Goal: Task Accomplishment & Management: Manage account settings

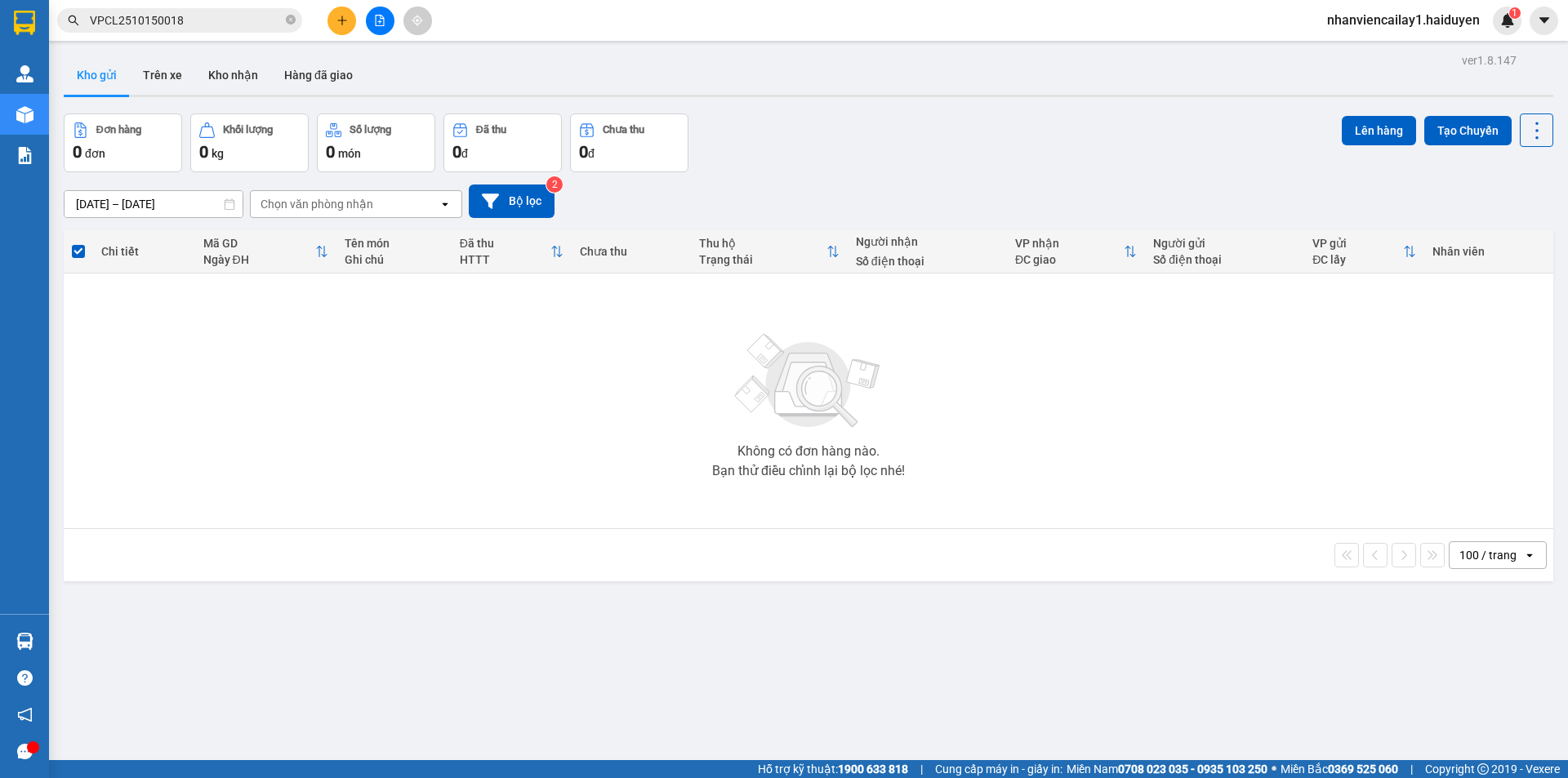
click at [121, 68] on button "Kho gửi" at bounding box center [97, 75] width 66 height 39
click at [298, 21] on span "VPCL2510150018" at bounding box center [179, 20] width 245 height 25
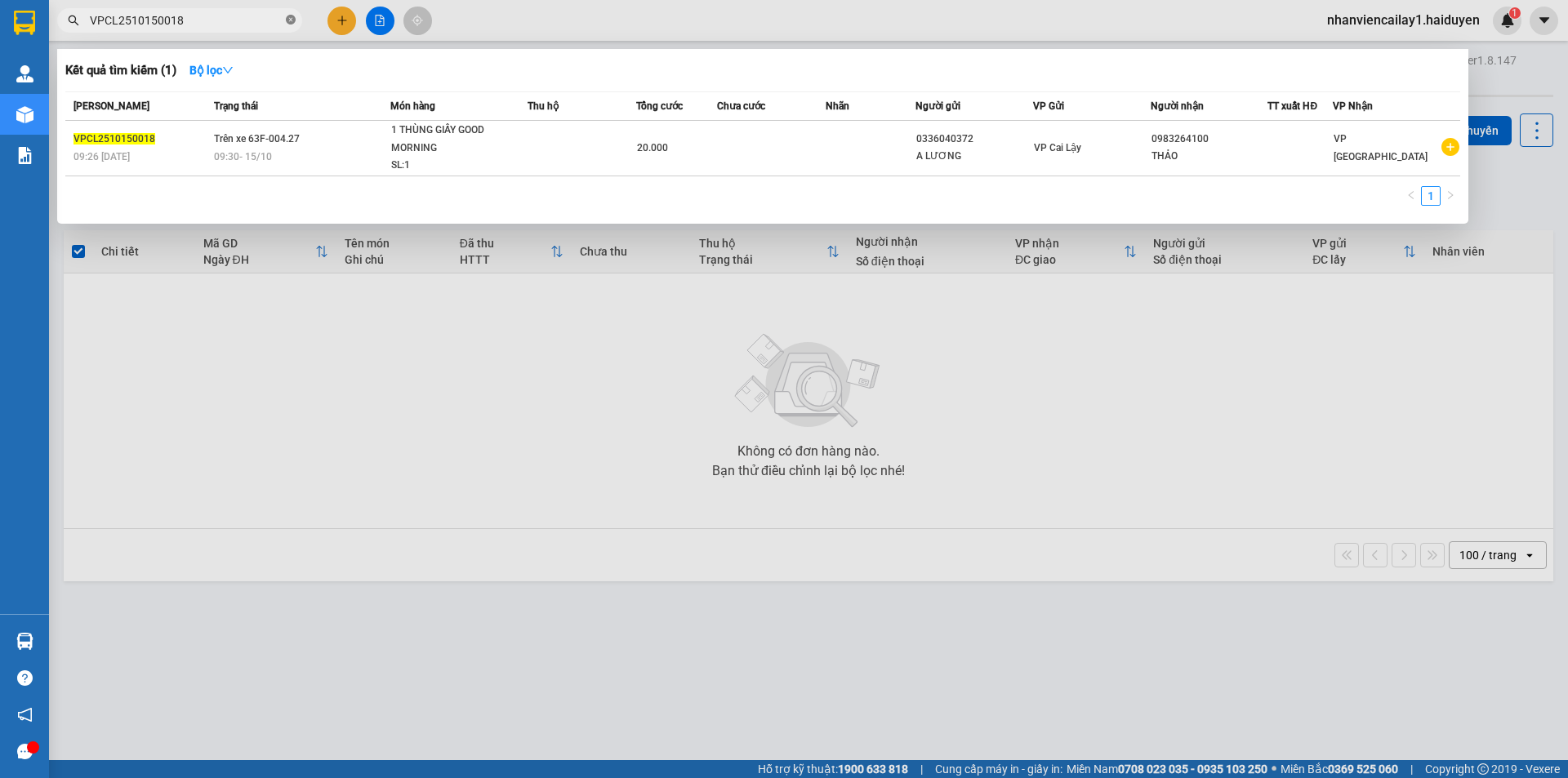
click at [291, 21] on icon "close-circle" at bounding box center [291, 20] width 10 height 10
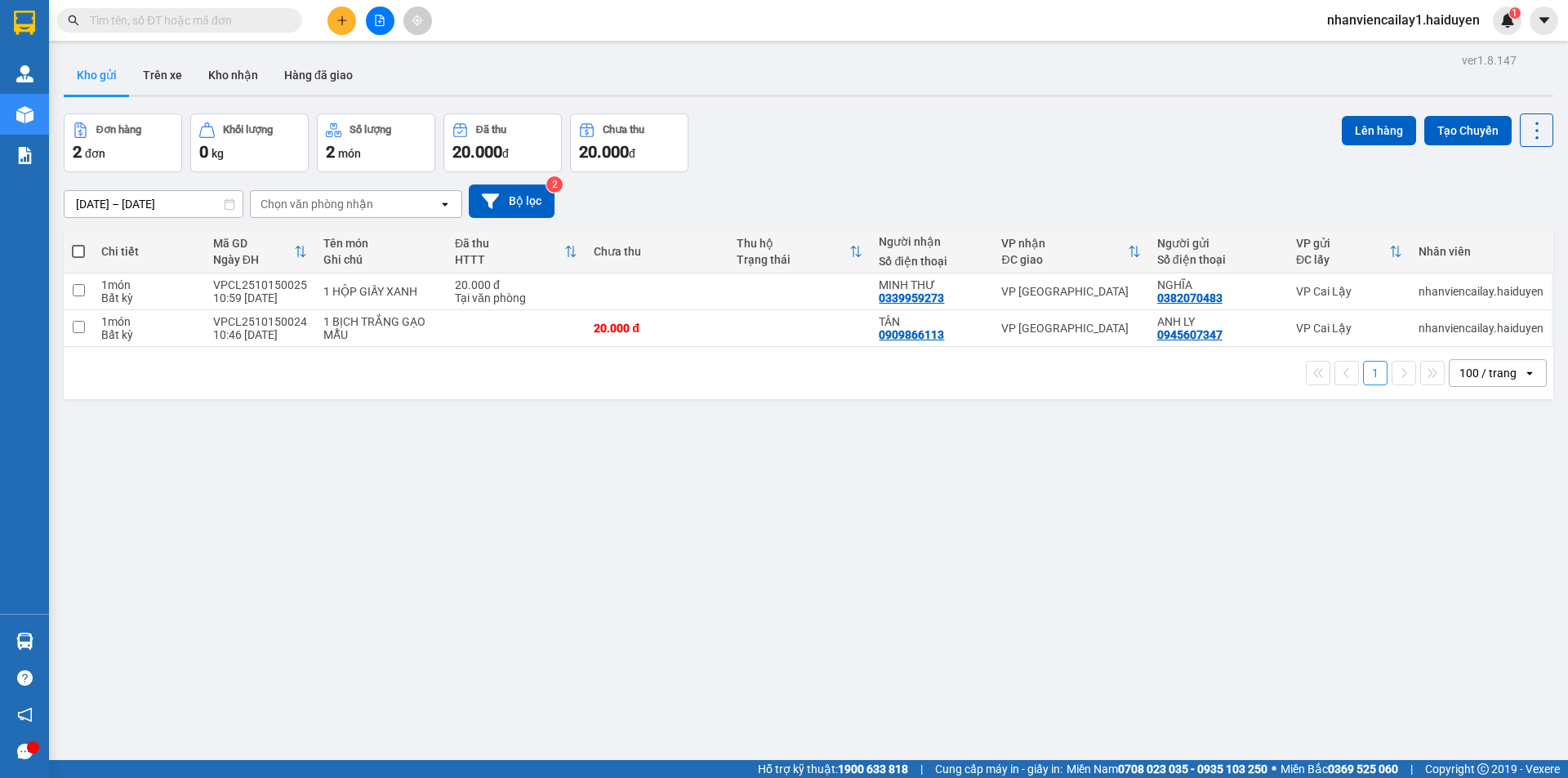
click at [1481, 372] on div "100 / trang" at bounding box center [1487, 373] width 57 height 16
click at [1469, 550] on span "100 / trang" at bounding box center [1480, 554] width 62 height 16
click at [355, 193] on div "Chọn văn phòng nhận" at bounding box center [344, 204] width 188 height 26
click at [374, 16] on icon "file-add" at bounding box center [379, 20] width 11 height 11
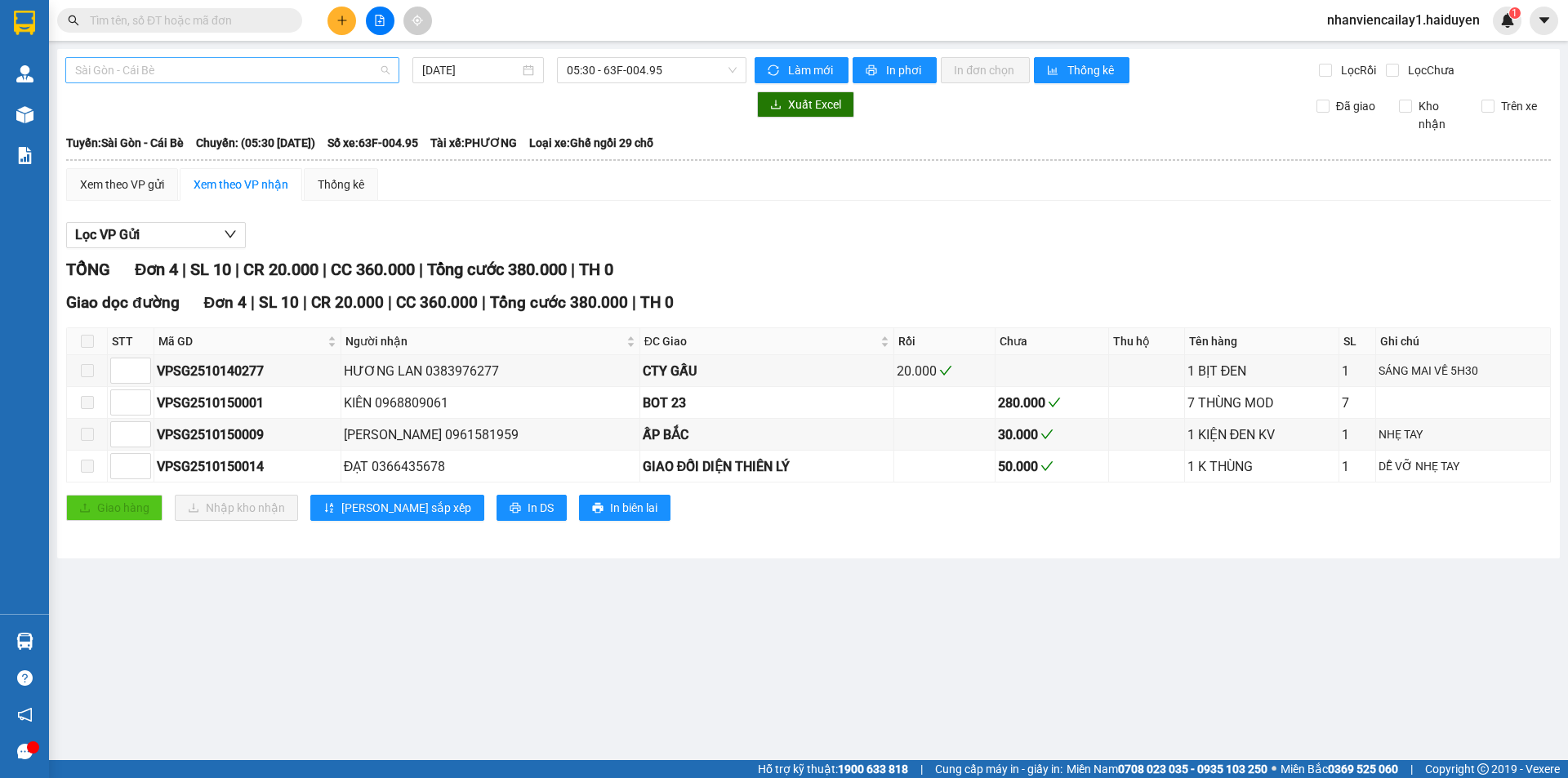
click at [324, 72] on span "Sài Gòn - Cái Bè" at bounding box center [233, 70] width 314 height 25
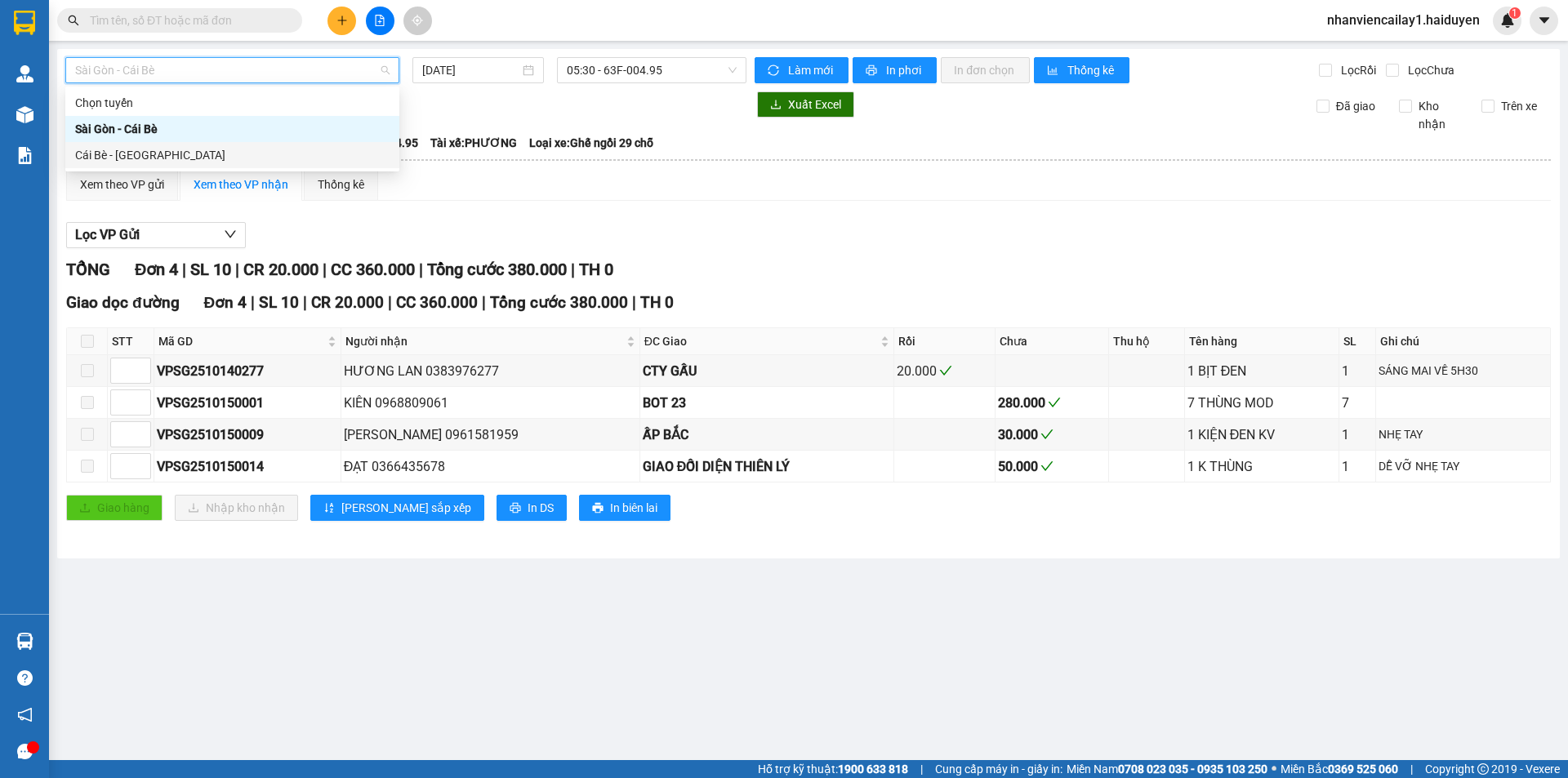
click at [317, 151] on div "Cái Bè - [GEOGRAPHIC_DATA]" at bounding box center [233, 155] width 314 height 18
type input "[DATE]"
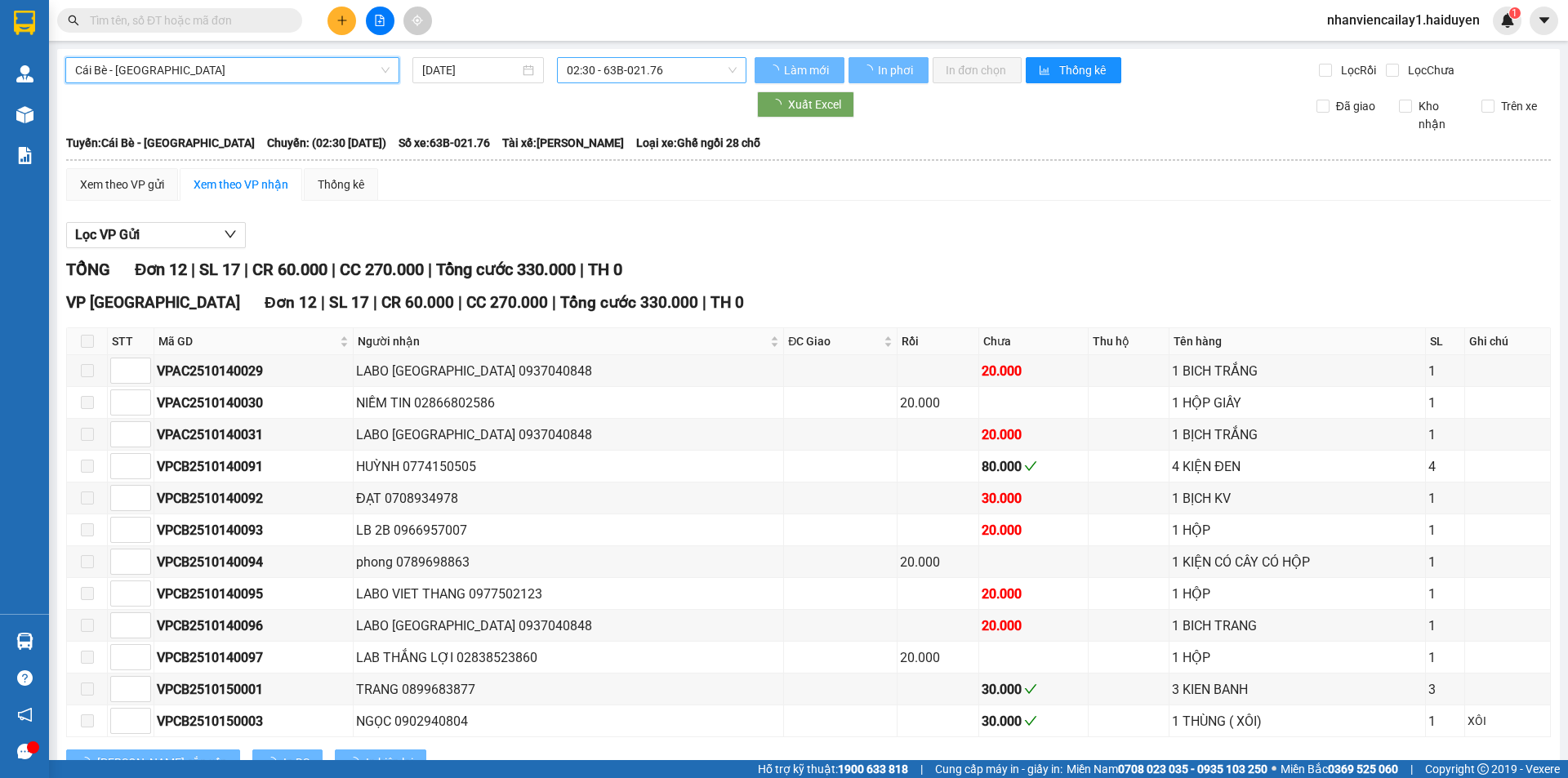
click at [575, 67] on span "02:30 - 63B-021.76" at bounding box center [652, 70] width 170 height 25
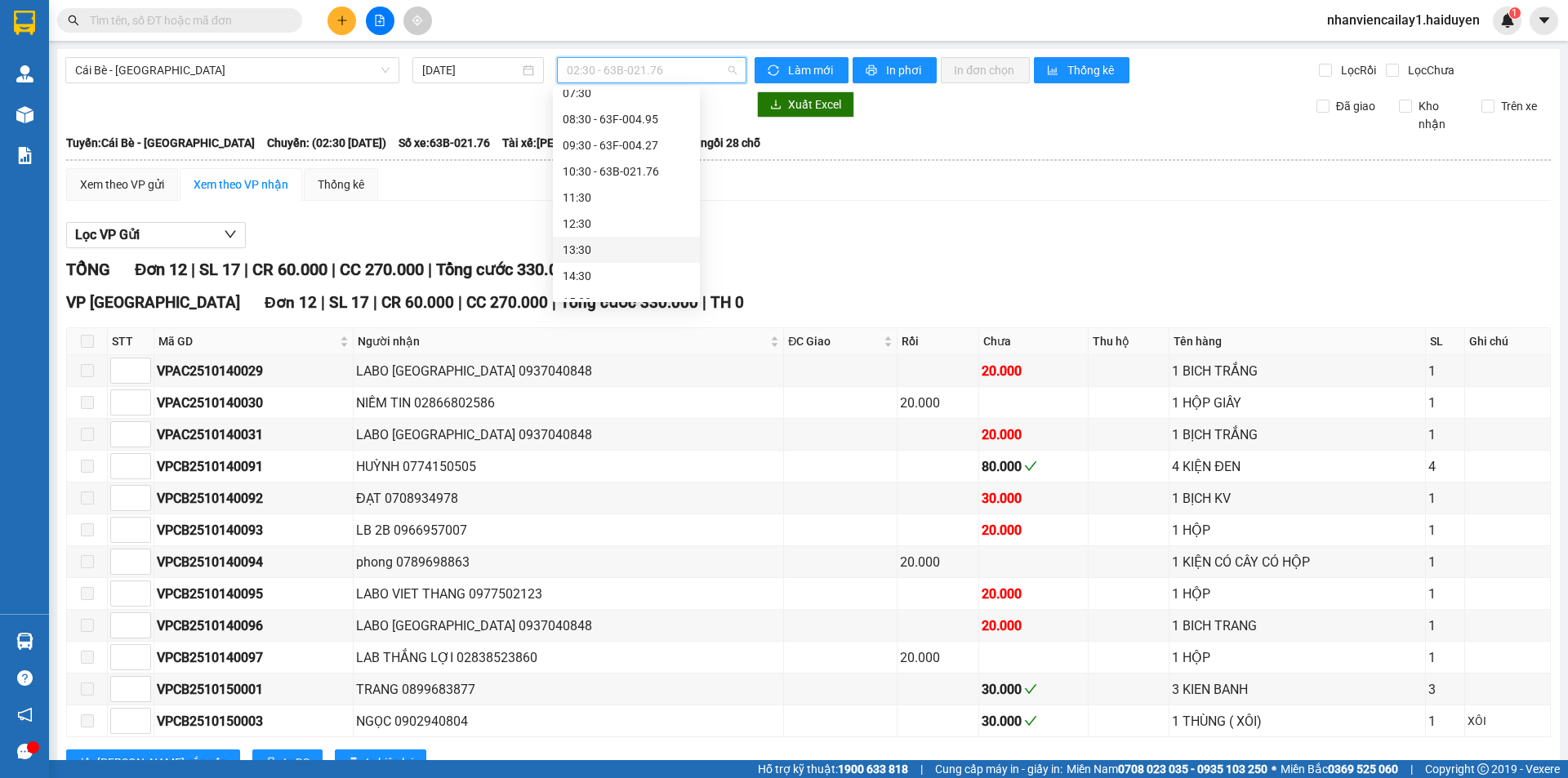
scroll to position [288, 0]
click at [621, 71] on span "02:30 - 63B-021.76" at bounding box center [652, 70] width 170 height 25
click at [607, 151] on div "05:31 (TC) - 63F-004.64" at bounding box center [627, 152] width 127 height 18
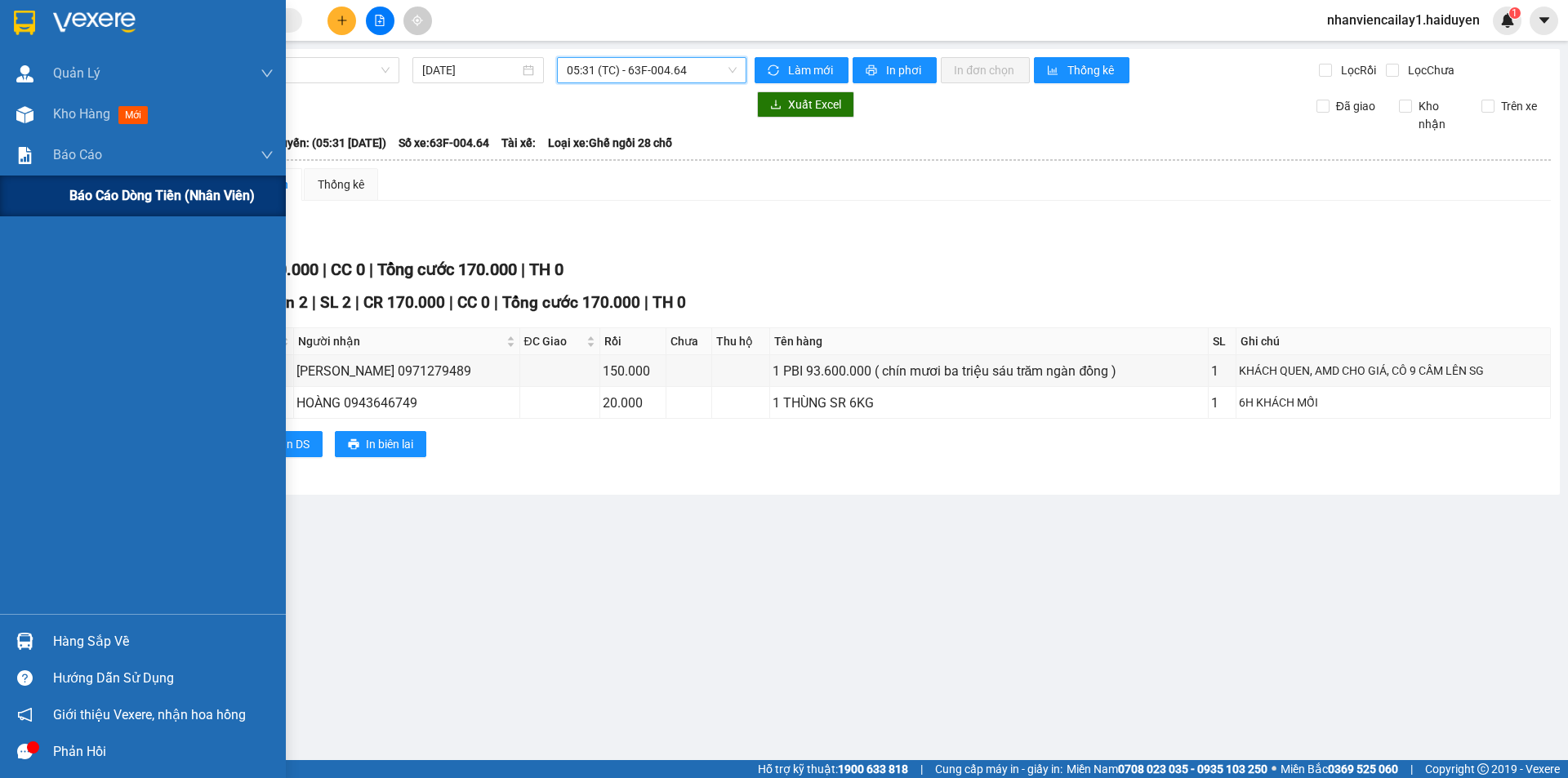
click at [85, 193] on span "Báo cáo dòng tiền (nhân viên)" at bounding box center [162, 195] width 185 height 21
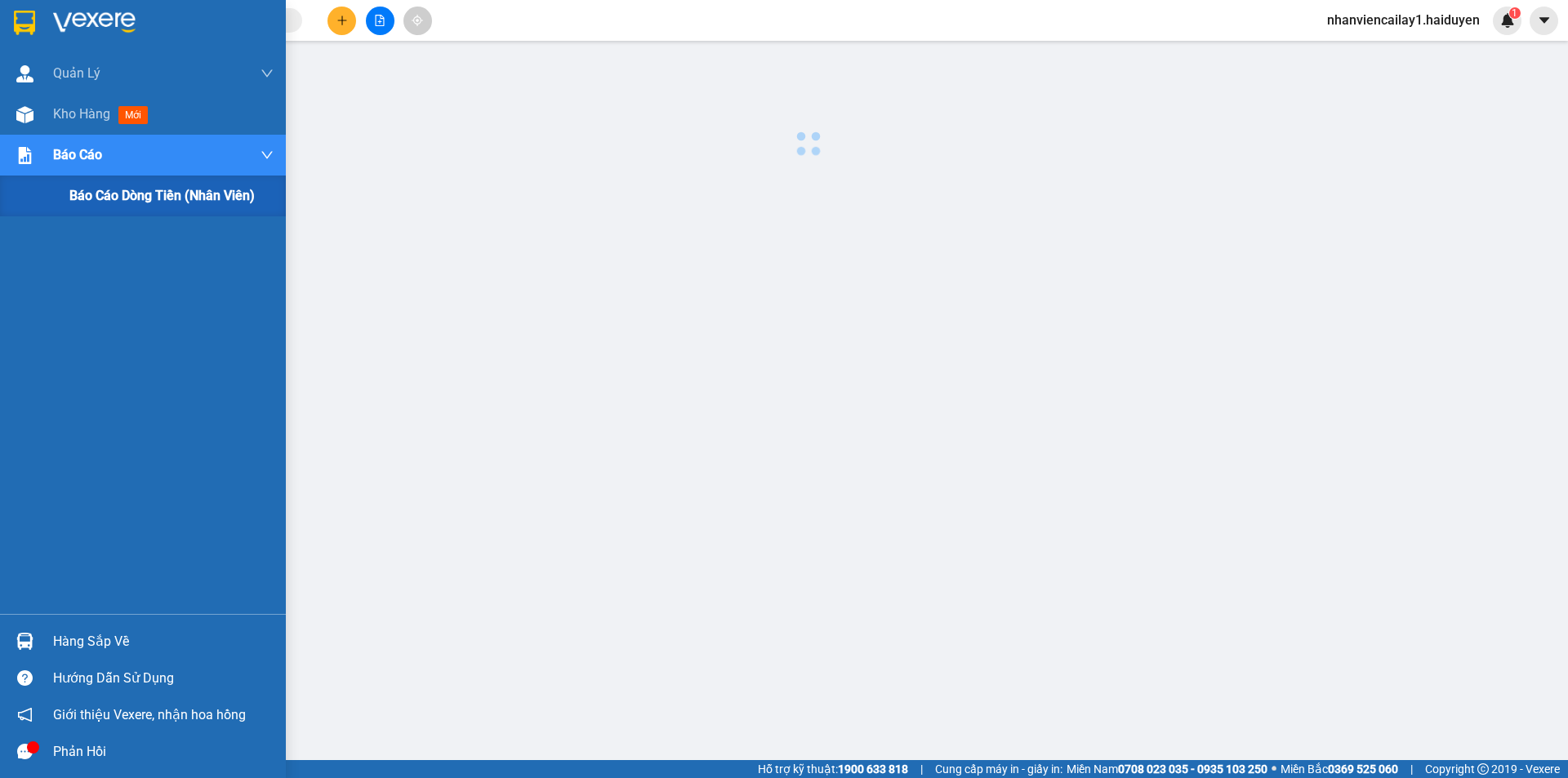
click at [85, 193] on span "Báo cáo dòng tiền (nhân viên)" at bounding box center [162, 195] width 185 height 21
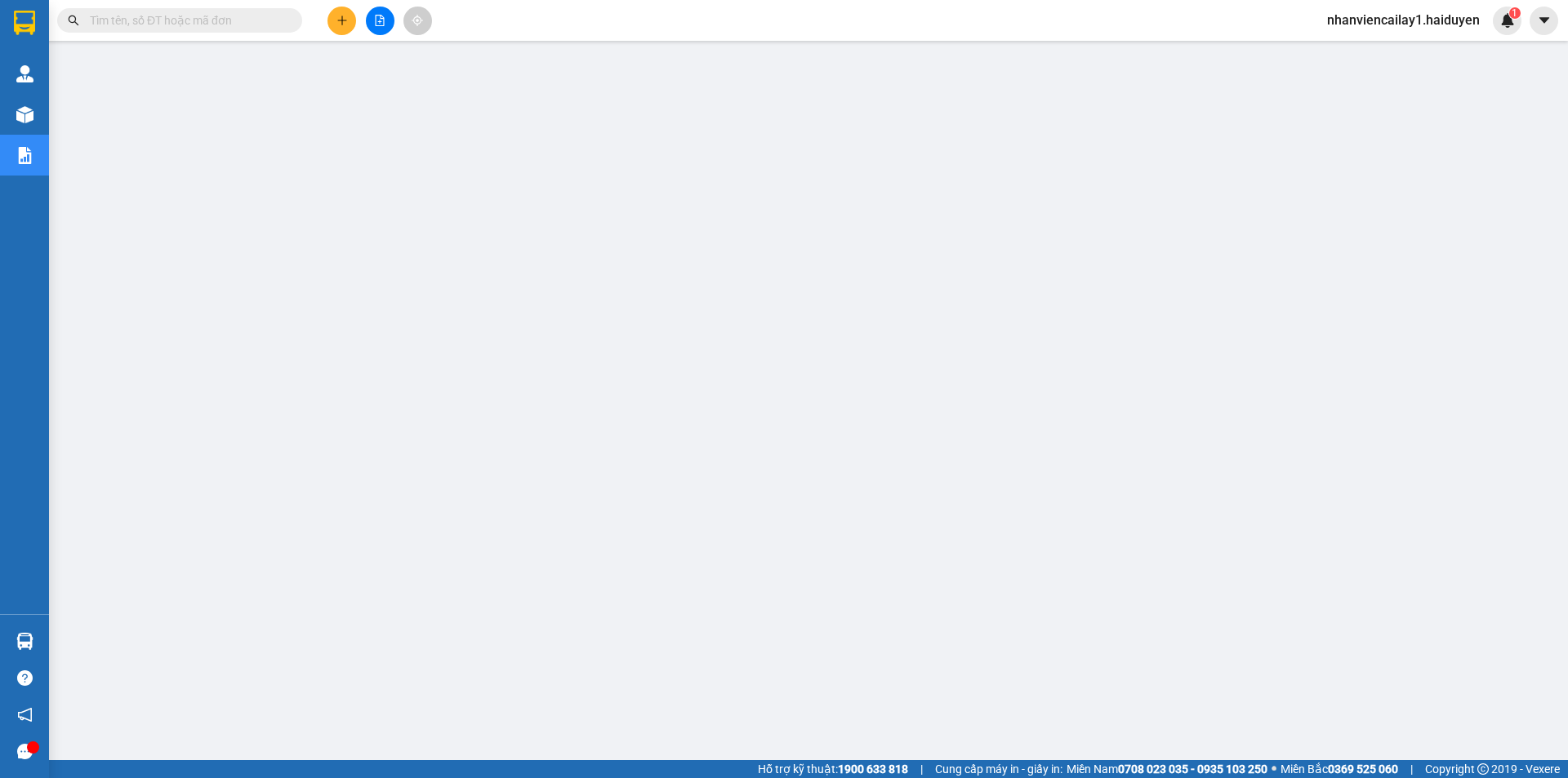
click at [250, 24] on input "text" at bounding box center [186, 20] width 193 height 18
paste input "VPCL2510150023"
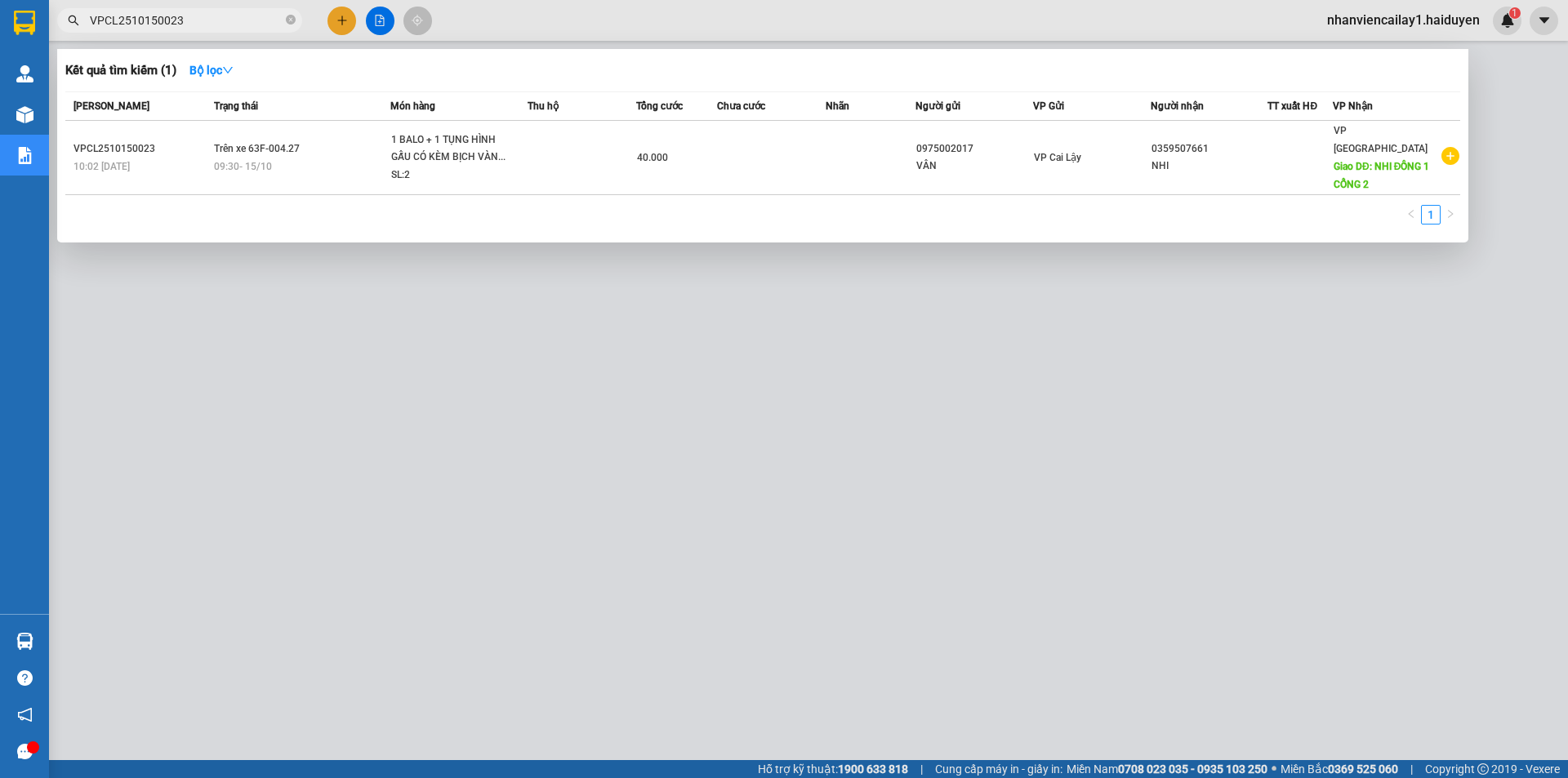
type input "VPCL2510150023"
click at [675, 417] on div at bounding box center [784, 389] width 1568 height 778
click at [288, 23] on icon "close-circle" at bounding box center [291, 20] width 10 height 10
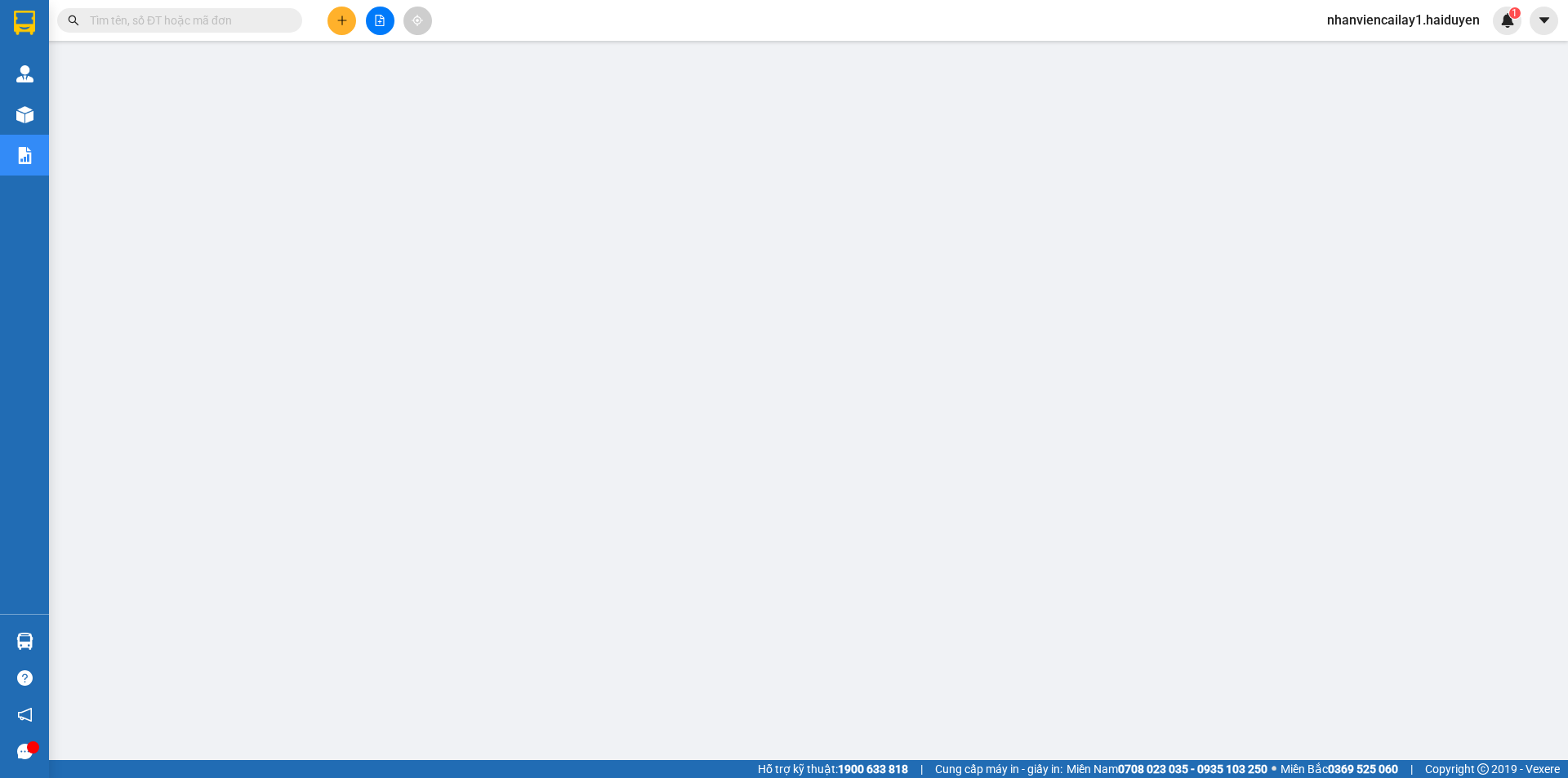
click at [234, 7] on div "Kết quả tìm kiếm ( 1 ) Bộ lọc Mã ĐH Trạng thái Món hàng Thu hộ Tổng cước Chưa c…" at bounding box center [159, 21] width 318 height 29
click at [229, 20] on input "text" at bounding box center [186, 20] width 193 height 18
paste input "VPCL2510150019"
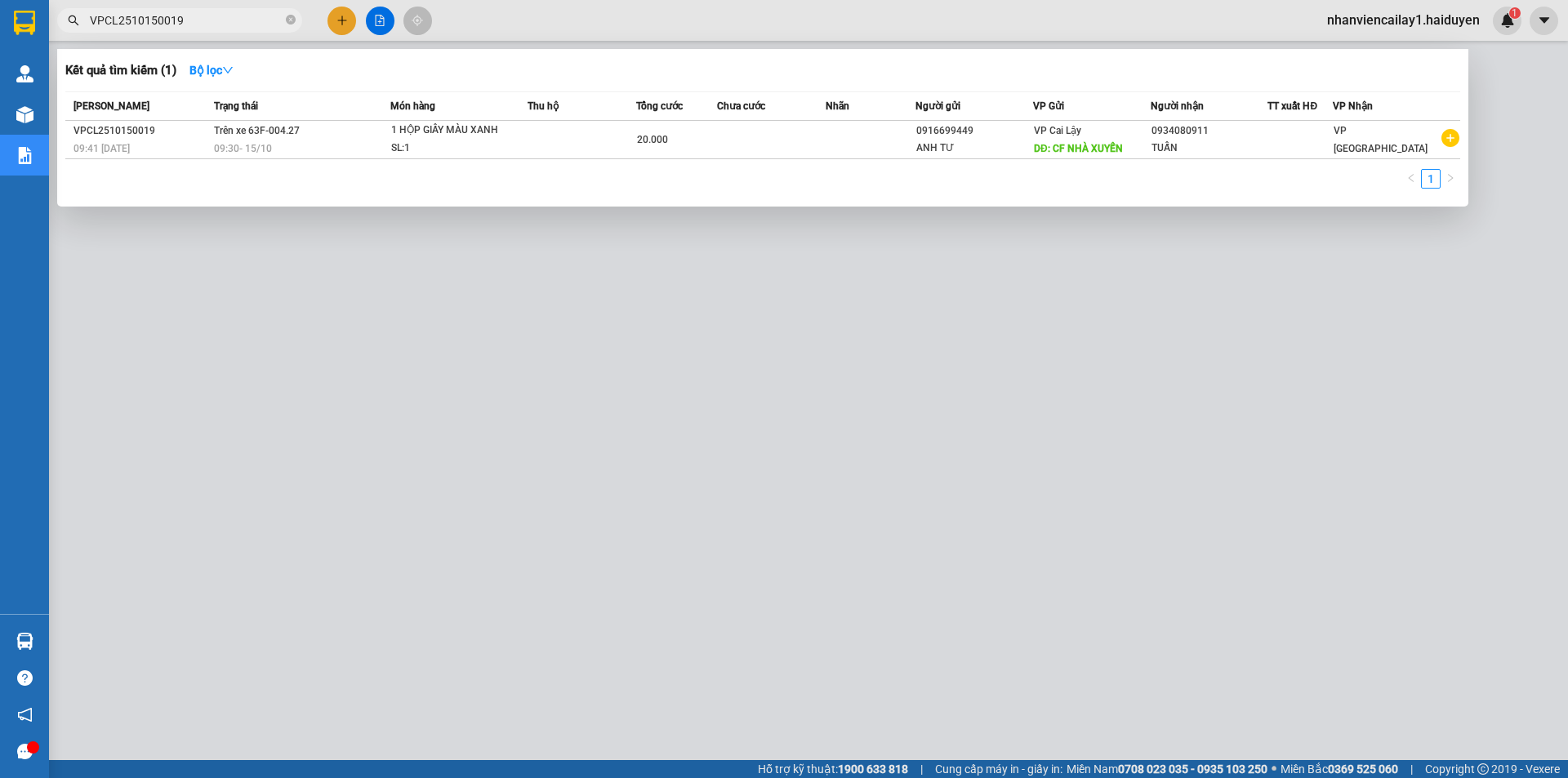
type input "VPCL2510150019"
click at [540, 433] on div at bounding box center [784, 389] width 1568 height 778
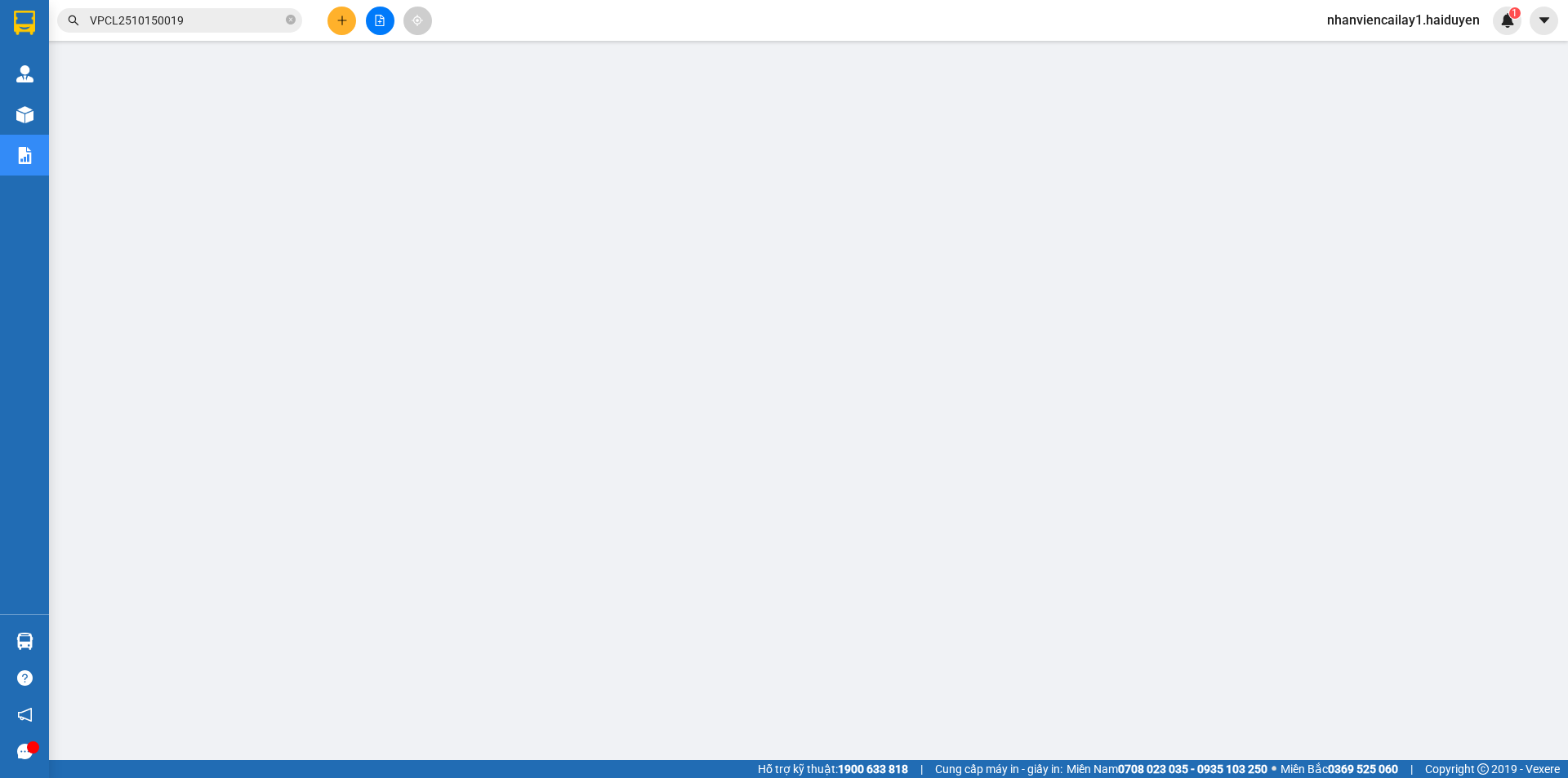
click at [285, 27] on span "VPCL2510150019" at bounding box center [179, 20] width 245 height 25
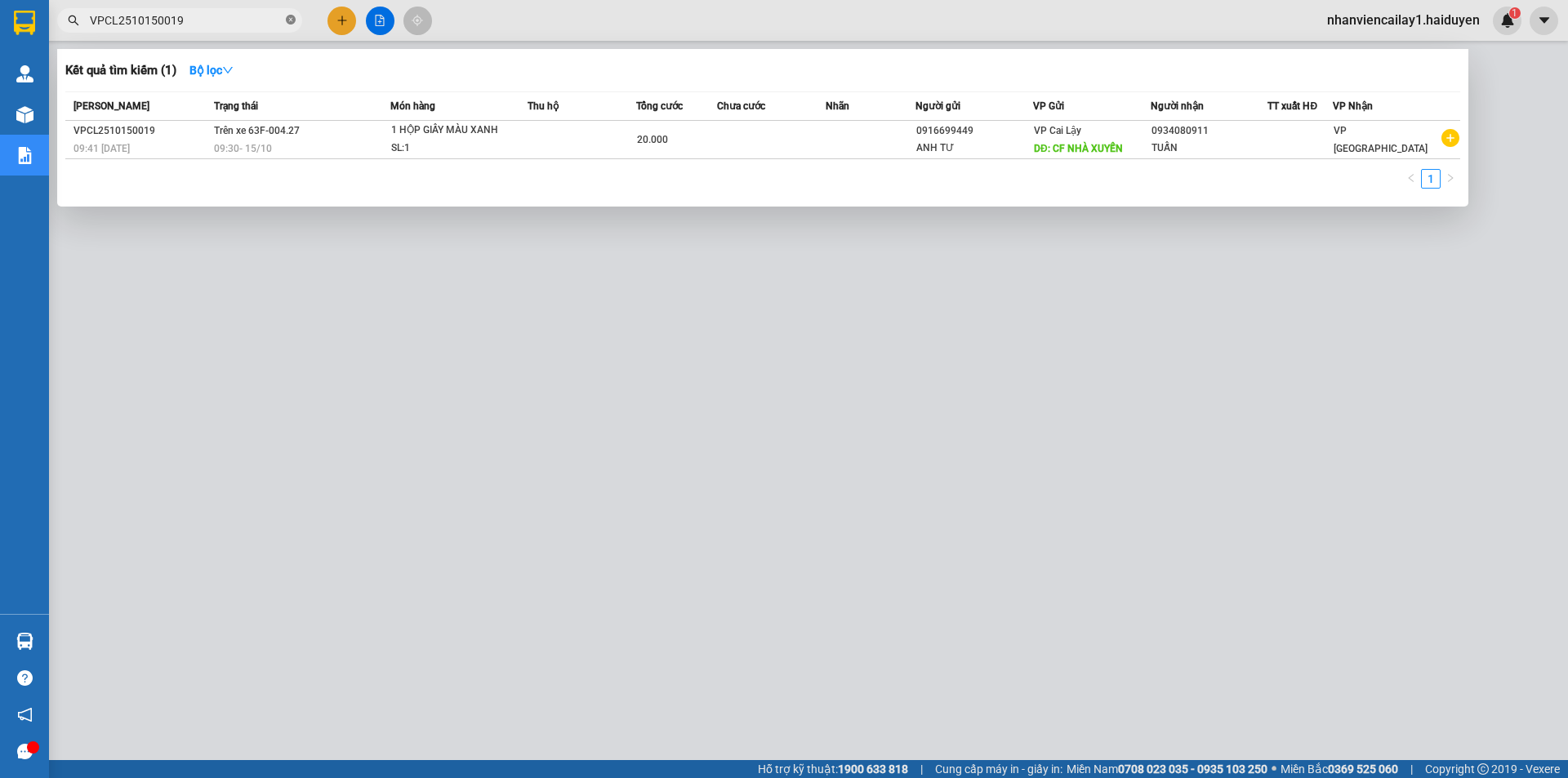
click at [288, 20] on icon "close-circle" at bounding box center [291, 20] width 10 height 10
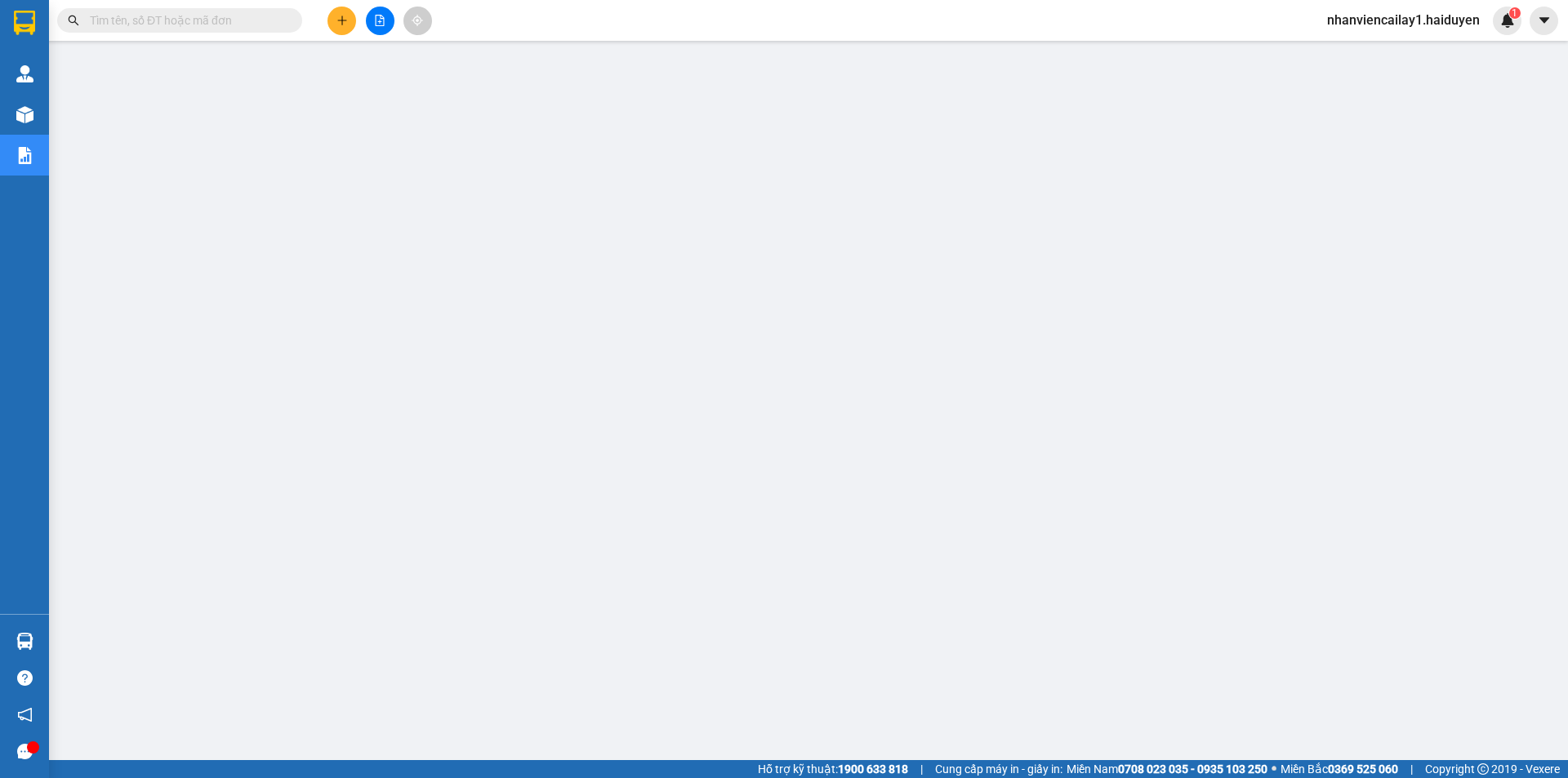
click at [258, 20] on input "text" at bounding box center [186, 20] width 193 height 18
paste input "VPCL2510150018"
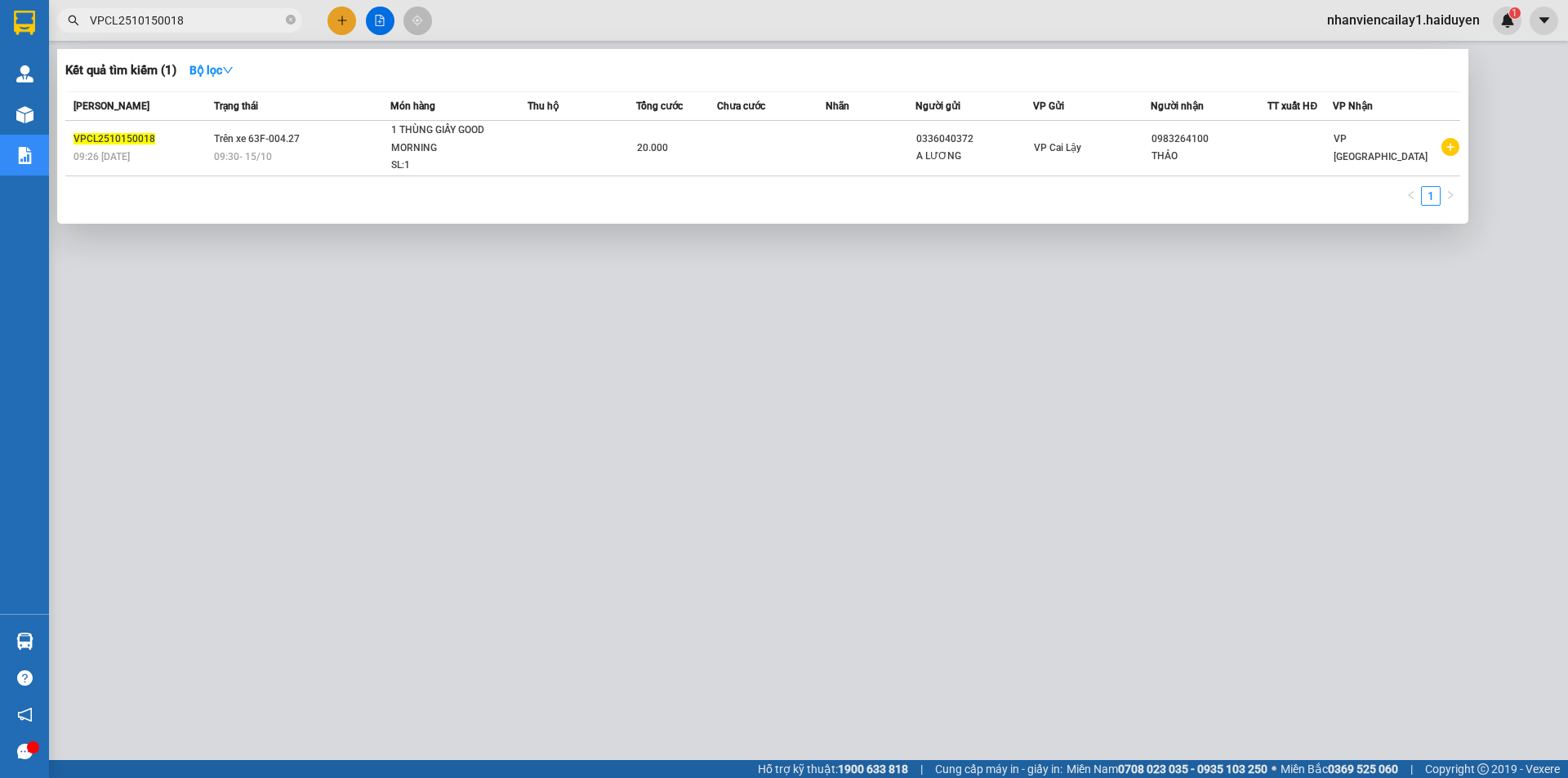
type input "VPCL2510150018"
click at [608, 342] on div at bounding box center [784, 389] width 1568 height 778
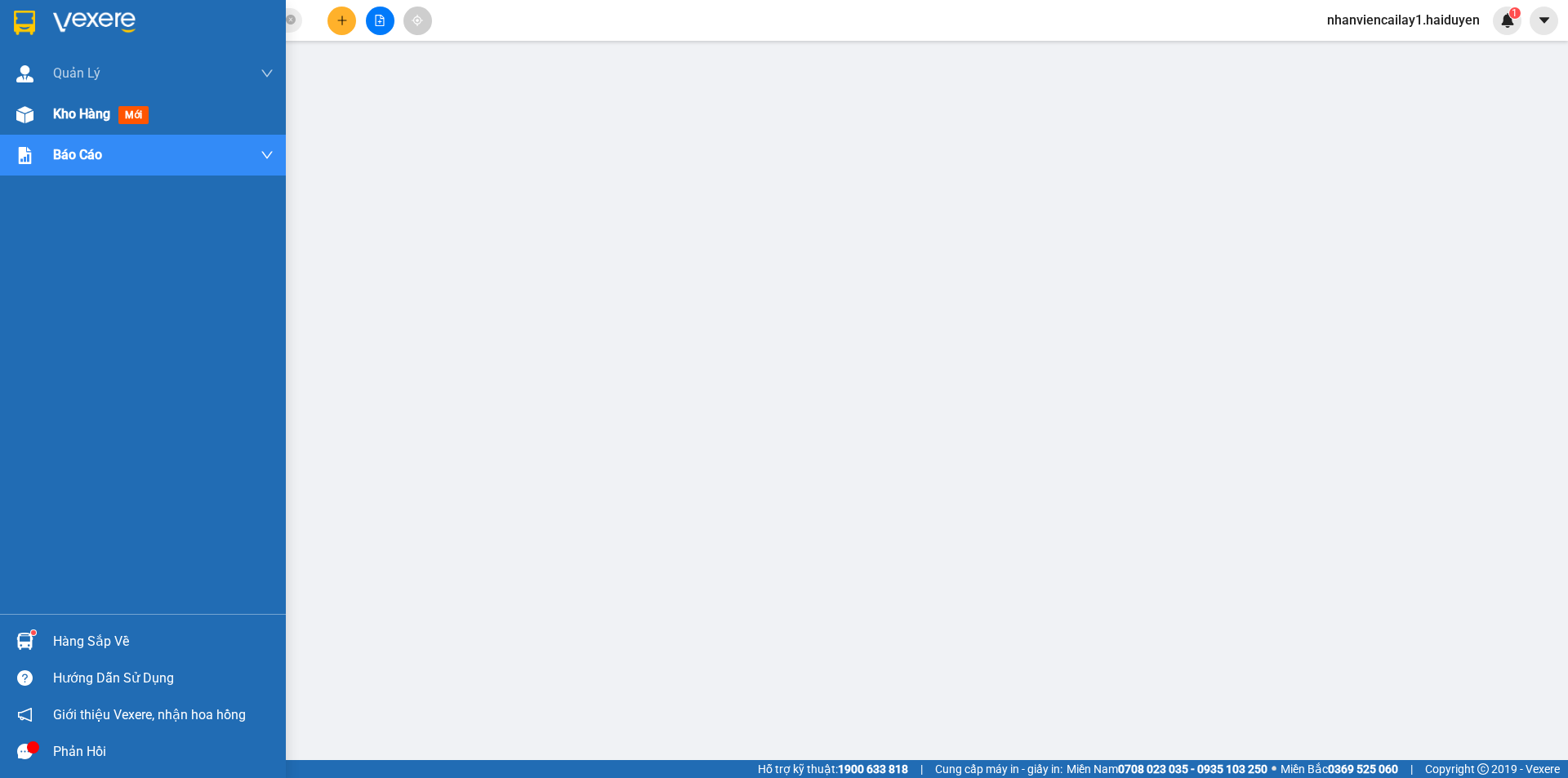
click at [11, 100] on div at bounding box center [25, 114] width 29 height 29
click at [14, 102] on div at bounding box center [25, 114] width 29 height 29
click at [30, 111] on img at bounding box center [24, 114] width 17 height 17
click at [34, 114] on div at bounding box center [25, 114] width 29 height 29
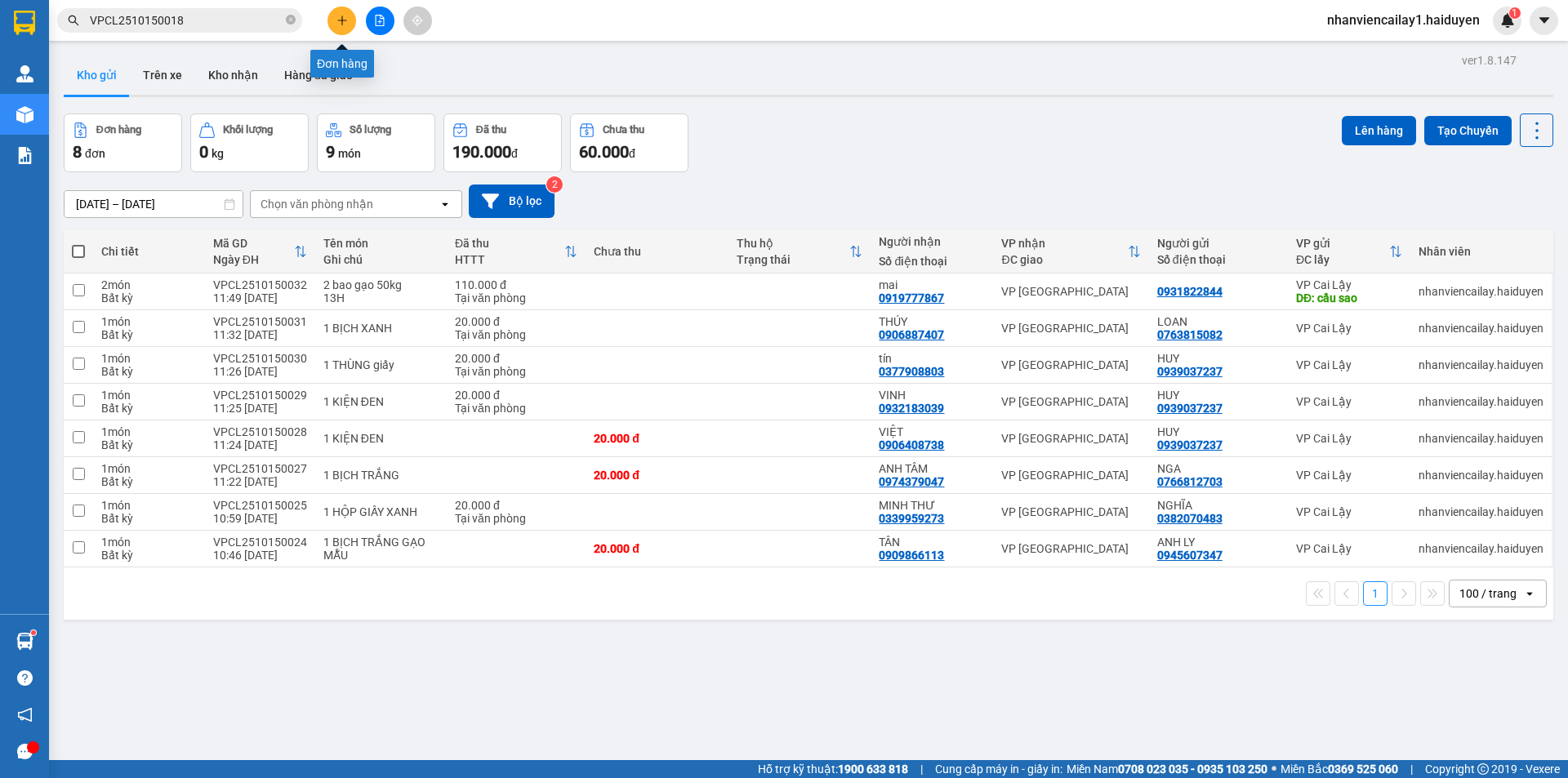
click at [333, 25] on button at bounding box center [341, 21] width 29 height 29
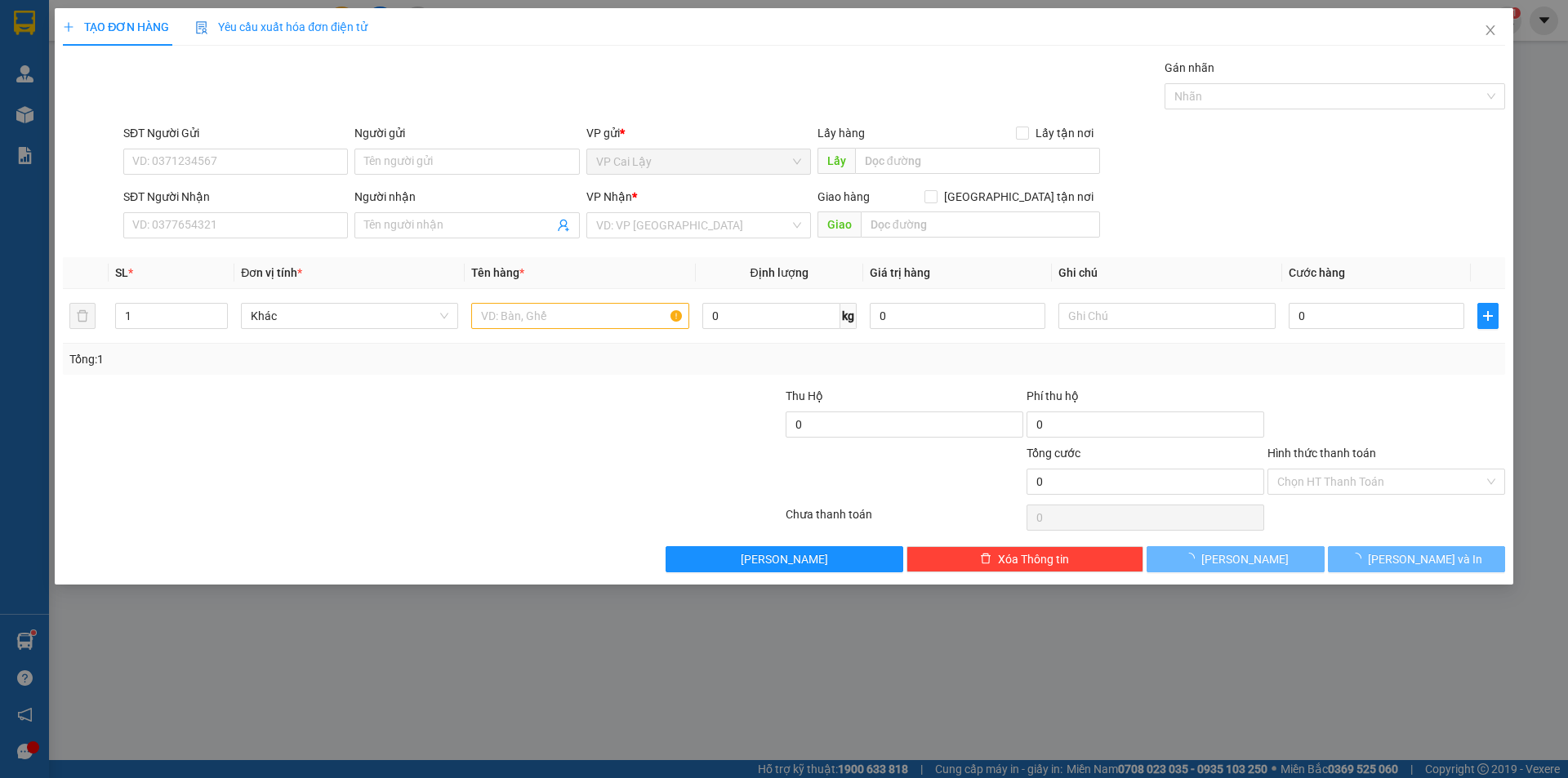
click at [258, 239] on div "SĐT Người Nhận VD: 0377654321" at bounding box center [236, 216] width 225 height 57
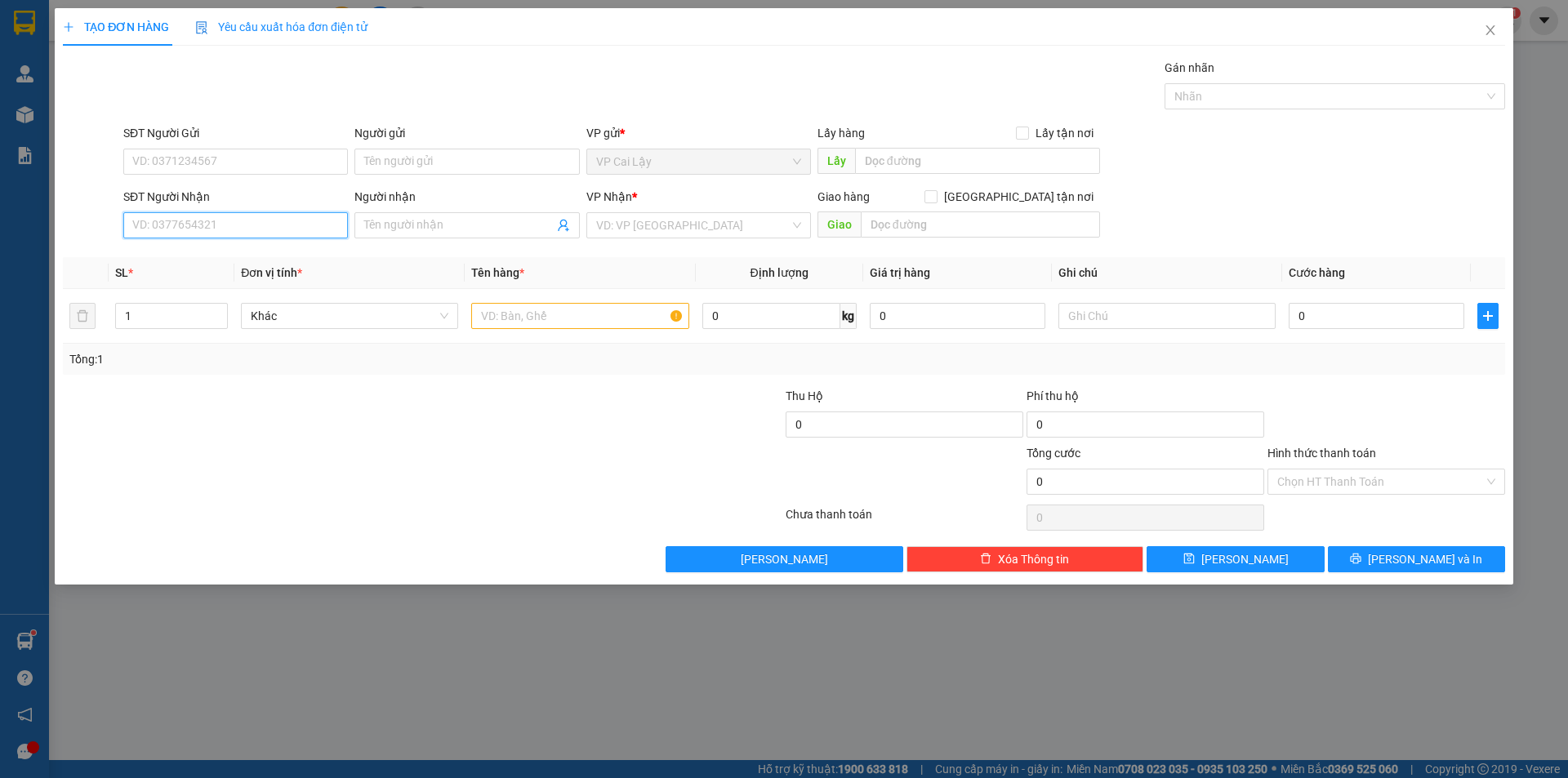
click at [260, 230] on input "SĐT Người Nhận" at bounding box center [236, 225] width 225 height 26
type input "0902938698"
click at [253, 276] on body "Kết quả tìm kiếm ( 1 ) Bộ lọc Mã ĐH Trạng thái Món hàng Thu hộ Tổng cước Chưa c…" at bounding box center [784, 389] width 1568 height 778
click at [257, 210] on div "SĐT Người Nhận" at bounding box center [236, 200] width 225 height 25
click at [253, 237] on input "0902938698" at bounding box center [236, 225] width 225 height 26
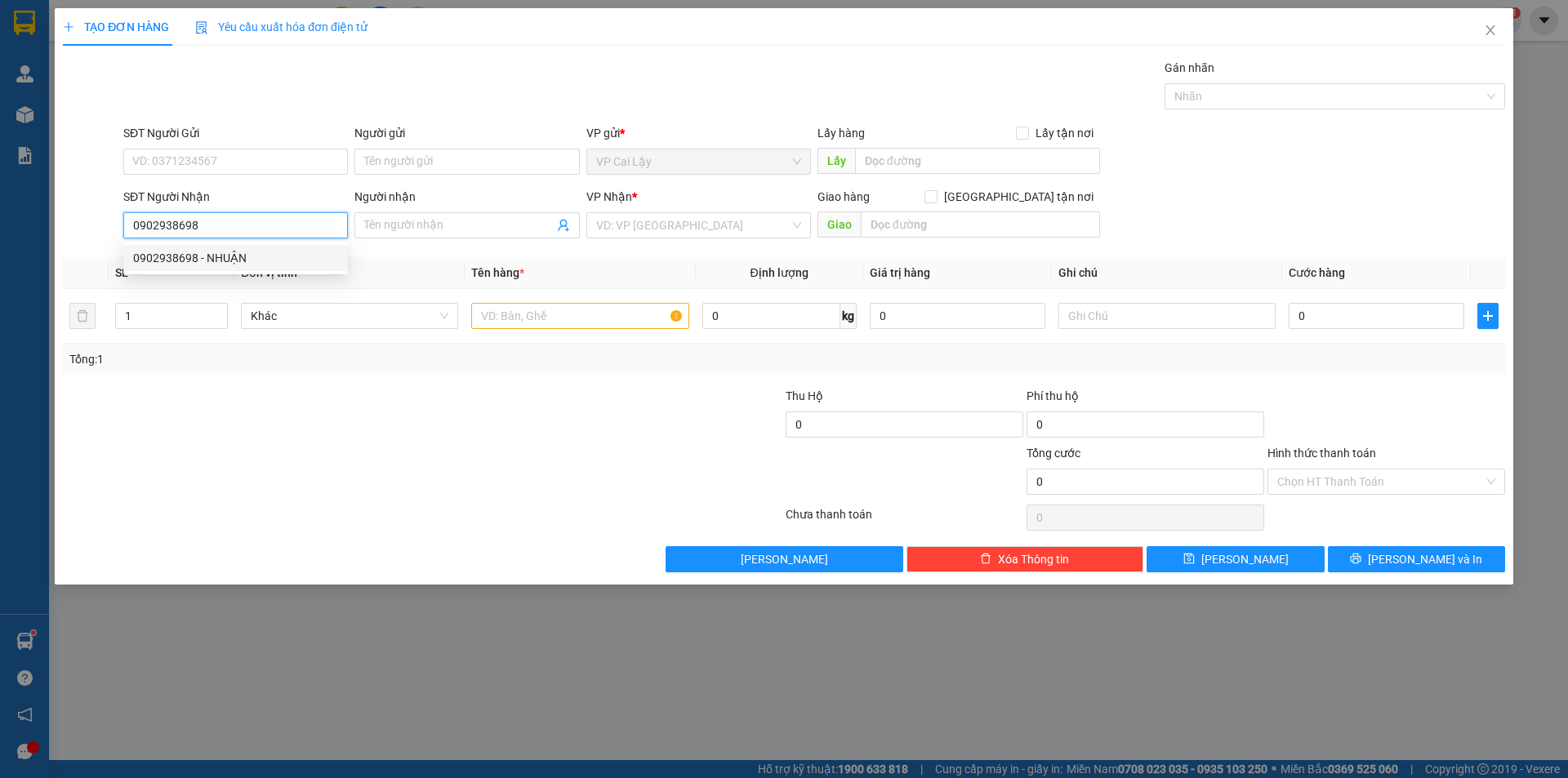
click at [254, 265] on div "0902938698 - NHUẬN" at bounding box center [236, 258] width 205 height 18
type input "NHUẬN"
type input "40.000"
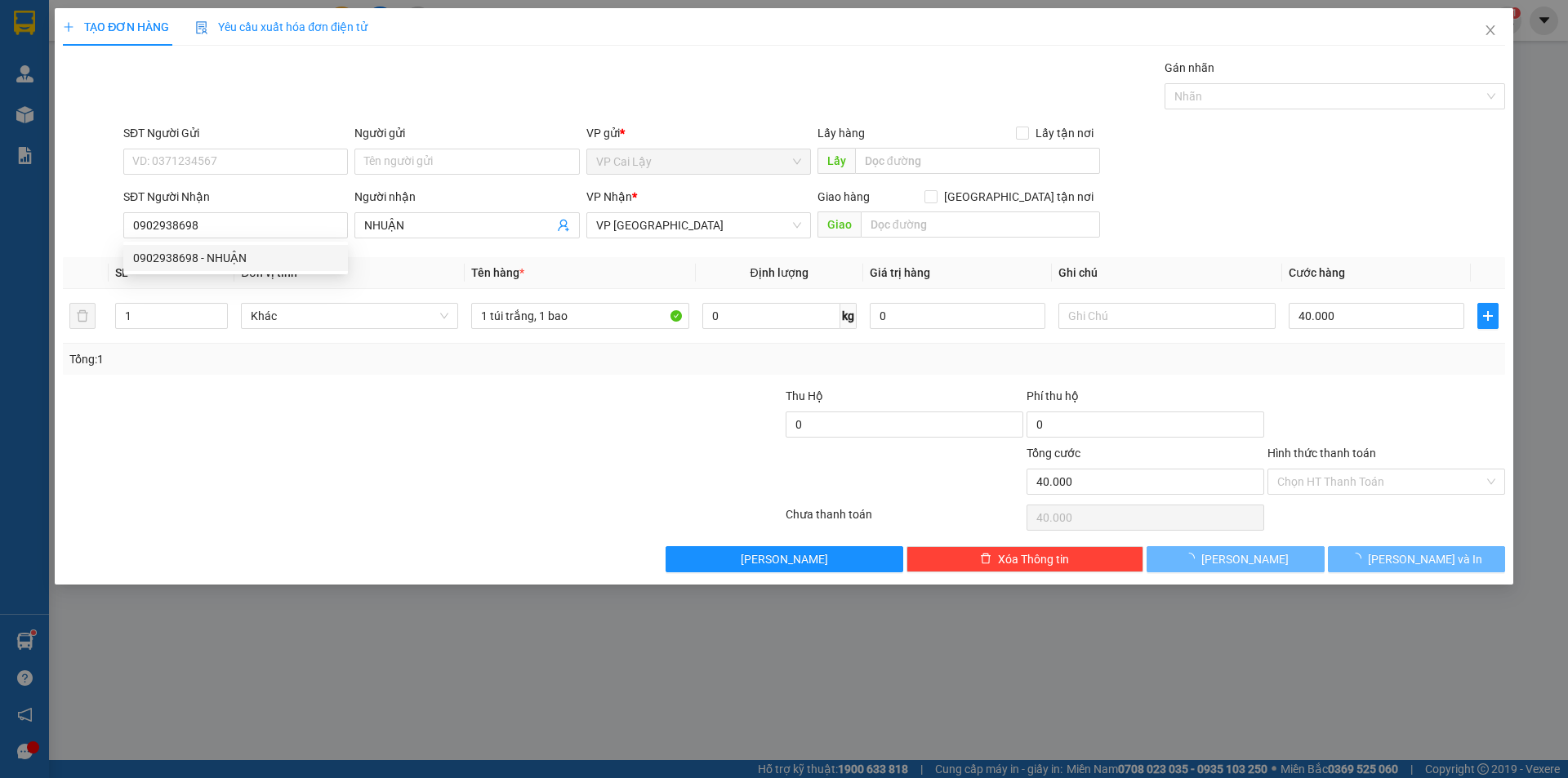
click at [217, 258] on th "SL *" at bounding box center [171, 274] width 125 height 32
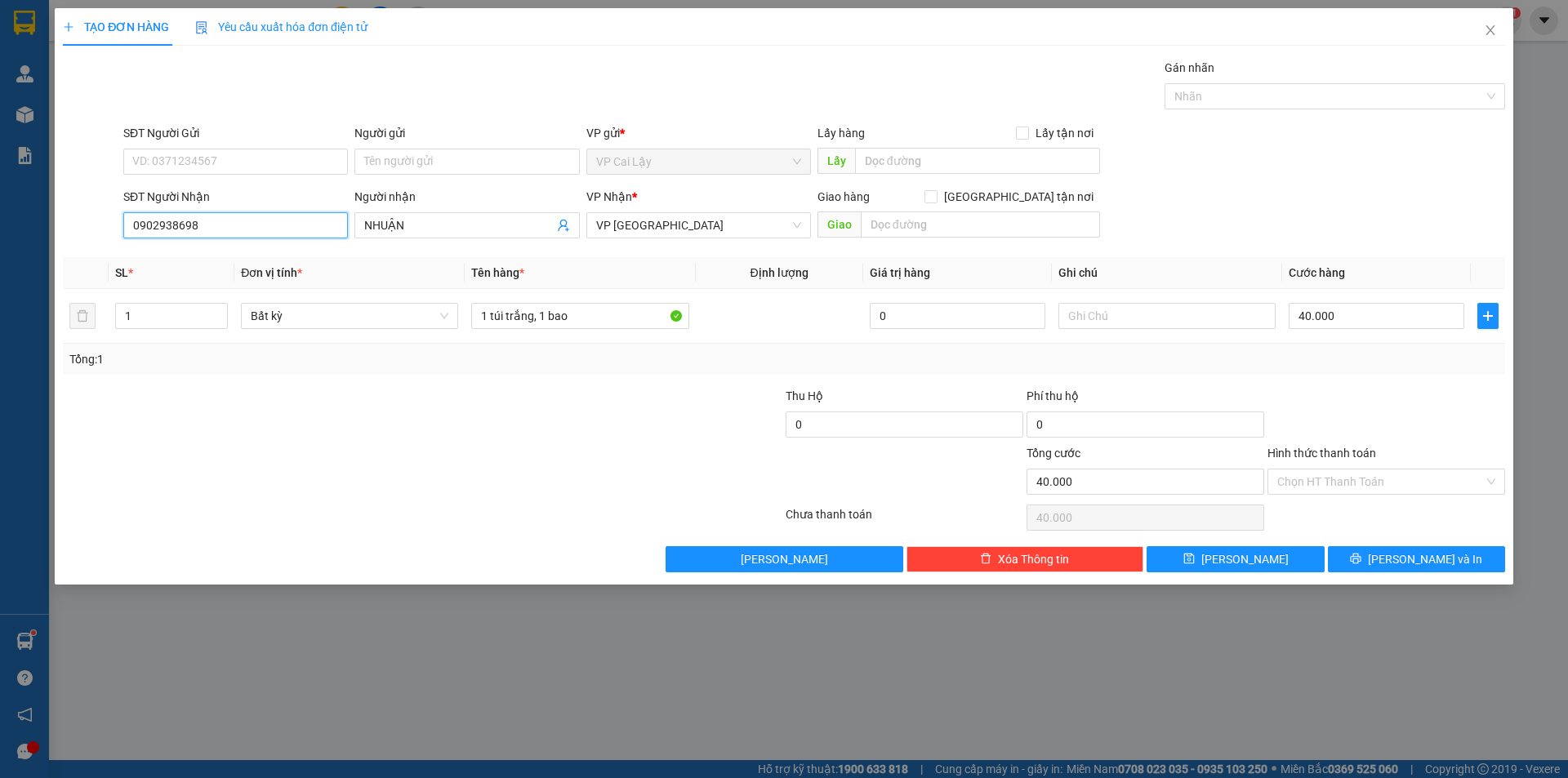
click at [217, 232] on input "0902938698" at bounding box center [236, 225] width 225 height 26
click at [230, 258] on div "0902938698 - NHUẬN" at bounding box center [236, 258] width 205 height 18
click at [175, 222] on input "0902938698" at bounding box center [236, 225] width 225 height 26
click at [194, 256] on div "0902938698 - NHUẬN" at bounding box center [236, 258] width 205 height 18
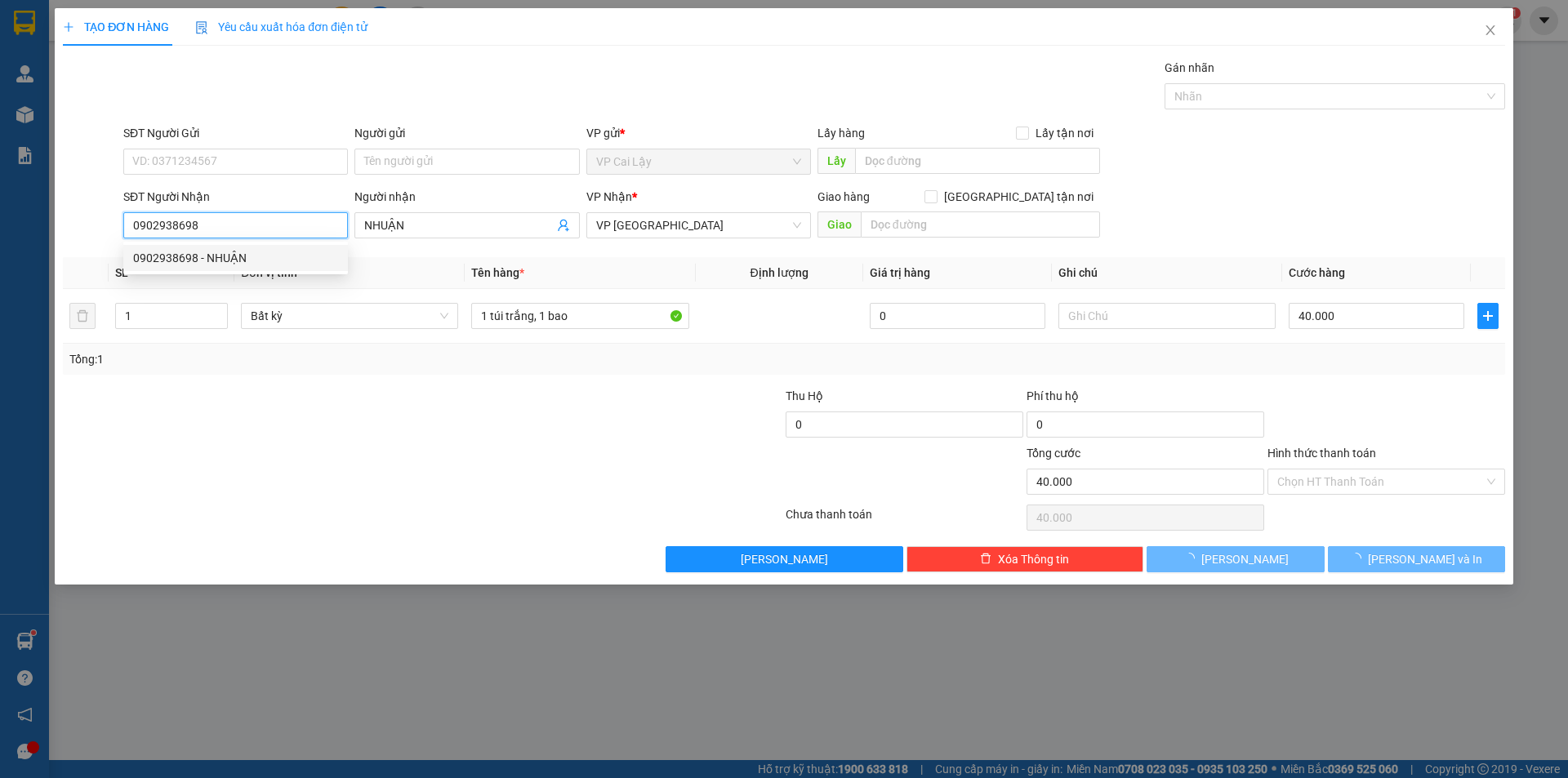
click at [194, 256] on div "0902938698 - NHUẬN" at bounding box center [236, 258] width 205 height 18
click at [179, 257] on div "0902938698 - NHUẬN" at bounding box center [236, 258] width 205 height 18
click at [217, 158] on input "SĐT Người Gửi" at bounding box center [236, 161] width 225 height 26
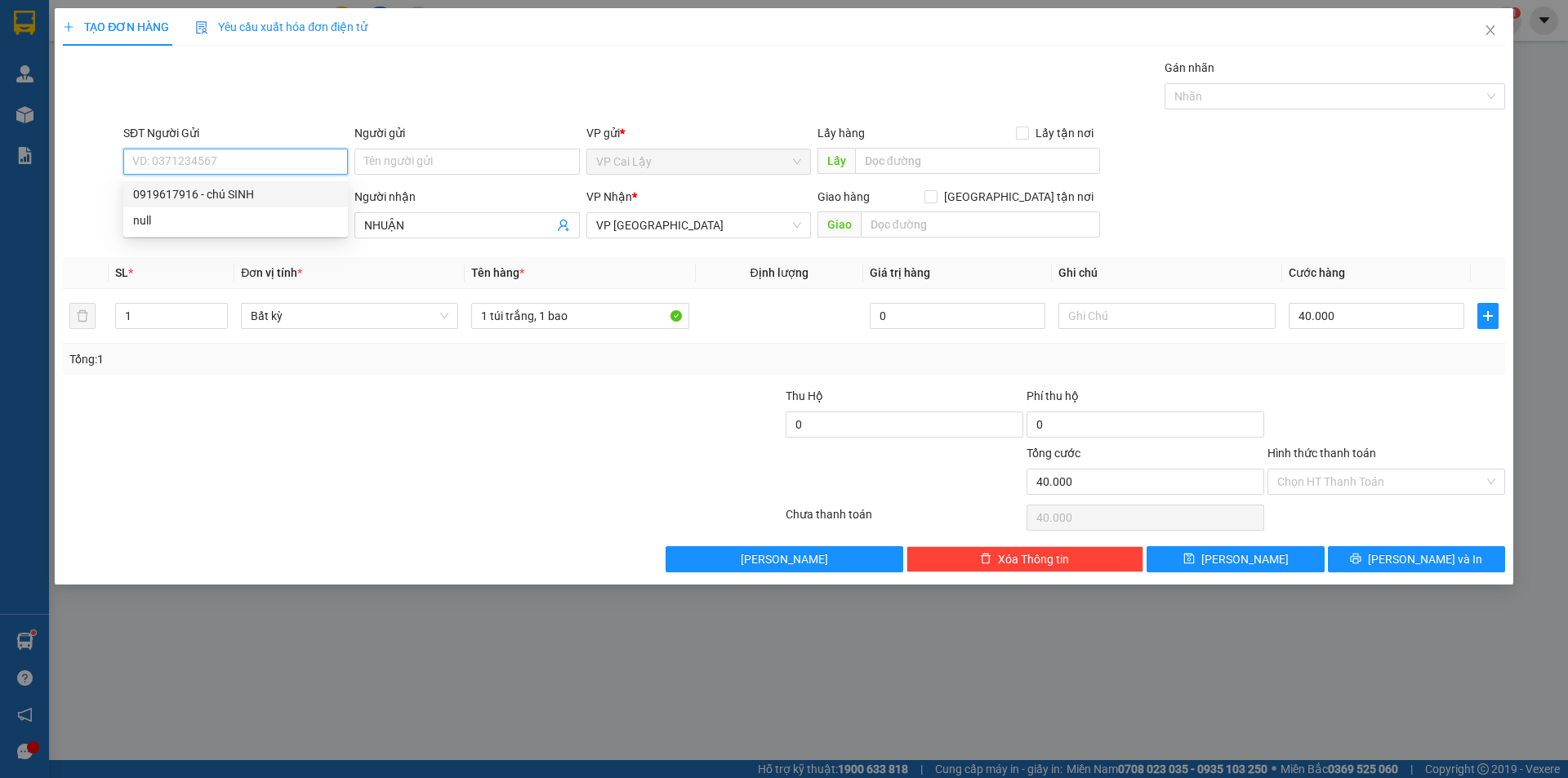
click at [217, 170] on input "SĐT Người Gửi" at bounding box center [236, 161] width 225 height 26
click at [205, 192] on div "0919617916 - chú SINH" at bounding box center [236, 194] width 205 height 18
type input "0919617916"
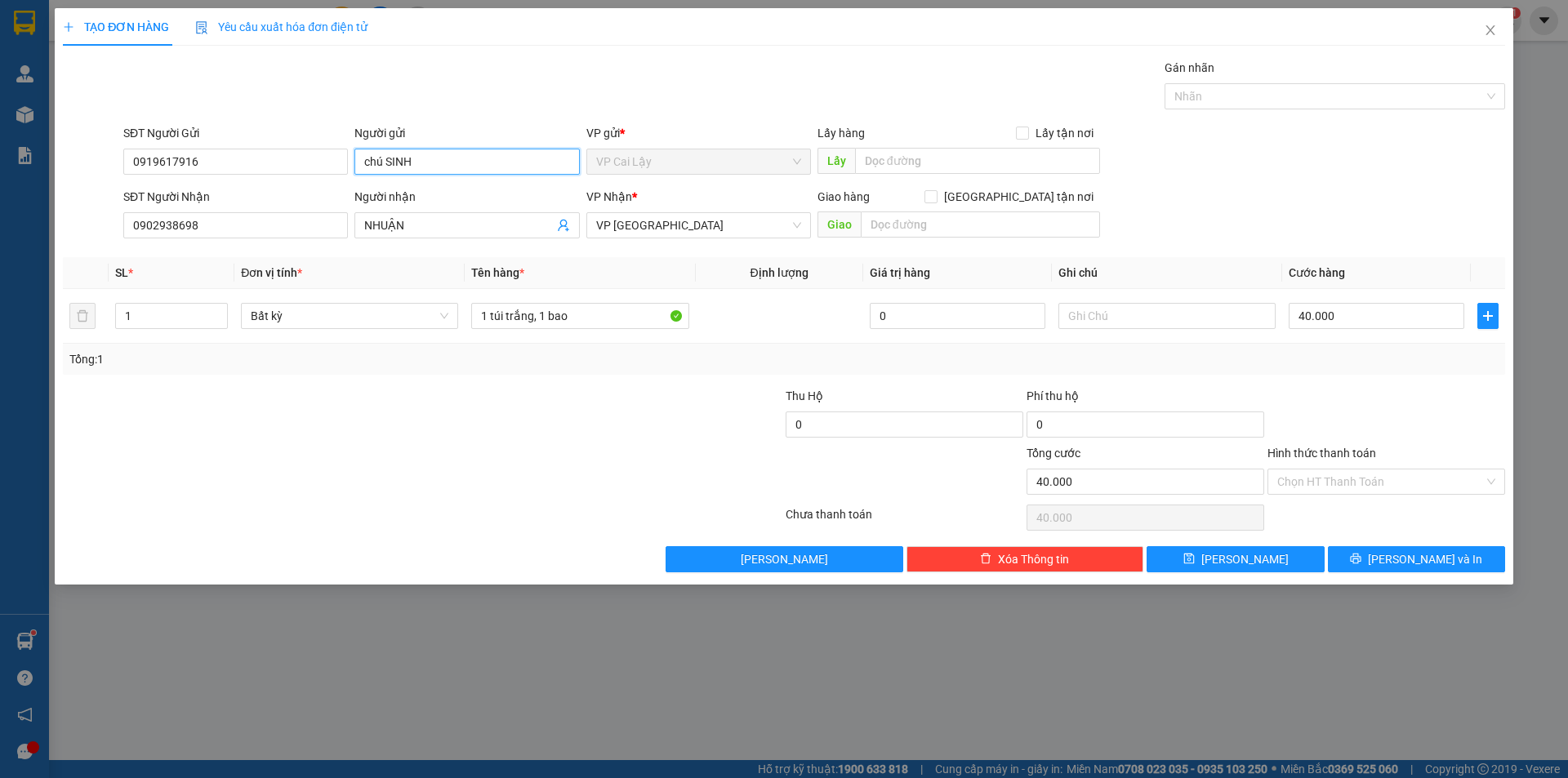
click at [387, 152] on input "chú SINH" at bounding box center [467, 161] width 225 height 26
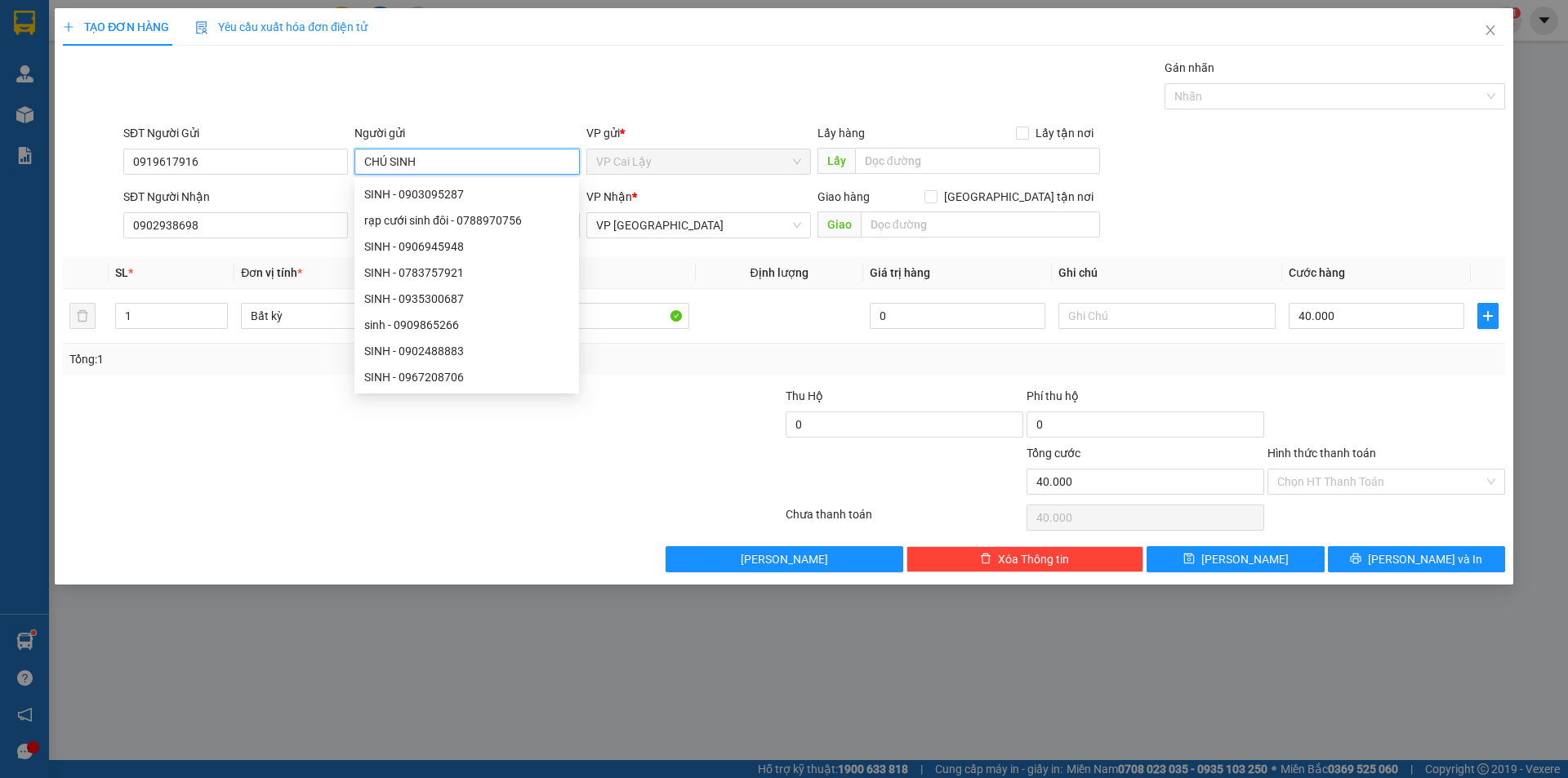
type input "CHÚ SINH"
drag, startPoint x: 713, startPoint y: 538, endPoint x: 650, endPoint y: 464, distance: 97.2
click at [713, 538] on div "Transit Pickup Surcharge Ids Transit Deliver Surcharge Ids Transit Deliver Surc…" at bounding box center [784, 315] width 1443 height 513
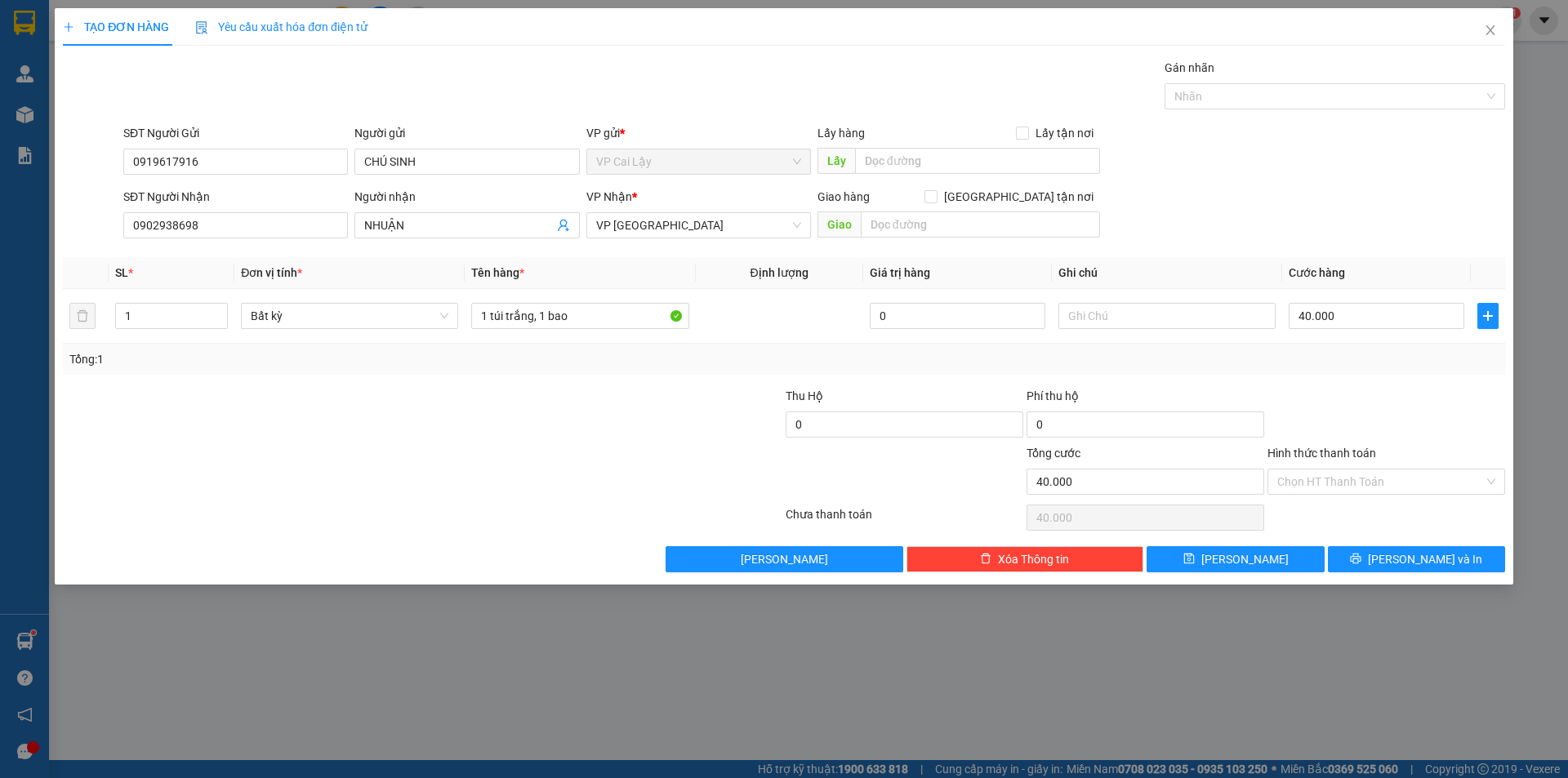
click at [652, 420] on div at bounding box center [664, 415] width 241 height 57
drag, startPoint x: 588, startPoint y: 318, endPoint x: 384, endPoint y: 290, distance: 205.9
click at [390, 293] on tr "1 Bất kỳ 1 túi trắng, 1 bao 0 40.000" at bounding box center [784, 316] width 1443 height 55
type input "1 TÚI TRẮNG QUAI XANH"
click at [1372, 327] on input "40.000" at bounding box center [1376, 316] width 175 height 26
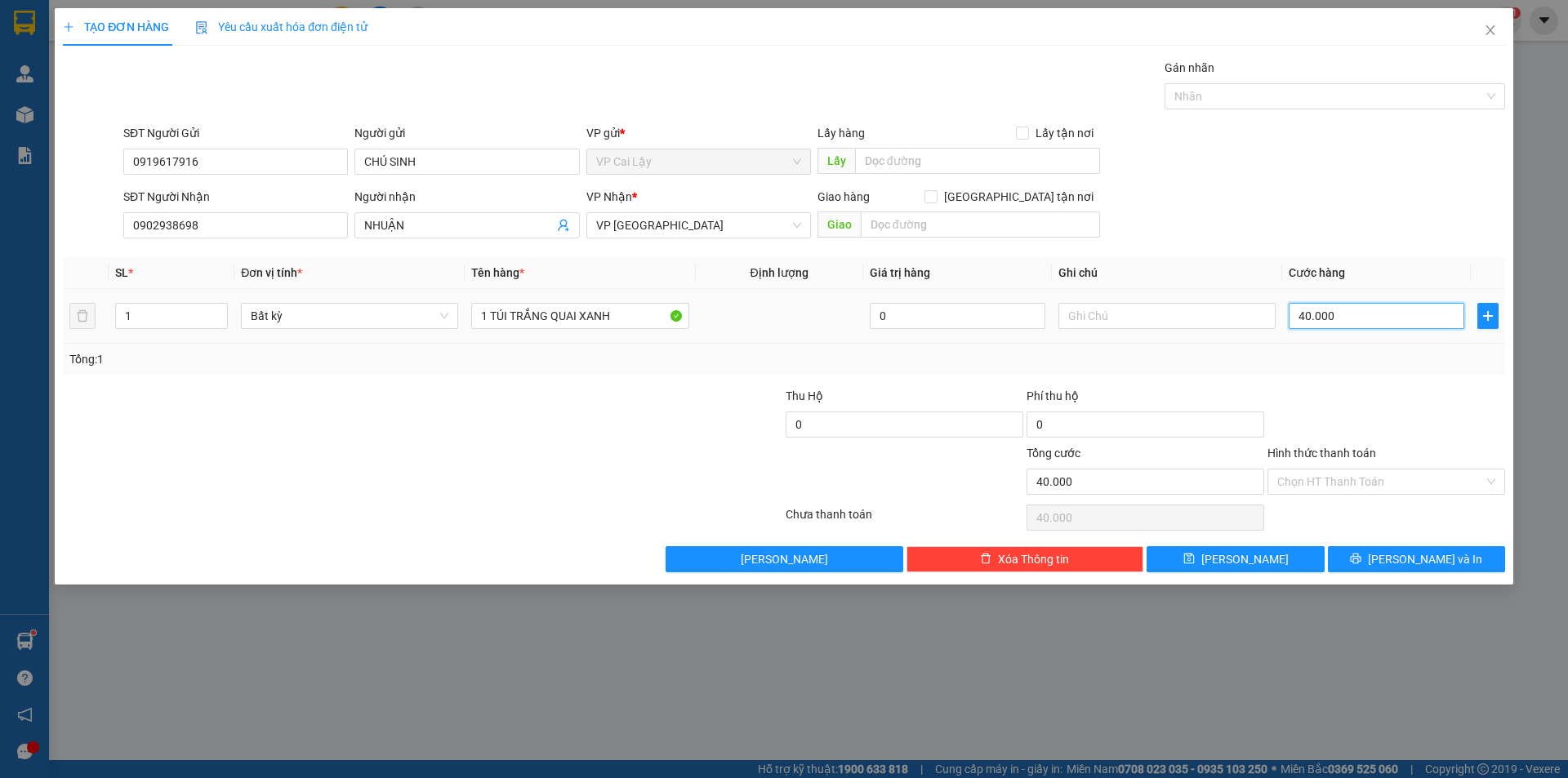
type input "2"
type input "20"
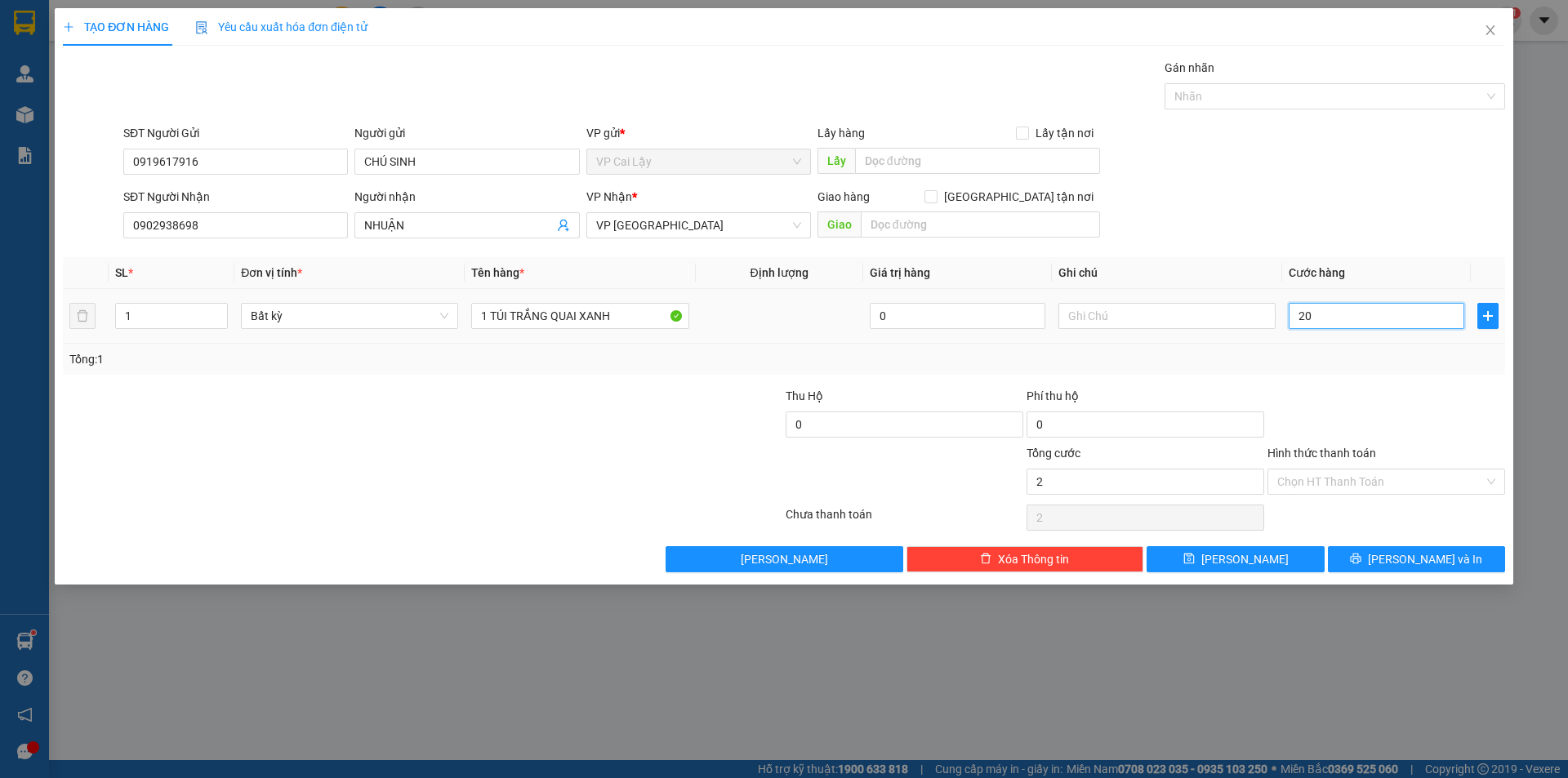
type input "20"
click at [1254, 216] on div "SĐT Người Nhận 0902938698 Người nhận NHUẬN VP Nhận * VP Sài Gòn Giao hàng Giao …" at bounding box center [814, 216] width 1388 height 57
type input "20.000"
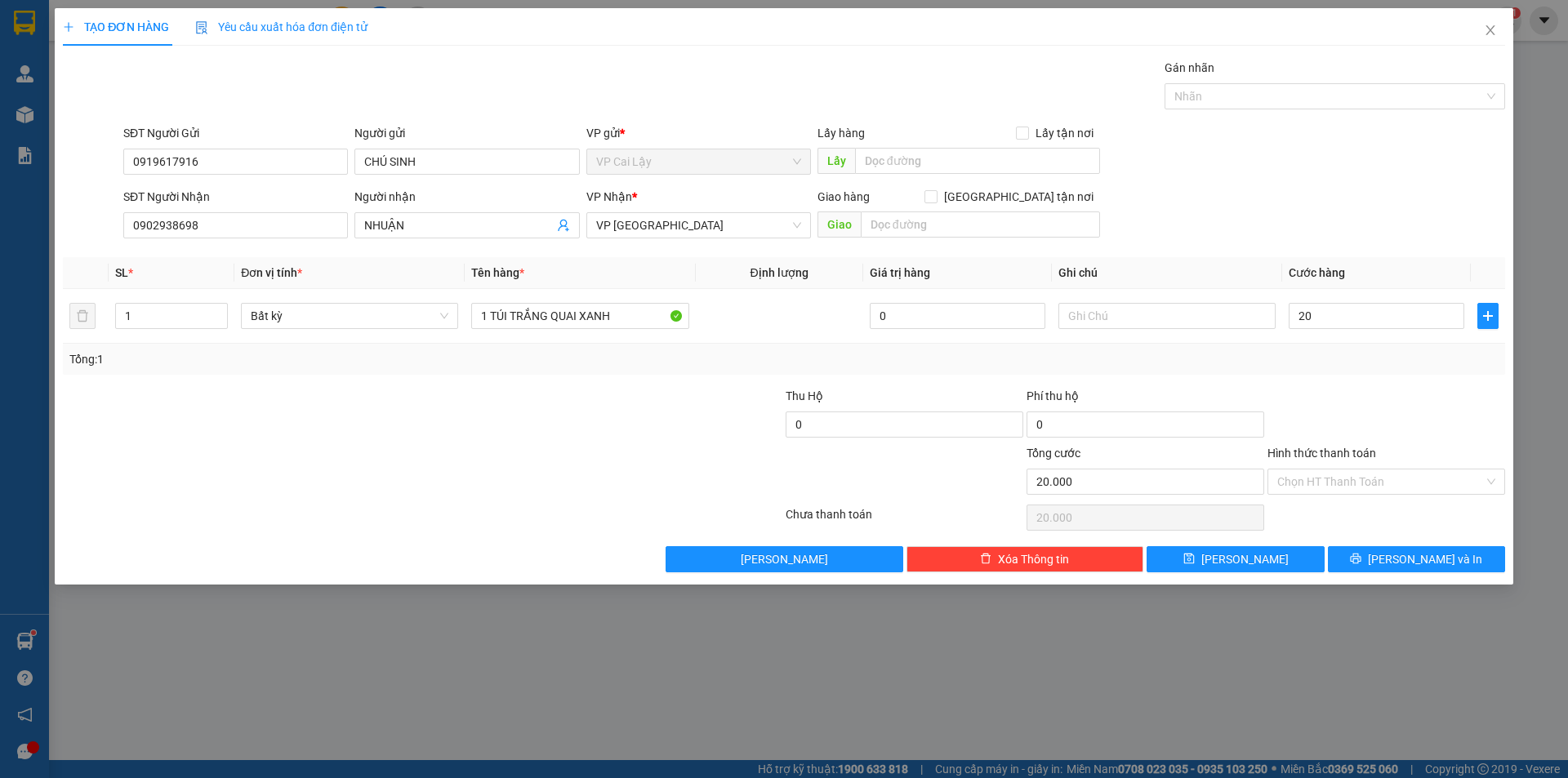
type input "20.000"
click at [1337, 487] on input "Hình thức thanh toán" at bounding box center [1381, 482] width 207 height 25
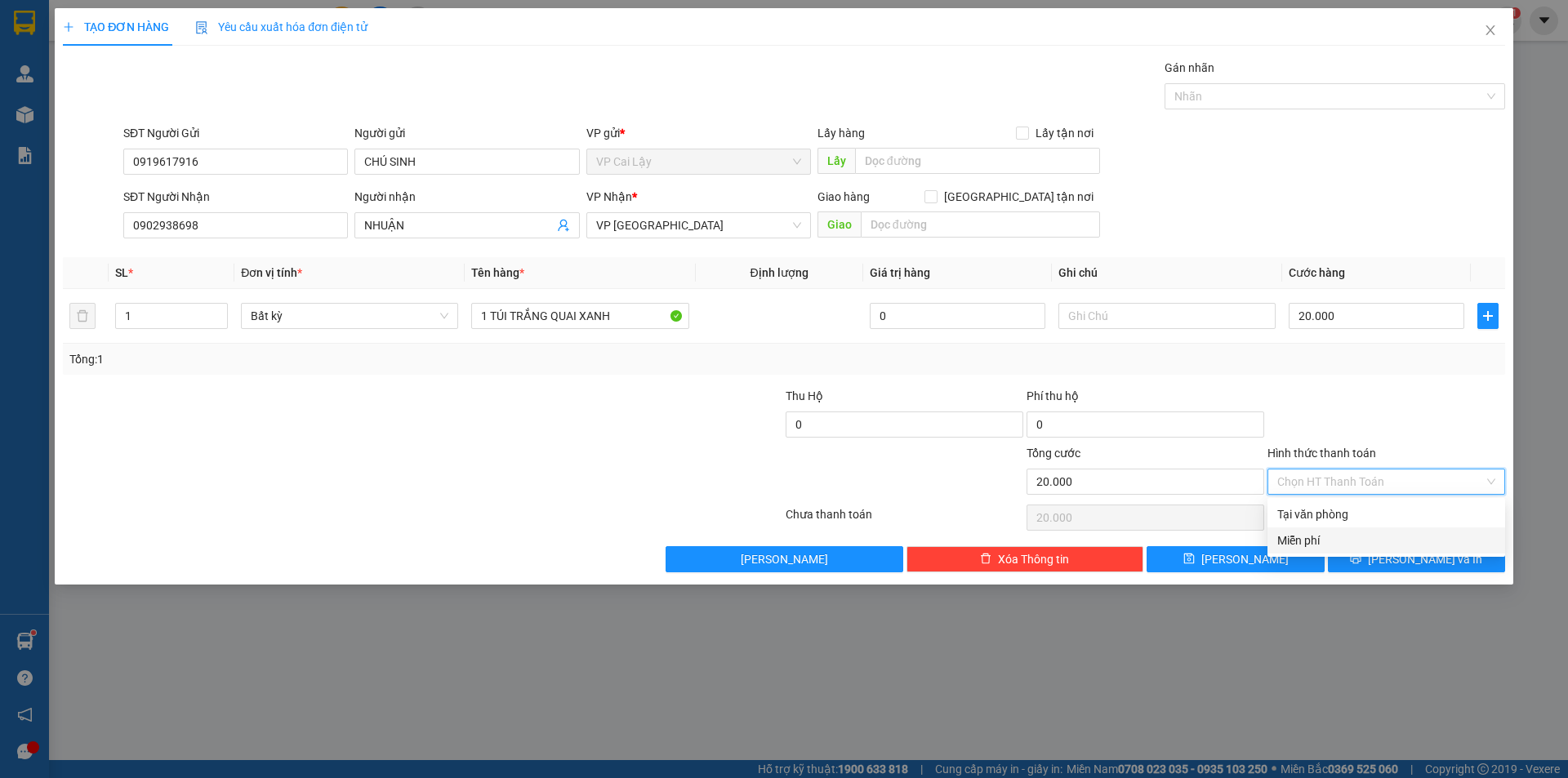
click at [1434, 704] on div "TẠO ĐƠN HÀNG Yêu cầu xuất hóa đơn điện tử Transit Pickup Surcharge Ids Transit …" at bounding box center [784, 389] width 1568 height 778
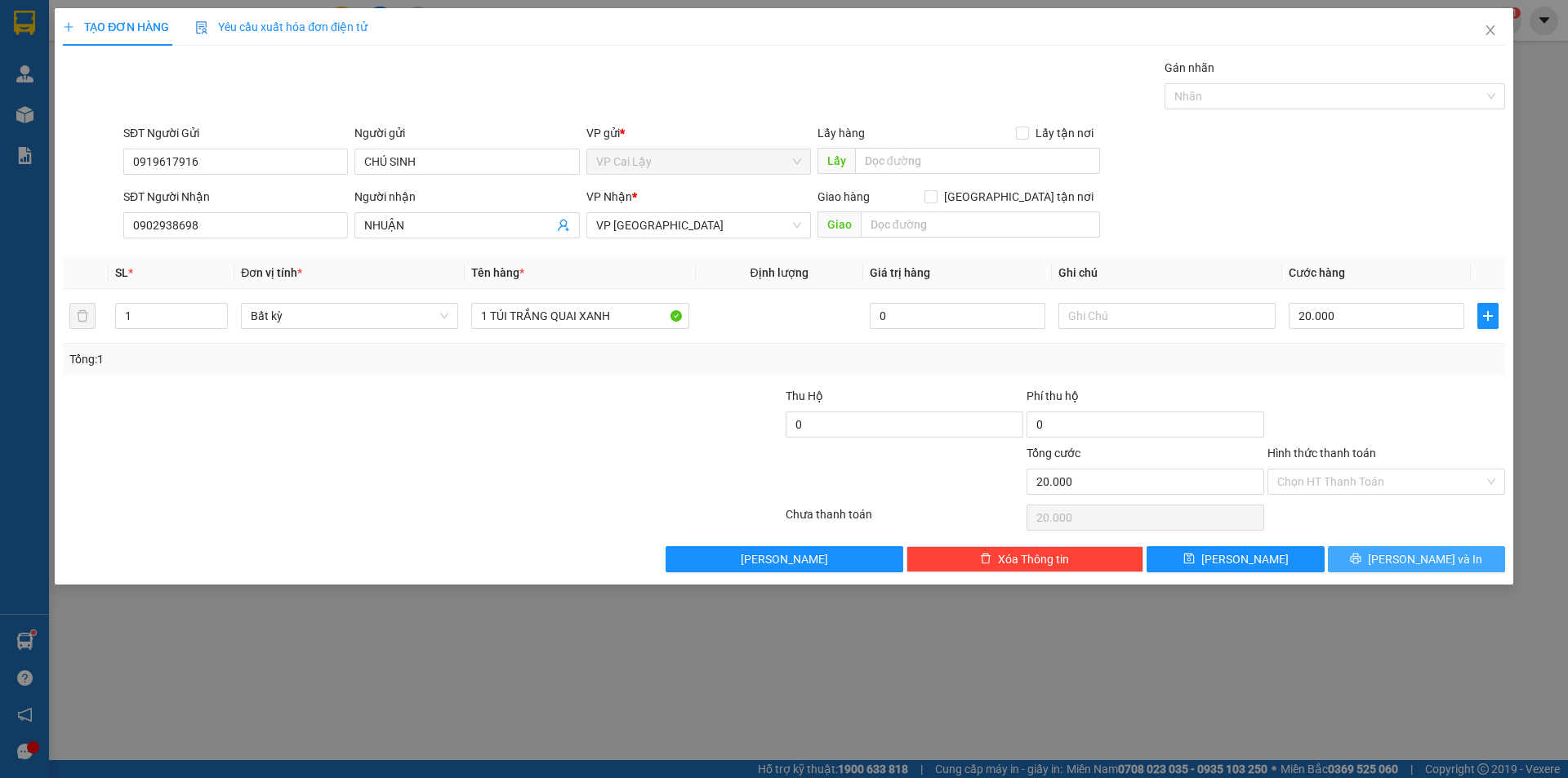
click at [1402, 549] on button "[PERSON_NAME] và In" at bounding box center [1417, 559] width 177 height 26
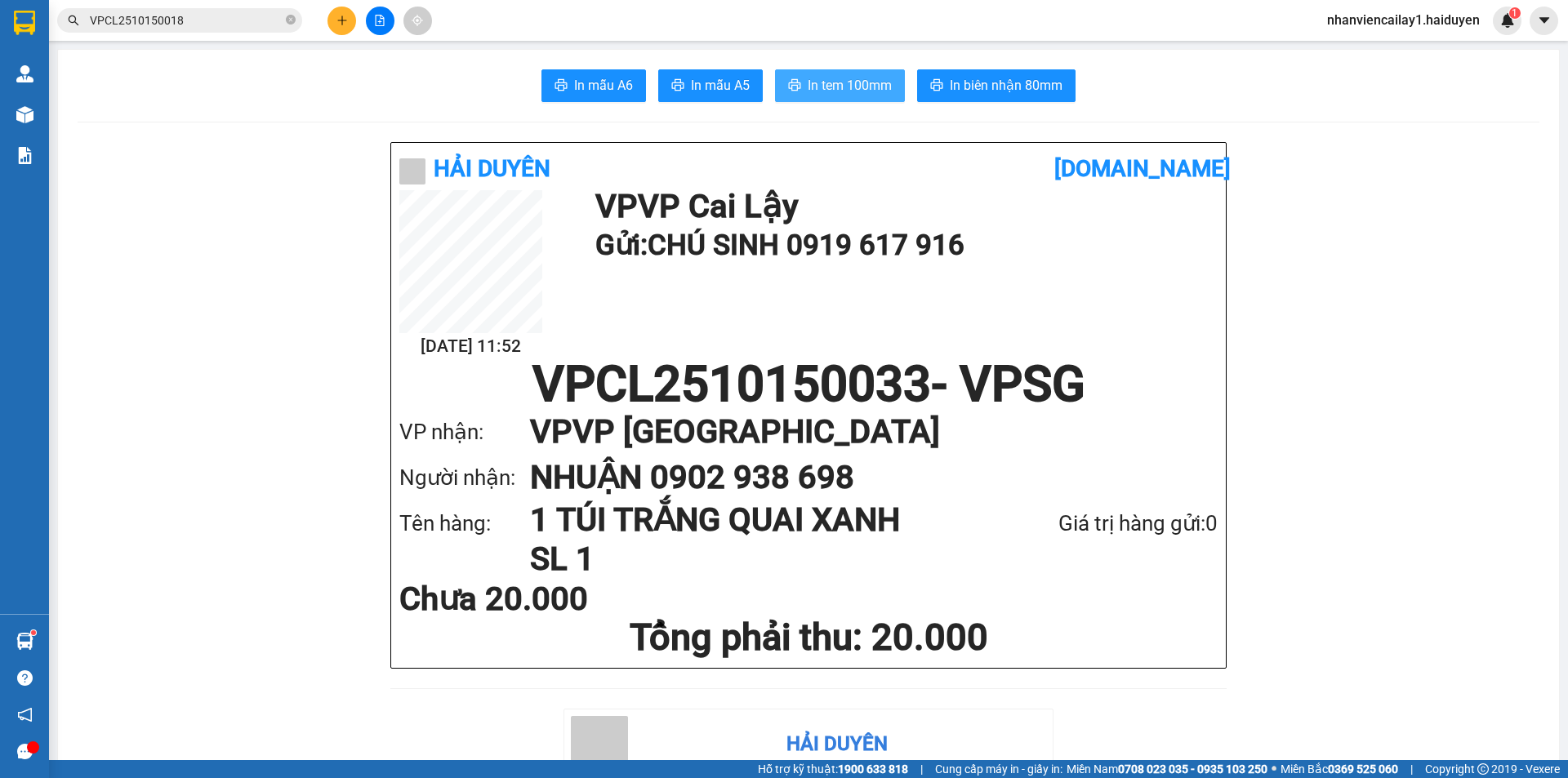
click at [788, 89] on icon "printer" at bounding box center [794, 85] width 13 height 13
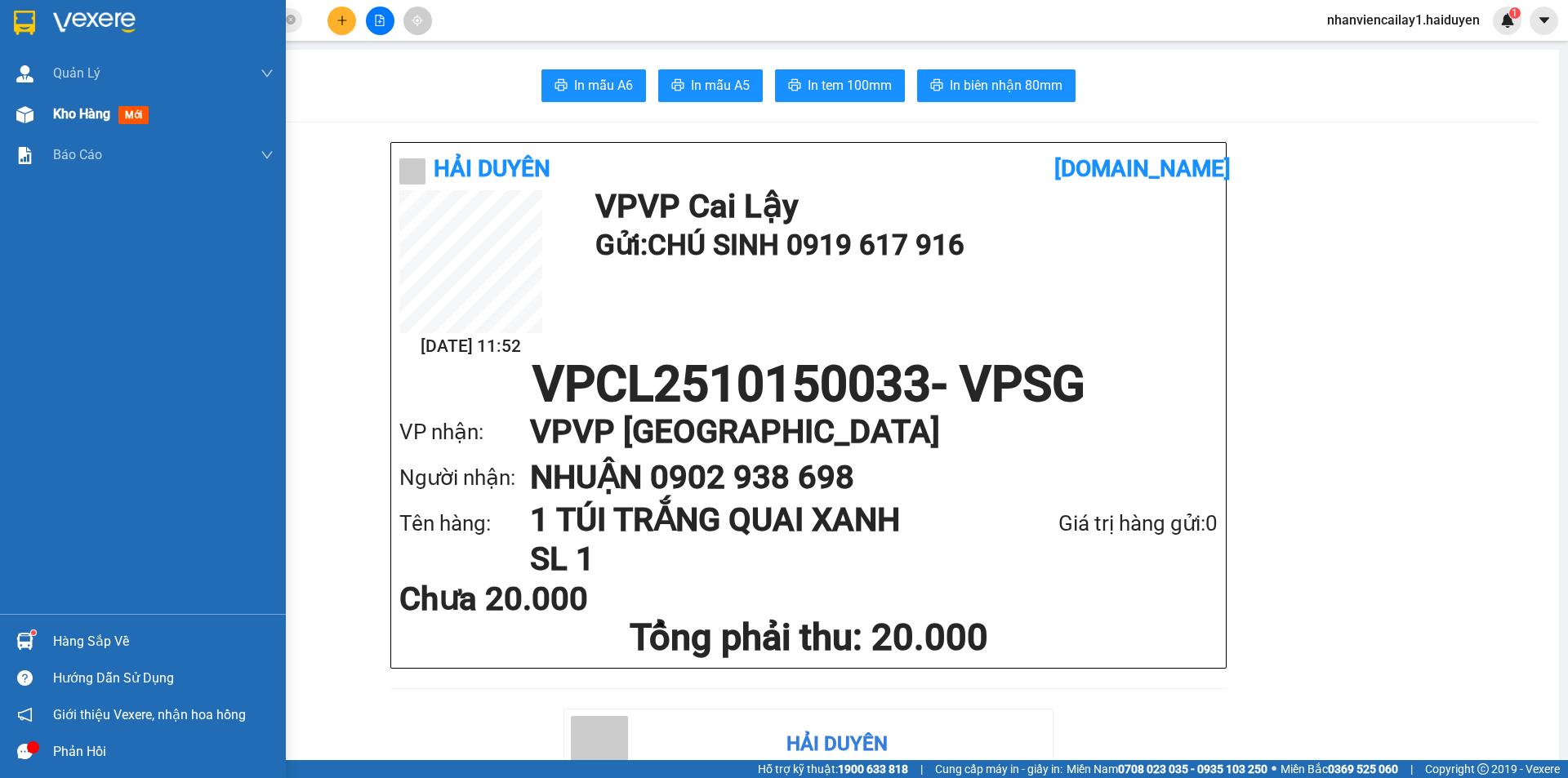
click at [26, 113] on img at bounding box center [24, 114] width 17 height 17
click at [25, 113] on img at bounding box center [24, 114] width 17 height 17
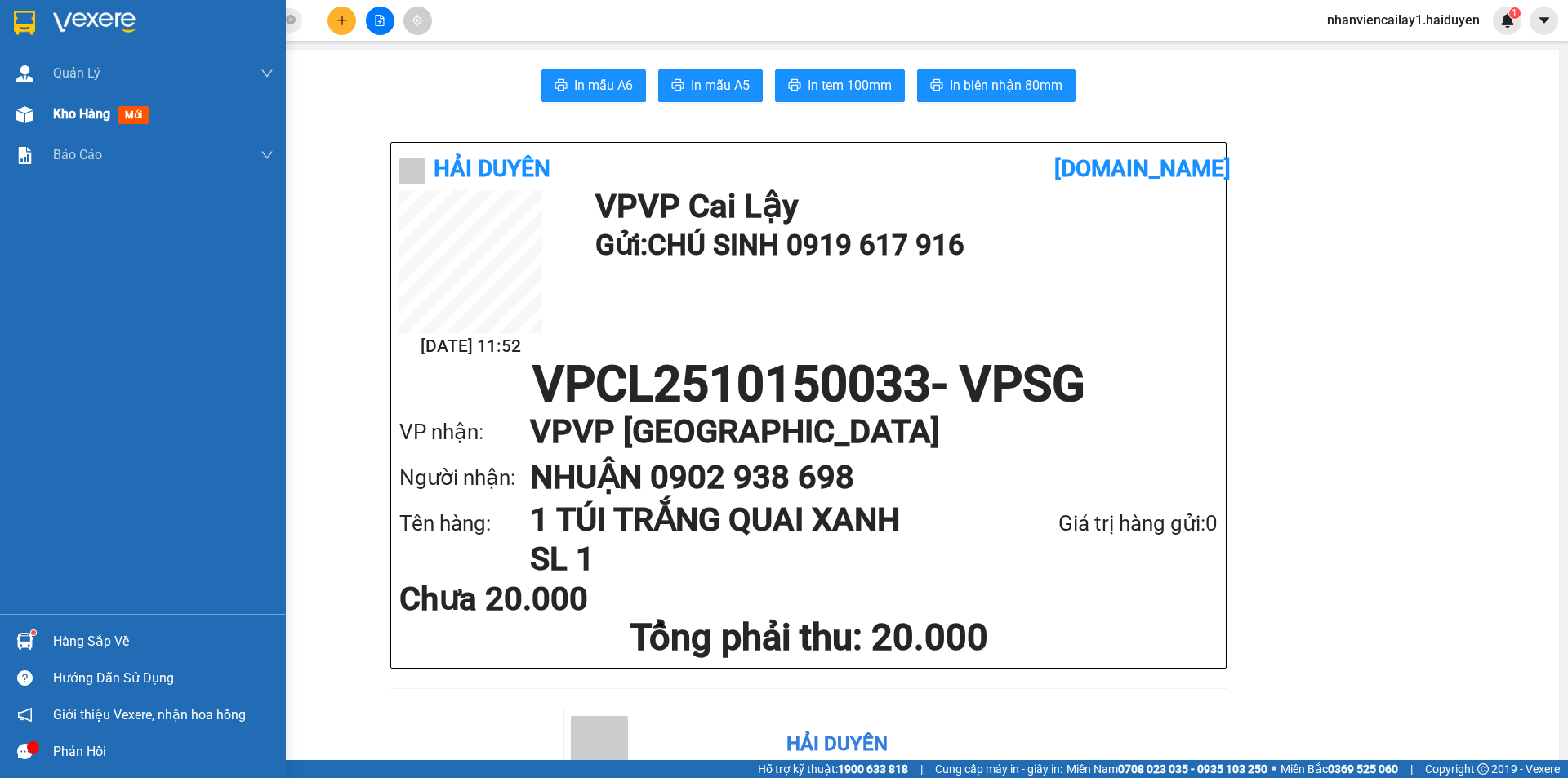
click at [25, 113] on img at bounding box center [24, 114] width 17 height 17
click at [86, 122] on div "Kho hàng mới" at bounding box center [103, 113] width 102 height 21
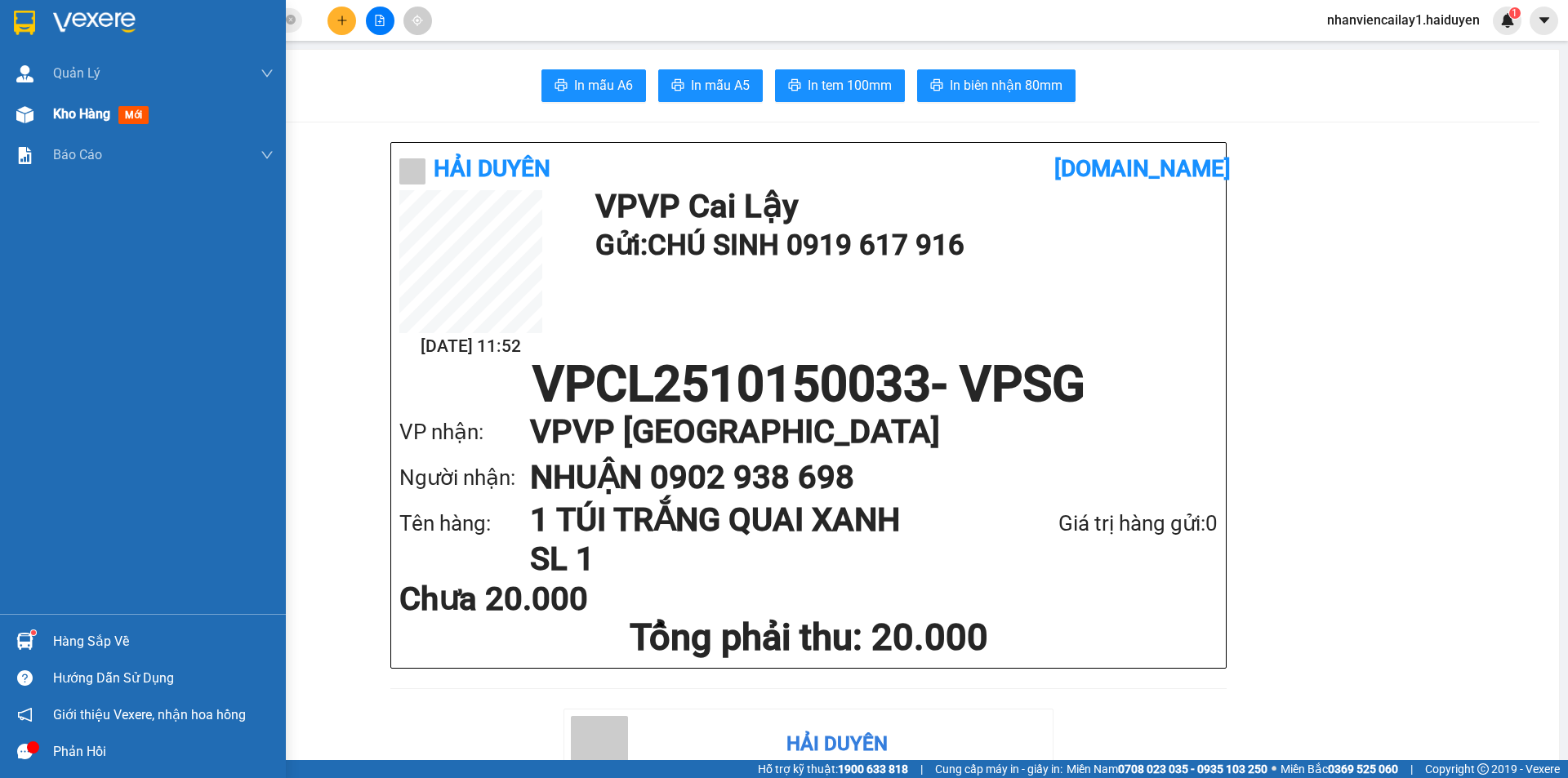
click at [86, 122] on div "Kho hàng mới" at bounding box center [103, 113] width 102 height 21
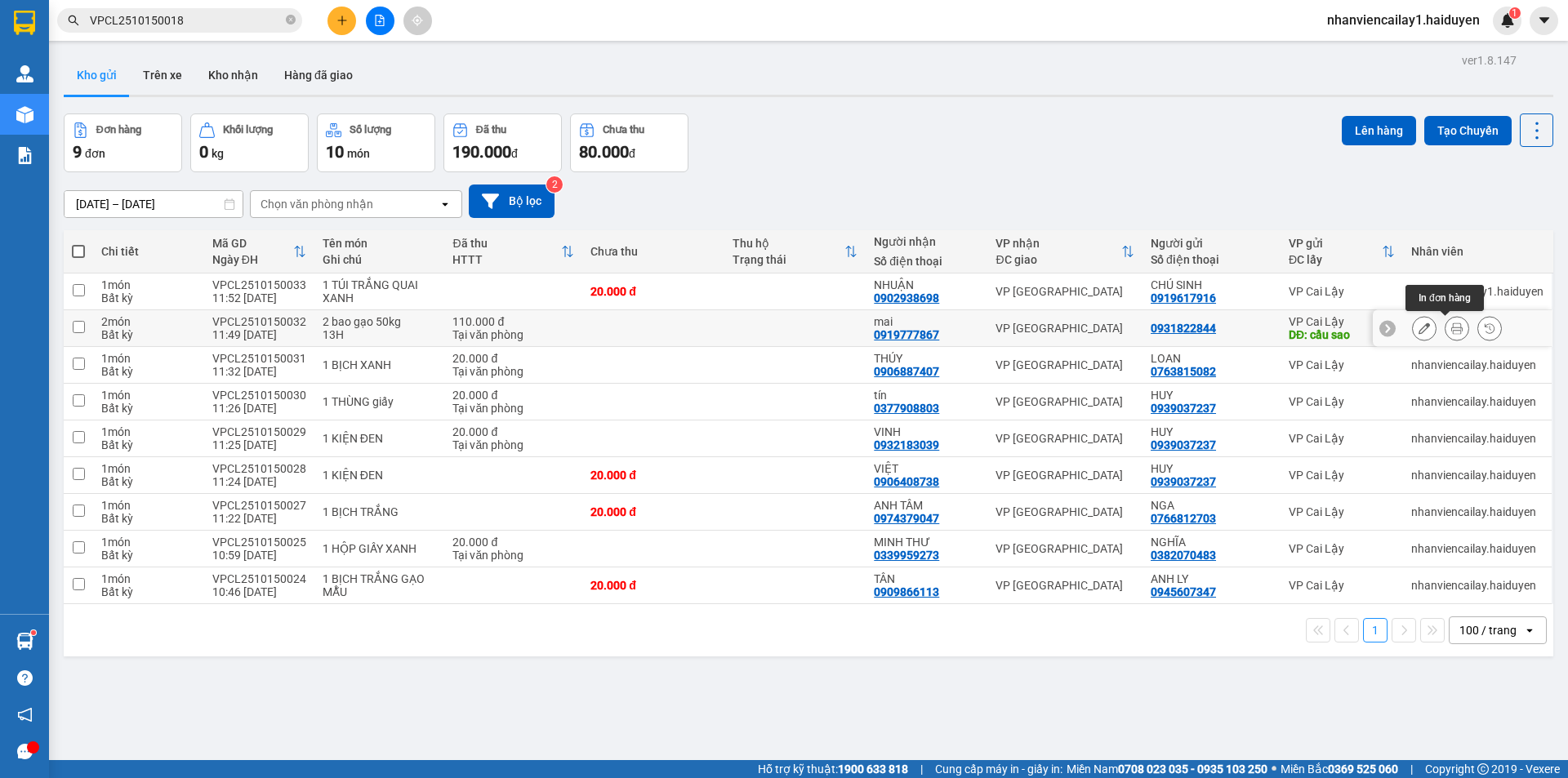
click at [1451, 330] on button at bounding box center [1457, 328] width 23 height 29
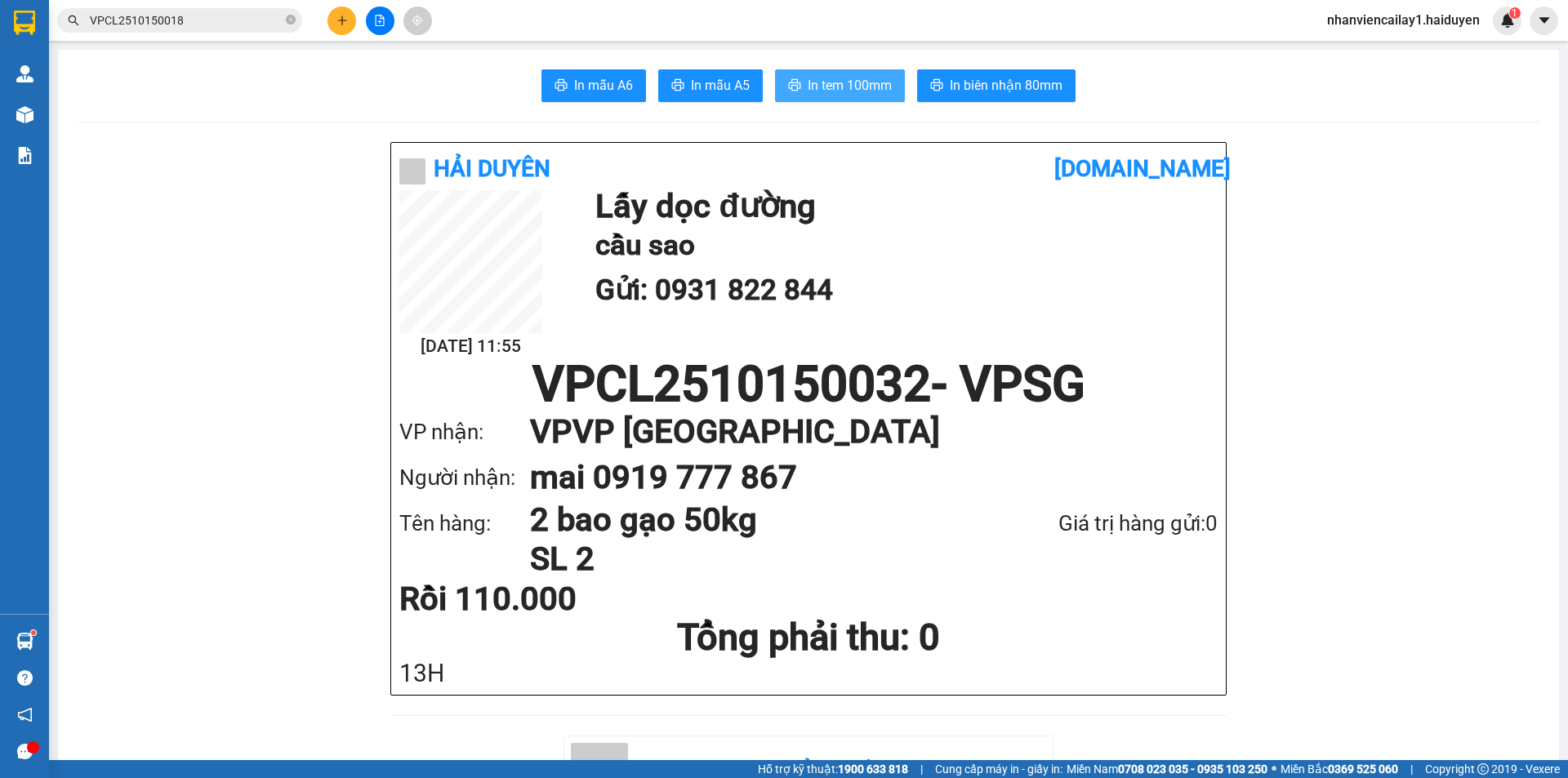
click at [850, 80] on span "In tem 100mm" at bounding box center [850, 86] width 85 height 21
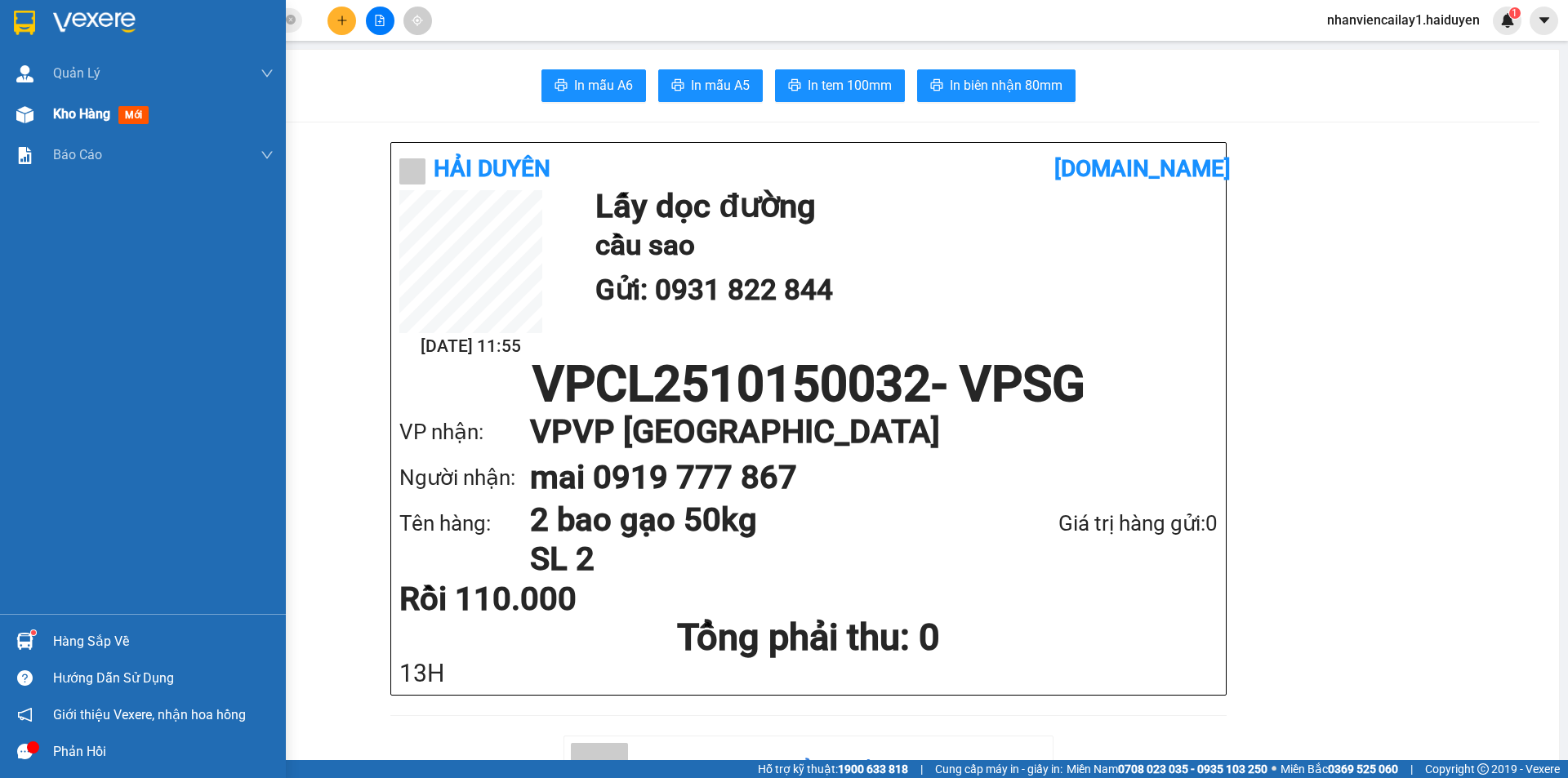
click at [81, 120] on span "Kho hàng" at bounding box center [81, 114] width 57 height 16
click at [80, 114] on span "Kho hàng" at bounding box center [81, 114] width 57 height 16
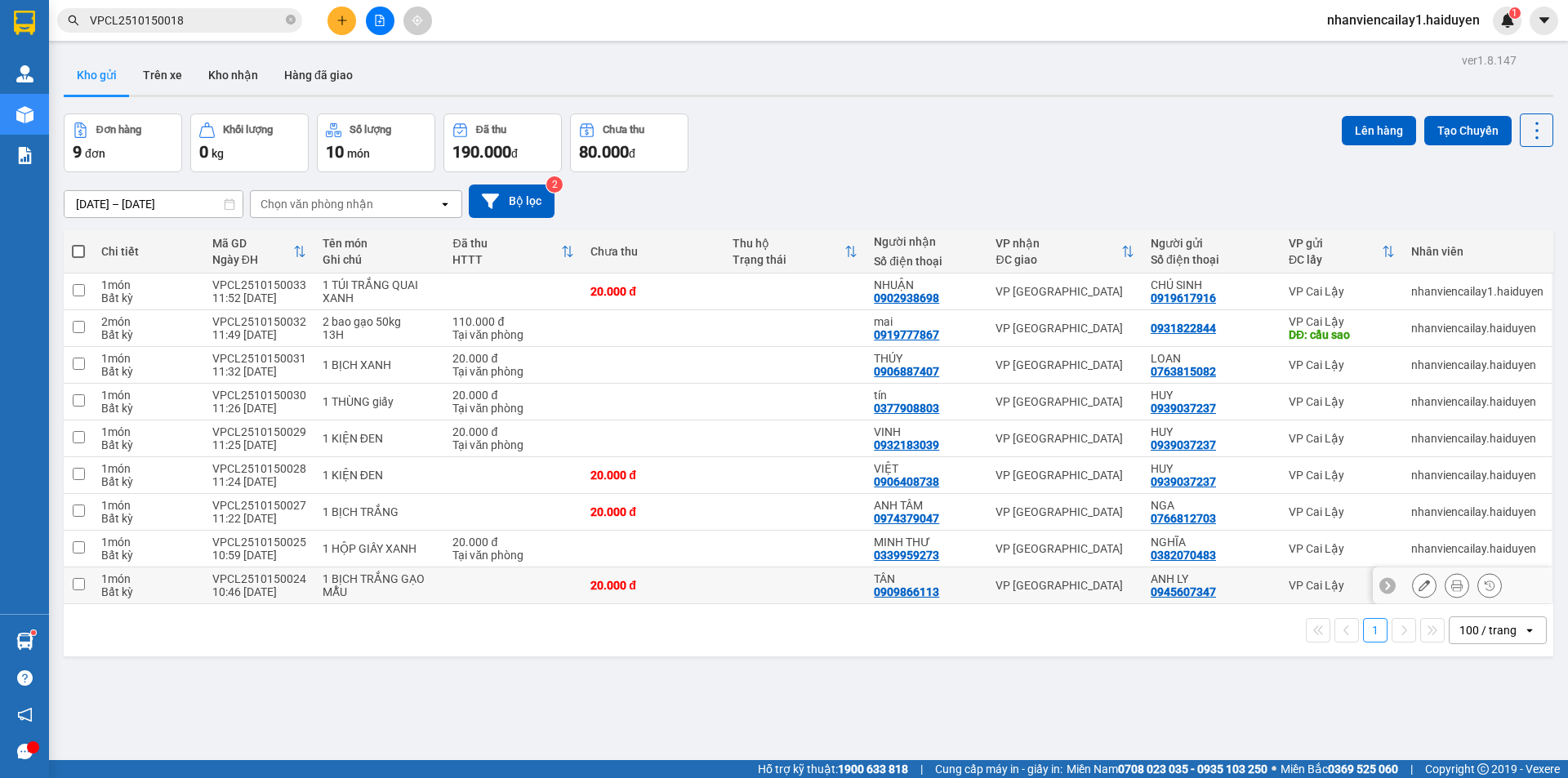
click at [1021, 591] on div "VP [GEOGRAPHIC_DATA]" at bounding box center [1066, 585] width 139 height 13
checkbox input "true"
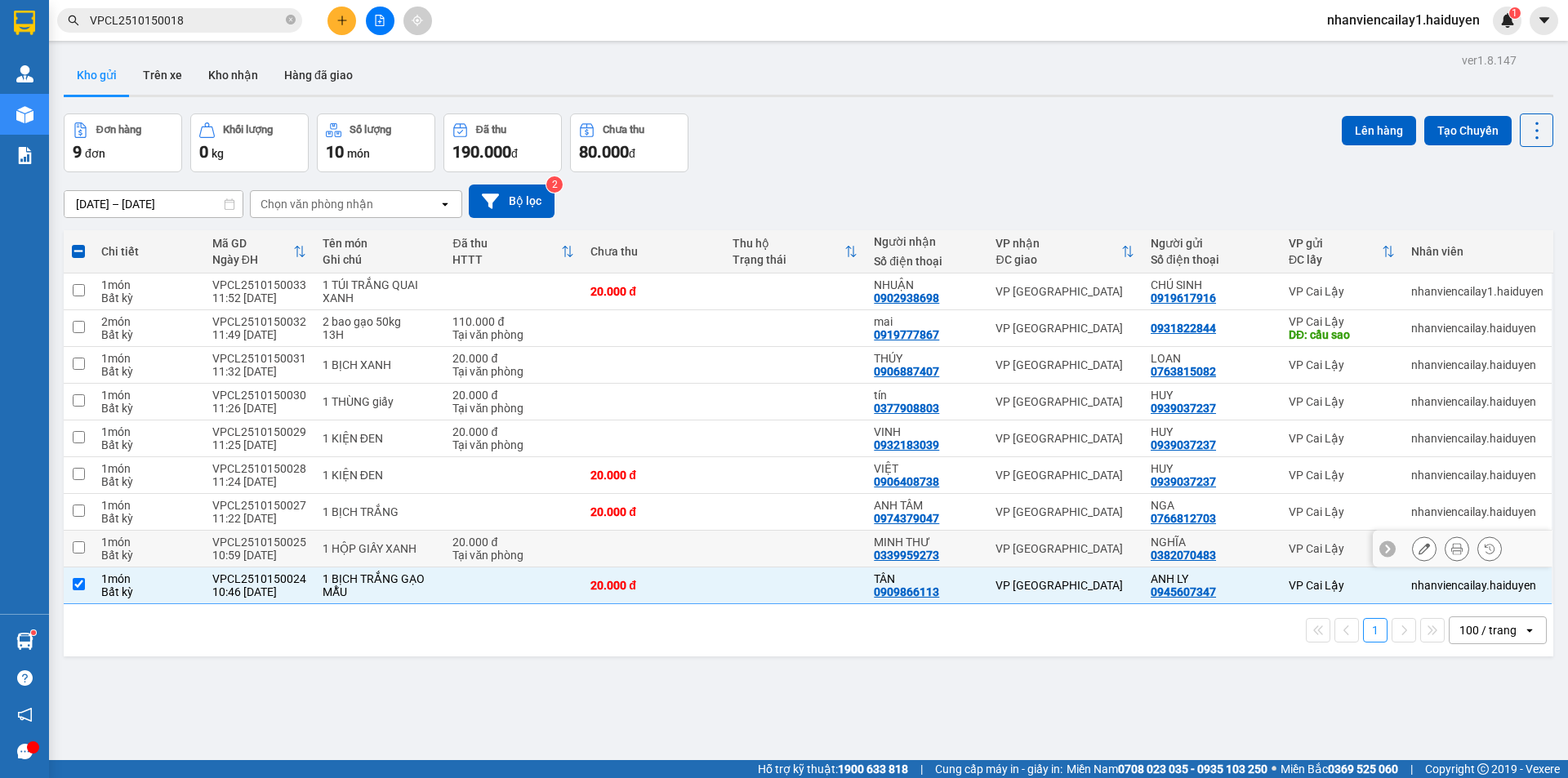
click at [1017, 548] on div "VP [GEOGRAPHIC_DATA]" at bounding box center [1066, 548] width 139 height 13
checkbox input "true"
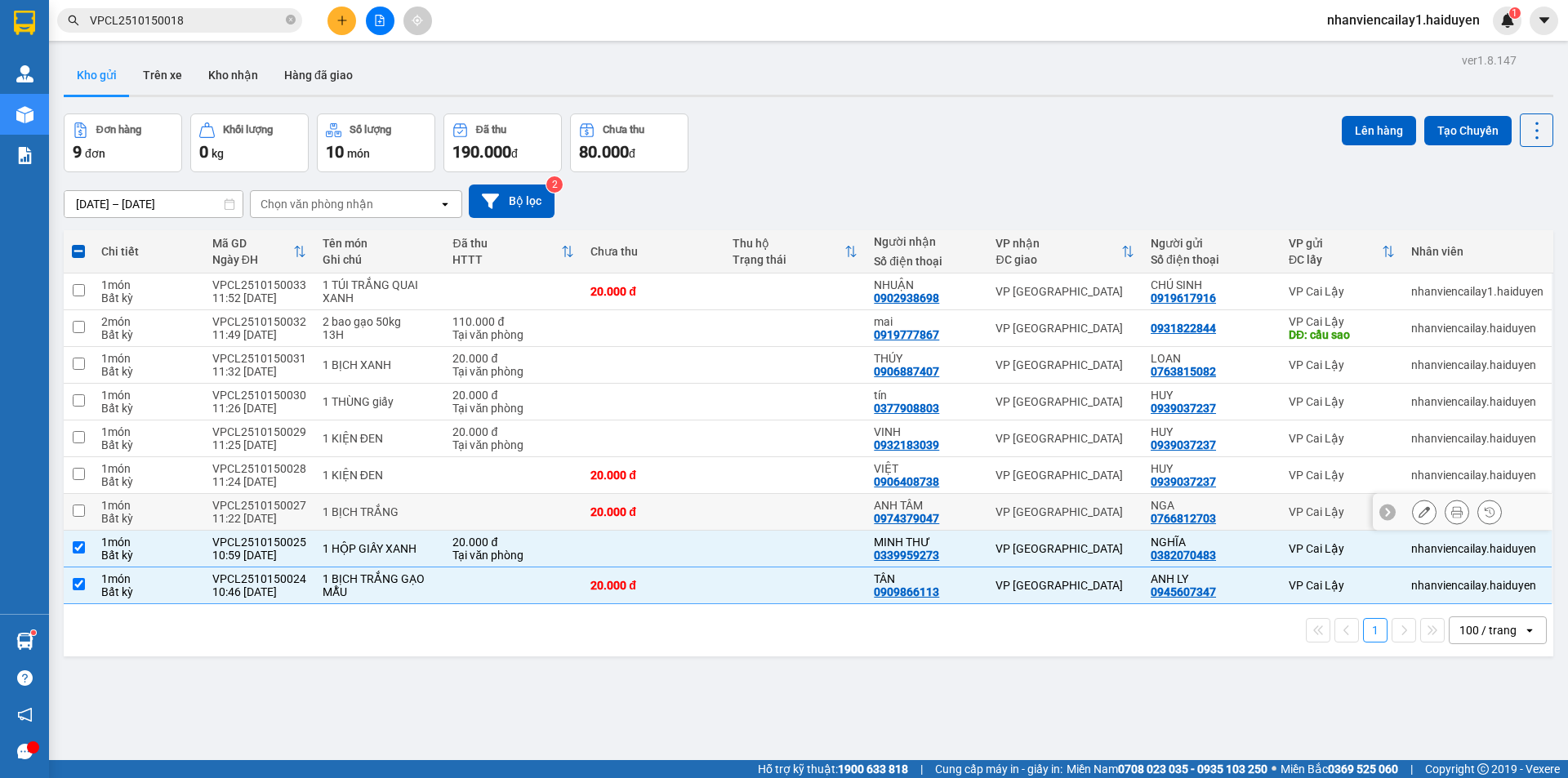
click at [1027, 500] on td "VP [GEOGRAPHIC_DATA]" at bounding box center [1065, 512] width 155 height 37
checkbox input "true"
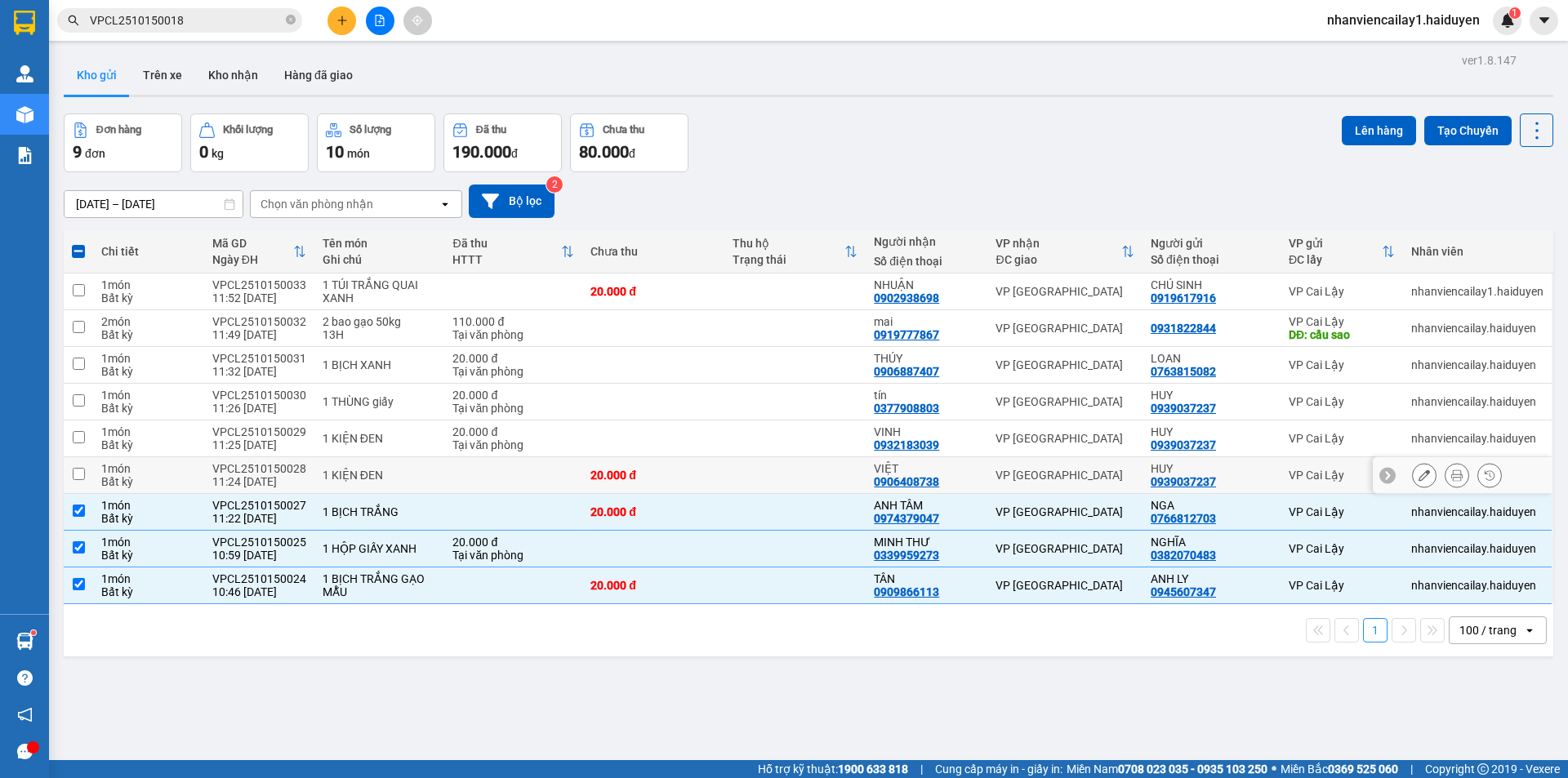
click at [1015, 470] on div "VP [GEOGRAPHIC_DATA]" at bounding box center [1066, 475] width 139 height 13
checkbox input "true"
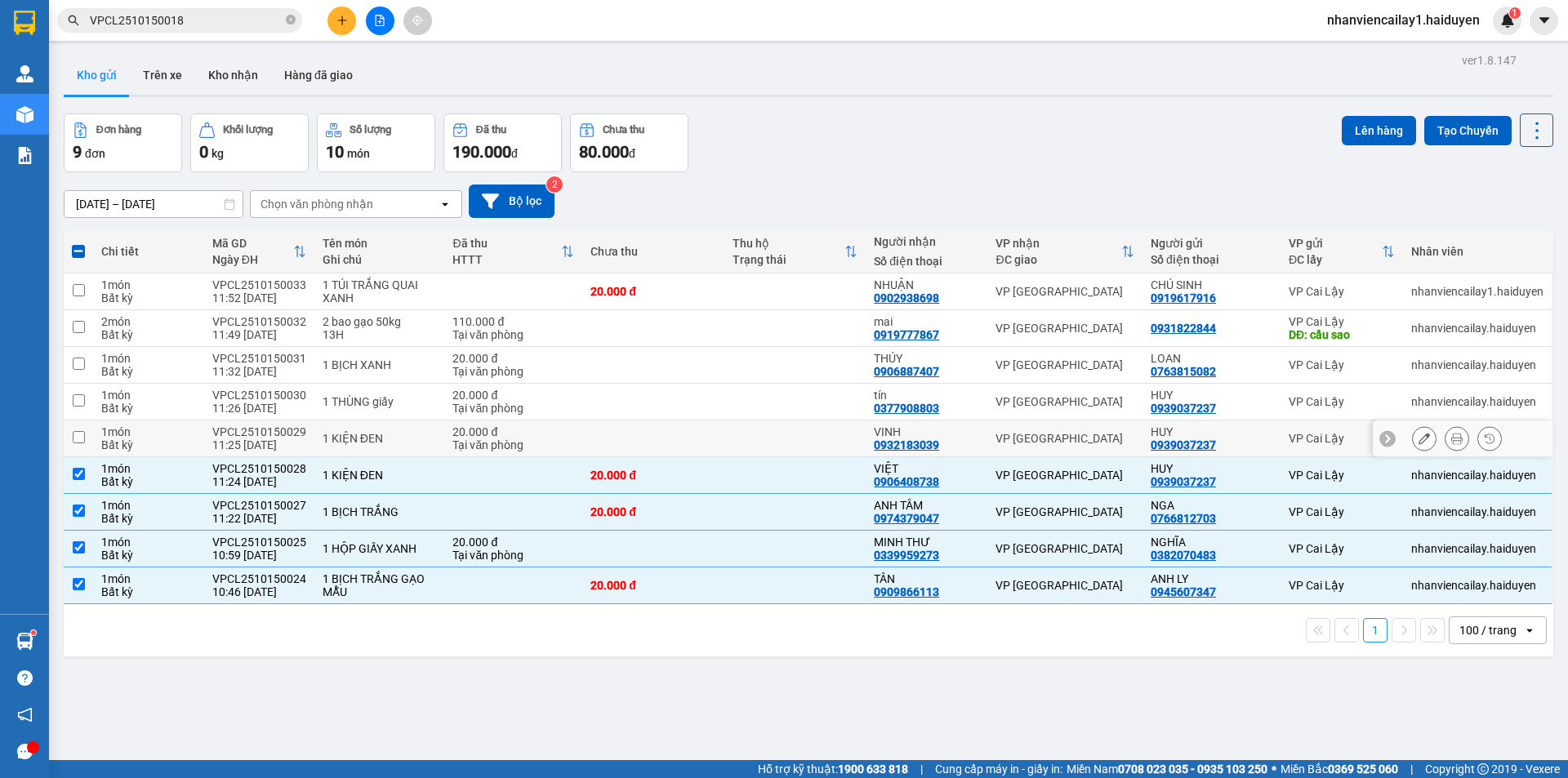
click at [1003, 440] on div "VP [GEOGRAPHIC_DATA]" at bounding box center [1066, 438] width 139 height 13
checkbox input "true"
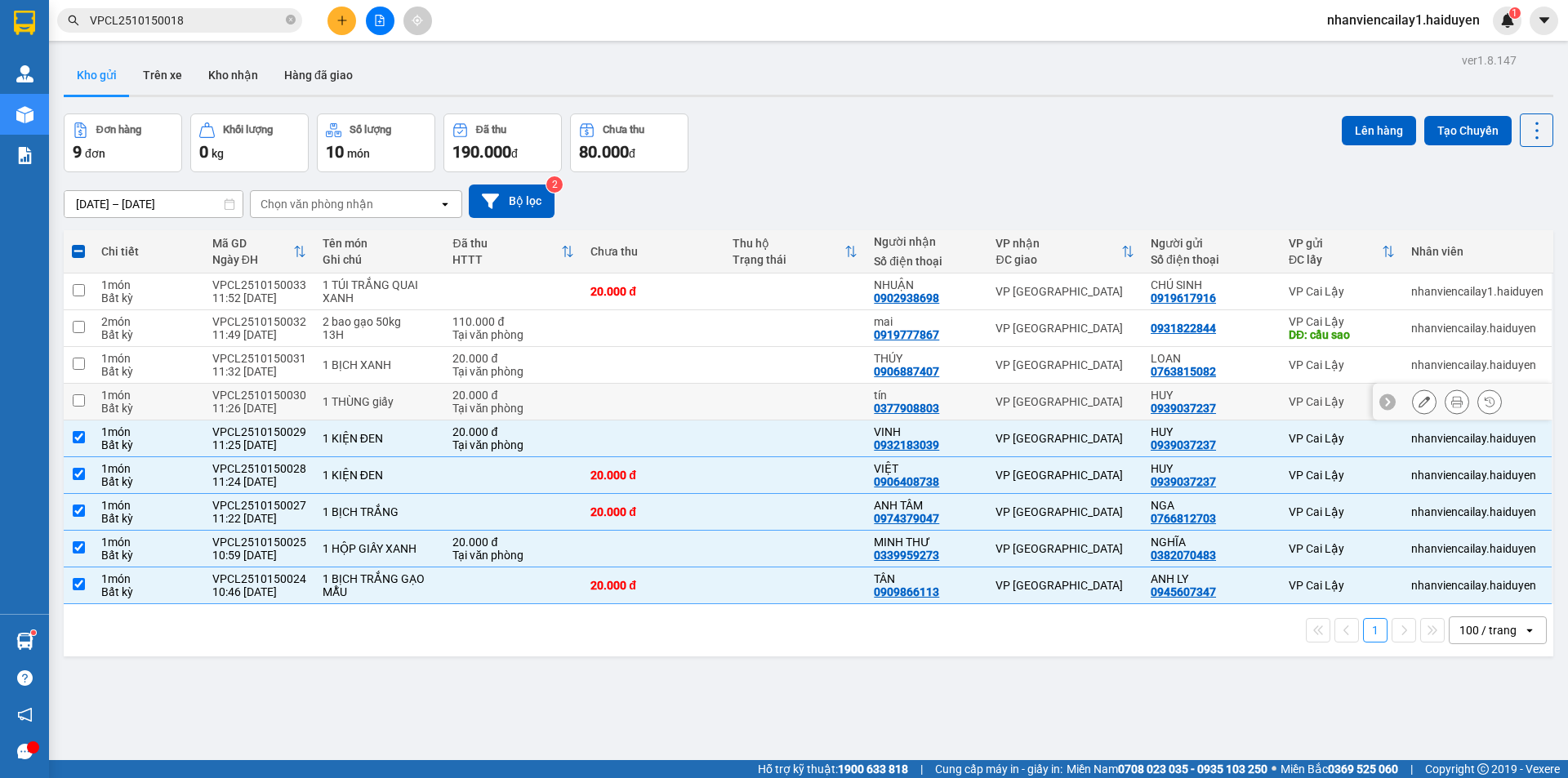
click at [1006, 410] on td "VP [GEOGRAPHIC_DATA]" at bounding box center [1065, 402] width 155 height 37
checkbox input "true"
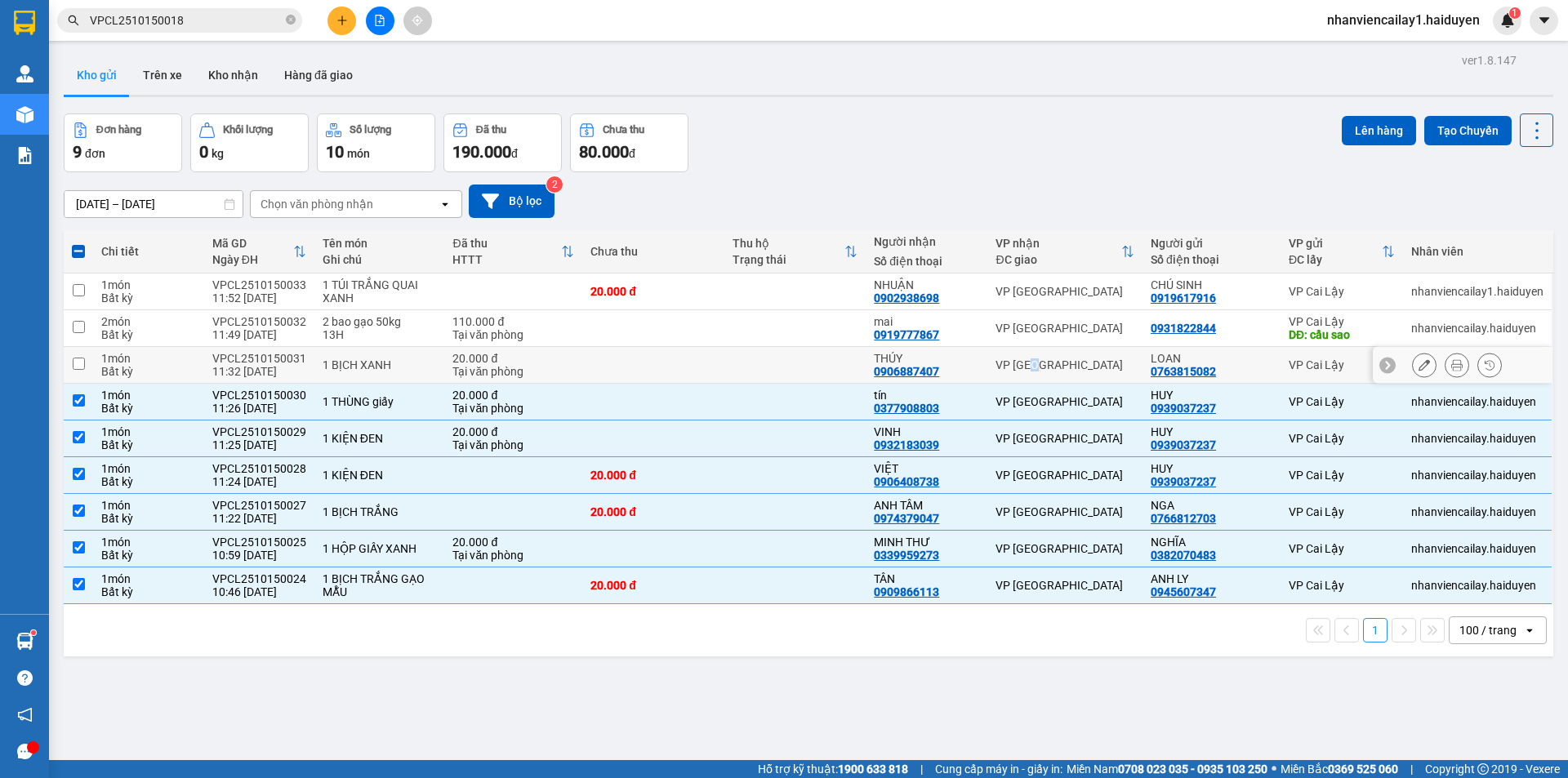
click at [1023, 371] on div "VP [GEOGRAPHIC_DATA]" at bounding box center [1066, 364] width 139 height 13
checkbox input "true"
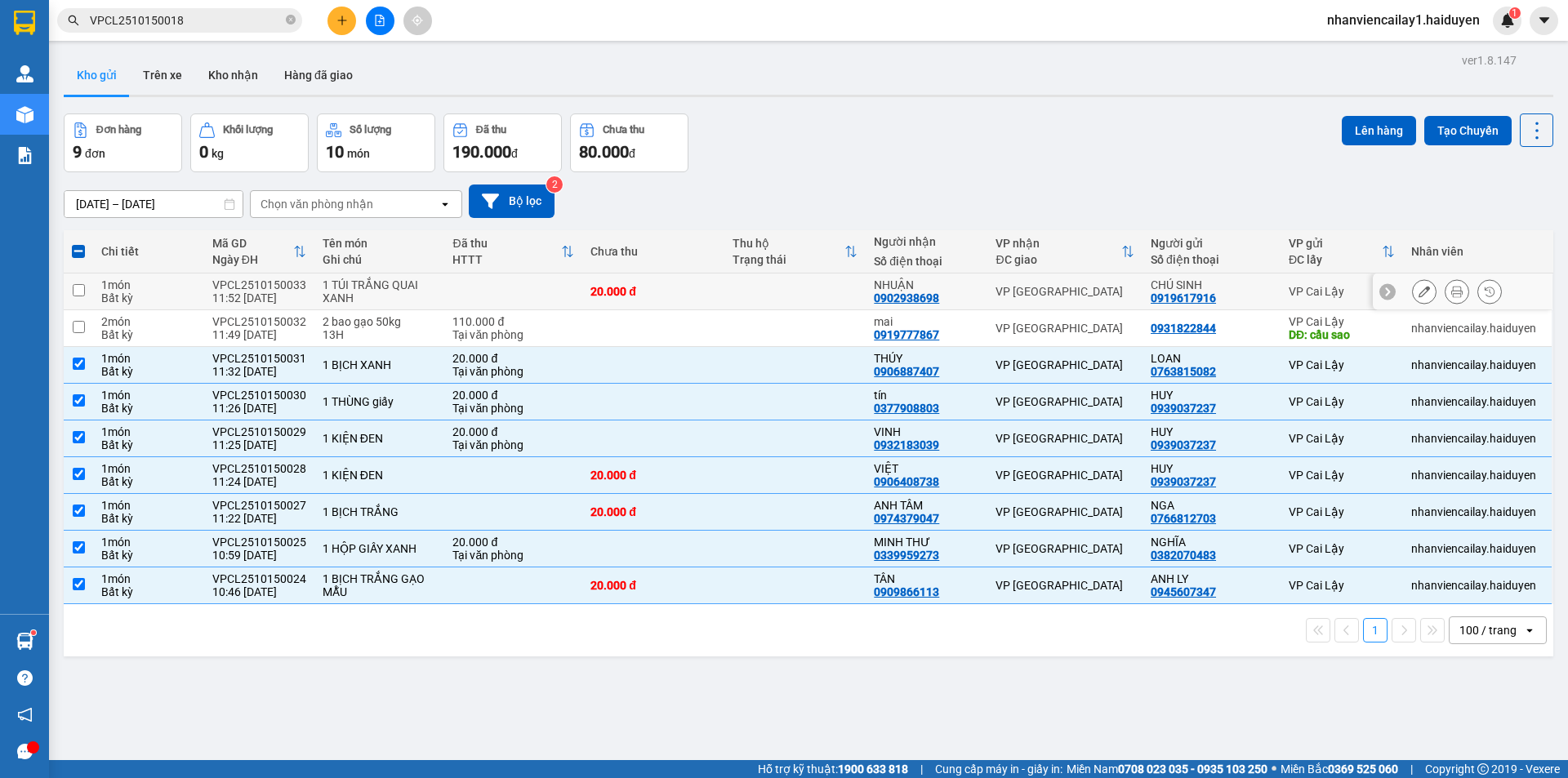
click at [1036, 291] on div "VP [GEOGRAPHIC_DATA]" at bounding box center [1066, 291] width 139 height 13
checkbox input "true"
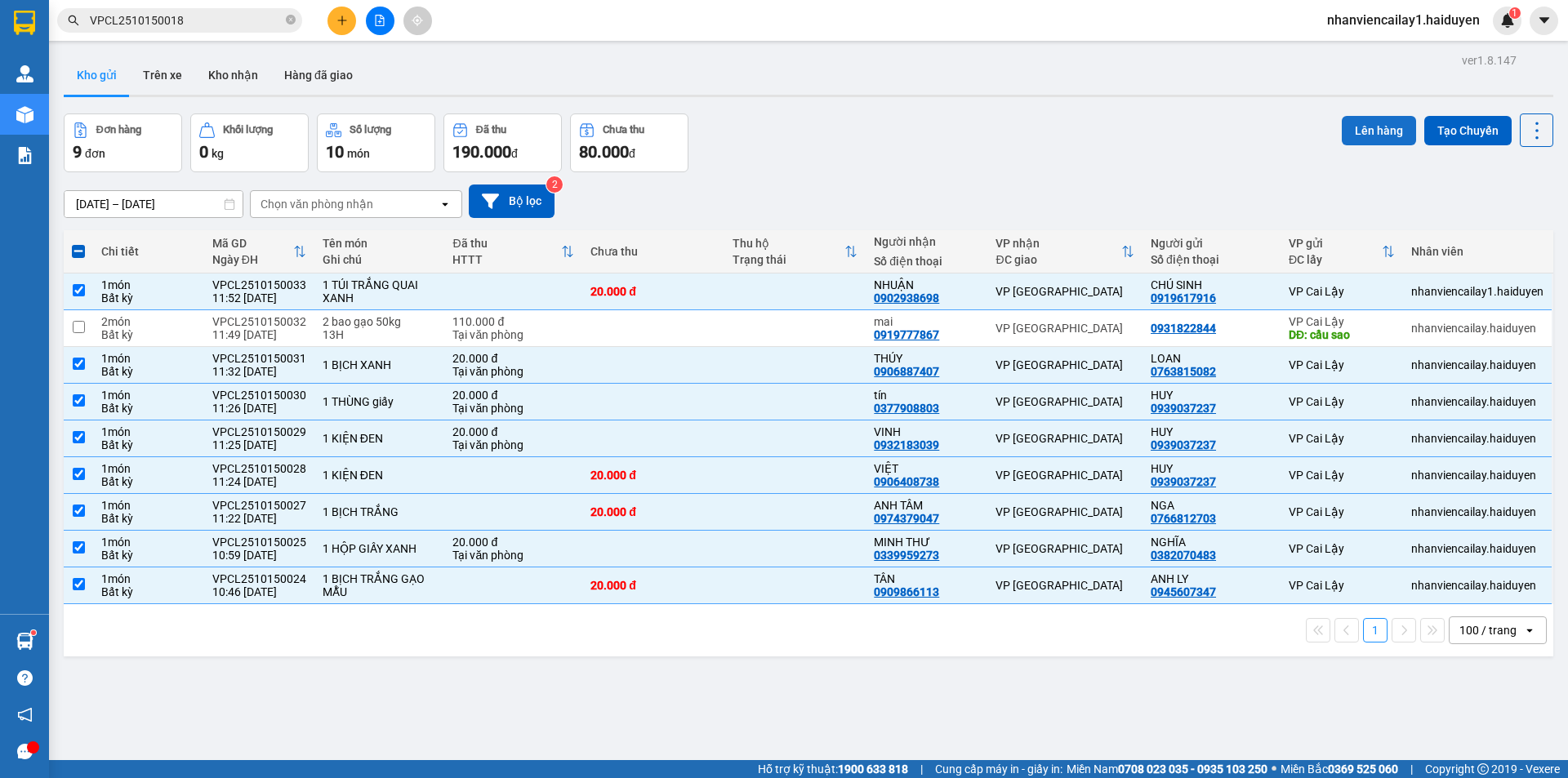
click at [1389, 125] on button "Lên hàng" at bounding box center [1379, 131] width 75 height 30
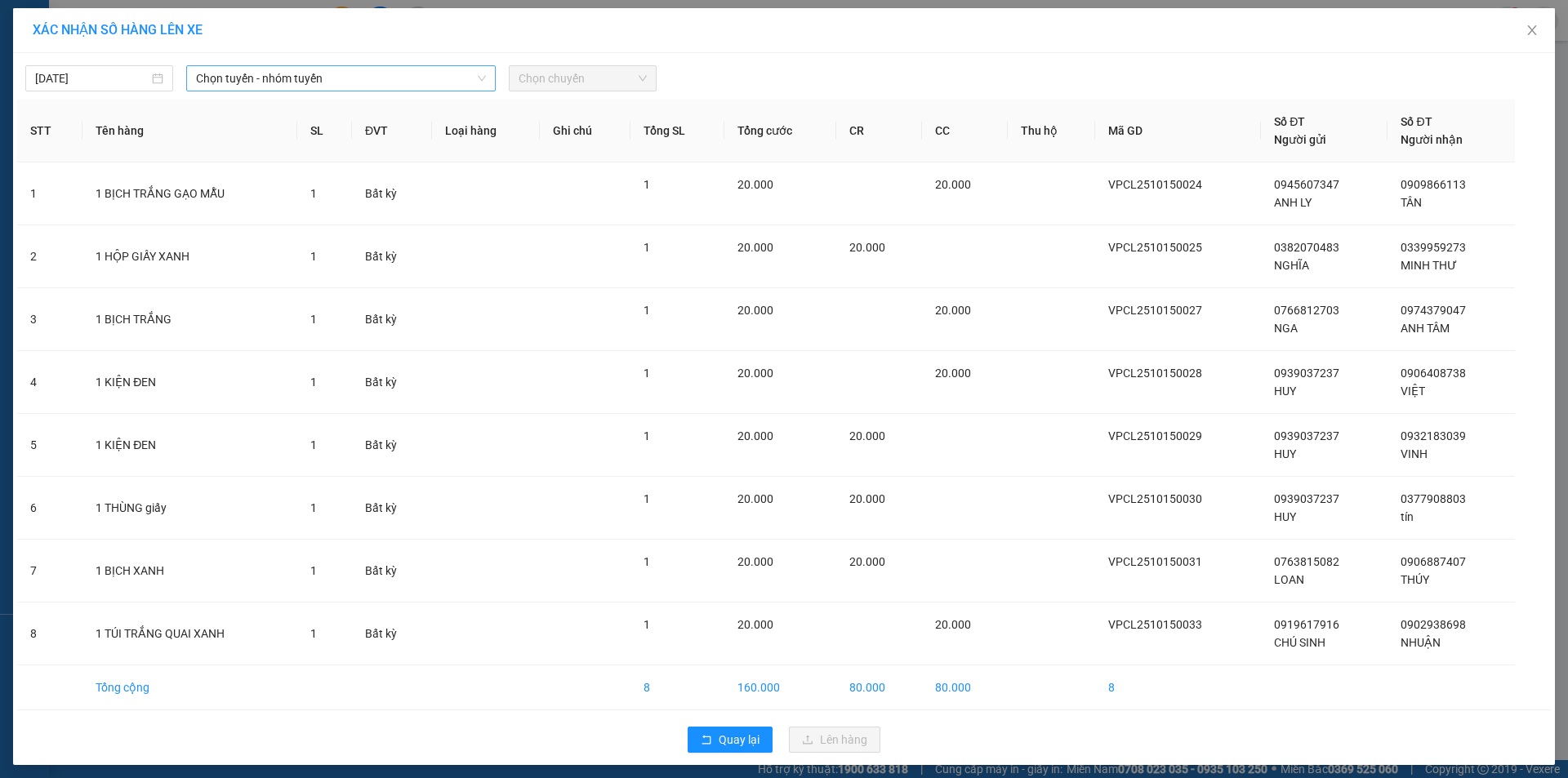
click at [369, 71] on span "Chọn tuyến - nhóm tuyến" at bounding box center [340, 78] width 290 height 25
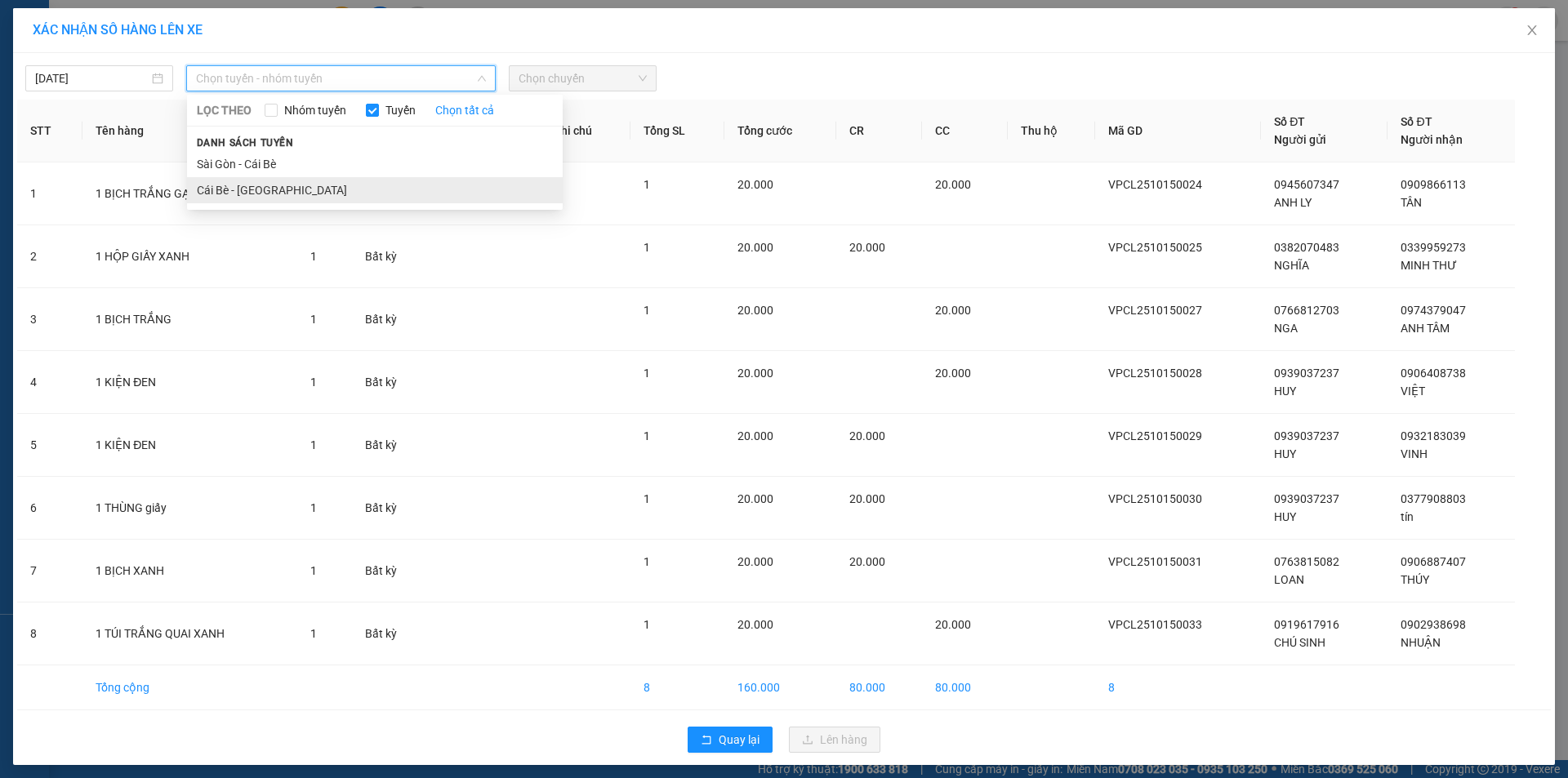
click at [340, 182] on li "Cái Bè - [GEOGRAPHIC_DATA]" at bounding box center [375, 190] width 376 height 26
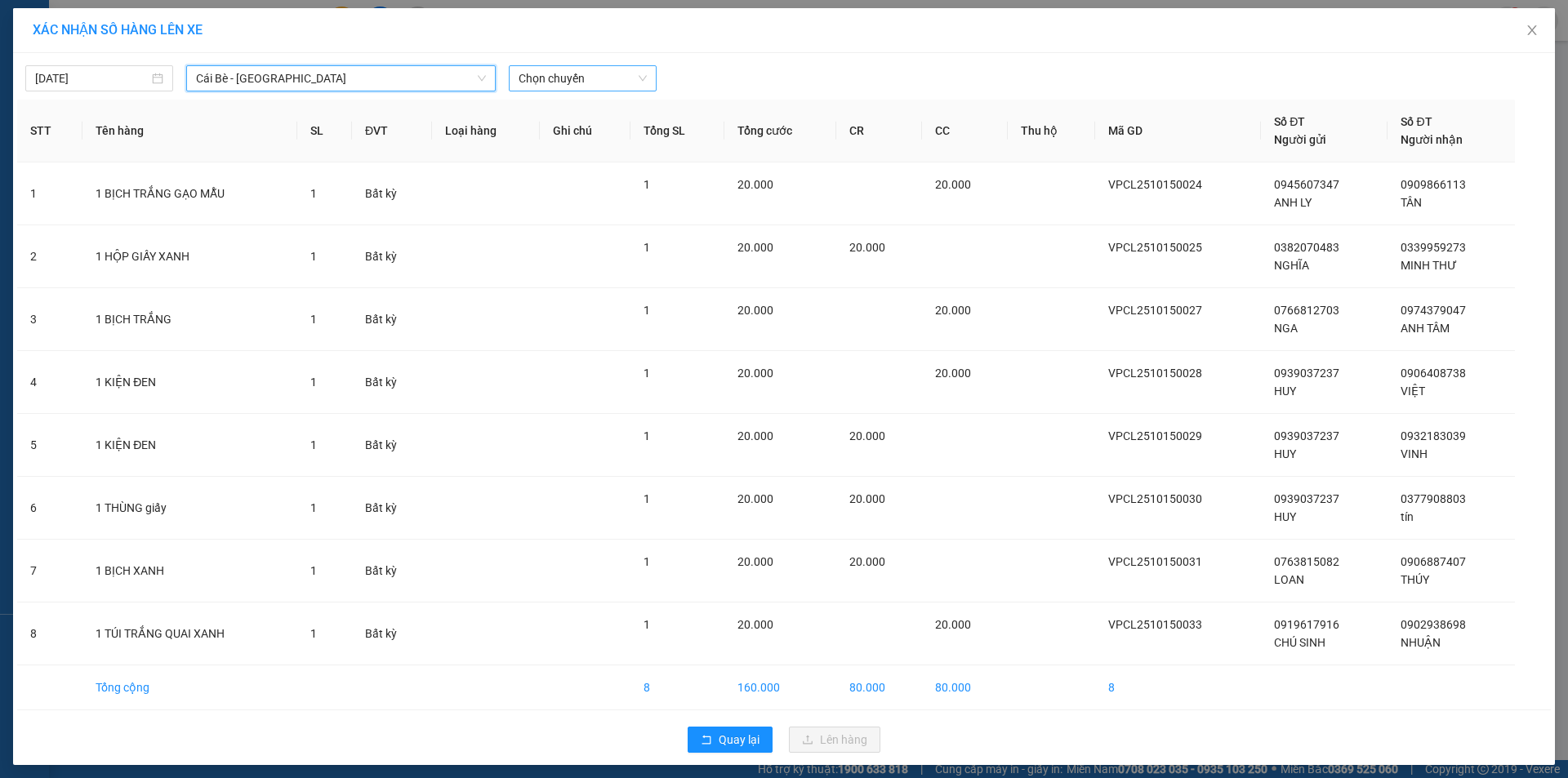
click at [553, 80] on span "Chọn chuyến" at bounding box center [582, 78] width 128 height 25
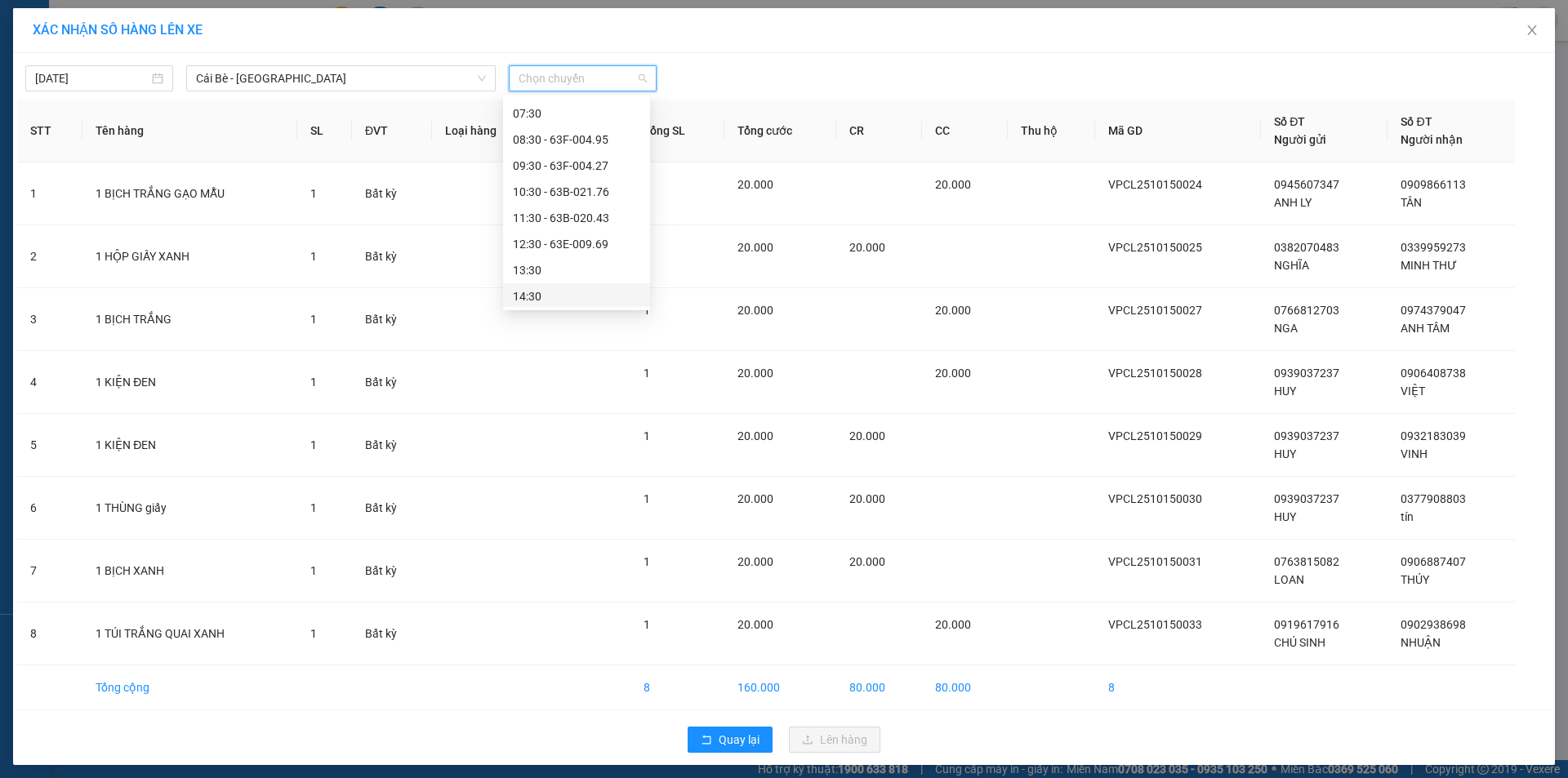
scroll to position [245, 0]
click at [574, 232] on div "12:30 - 63E-009.69" at bounding box center [576, 232] width 127 height 18
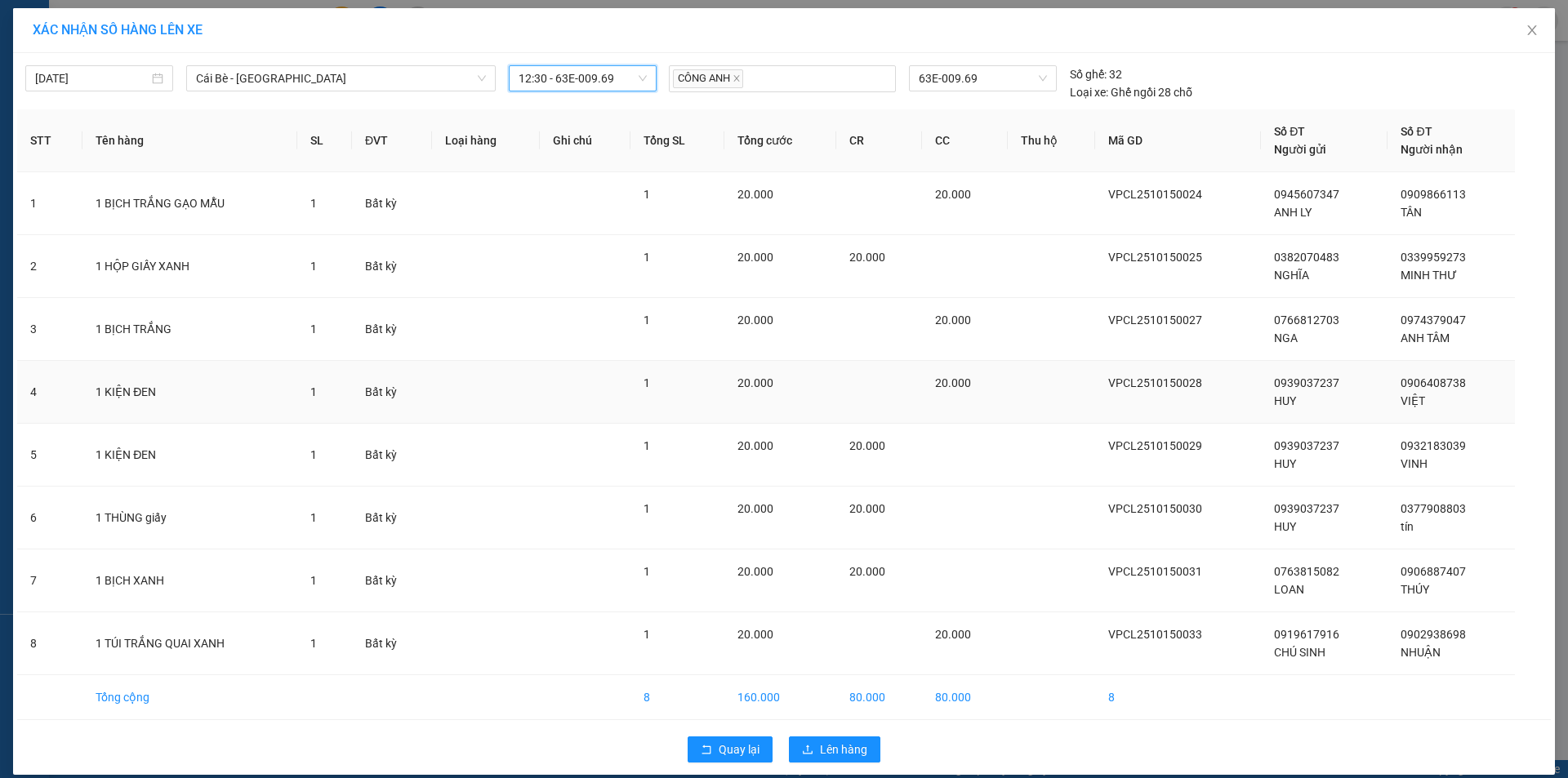
scroll to position [16, 0]
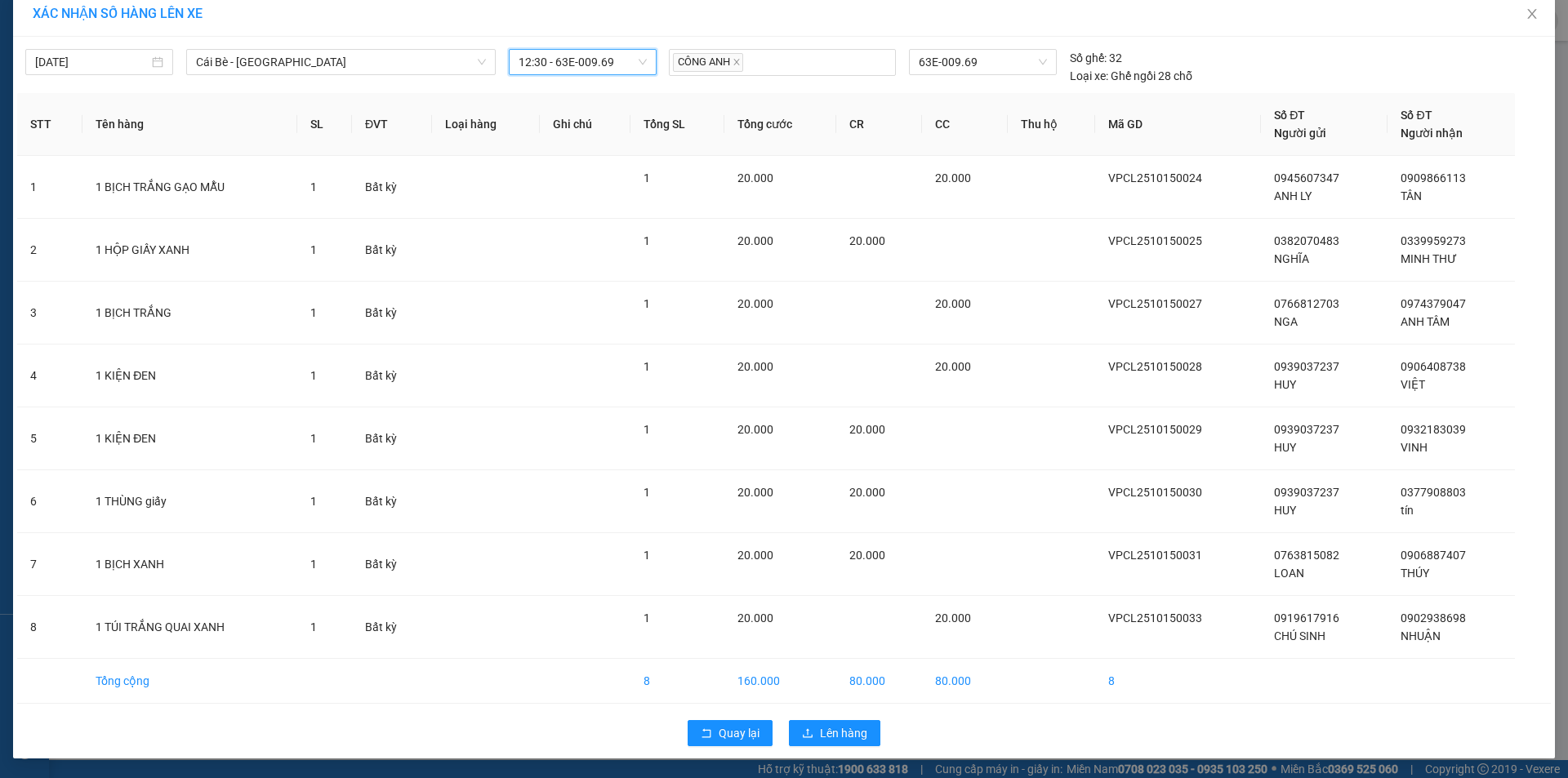
click at [590, 67] on span "12:30 - 63E-009.69" at bounding box center [582, 62] width 128 height 25
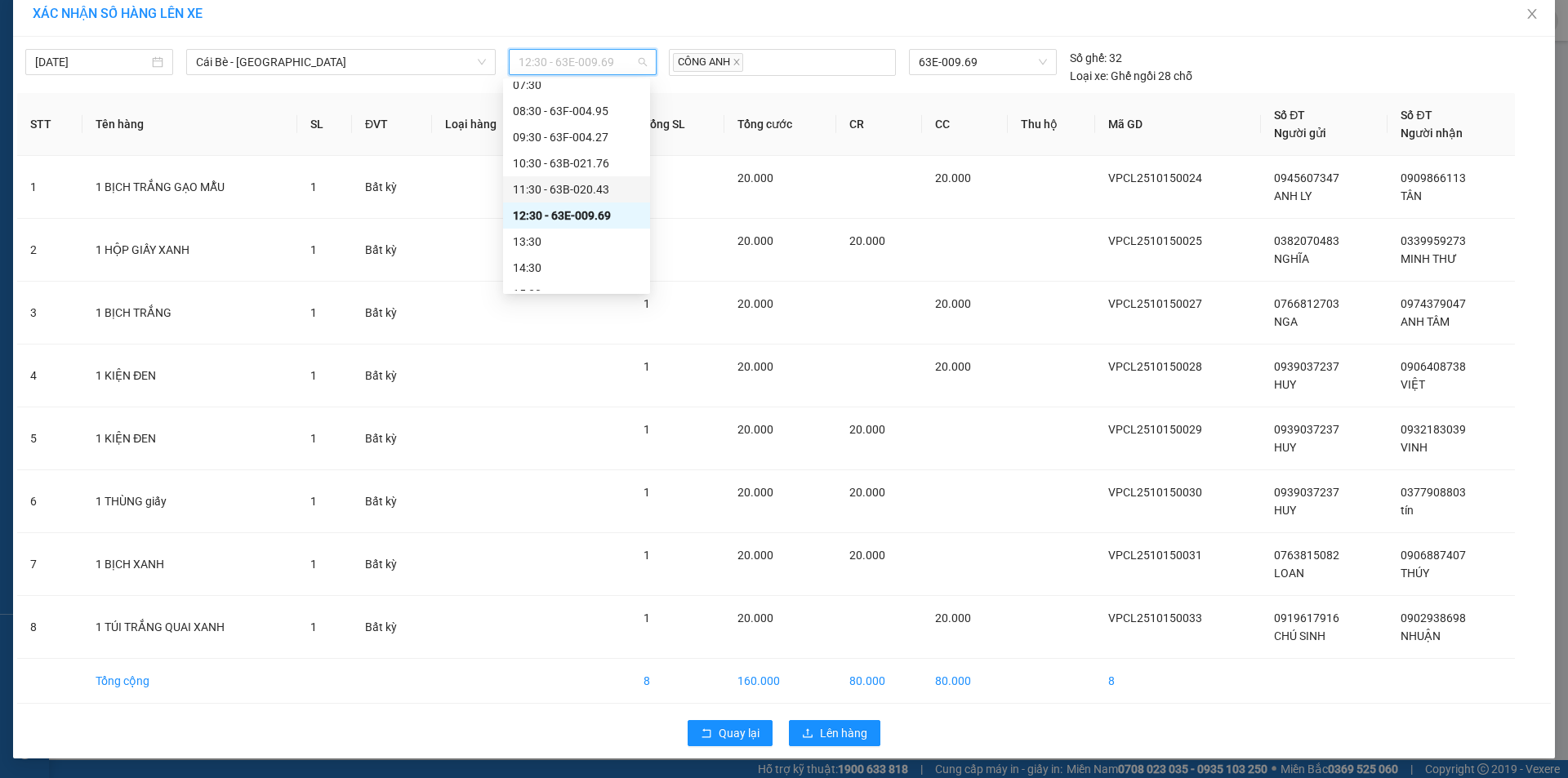
click at [581, 187] on div "11:30 - 63B-020.43" at bounding box center [576, 189] width 127 height 18
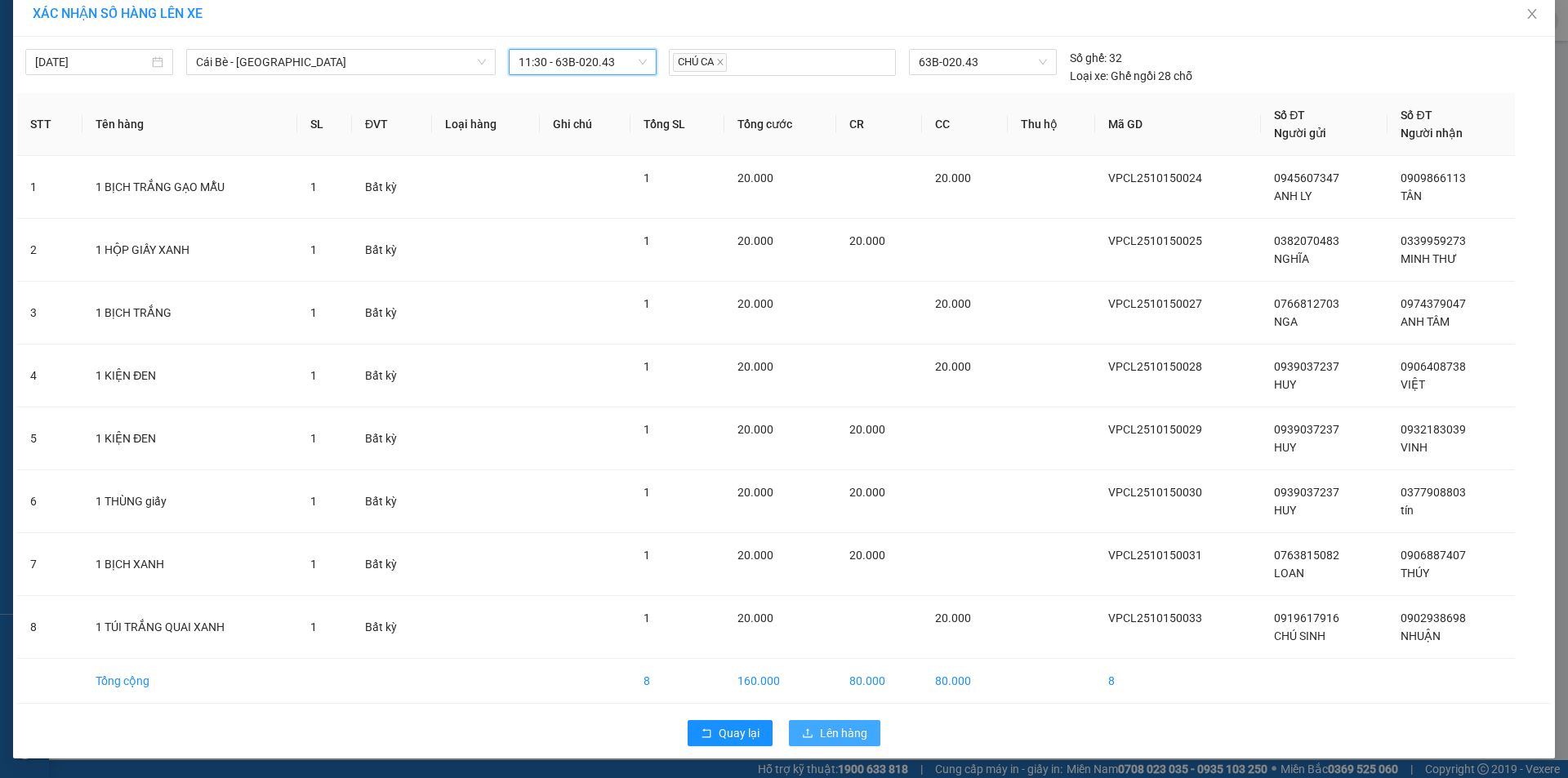
click at [820, 730] on span "Lên hàng" at bounding box center [844, 733] width 48 height 18
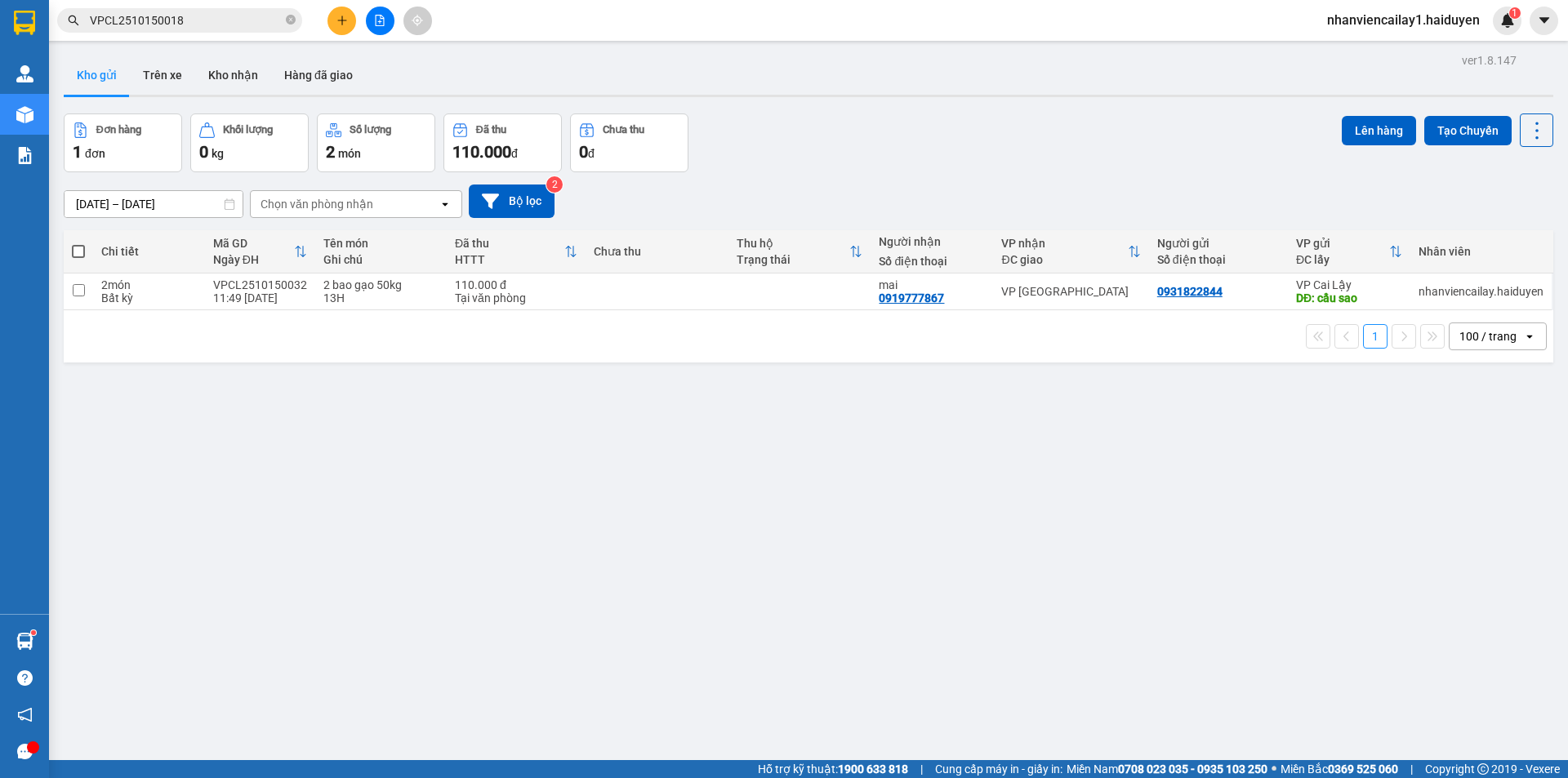
click at [376, 201] on div "Chọn văn phòng nhận" at bounding box center [344, 204] width 188 height 26
click at [359, 275] on div "VP Cai Lậy" at bounding box center [355, 268] width 212 height 30
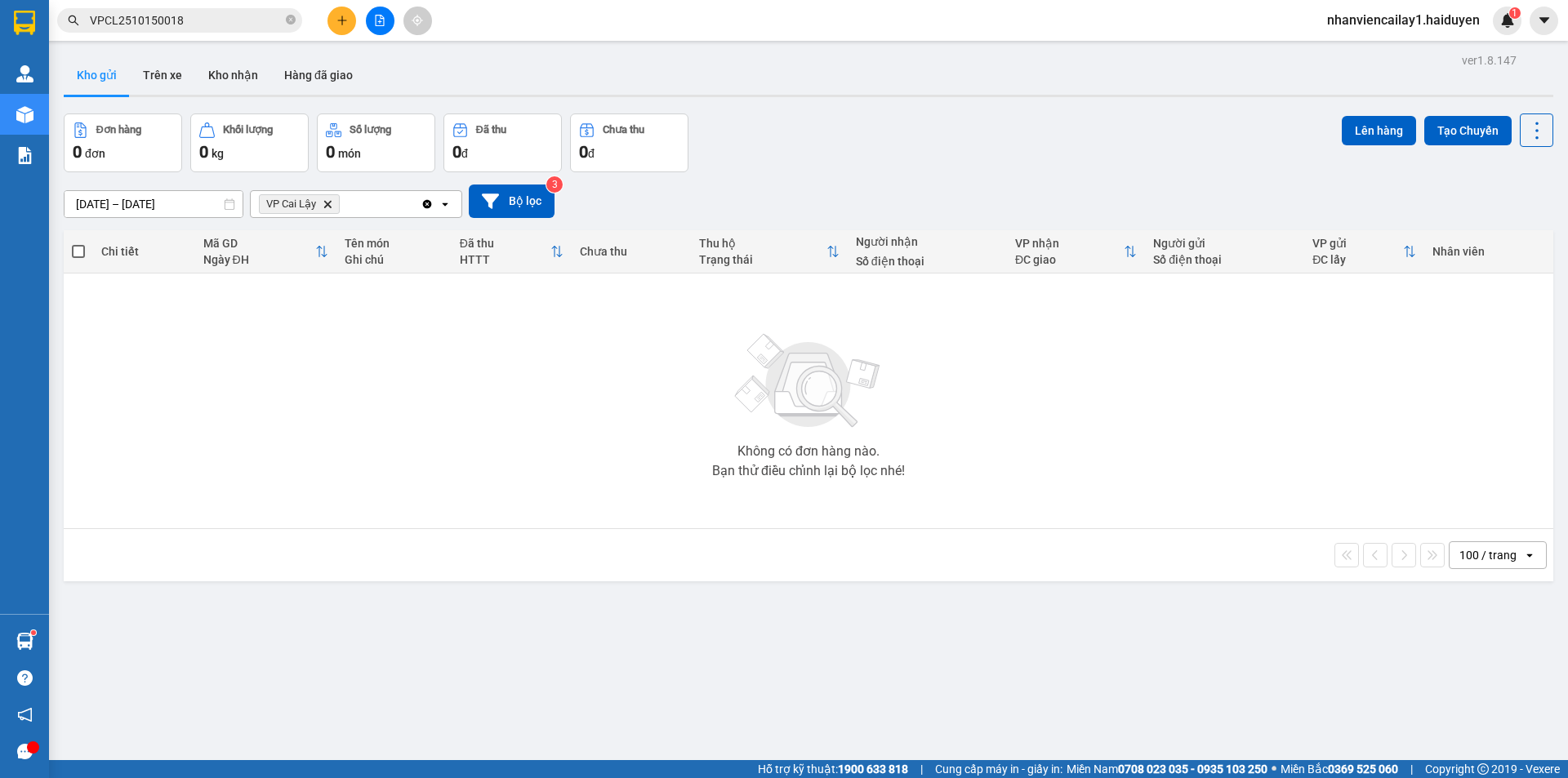
click at [330, 209] on span "VP Cai Lậy Delete" at bounding box center [298, 204] width 81 height 20
click at [327, 198] on span "VP Cai Lậy Delete" at bounding box center [298, 204] width 81 height 20
click at [325, 203] on icon "Delete" at bounding box center [327, 204] width 10 height 10
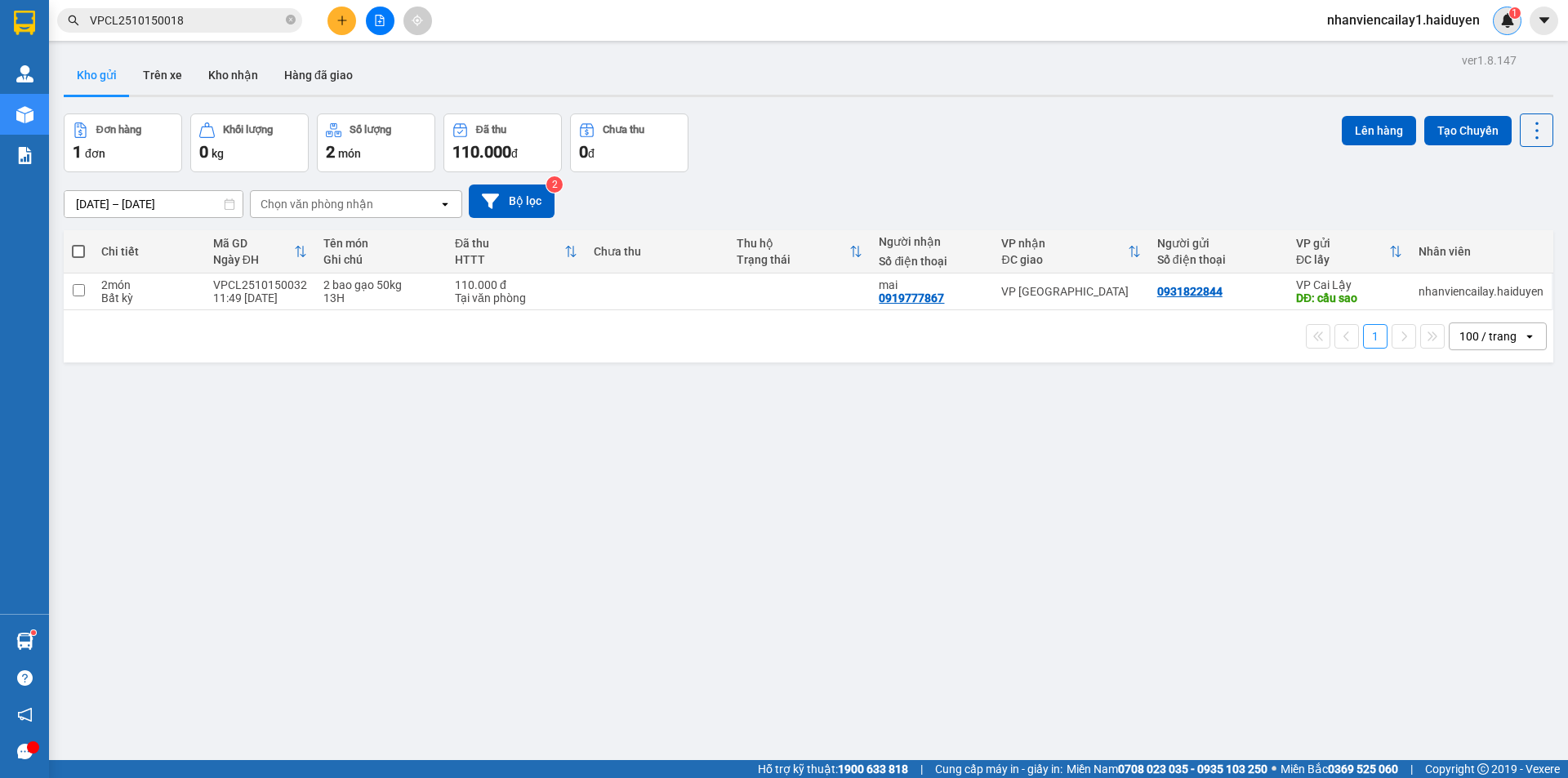
click at [1515, 17] on span "1" at bounding box center [1514, 12] width 6 height 11
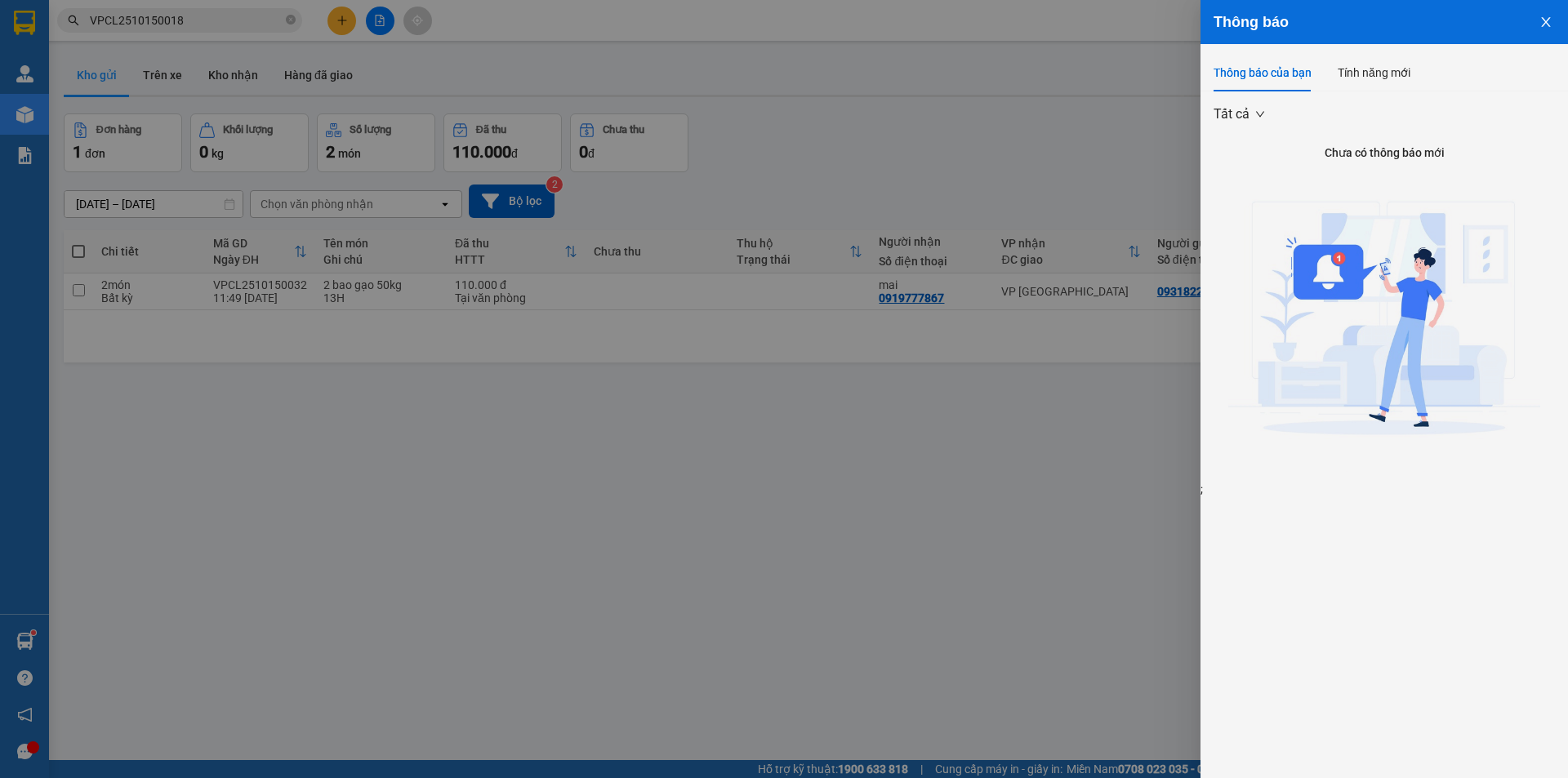
click at [933, 120] on div at bounding box center [784, 389] width 1568 height 778
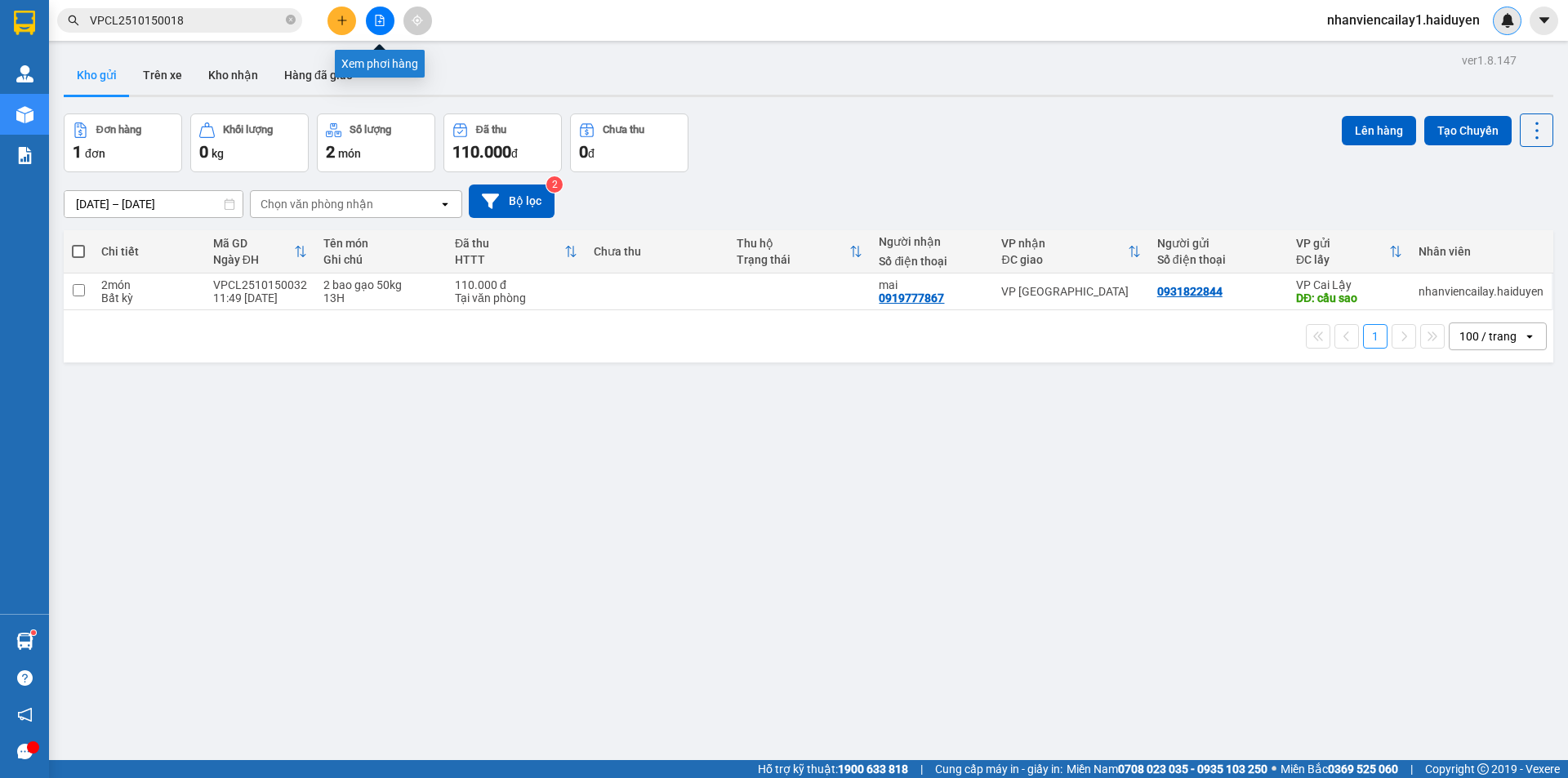
click at [384, 18] on icon "file-add" at bounding box center [380, 20] width 9 height 11
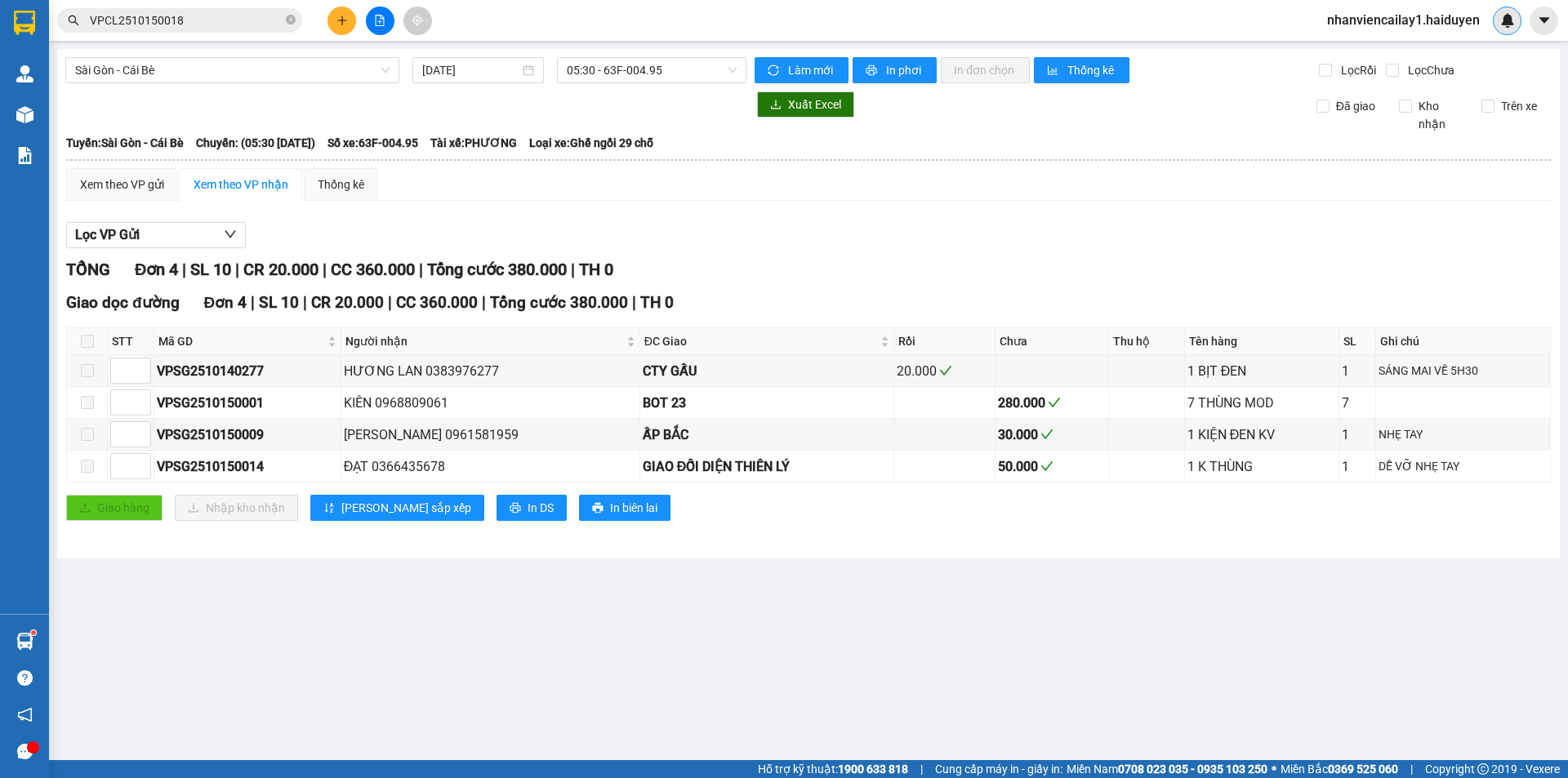
click at [665, 55] on div "Sài Gòn - Cái Bè 15/10/2025 05:30 - 63F-004.95 Làm mới In phơi In đơn chọn Thốn…" at bounding box center [808, 303] width 1502 height 509
click at [664, 61] on span "05:30 - 63F-004.95" at bounding box center [652, 70] width 170 height 25
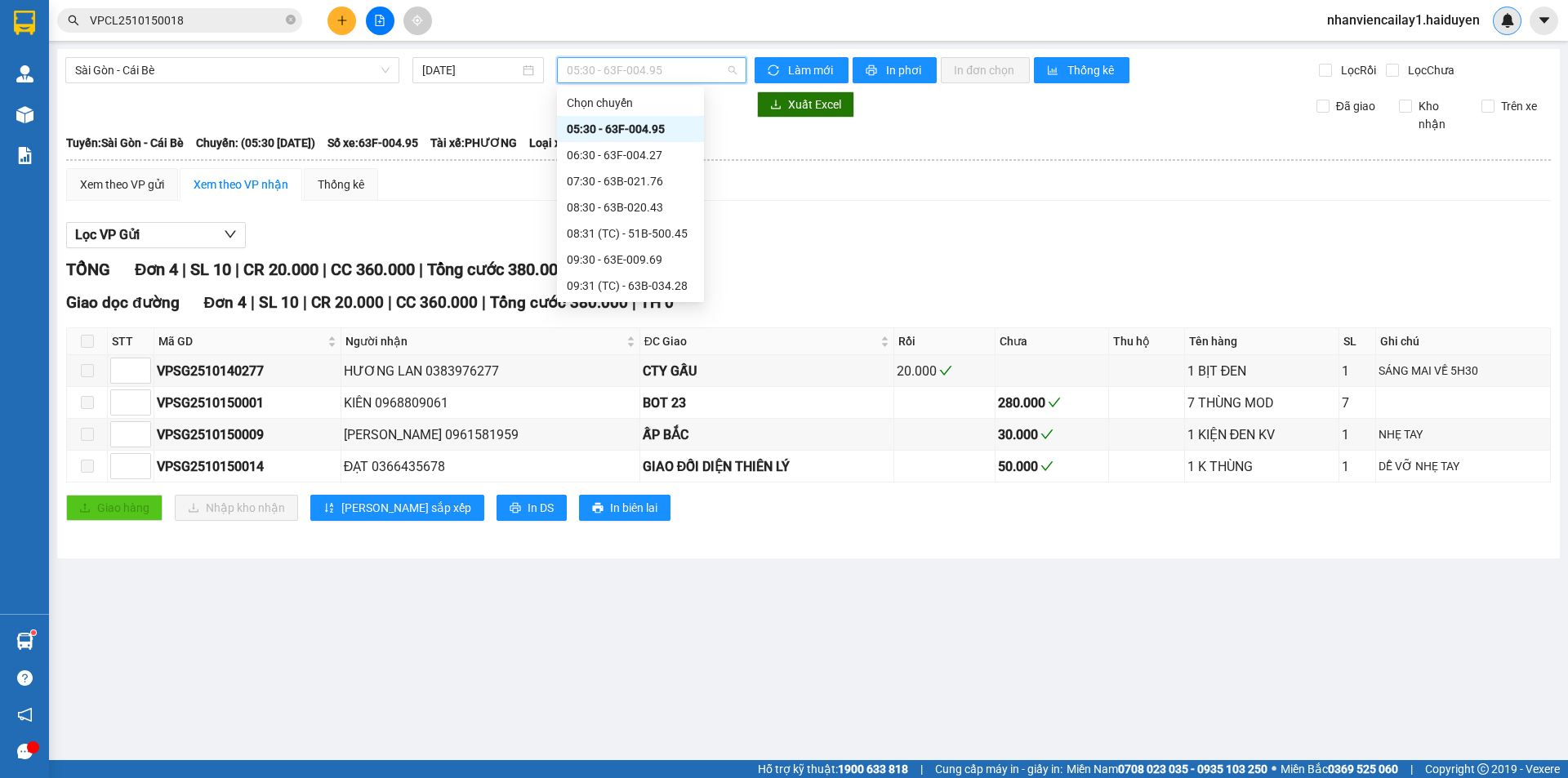
click at [219, 55] on div "Sài Gòn - Cái Bè 15/10/2025 05:30 - 63F-004.95 Làm mới In phơi In đơn chọn Thốn…" at bounding box center [808, 303] width 1502 height 509
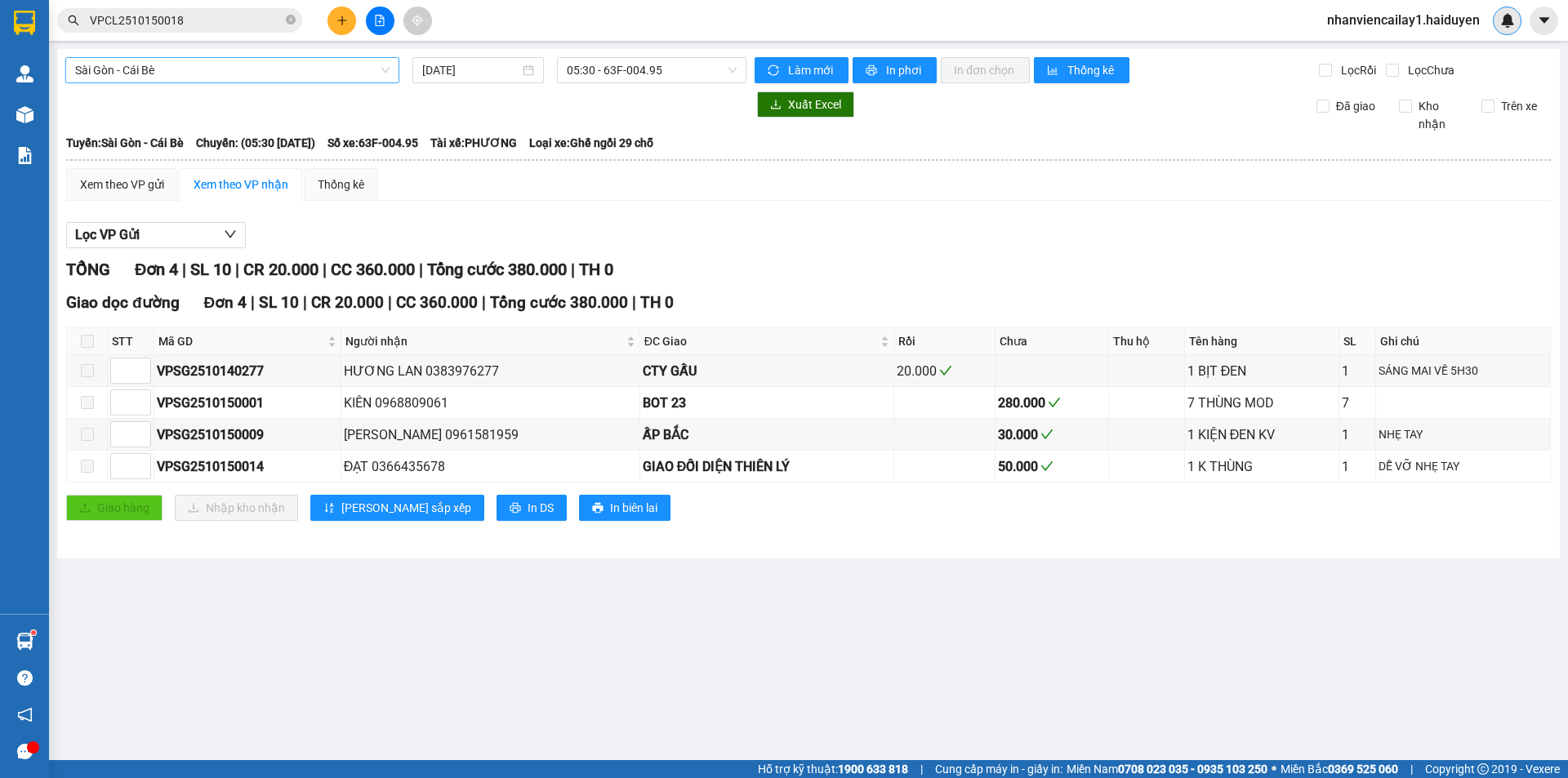
click at [222, 77] on span "Sài Gòn - Cái Bè" at bounding box center [233, 70] width 314 height 25
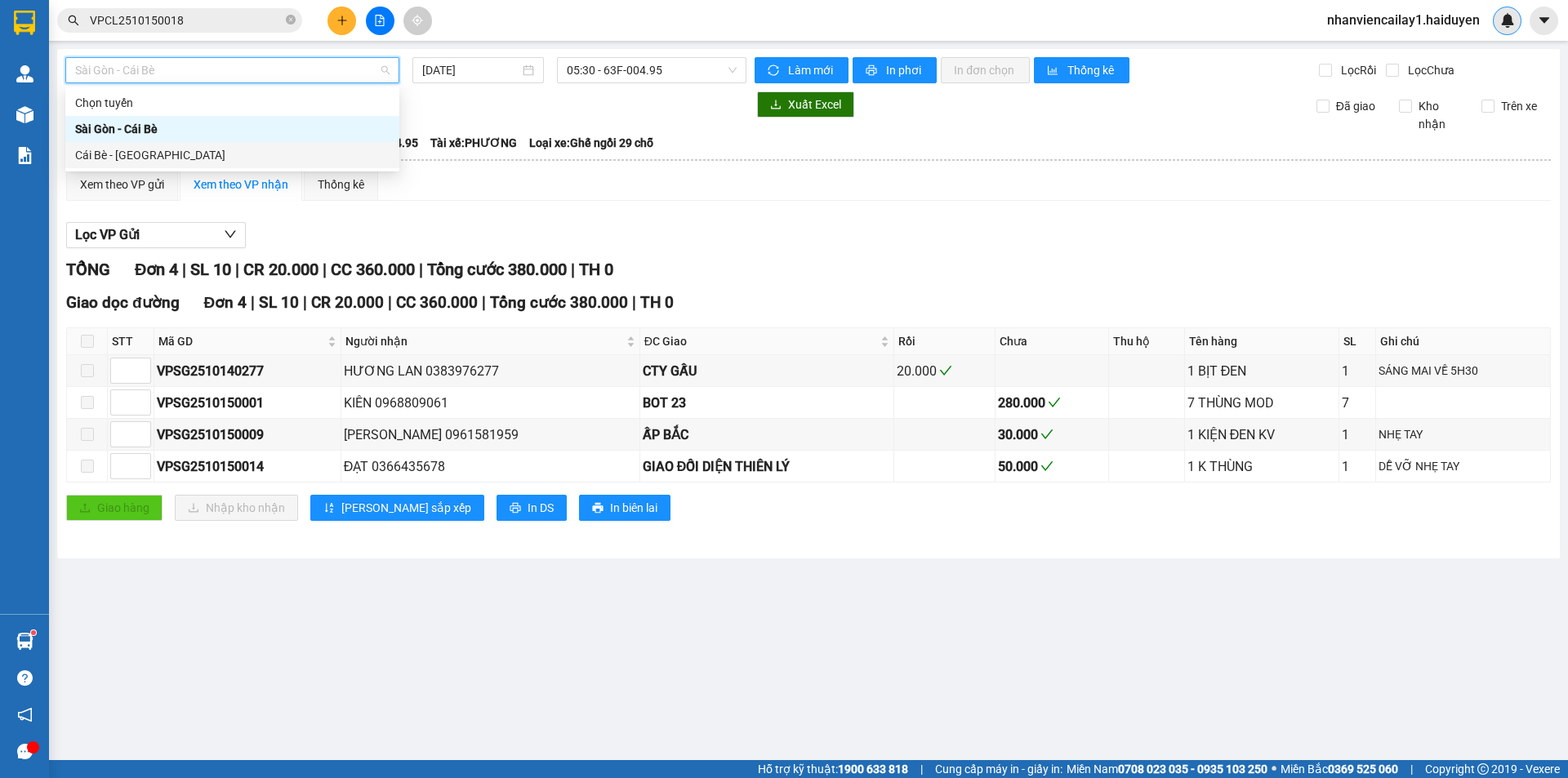
click at [214, 167] on div "Cái Bè - [GEOGRAPHIC_DATA]" at bounding box center [233, 155] width 334 height 26
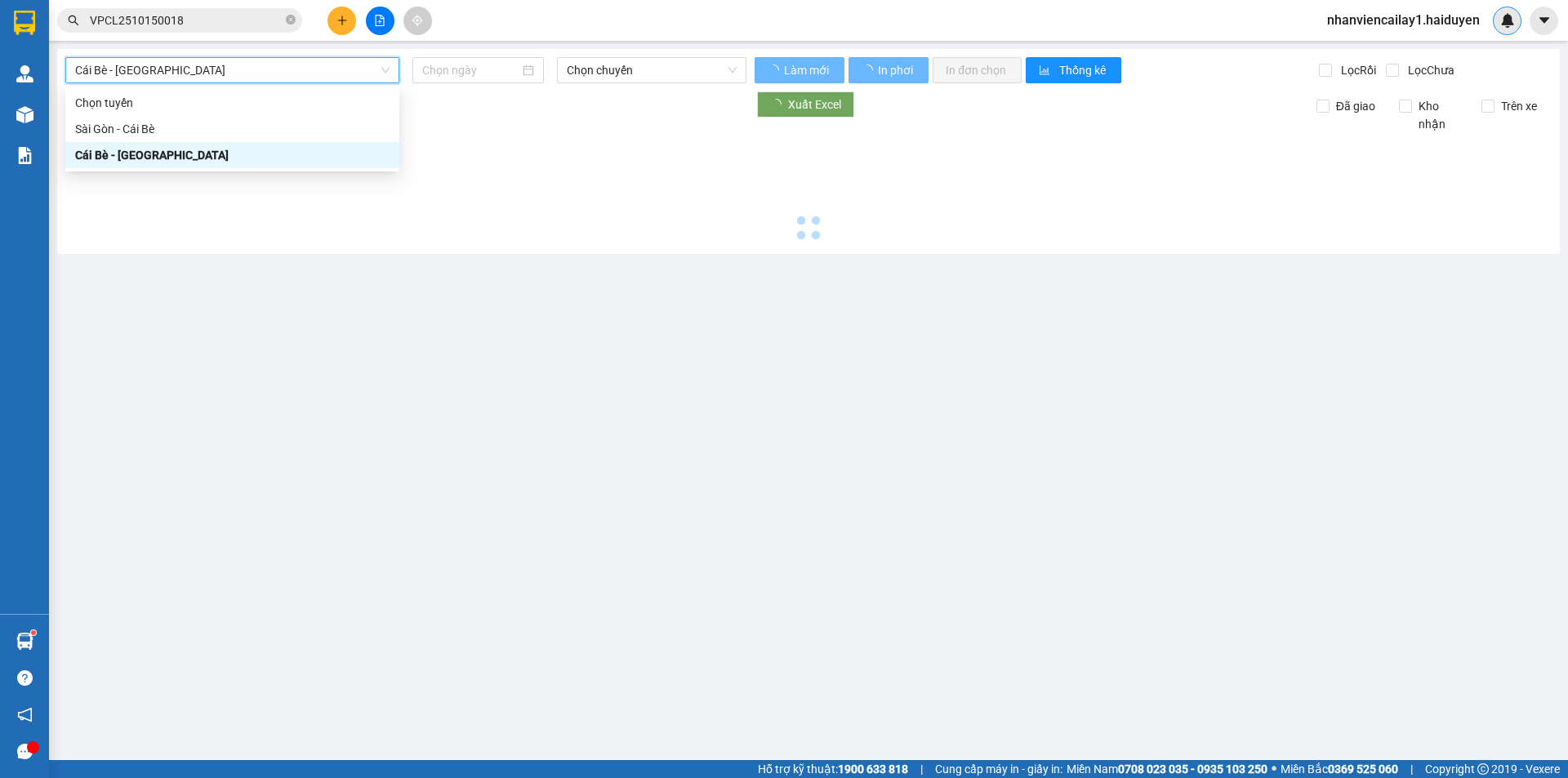
type input "[DATE]"
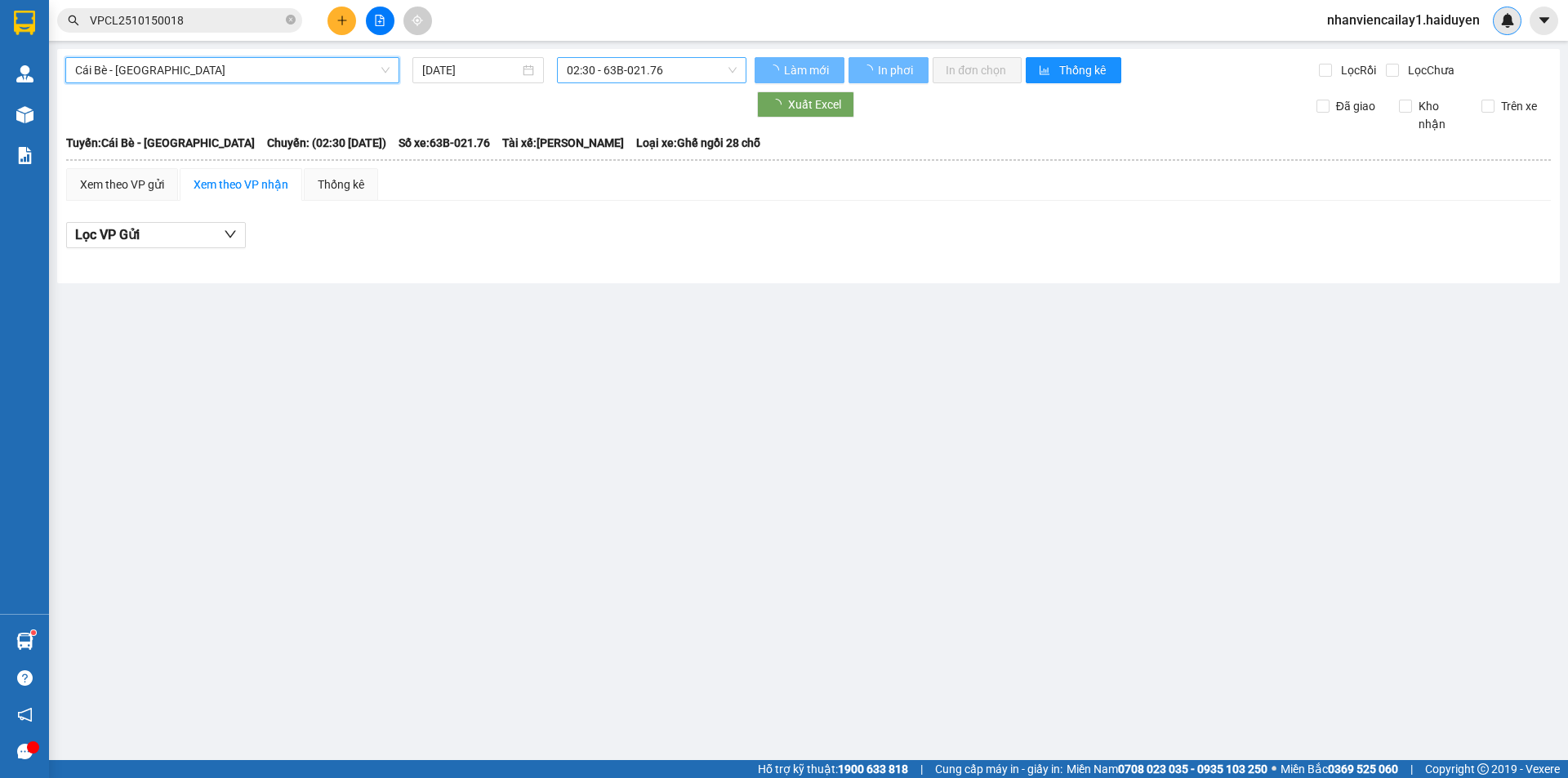
click at [593, 72] on span "02:30 - 63B-021.76" at bounding box center [652, 70] width 170 height 25
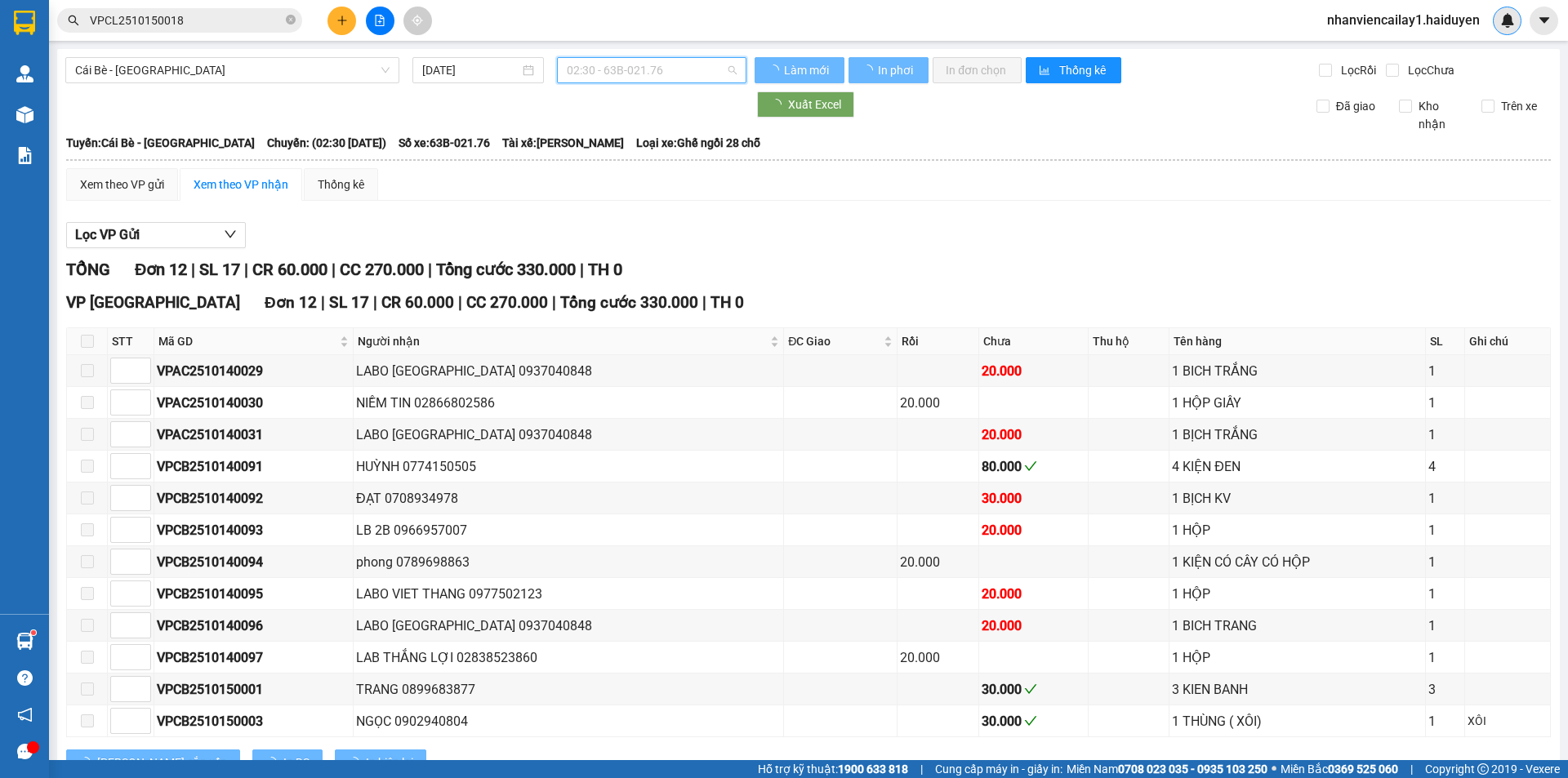
click at [638, 77] on span "02:30 - 63B-021.76" at bounding box center [652, 70] width 170 height 25
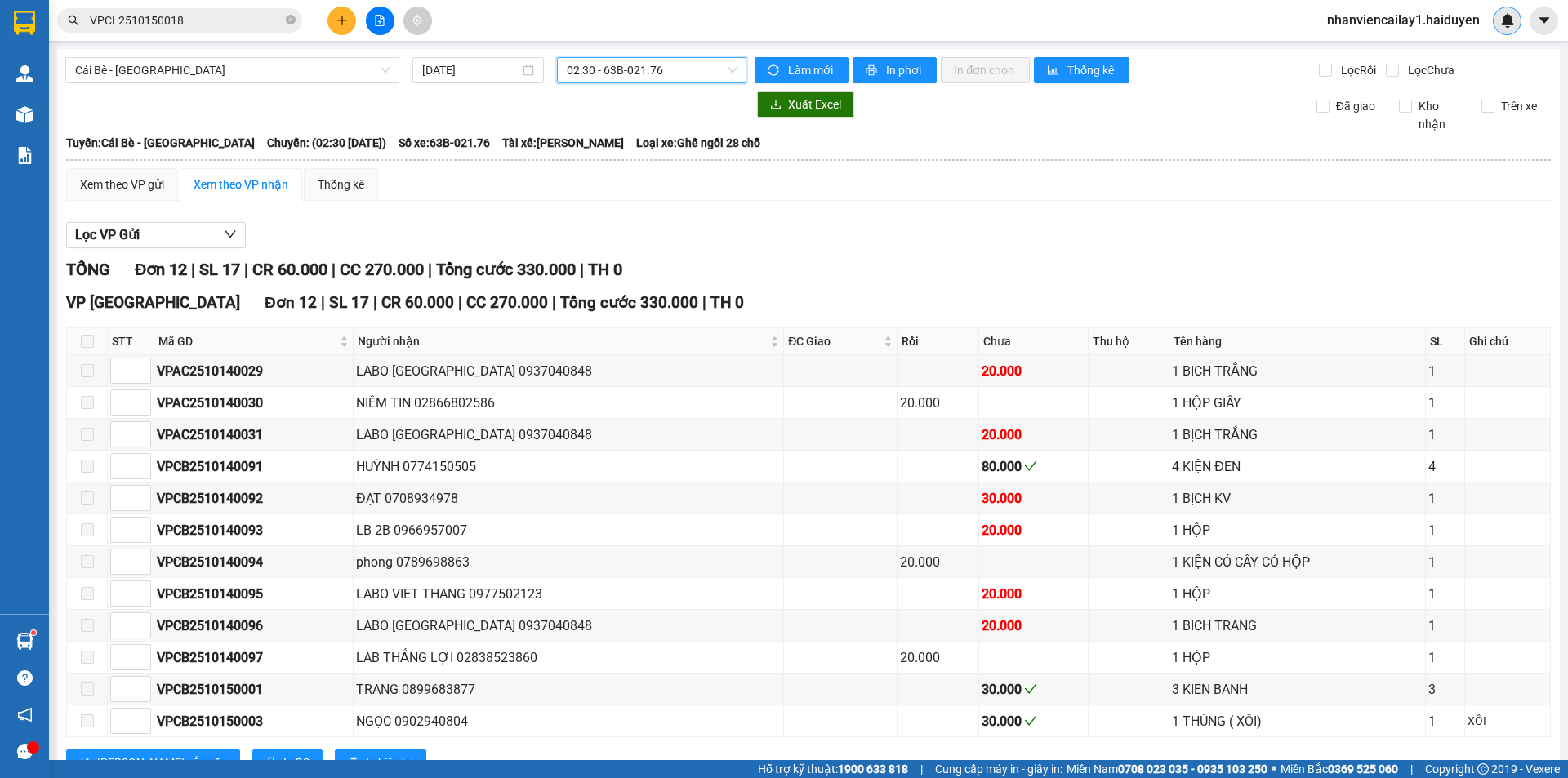
click at [643, 76] on span "02:30 - 63B-021.76" at bounding box center [652, 70] width 170 height 25
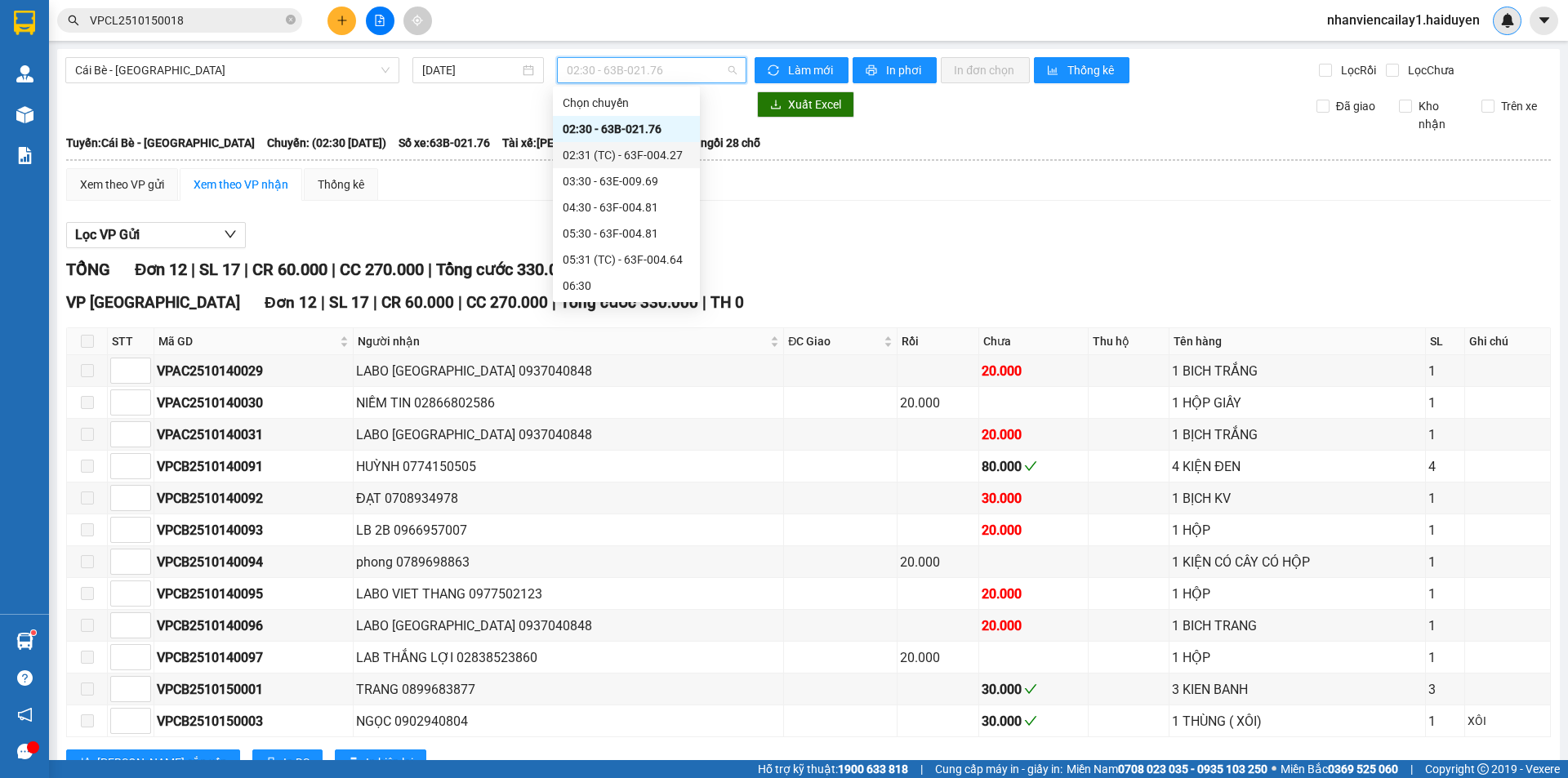
click at [631, 153] on div "02:31 (TC) - 63F-004.27" at bounding box center [627, 155] width 127 height 18
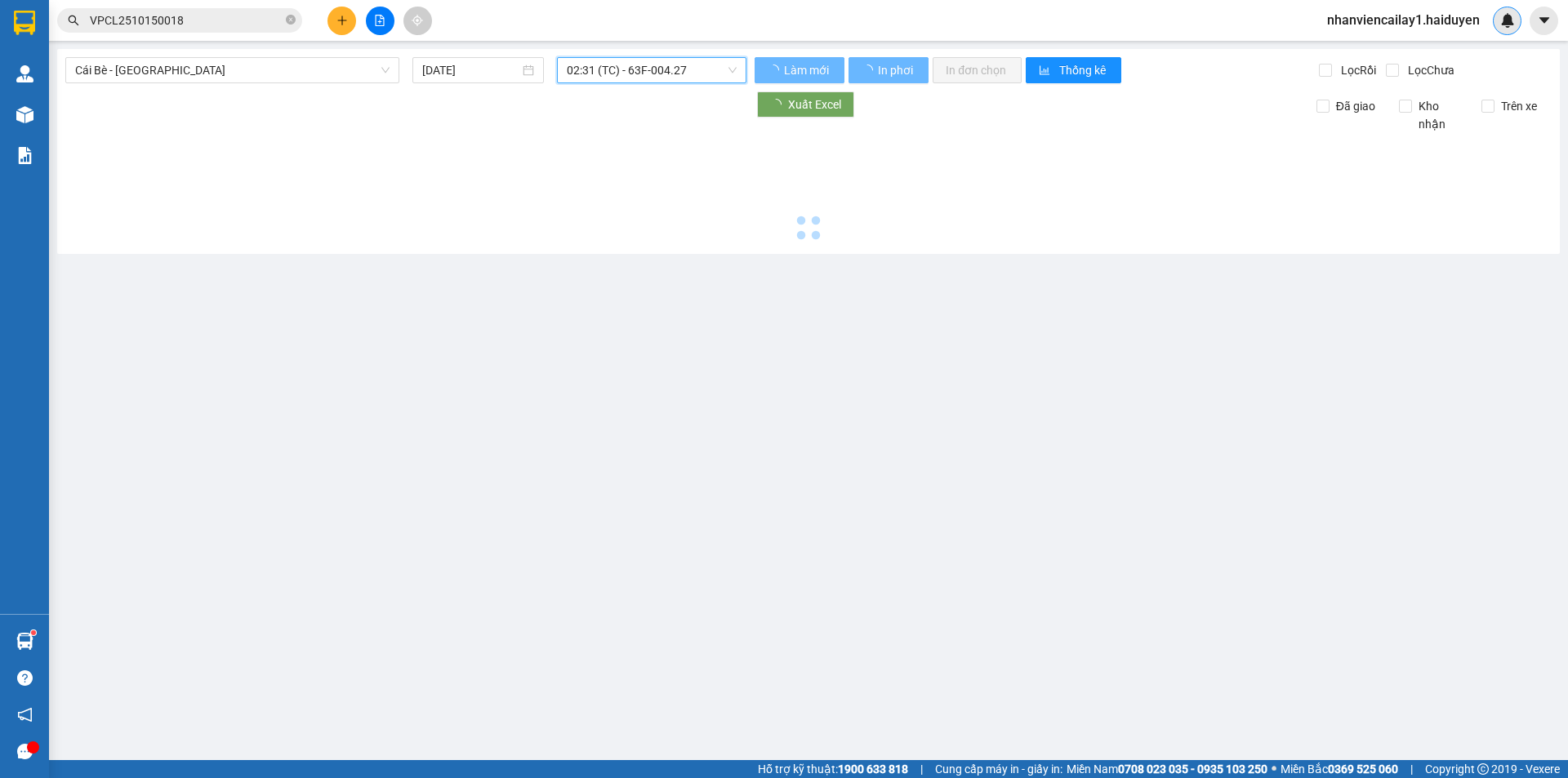
click at [645, 76] on span "02:31 (TC) - 63F-004.27" at bounding box center [652, 70] width 170 height 25
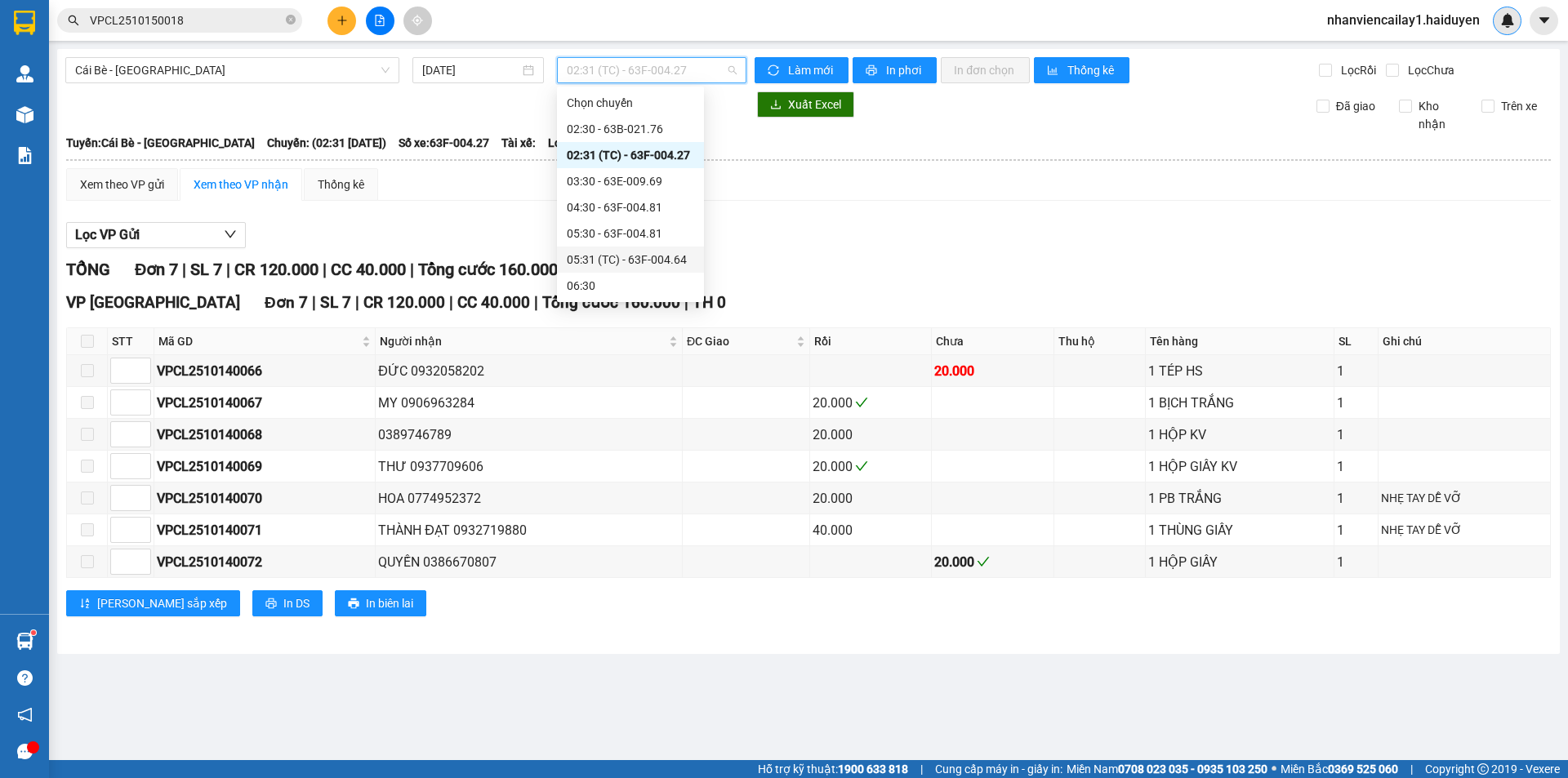
scroll to position [82, 0]
click at [619, 152] on div "05:30 - 63F-004.81" at bounding box center [631, 152] width 127 height 18
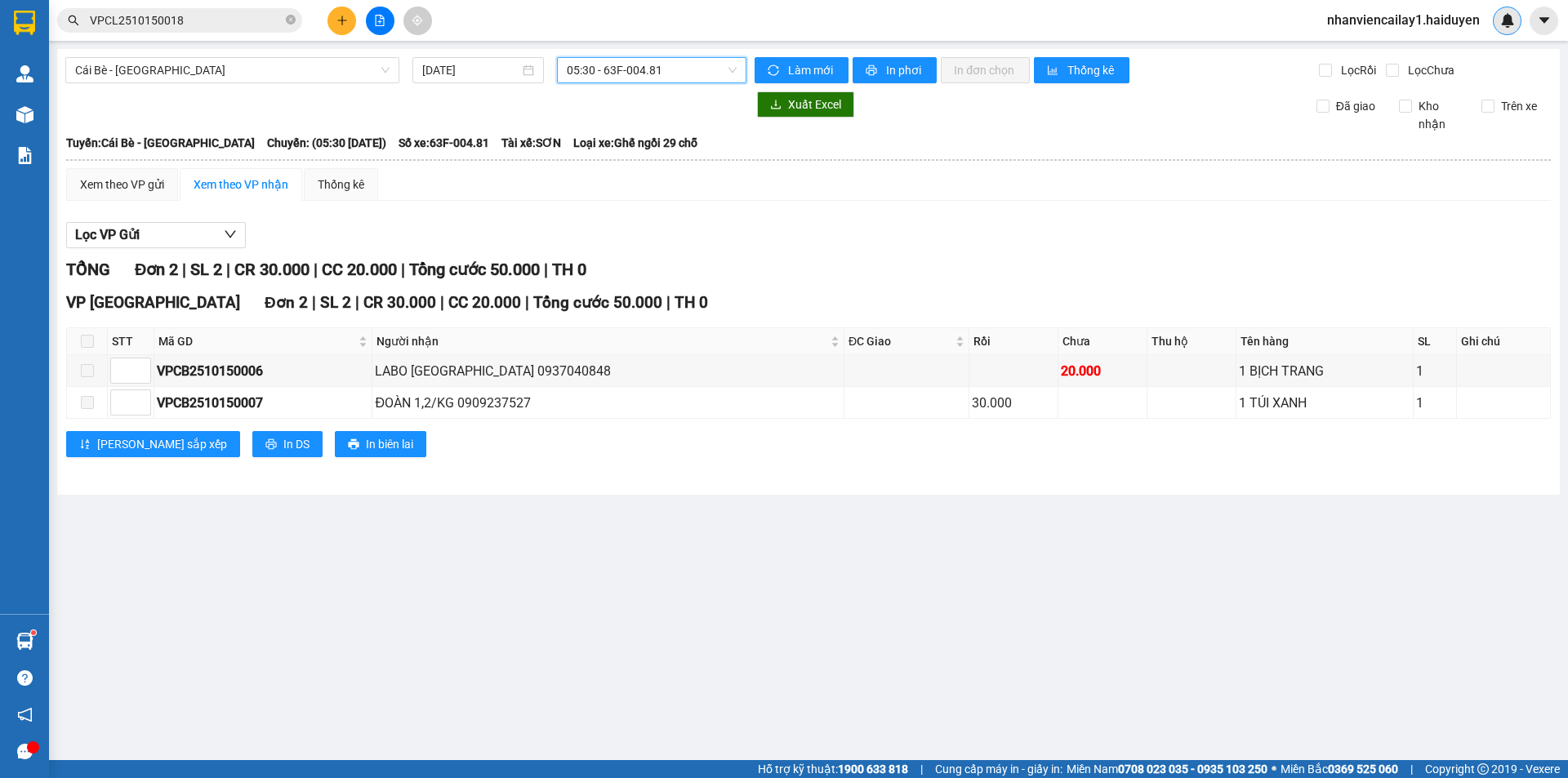
click at [726, 73] on span "05:30 - 63F-004.81" at bounding box center [652, 70] width 170 height 25
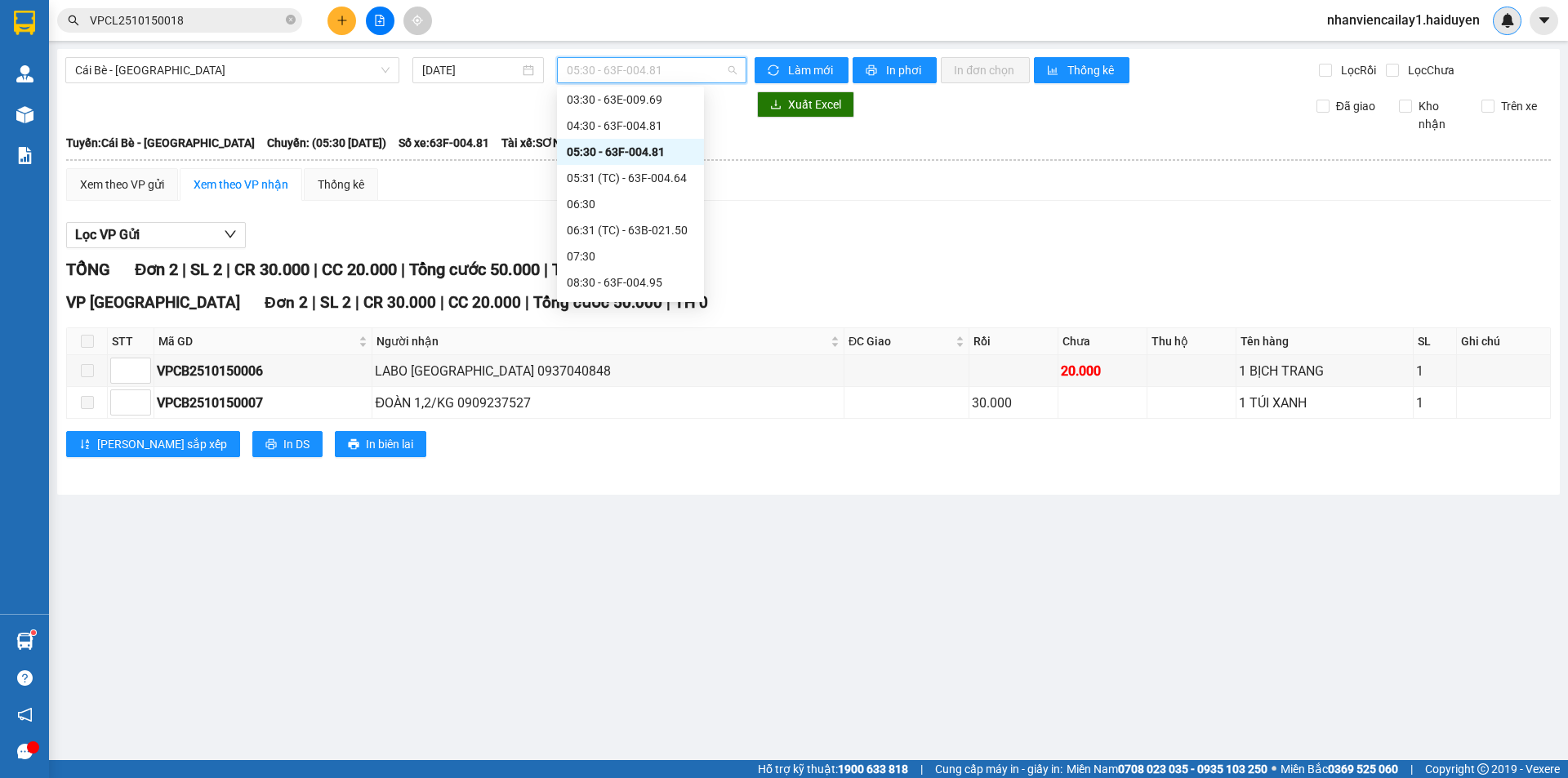
click at [644, 142] on div "05:30 - 63F-004.81" at bounding box center [631, 152] width 147 height 26
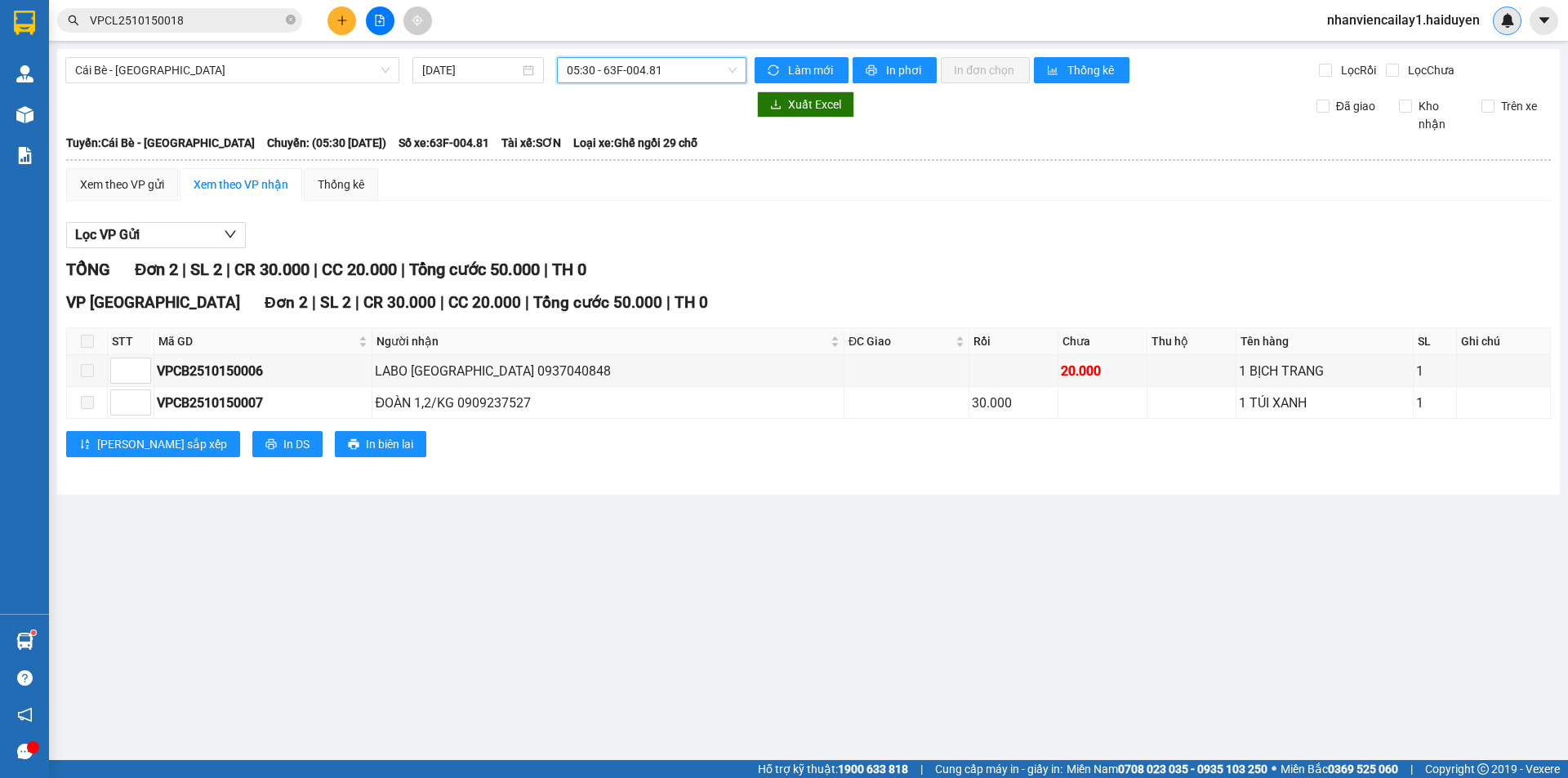
click at [521, 139] on span "Tài xế: SƠN" at bounding box center [531, 143] width 60 height 18
click at [286, 17] on icon "close-circle" at bounding box center [291, 20] width 10 height 10
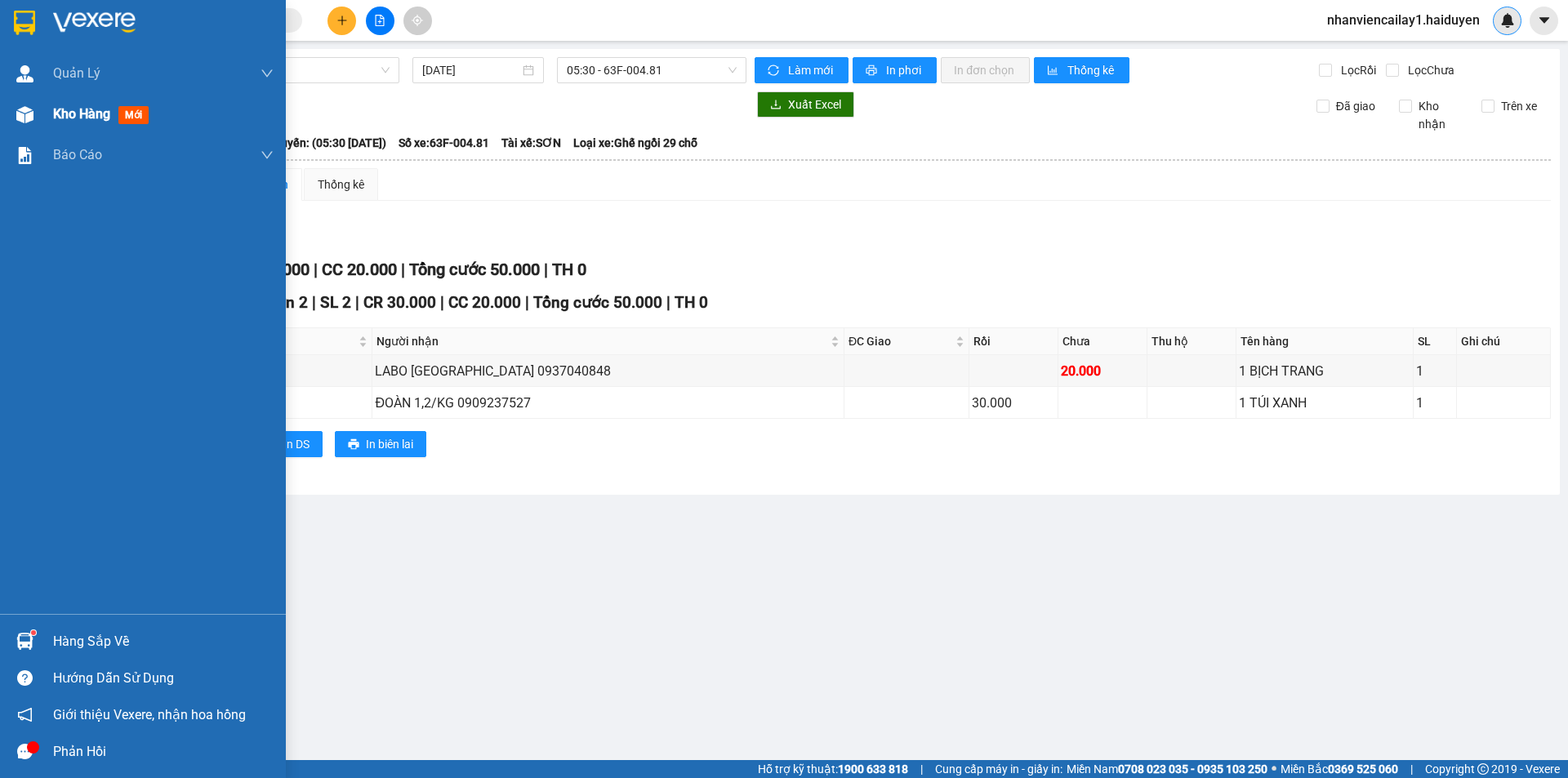
click at [64, 97] on div "Kho hàng mới" at bounding box center [163, 113] width 221 height 41
click at [66, 98] on div "Kho hàng mới" at bounding box center [163, 113] width 221 height 41
click at [67, 100] on div "Kho hàng mới" at bounding box center [163, 113] width 221 height 41
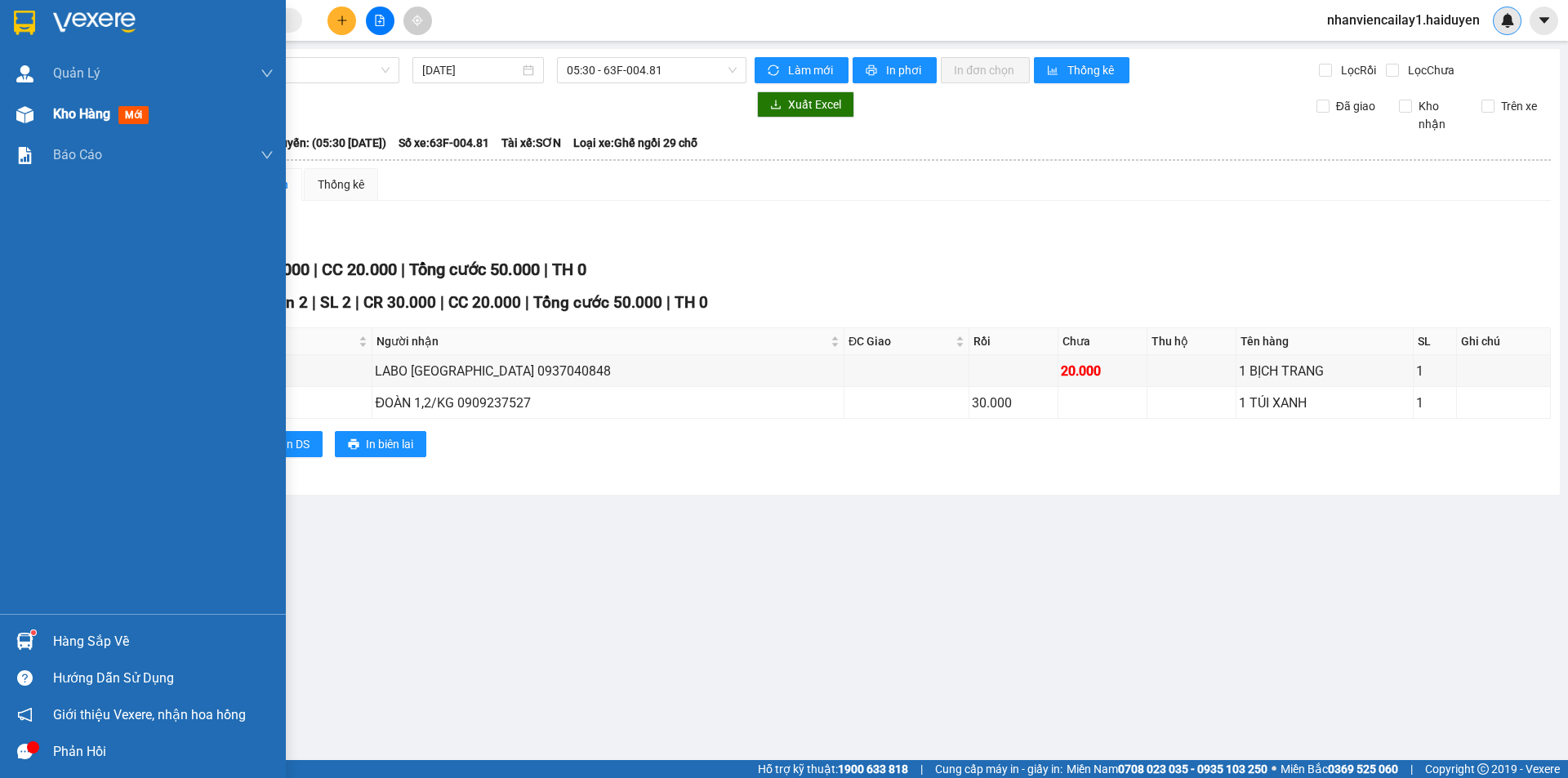
click at [67, 106] on div "Kho hàng mới" at bounding box center [103, 113] width 102 height 21
click at [67, 106] on span "Kho hàng" at bounding box center [81, 114] width 57 height 16
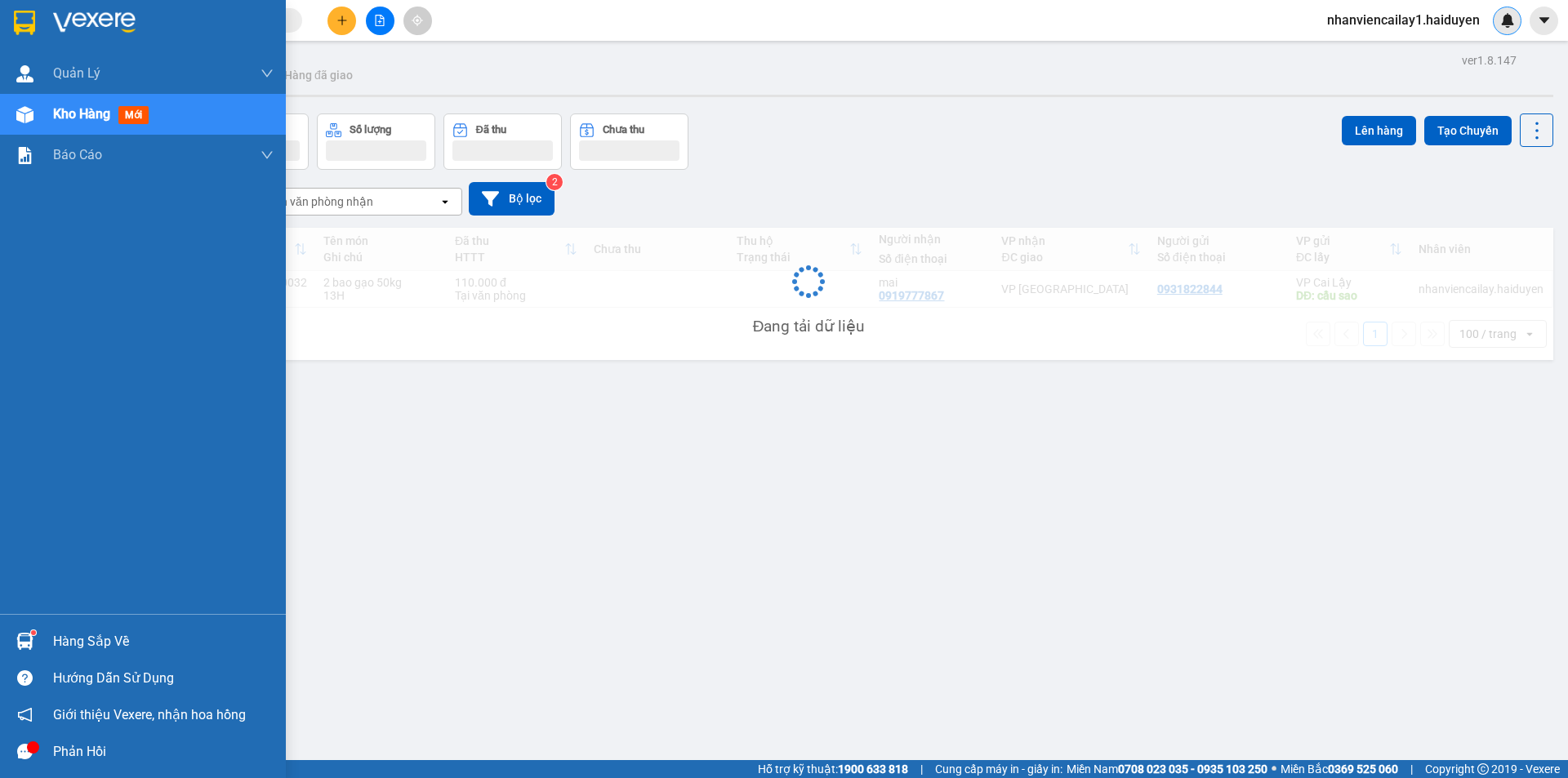
click at [67, 106] on span "Kho hàng" at bounding box center [81, 114] width 57 height 16
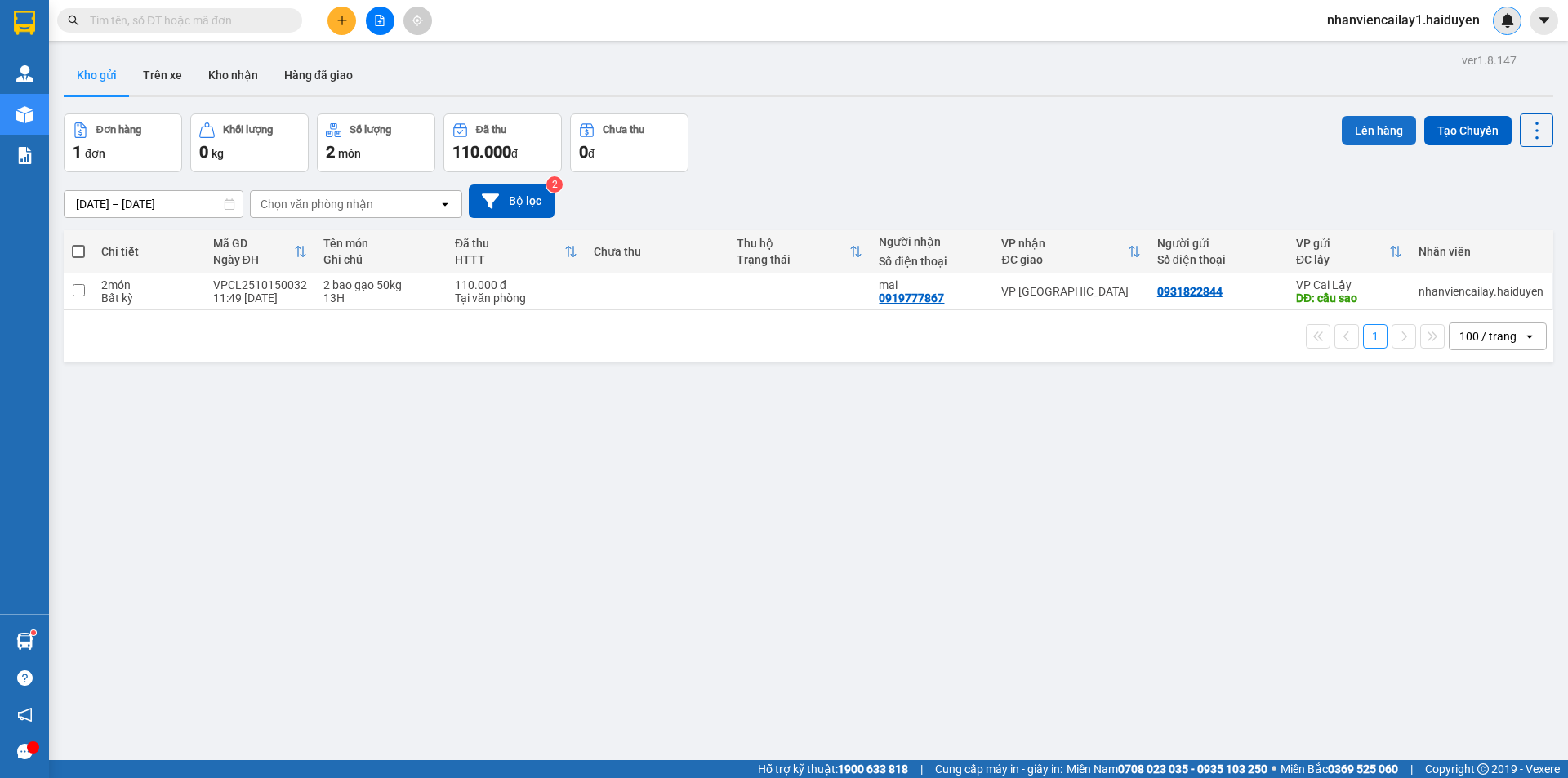
click at [1383, 126] on button "Lên hàng" at bounding box center [1379, 131] width 75 height 30
click at [1130, 294] on div "VP [GEOGRAPHIC_DATA]" at bounding box center [1071, 291] width 139 height 13
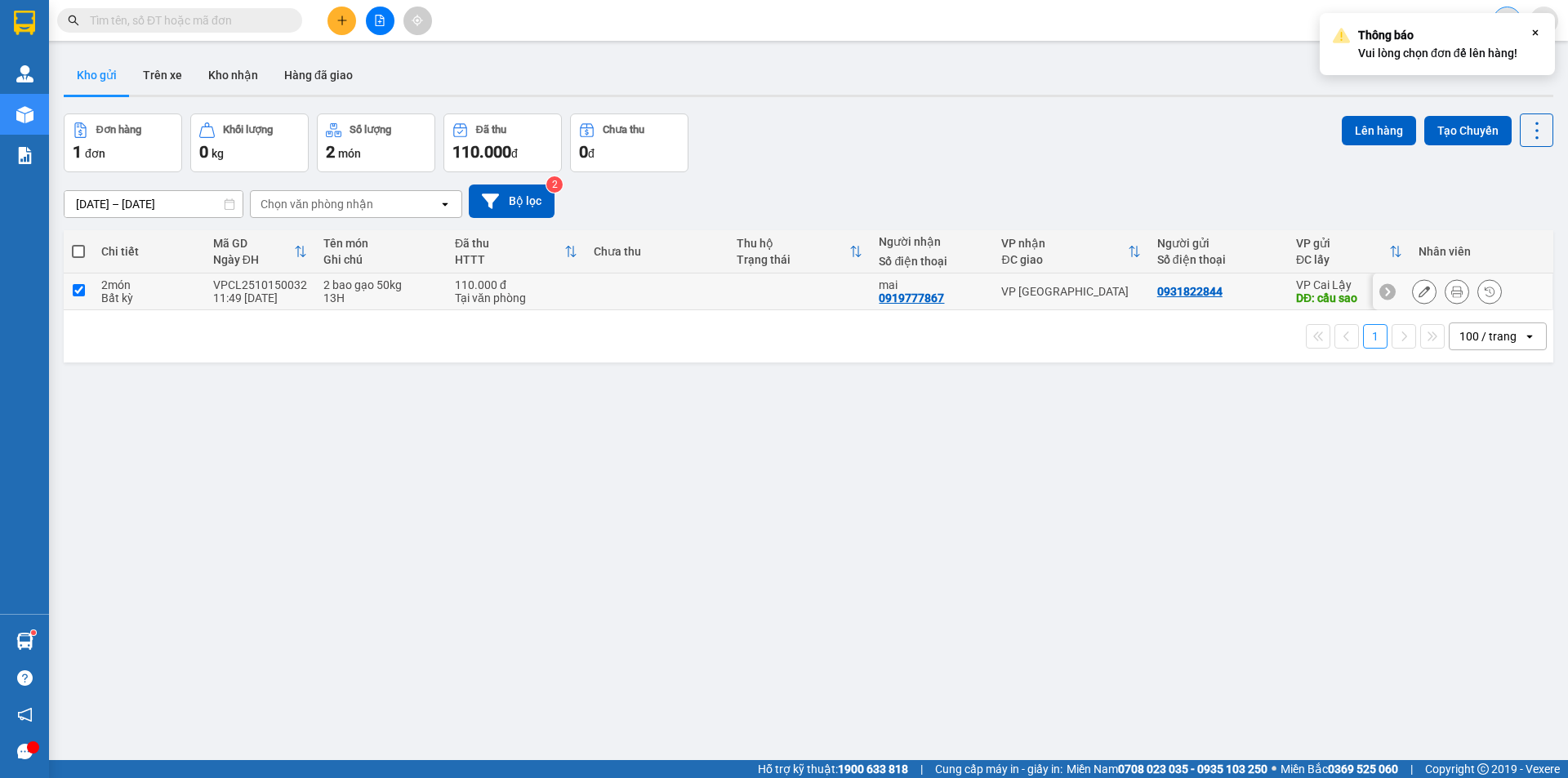
checkbox input "true"
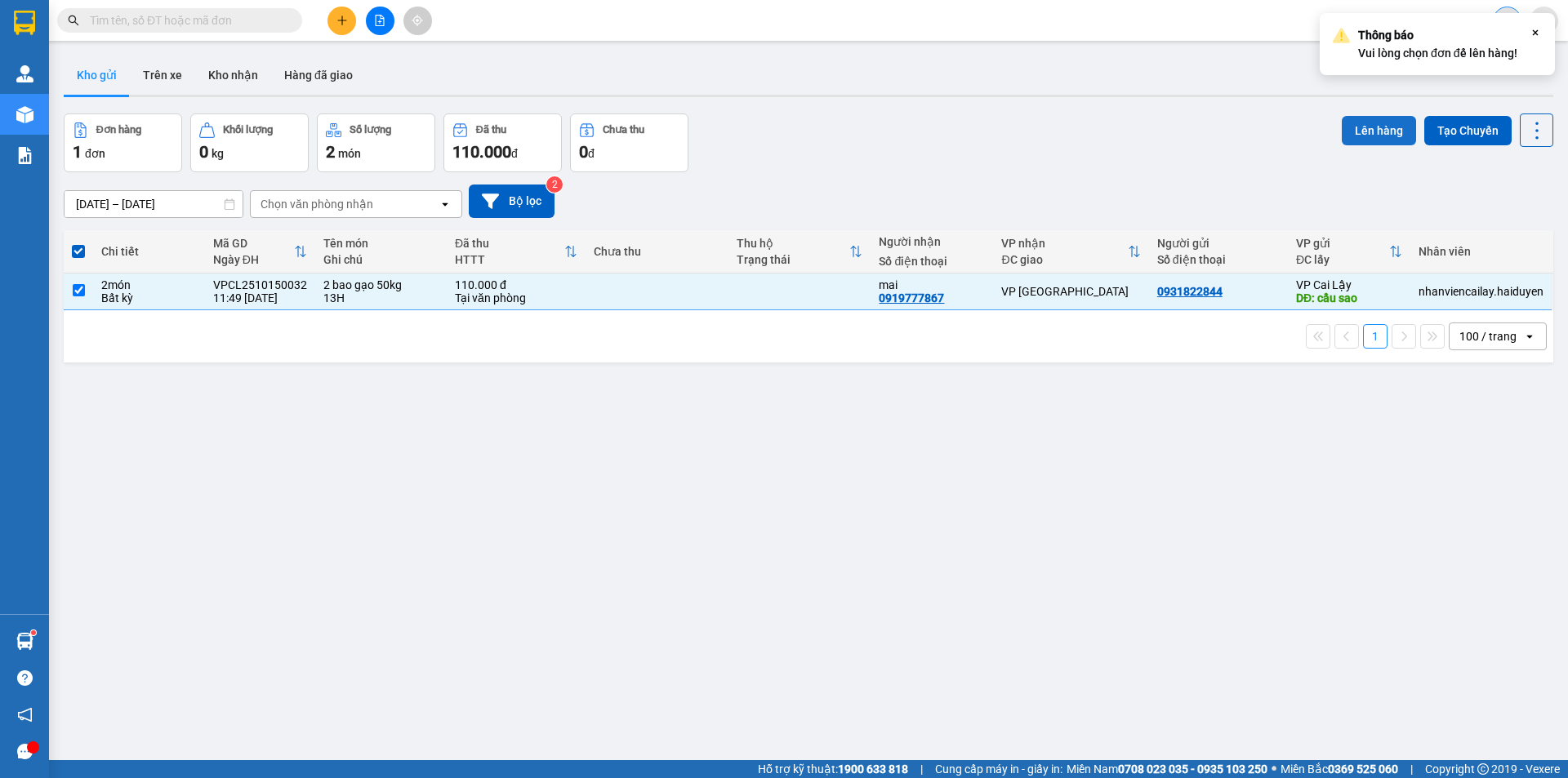
click at [1358, 116] on button "Lên hàng" at bounding box center [1379, 131] width 75 height 30
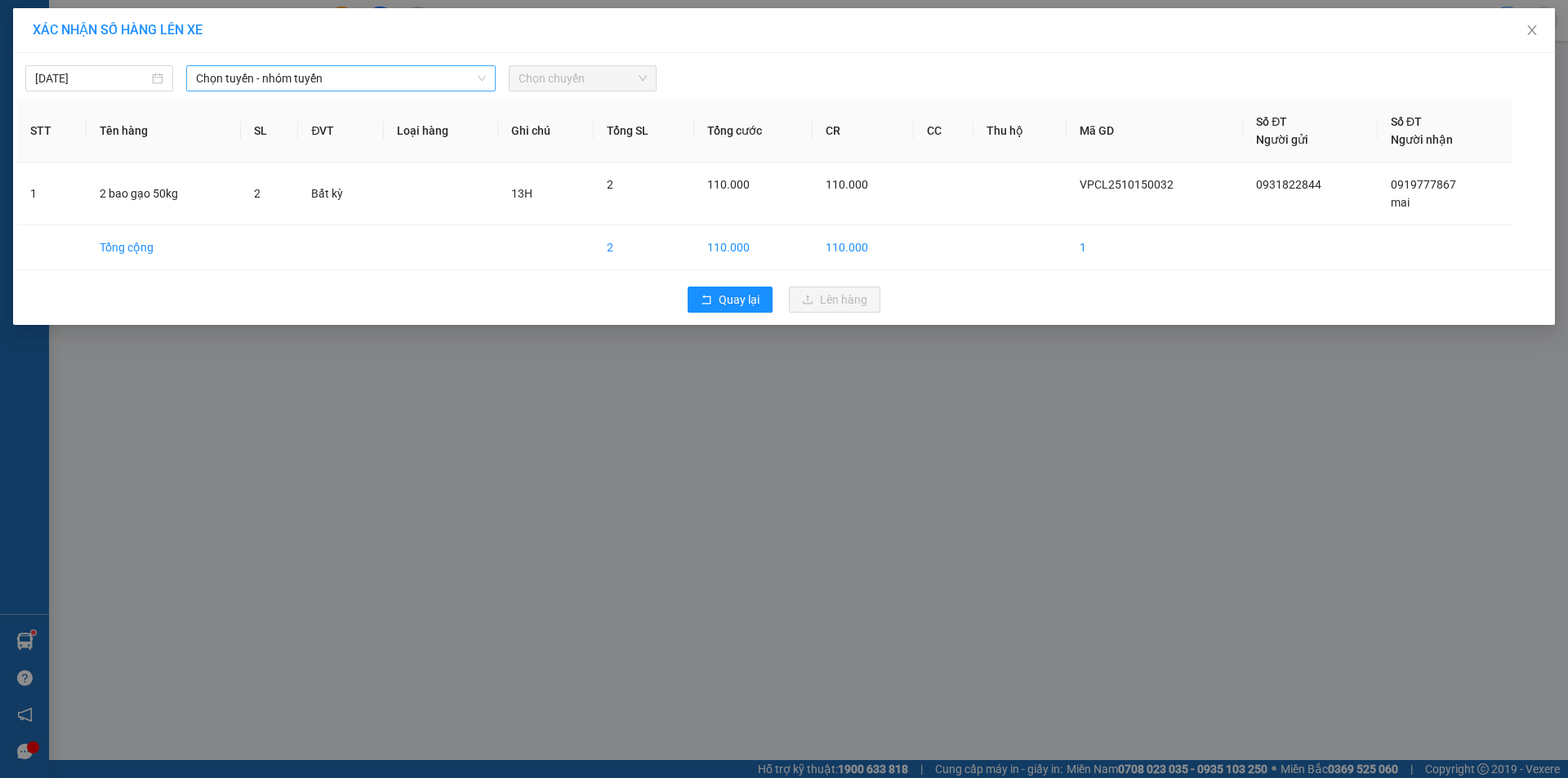
click at [470, 76] on span "Chọn tuyến - nhóm tuyến" at bounding box center [340, 78] width 290 height 25
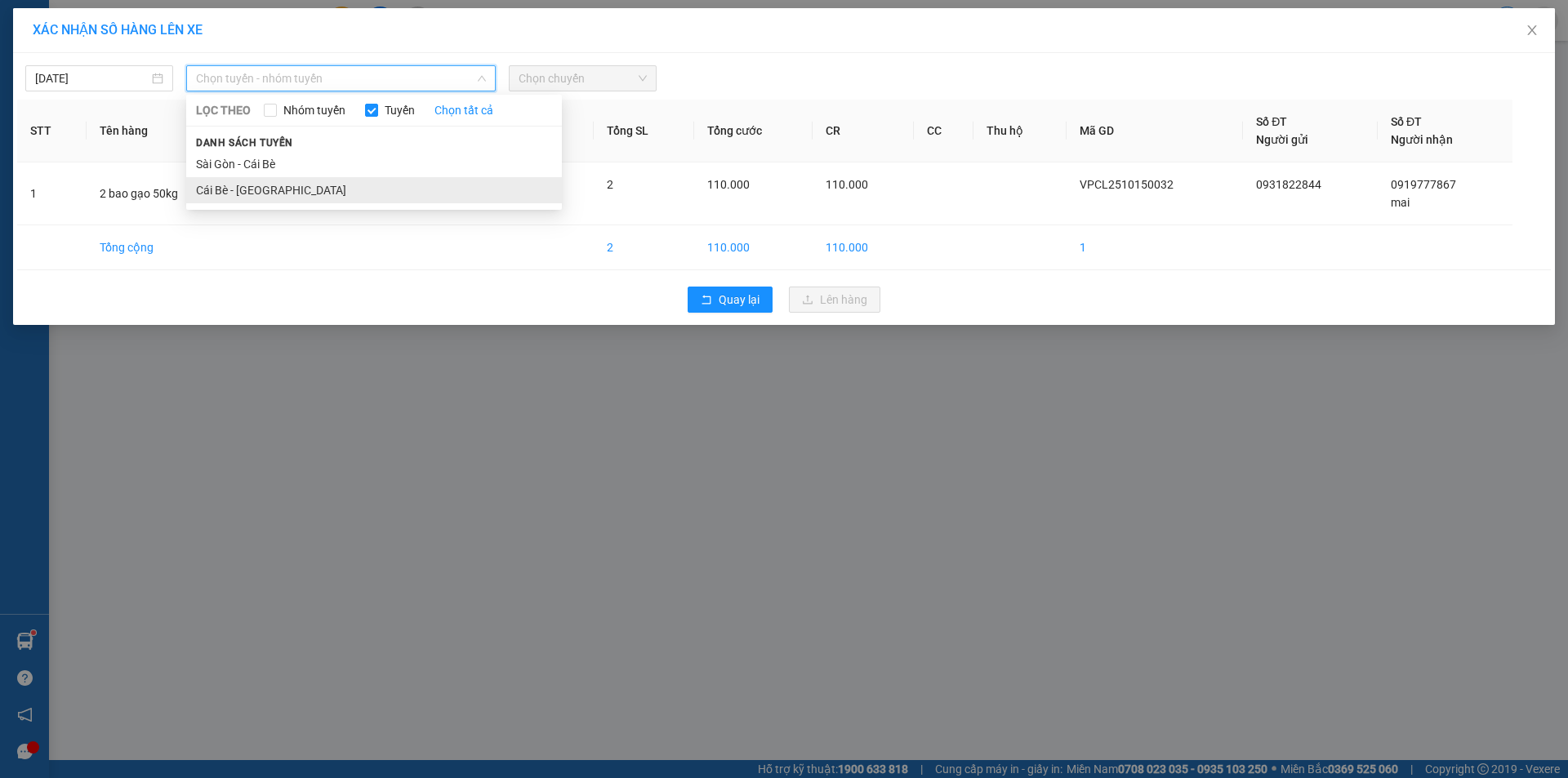
click at [422, 181] on li "Cái Bè - [GEOGRAPHIC_DATA]" at bounding box center [374, 190] width 376 height 26
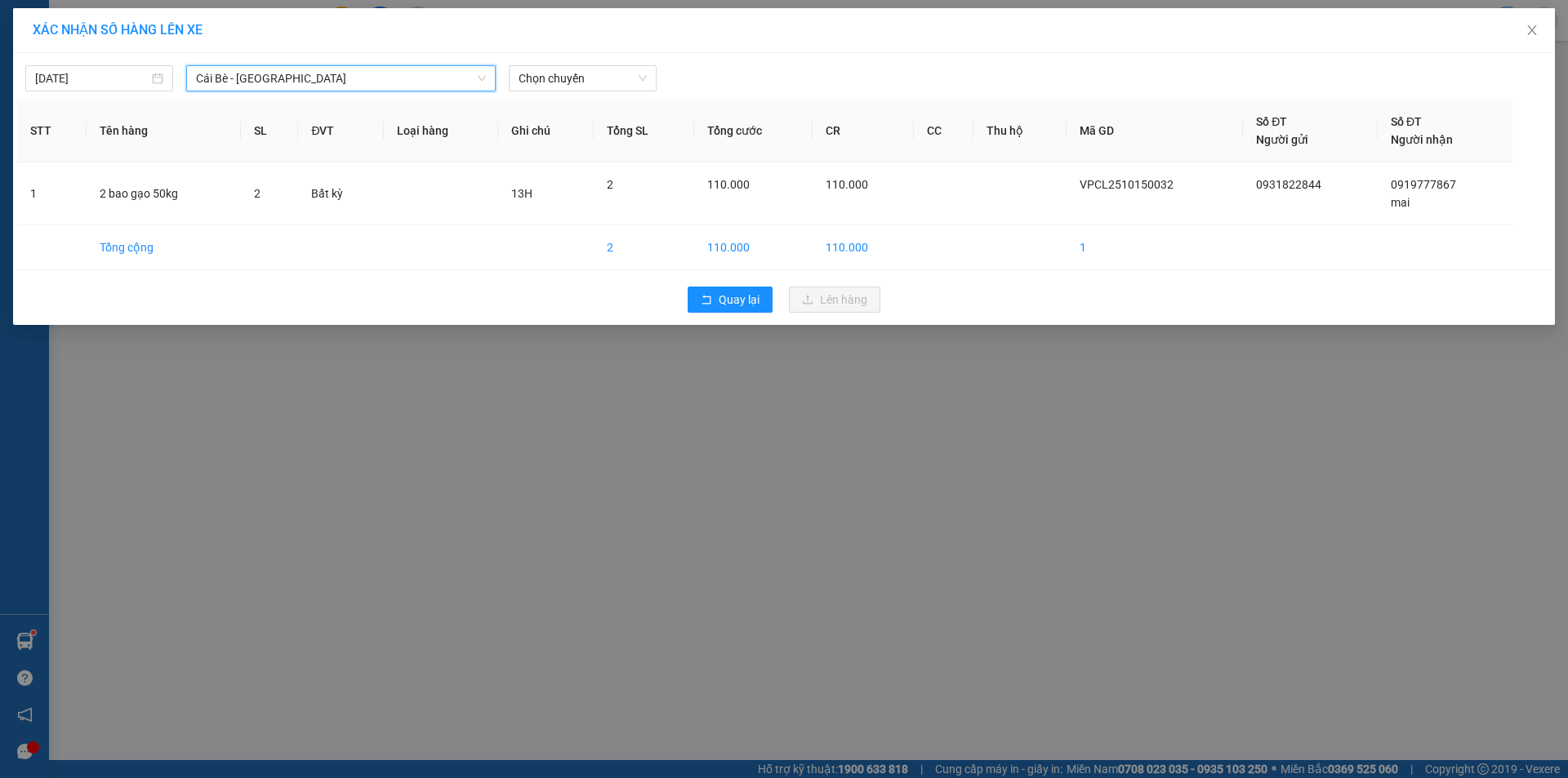
click at [562, 56] on div "15/10/2025 Cái Bè - Sài Gòn Cái Bè - Sài Gòn LỌC THEO Nhóm tuyến Tuyến Chọn tất…" at bounding box center [784, 188] width 1542 height 272
click at [563, 64] on div "[DATE] Cái Bè - [GEOGRAPHIC_DATA] LỌC THEO Nhóm [PERSON_NAME] tất cả [PERSON_NA…" at bounding box center [784, 74] width 1534 height 34
click at [571, 82] on span "Chọn chuyến" at bounding box center [582, 78] width 128 height 25
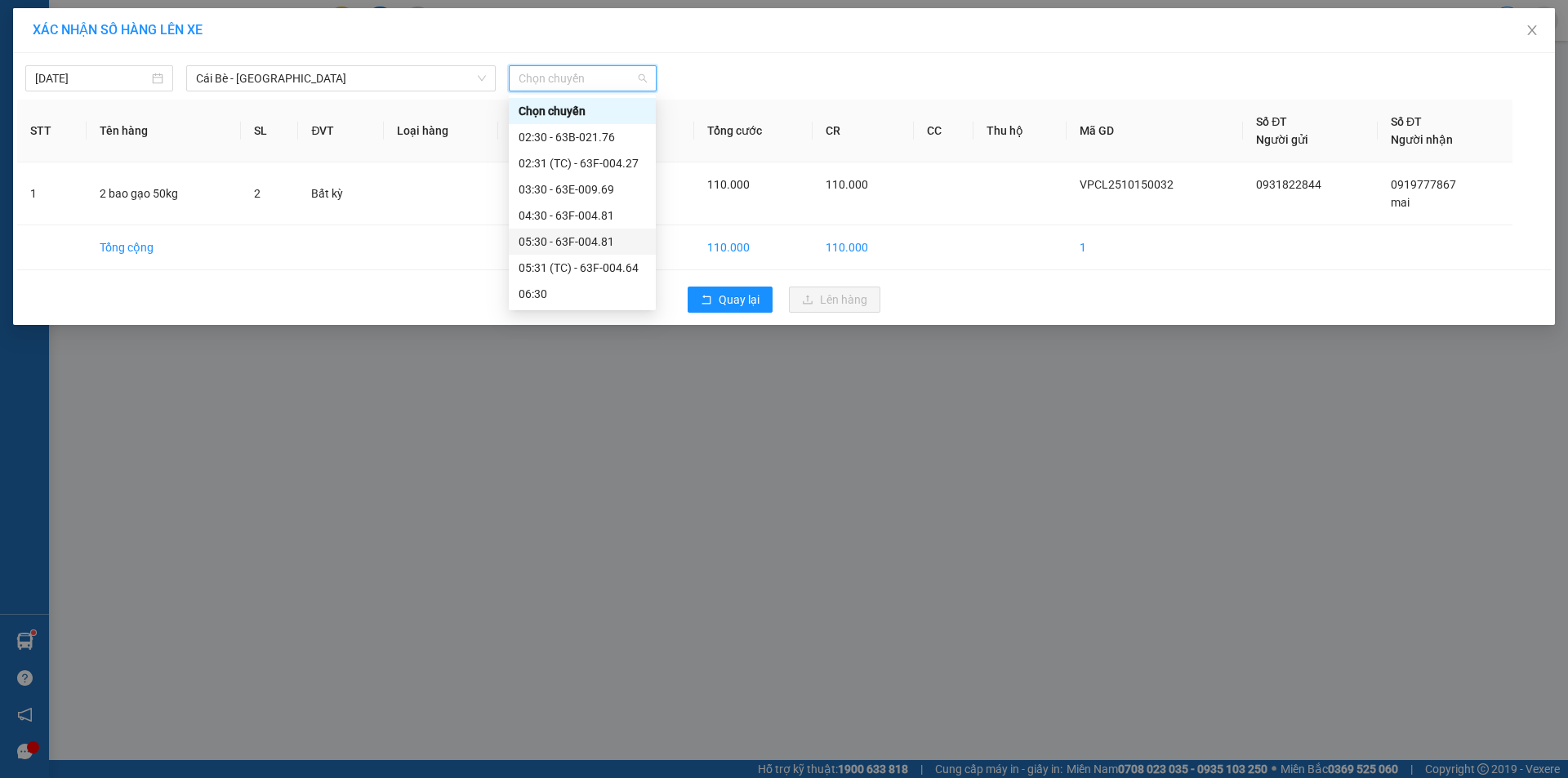
click at [608, 240] on div "05:30 - 63F-004.81" at bounding box center [582, 242] width 127 height 18
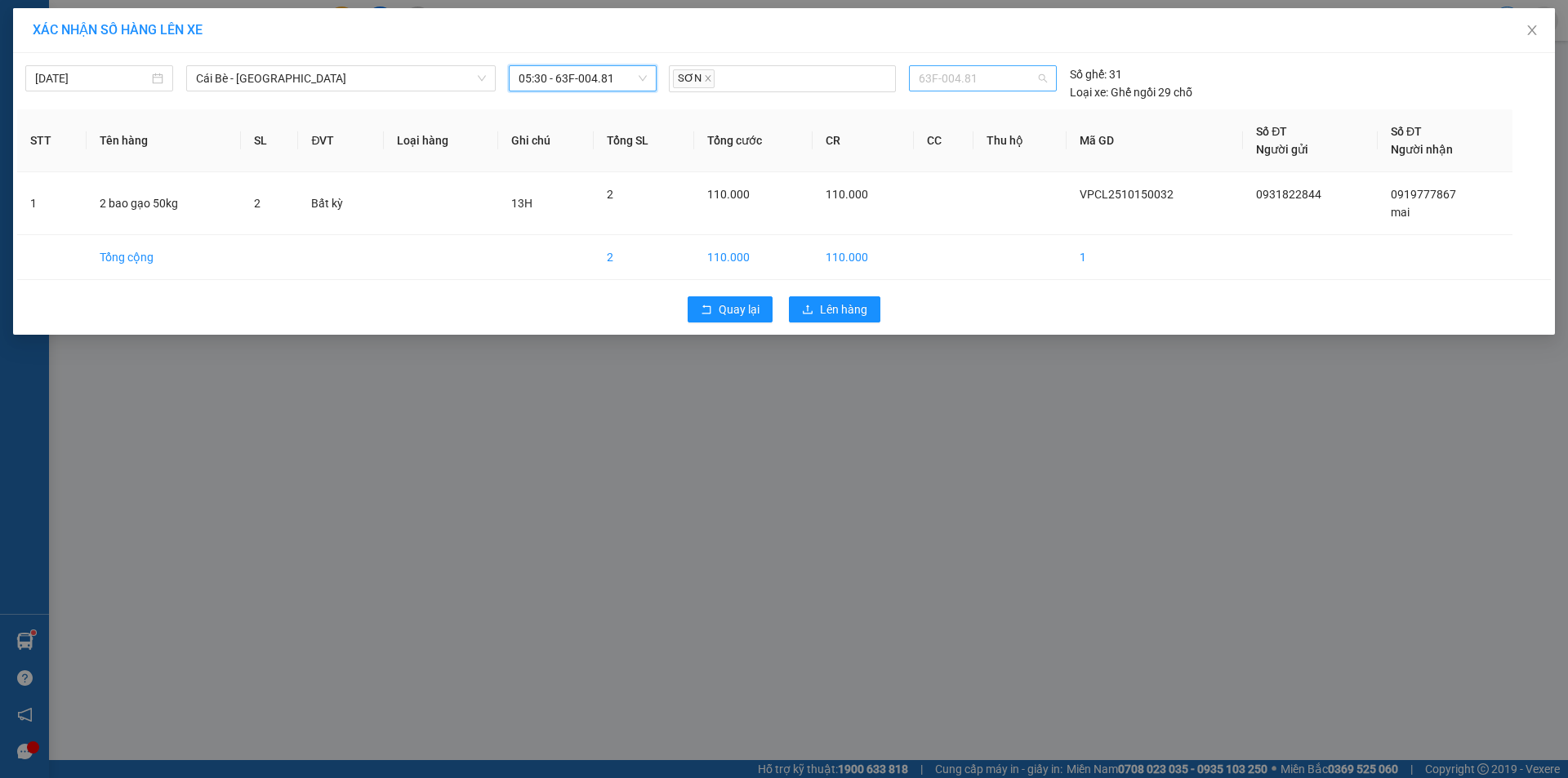
click at [978, 85] on span "63F-004.81" at bounding box center [982, 78] width 127 height 25
click at [1014, 88] on span "63F-004.81" at bounding box center [982, 78] width 127 height 25
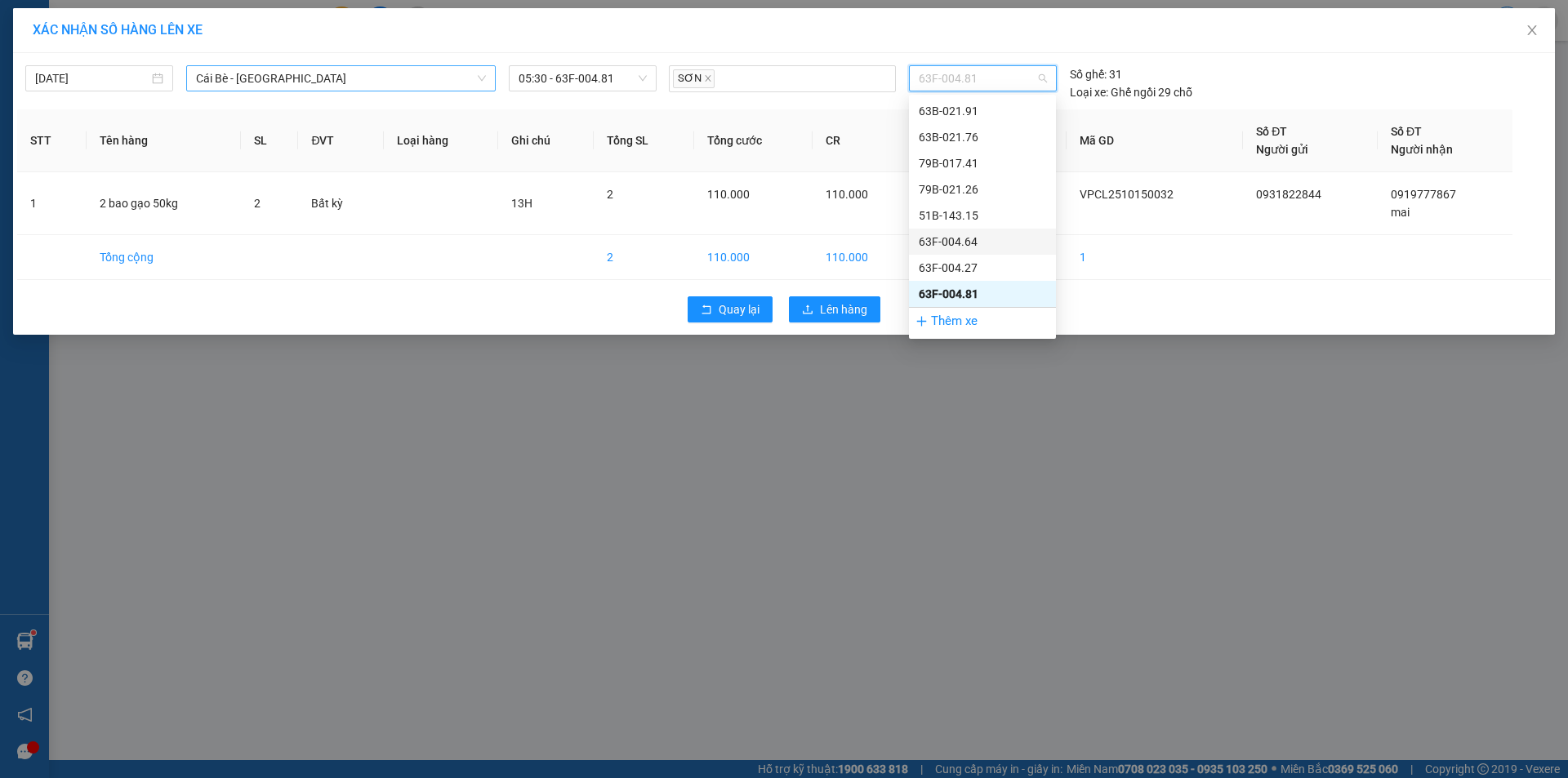
click at [443, 86] on span "Cái Bè - [GEOGRAPHIC_DATA]" at bounding box center [340, 78] width 290 height 25
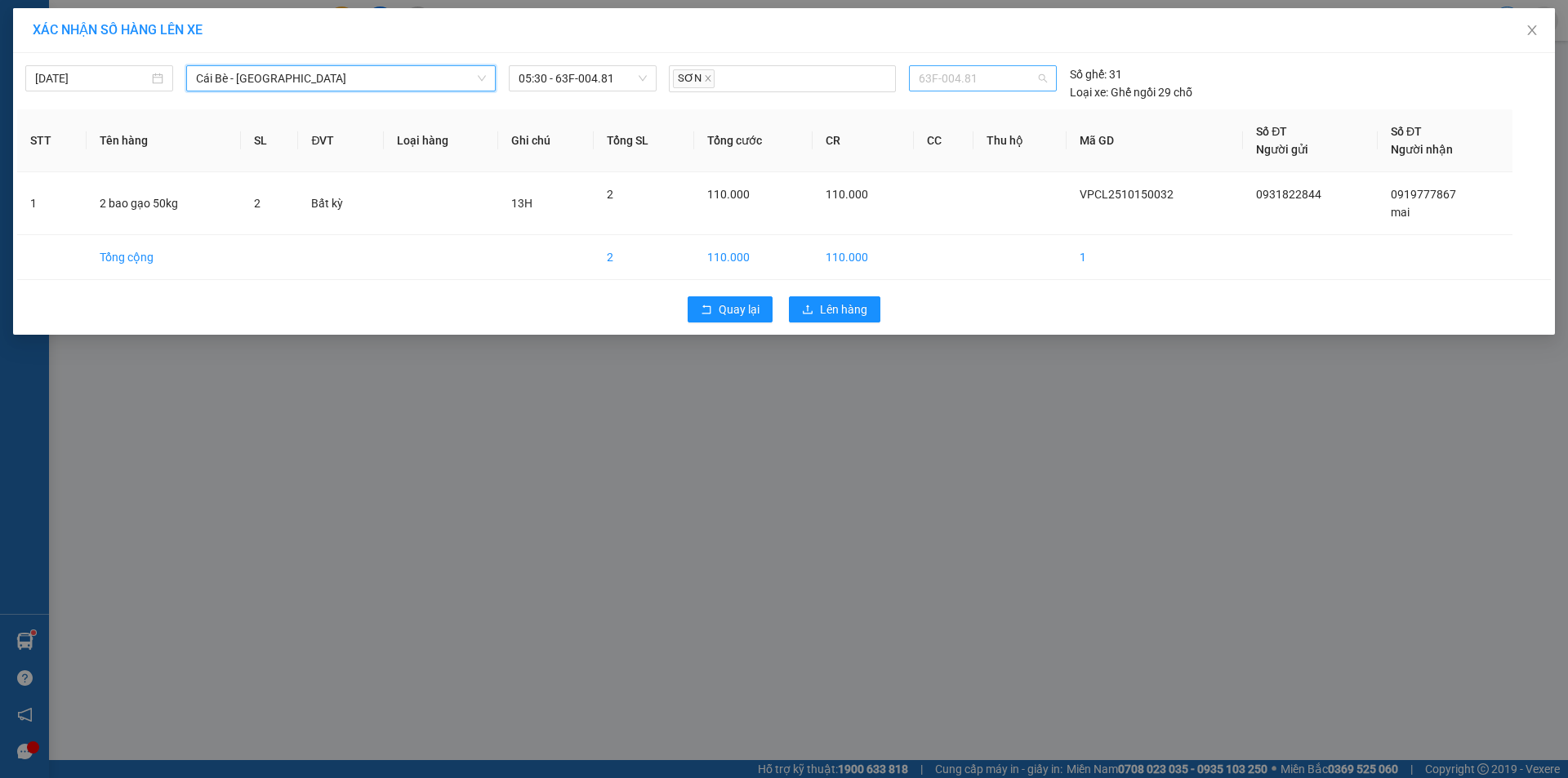
click at [918, 90] on div "63F-004.81" at bounding box center [983, 79] width 147 height 26
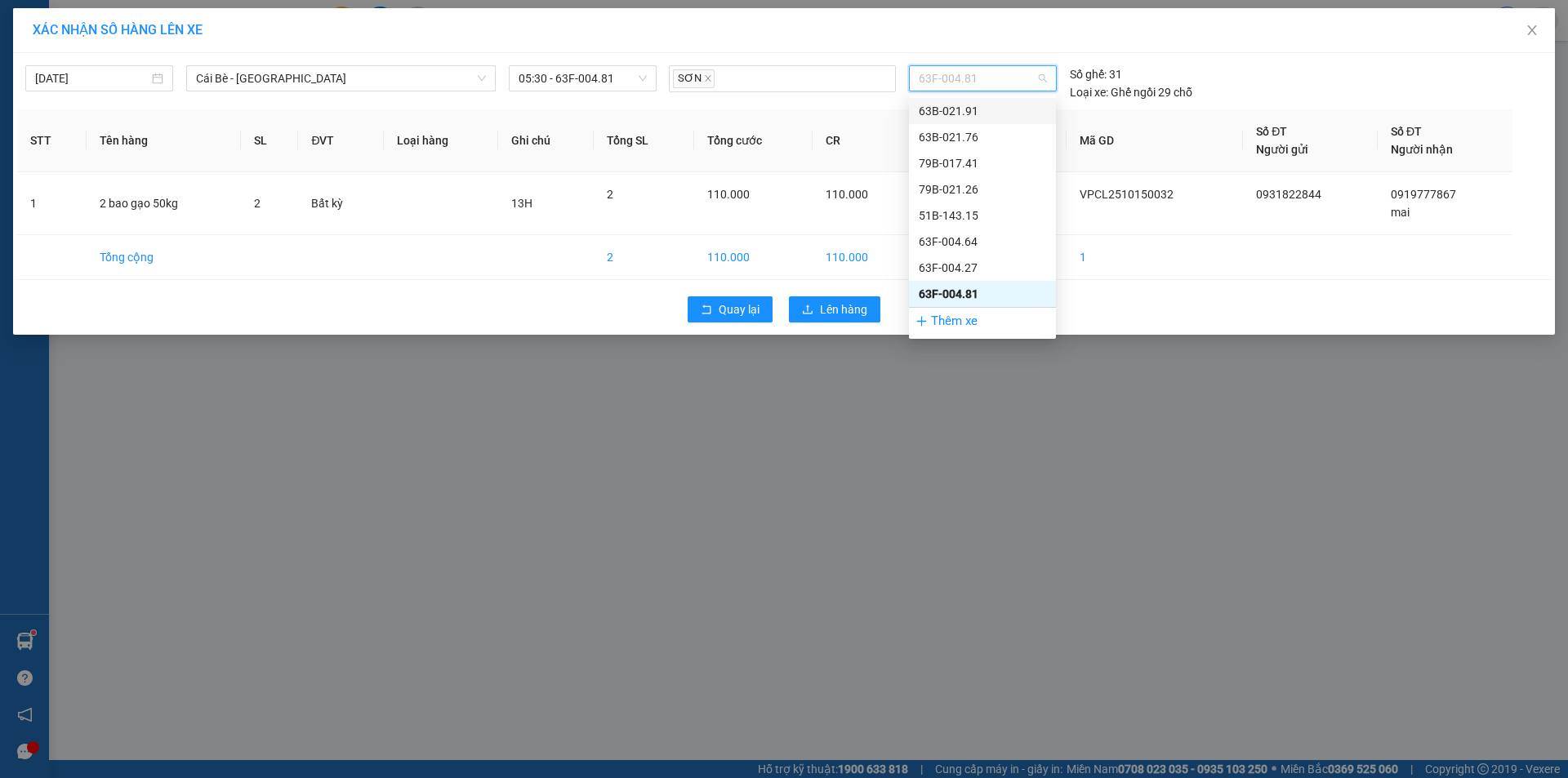
click at [972, 107] on div "63B-021.91" at bounding box center [982, 111] width 127 height 18
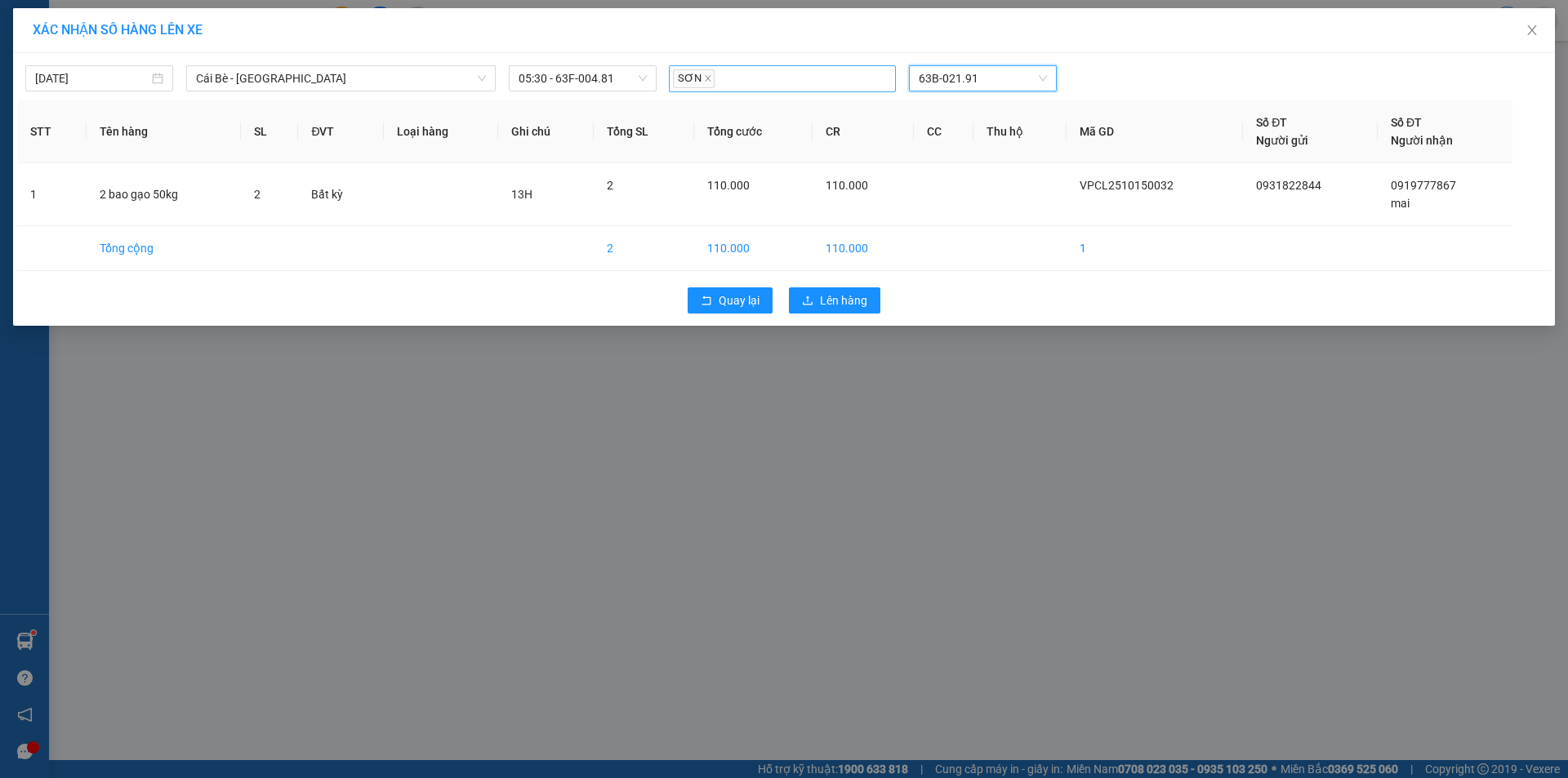
click at [815, 73] on div "SƠN" at bounding box center [782, 79] width 219 height 24
click at [708, 80] on icon "close" at bounding box center [708, 79] width 6 height 6
type input "NHÂ"
click at [731, 194] on div "HOÀI NHÂN TXM" at bounding box center [791, 189] width 226 height 18
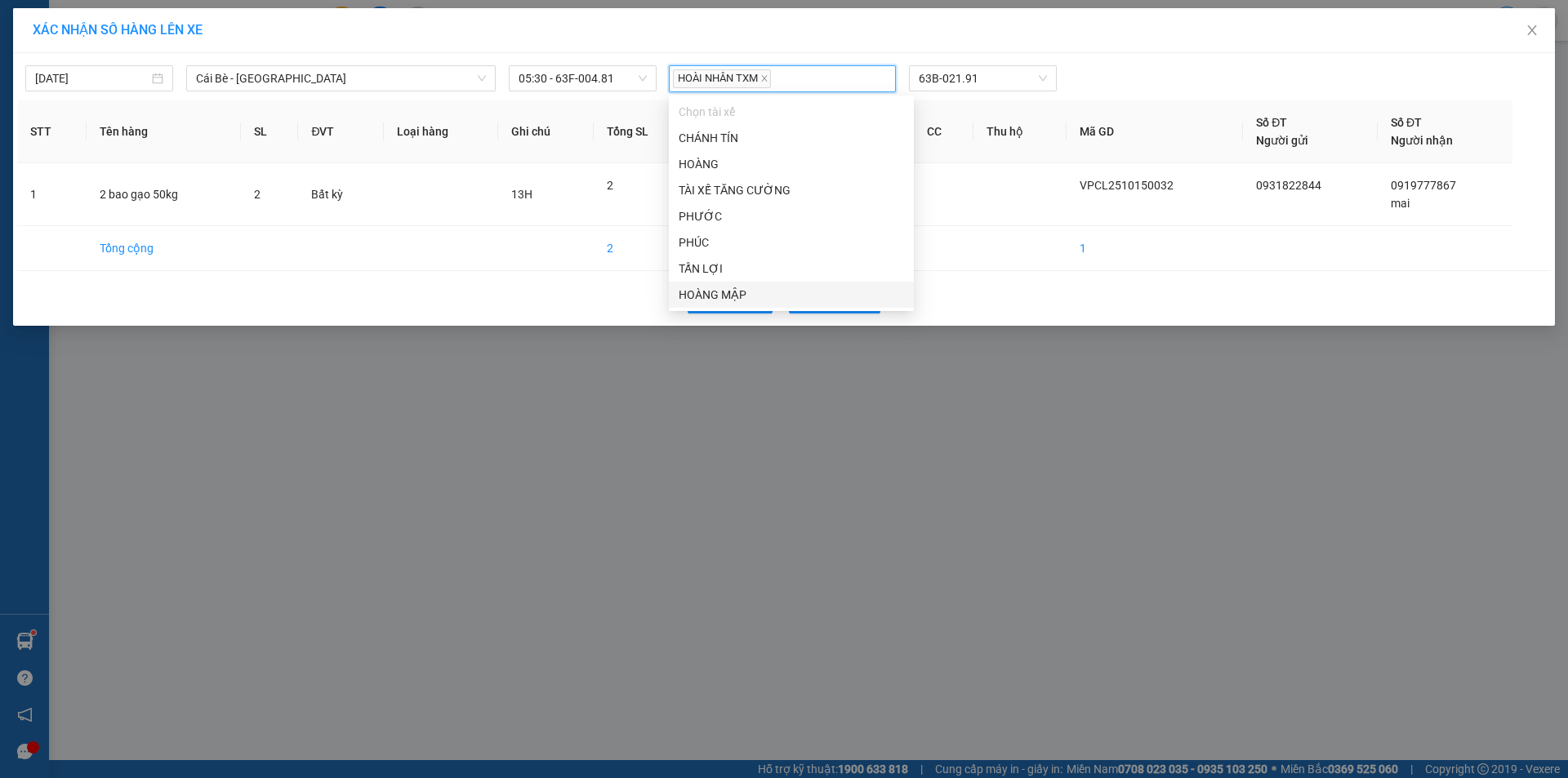
click at [531, 486] on div "XÁC NHẬN SỐ HÀNG LÊN XE 15/10/2025 Cái Bè - Sài Gòn LỌC THEO Nhóm tuyến Tuyến C…" at bounding box center [784, 389] width 1568 height 778
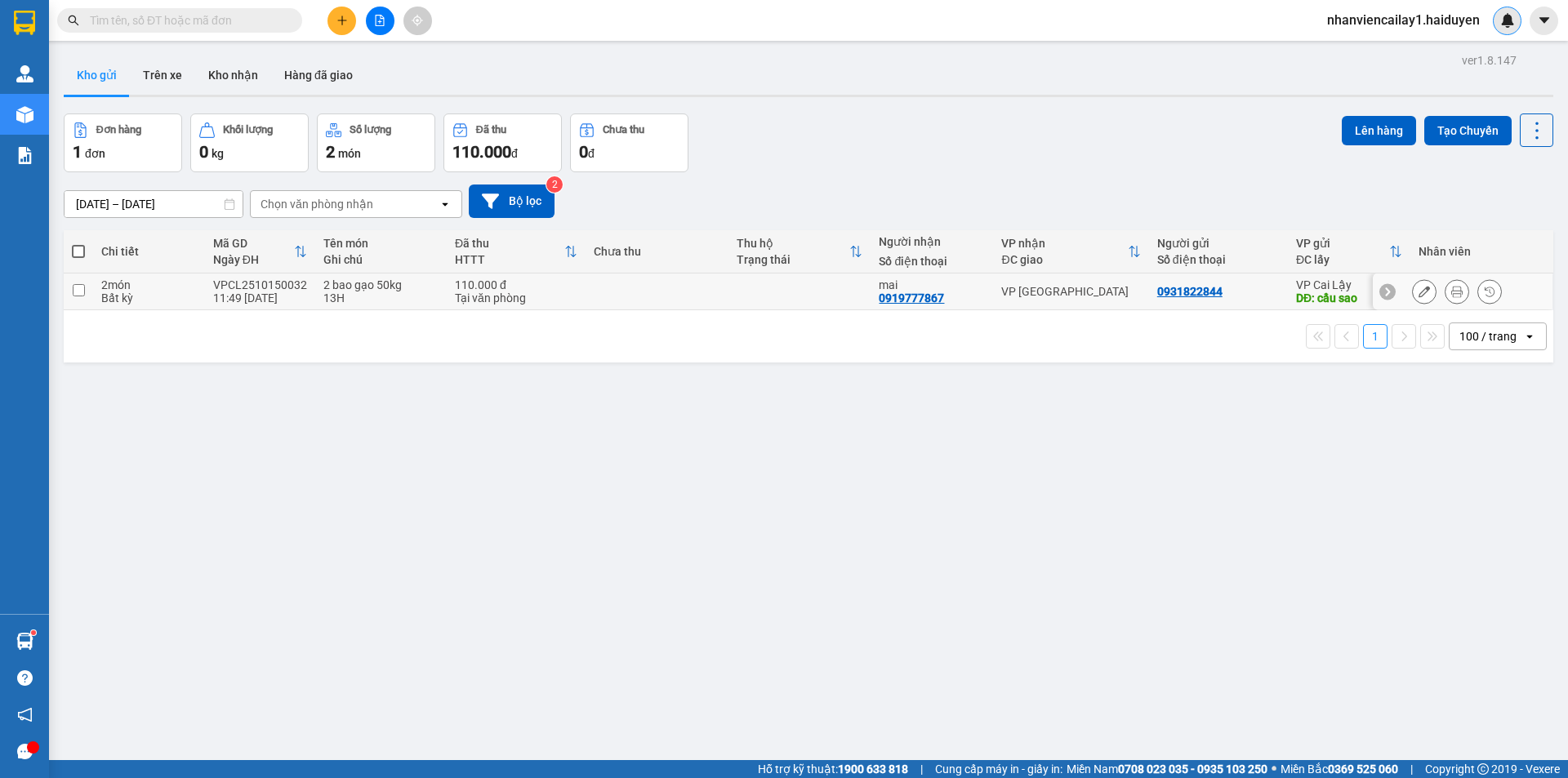
click at [1053, 296] on div "VP [GEOGRAPHIC_DATA]" at bounding box center [1071, 291] width 139 height 13
checkbox input "true"
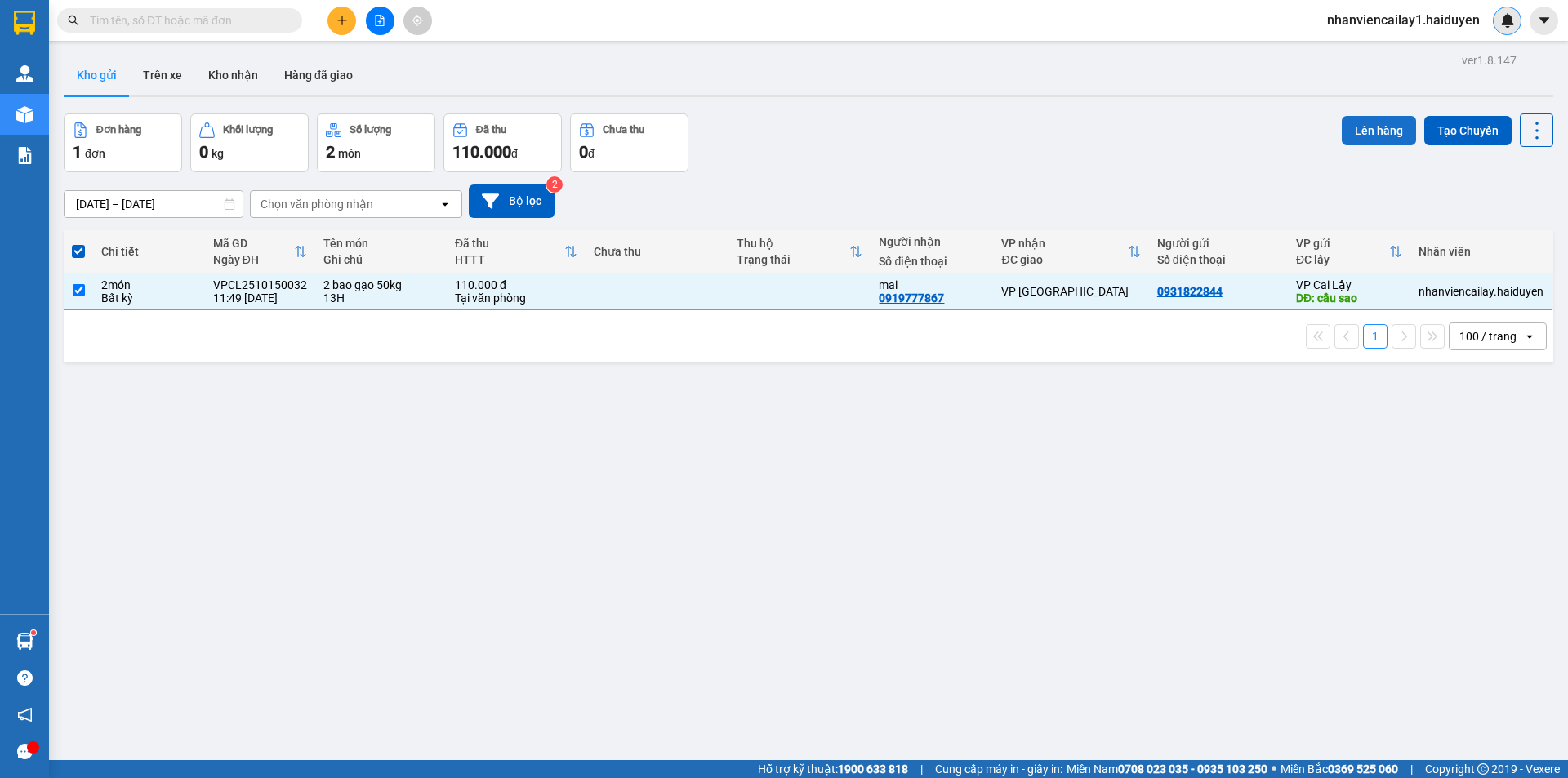
click at [1370, 117] on button "Lên hàng" at bounding box center [1379, 131] width 75 height 30
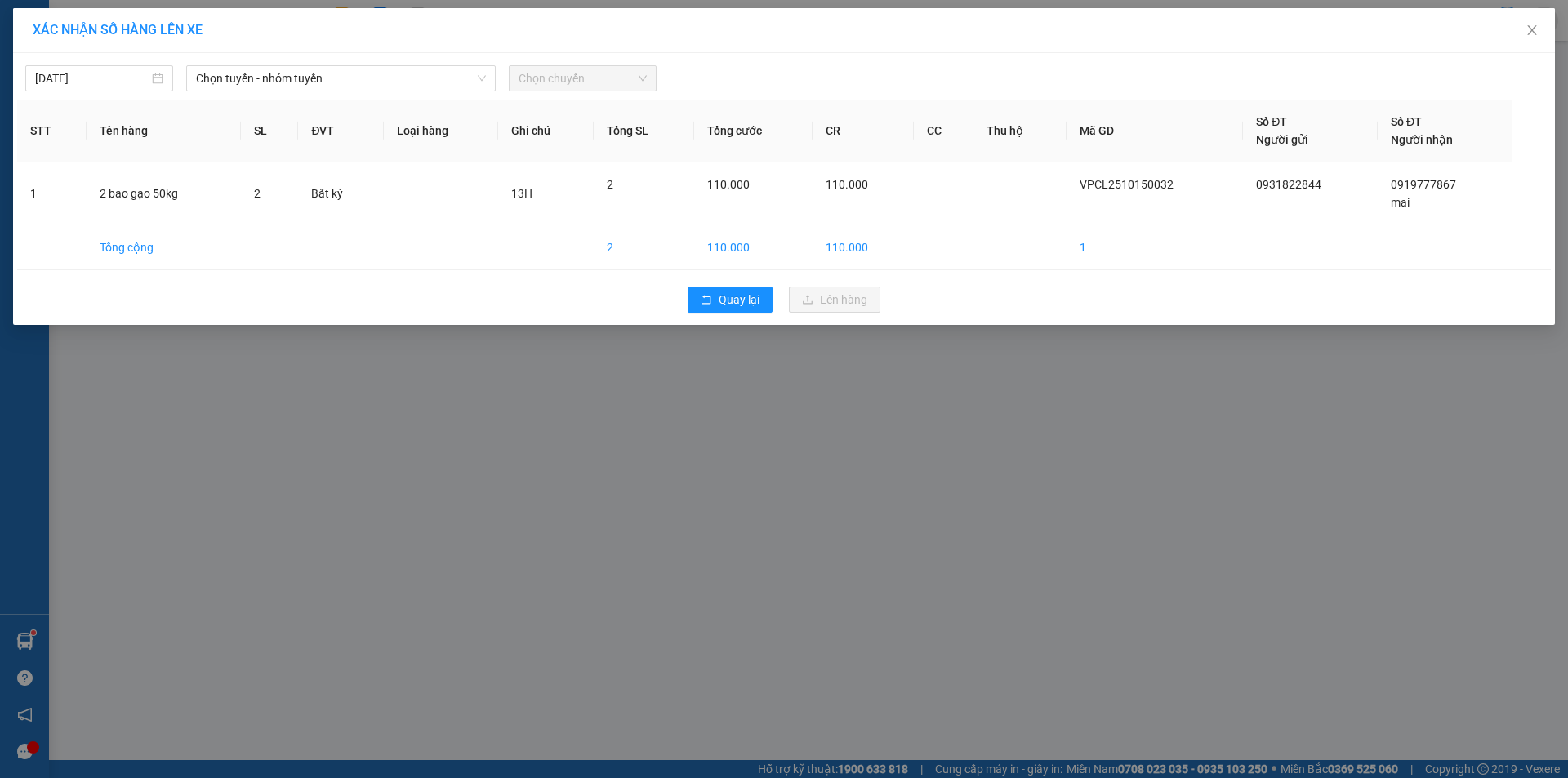
click at [632, 63] on div "15/10/2025 Chọn tuyến - nhóm tuyến Chọn chuyến" at bounding box center [784, 74] width 1534 height 34
click at [394, 76] on span "Chọn tuyến - nhóm tuyến" at bounding box center [340, 78] width 290 height 25
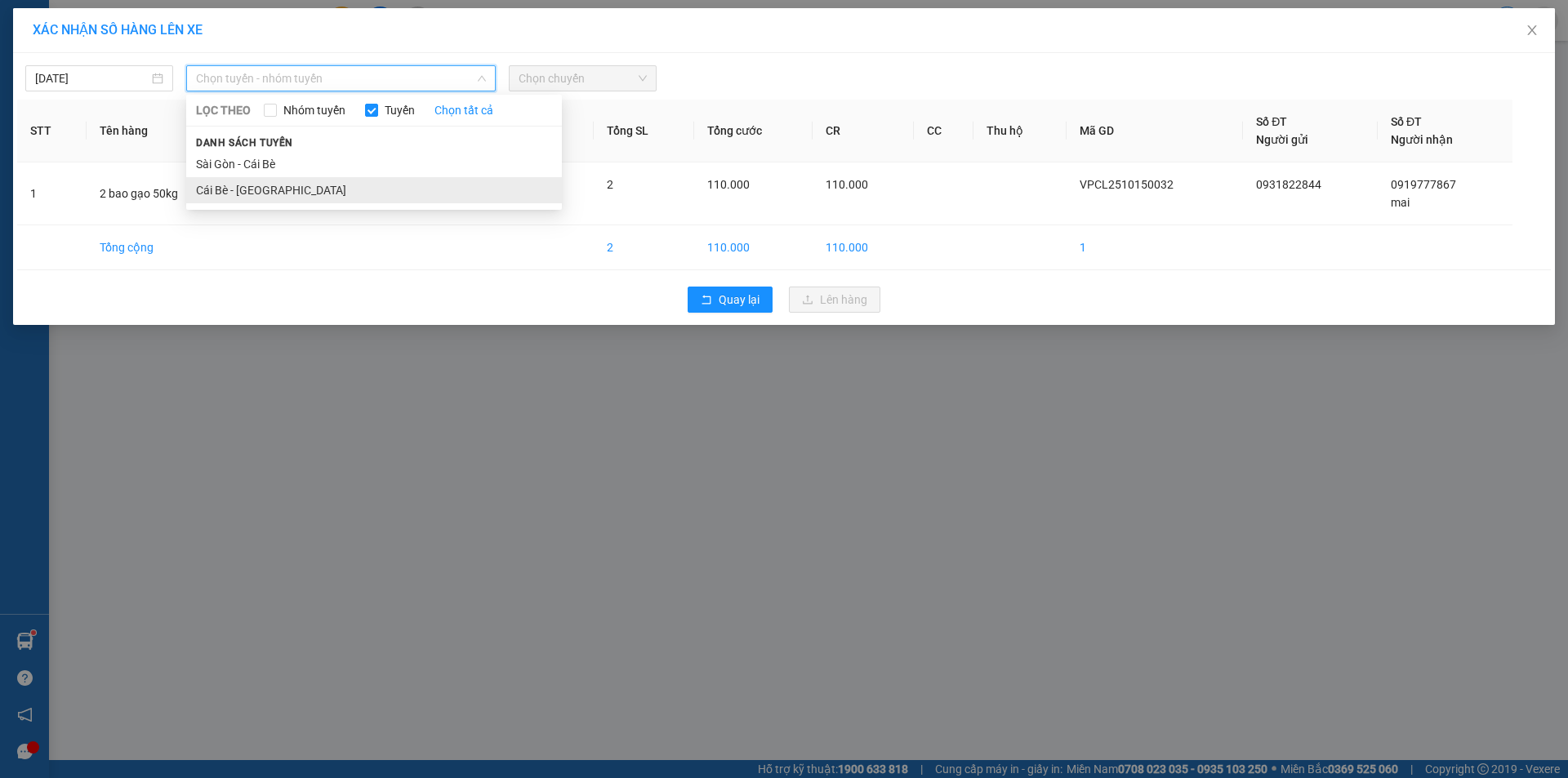
click at [331, 184] on li "Cái Bè - [GEOGRAPHIC_DATA]" at bounding box center [374, 190] width 376 height 26
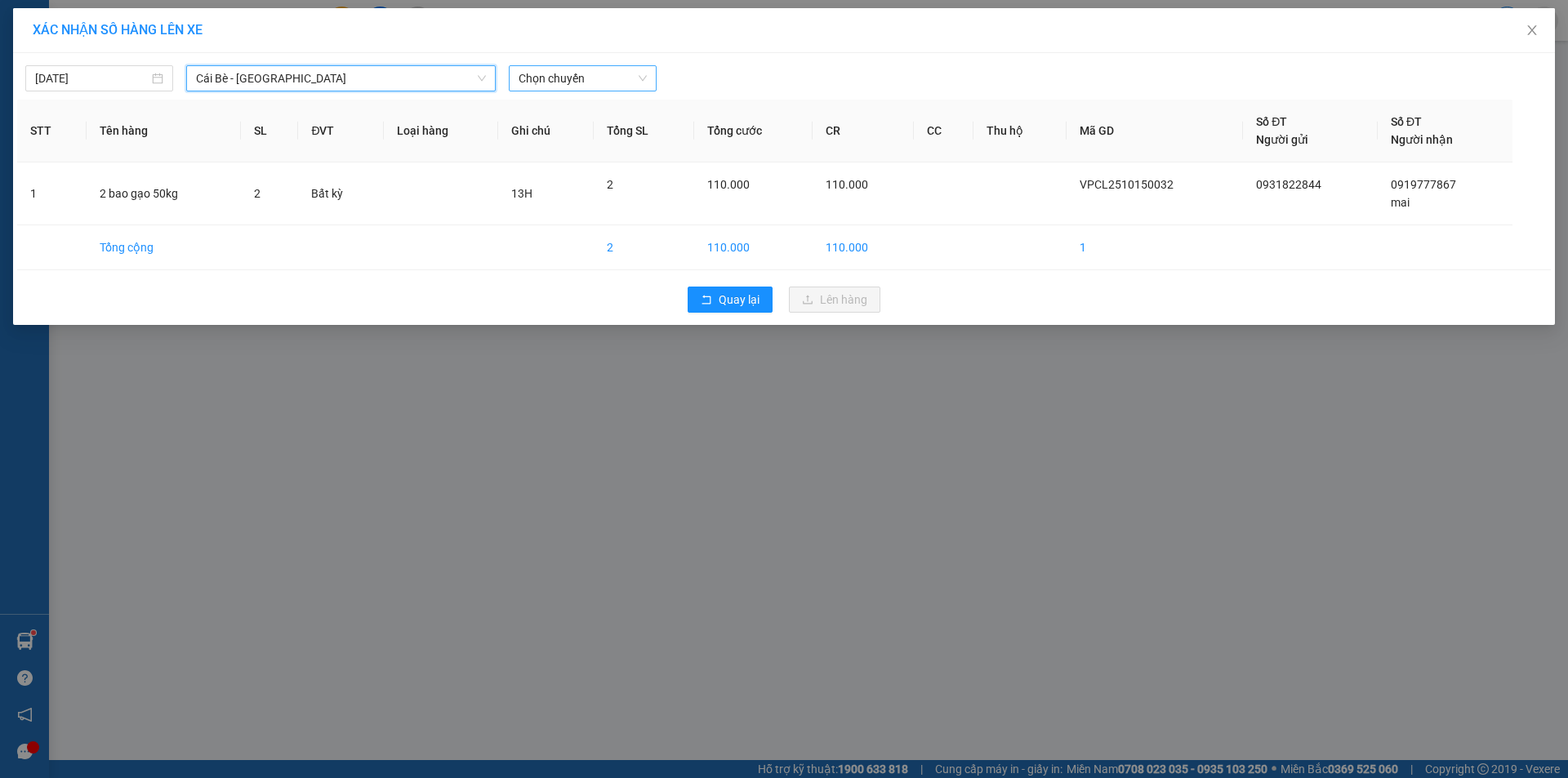
click at [592, 69] on span "Chọn chuyến" at bounding box center [582, 78] width 128 height 25
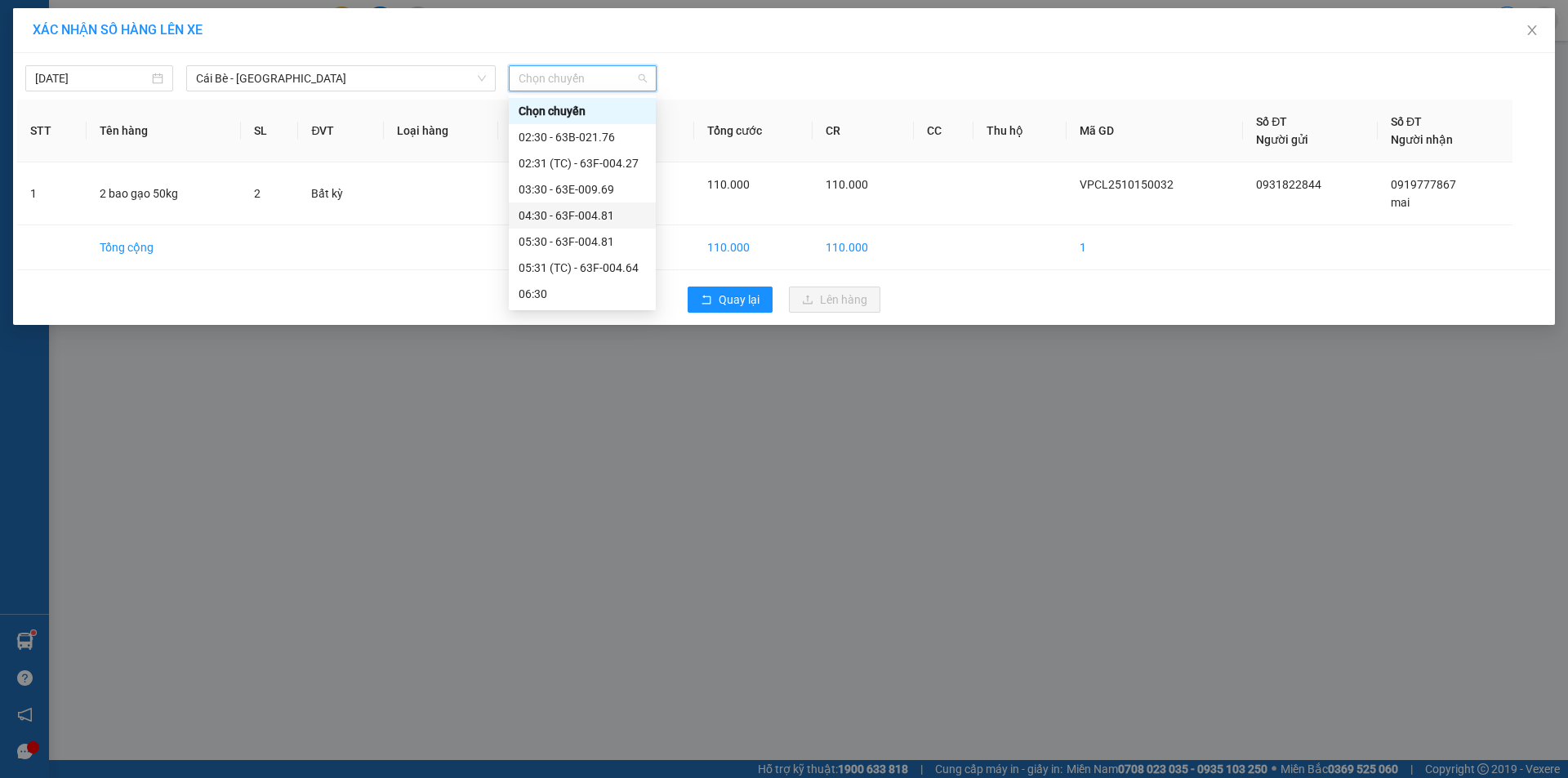
click at [577, 215] on div "04:30 - 63F-004.81" at bounding box center [582, 216] width 127 height 18
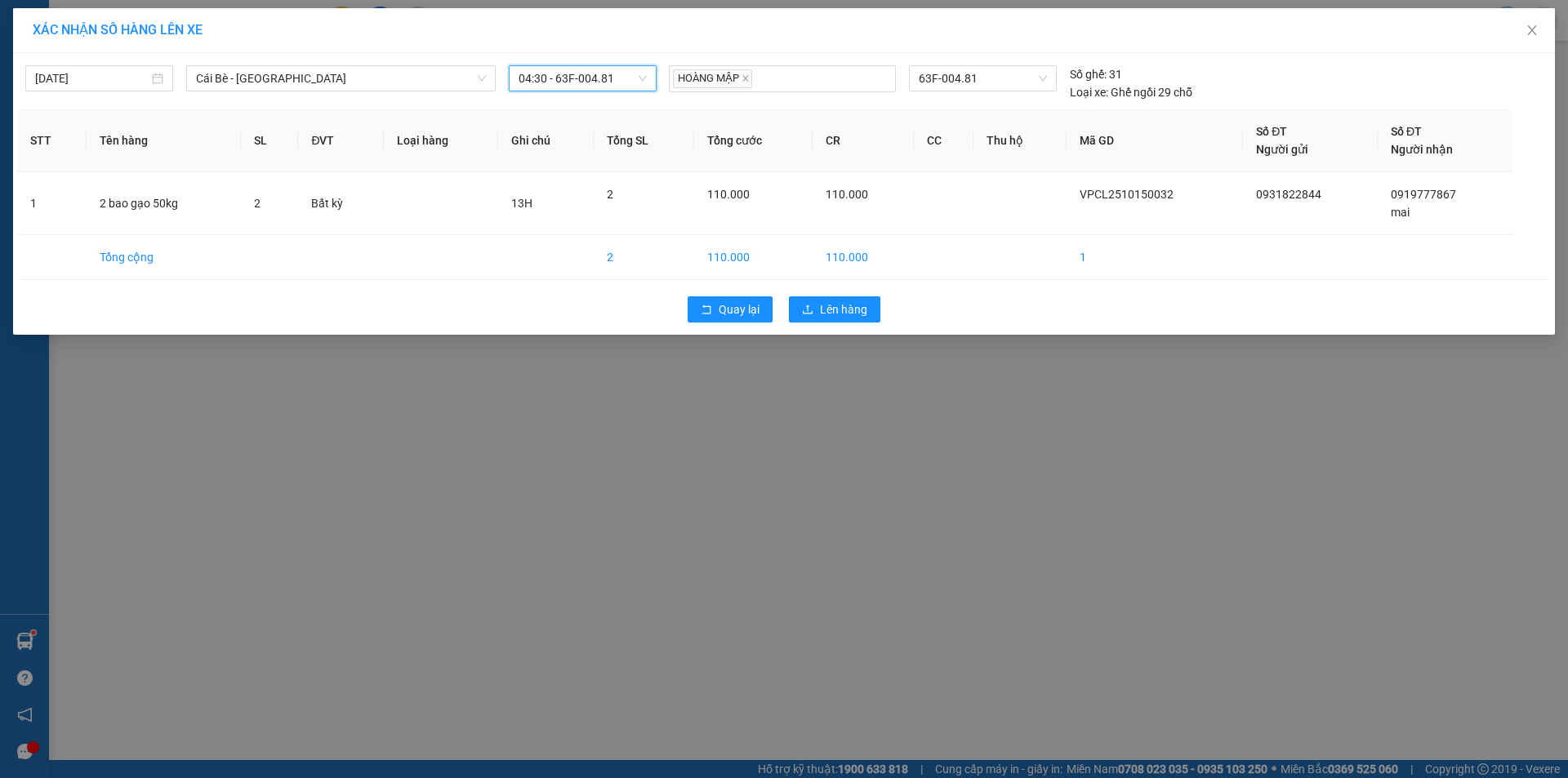
click at [617, 78] on span "04:30 - 63F-004.81" at bounding box center [582, 78] width 128 height 25
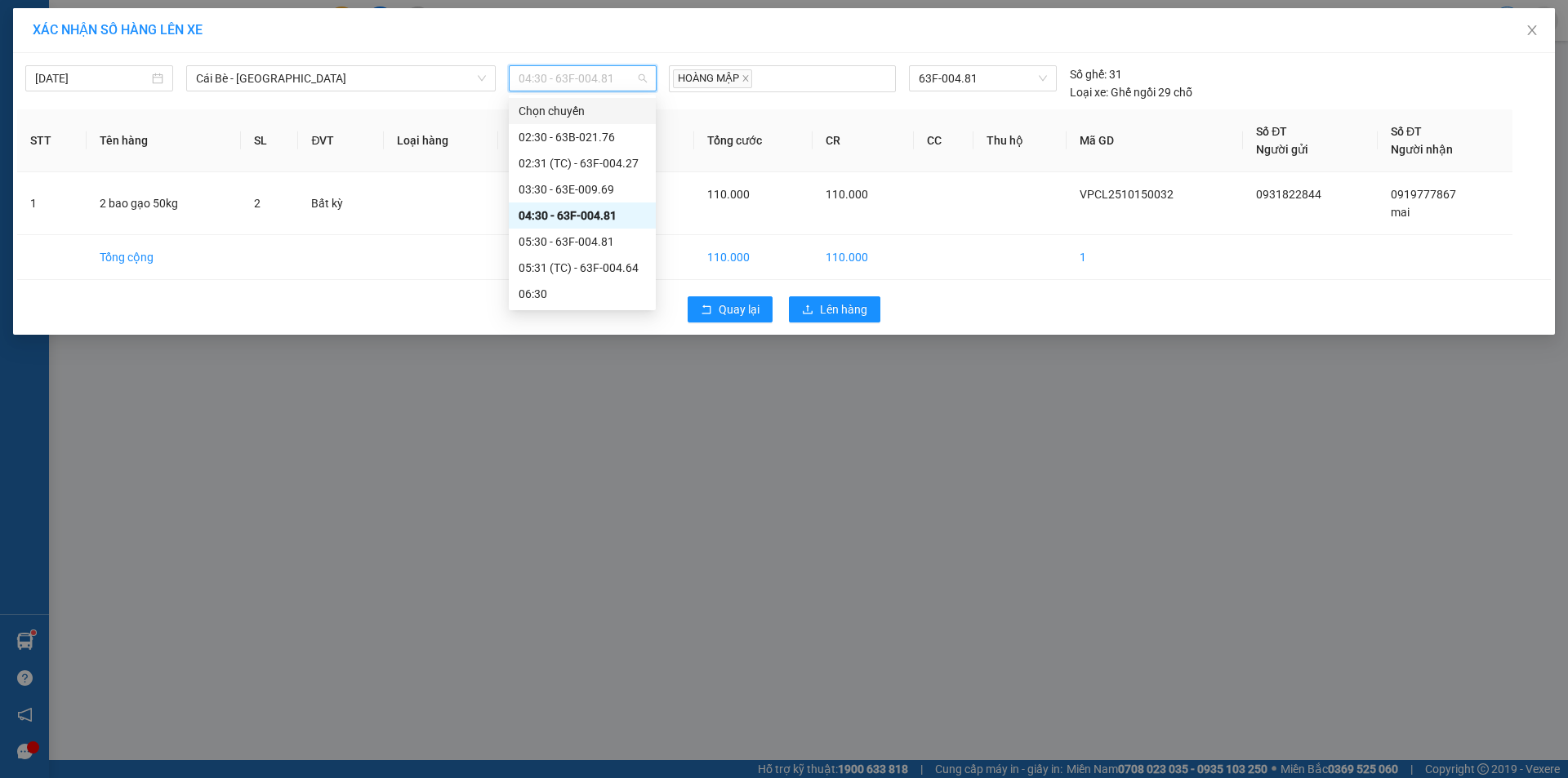
type input "3"
click at [1013, 82] on span "63F-004.81" at bounding box center [982, 78] width 127 height 25
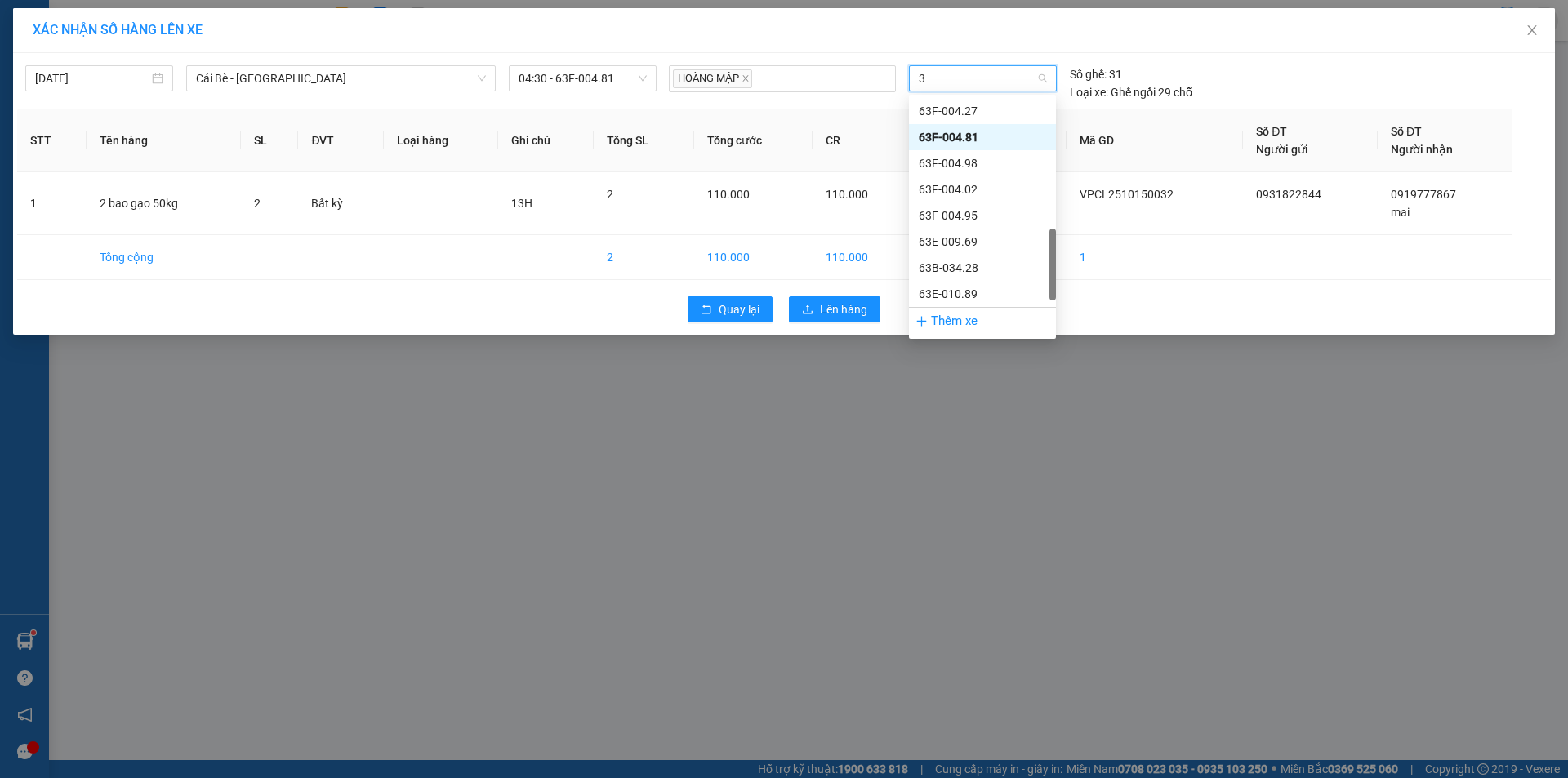
scroll to position [503, 0]
type input "34"
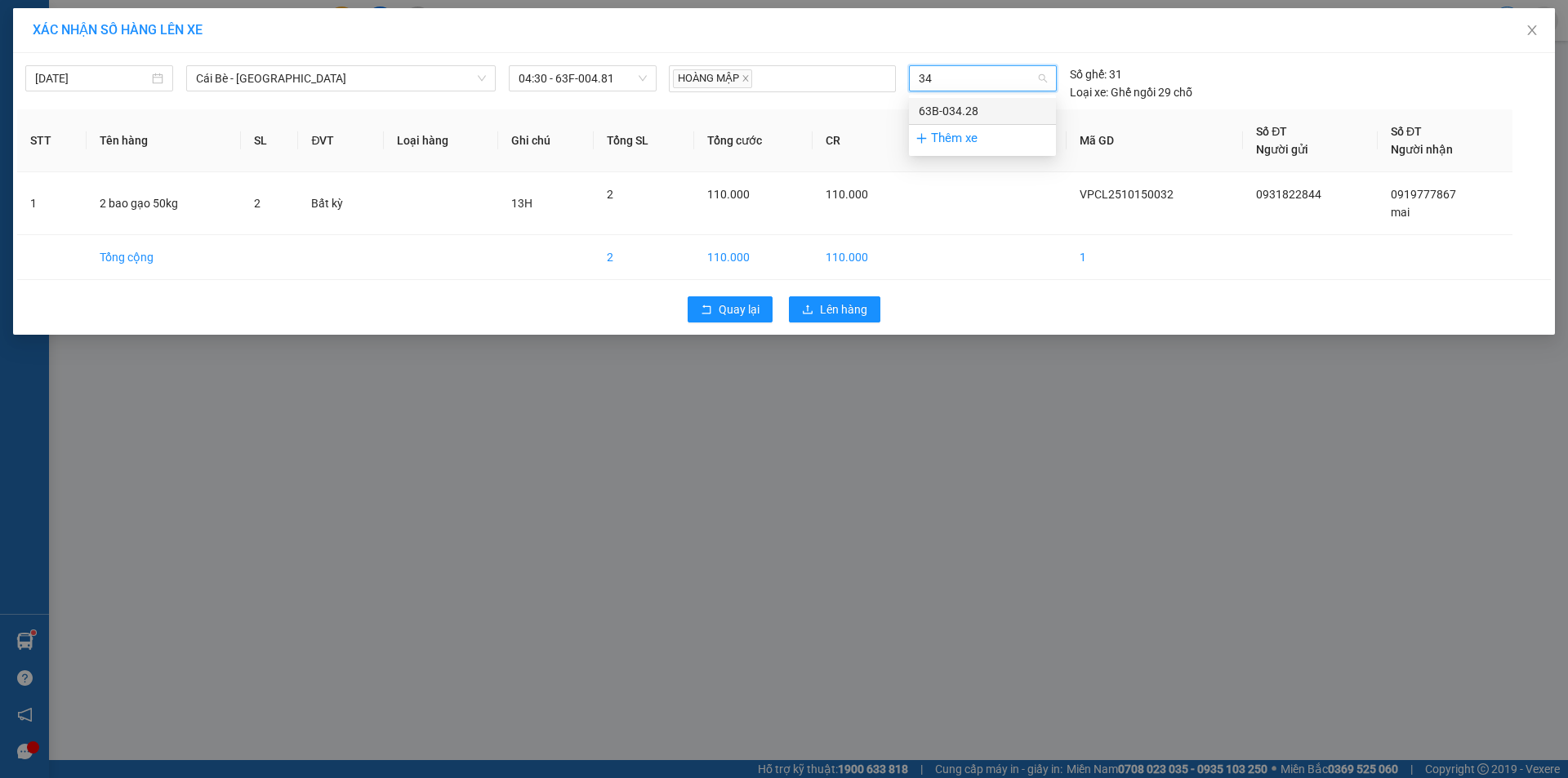
scroll to position [0, 0]
click at [983, 105] on div "63B-034.28" at bounding box center [982, 111] width 127 height 18
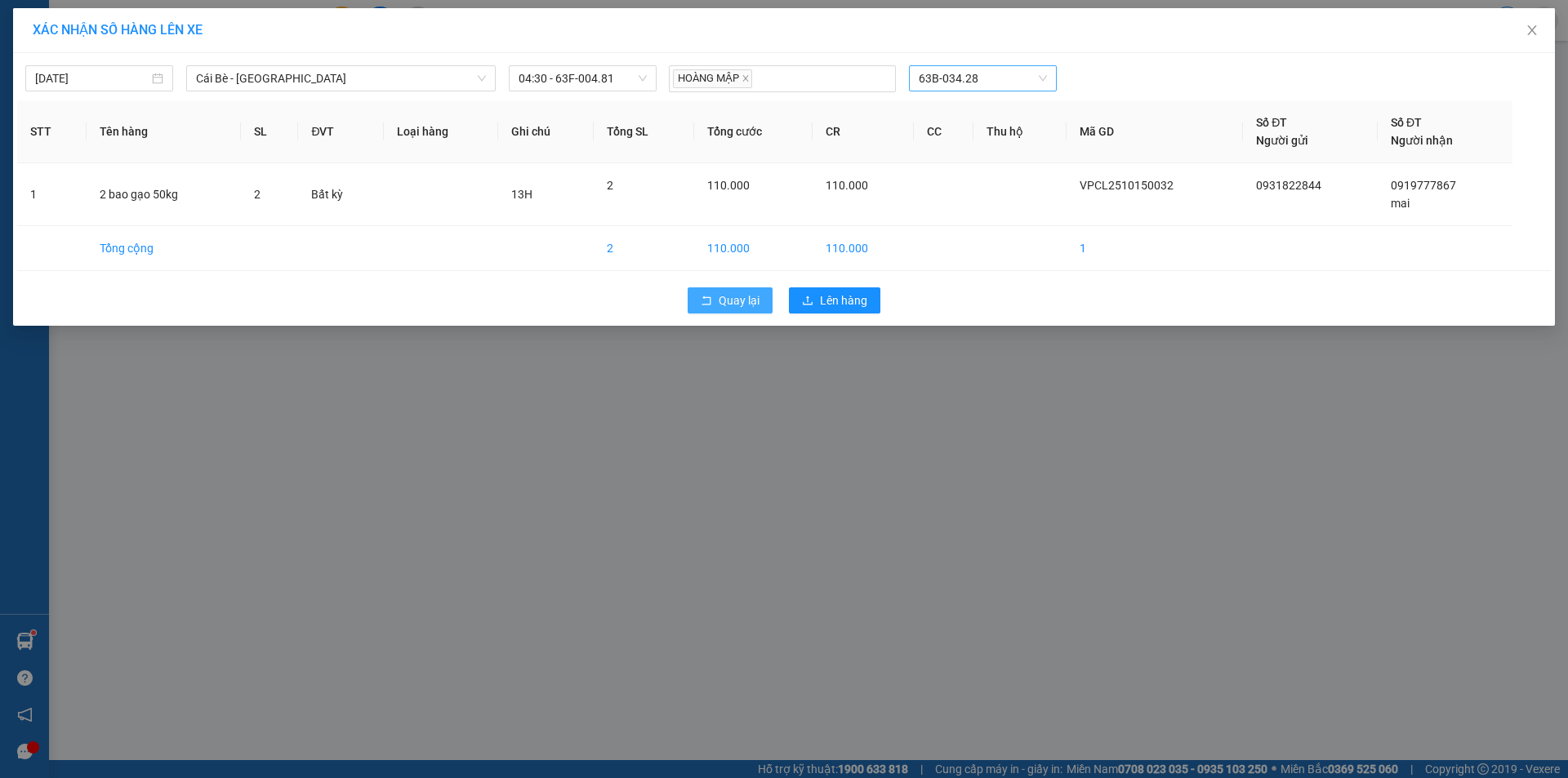
click at [737, 303] on span "Quay lại" at bounding box center [738, 300] width 41 height 18
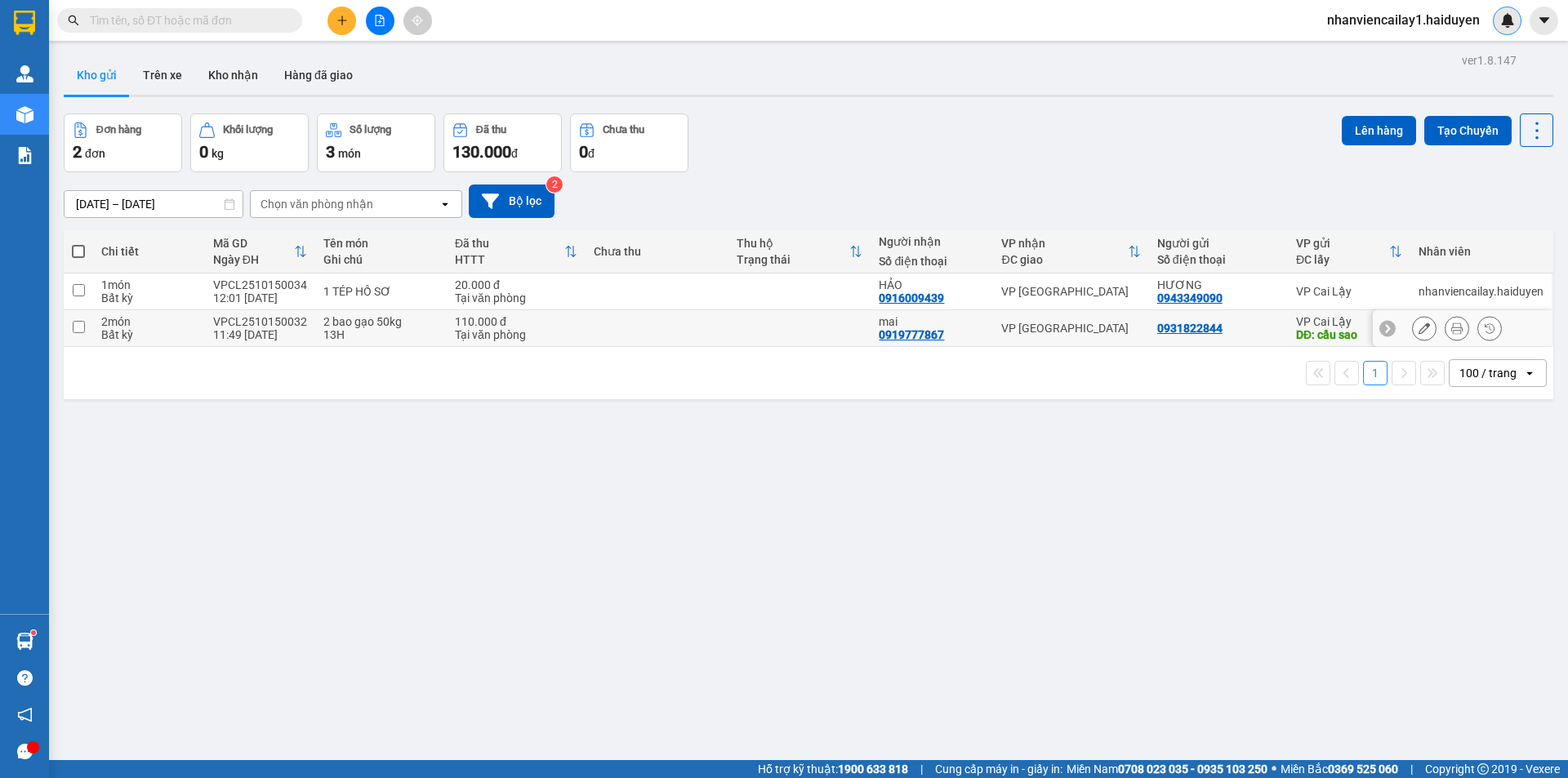
click at [1046, 337] on td "VP [GEOGRAPHIC_DATA]" at bounding box center [1071, 328] width 155 height 37
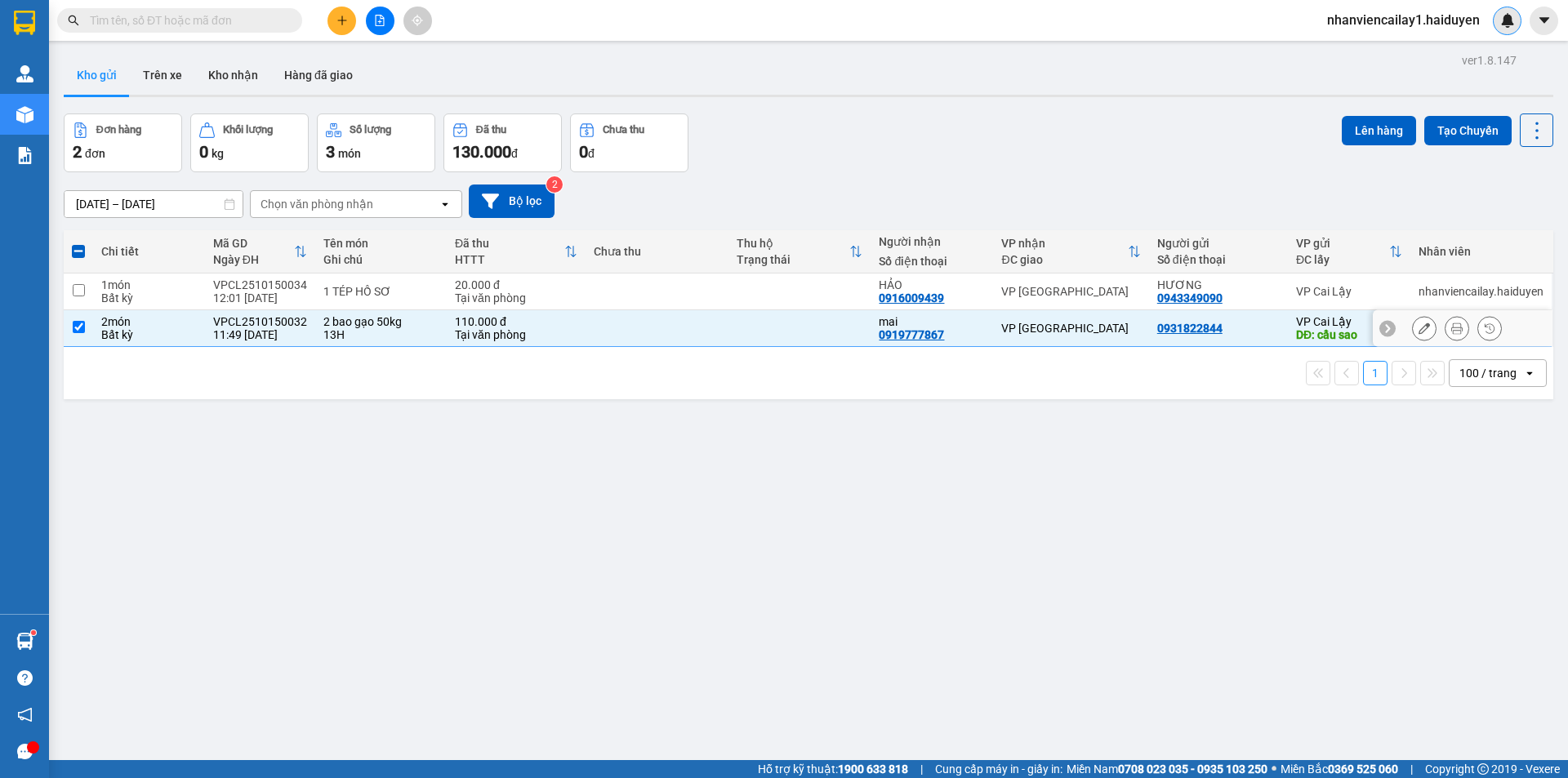
click at [858, 334] on td at bounding box center [800, 328] width 143 height 37
checkbox input "false"
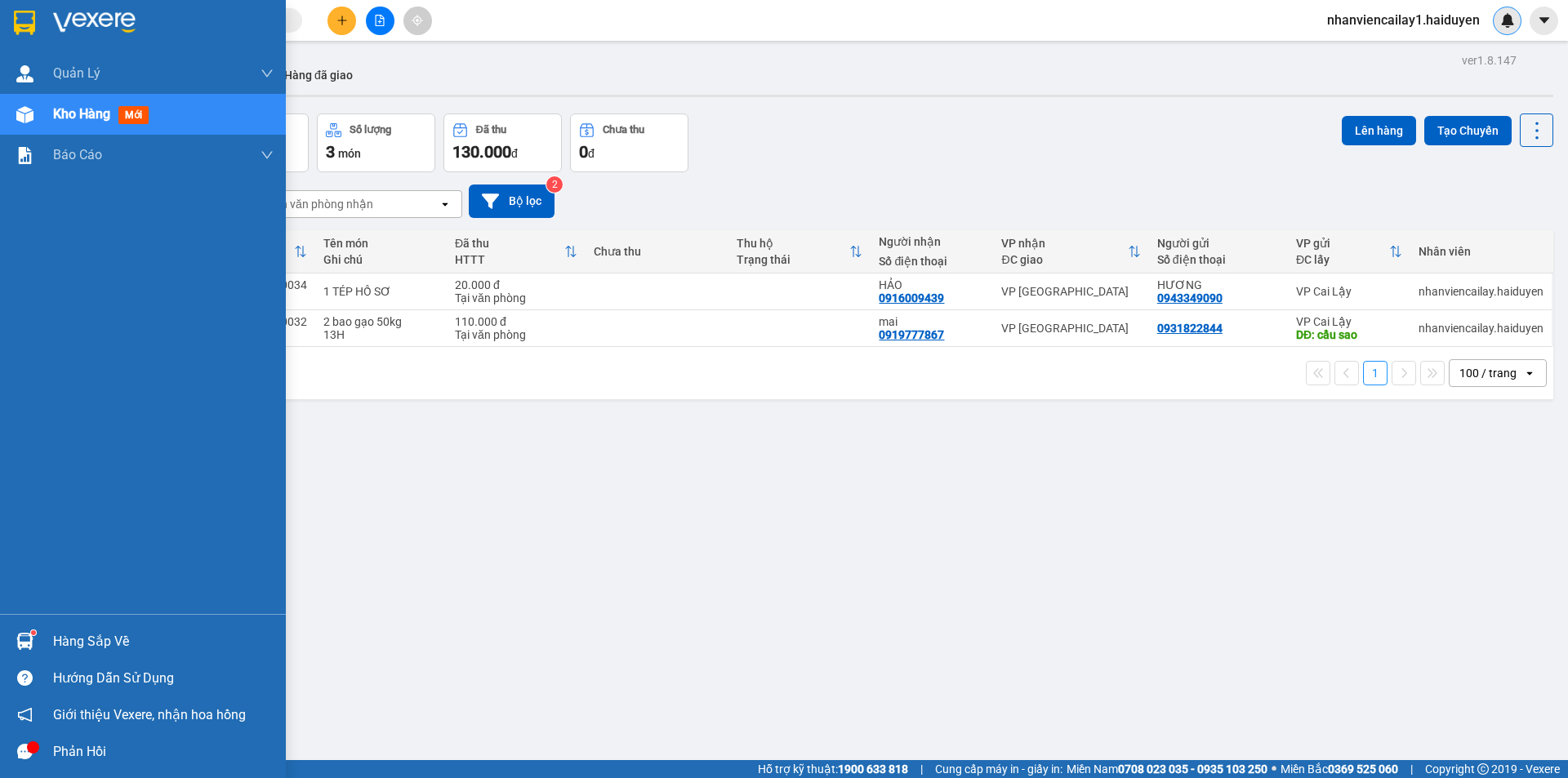
click at [32, 739] on div at bounding box center [25, 751] width 29 height 29
click at [32, 638] on img at bounding box center [24, 641] width 17 height 17
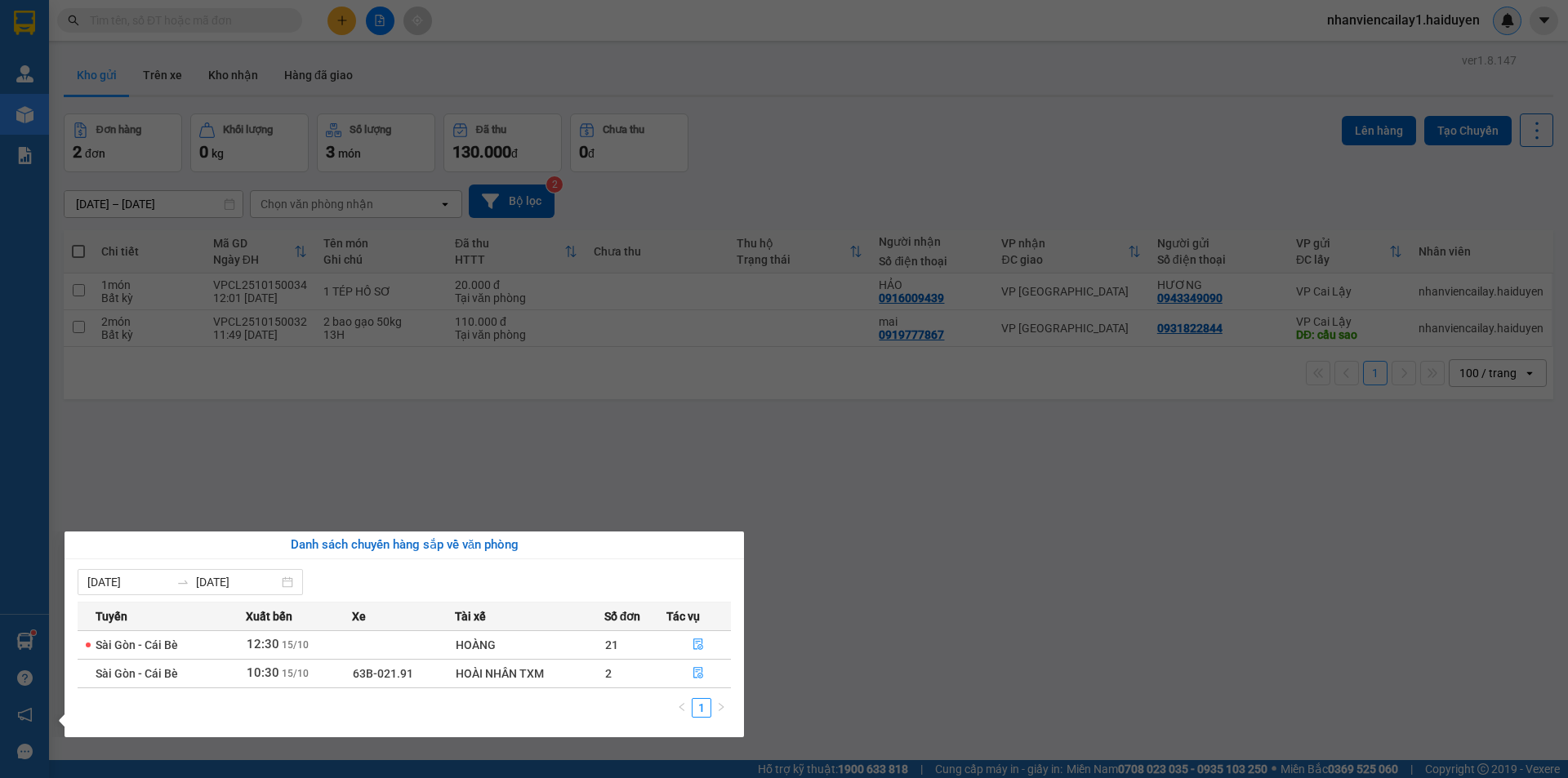
click at [409, 382] on section "Kết quả tìm kiếm ( 1 ) Bộ lọc Mã ĐH Trạng thái Món hàng Thu hộ Tổng cước Chưa c…" at bounding box center [784, 389] width 1568 height 778
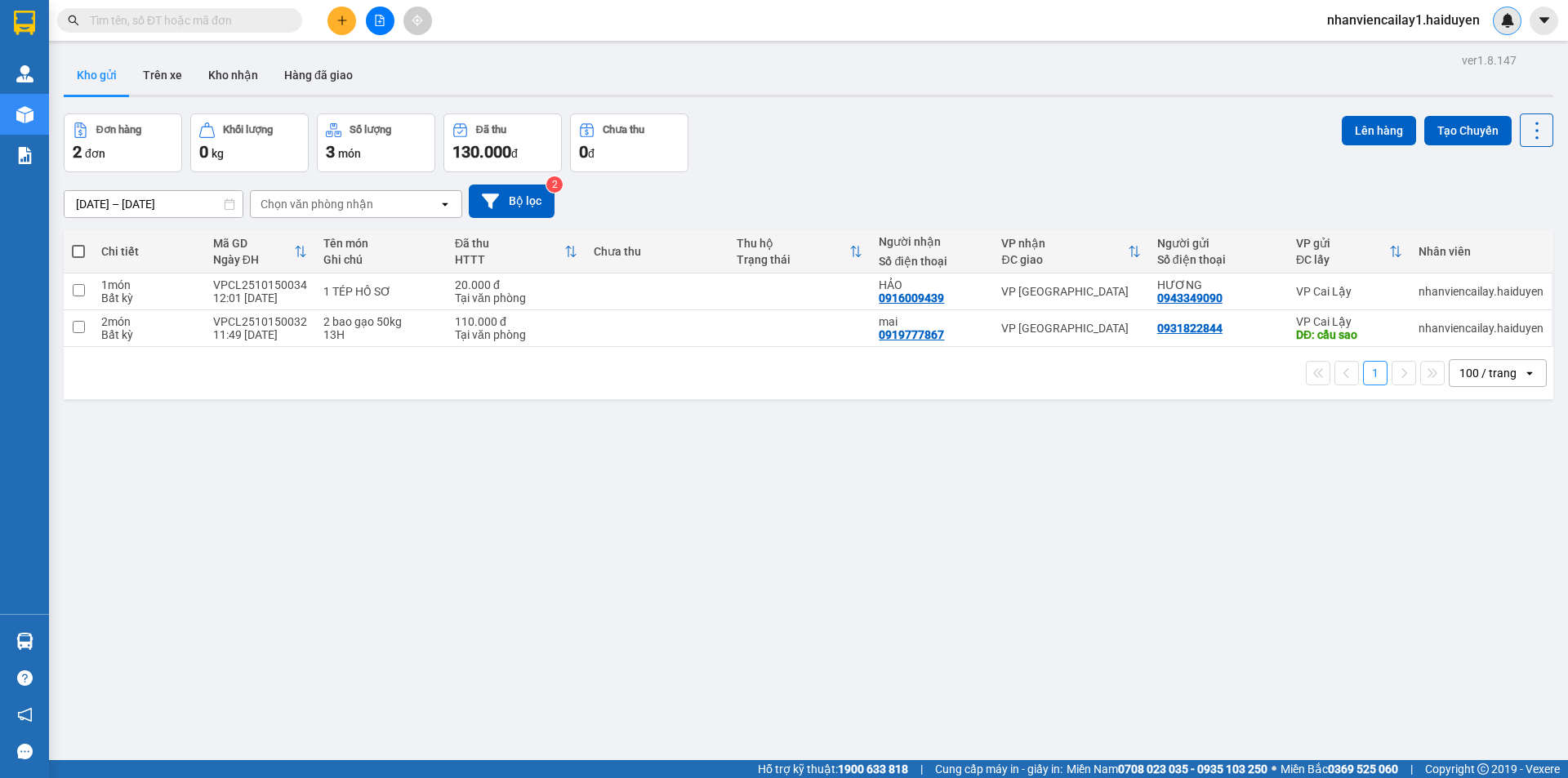
click at [1460, 377] on div "100 / trang" at bounding box center [1487, 373] width 57 height 16
click at [1473, 558] on span "100 / trang" at bounding box center [1480, 554] width 62 height 16
click at [1419, 329] on icon at bounding box center [1424, 327] width 11 height 11
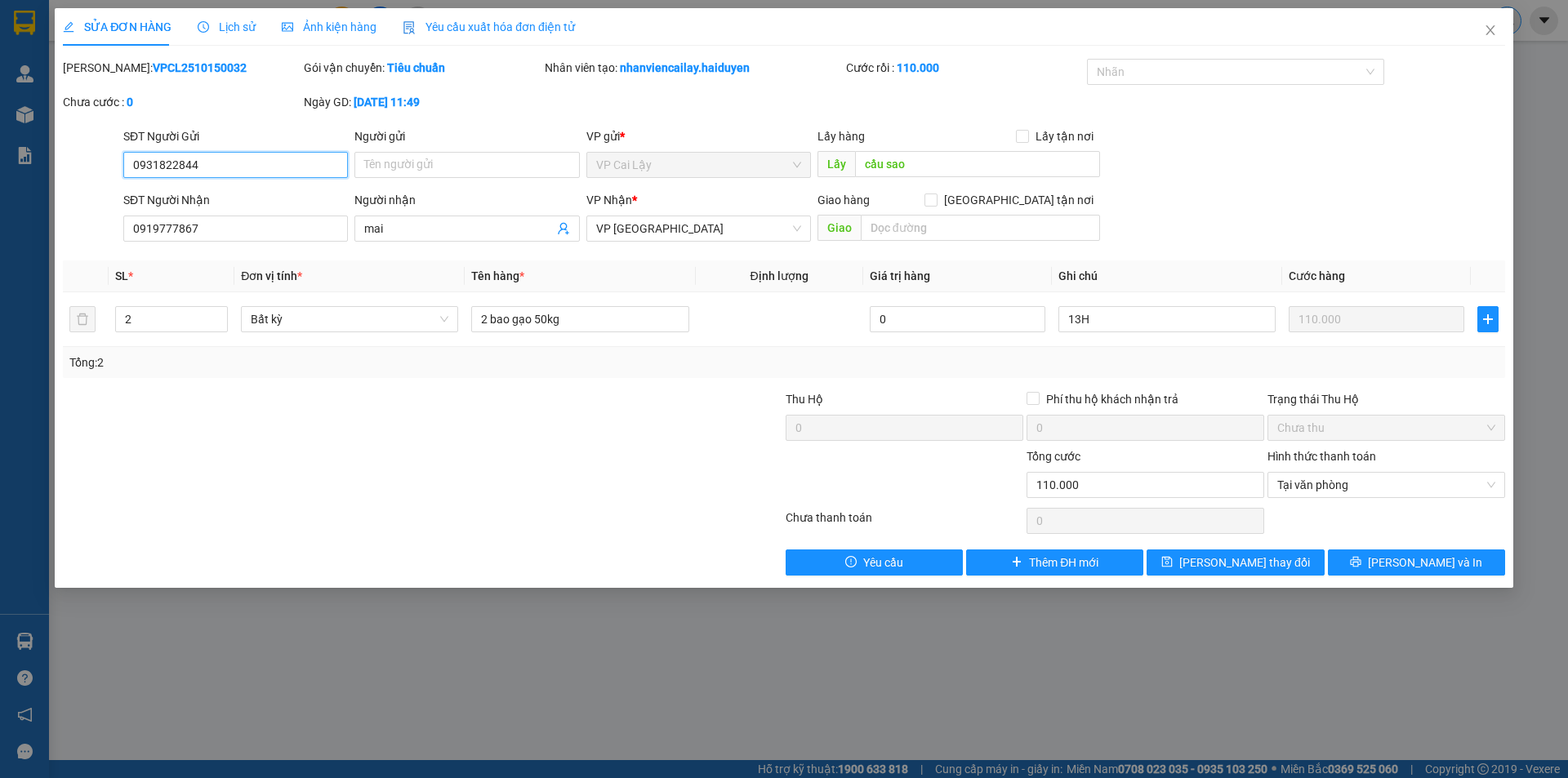
type input "0931822844"
type input "cầu sao"
type input "0919777867"
type input "mai"
type input "0"
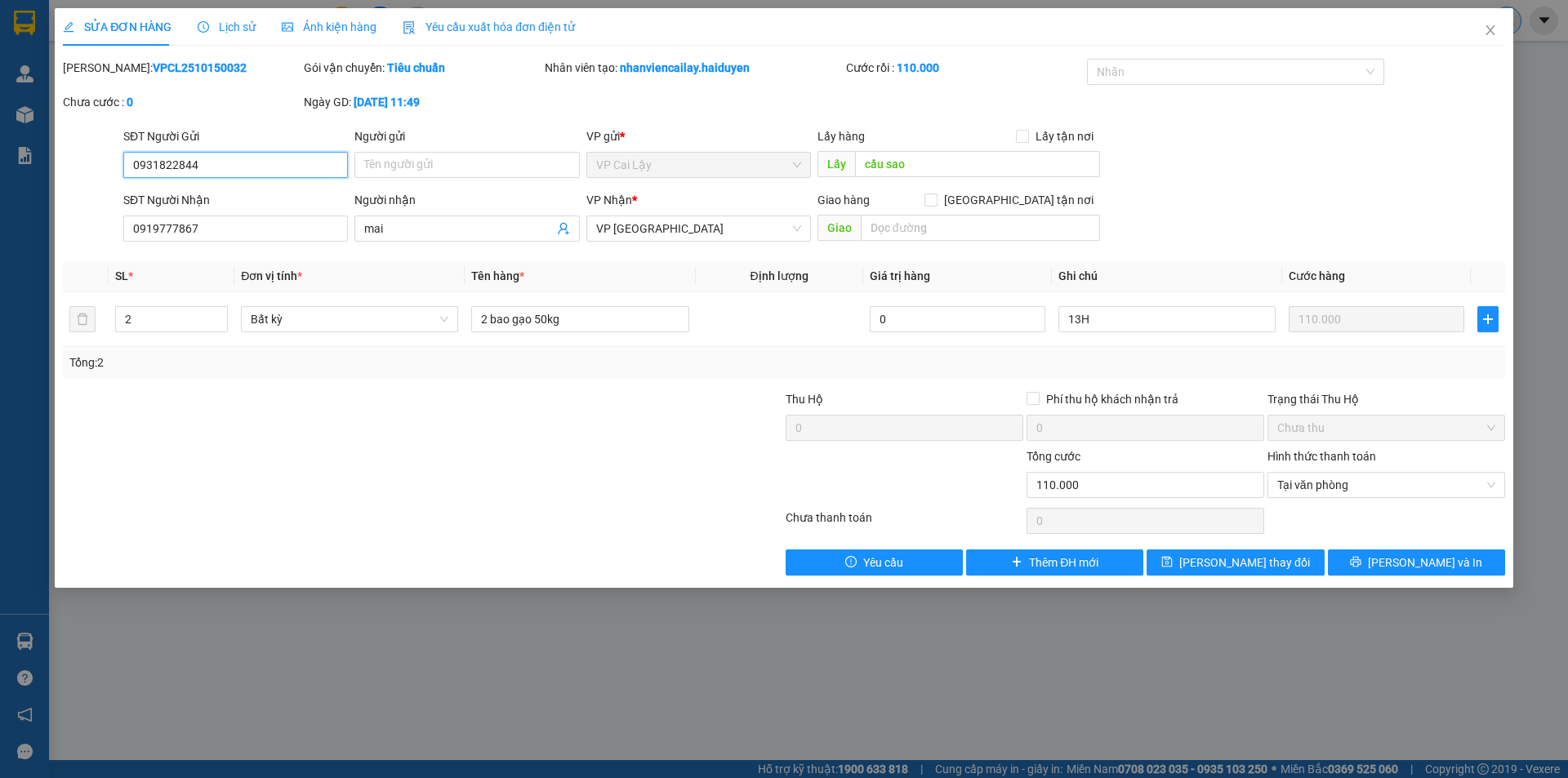
type input "110.000"
drag, startPoint x: 532, startPoint y: 319, endPoint x: 490, endPoint y: 322, distance: 42.1
click at [490, 322] on input "2 bao gạo 50kg" at bounding box center [580, 319] width 217 height 26
click at [746, 466] on div at bounding box center [664, 476] width 241 height 57
click at [1488, 25] on icon "close" at bounding box center [1489, 30] width 13 height 13
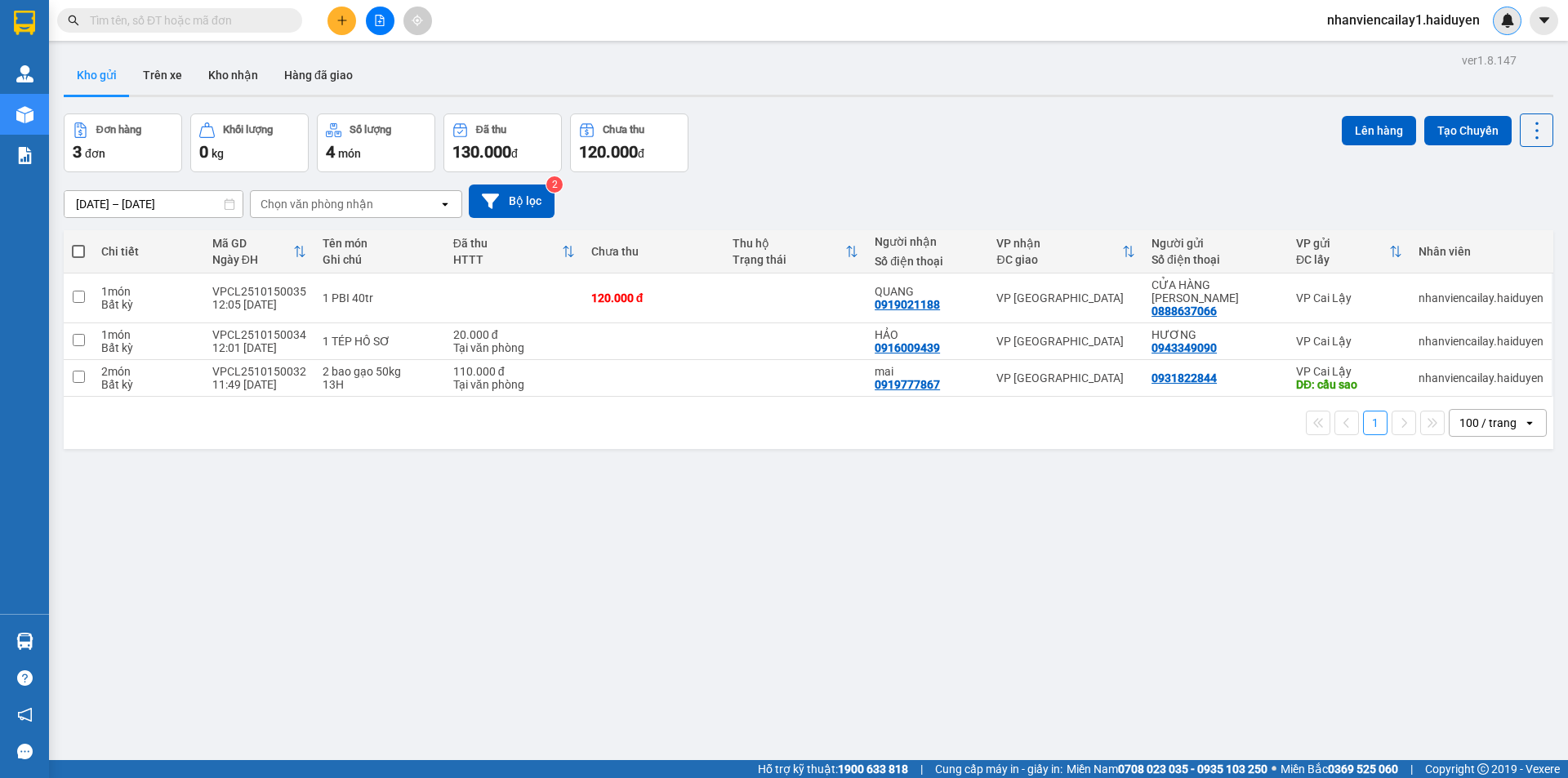
click at [1460, 421] on div "100 / trang" at bounding box center [1487, 423] width 57 height 16
click at [1456, 599] on span "100 / trang" at bounding box center [1480, 604] width 62 height 16
click at [714, 380] on td at bounding box center [654, 378] width 142 height 37
checkbox input "true"
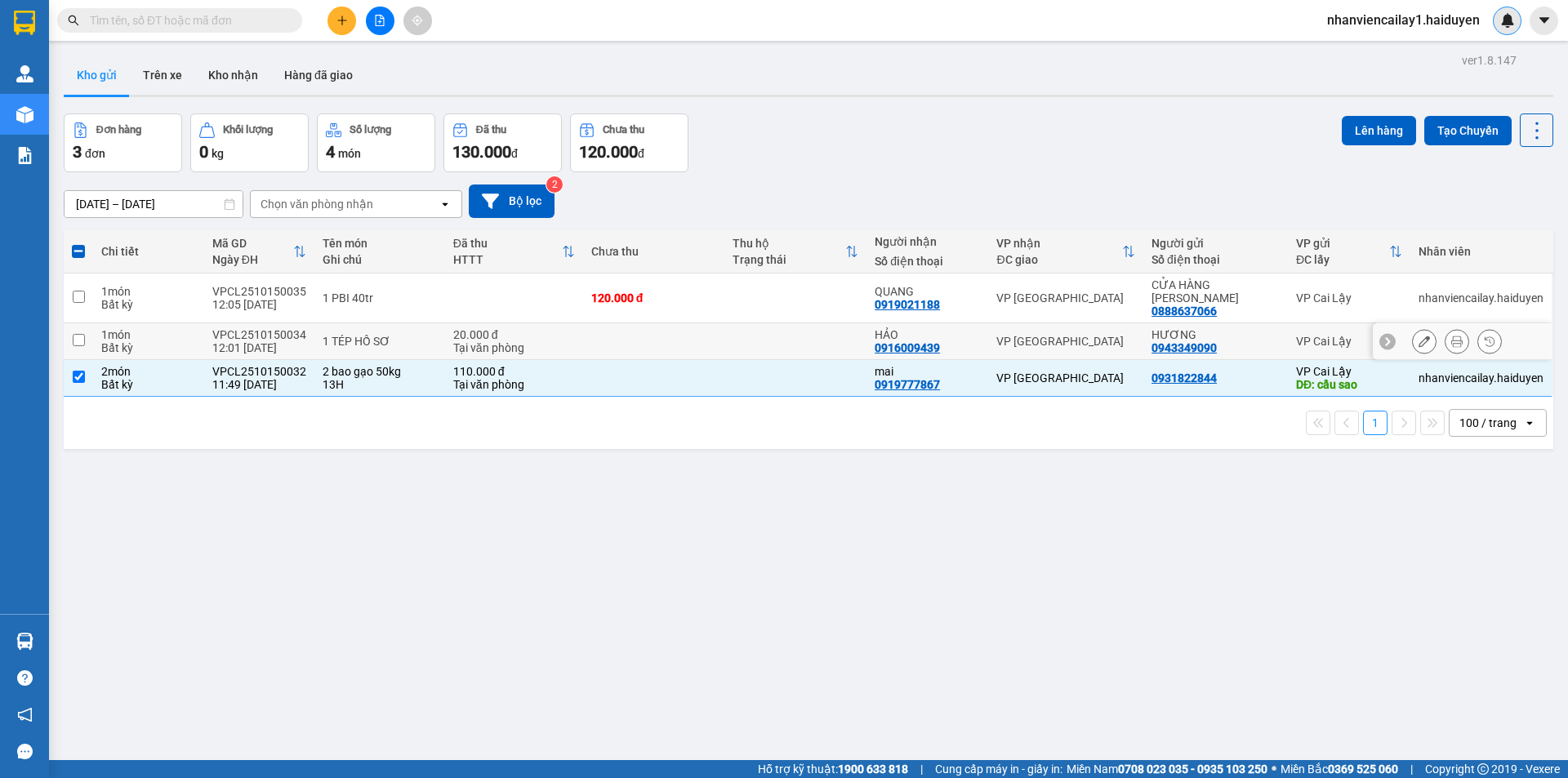
click at [724, 344] on td at bounding box center [795, 341] width 142 height 37
checkbox input "true"
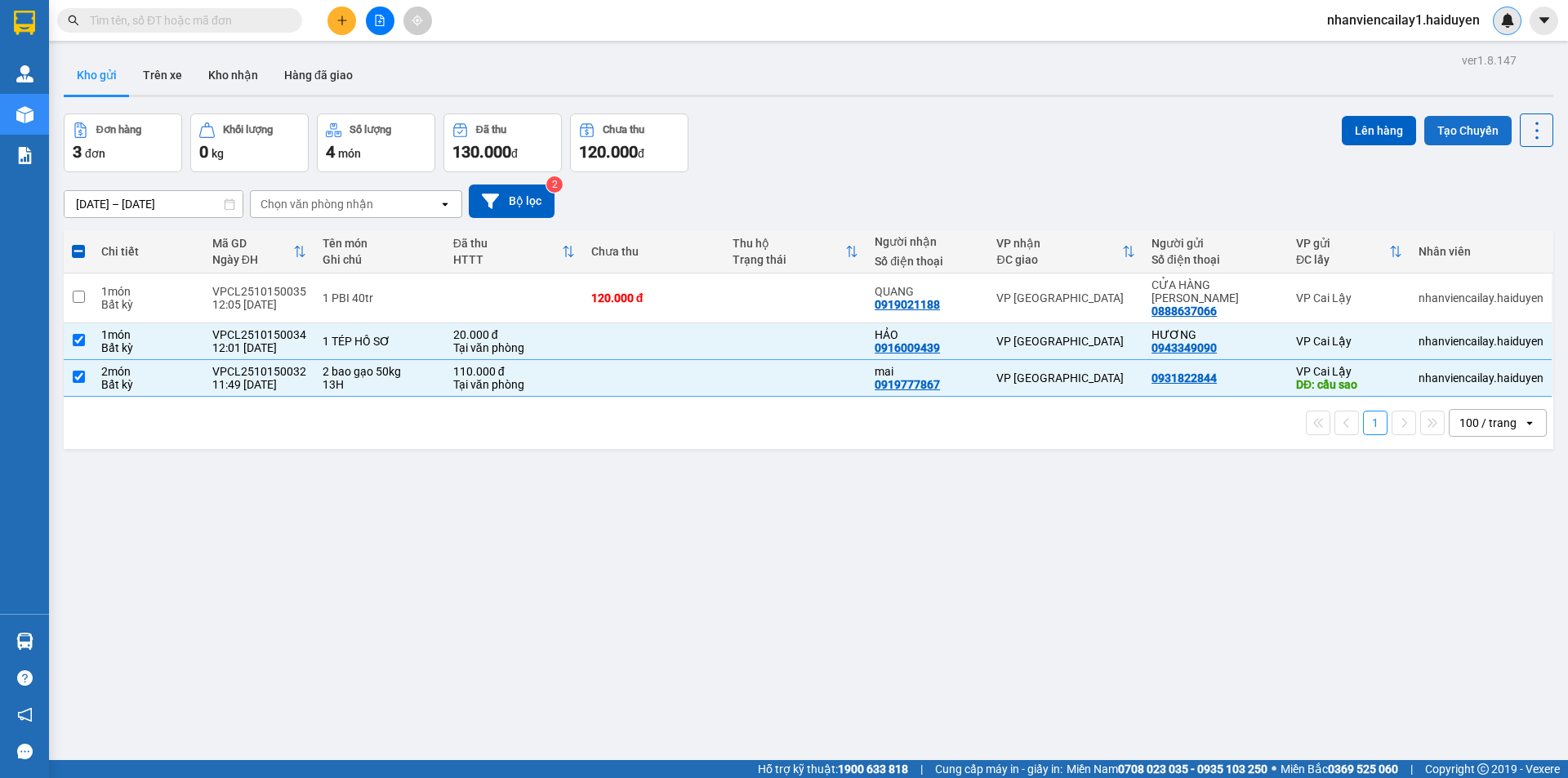
click at [1434, 141] on button "Tạo Chuyến" at bounding box center [1469, 131] width 88 height 30
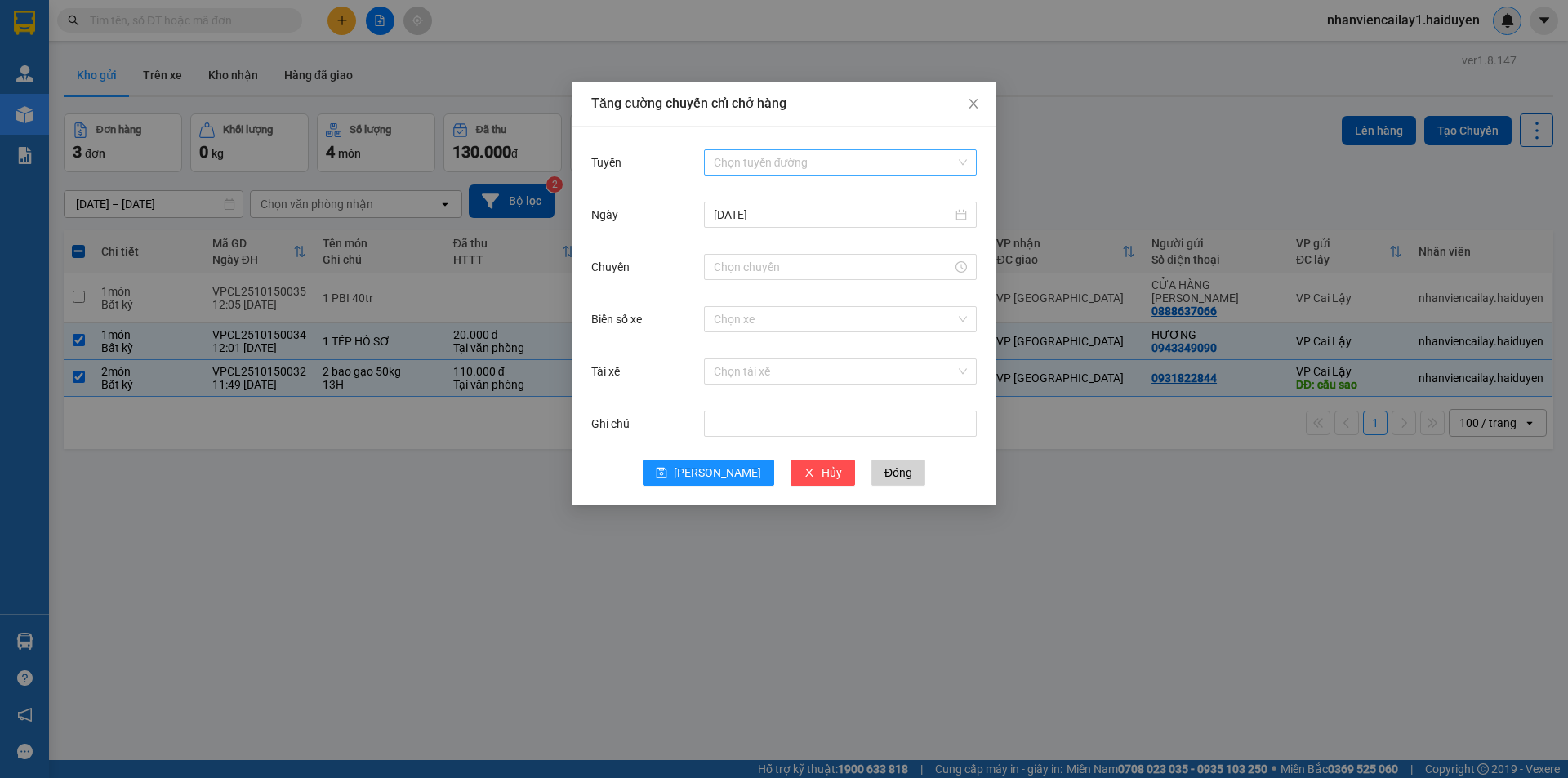
click at [863, 166] on input "Tuyến" at bounding box center [834, 162] width 242 height 25
click at [825, 236] on body "Kết quả tìm kiếm ( 1 ) Bộ lọc Mã ĐH Trạng thái Món hàng Thu hộ Tổng cước Chưa c…" at bounding box center [784, 389] width 1568 height 778
click at [799, 159] on input "Tuyến" at bounding box center [834, 162] width 242 height 25
click at [809, 229] on div "Cái Bè - [GEOGRAPHIC_DATA]" at bounding box center [840, 221] width 253 height 18
click at [848, 269] on input "Chuyến" at bounding box center [833, 267] width 239 height 18
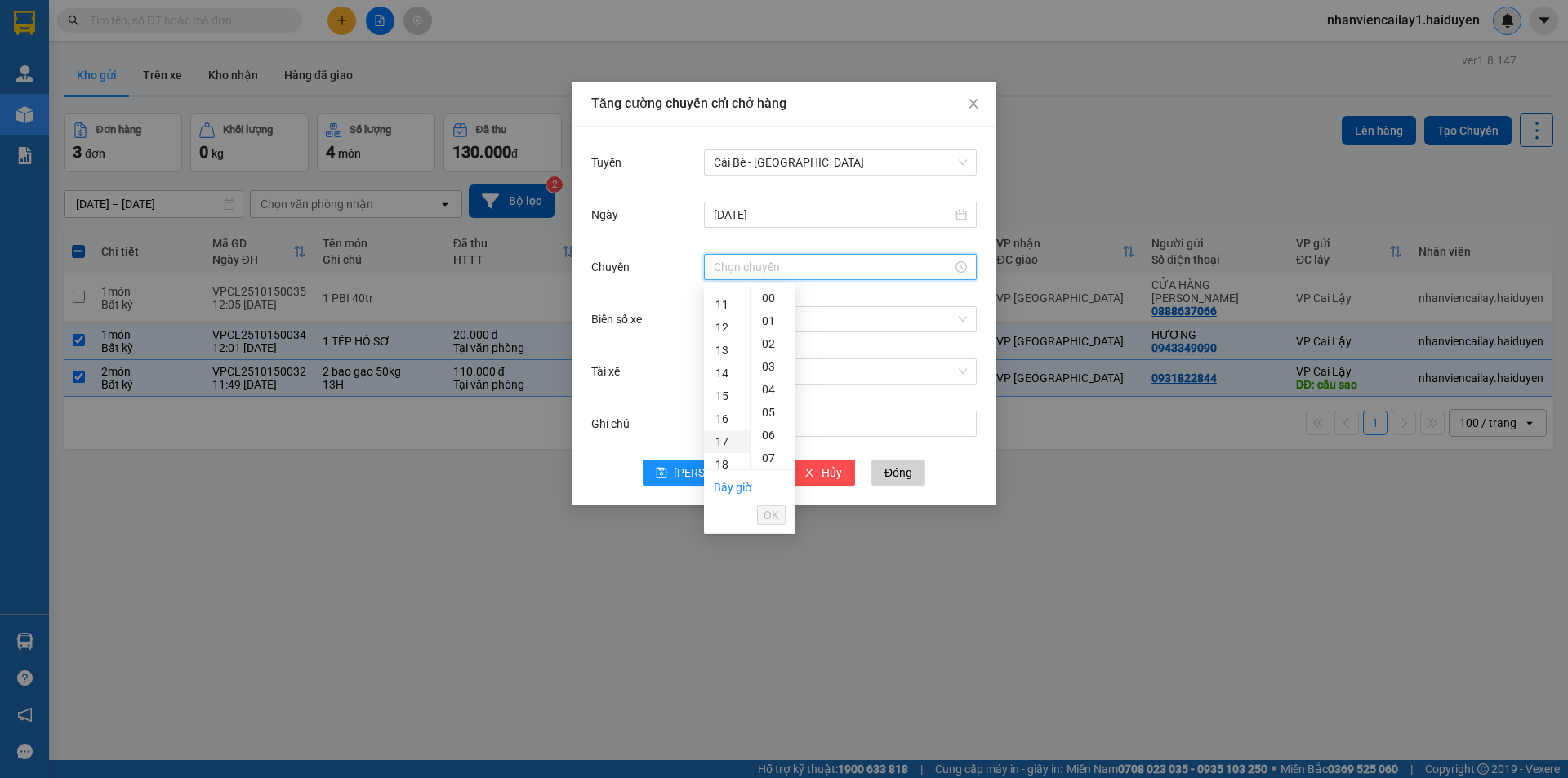
scroll to position [163, 0]
click at [726, 410] on div "12" at bounding box center [727, 409] width 46 height 23
click at [770, 435] on div "31" at bounding box center [772, 435] width 45 height 23
type input "12:31"
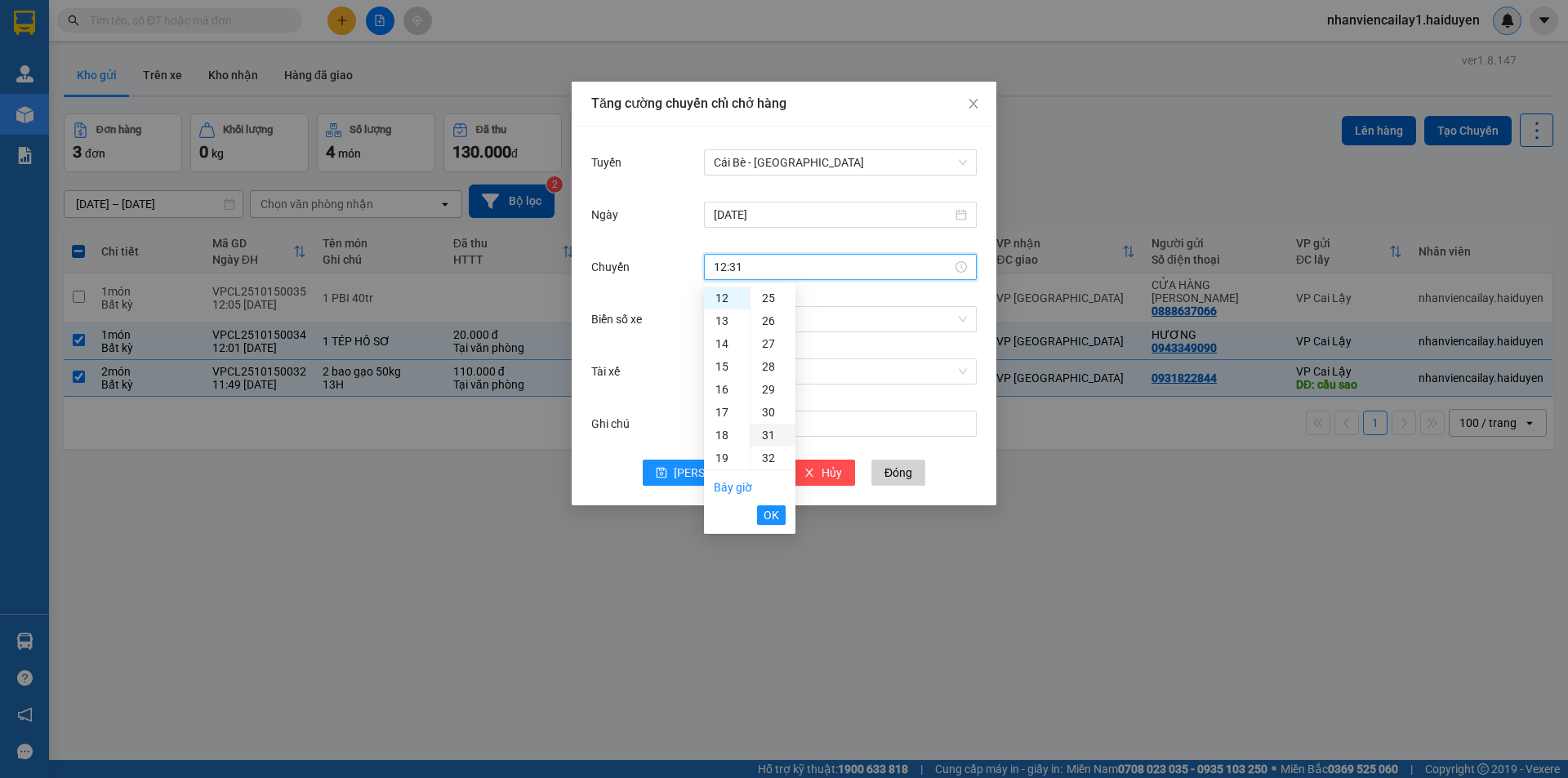
scroll to position [708, 0]
click at [761, 517] on button "OK" at bounding box center [771, 515] width 29 height 20
click at [788, 320] on input "Biển số xe" at bounding box center [834, 319] width 242 height 25
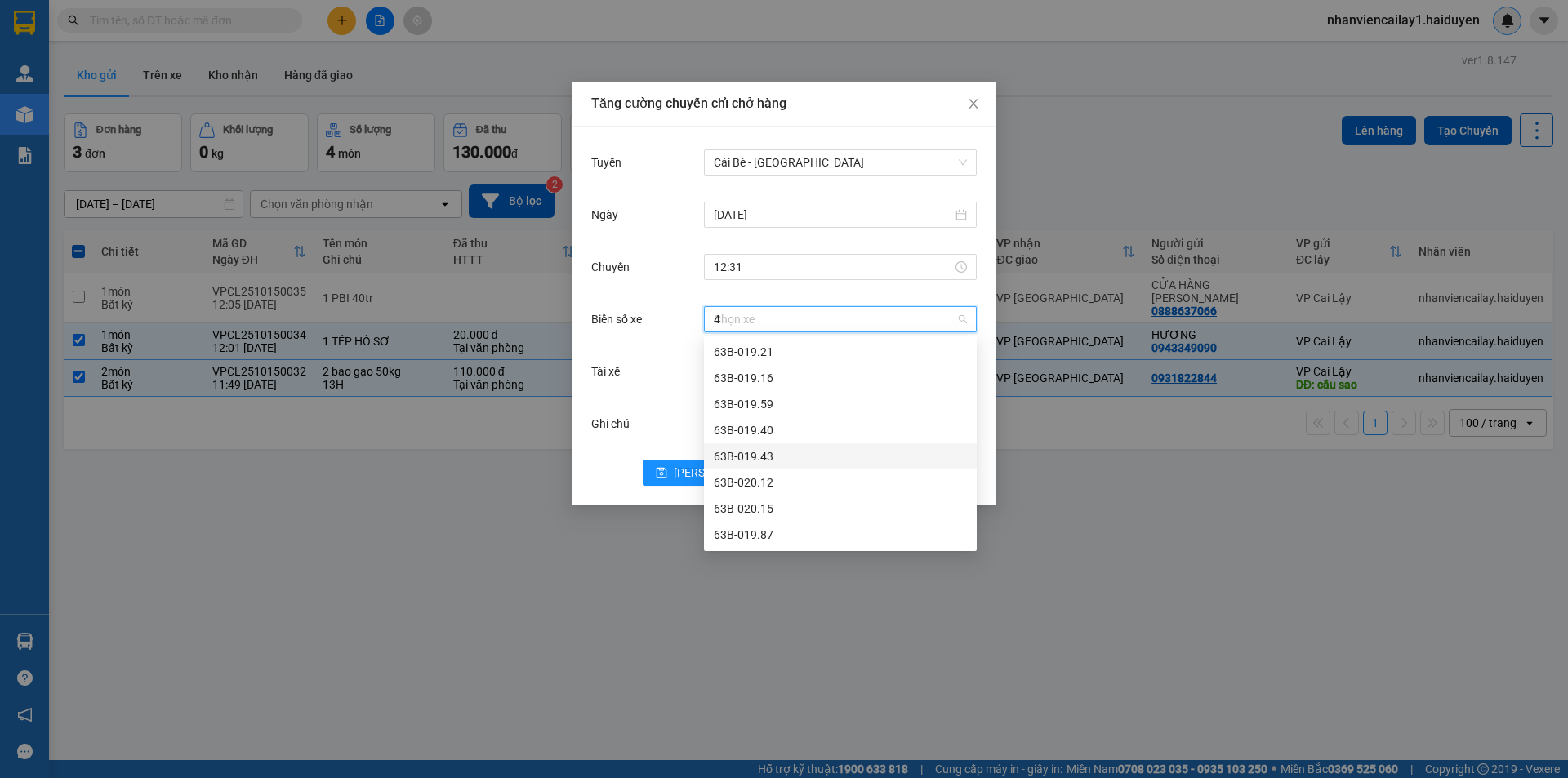
type input "45"
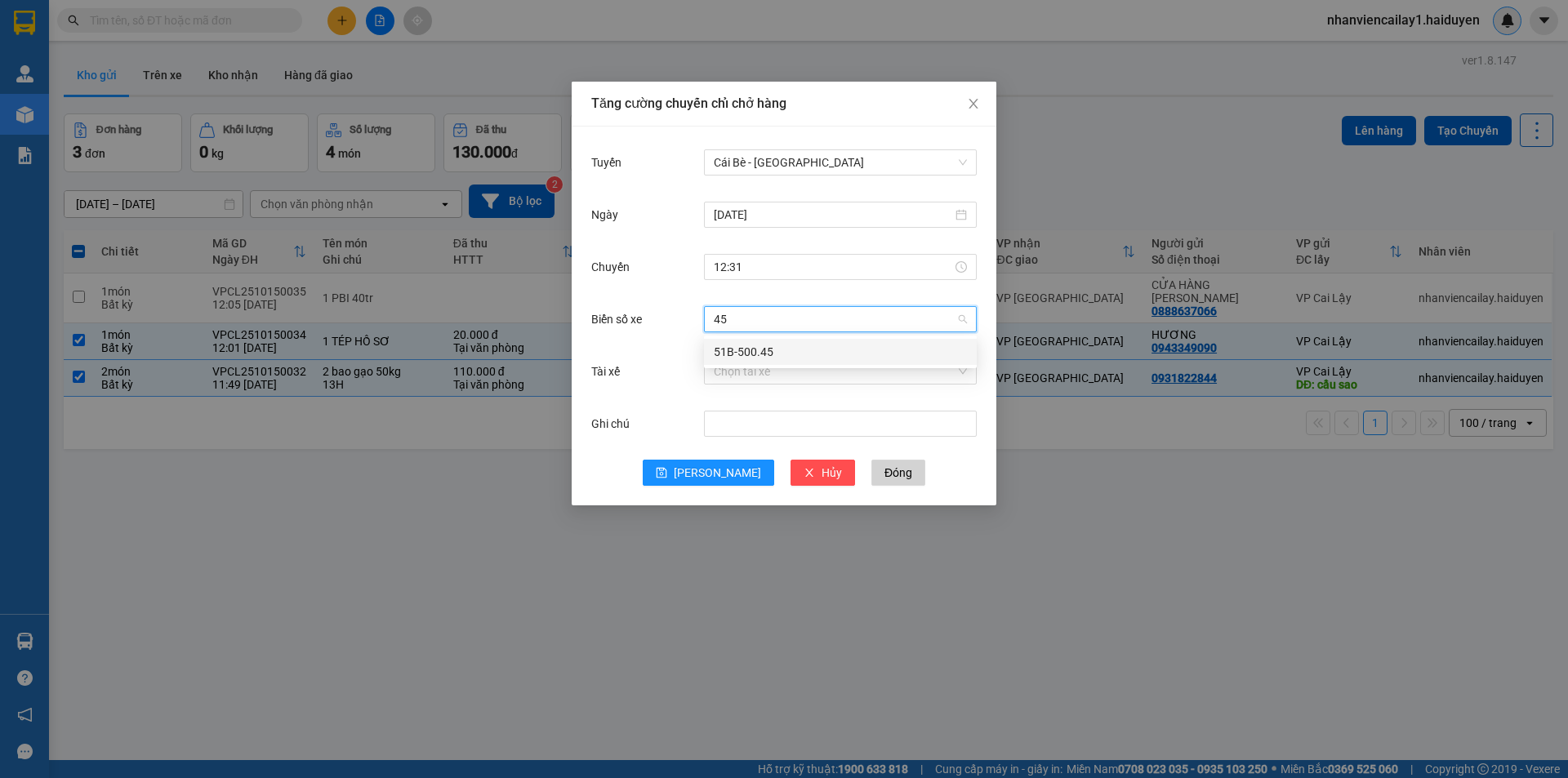
click at [904, 344] on div "51B-500.45" at bounding box center [840, 352] width 253 height 18
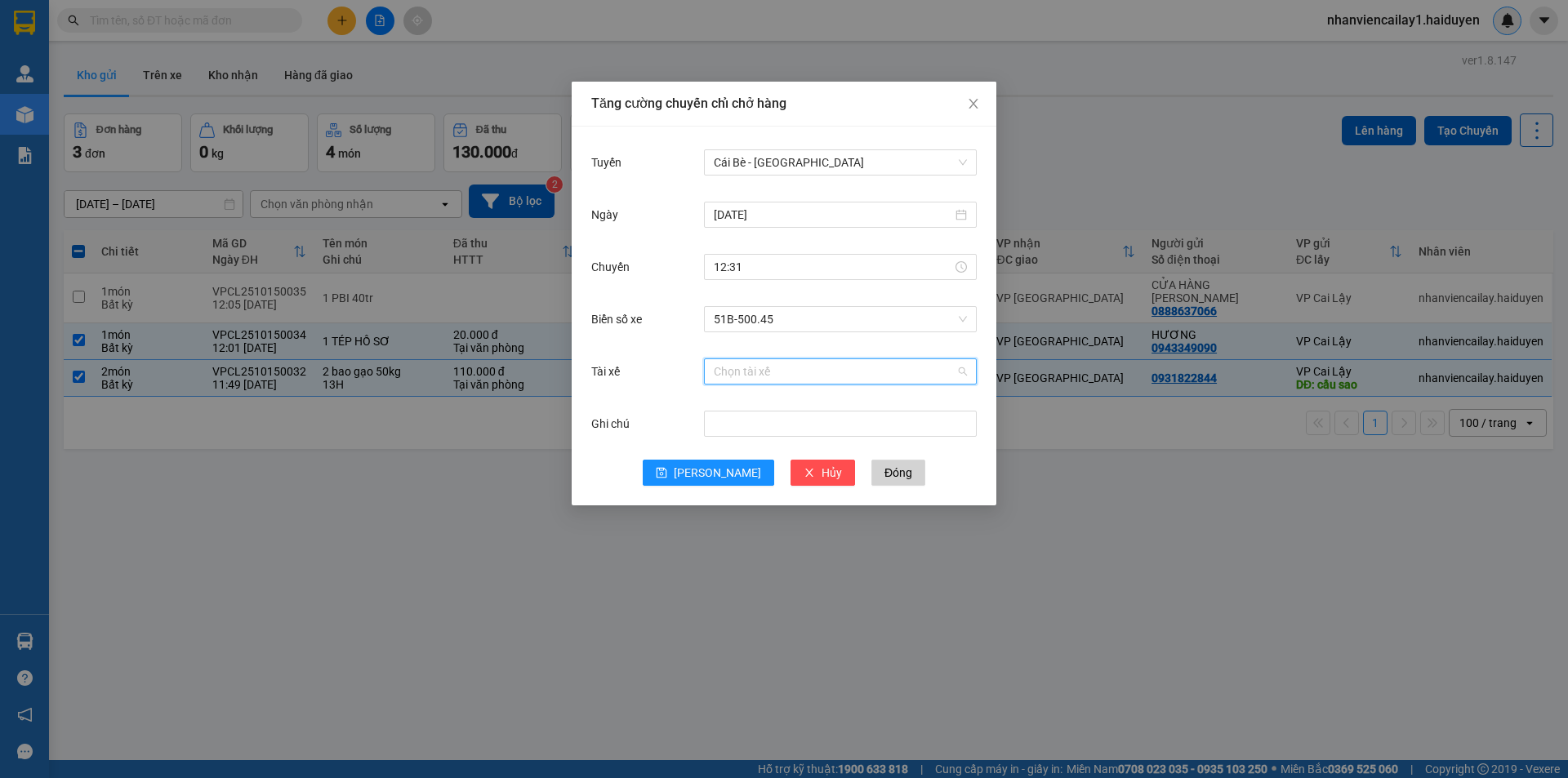
click at [842, 379] on input "Tài xế" at bounding box center [834, 371] width 242 height 25
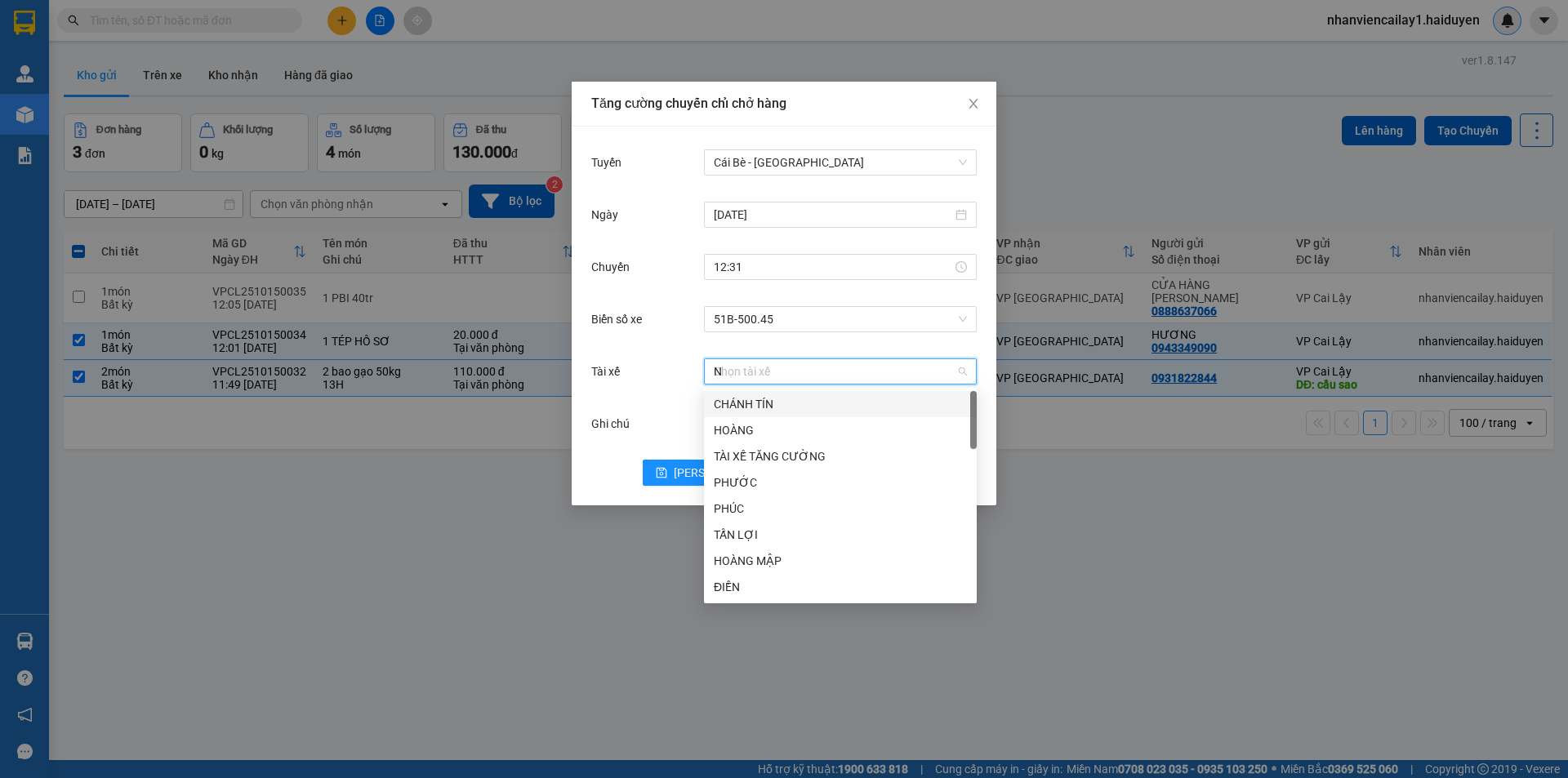
type input "NH"
click at [740, 553] on div "NHỰT" at bounding box center [840, 561] width 253 height 18
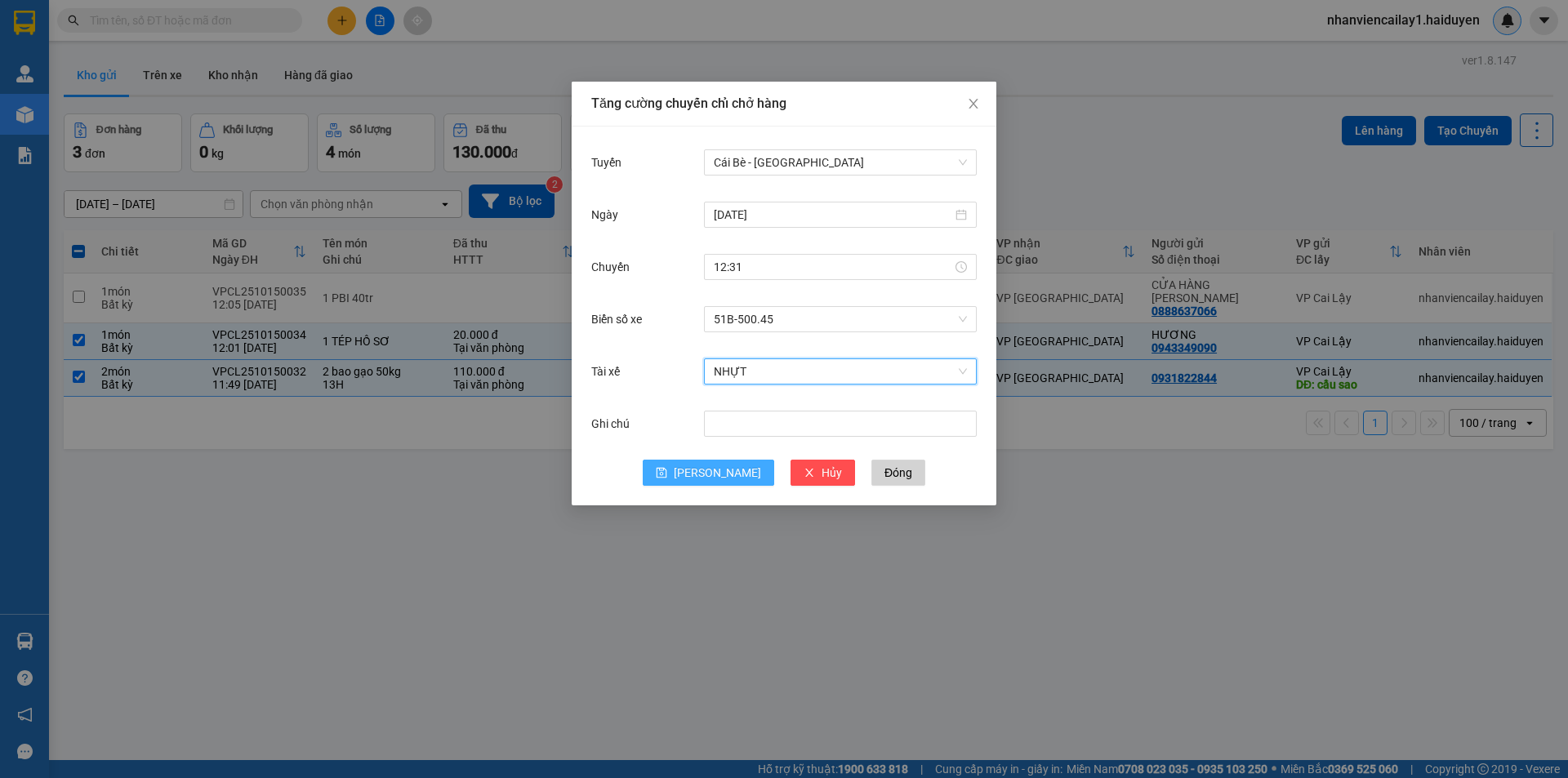
click at [718, 478] on span "[PERSON_NAME]" at bounding box center [717, 473] width 88 height 18
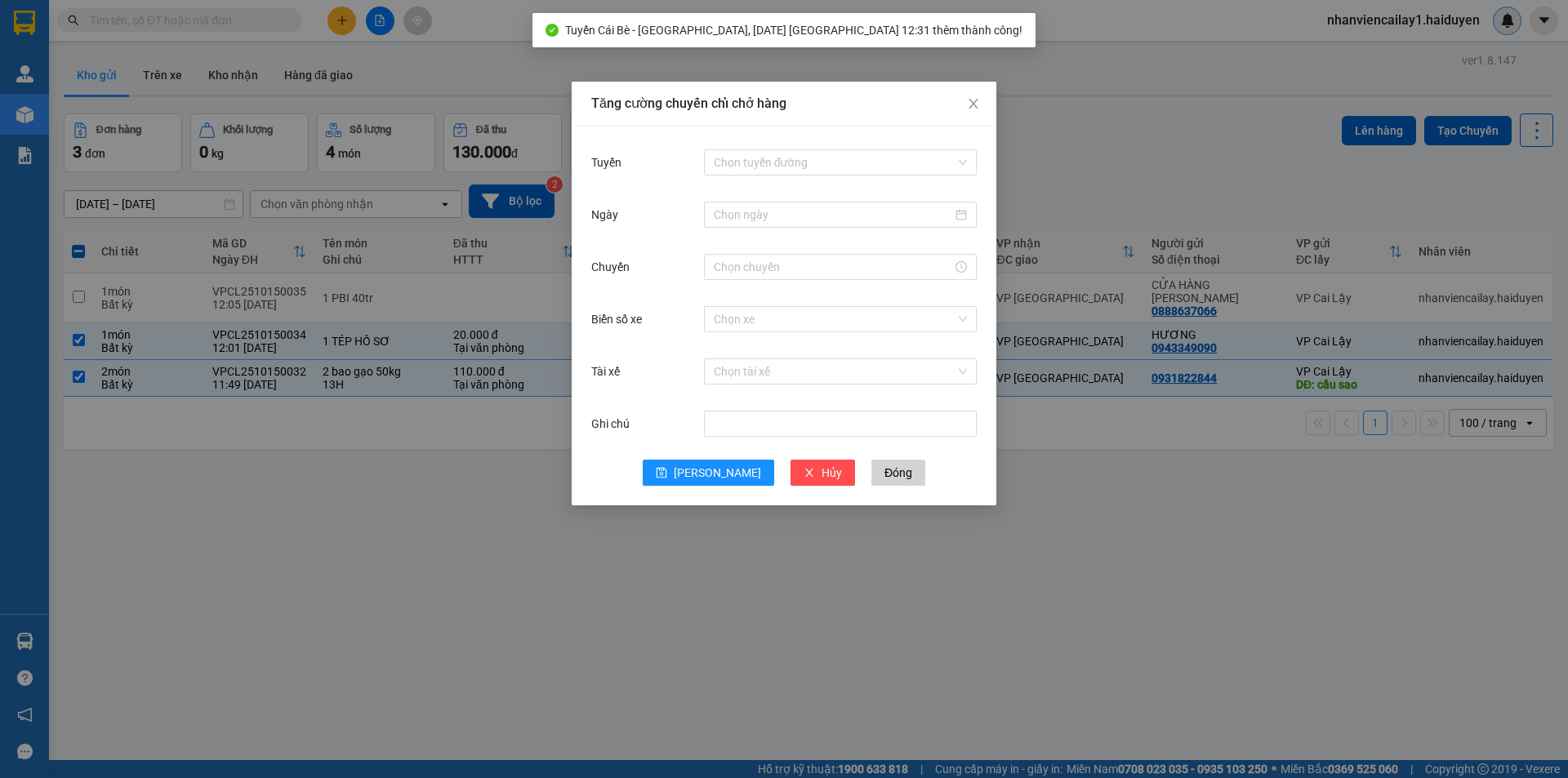
click at [1139, 177] on div "Tăng cường chuyến chỉ chở hàng Tuyến Chọn tuyến đường Ngày Chuyến Biển số xe Ch…" at bounding box center [784, 389] width 1568 height 778
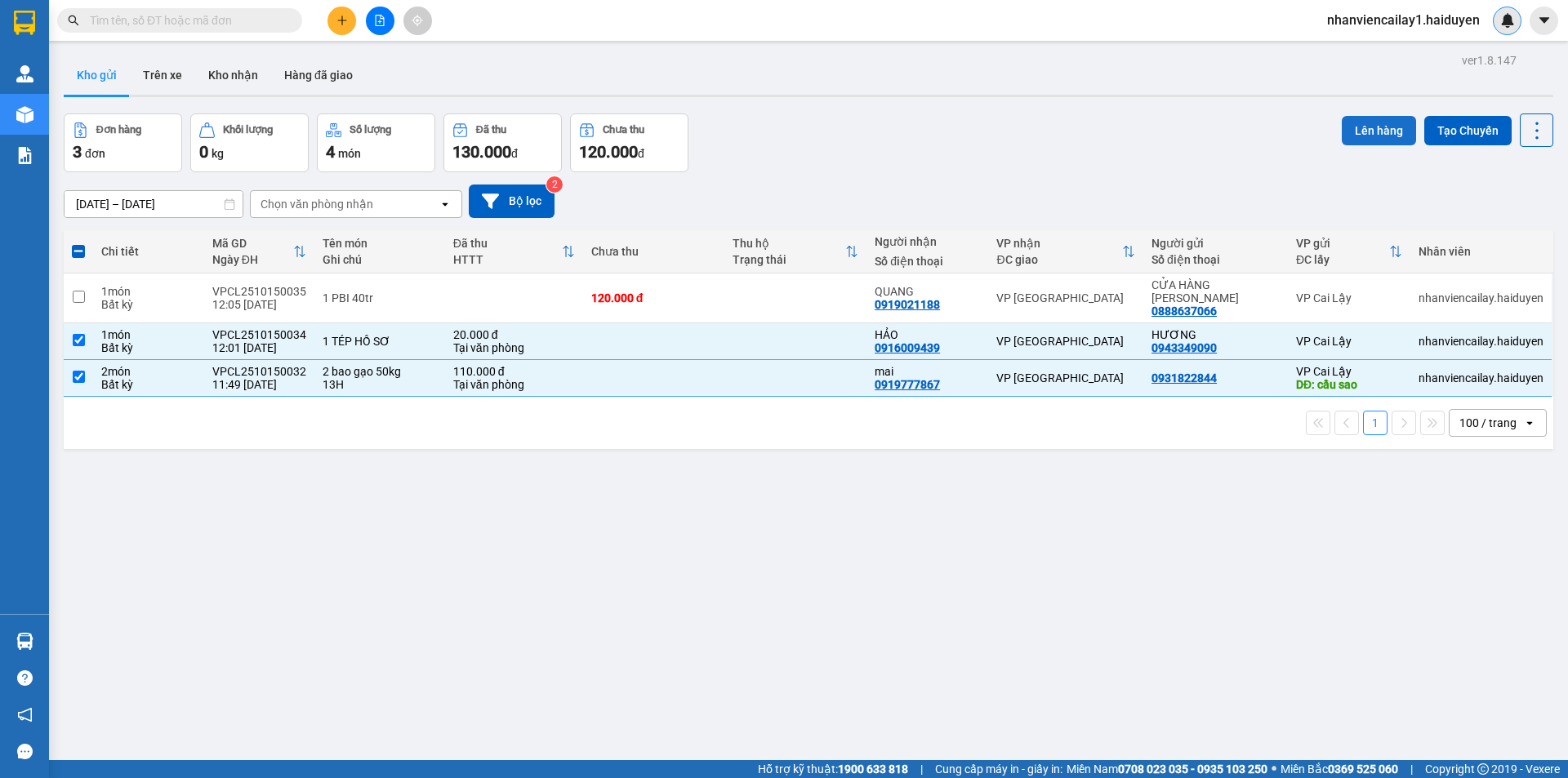
click at [1367, 130] on button "Lên hàng" at bounding box center [1379, 131] width 75 height 30
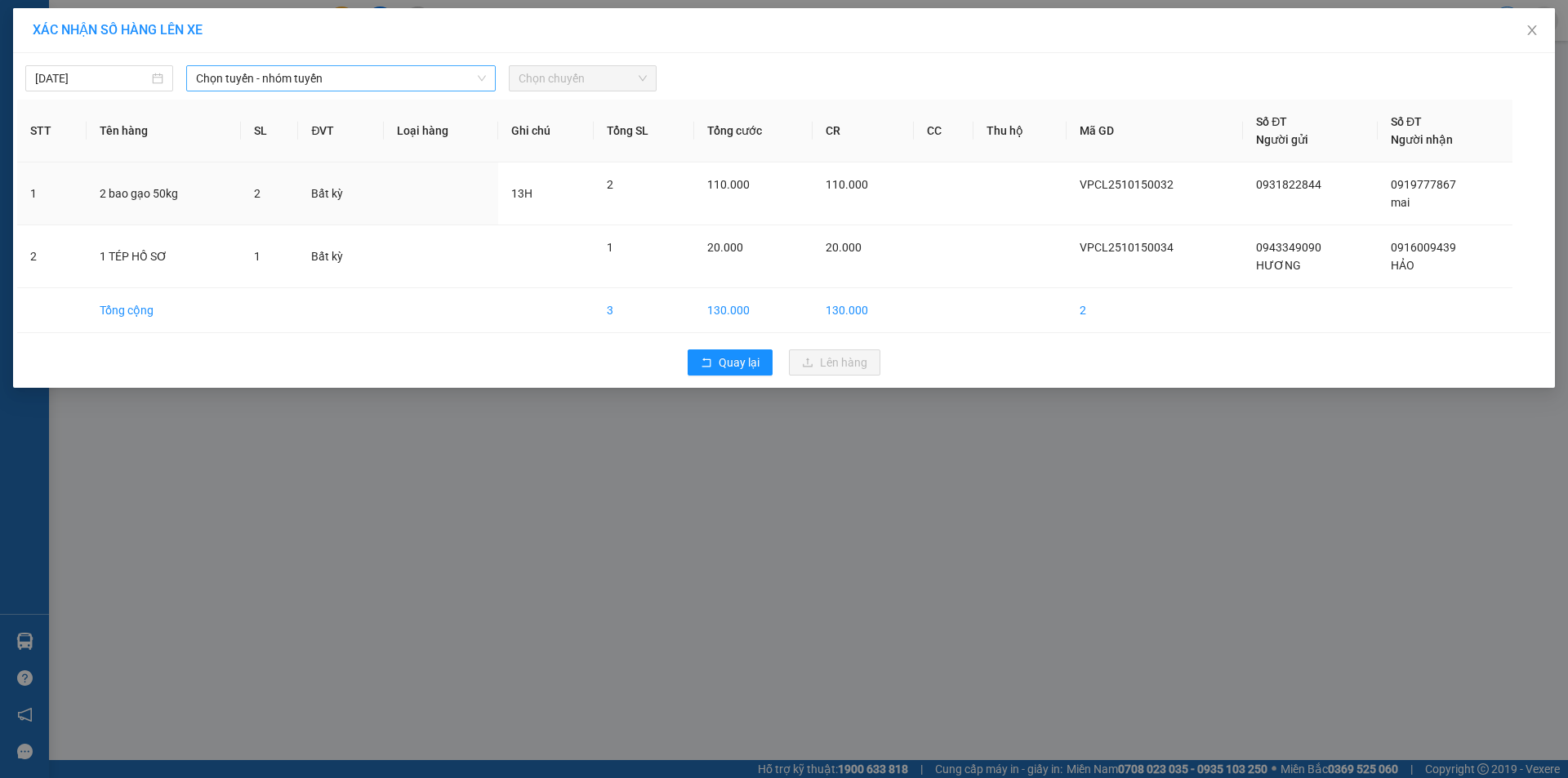
click at [387, 76] on span "Chọn tuyến - nhóm tuyến" at bounding box center [340, 78] width 290 height 25
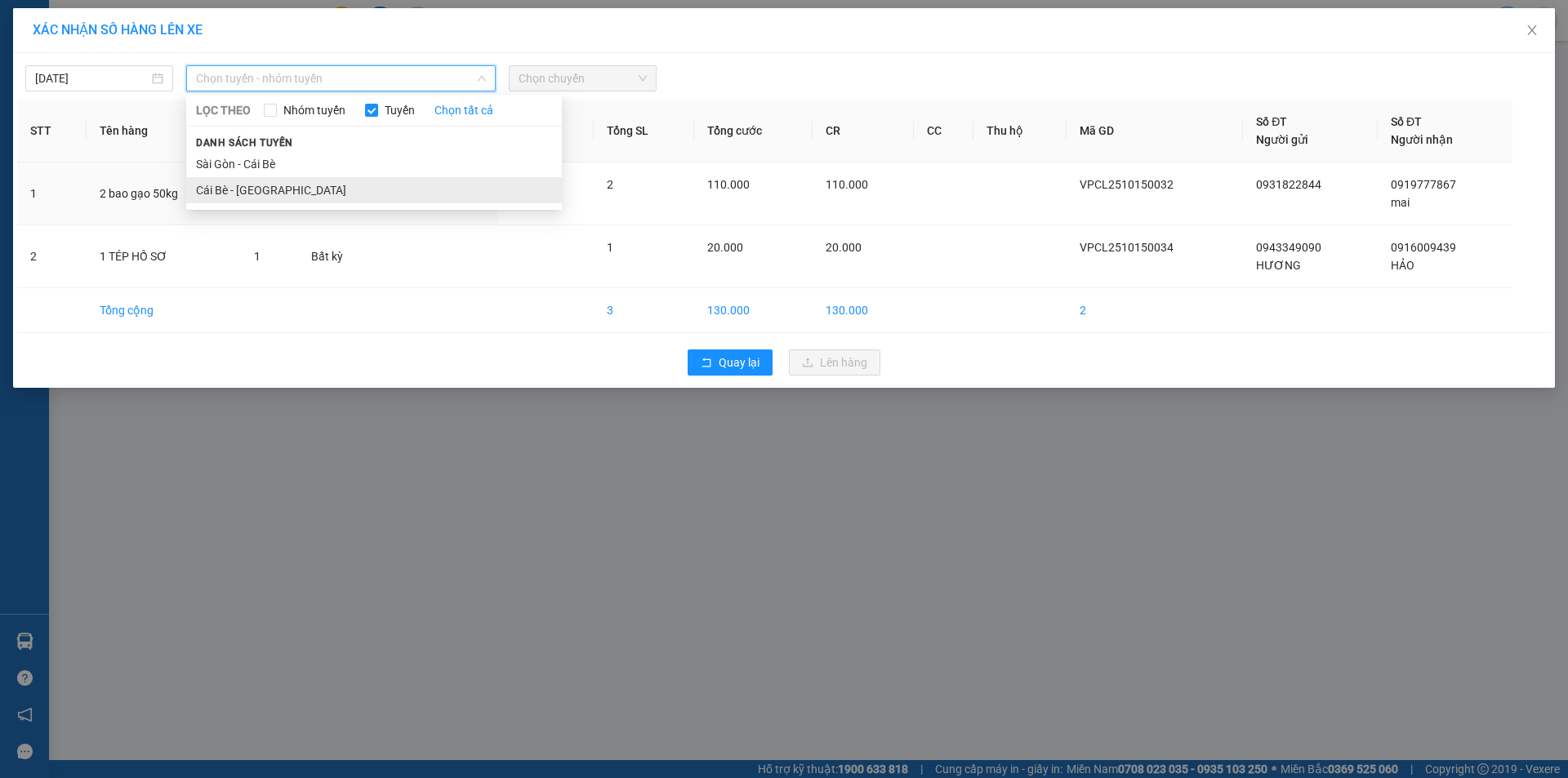
click at [406, 186] on li "Cái Bè - [GEOGRAPHIC_DATA]" at bounding box center [374, 190] width 376 height 26
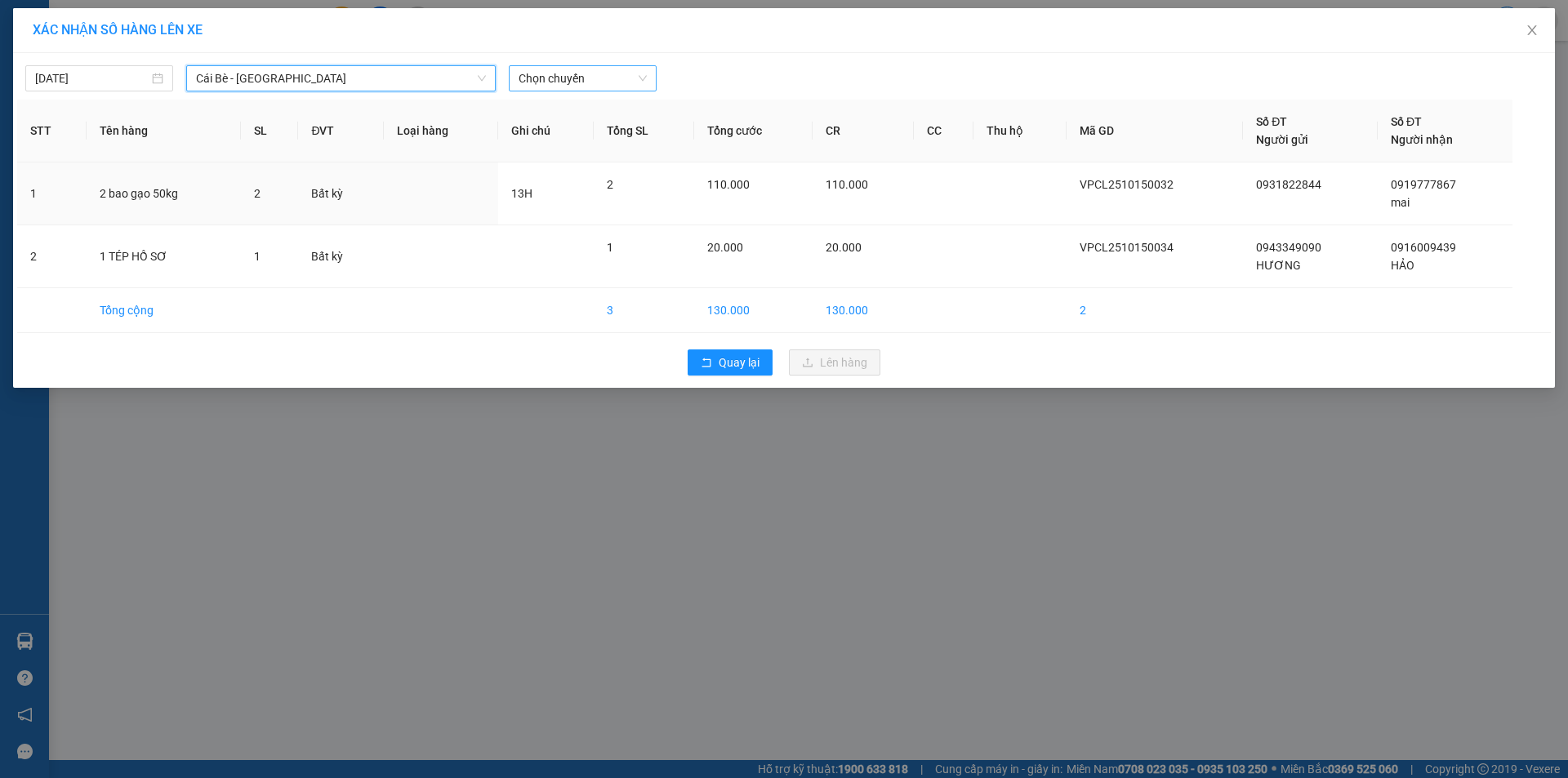
click at [549, 80] on span "Chọn chuyến" at bounding box center [582, 78] width 128 height 25
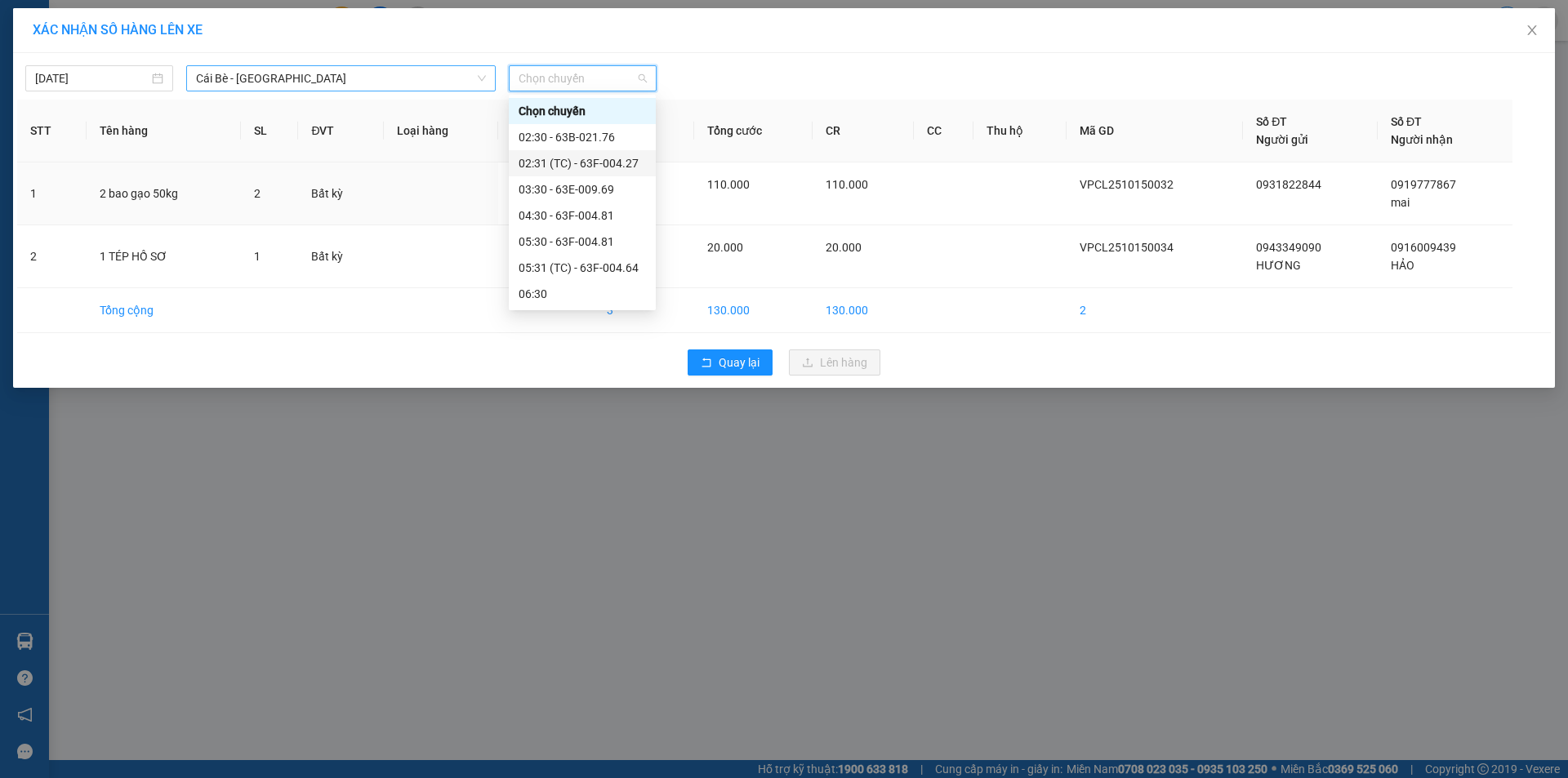
drag, startPoint x: 413, startPoint y: 81, endPoint x: 421, endPoint y: 85, distance: 8.9
click at [420, 82] on span "Cái Bè - [GEOGRAPHIC_DATA]" at bounding box center [340, 78] width 290 height 25
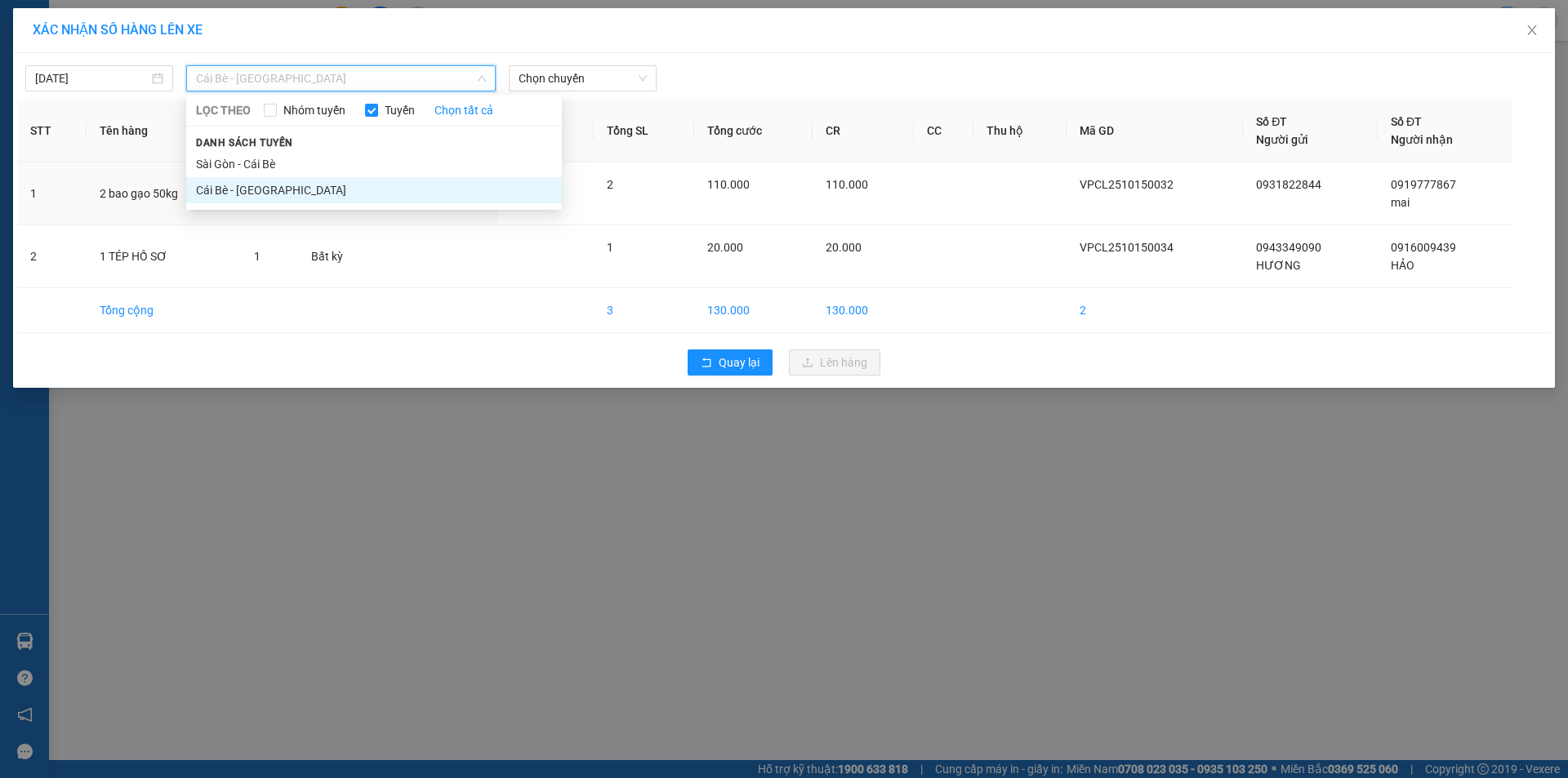
click at [413, 188] on li "Cái Bè - [GEOGRAPHIC_DATA]" at bounding box center [374, 190] width 376 height 26
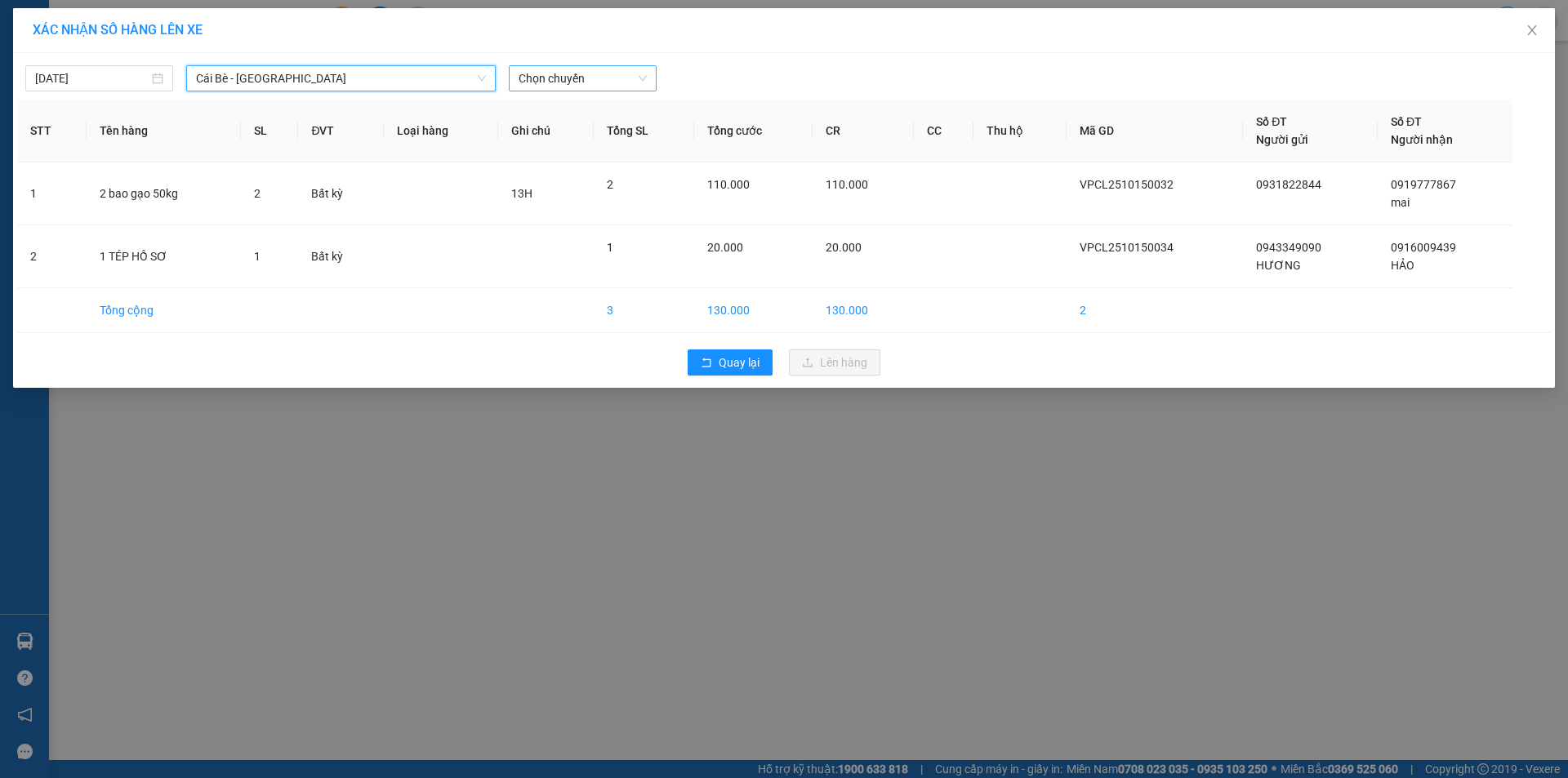
click at [548, 78] on span "Chọn chuyến" at bounding box center [582, 78] width 128 height 25
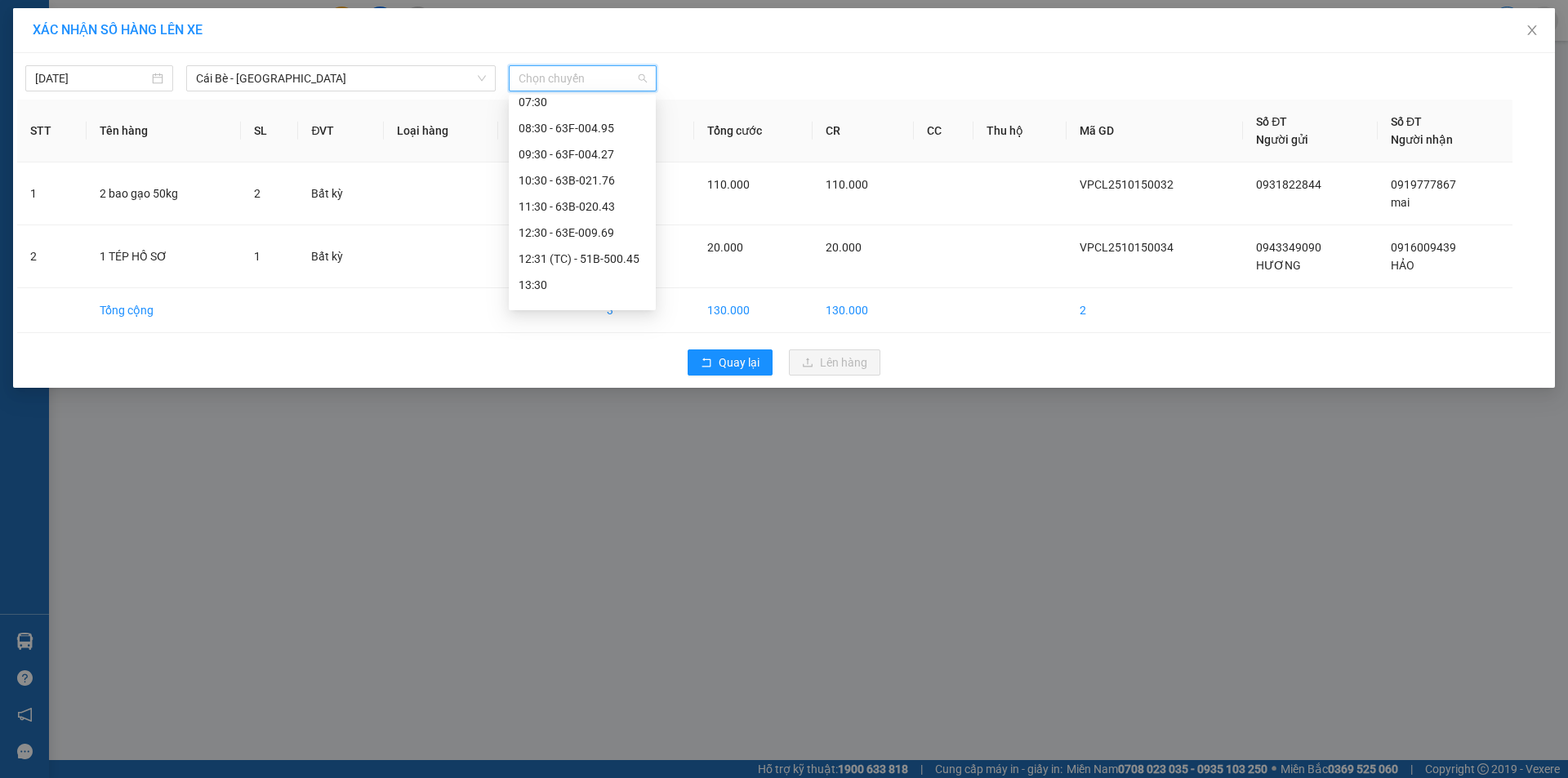
scroll to position [245, 0]
click at [580, 258] on div "12:31 (TC) - 51B-500.45" at bounding box center [582, 258] width 127 height 18
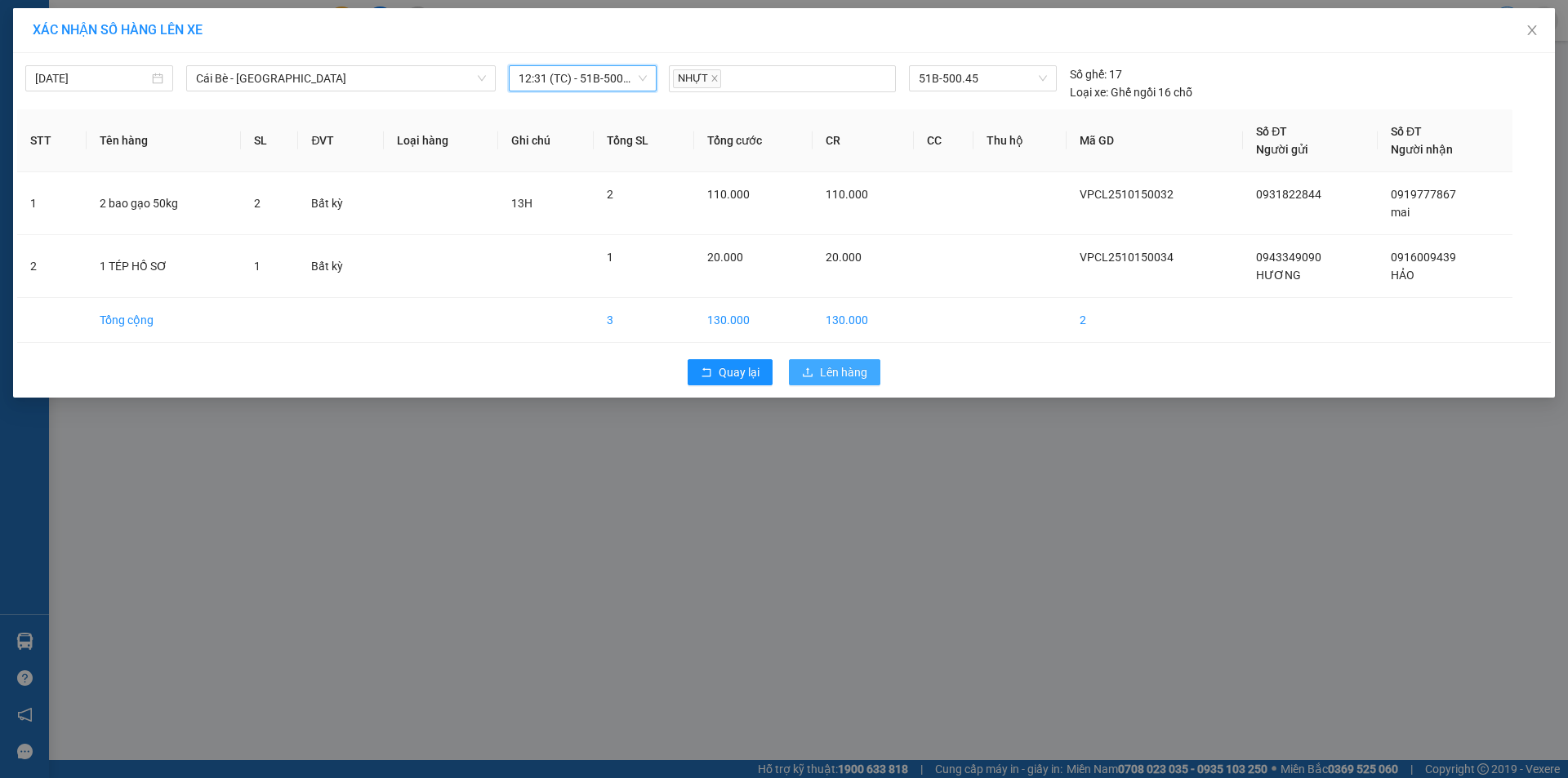
click at [807, 369] on icon "upload" at bounding box center [807, 372] width 11 height 11
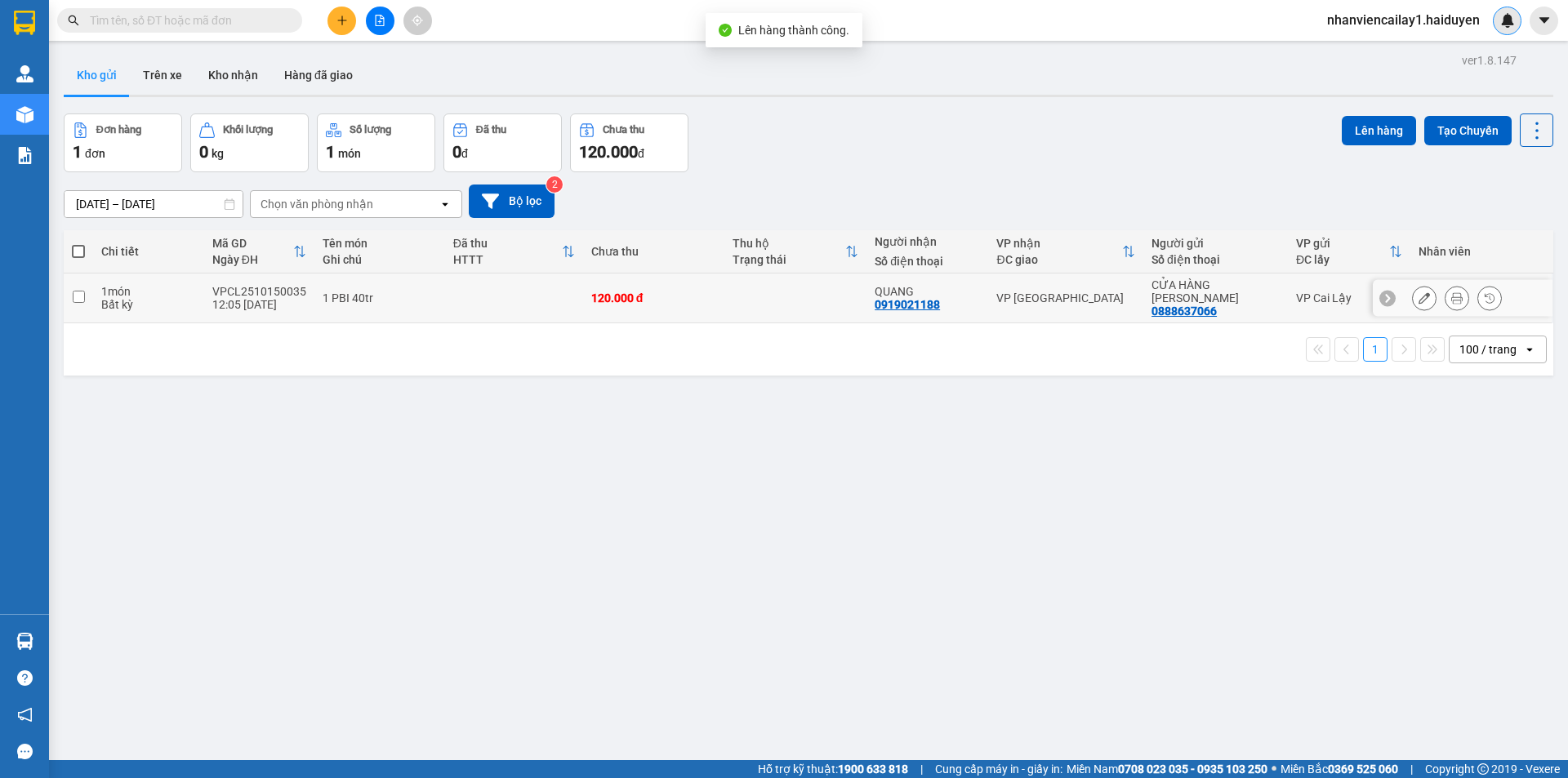
click at [835, 296] on td at bounding box center [795, 298] width 142 height 50
checkbox input "true"
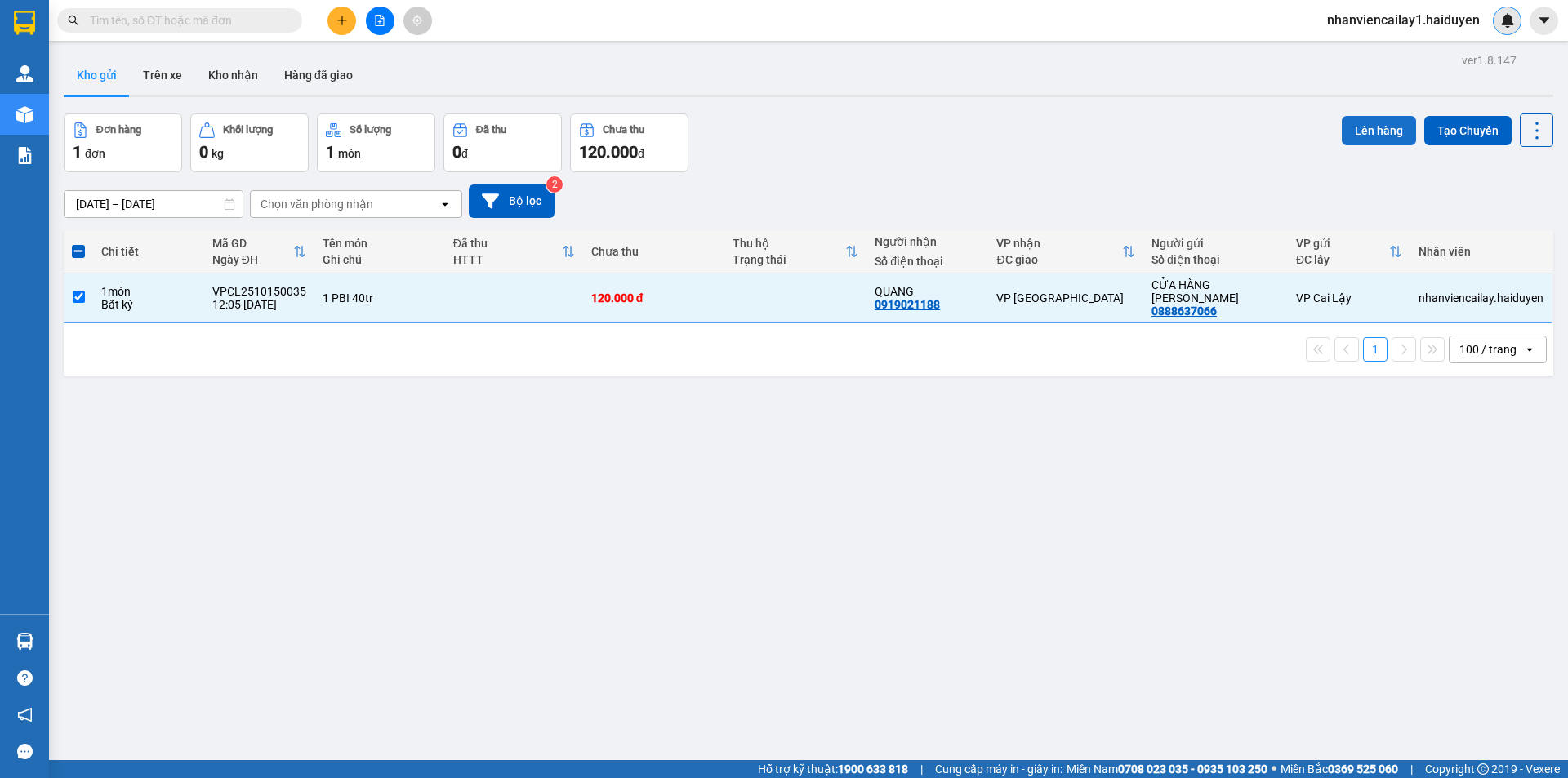
click at [1343, 131] on button "Lên hàng" at bounding box center [1379, 131] width 75 height 30
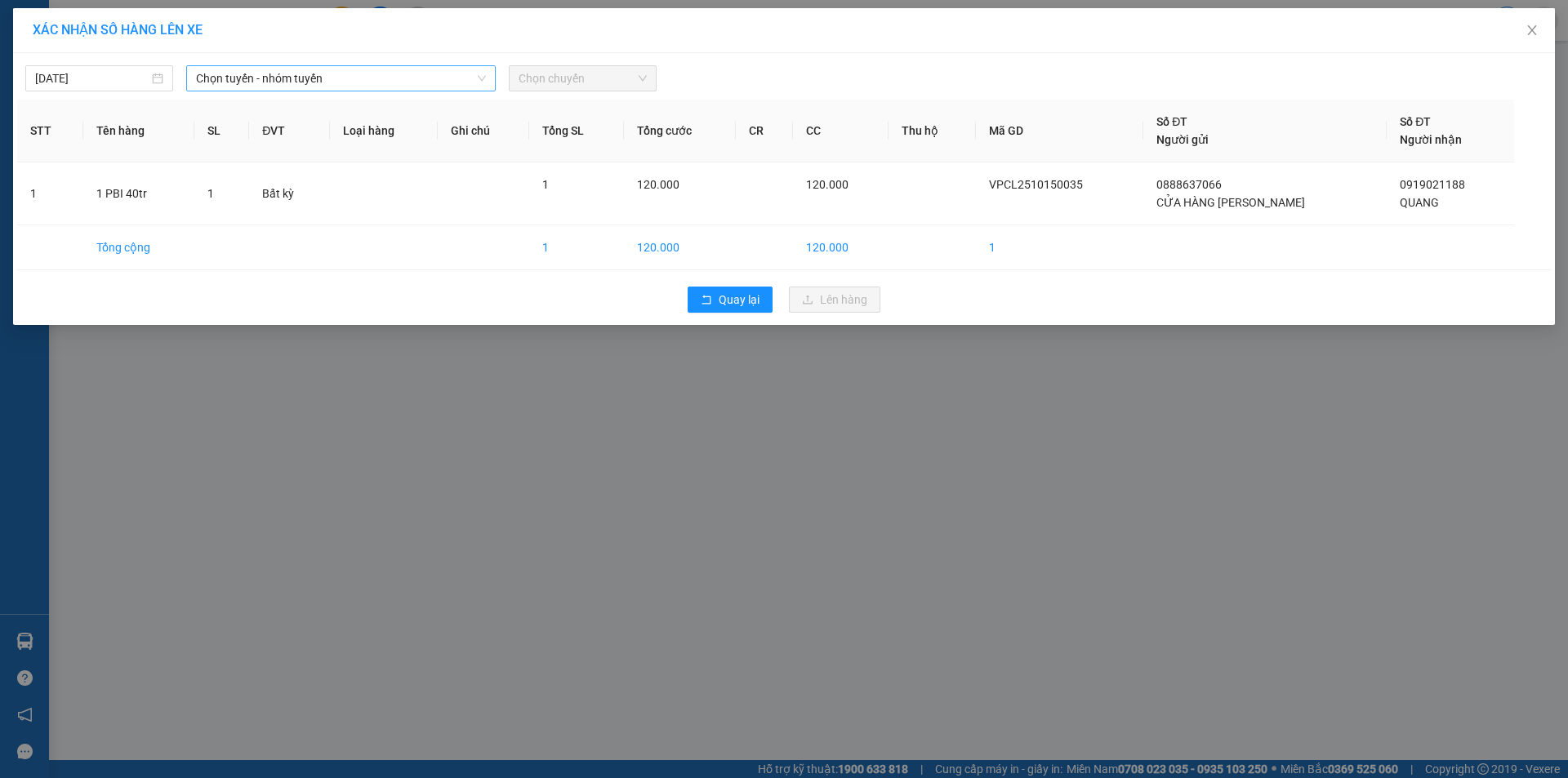
click at [436, 82] on span "Chọn tuyến - nhóm tuyến" at bounding box center [340, 78] width 290 height 25
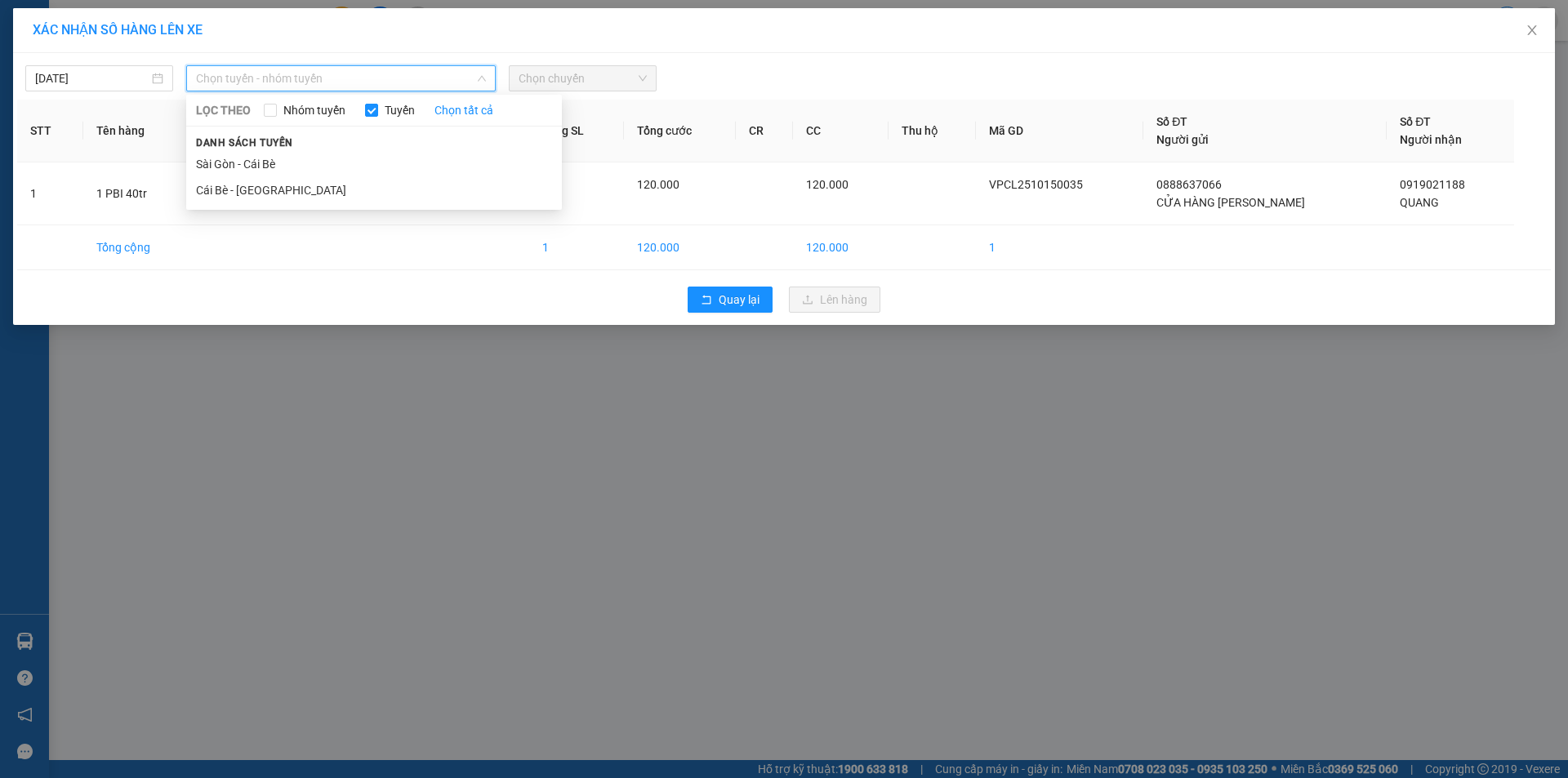
click at [708, 385] on div "XÁC NHẬN SỐ HÀNG LÊN XE 15/10/2025 Chọn tuyến - nhóm tuyến LỌC THEO Nhóm tuyến …" at bounding box center [784, 389] width 1568 height 778
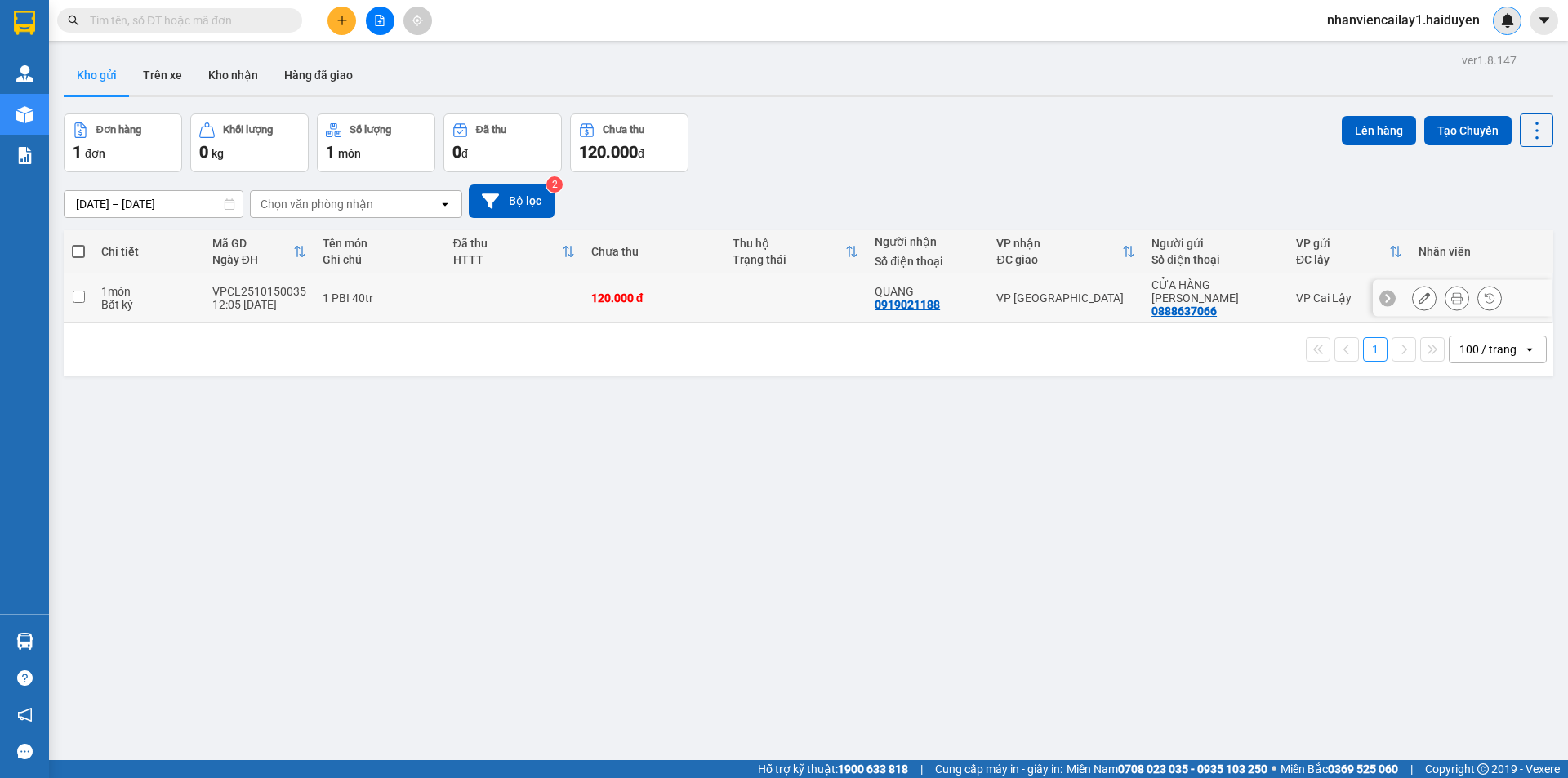
click at [1019, 287] on td "VP [GEOGRAPHIC_DATA]" at bounding box center [1066, 298] width 155 height 50
checkbox input "true"
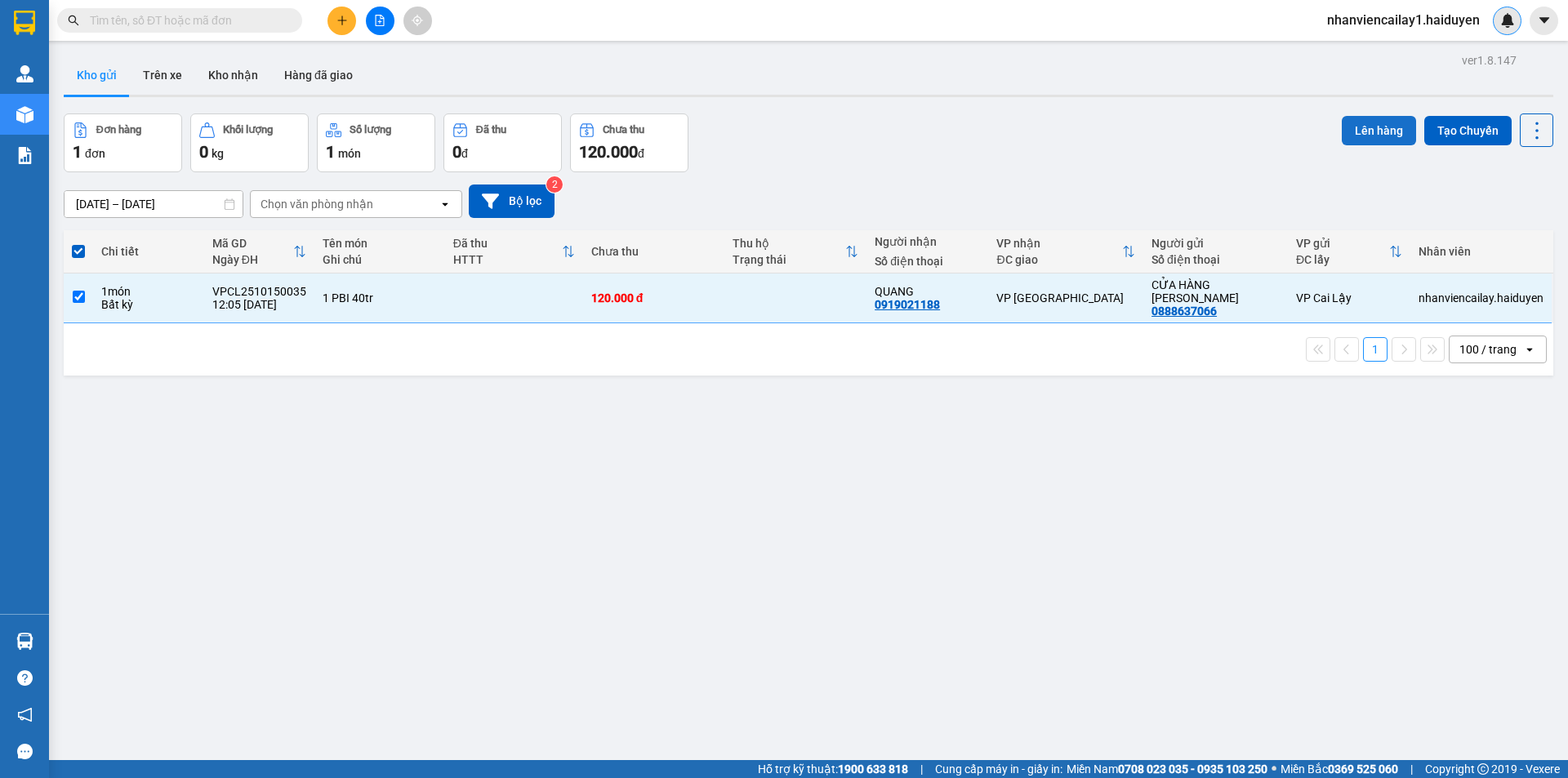
click at [1370, 137] on button "Lên hàng" at bounding box center [1379, 131] width 75 height 30
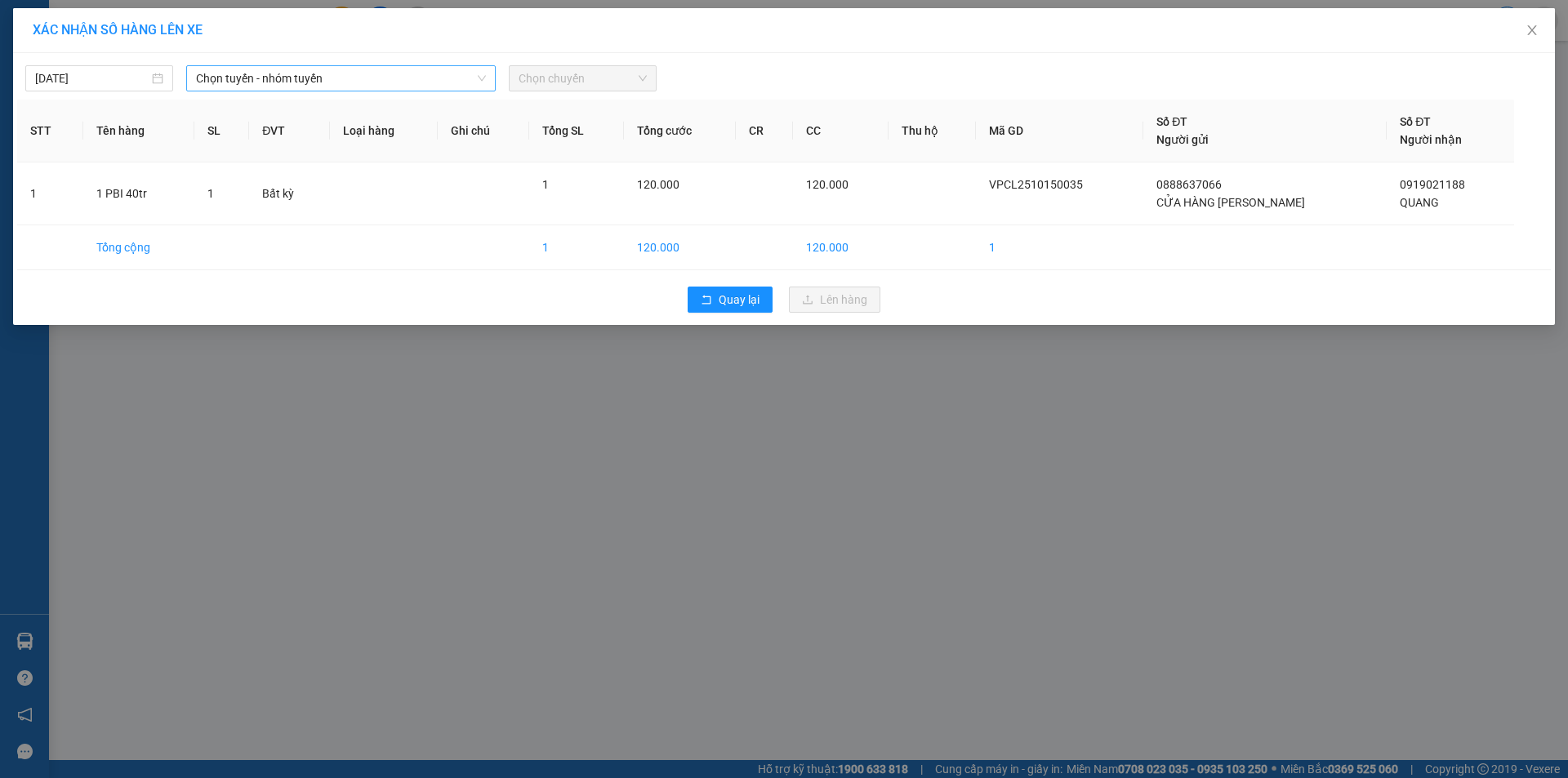
click at [331, 78] on span "Chọn tuyến - nhóm tuyến" at bounding box center [340, 78] width 290 height 25
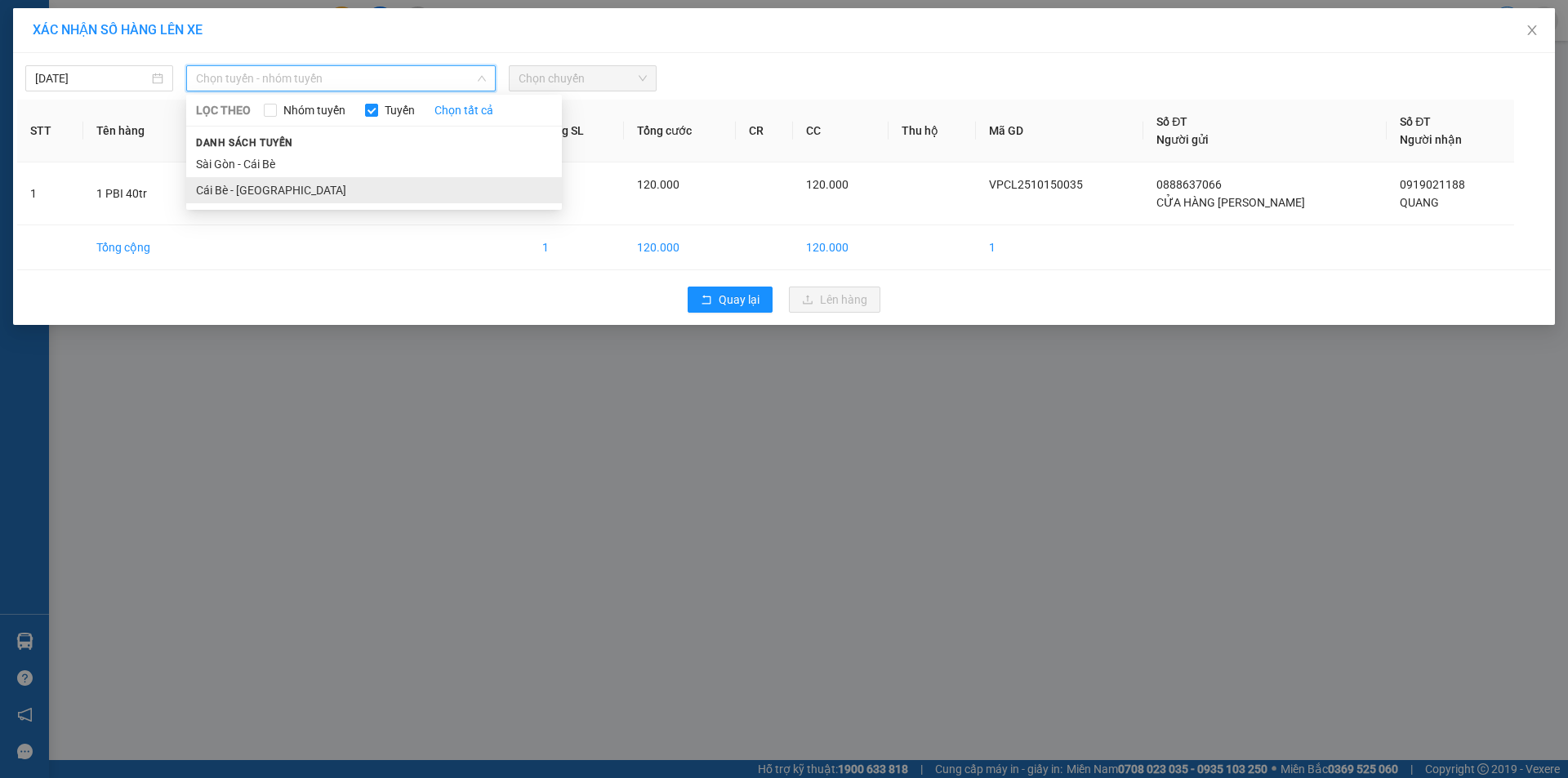
click at [348, 185] on li "Cái Bè - [GEOGRAPHIC_DATA]" at bounding box center [374, 190] width 376 height 26
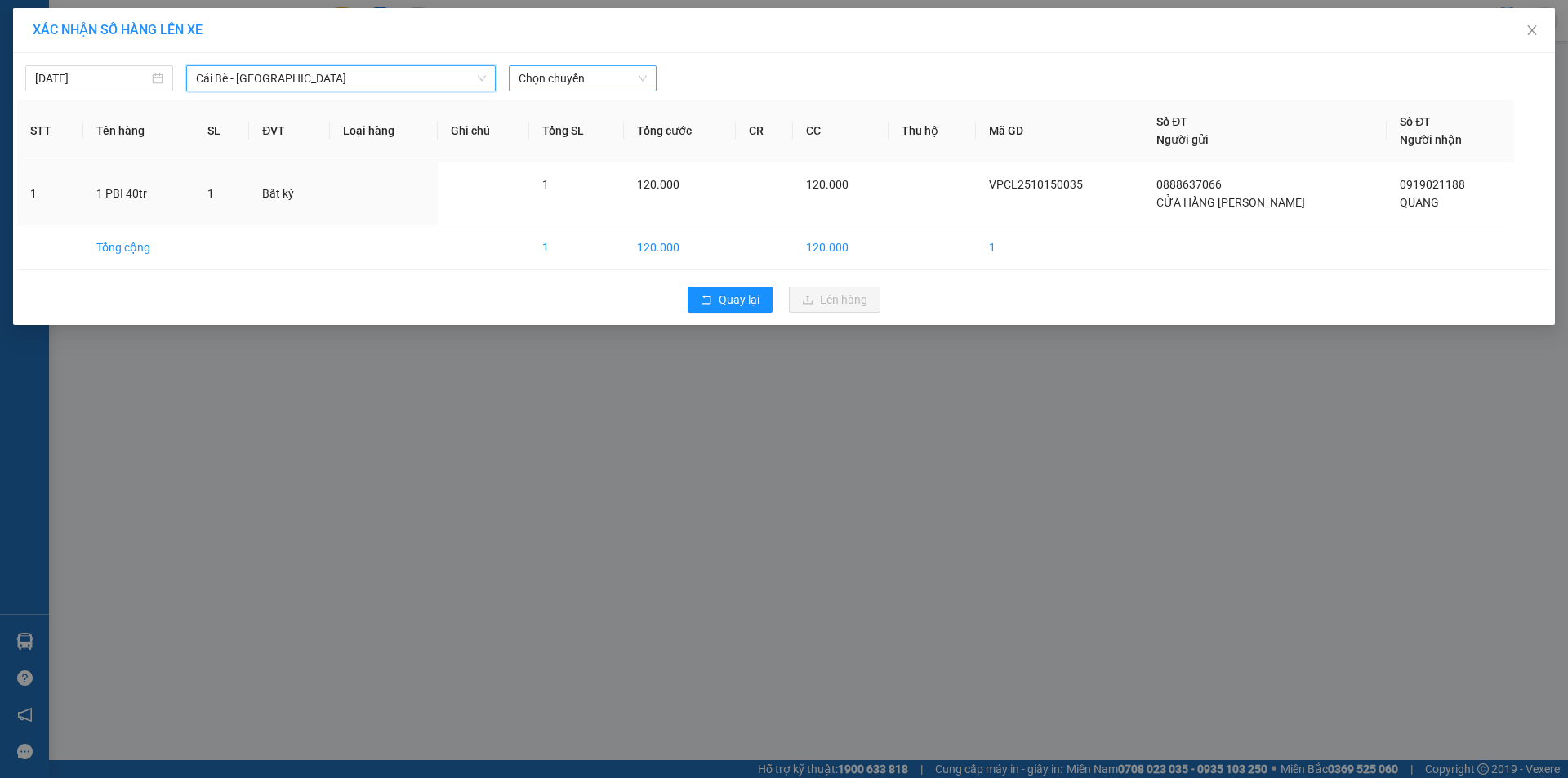
click at [568, 86] on span "Chọn chuyến" at bounding box center [582, 78] width 128 height 25
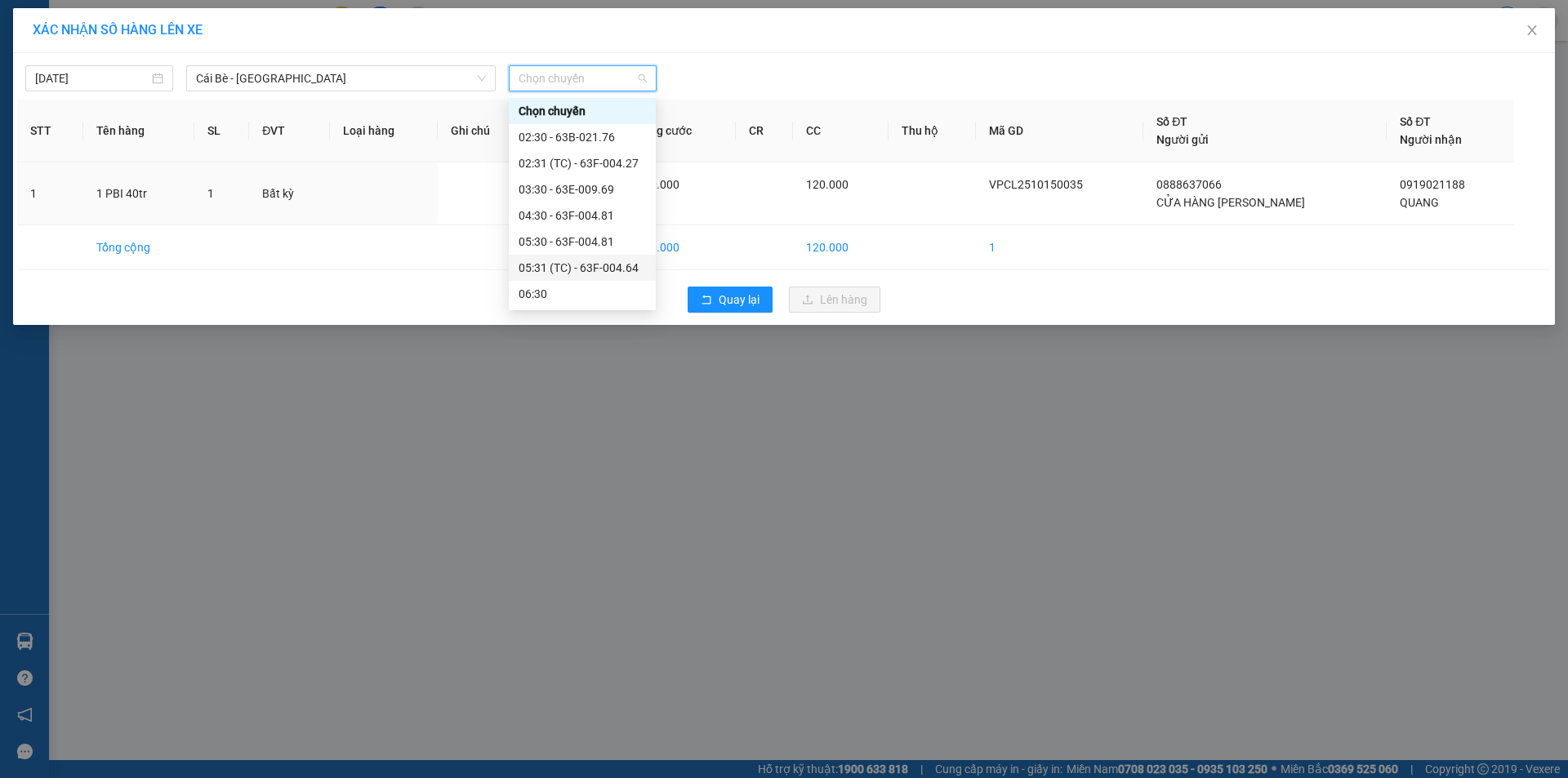
scroll to position [245, 0]
click at [586, 228] on div "12:30 - 63E-009.69" at bounding box center [582, 232] width 127 height 18
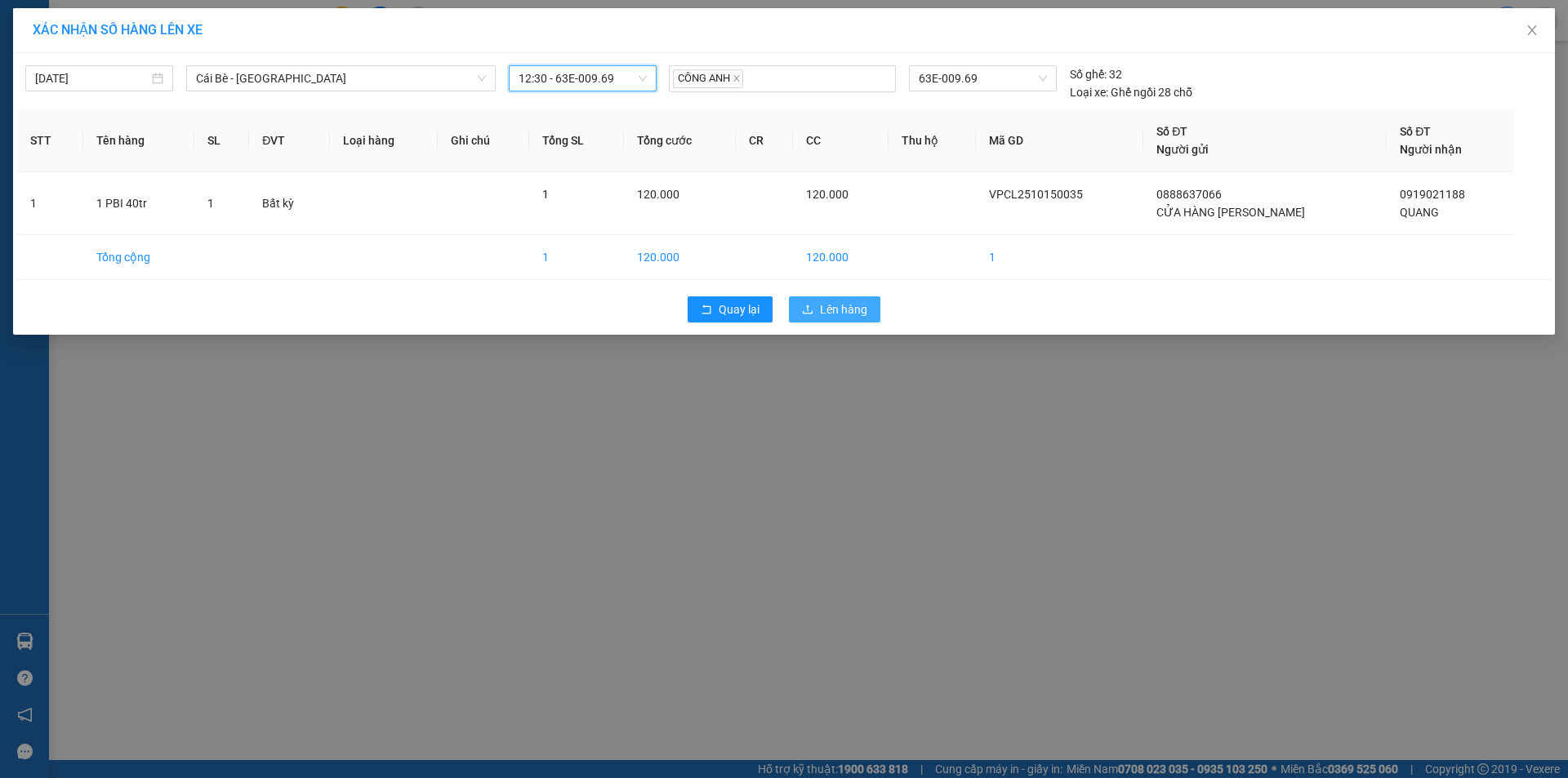
click at [806, 313] on icon "upload" at bounding box center [808, 308] width 10 height 9
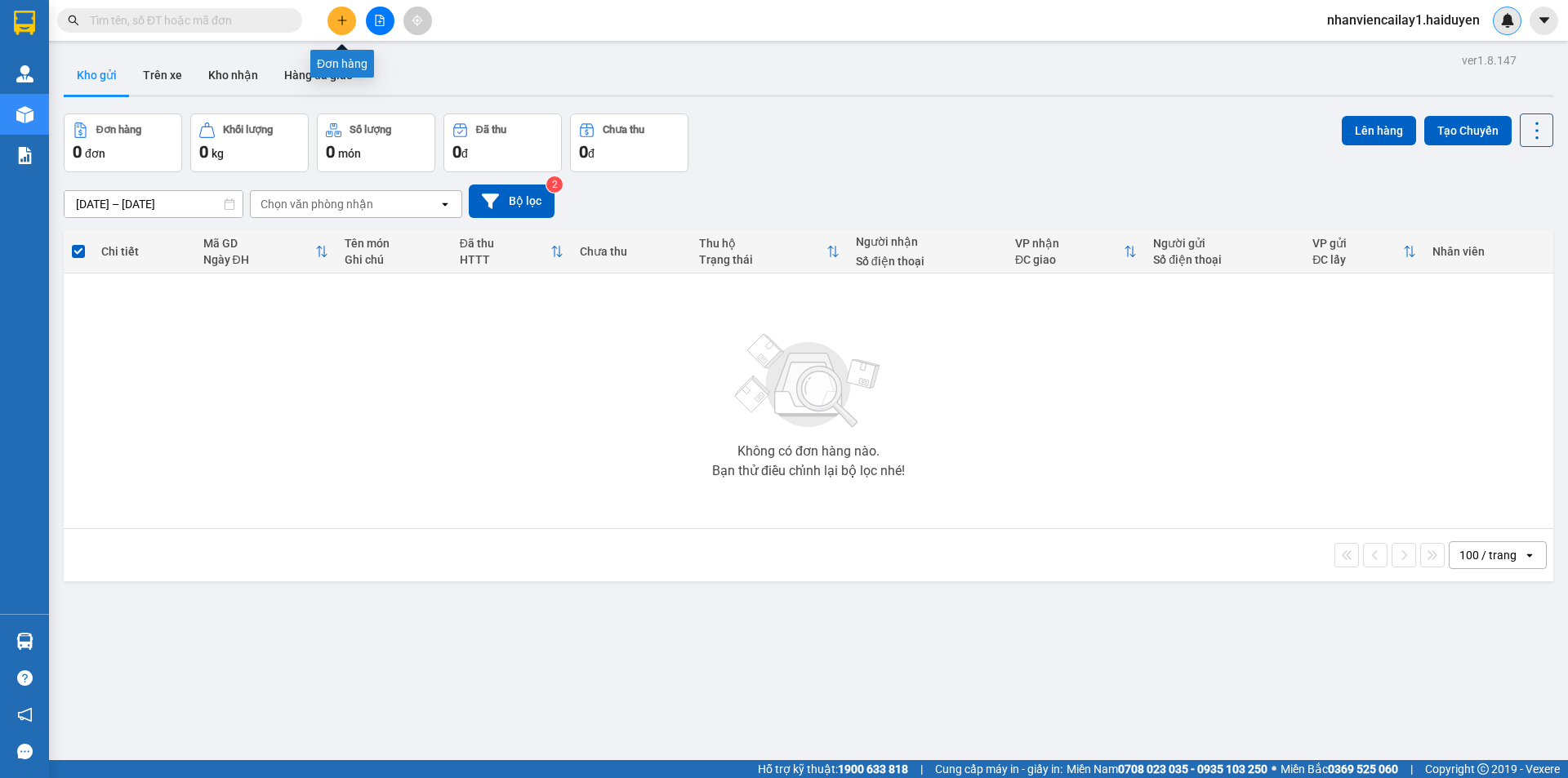
click at [334, 22] on button at bounding box center [341, 21] width 29 height 29
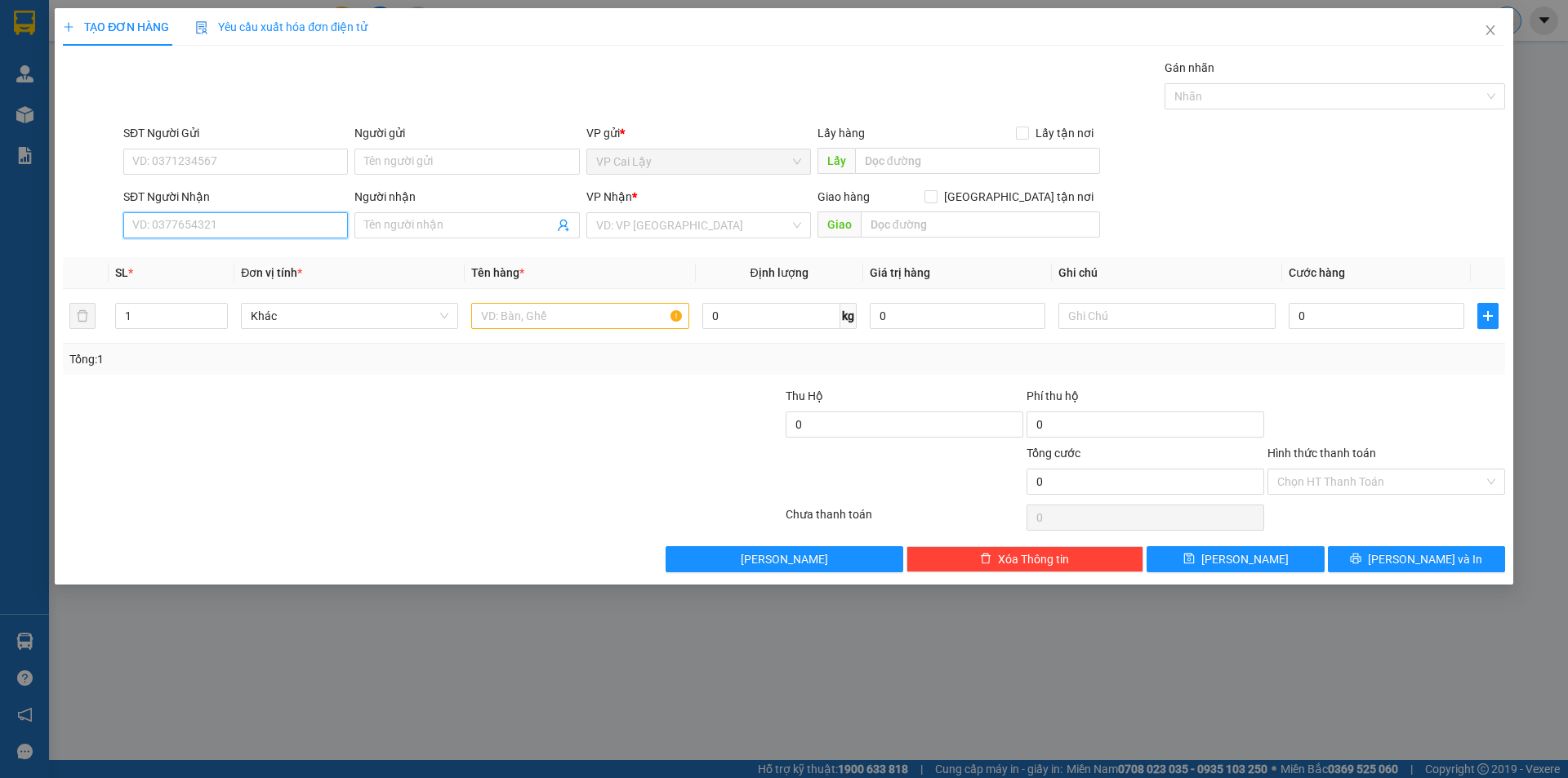
click at [227, 219] on input "SĐT Người Nhận" at bounding box center [236, 225] width 225 height 26
click at [254, 231] on input "0907587992" at bounding box center [236, 225] width 225 height 26
click at [378, 231] on input "Người nhận" at bounding box center [459, 226] width 189 height 18
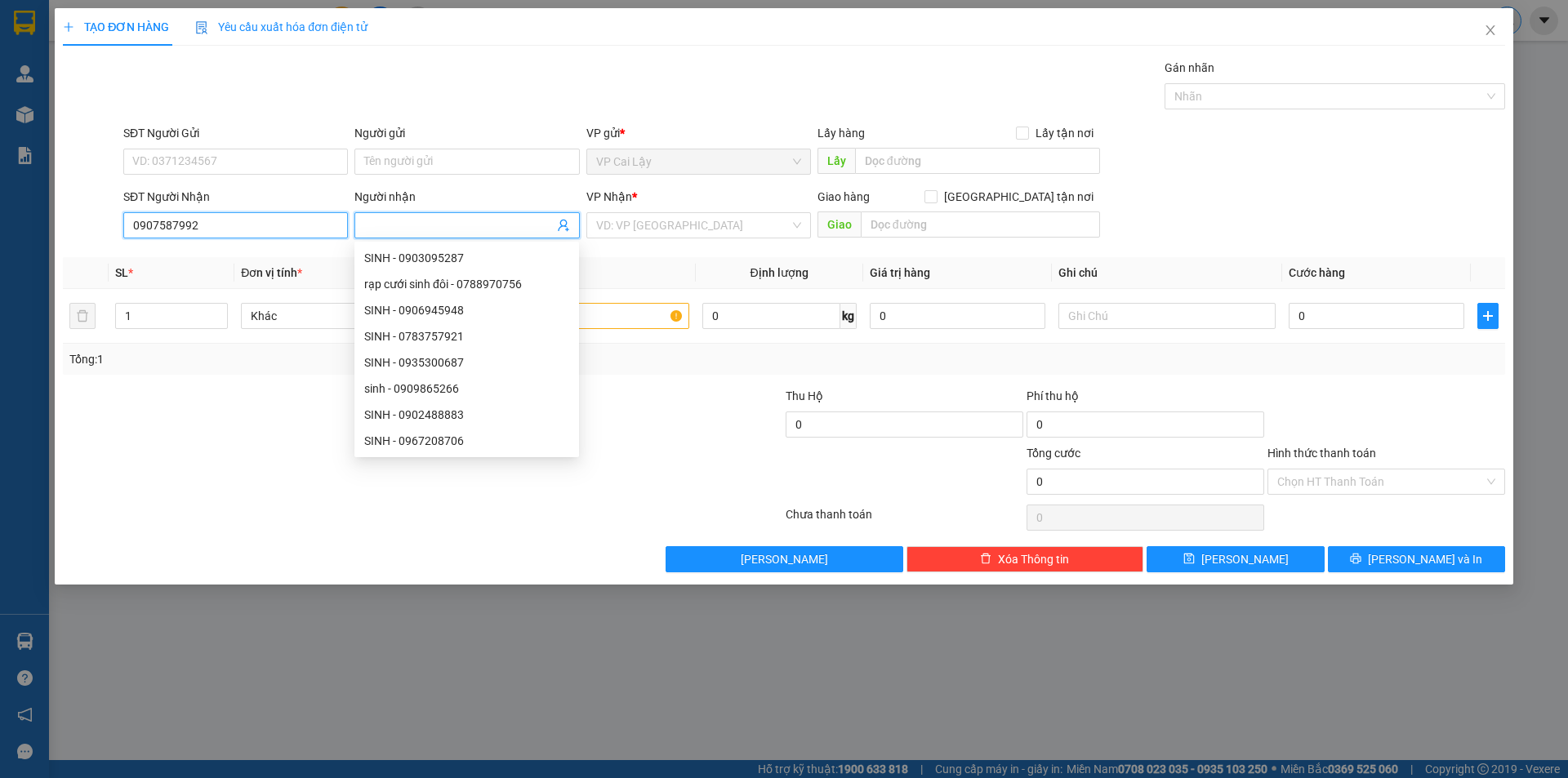
click at [167, 222] on input "0907587992" at bounding box center [236, 225] width 225 height 26
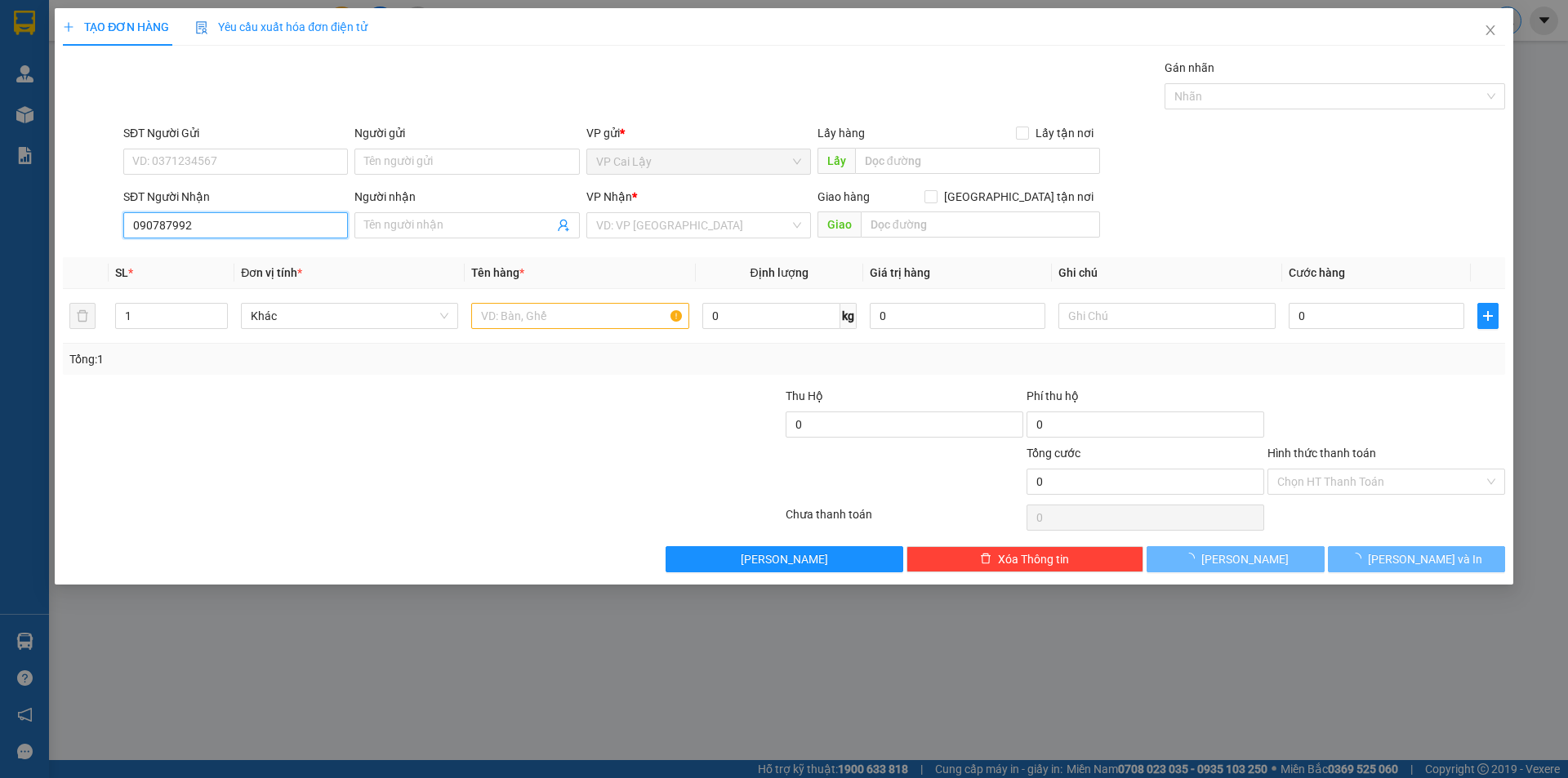
type input "0907857992"
click at [227, 217] on input "0907857992" at bounding box center [236, 225] width 225 height 26
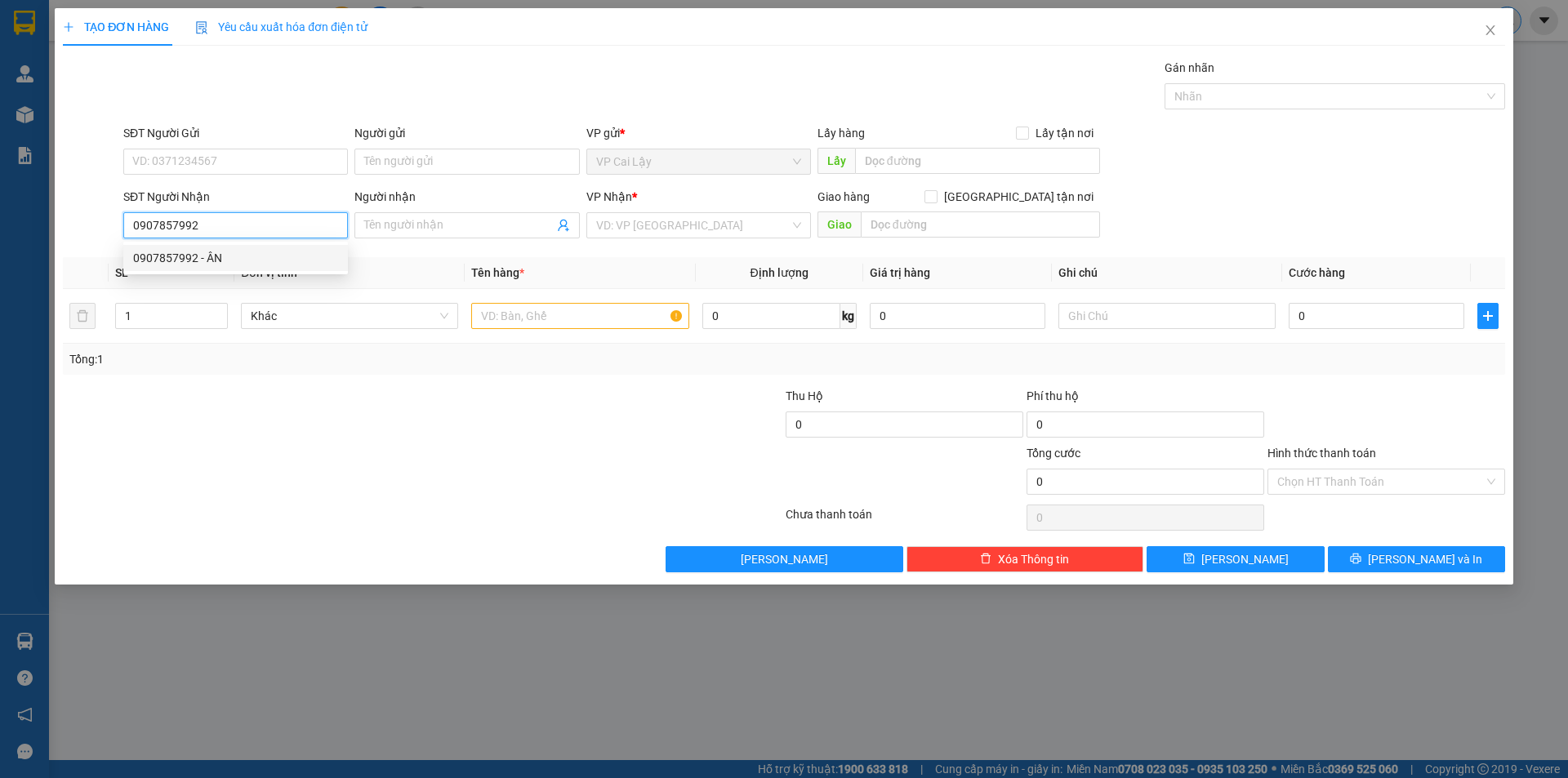
click at [223, 270] on div "0907857992 - ÂN" at bounding box center [236, 258] width 225 height 26
type input "ÂN"
type input "50.000"
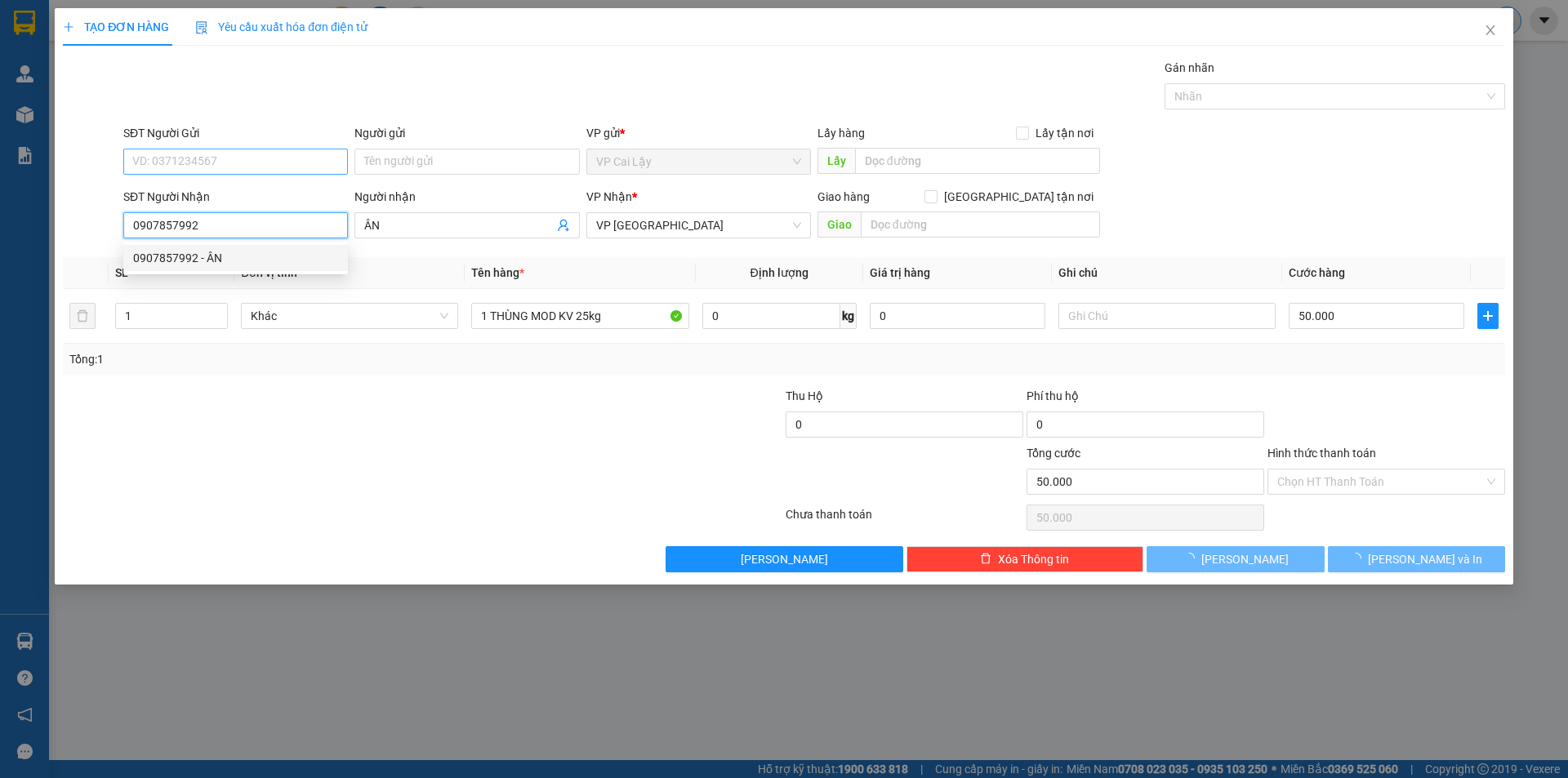
type input "0907857992"
click at [272, 166] on input "SĐT Người Gửi" at bounding box center [236, 161] width 225 height 26
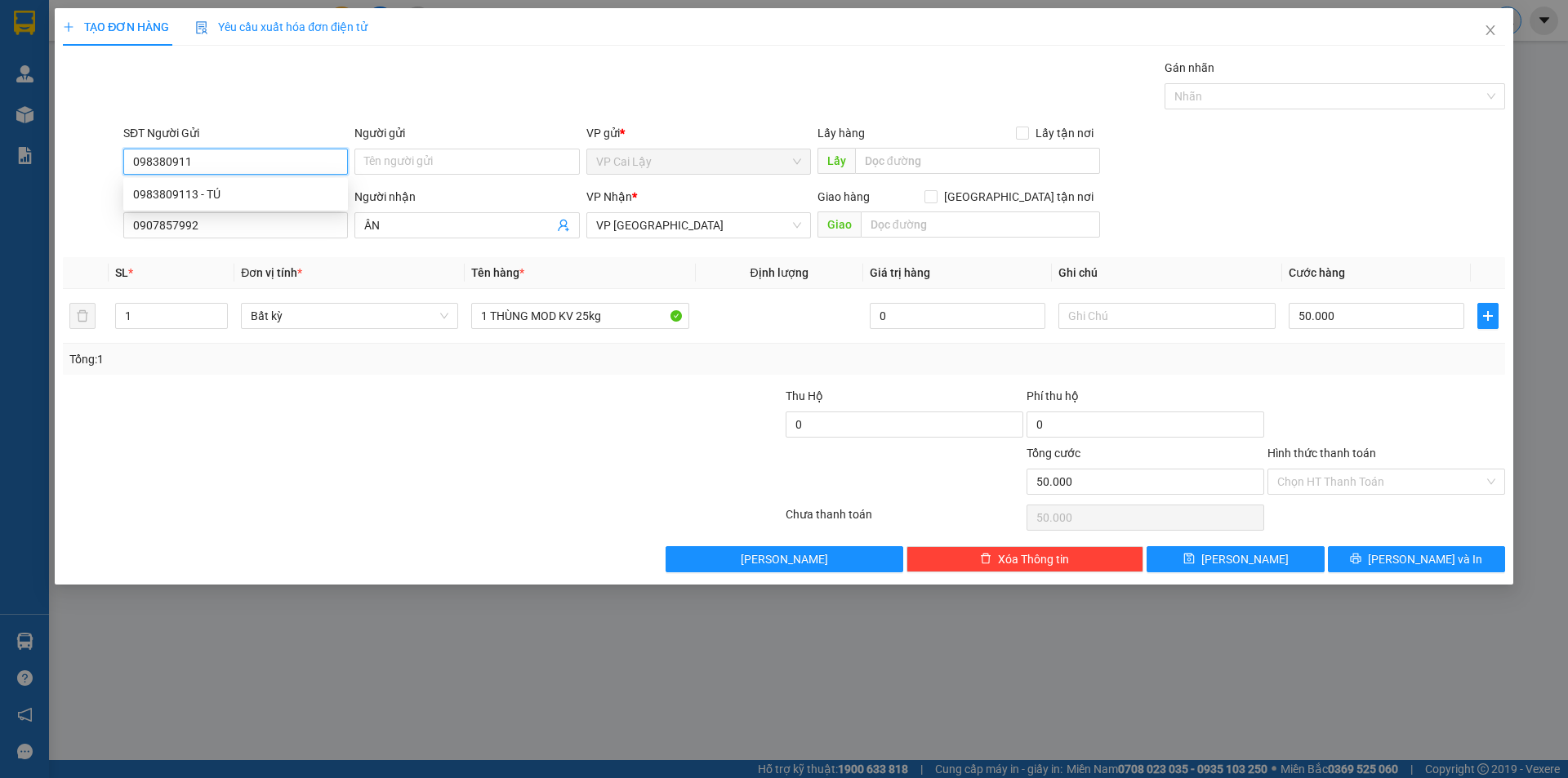
type input "0983809113"
click at [224, 196] on div "0983809113 - TÚ" at bounding box center [236, 194] width 205 height 18
type input "TÚ"
type input "20.000"
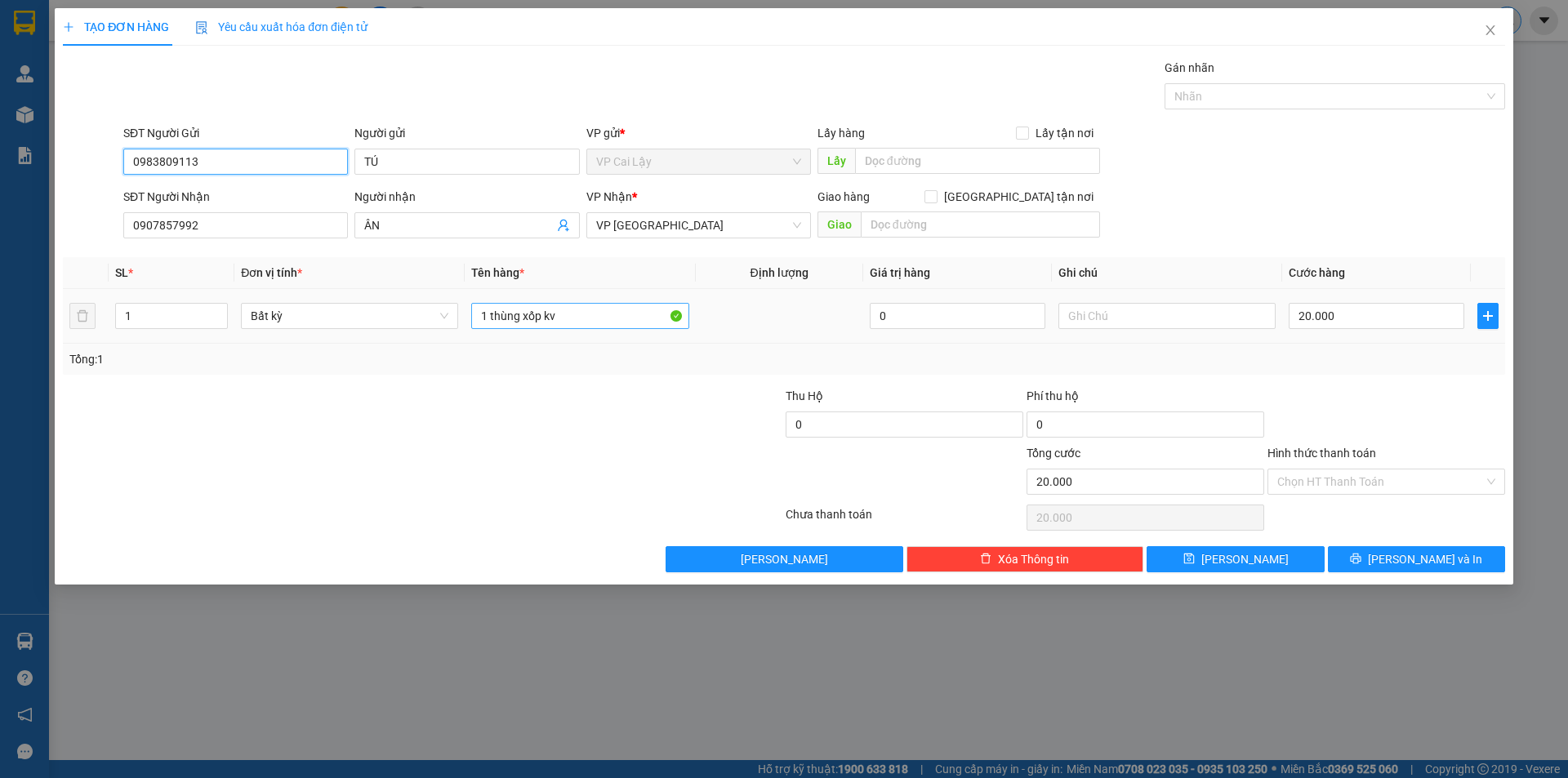
type input "0983809113"
drag, startPoint x: 582, startPoint y: 323, endPoint x: 336, endPoint y: 316, distance: 246.1
click at [336, 316] on tr "1 Bất kỳ 1 thùng xốp kv 0 20.000" at bounding box center [784, 316] width 1443 height 55
type input "1 THÙNG MOD 18KG"
click at [1355, 312] on input "20.000" at bounding box center [1376, 316] width 175 height 26
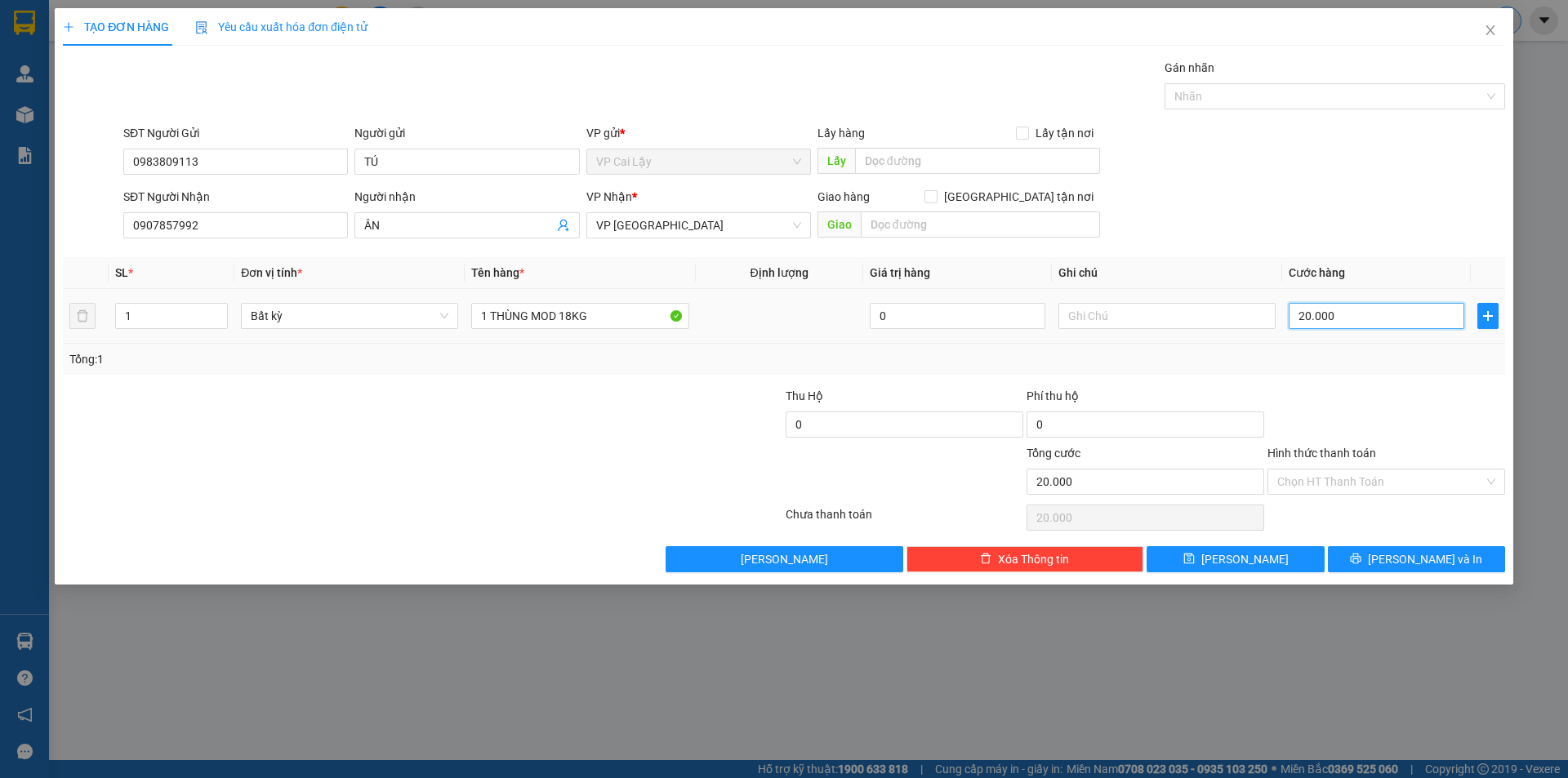
click at [1355, 312] on input "20.000" at bounding box center [1376, 316] width 175 height 26
type input "4"
type input "40"
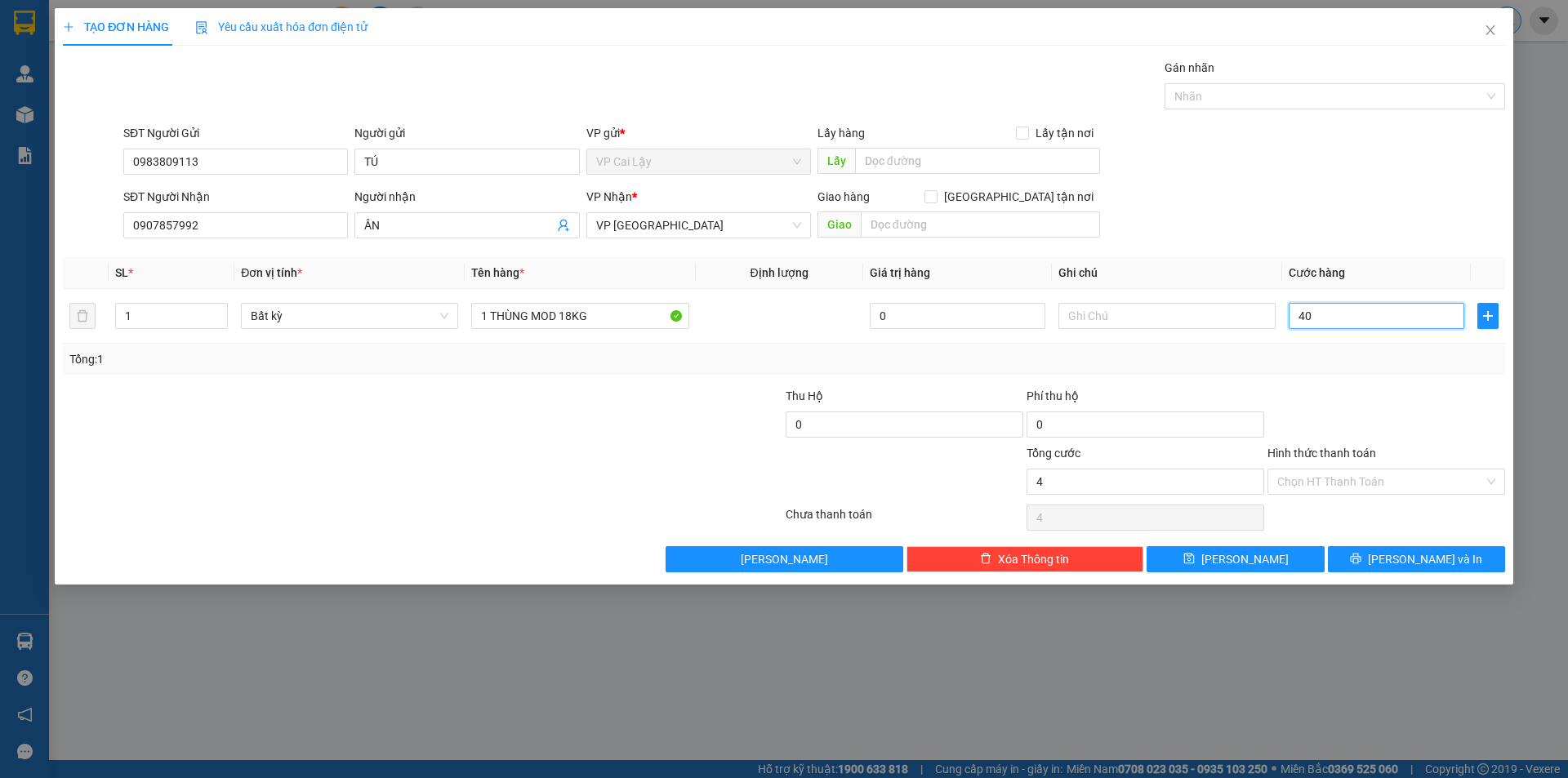
type input "40"
click at [1416, 417] on div at bounding box center [1386, 415] width 241 height 57
type input "40.000"
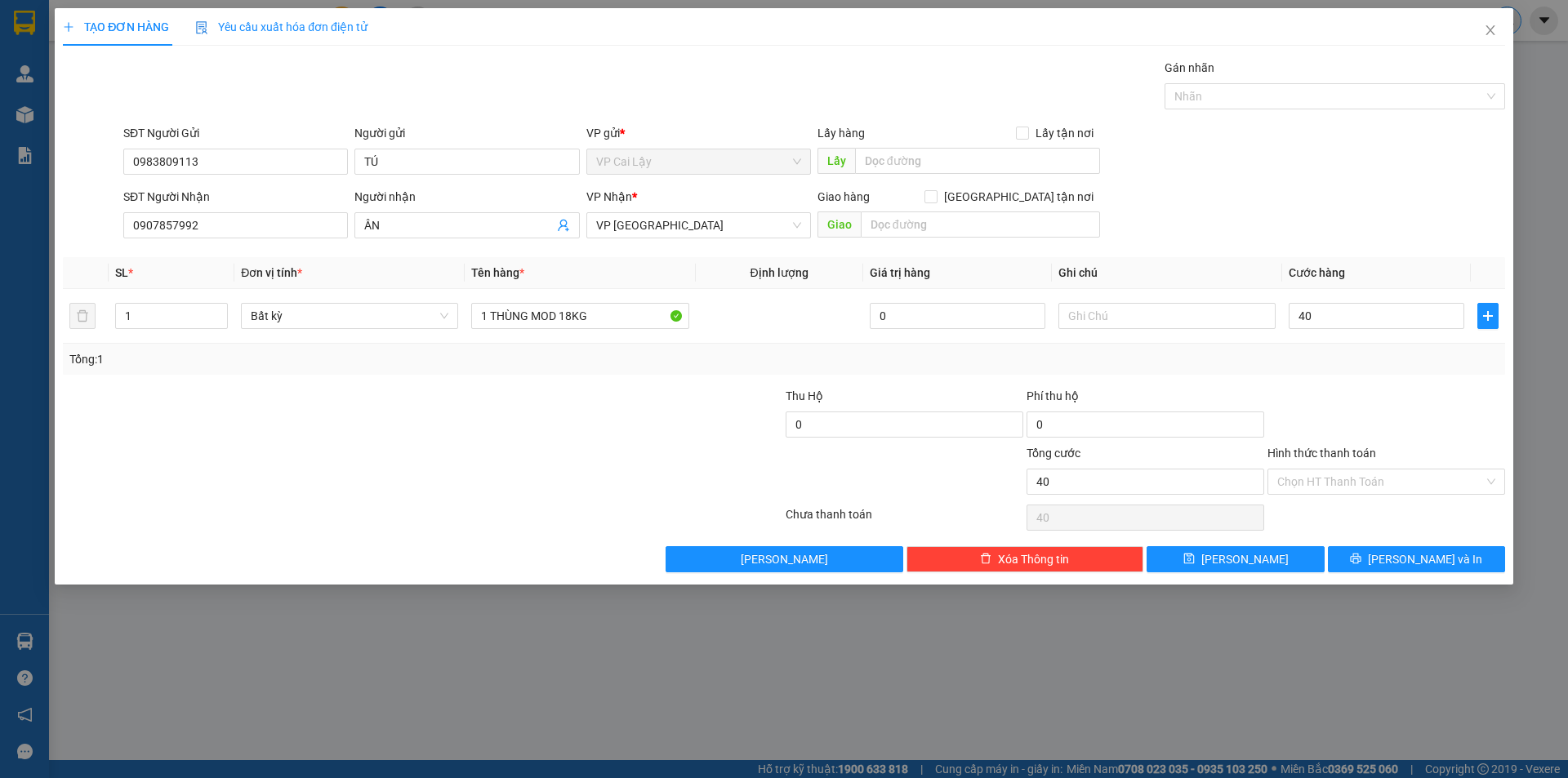
type input "40.000"
click at [1393, 490] on input "Hình thức thanh toán" at bounding box center [1381, 482] width 207 height 25
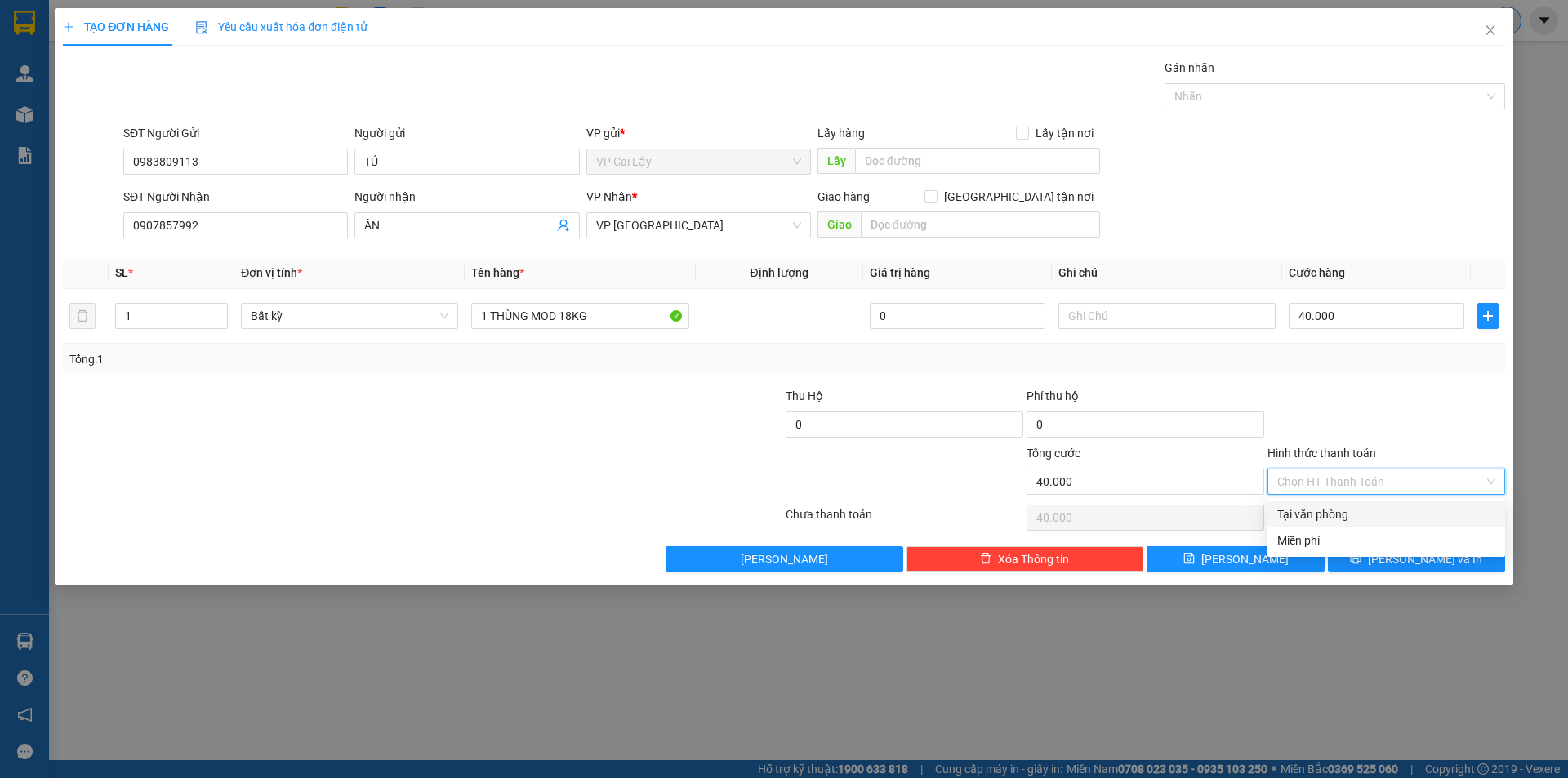
click at [1356, 507] on div "Tại văn phòng" at bounding box center [1386, 514] width 218 height 18
type input "0"
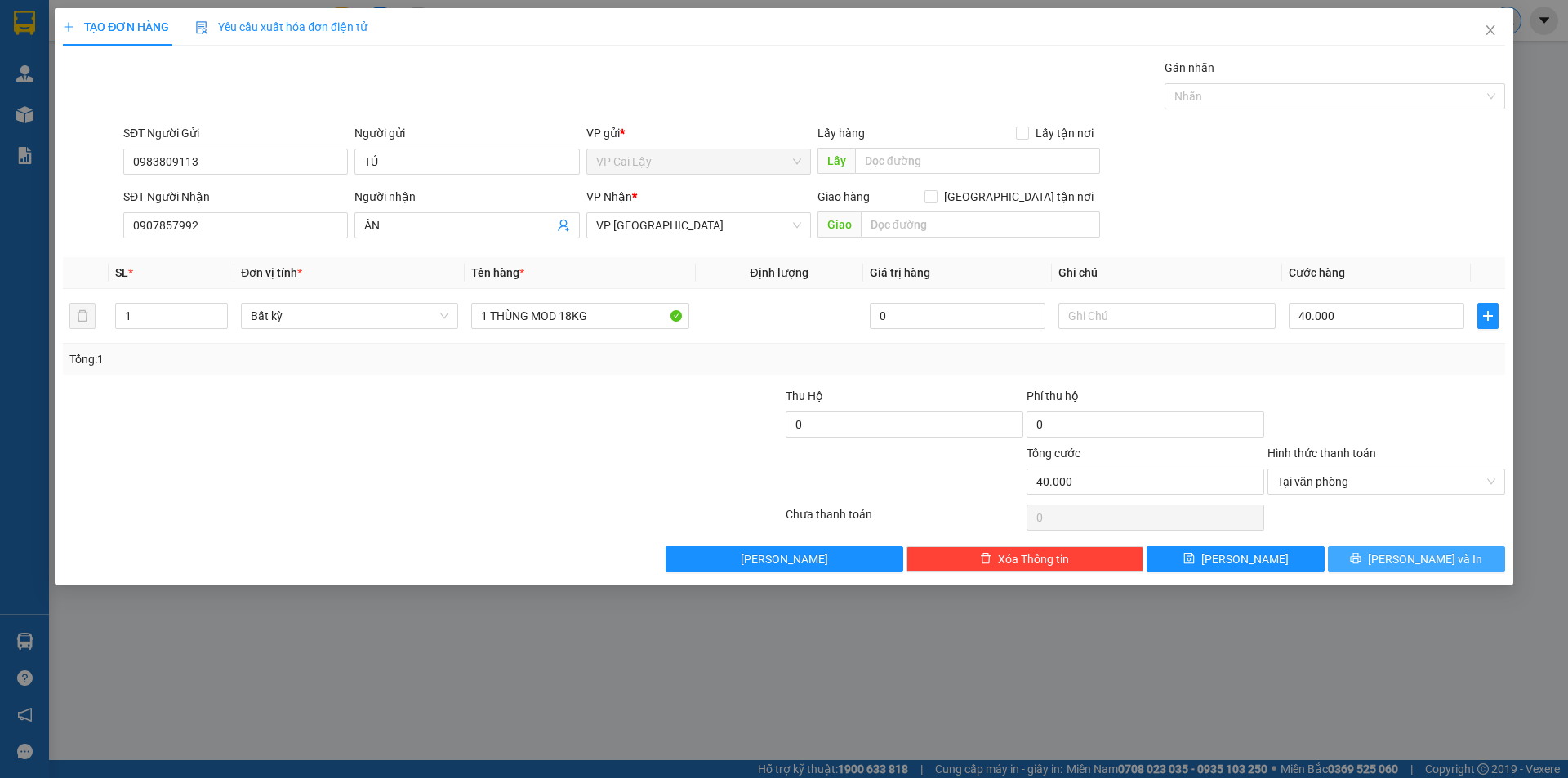
click at [1381, 553] on button "[PERSON_NAME] và In" at bounding box center [1417, 559] width 177 height 26
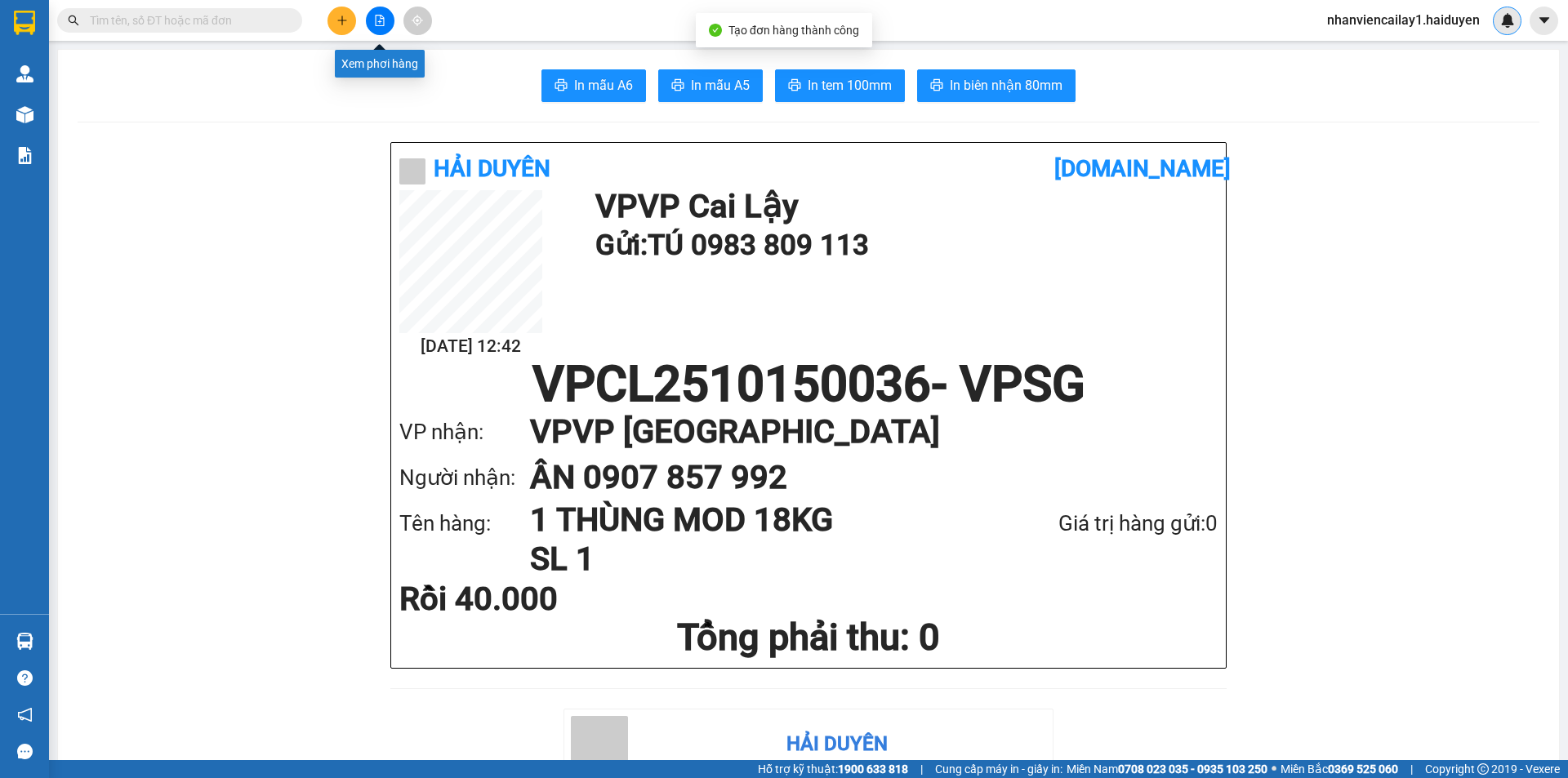
click at [355, 23] on button at bounding box center [341, 21] width 29 height 29
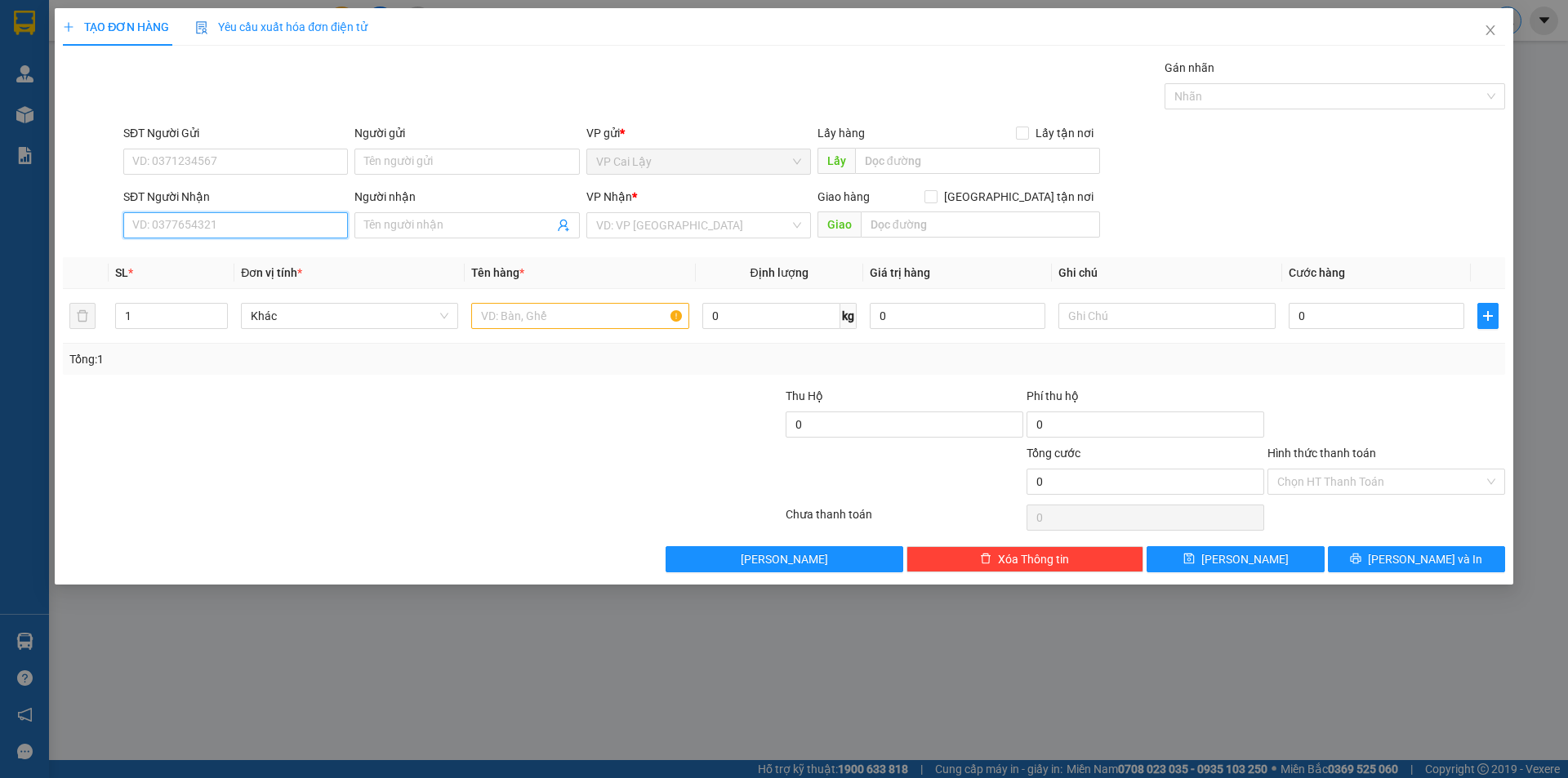
click at [269, 226] on input "SĐT Người Nhận" at bounding box center [236, 225] width 225 height 26
type input "0983809113"
click at [226, 264] on div "0983809113 - TÚ" at bounding box center [236, 258] width 205 height 18
type input "TÚ"
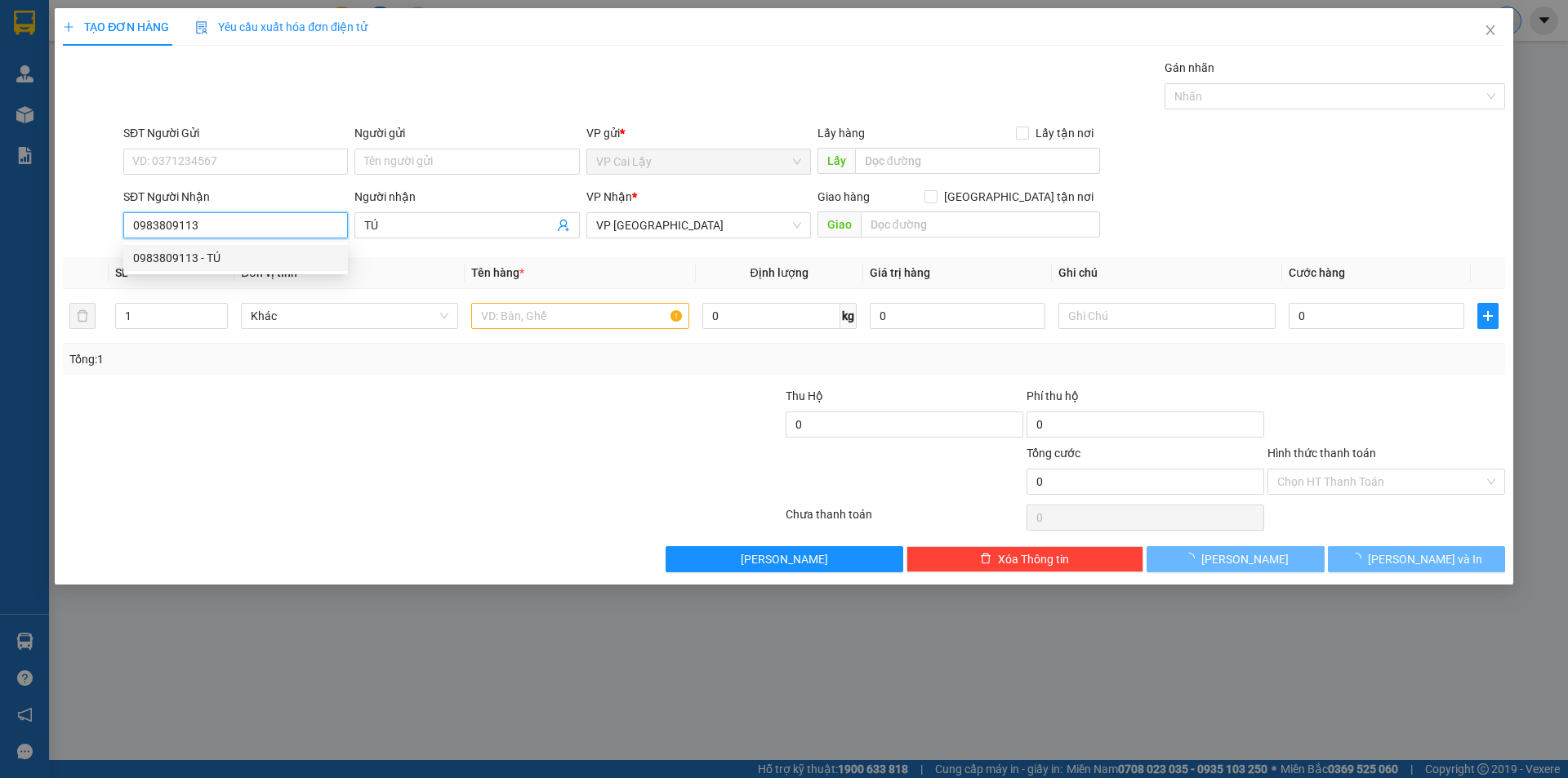
type input "20.000"
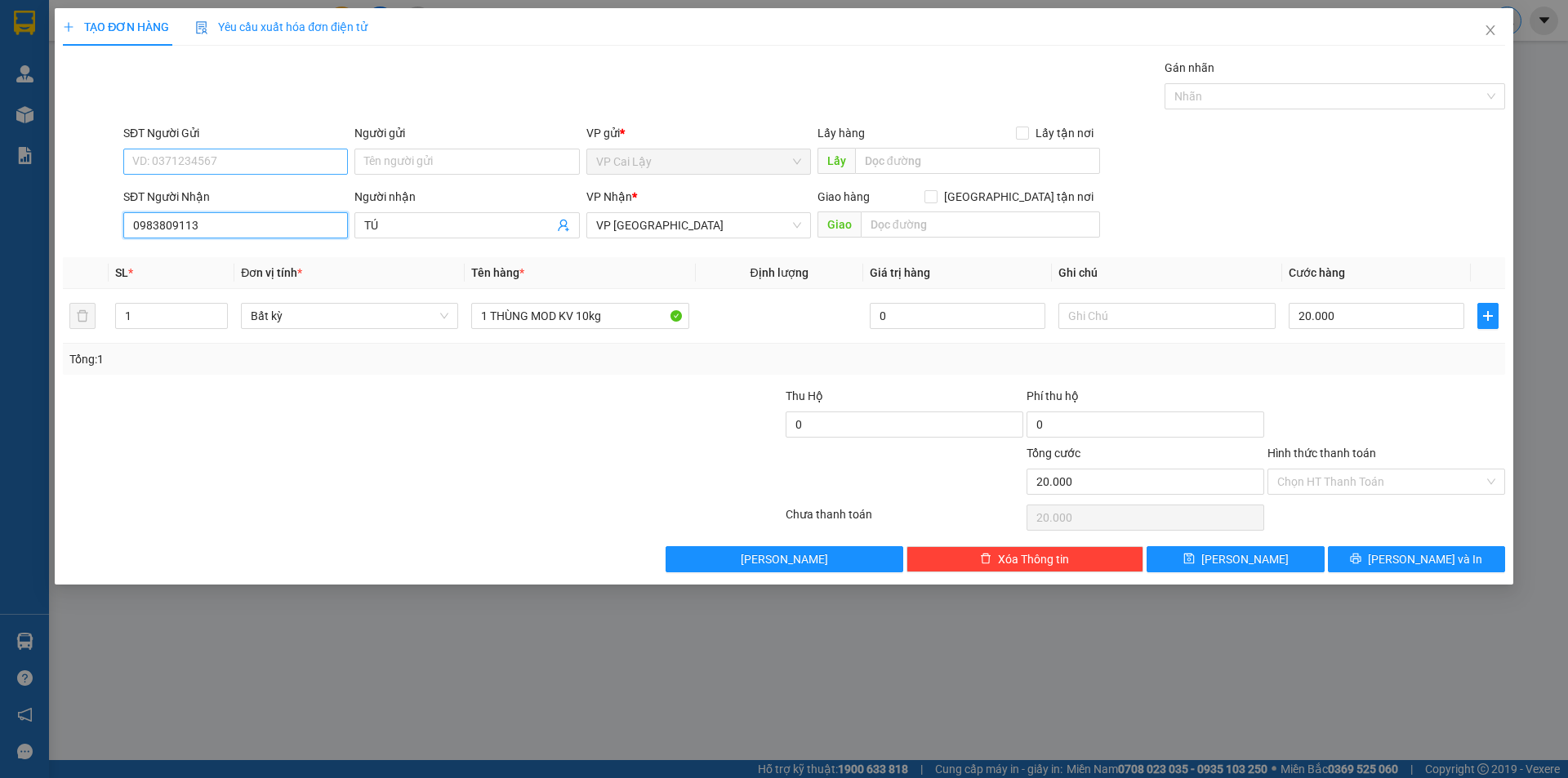
type input "0983809113"
click at [211, 170] on input "SĐT Người Gửi" at bounding box center [236, 161] width 225 height 26
click at [222, 229] on div "0983809113 - TÚ" at bounding box center [236, 221] width 205 height 18
type input "0983809113"
type input "TÚ"
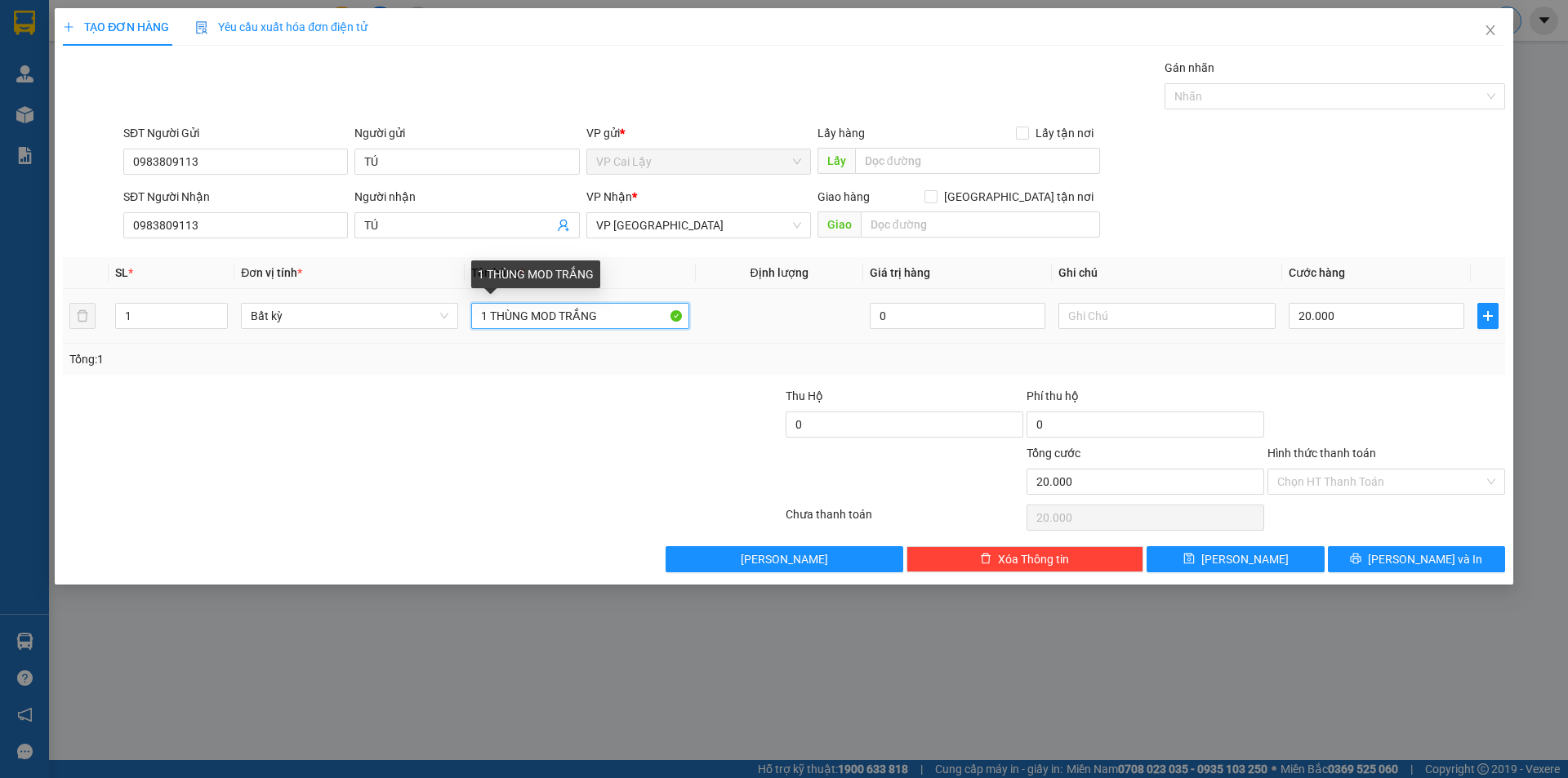
drag, startPoint x: 563, startPoint y: 314, endPoint x: 646, endPoint y: 326, distance: 83.9
click at [646, 326] on input "1 THÙNG MOD TRẮNG" at bounding box center [580, 316] width 217 height 26
type input "1 THÙNG MOD 10KG"
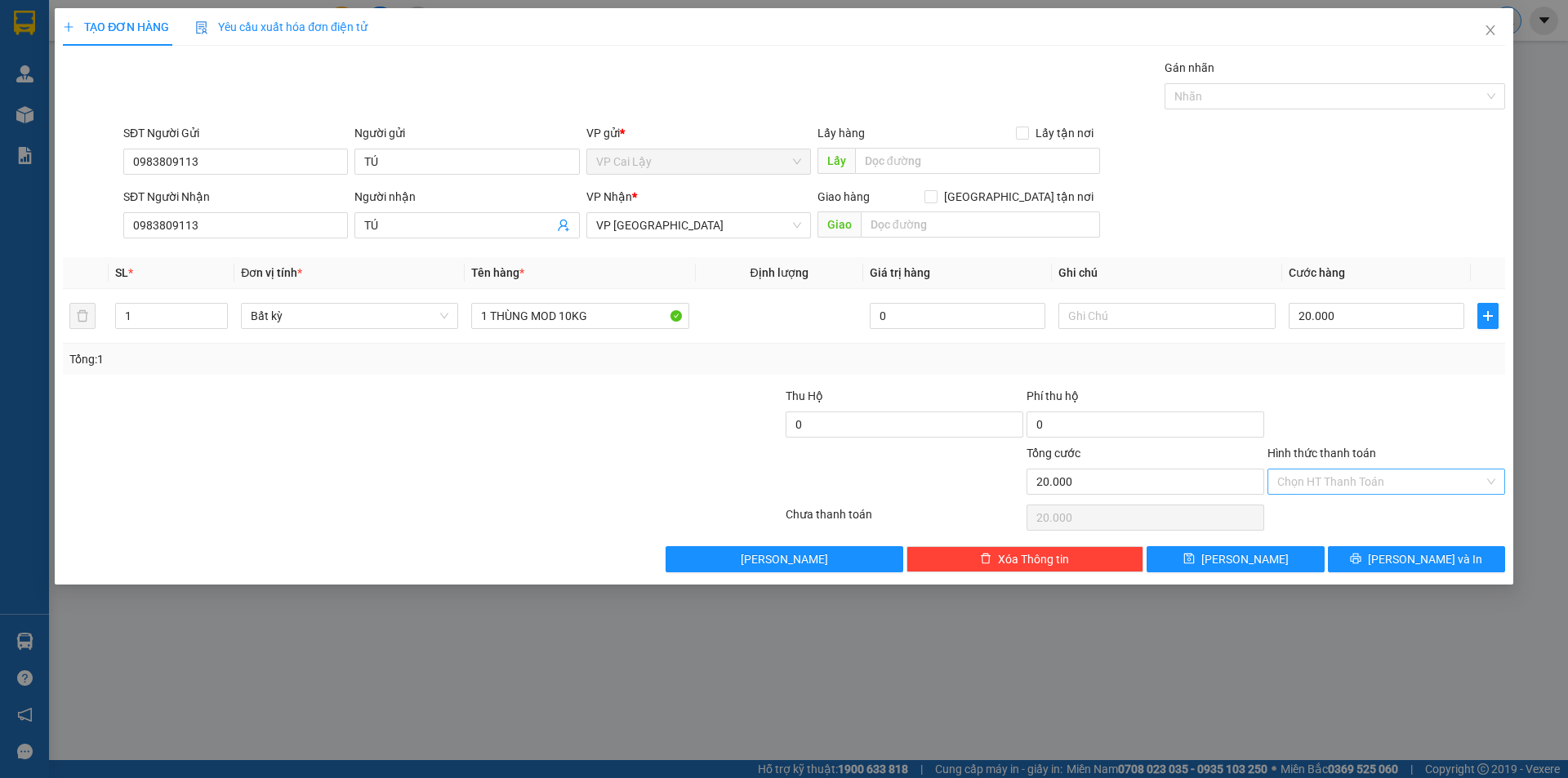
click at [1376, 484] on input "Hình thức thanh toán" at bounding box center [1381, 482] width 207 height 25
click at [1361, 514] on div "Tại văn phòng" at bounding box center [1386, 514] width 218 height 18
type input "0"
click at [1412, 556] on span "[PERSON_NAME] và In" at bounding box center [1425, 559] width 114 height 18
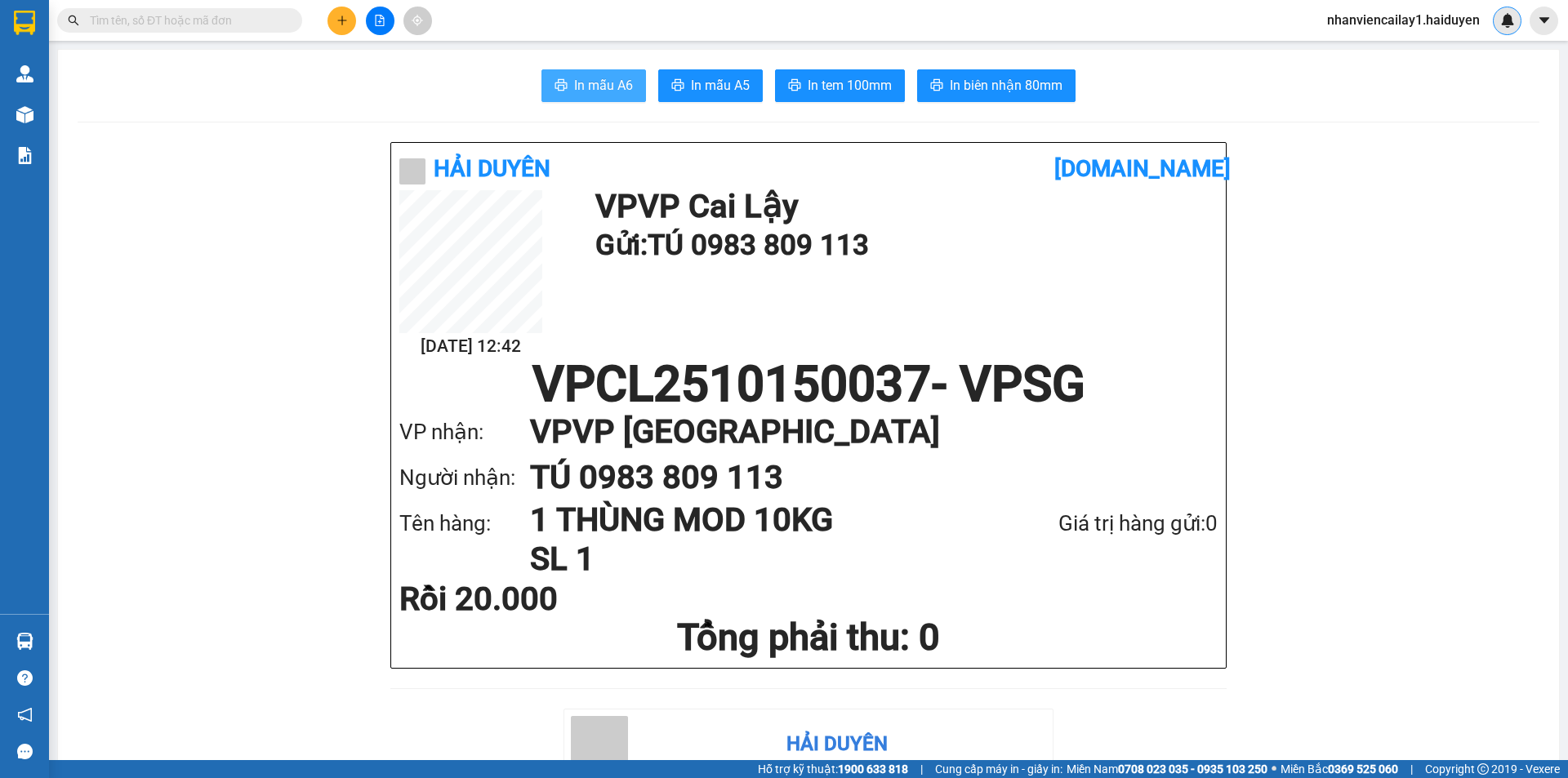
click at [569, 71] on button "In mẫu A6" at bounding box center [593, 86] width 104 height 33
click at [834, 80] on span "In tem 100mm" at bounding box center [850, 86] width 85 height 21
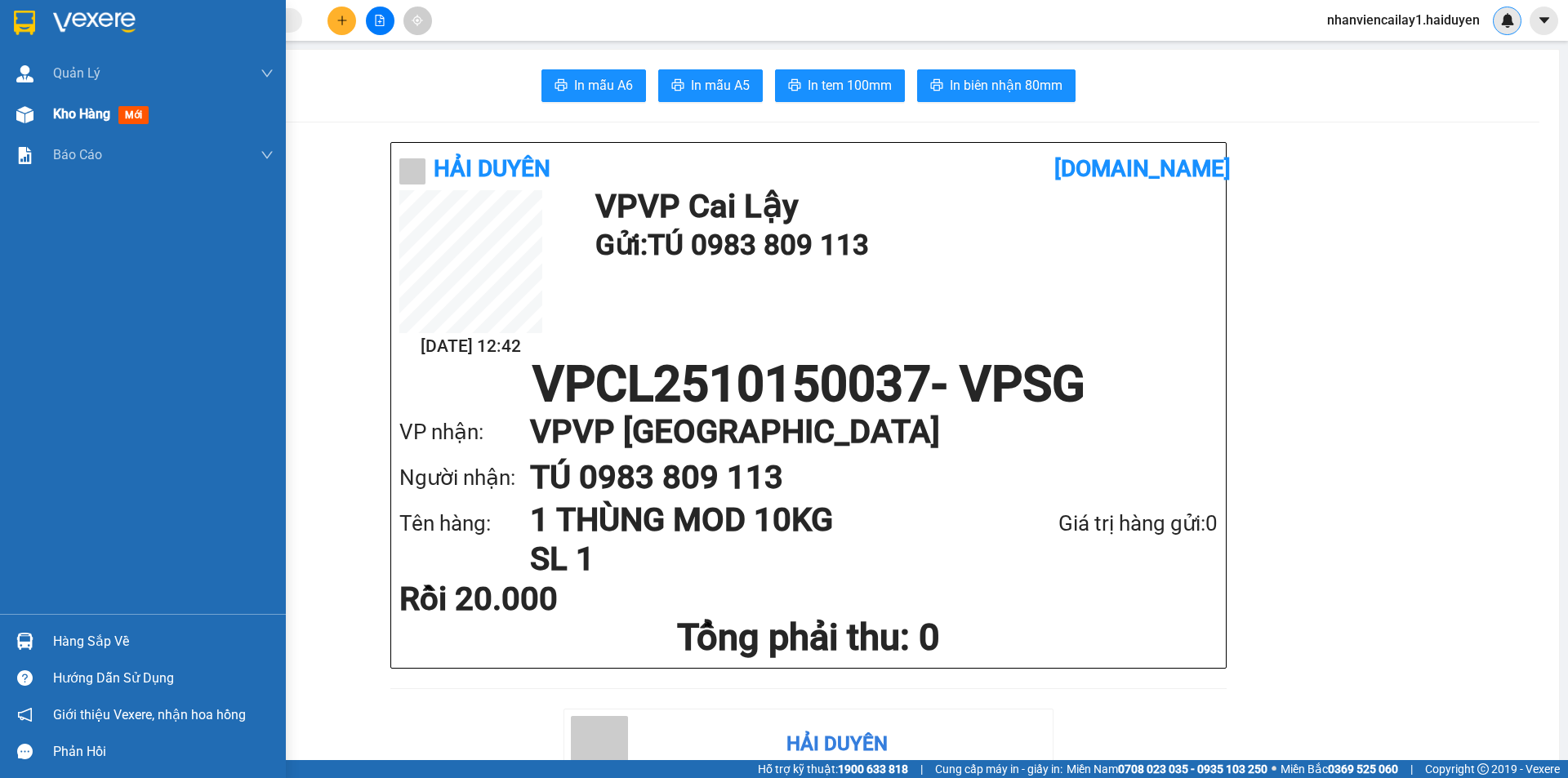
click at [85, 114] on span "Kho hàng" at bounding box center [81, 114] width 57 height 16
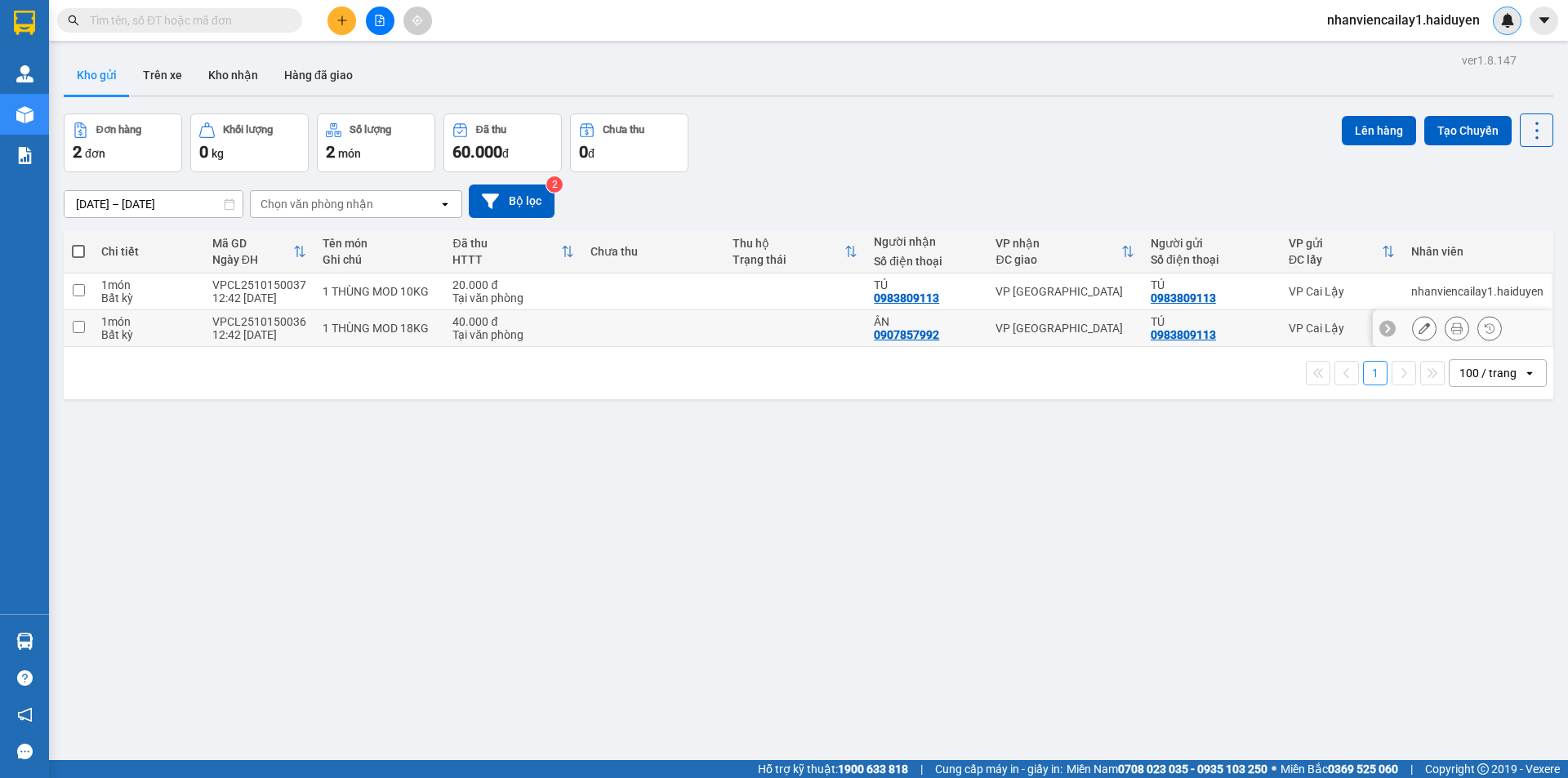
click at [1445, 325] on div at bounding box center [1457, 328] width 25 height 25
click at [1452, 332] on icon at bounding box center [1457, 327] width 11 height 11
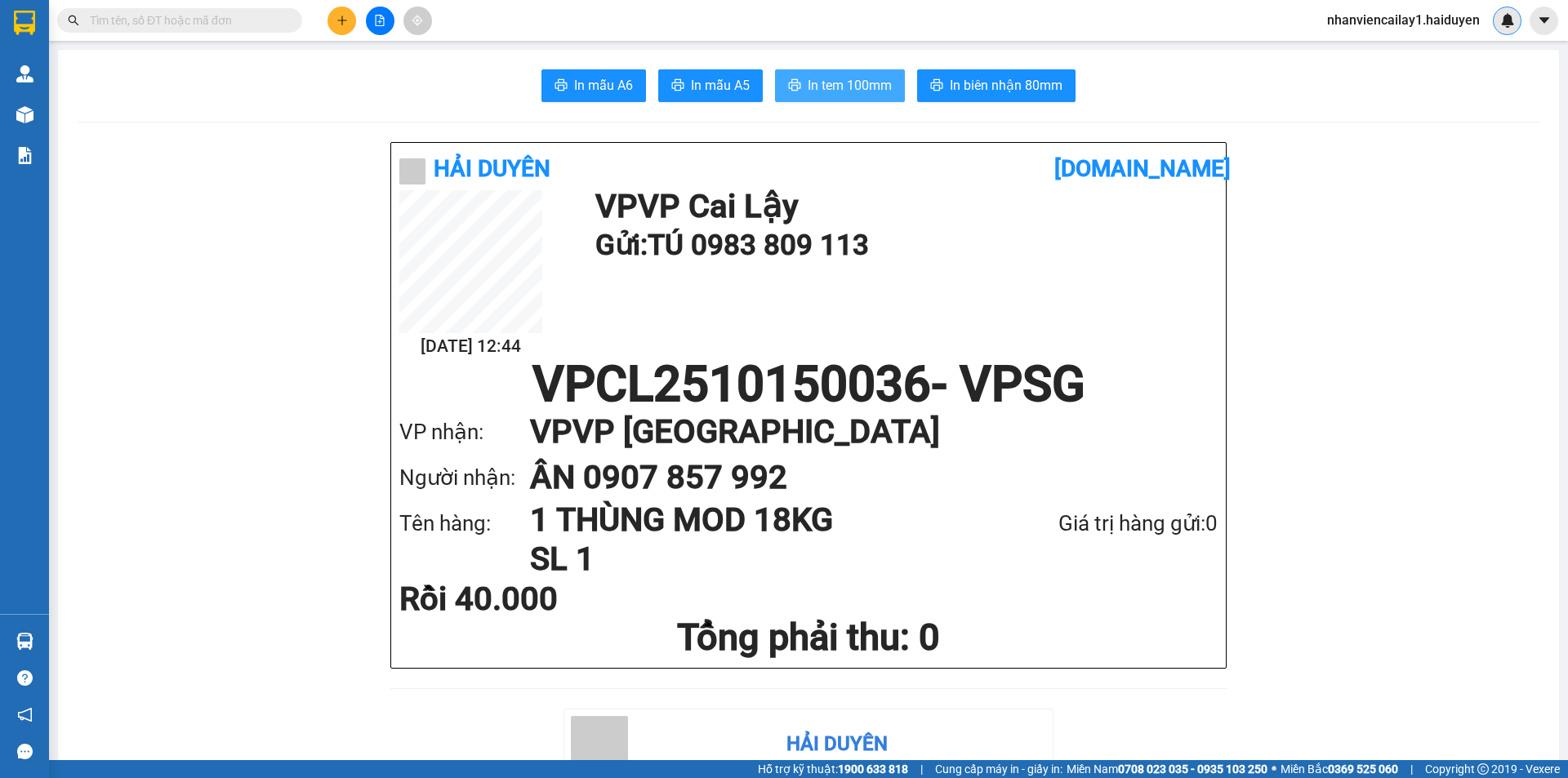
click at [823, 86] on span "In tem 100mm" at bounding box center [850, 86] width 85 height 21
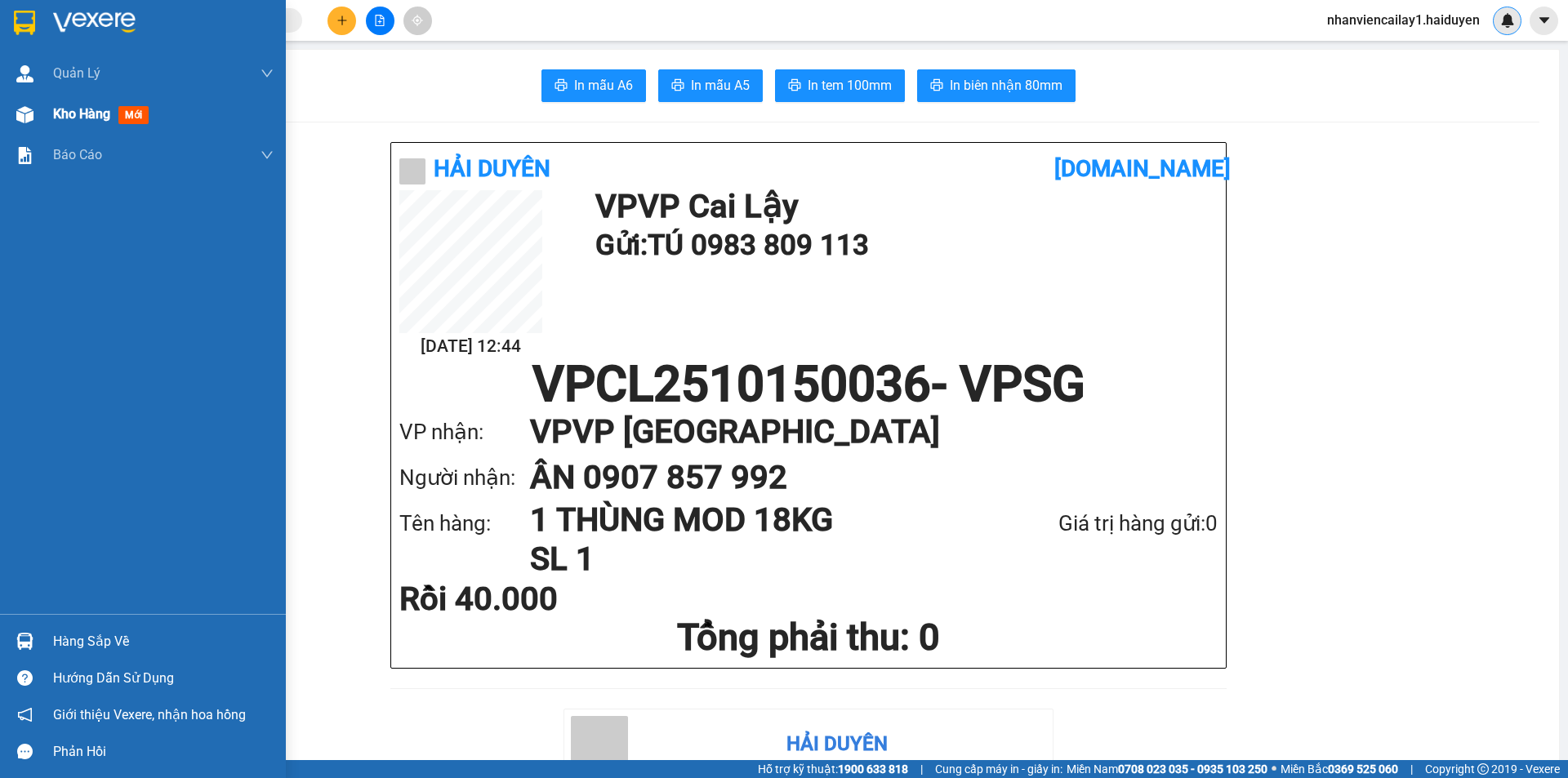
click at [82, 116] on span "Kho hàng" at bounding box center [81, 114] width 57 height 16
click at [82, 115] on span "Kho hàng" at bounding box center [81, 114] width 57 height 16
click at [80, 114] on span "Kho hàng" at bounding box center [81, 114] width 57 height 16
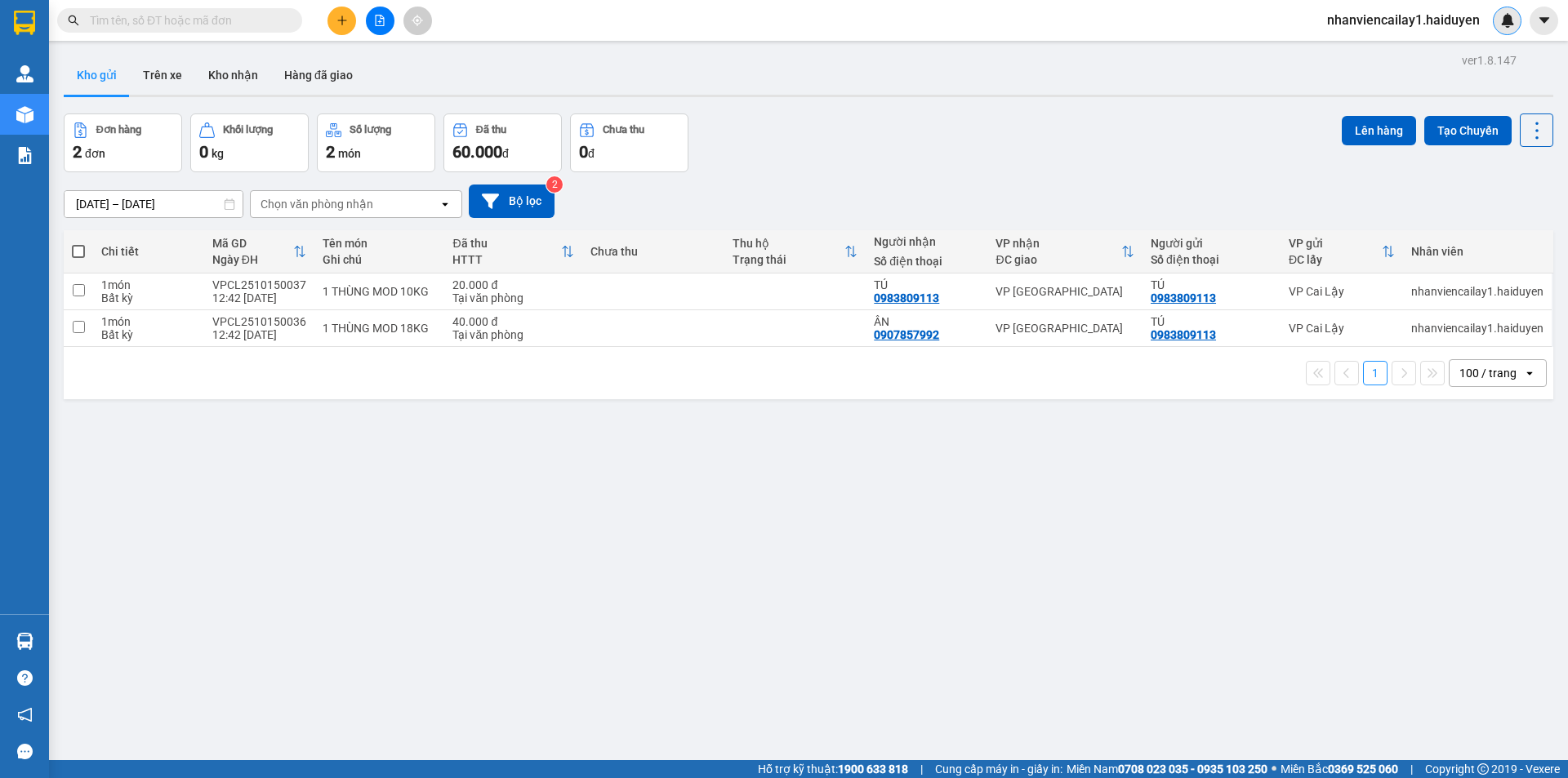
click at [376, 25] on icon "file-add" at bounding box center [380, 20] width 9 height 11
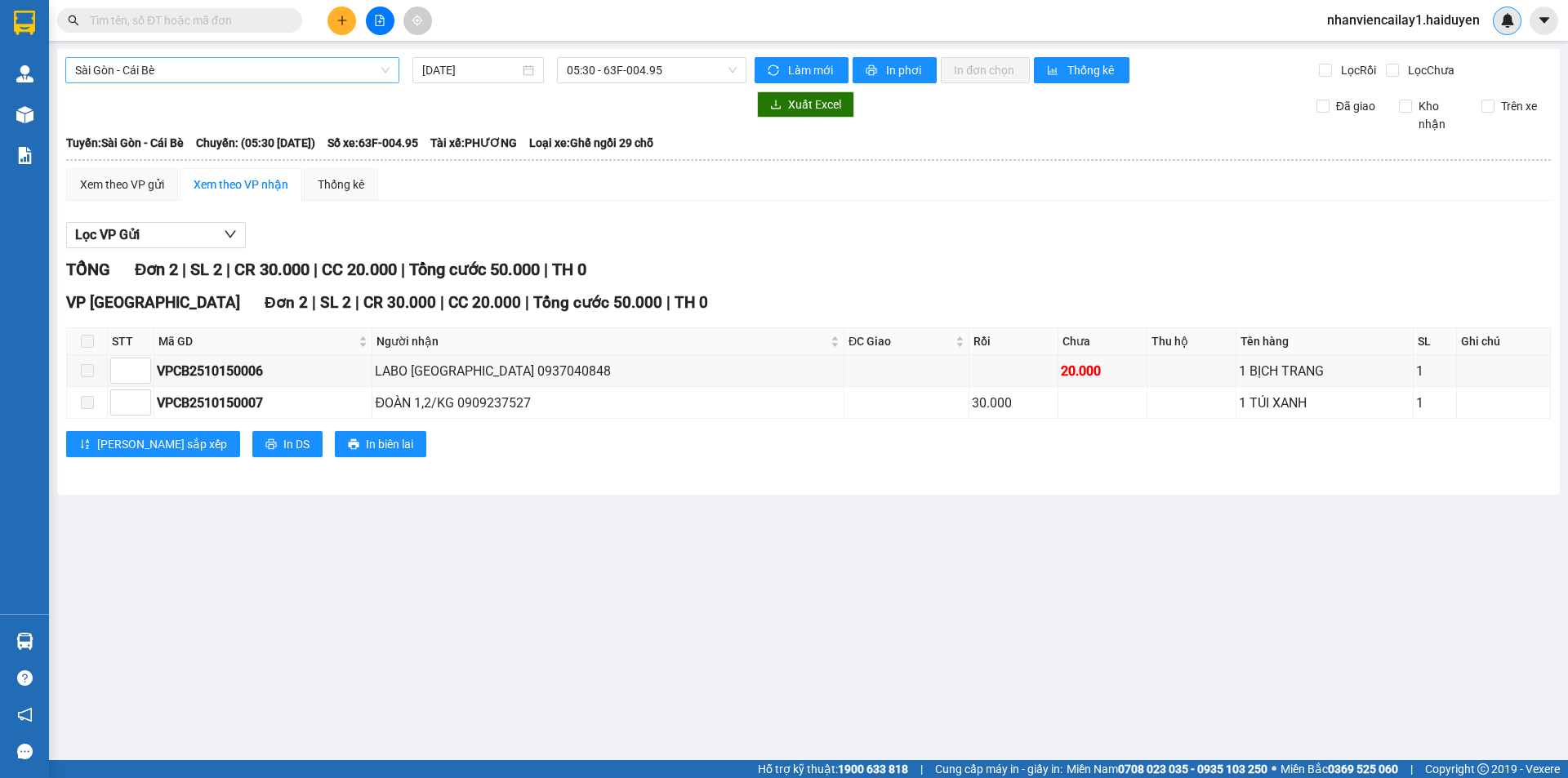
click at [248, 71] on span "Sài Gòn - Cái Bè" at bounding box center [233, 70] width 314 height 25
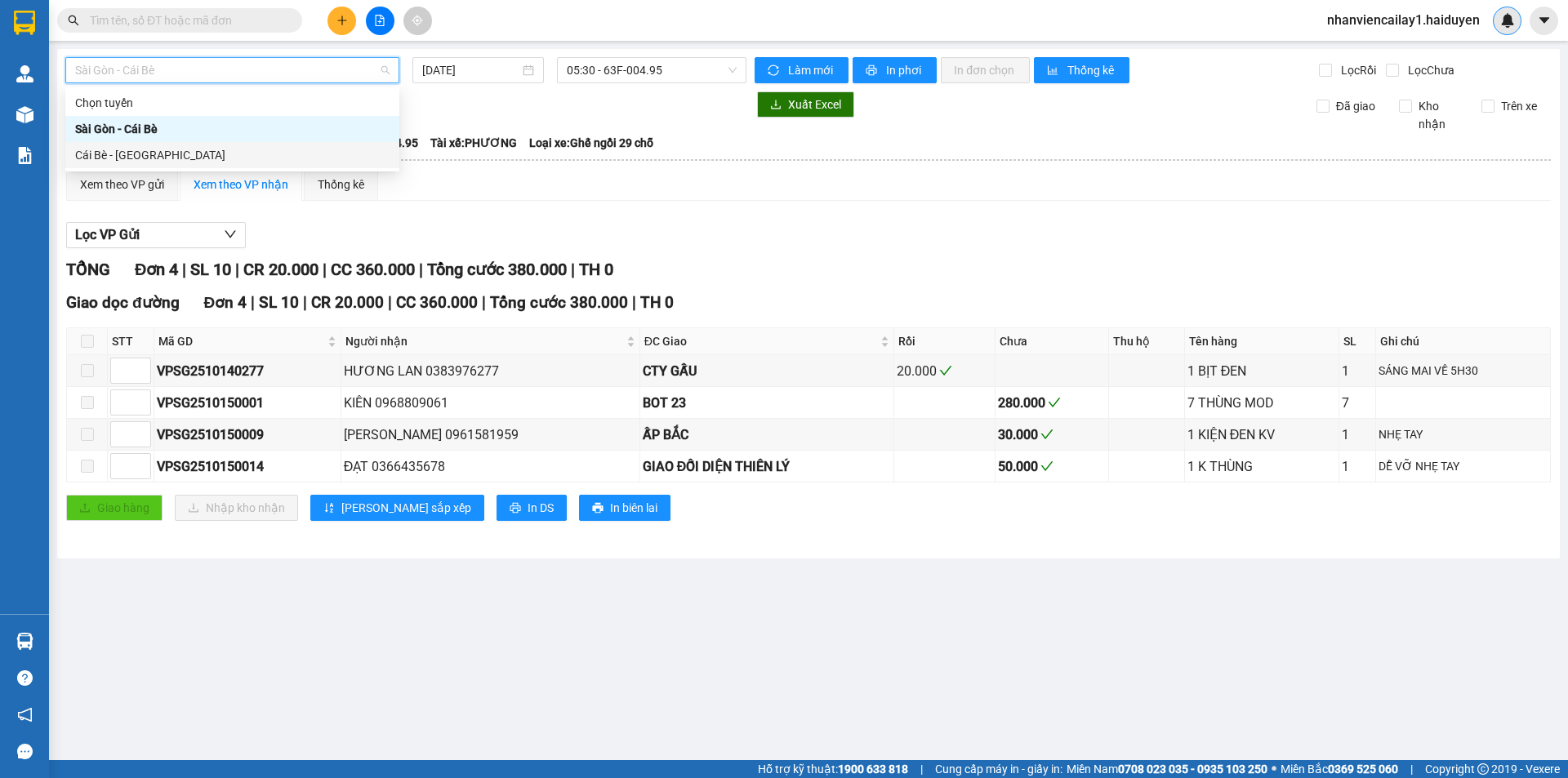
click at [235, 147] on div "Cái Bè - [GEOGRAPHIC_DATA]" at bounding box center [233, 155] width 314 height 18
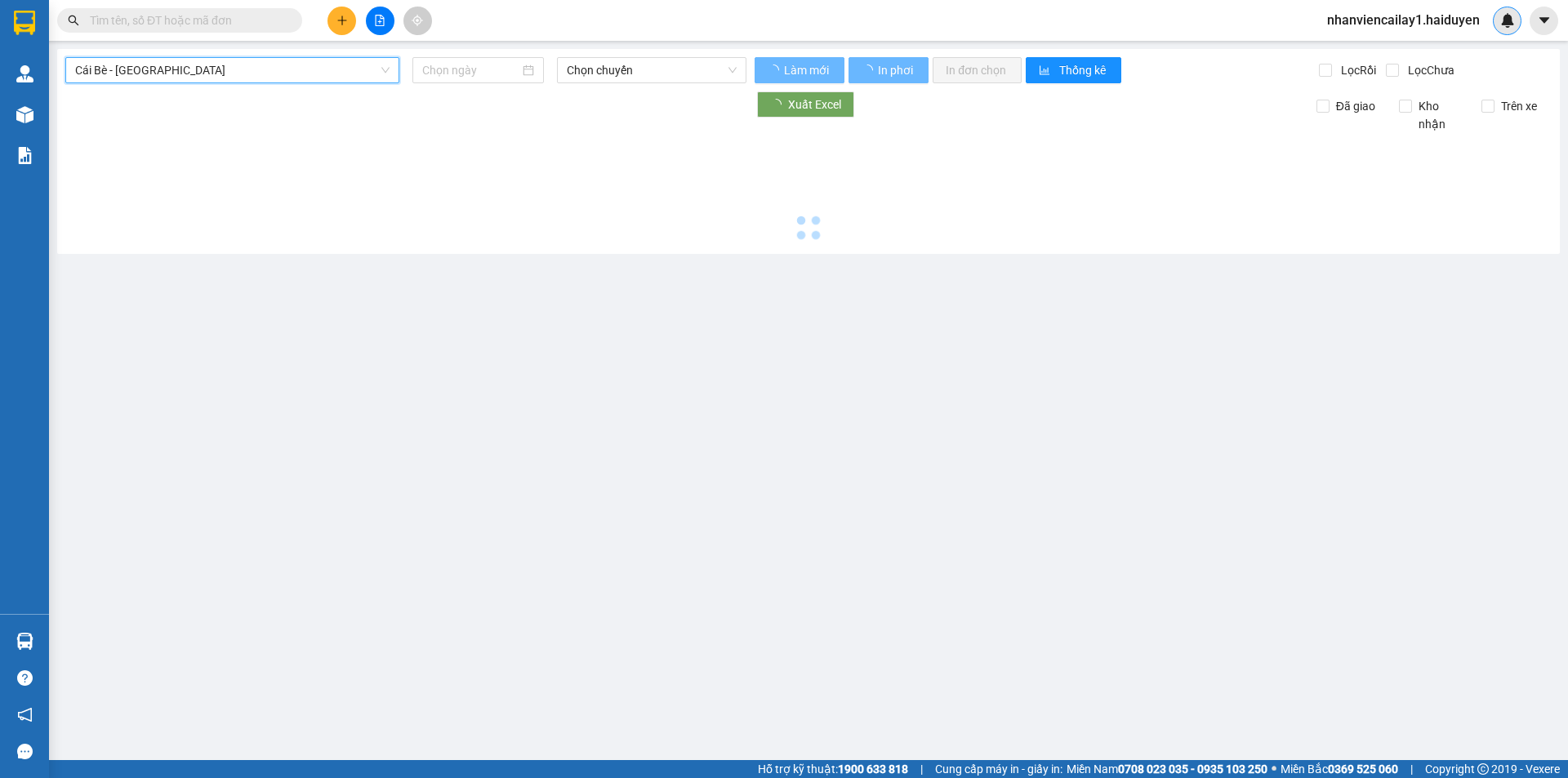
type input "[DATE]"
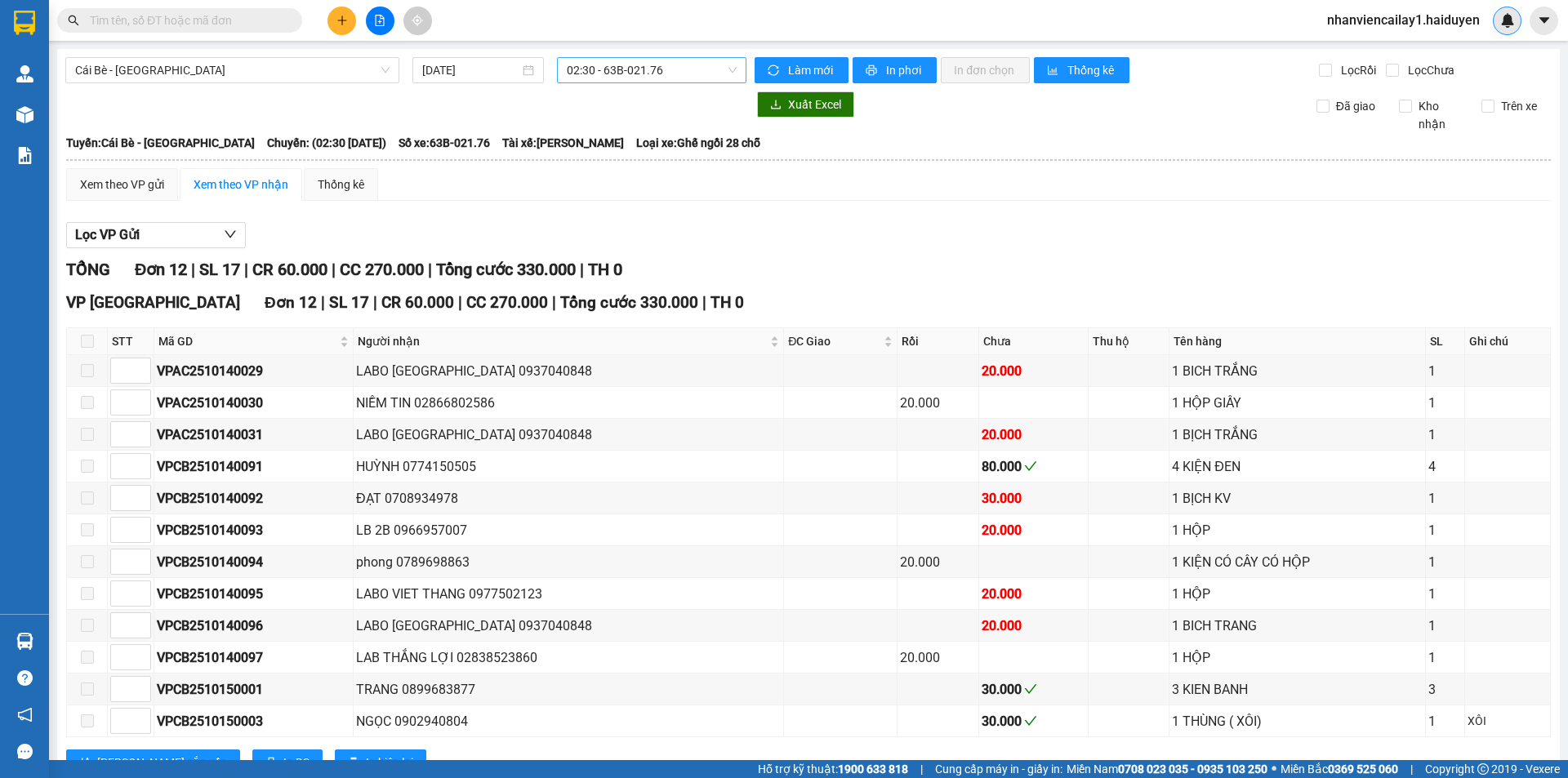
click at [597, 79] on span "02:30 - 63B-021.76" at bounding box center [652, 70] width 170 height 25
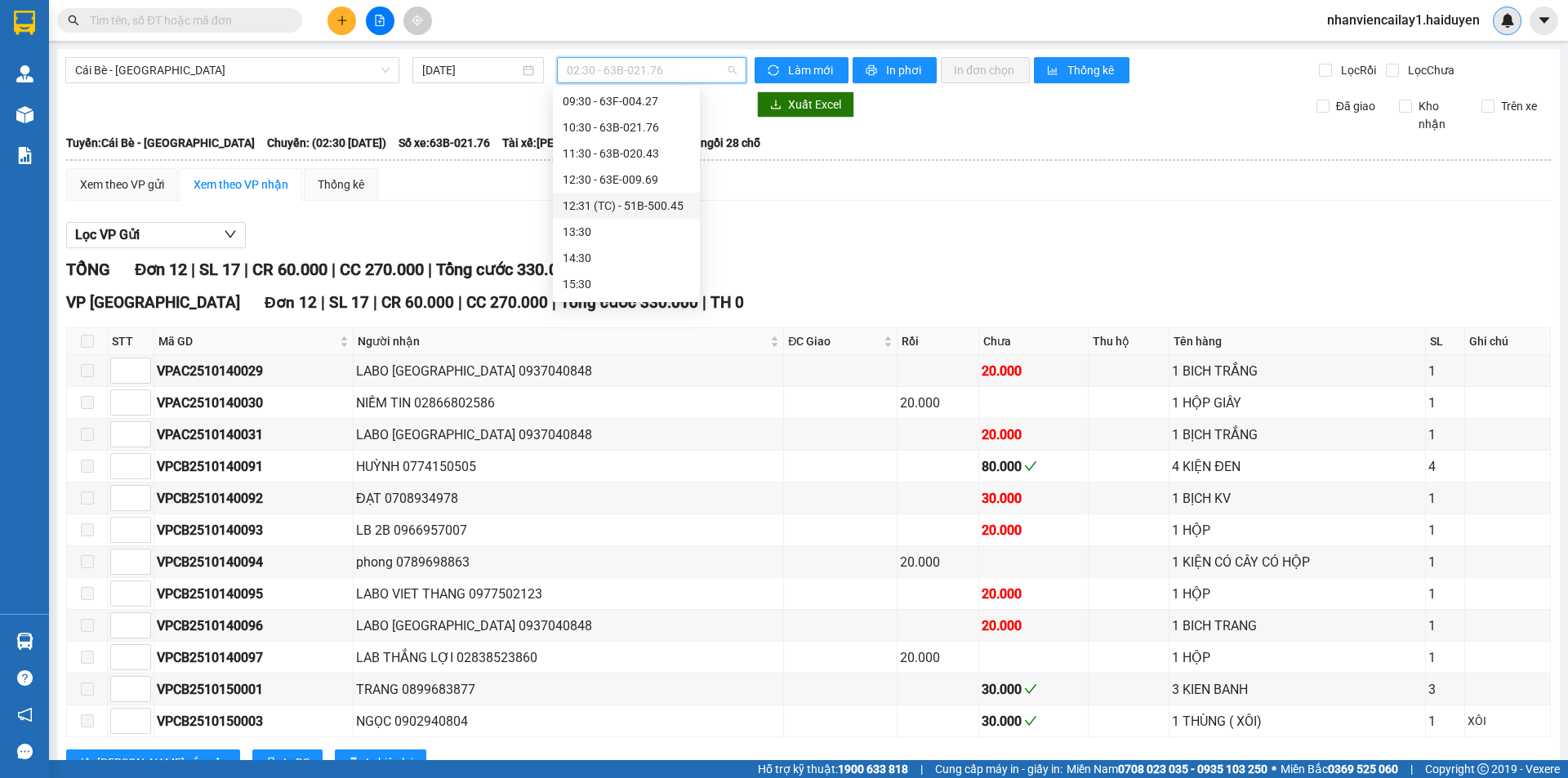
scroll to position [313, 0]
click at [625, 173] on div "12:31 (TC) - 51B-500.45" at bounding box center [627, 181] width 127 height 18
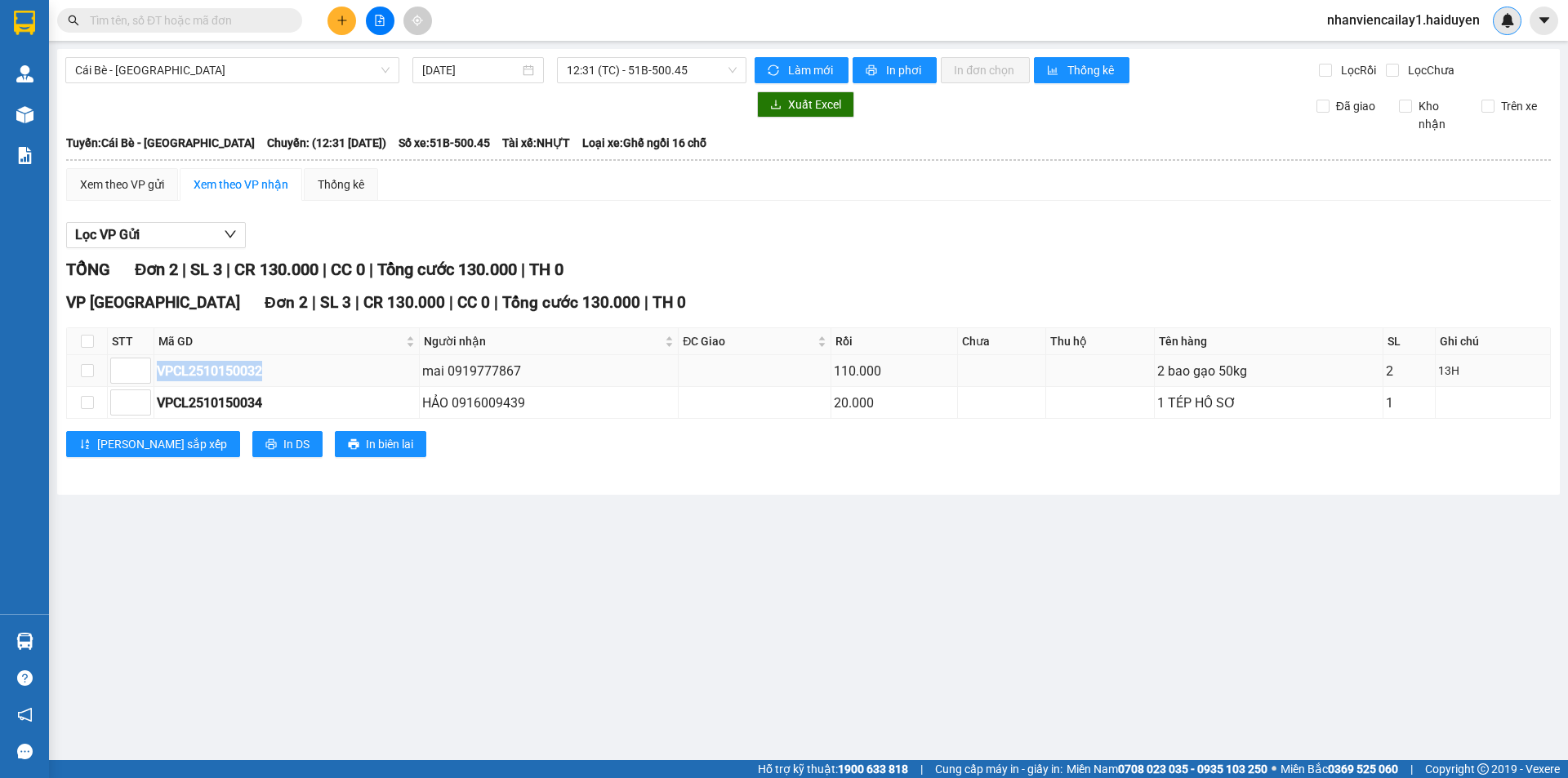
drag, startPoint x: 155, startPoint y: 368, endPoint x: 283, endPoint y: 385, distance: 129.1
click at [264, 382] on td "VPCL2510150032" at bounding box center [287, 371] width 266 height 32
copy div "VPCL2510150032"
click at [228, 25] on input "text" at bounding box center [186, 20] width 193 height 18
paste input "VPCL2510150032"
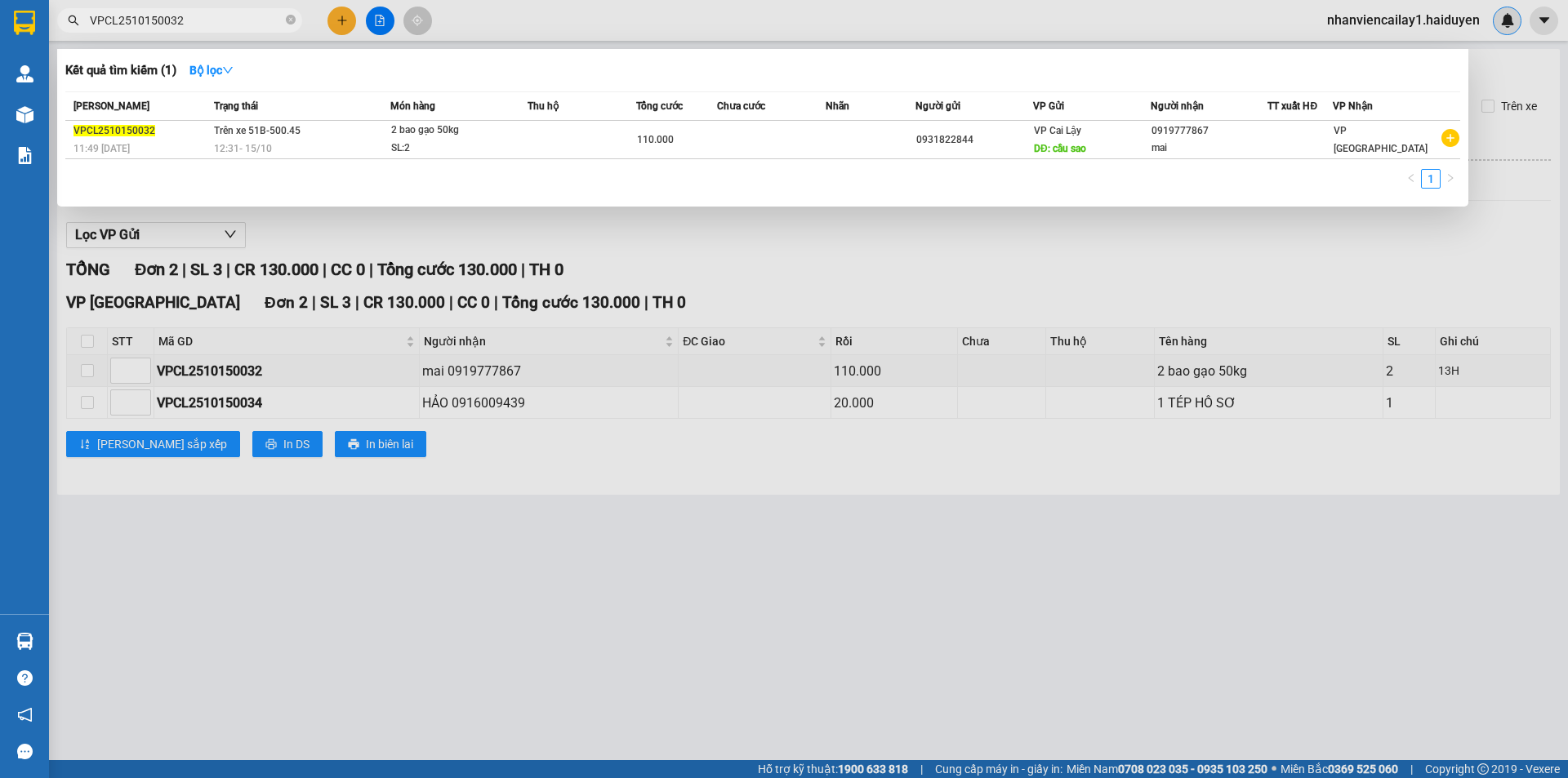
type input "VPCL2510150032"
click at [606, 276] on div at bounding box center [784, 389] width 1568 height 778
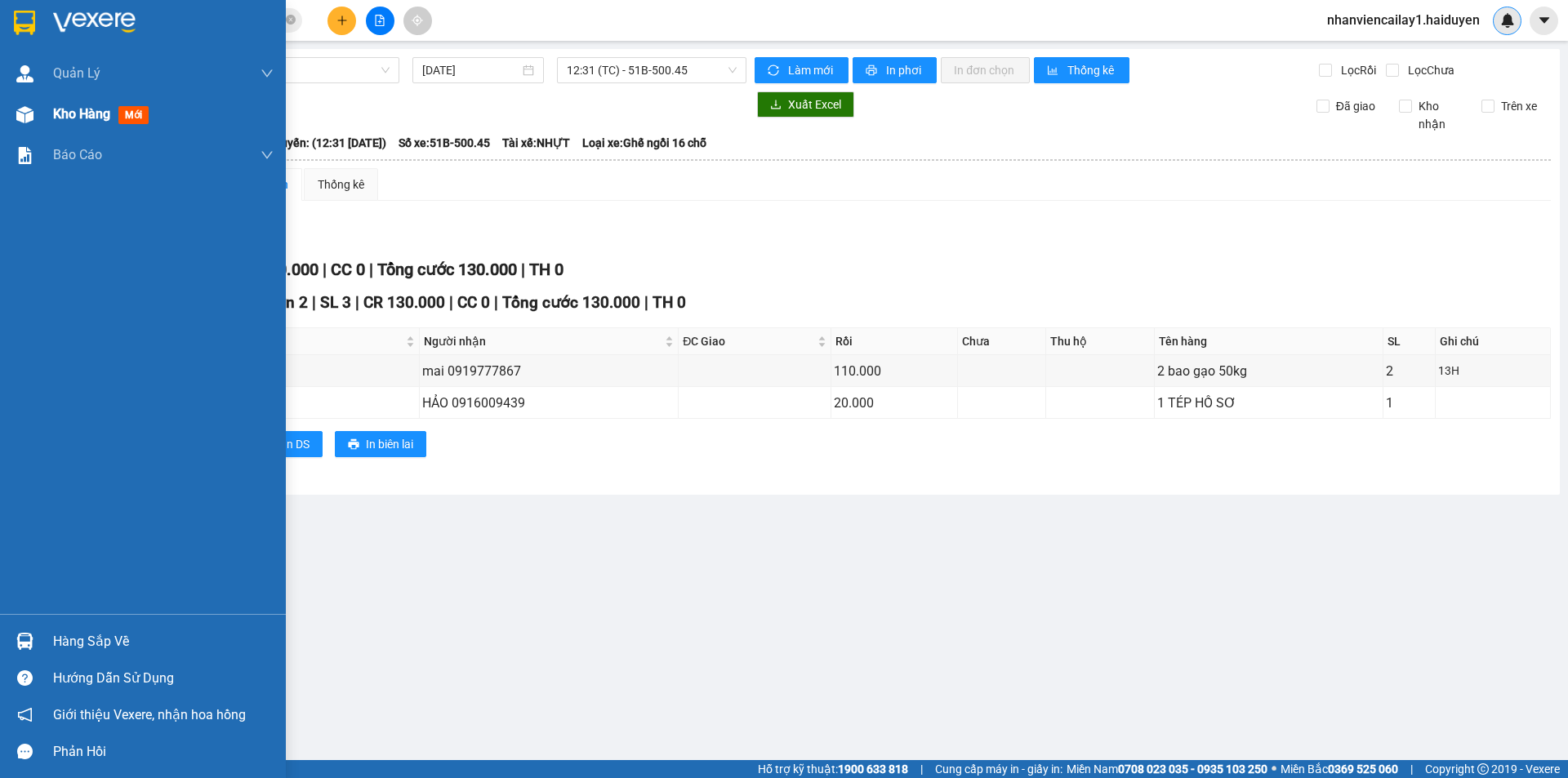
click at [52, 111] on div "Kho hàng mới" at bounding box center [142, 113] width 286 height 41
click at [53, 111] on div "Kho hàng mới" at bounding box center [142, 113] width 286 height 41
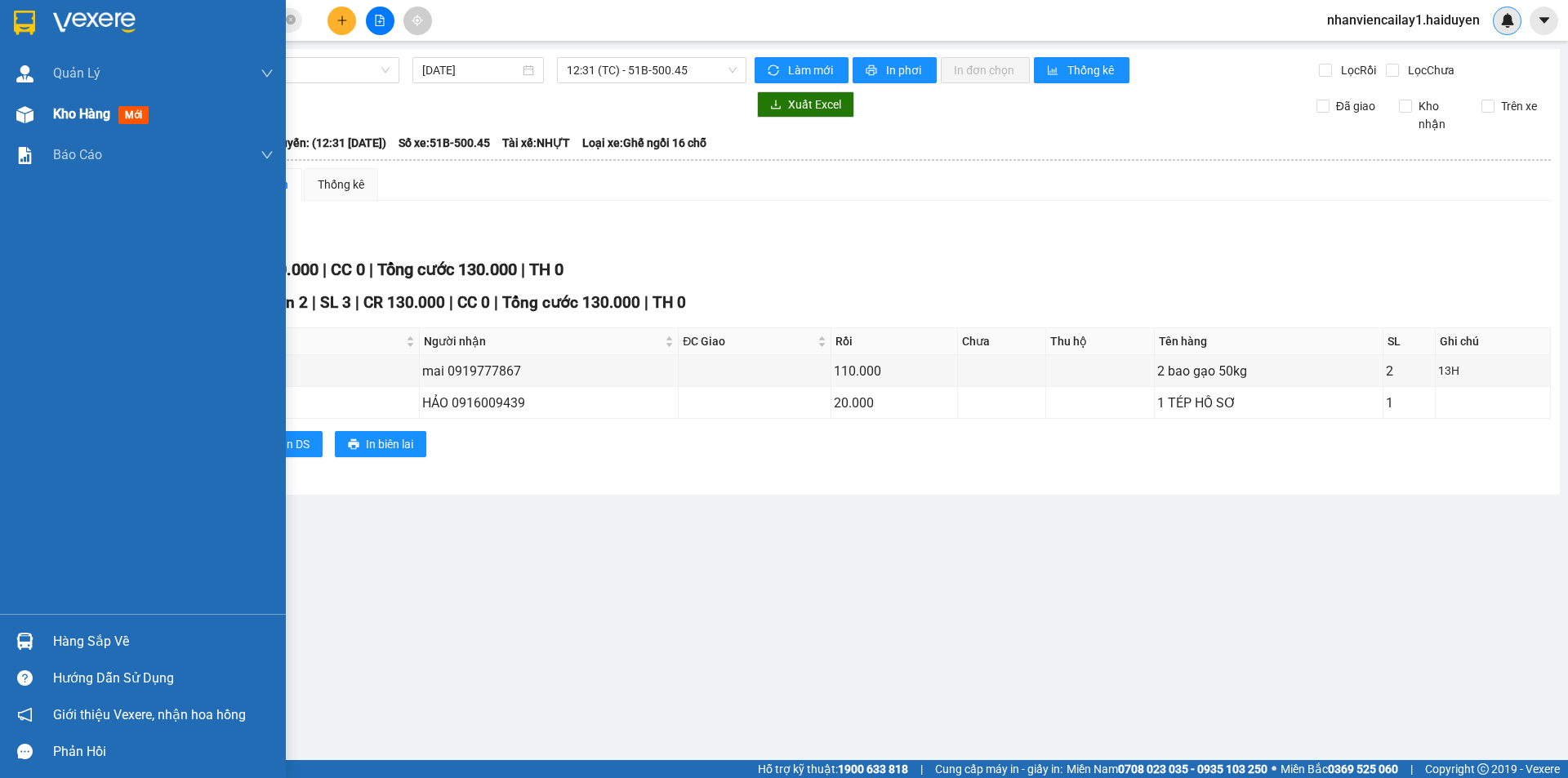
click at [53, 111] on div "Kho hàng mới" at bounding box center [142, 113] width 286 height 41
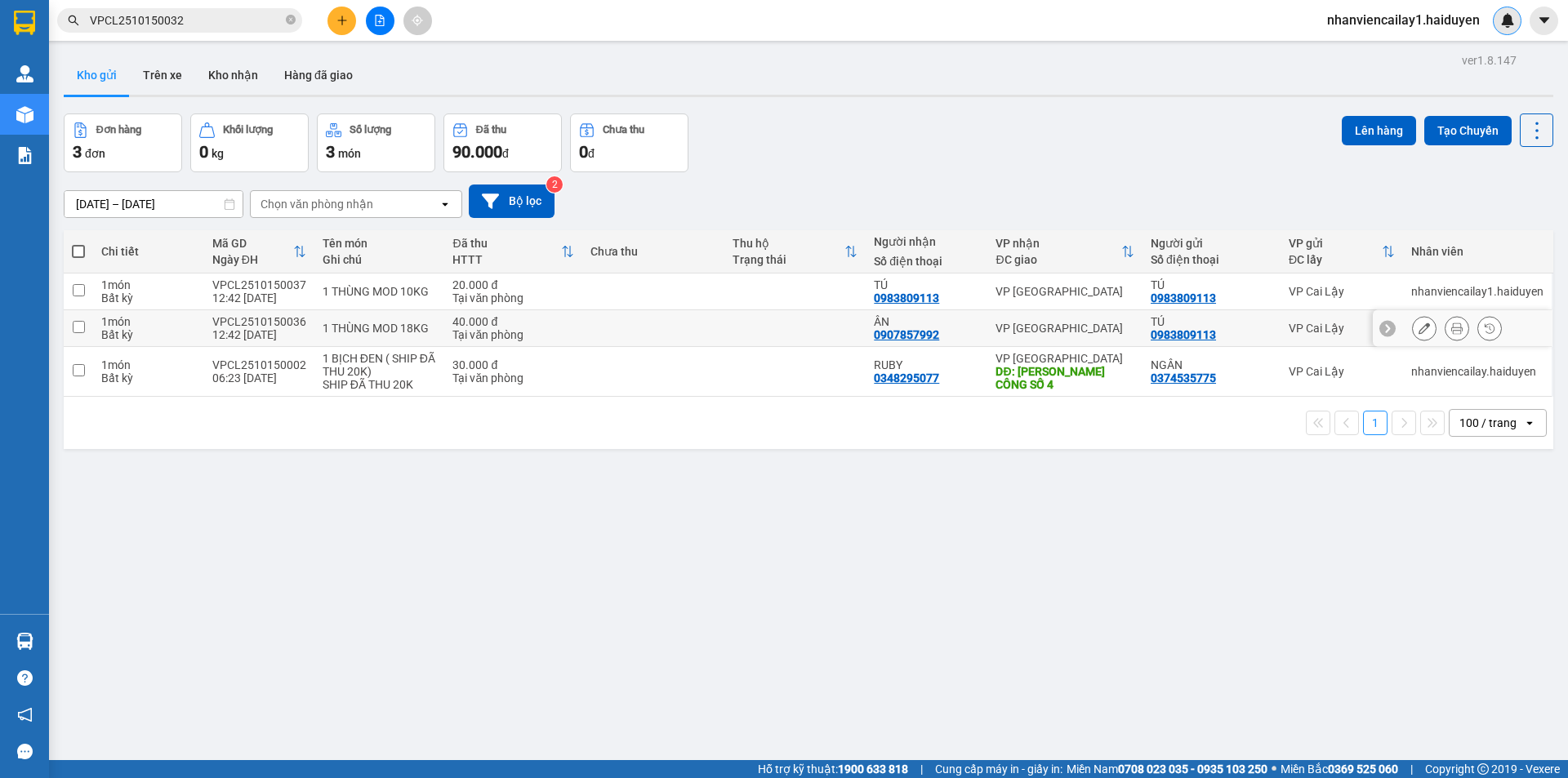
click at [661, 318] on td at bounding box center [653, 328] width 142 height 37
checkbox input "true"
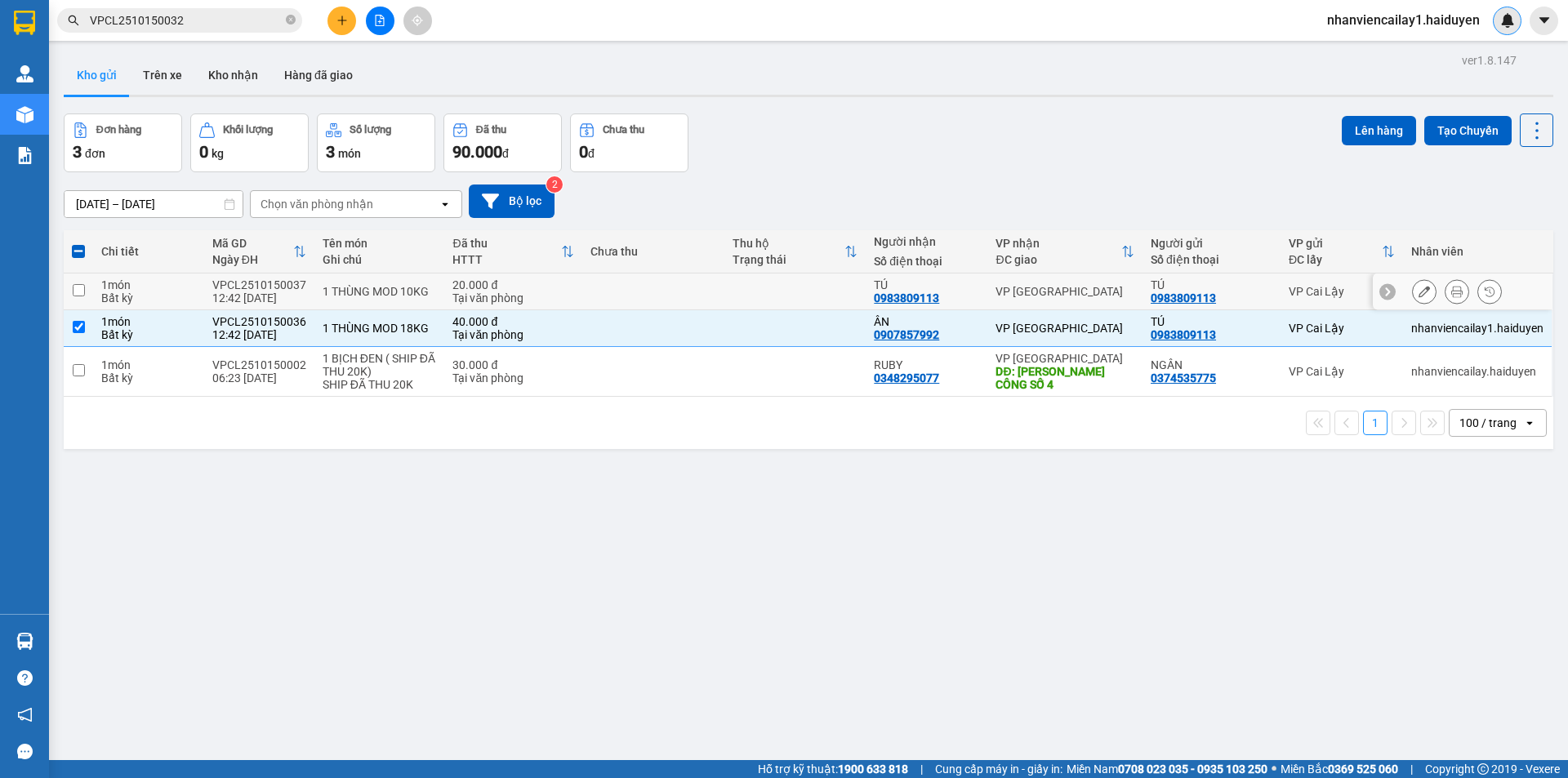
click at [655, 280] on td at bounding box center [653, 292] width 142 height 37
checkbox input "true"
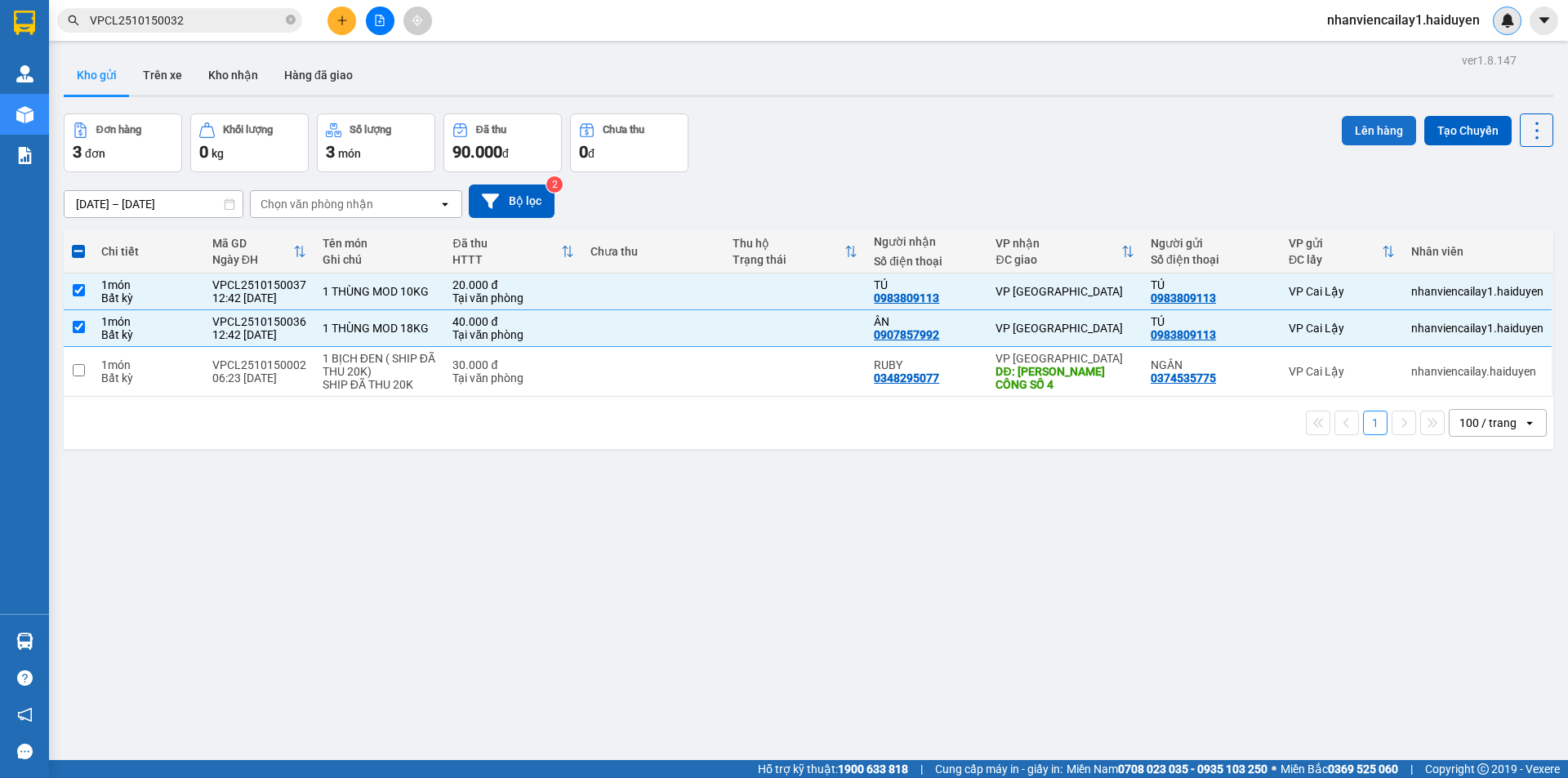
click at [1359, 130] on button "Lên hàng" at bounding box center [1379, 131] width 75 height 30
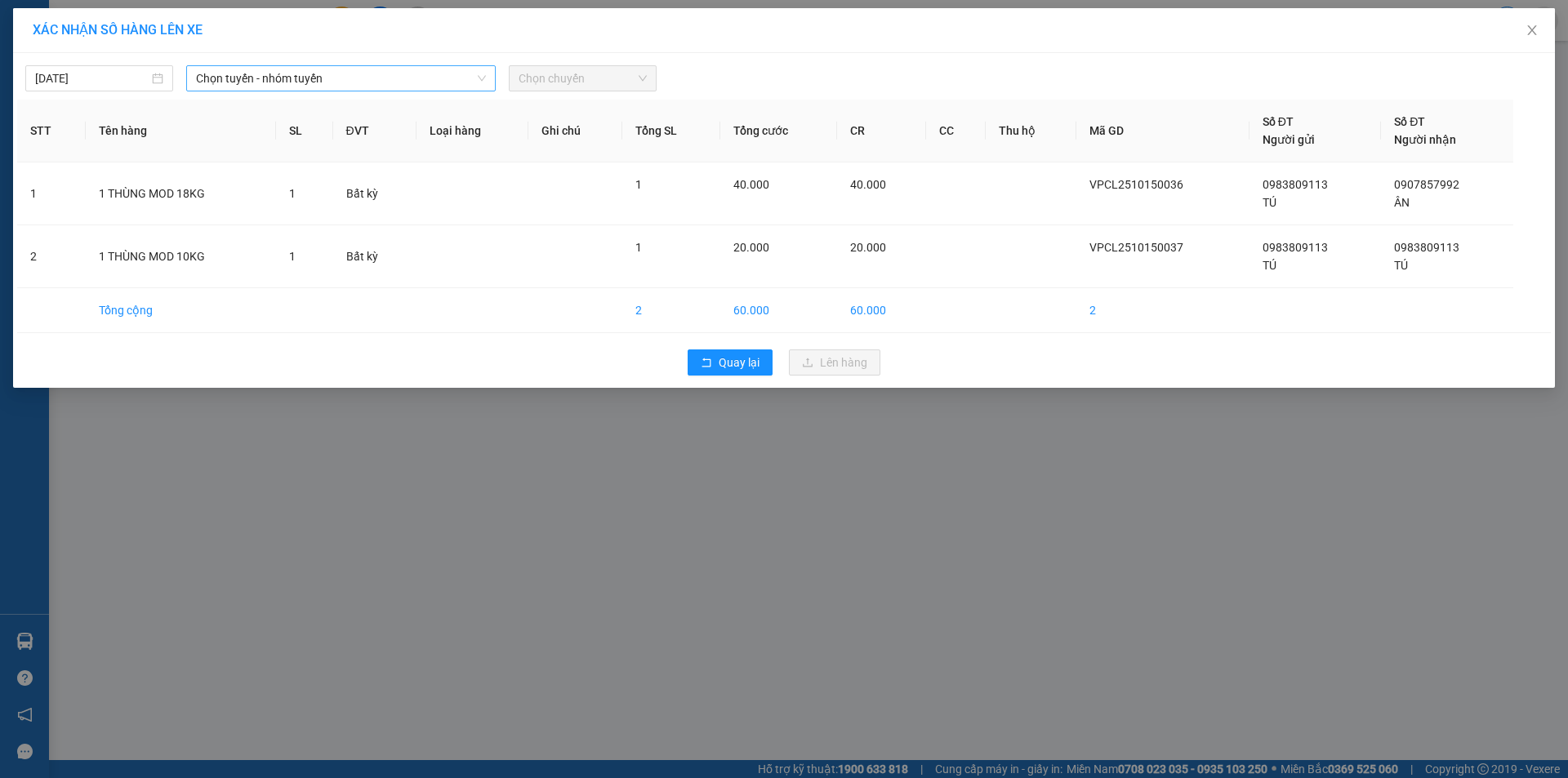
click at [439, 74] on span "Chọn tuyến - nhóm tuyến" at bounding box center [340, 78] width 290 height 25
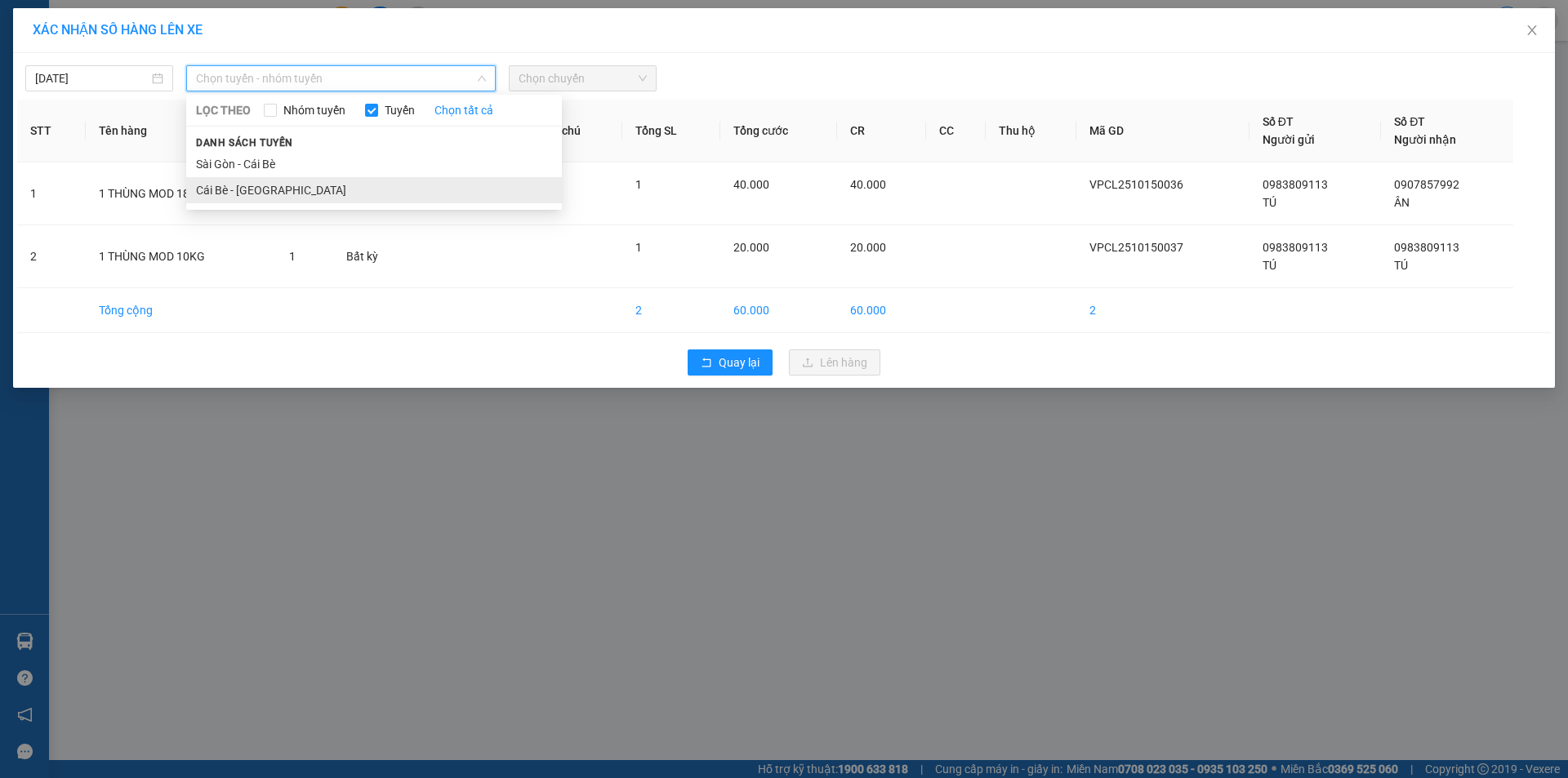
click at [457, 194] on li "Cái Bè - [GEOGRAPHIC_DATA]" at bounding box center [374, 190] width 376 height 26
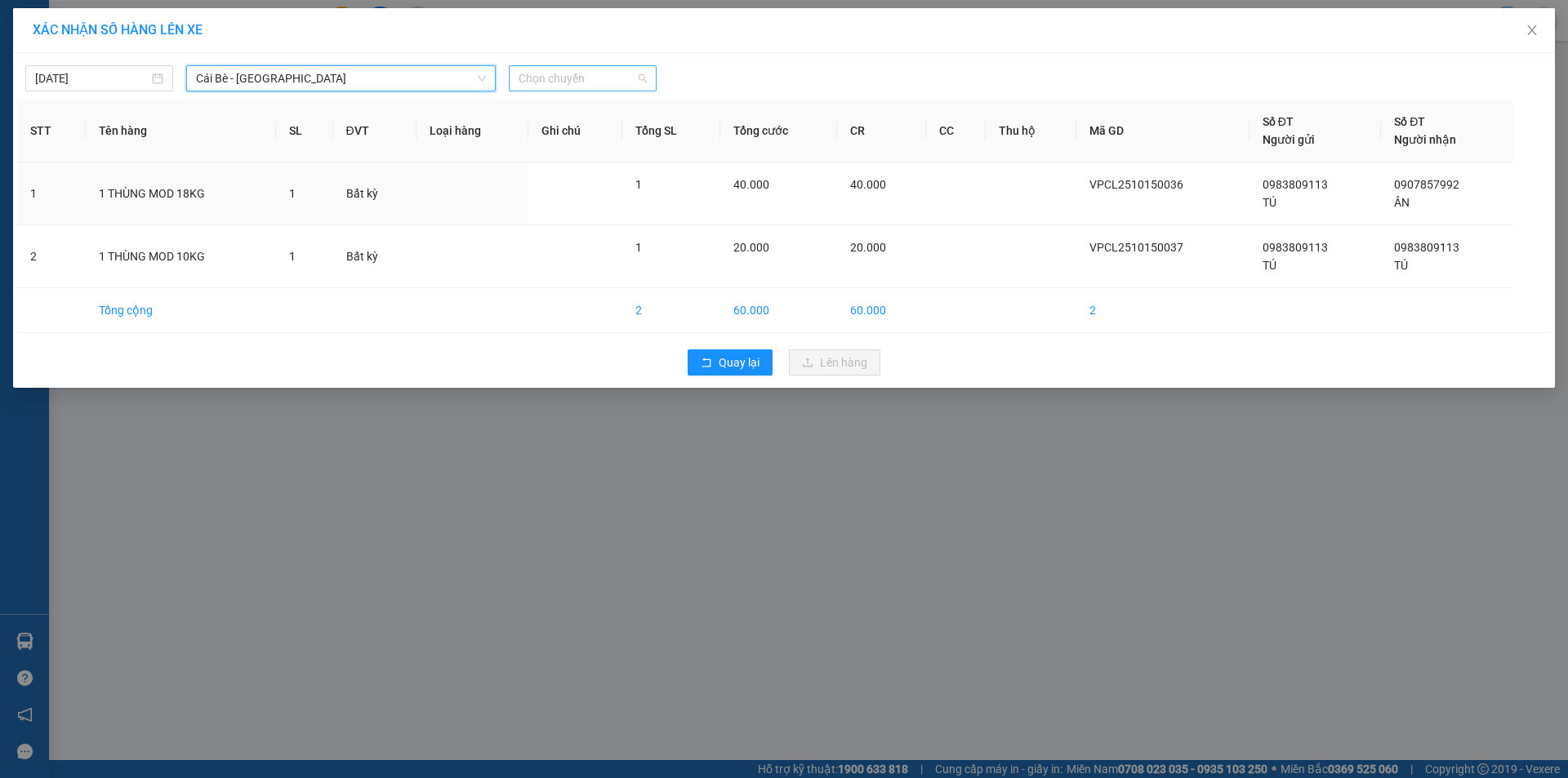
click at [613, 76] on span "Chọn chuyến" at bounding box center [582, 78] width 128 height 25
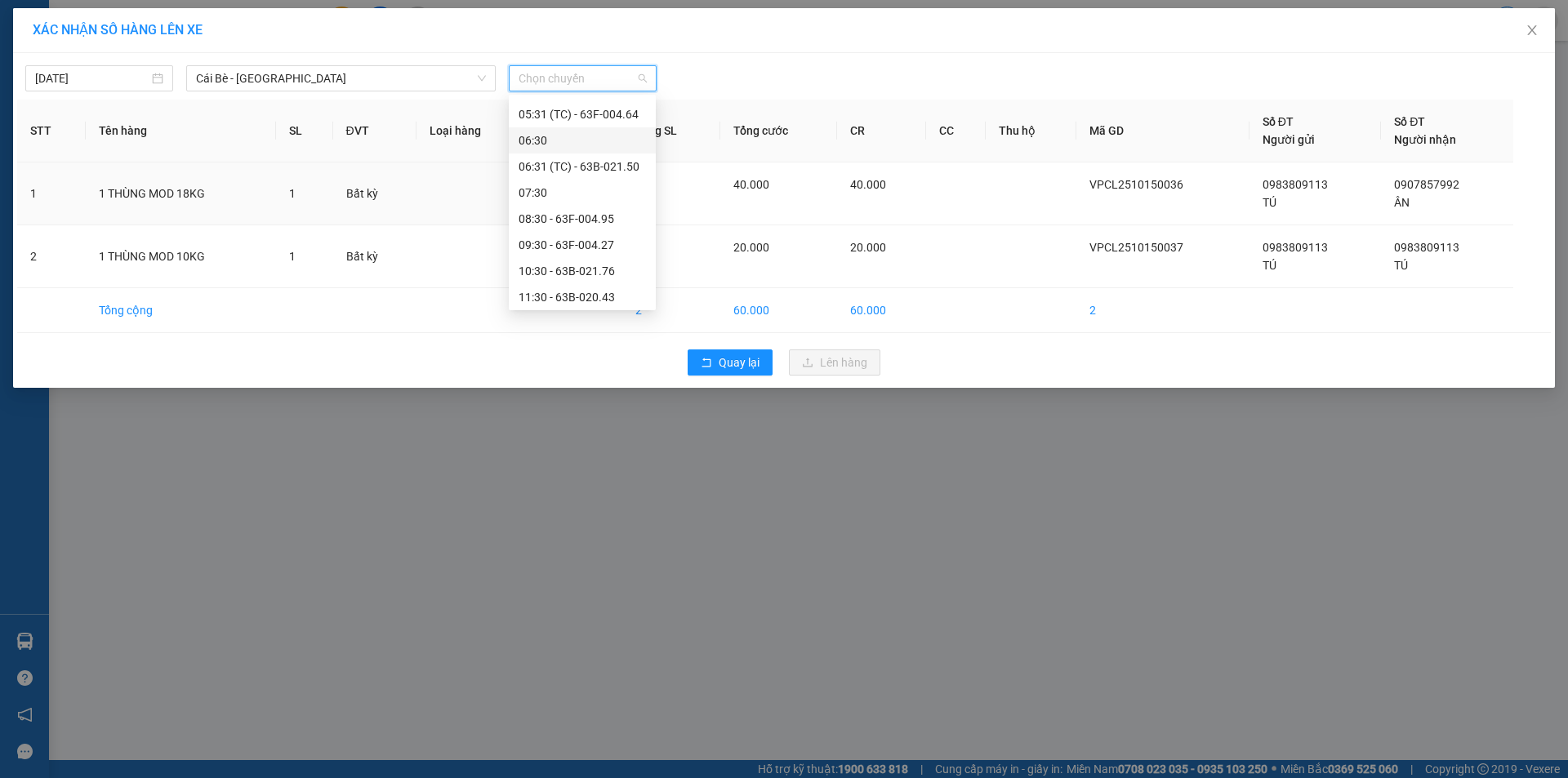
scroll to position [245, 0]
click at [605, 247] on div "12:31 (TC) - 51B-500.45" at bounding box center [582, 258] width 147 height 26
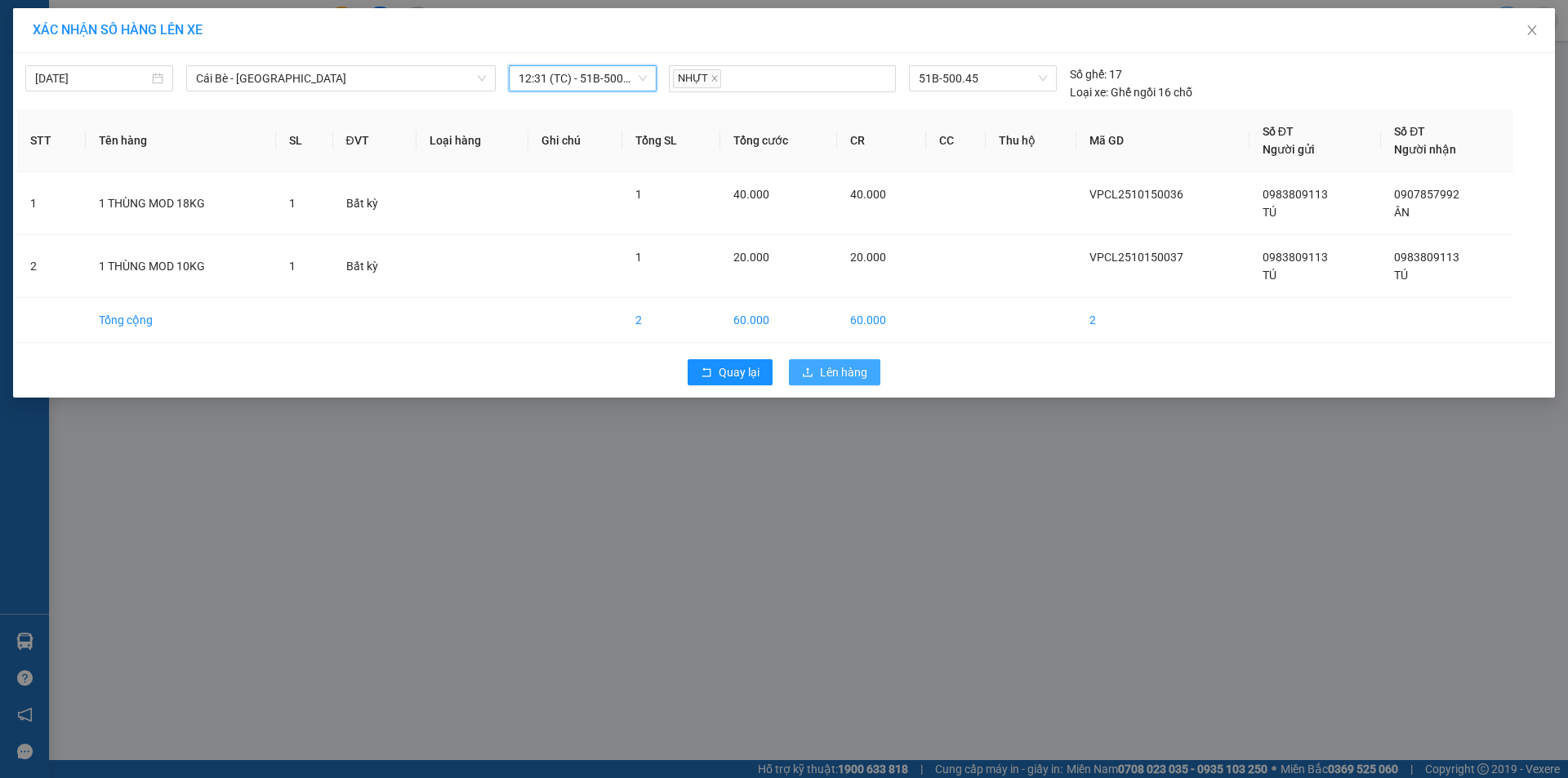
click at [845, 376] on span "Lên hàng" at bounding box center [844, 372] width 48 height 18
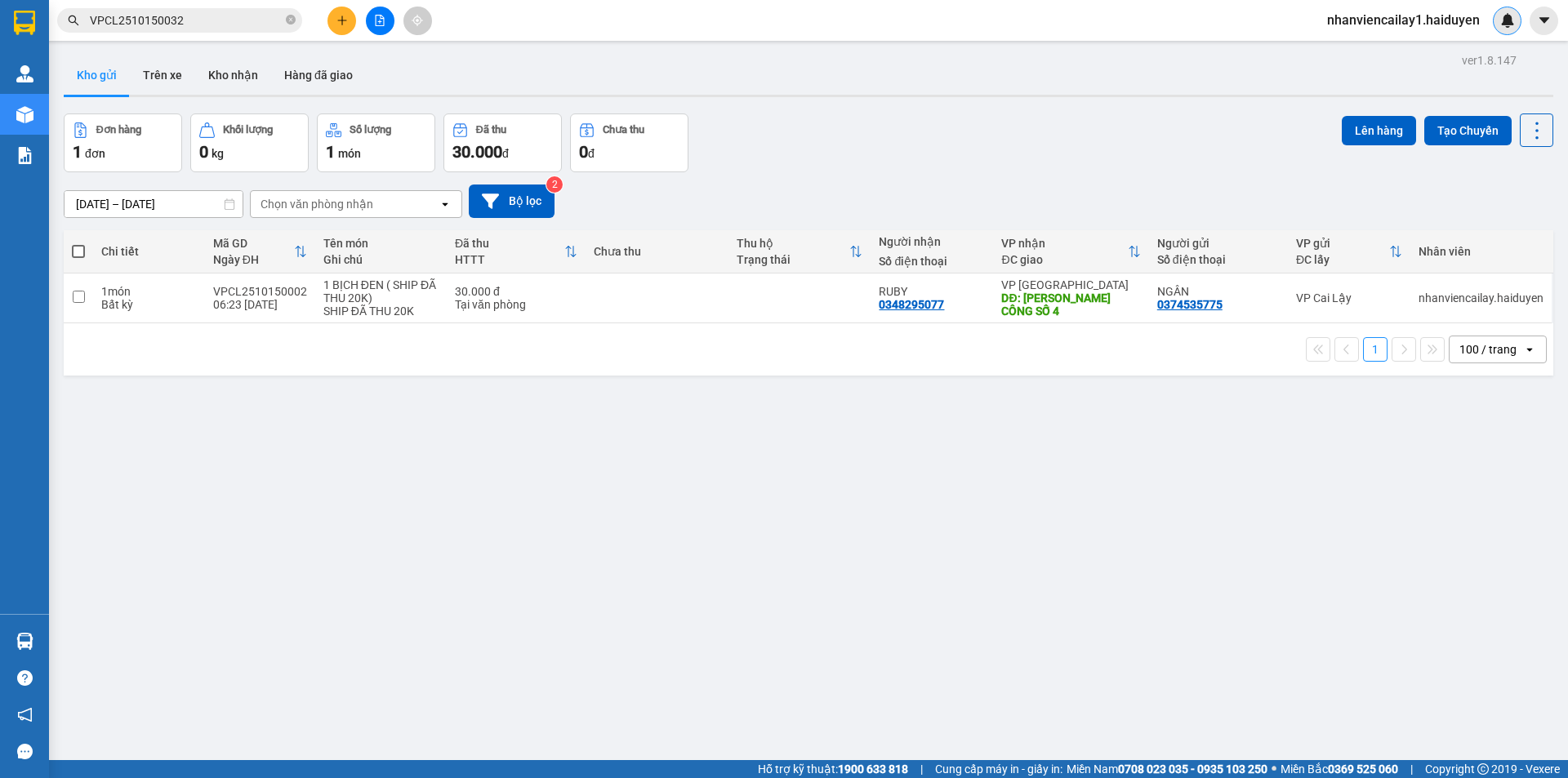
click at [346, 21] on icon "plus" at bounding box center [341, 20] width 9 height 1
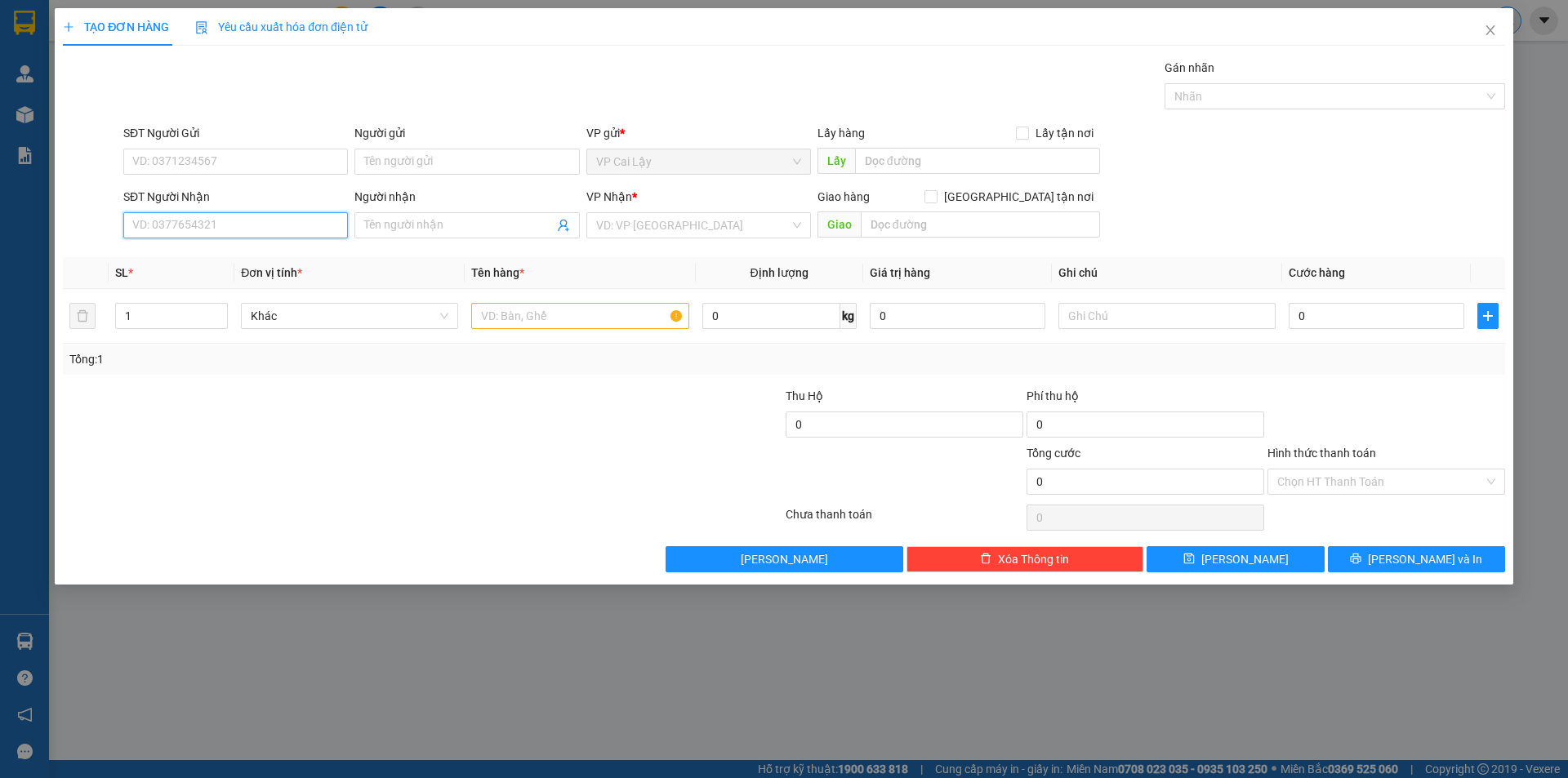
click at [206, 225] on input "SĐT Người Nhận" at bounding box center [236, 225] width 225 height 26
type input "0799520297"
click at [203, 247] on div "0799520297 - TÍNH" at bounding box center [236, 258] width 225 height 26
type input "TÍNH"
type input "20.000"
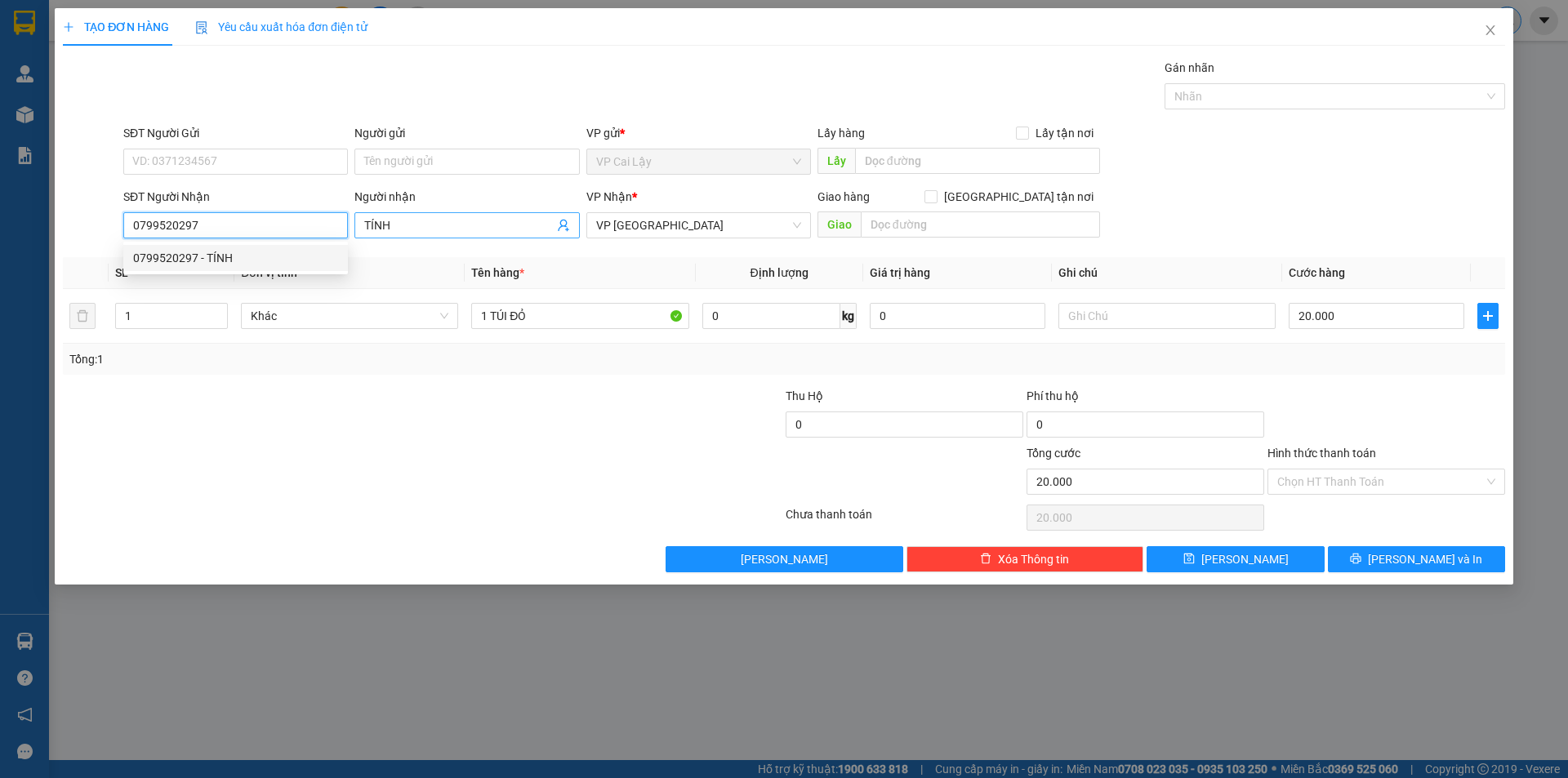
type input "20.000"
type input "0799520297"
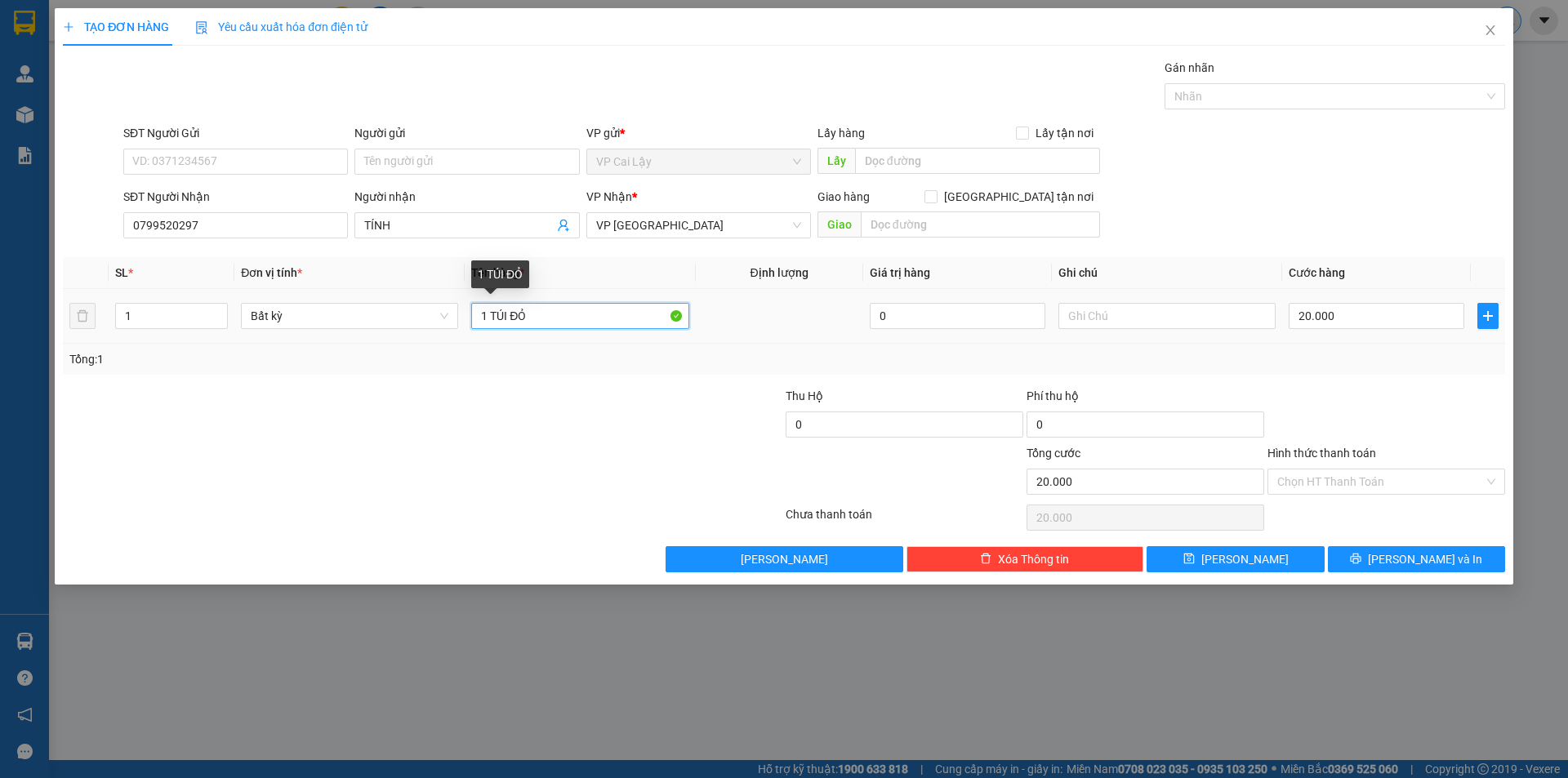
click at [552, 312] on input "1 TÚI ĐỎ" at bounding box center [580, 316] width 217 height 26
type input "1 THÙNG"
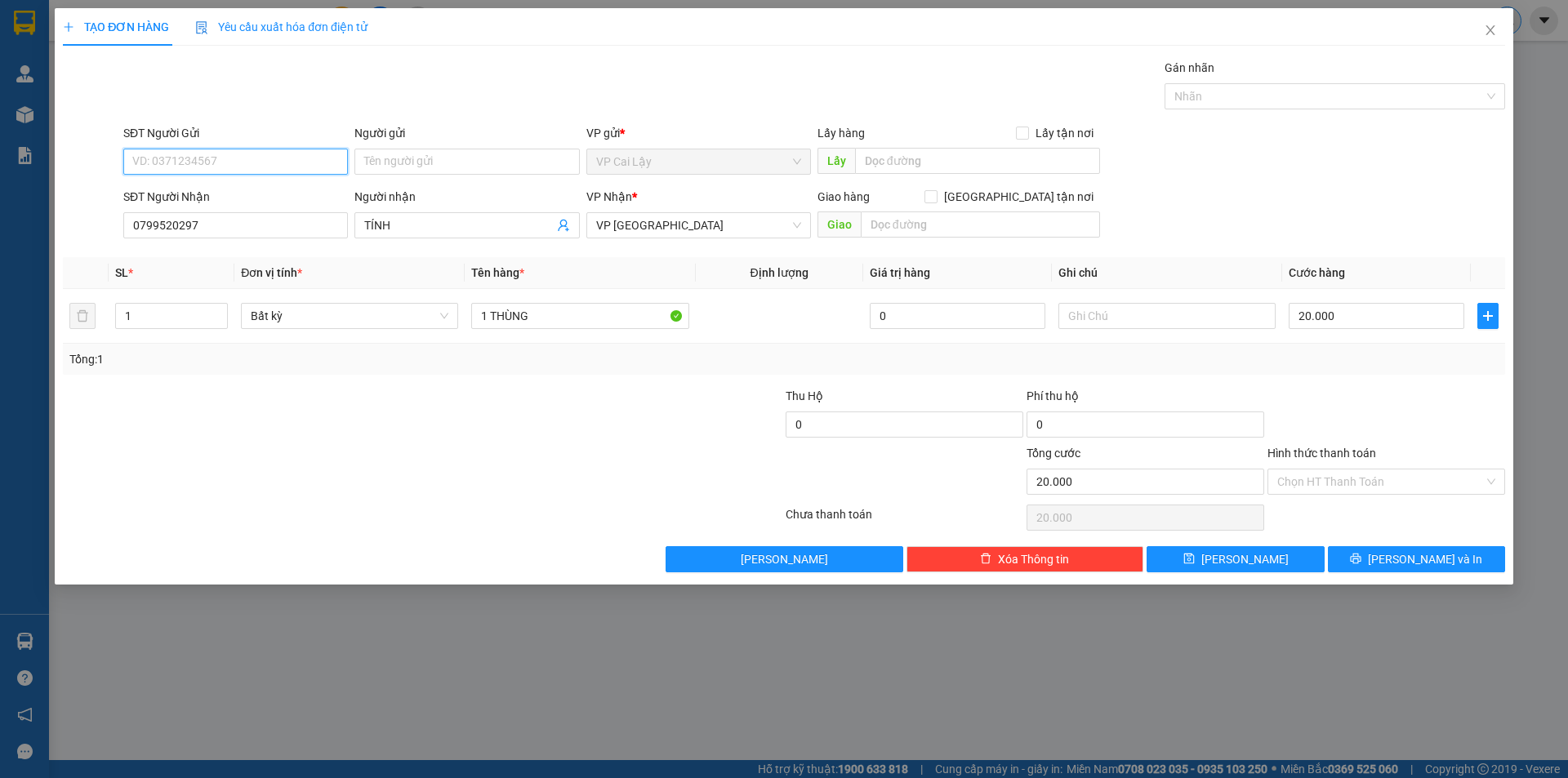
click at [188, 158] on input "SĐT Người Gửi" at bounding box center [236, 161] width 225 height 26
click at [197, 205] on div "0932882781 - KHÔ CÁ ÚT HỒNG" at bounding box center [236, 194] width 225 height 26
type input "0932882781"
type input "KHÔ CÁ ÚT HỒNG"
type input "1 TÚI ĐỎ"
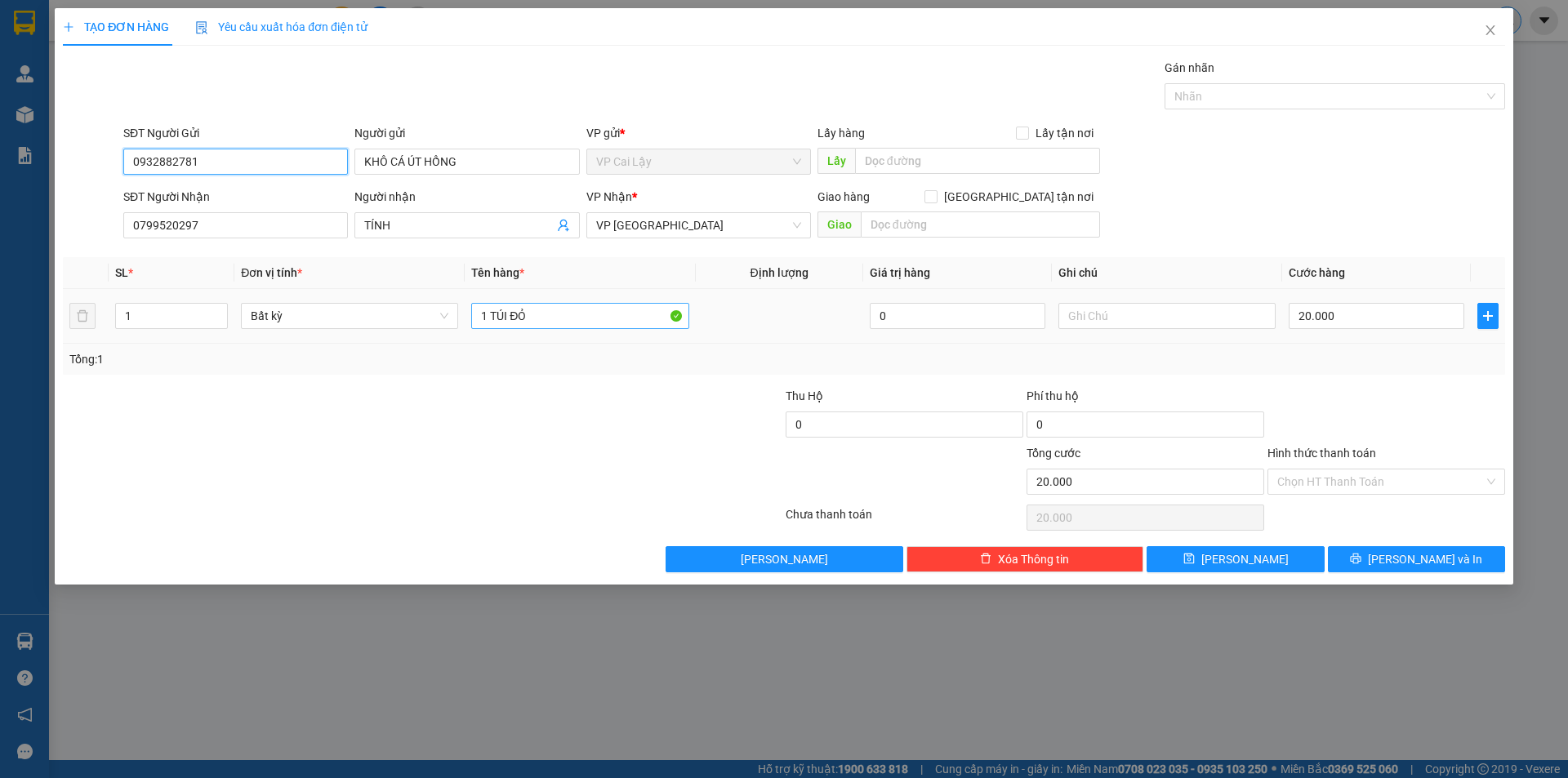
type input "0932882781"
click at [540, 307] on input "1 TÚI ĐỎ" at bounding box center [580, 316] width 217 height 26
click at [538, 307] on input "1 TÚI ĐỎ" at bounding box center [580, 316] width 217 height 26
type input "1 THUNG"
click at [1359, 488] on input "Hình thức thanh toán" at bounding box center [1381, 482] width 207 height 25
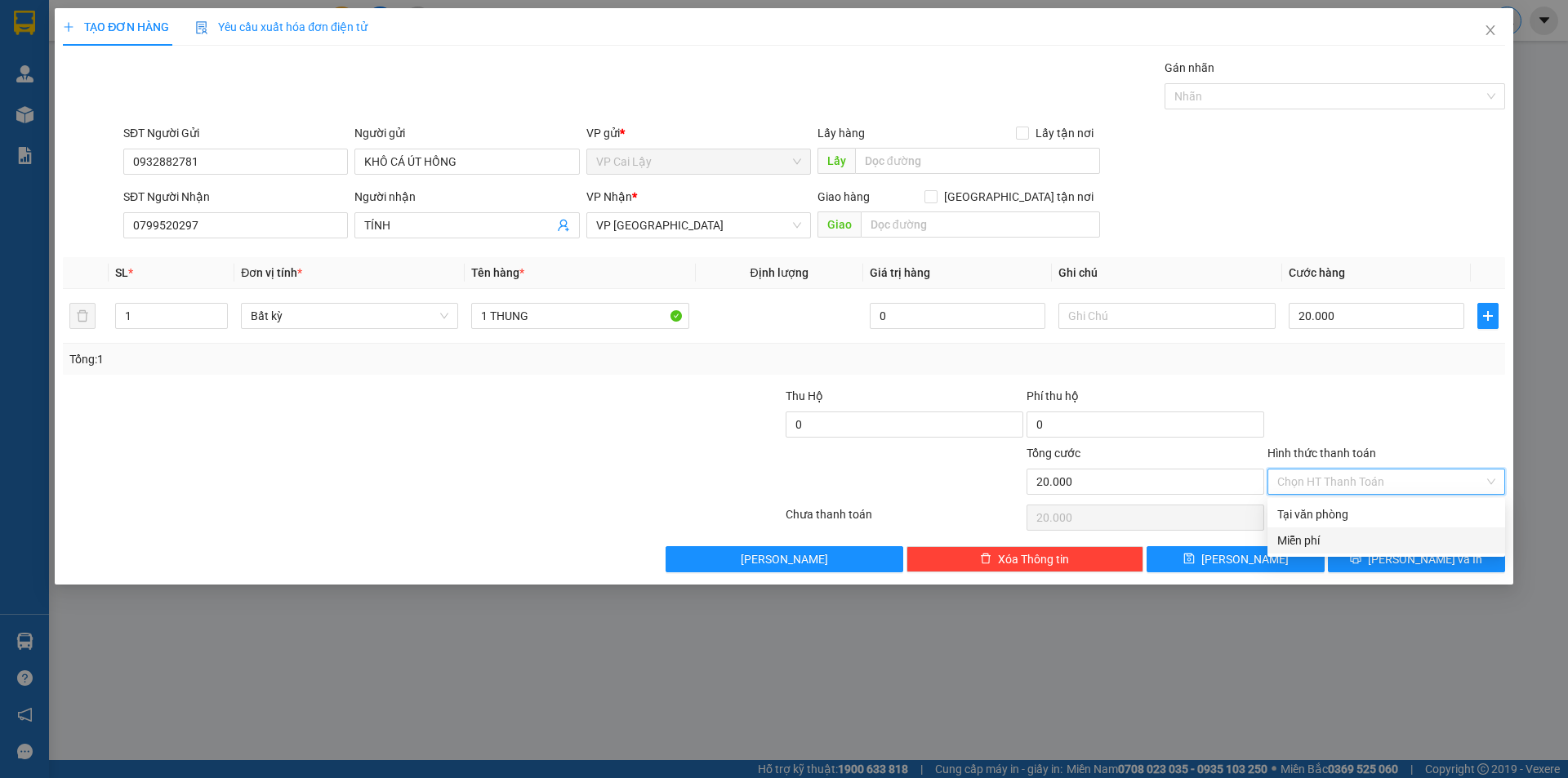
click at [1318, 542] on div "Miễn phí" at bounding box center [1386, 540] width 218 height 18
type input "0"
click at [1361, 492] on span "Miễn phí" at bounding box center [1386, 482] width 218 height 25
click at [1342, 524] on div "Tại văn phòng" at bounding box center [1386, 514] width 238 height 26
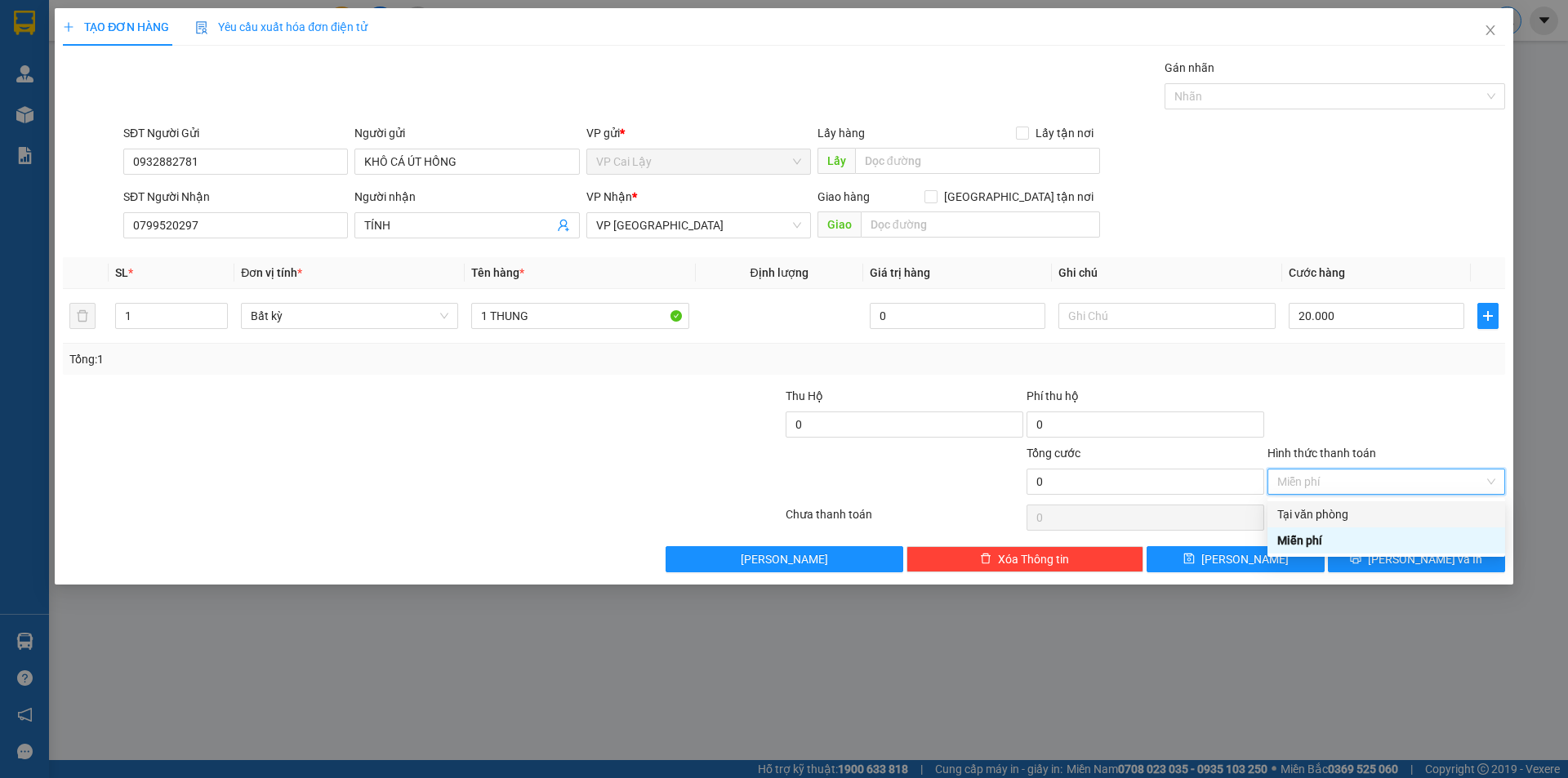
type input "20.000"
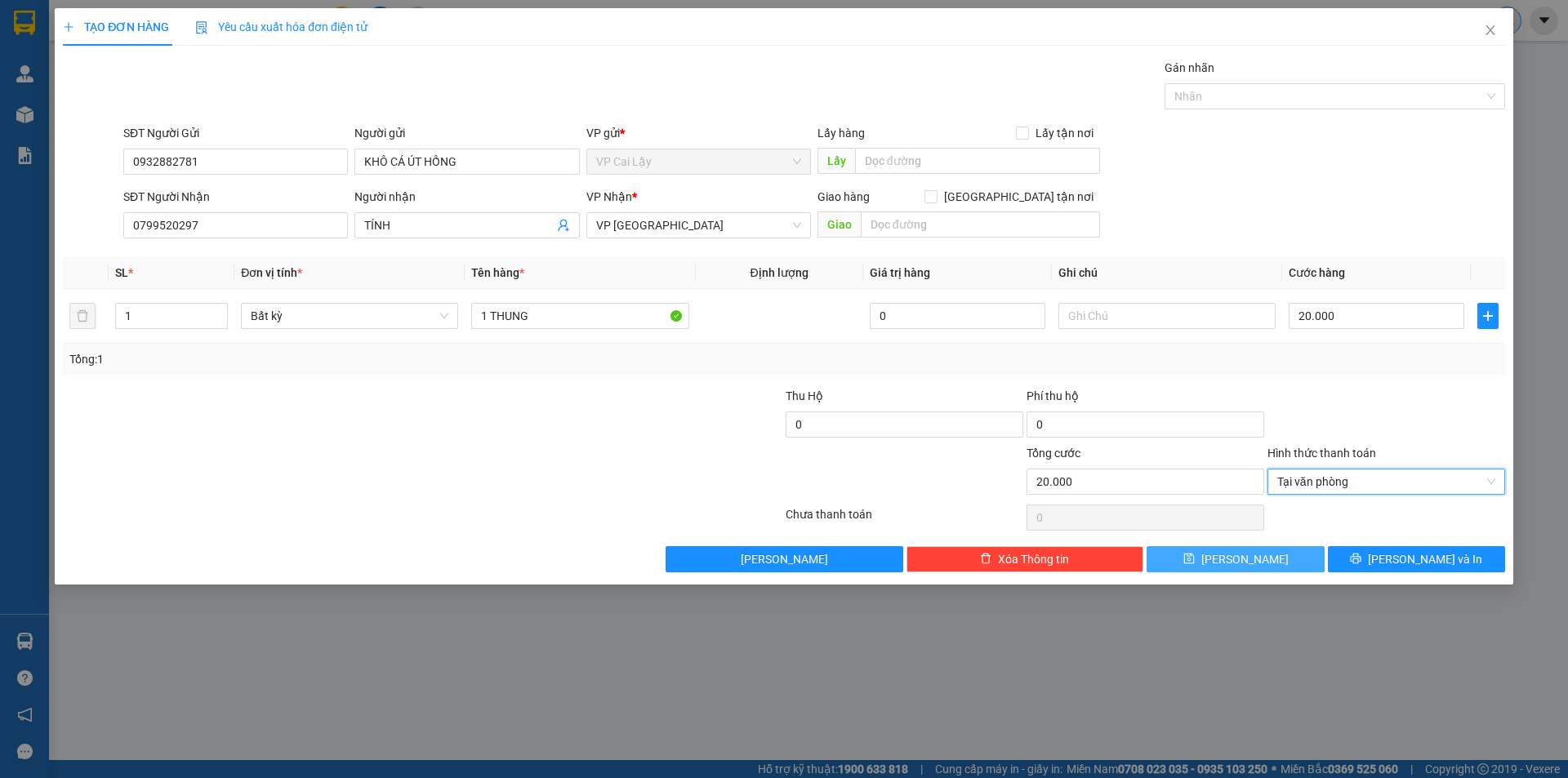
click at [1190, 565] on button "[PERSON_NAME]" at bounding box center [1235, 559] width 177 height 26
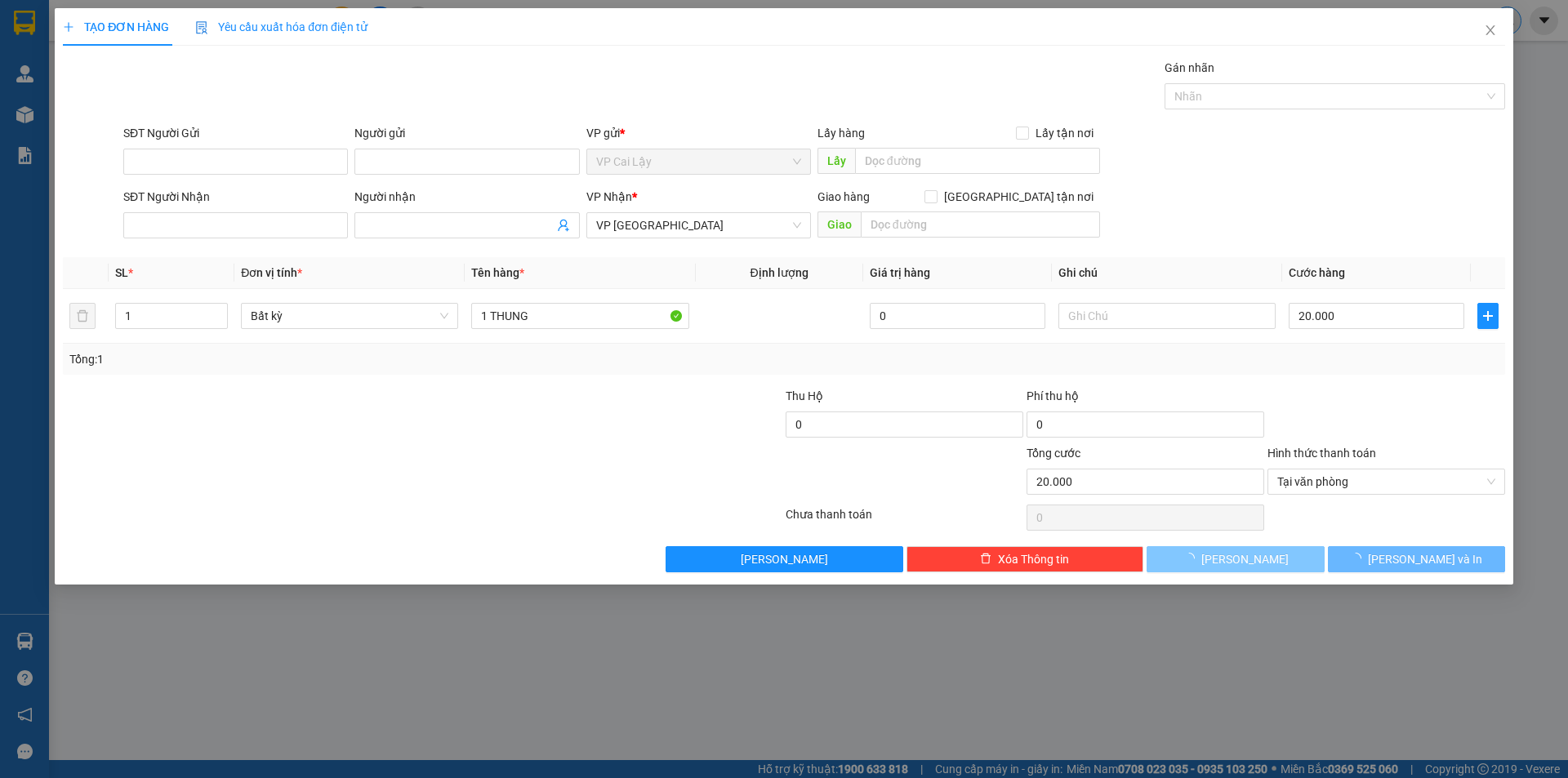
type input "0"
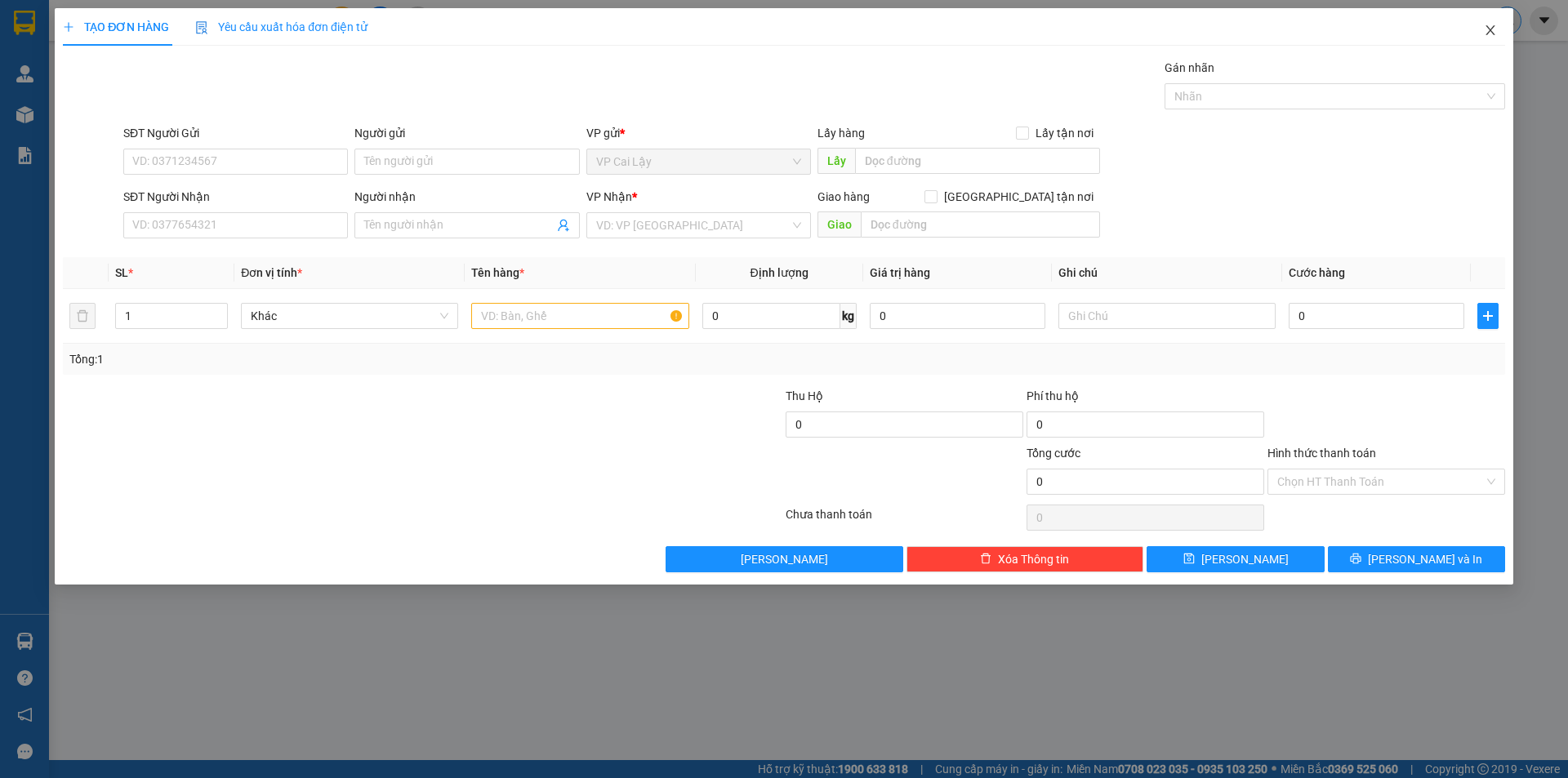
drag, startPoint x: 1486, startPoint y: 34, endPoint x: 166, endPoint y: 2, distance: 1320.4
click at [1488, 34] on icon "close" at bounding box center [1489, 30] width 13 height 13
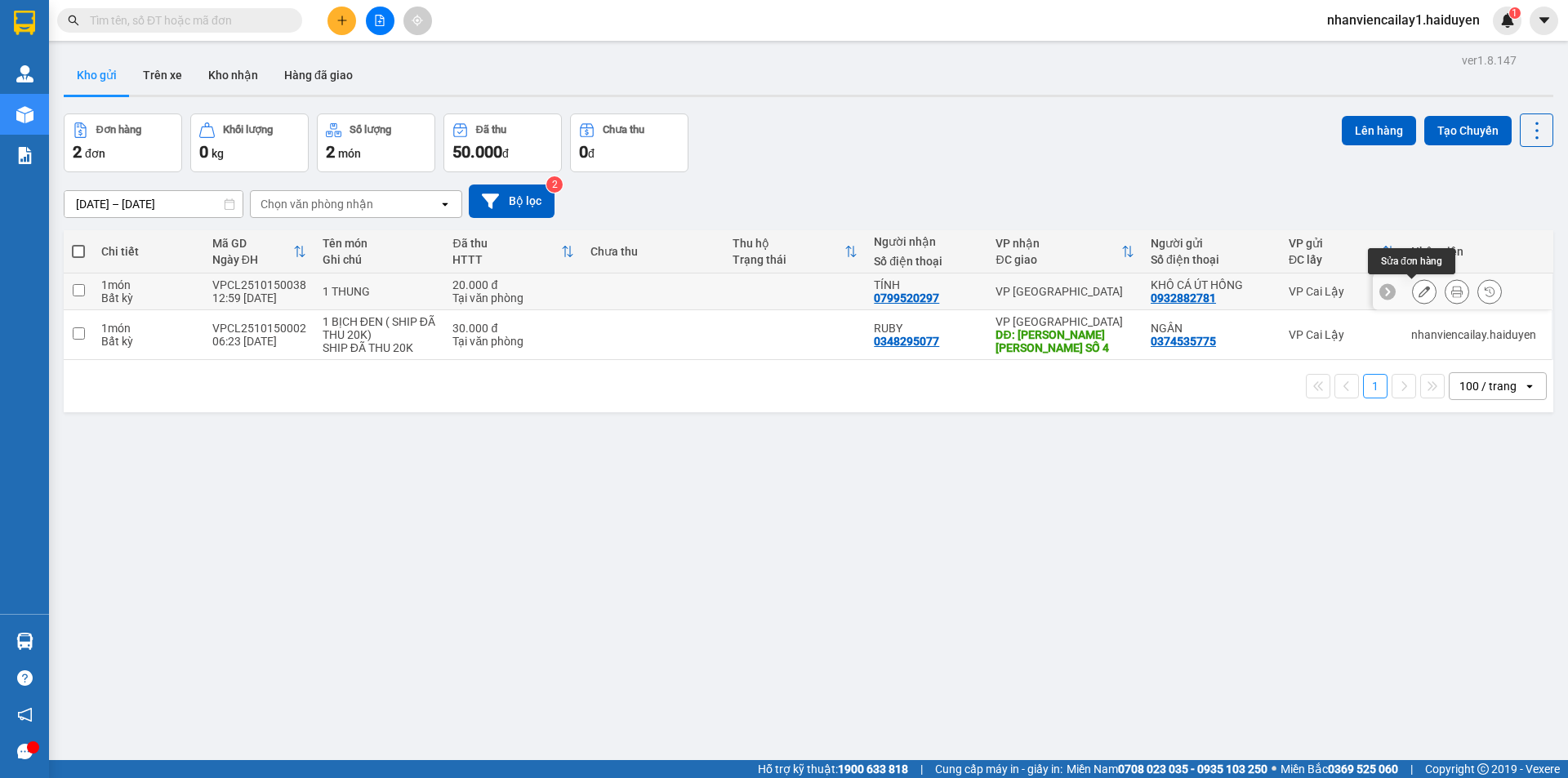
click at [1418, 293] on button at bounding box center [1424, 292] width 23 height 29
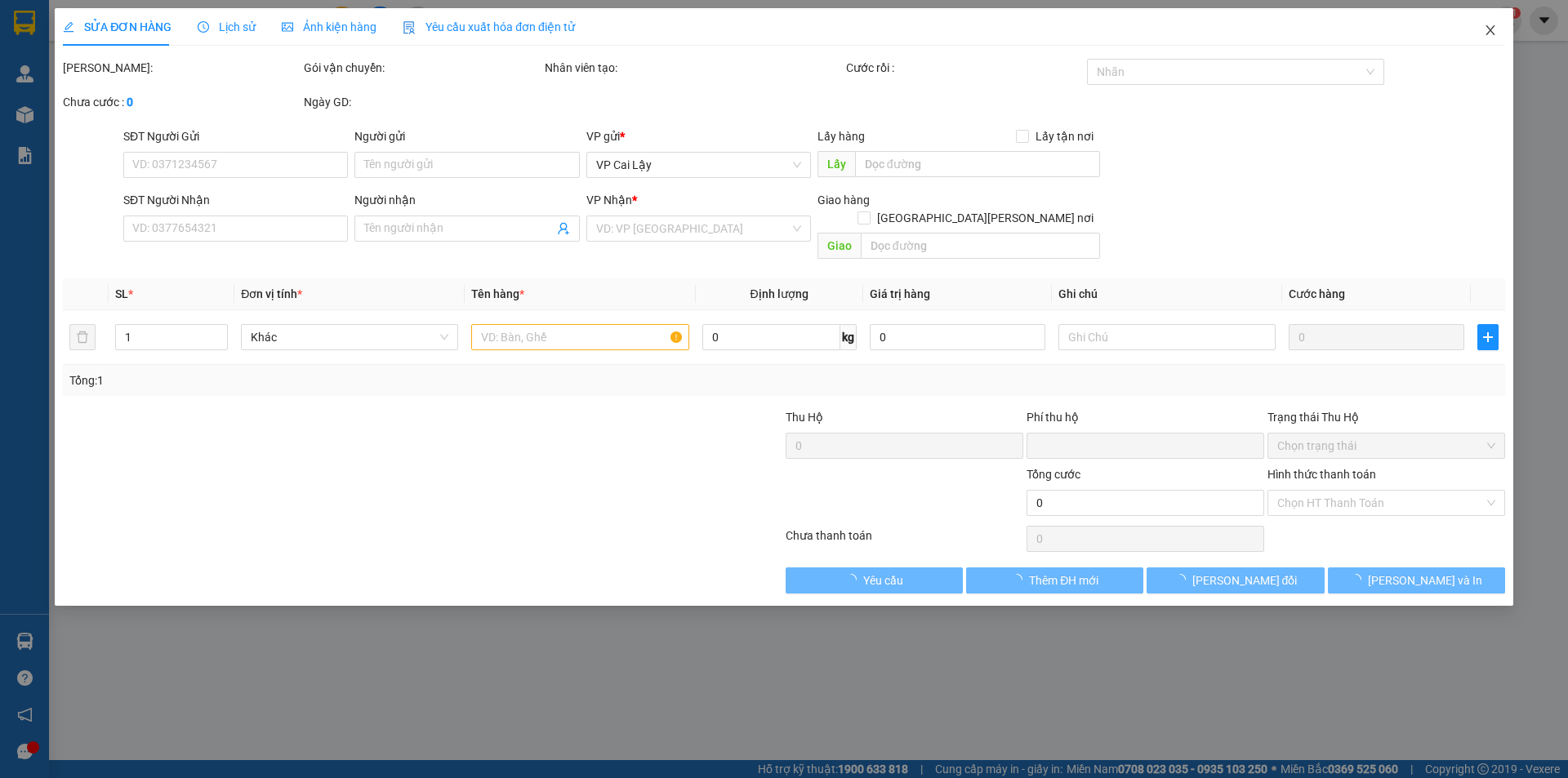
click at [1486, 40] on span "Close" at bounding box center [1490, 31] width 46 height 46
click at [1488, 38] on div "Kết quả tìm kiếm ( 0 ) Bộ lọc No Data nhanviencailay1.haiduyen 1" at bounding box center [784, 20] width 1568 height 41
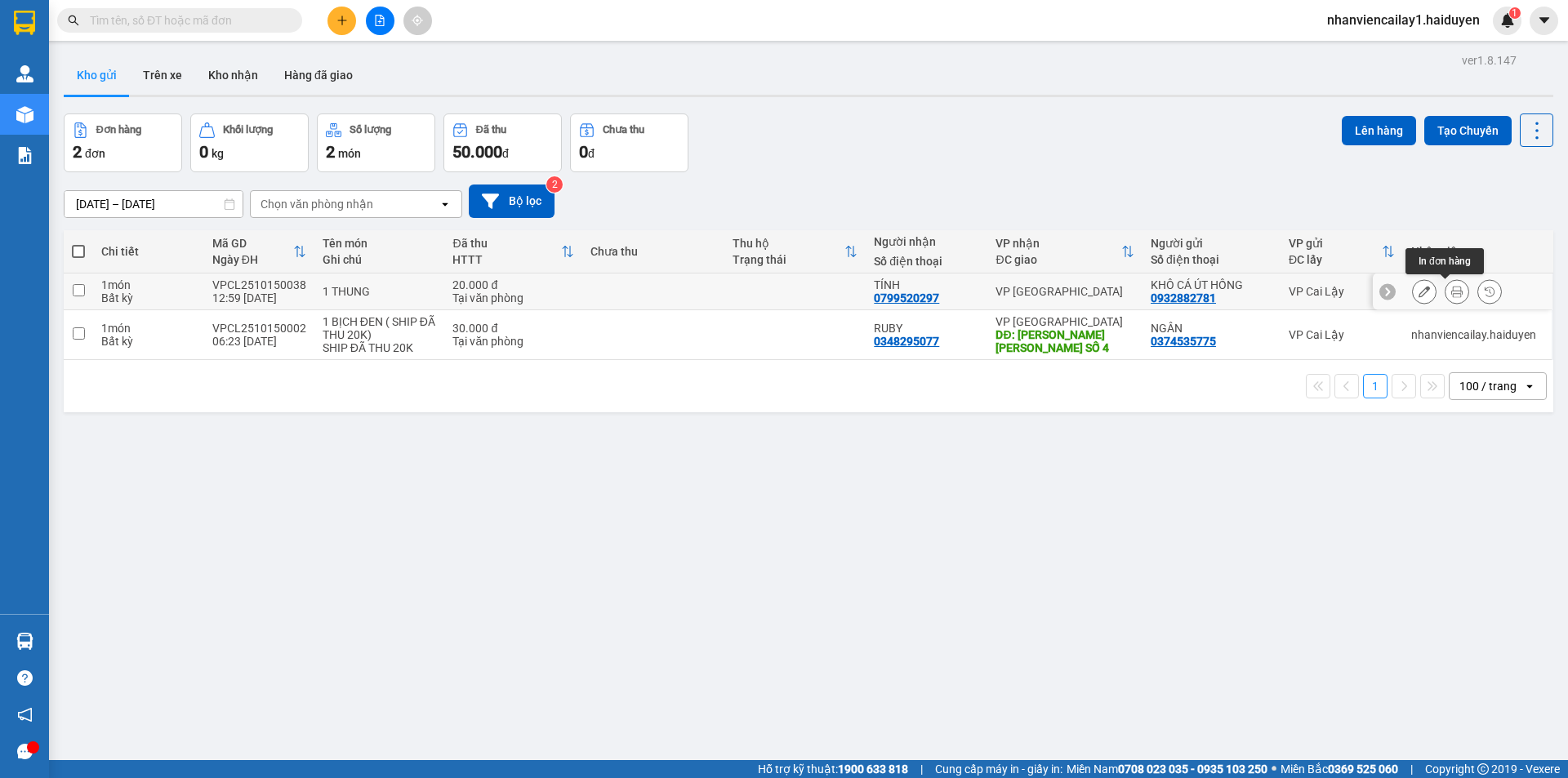
click at [1452, 292] on icon at bounding box center [1457, 291] width 11 height 11
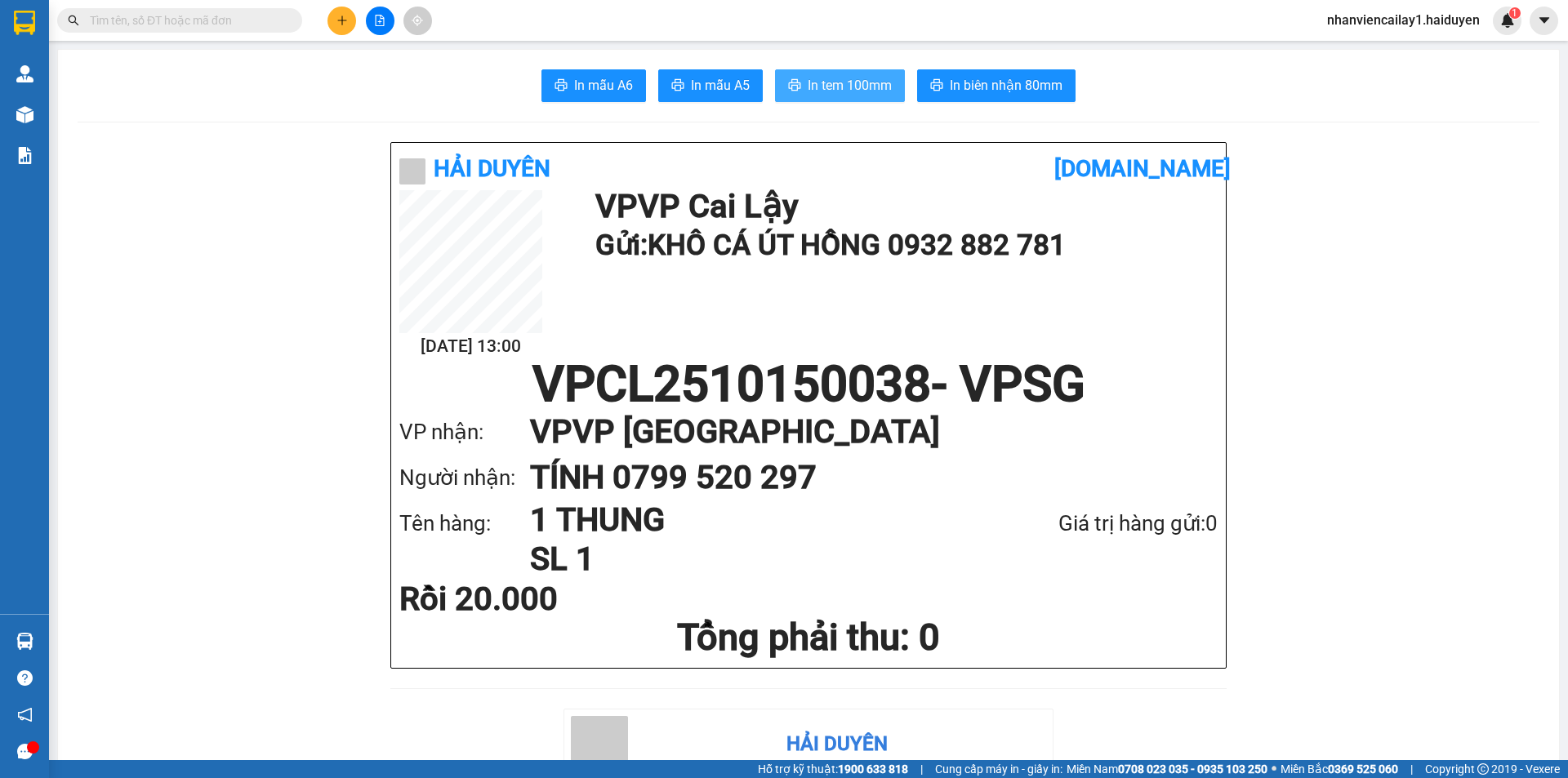
click at [864, 85] on span "In tem 100mm" at bounding box center [850, 86] width 85 height 21
click at [977, 94] on span "In biên nhận 80mm" at bounding box center [1006, 86] width 112 height 21
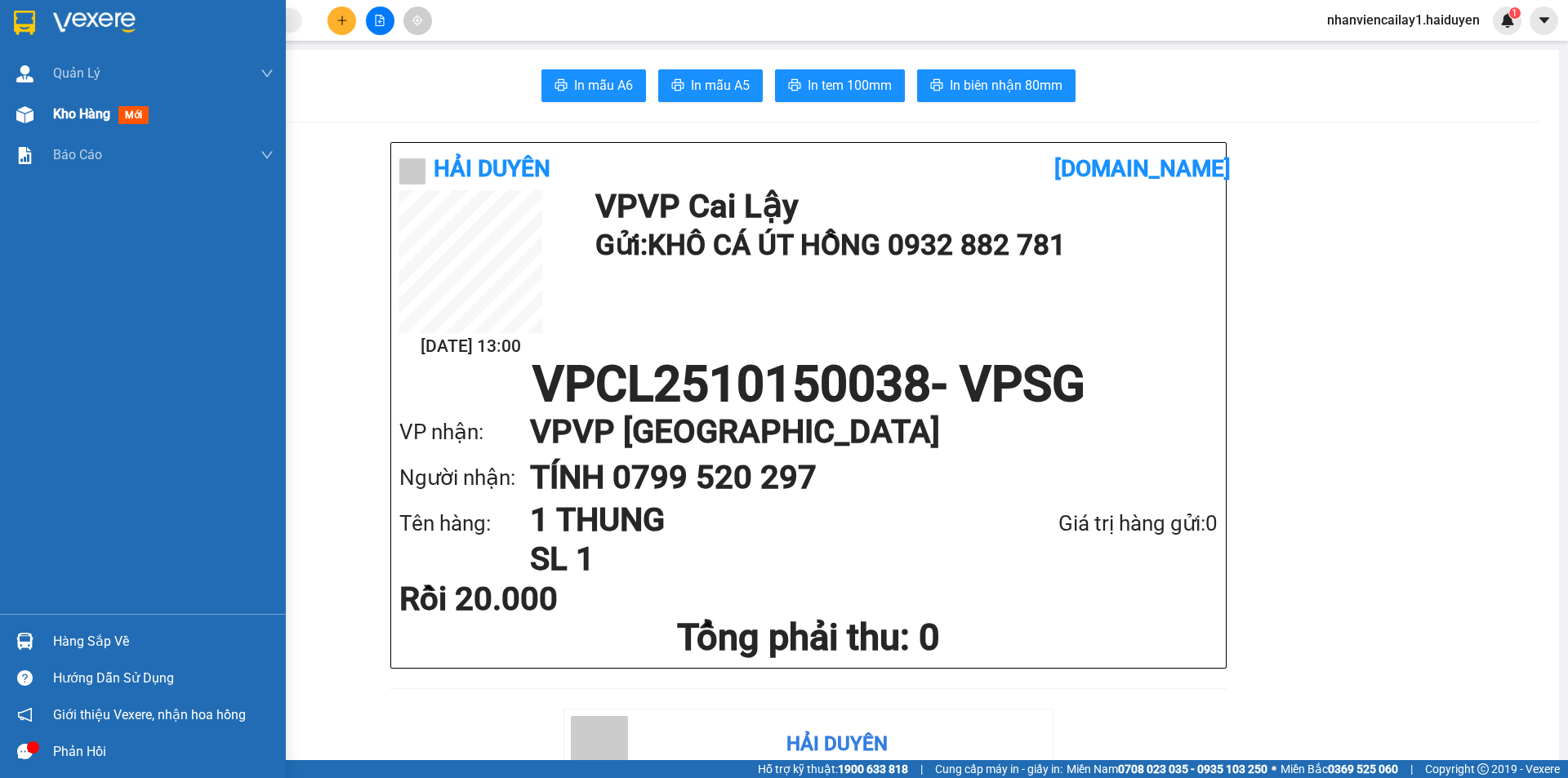
click at [68, 114] on span "Kho hàng" at bounding box center [81, 114] width 57 height 16
click at [67, 110] on span "Kho hàng" at bounding box center [81, 114] width 57 height 16
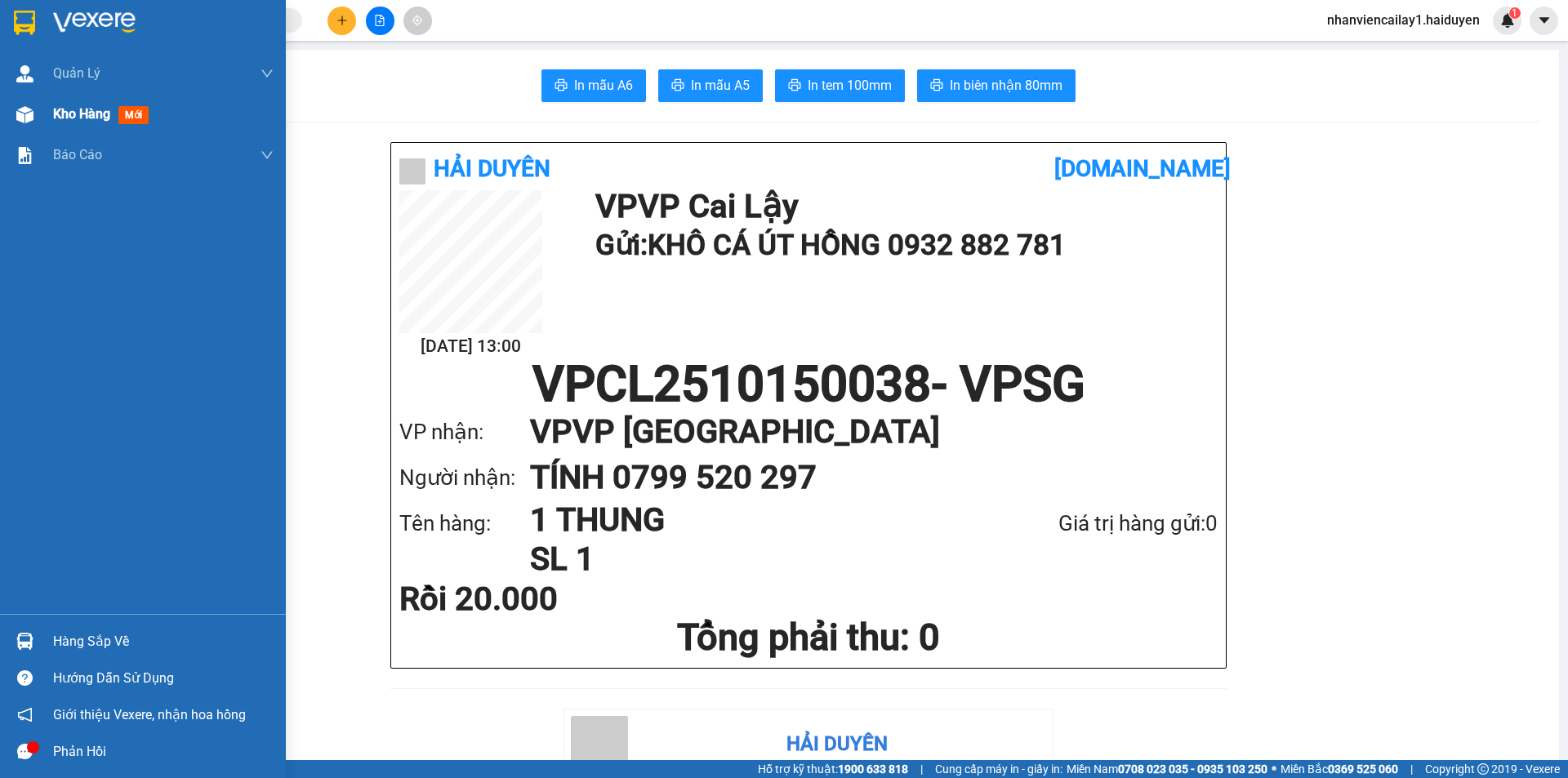
click at [67, 110] on span "Kho hàng" at bounding box center [81, 114] width 57 height 16
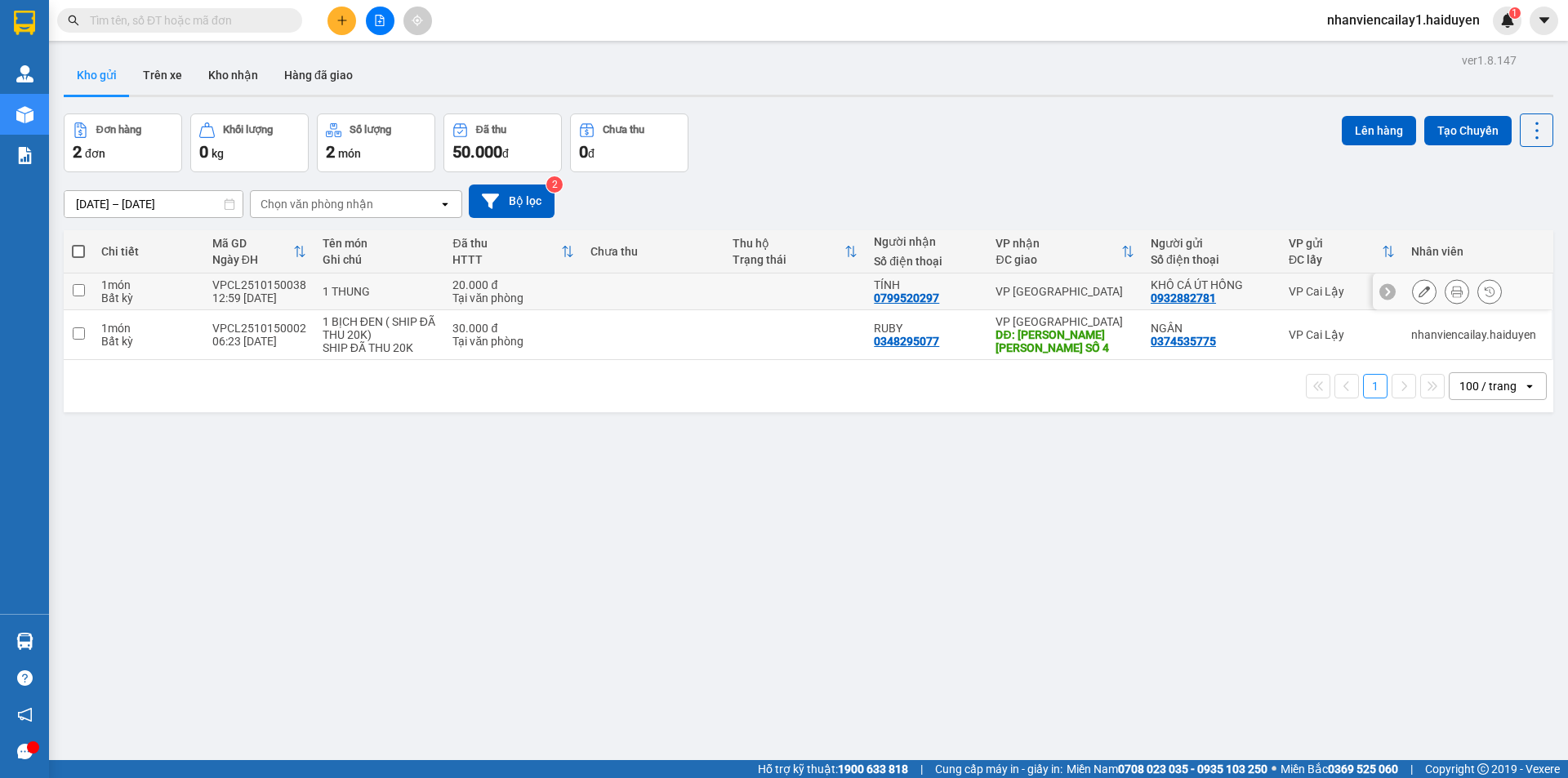
click at [1264, 296] on div "KHÔ CÁ ÚT HỒNG 0932882781" at bounding box center [1212, 292] width 121 height 26
checkbox input "true"
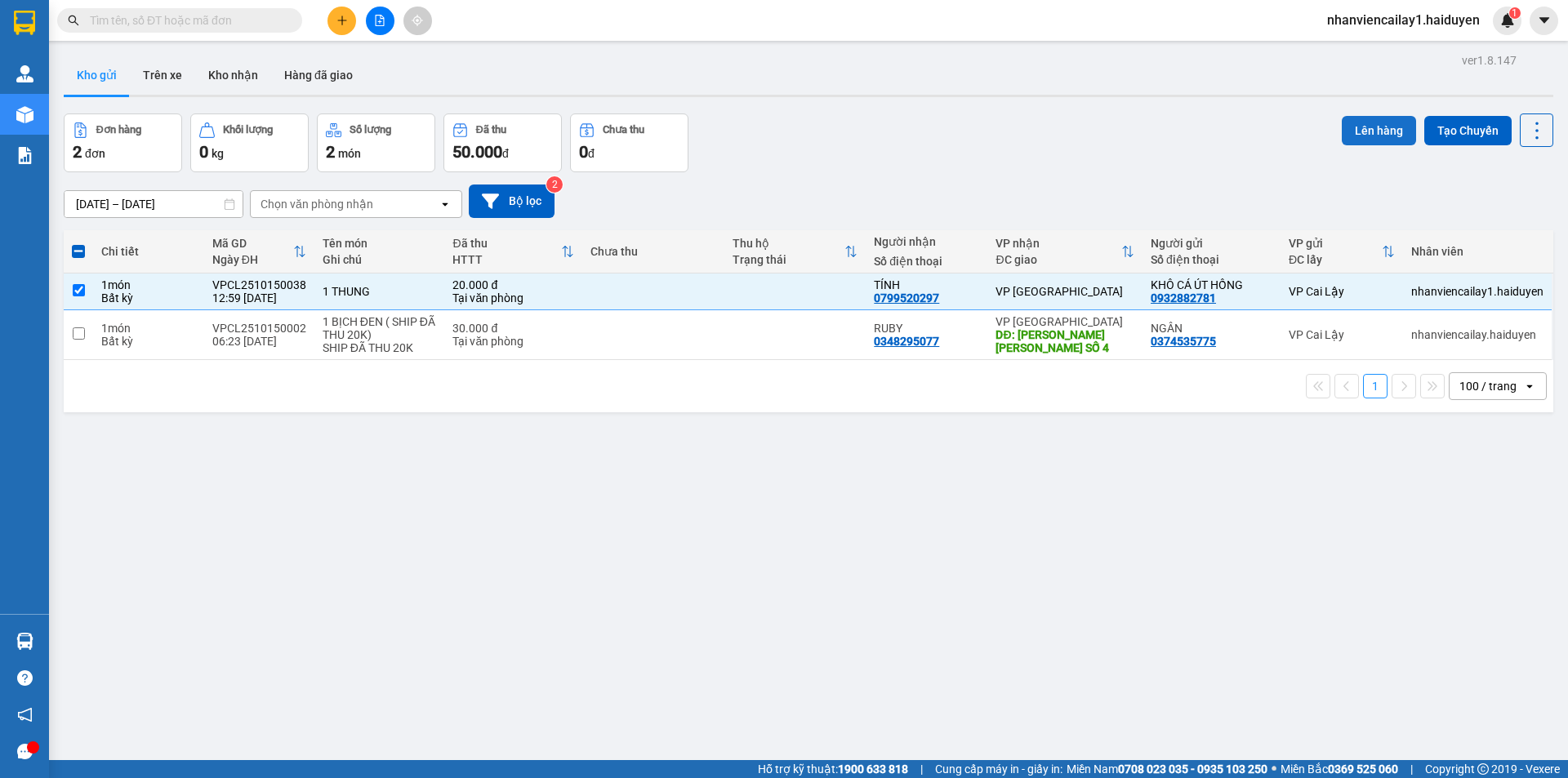
click at [1371, 130] on button "Lên hàng" at bounding box center [1379, 131] width 75 height 30
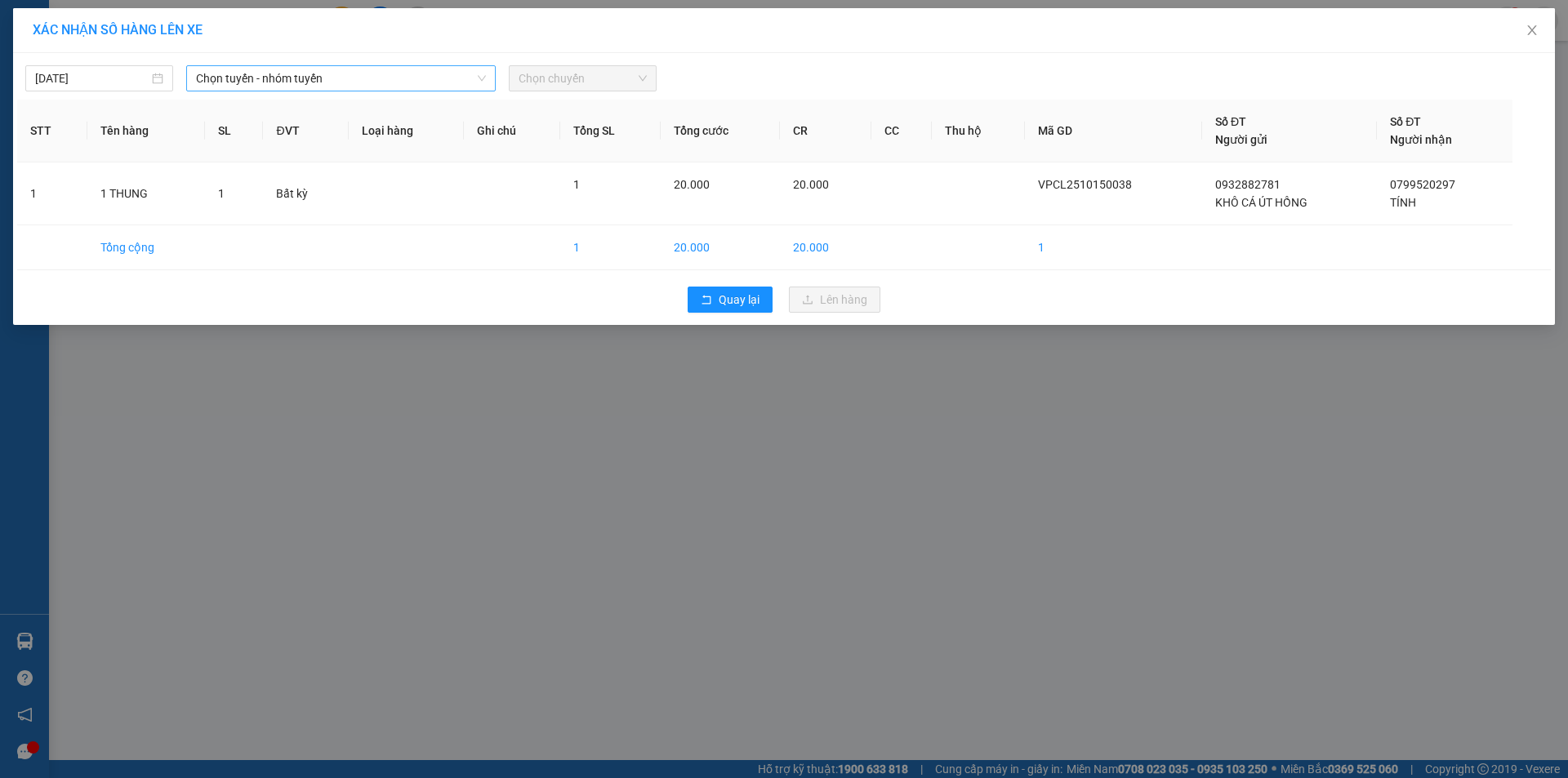
click at [435, 71] on span "Chọn tuyến - nhóm tuyến" at bounding box center [340, 78] width 290 height 25
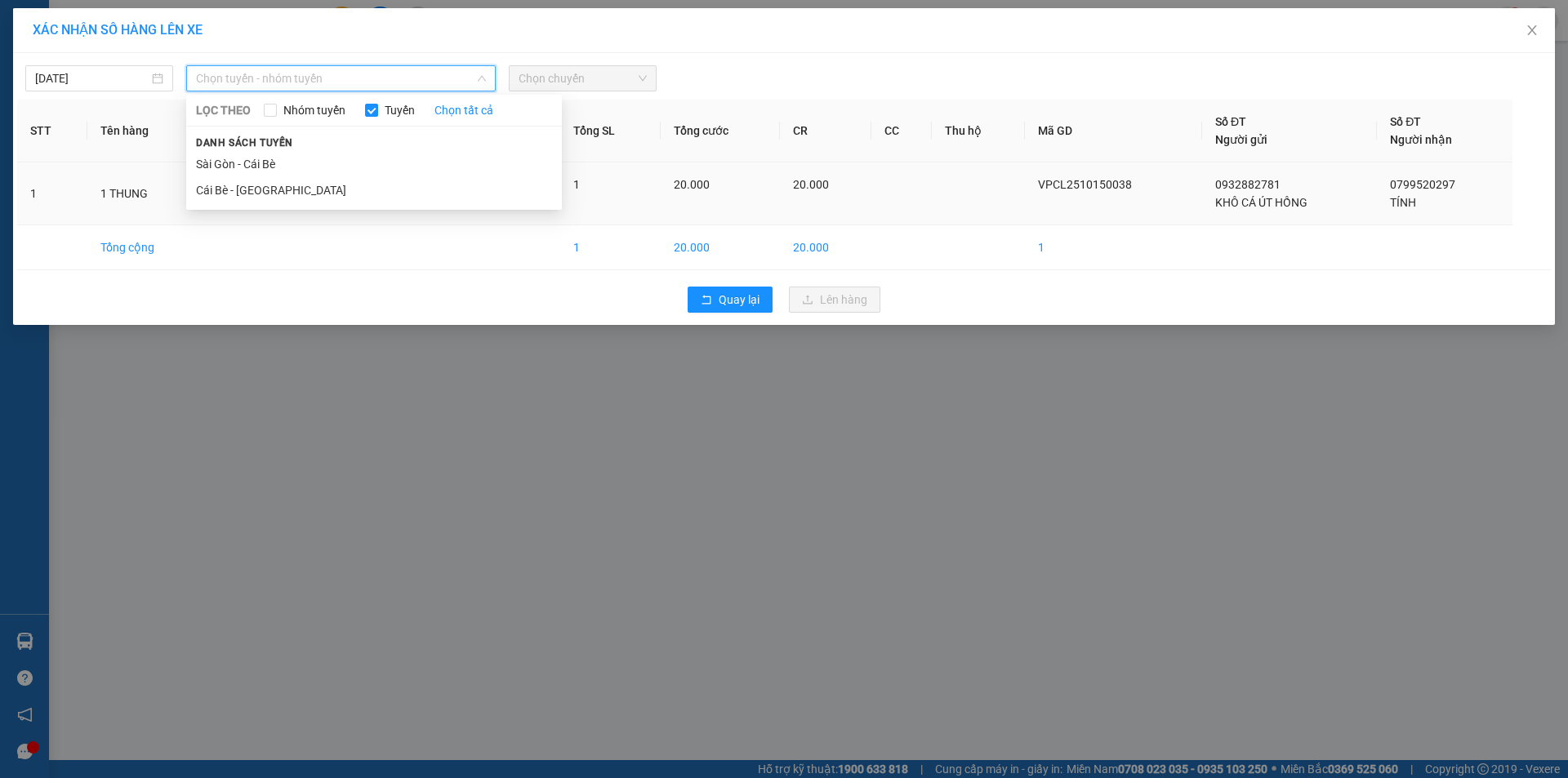
click at [411, 193] on li "Cái Bè - [GEOGRAPHIC_DATA]" at bounding box center [374, 190] width 376 height 26
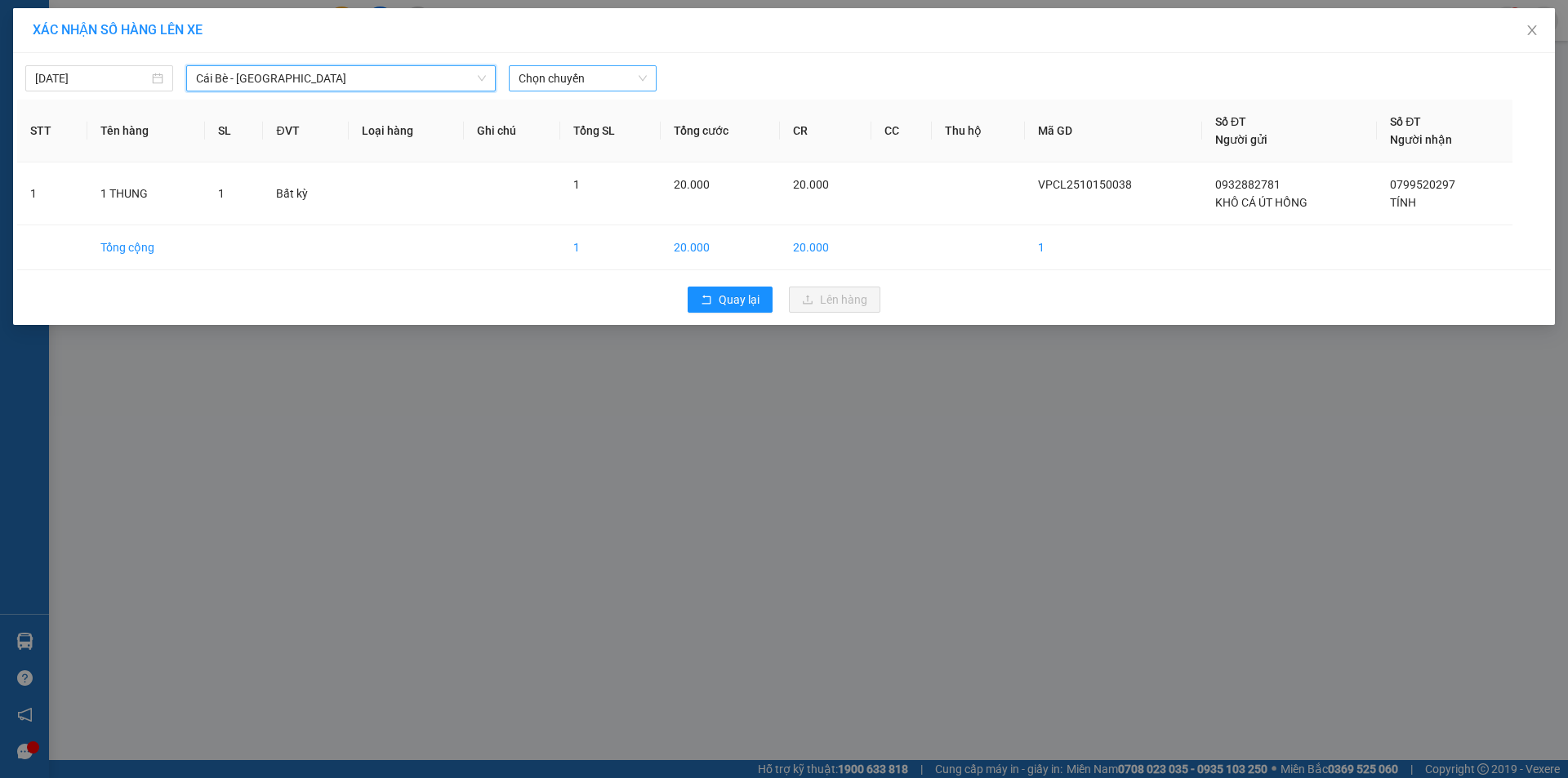
click at [563, 84] on span "Chọn chuyến" at bounding box center [582, 78] width 128 height 25
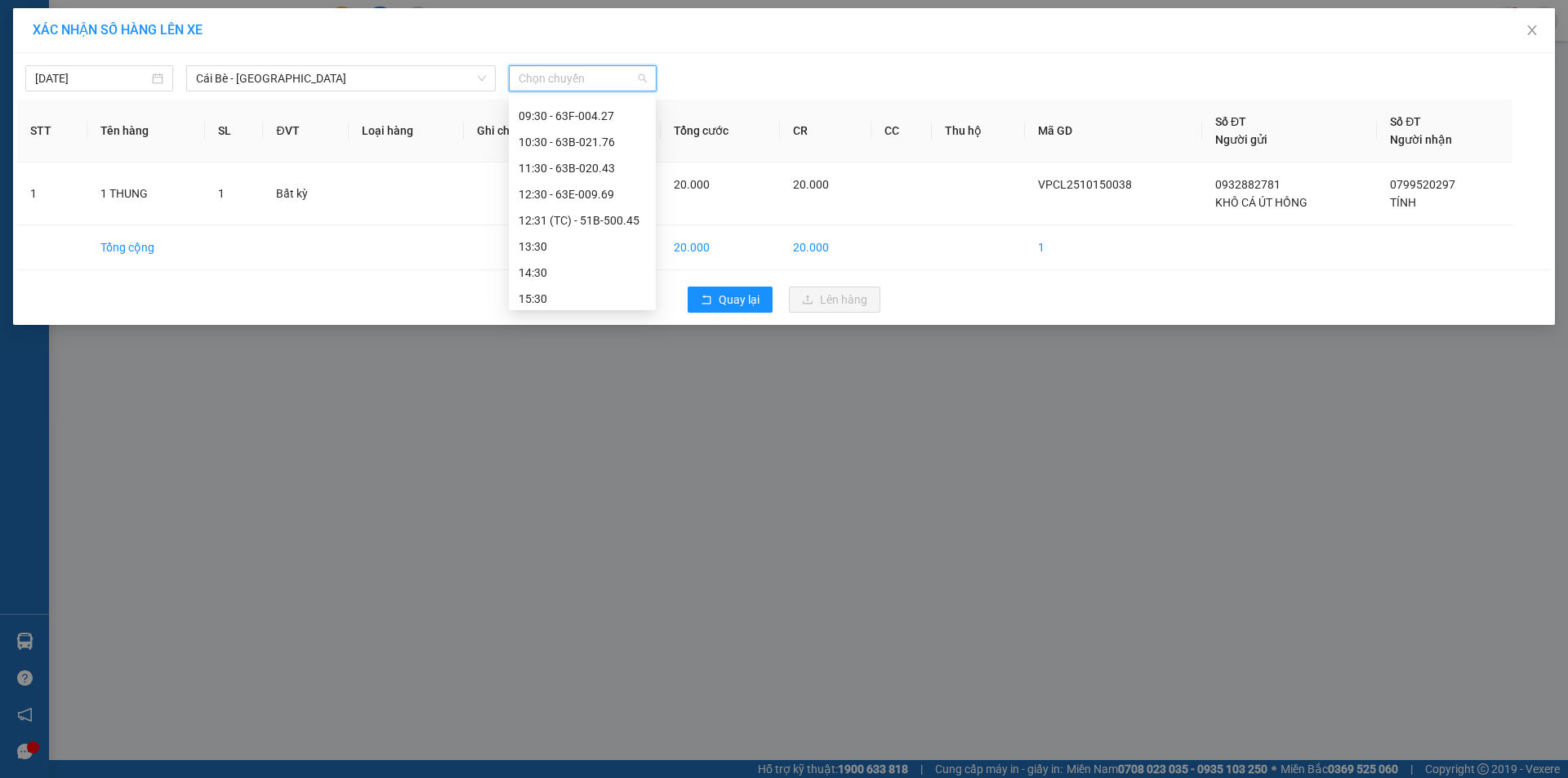
scroll to position [313, 0]
click at [590, 190] on div "12:31 (TC) - 51B-500.45" at bounding box center [582, 189] width 127 height 18
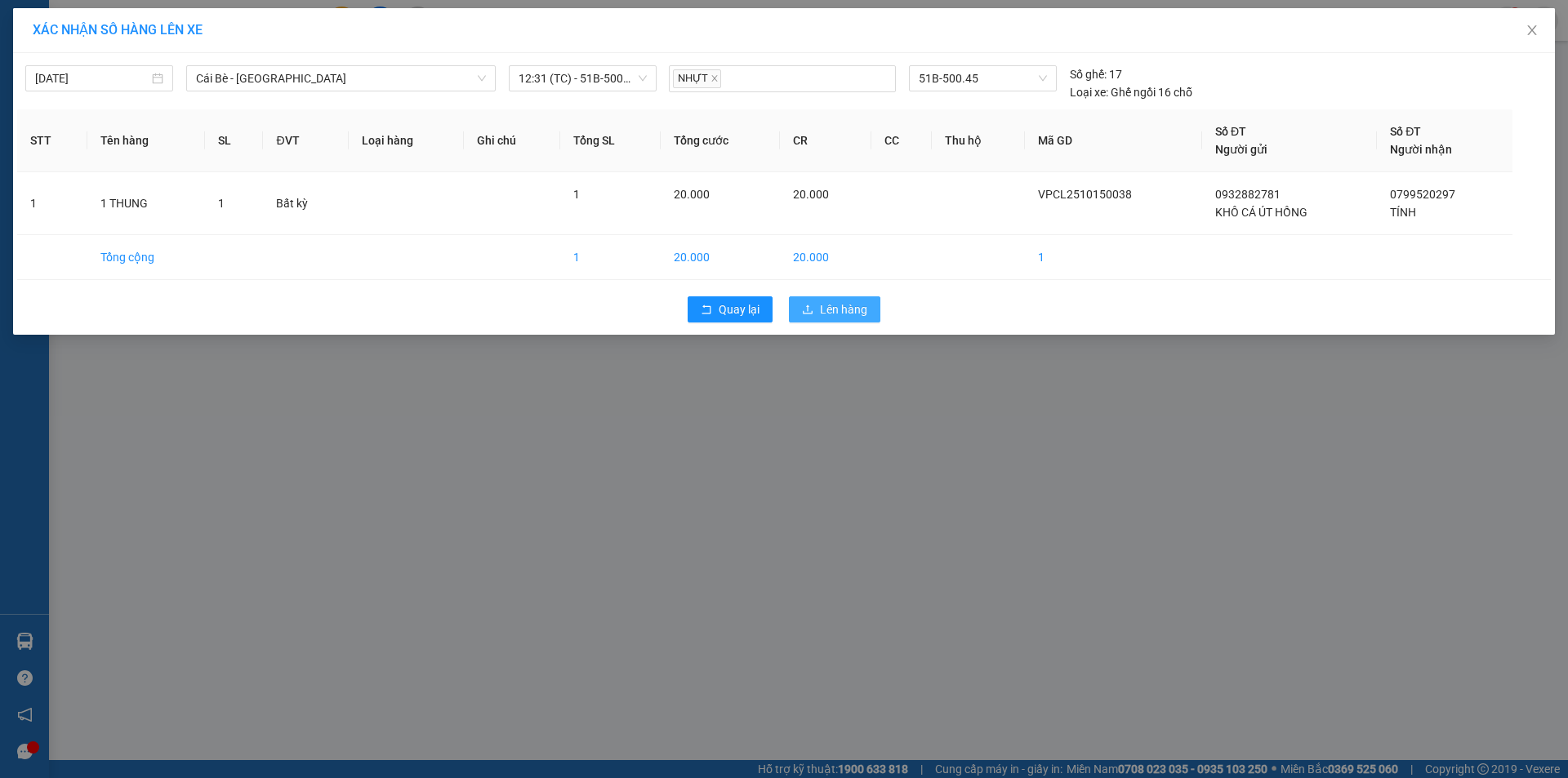
click at [818, 312] on button "Lên hàng" at bounding box center [835, 309] width 92 height 26
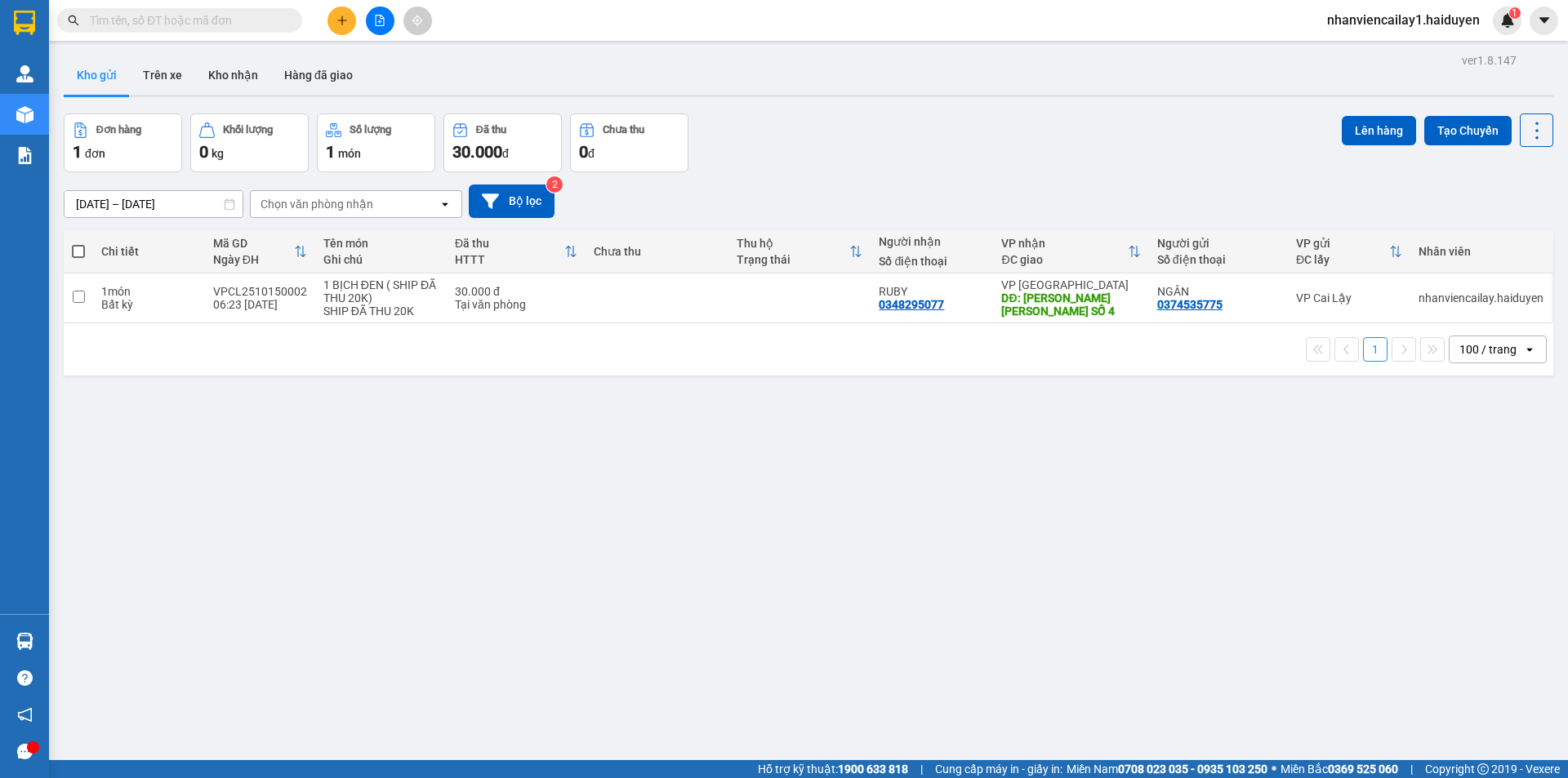
click at [227, 16] on input "text" at bounding box center [186, 20] width 193 height 18
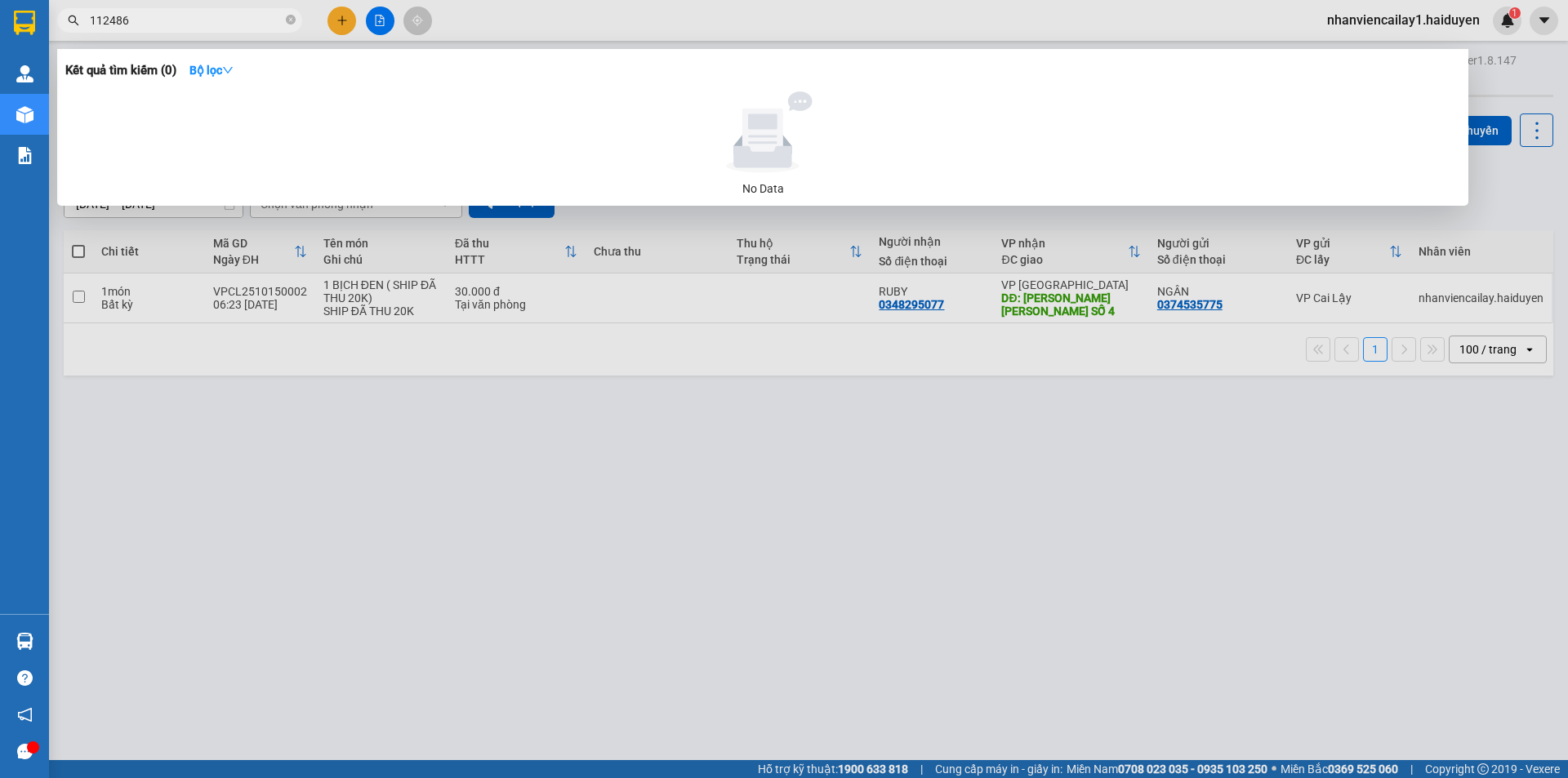
click at [95, 19] on input "112486" at bounding box center [186, 20] width 193 height 18
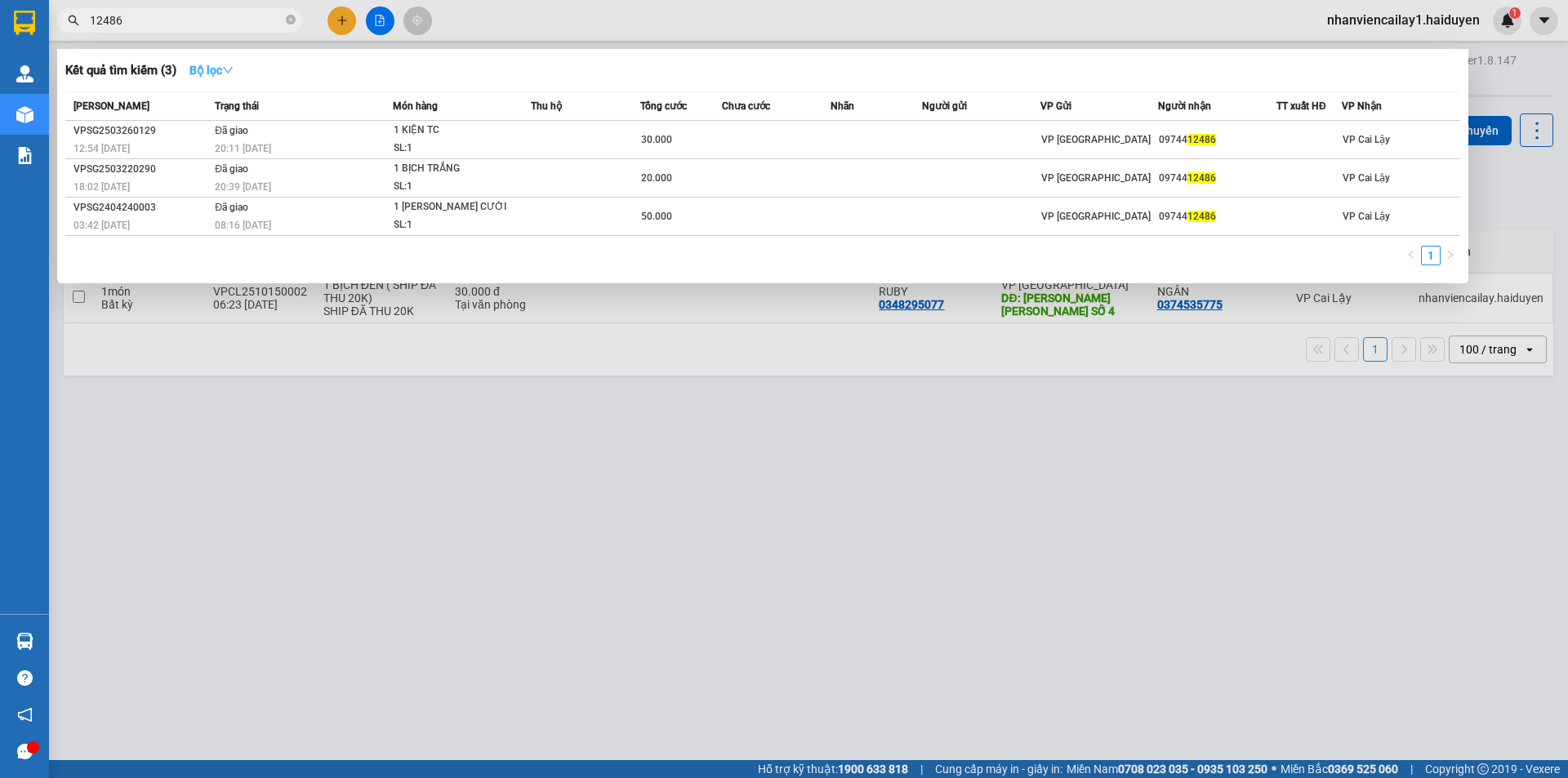
type input "12486"
click at [225, 68] on strong "Bộ lọc" at bounding box center [211, 70] width 44 height 13
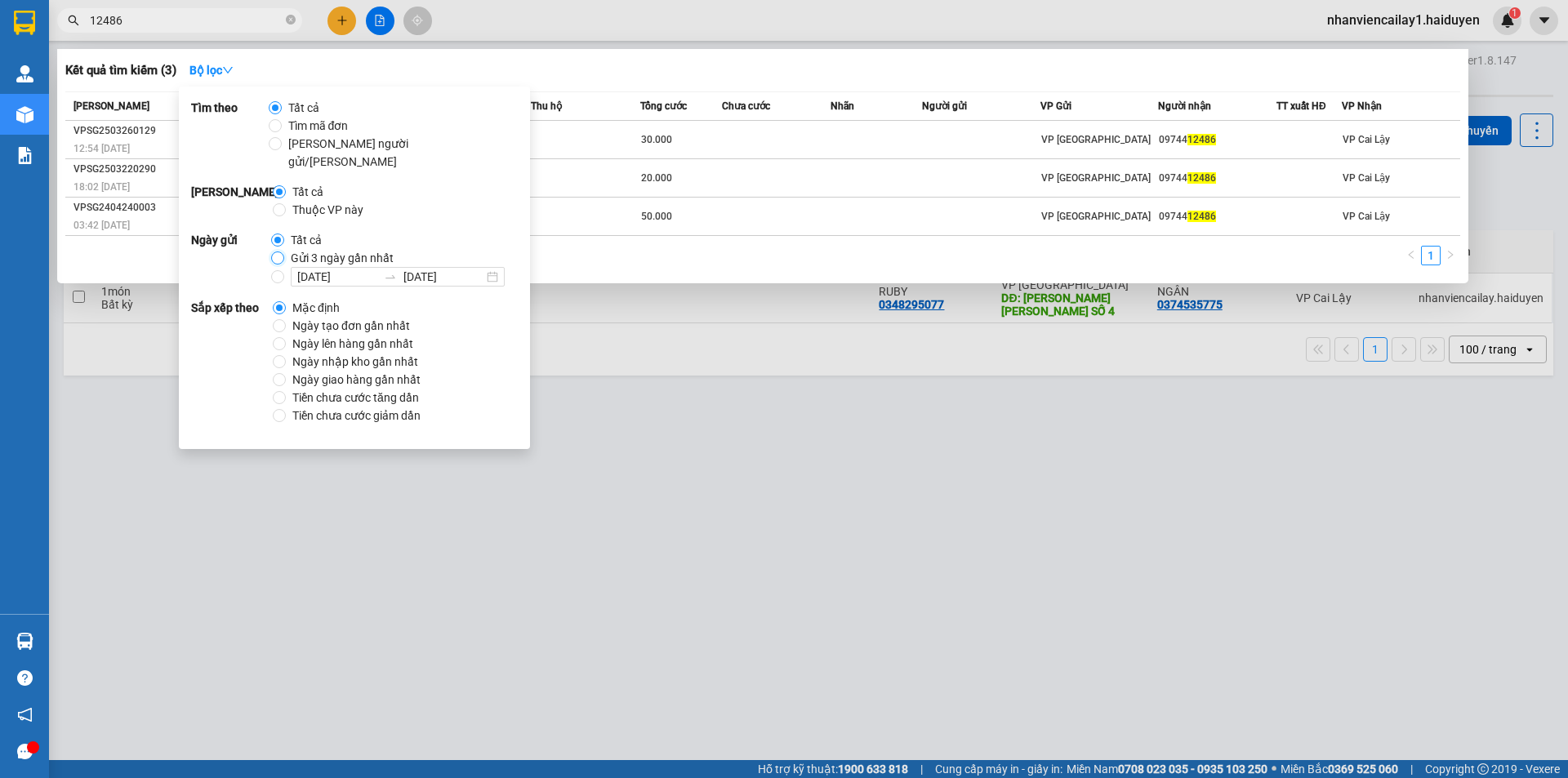
click at [281, 252] on input "Gửi 3 ngày gần nhất" at bounding box center [278, 258] width 13 height 13
radio input "true"
radio input "false"
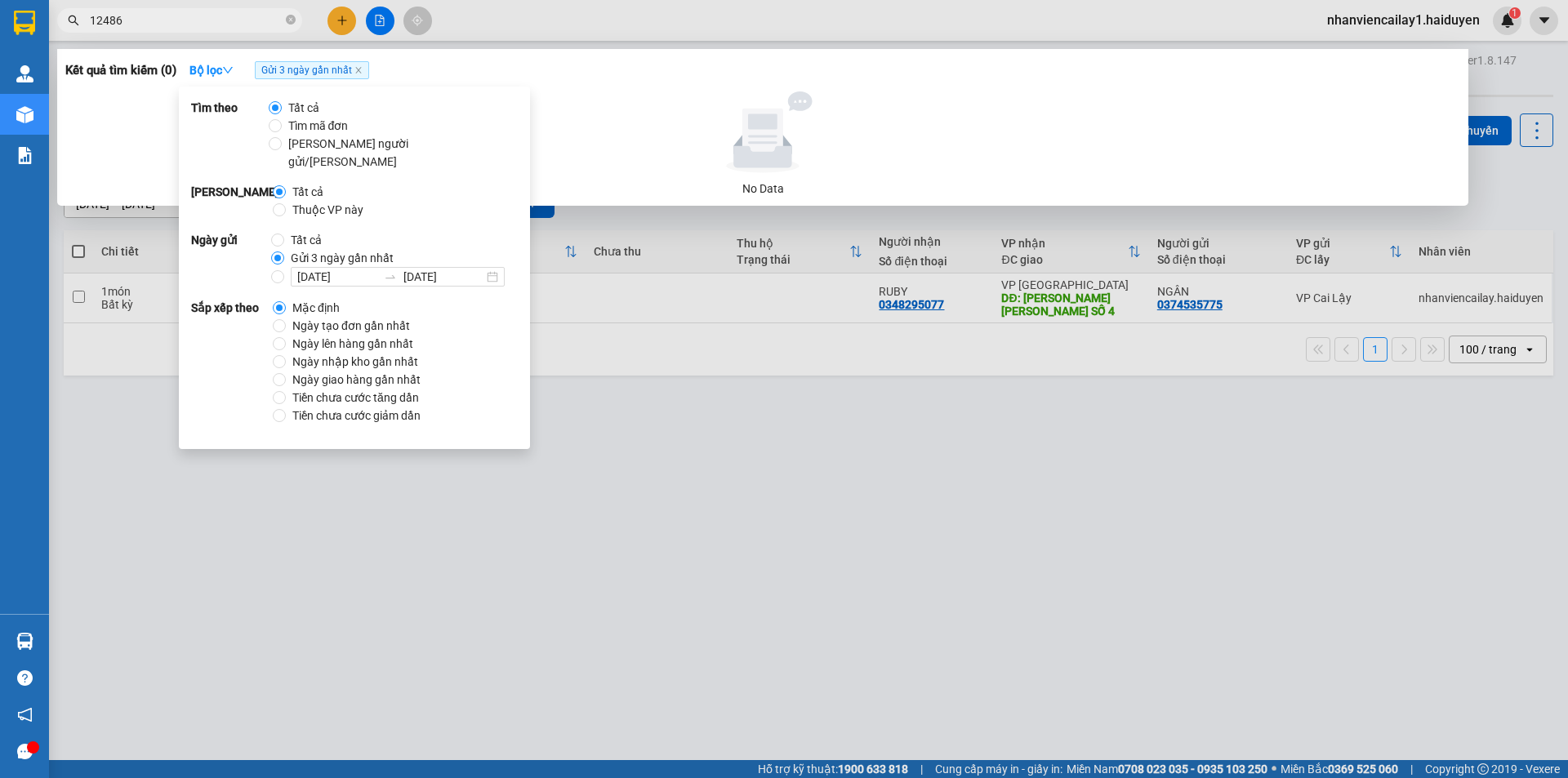
click at [825, 426] on div at bounding box center [784, 389] width 1568 height 778
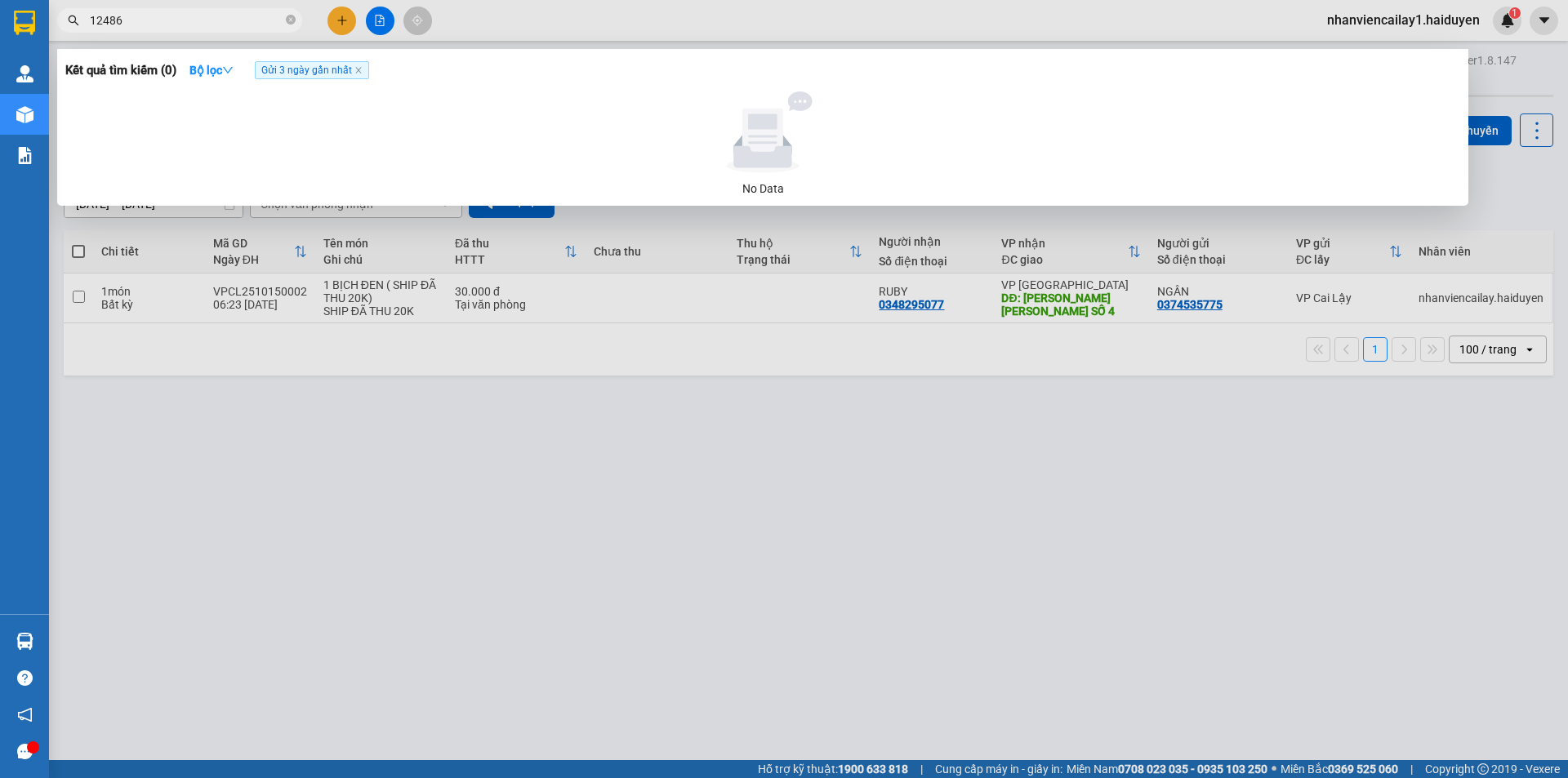
click at [171, 20] on input "12486" at bounding box center [186, 20] width 193 height 18
click at [361, 71] on icon "close" at bounding box center [358, 70] width 8 height 8
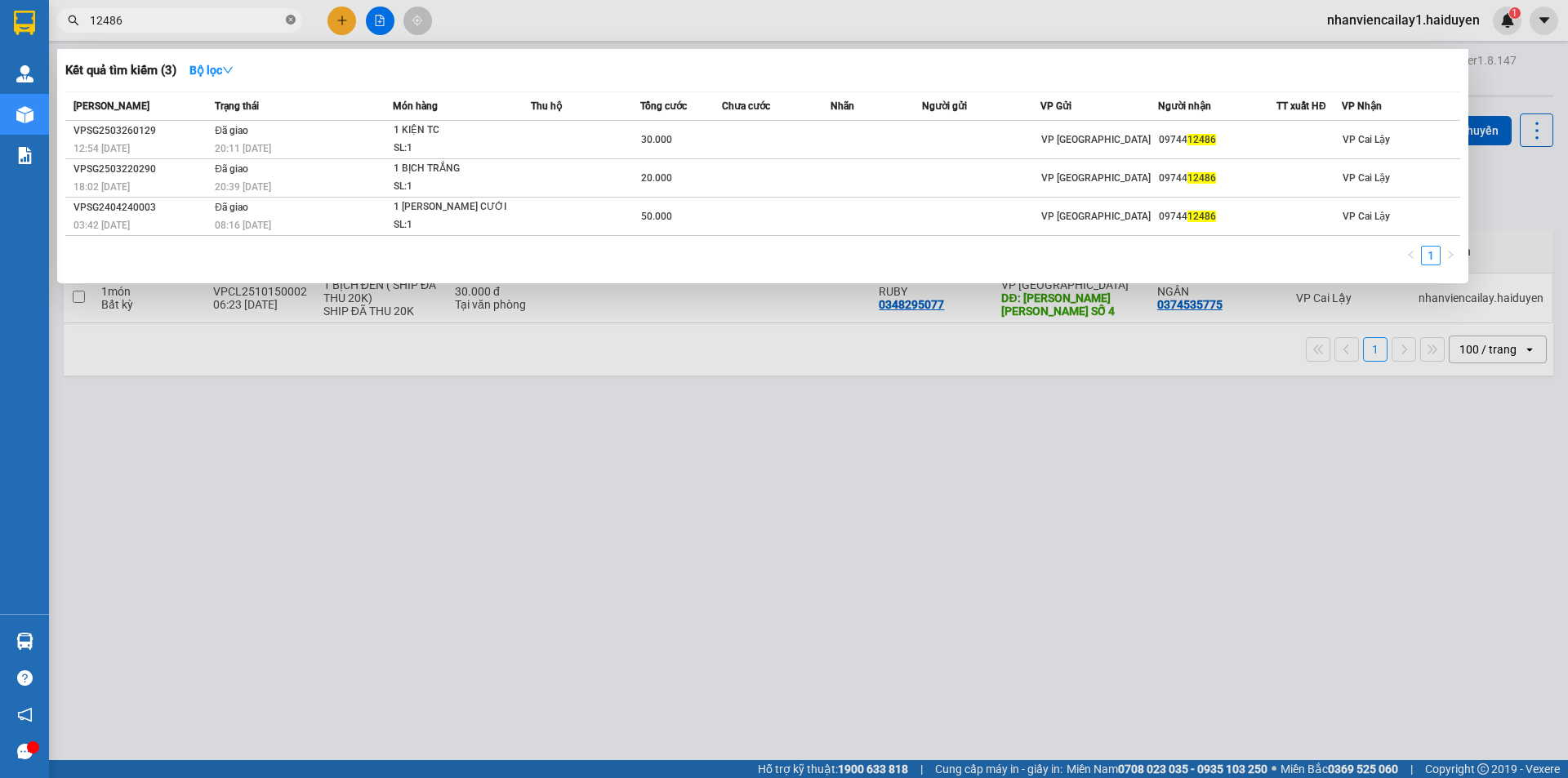
click at [290, 21] on icon "close-circle" at bounding box center [291, 20] width 10 height 10
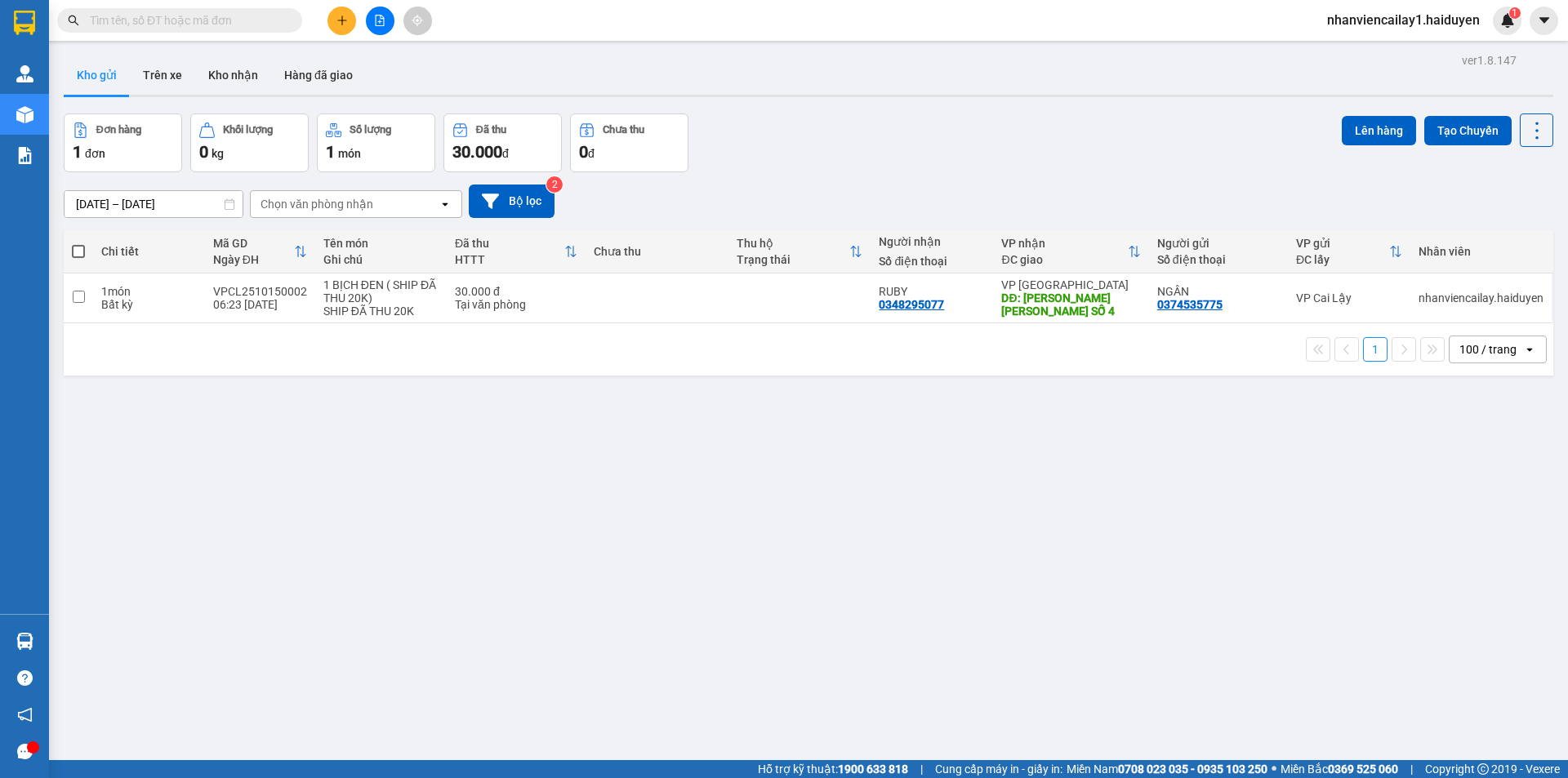
click at [214, 17] on input "text" at bounding box center [186, 20] width 193 height 18
click at [185, 23] on input "text" at bounding box center [186, 20] width 193 height 18
click at [993, 293] on td "VP Sài Gòn DĐ: PHẠM NGỌC THẠCH CÔNG SỐ 4" at bounding box center [1071, 298] width 155 height 50
checkbox input "true"
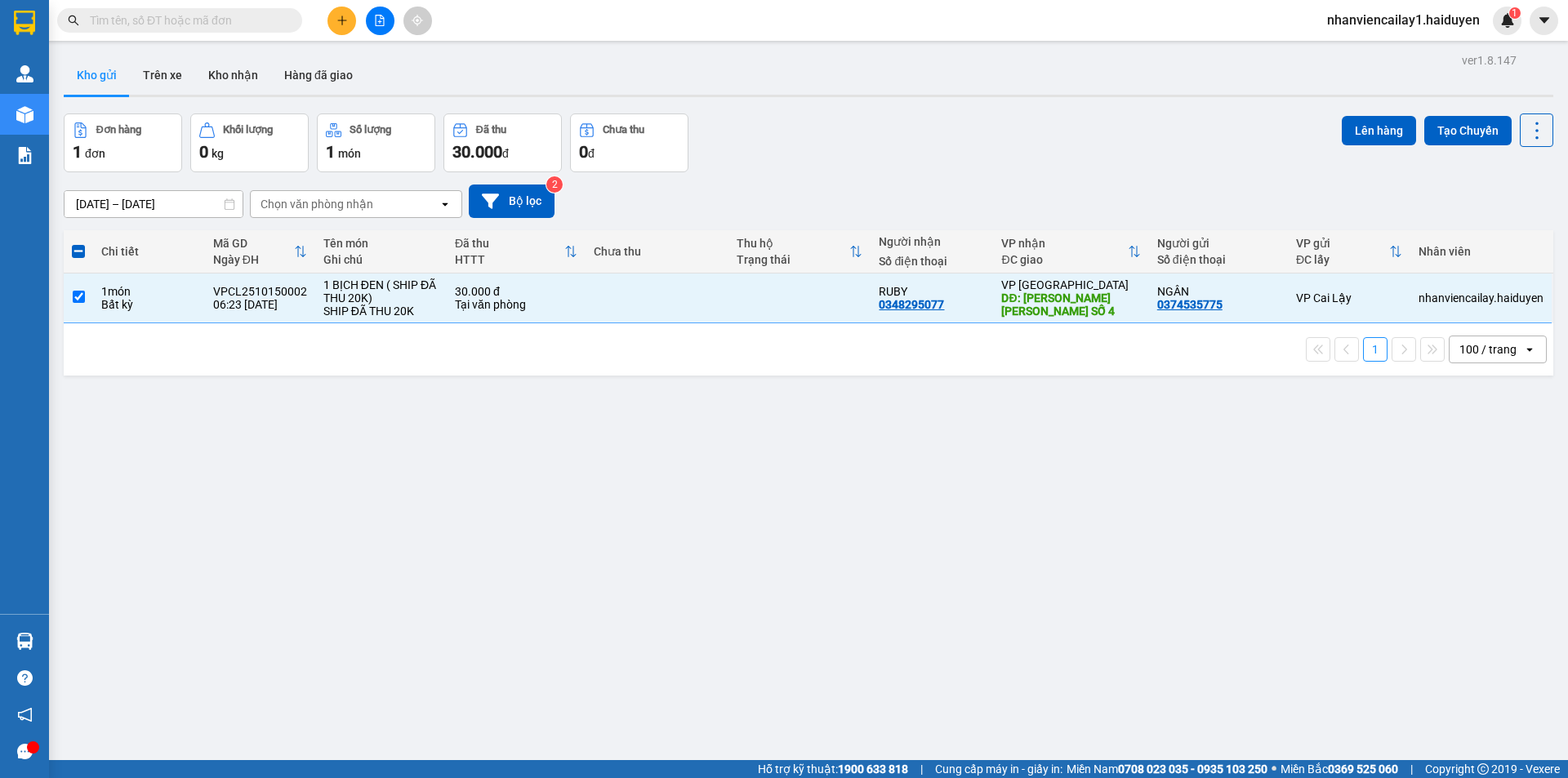
click at [1436, 25] on span "nhanviencailay1.haiduyen" at bounding box center [1404, 20] width 179 height 21
click at [1398, 45] on span "Đăng xuất" at bounding box center [1412, 51] width 143 height 18
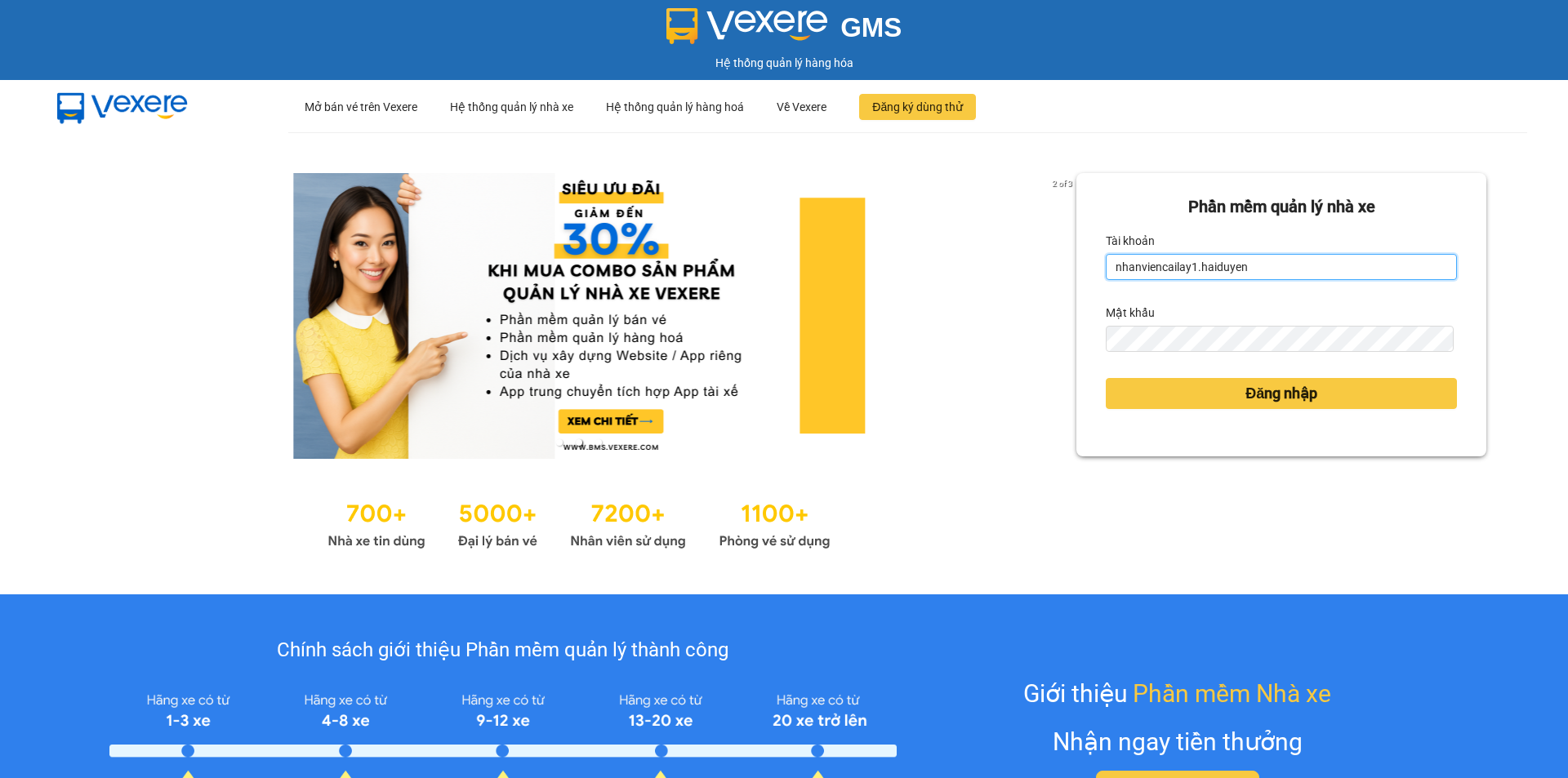
click at [1255, 269] on input "nhanviencailay1.haiduyen" at bounding box center [1280, 267] width 351 height 26
type input "cailay1.haiduyen"
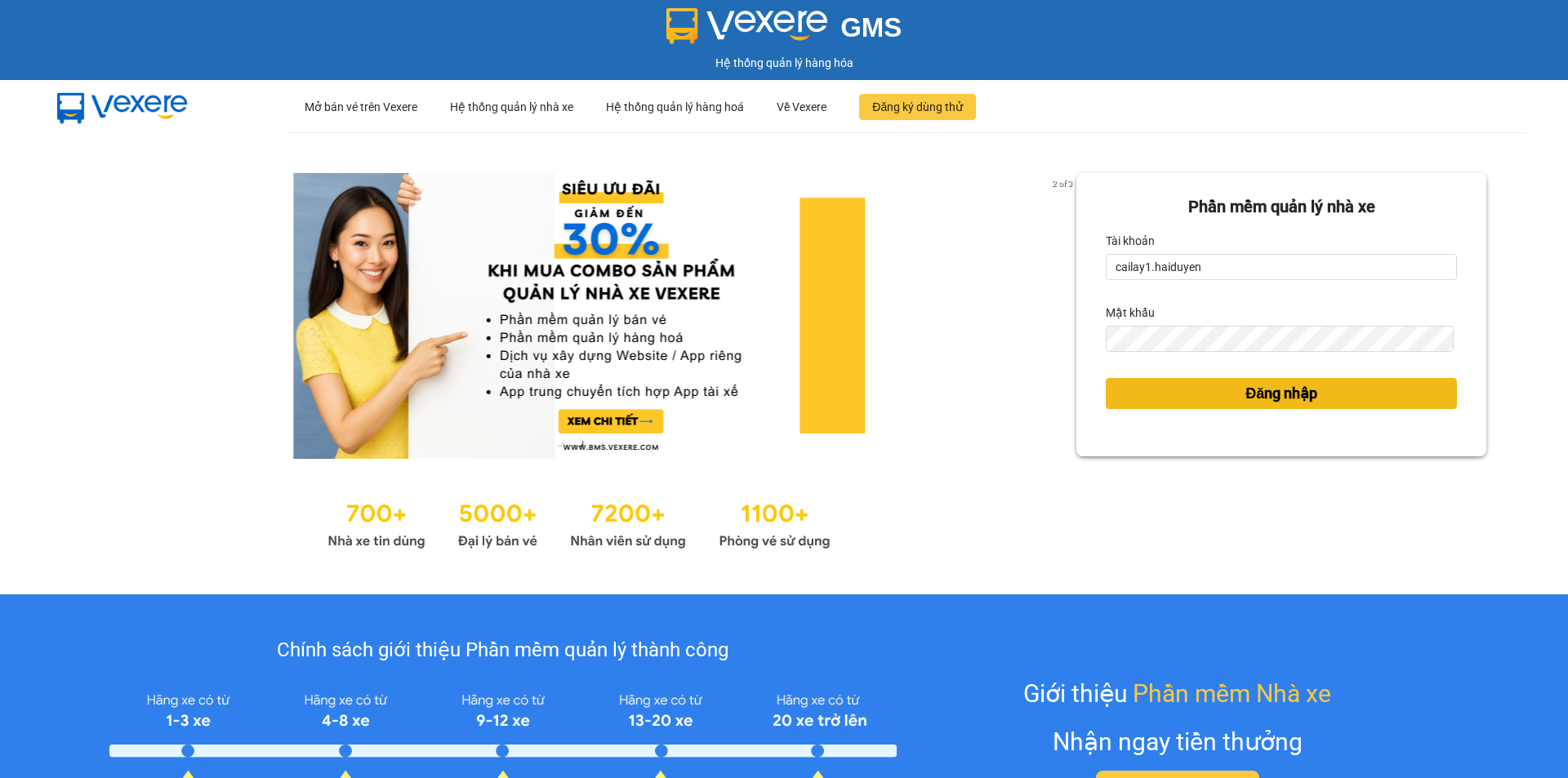
click at [1224, 390] on button "Đăng nhập" at bounding box center [1280, 393] width 351 height 31
click at [1271, 397] on span "Đăng nhập" at bounding box center [1281, 393] width 72 height 23
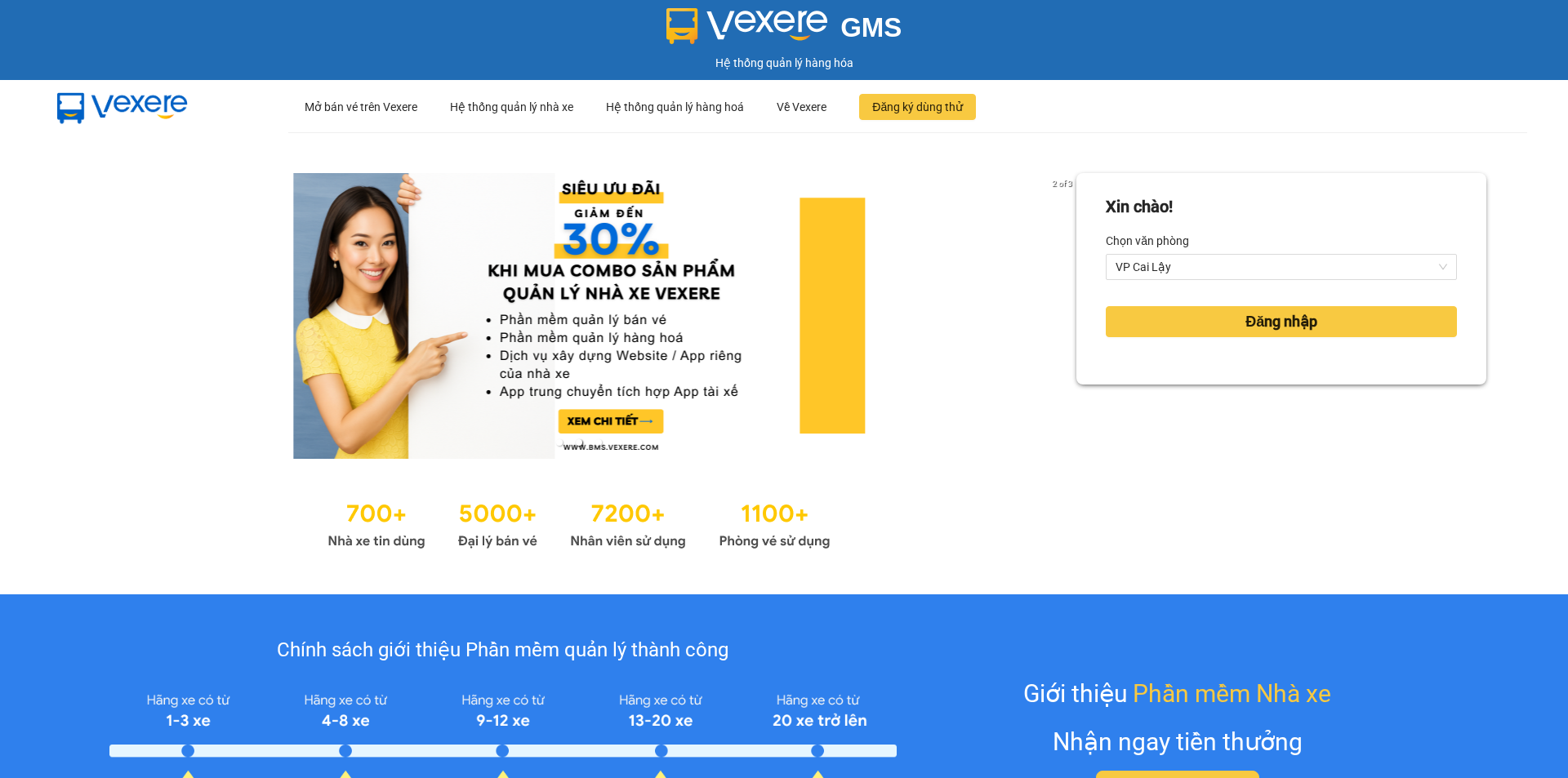
click at [1262, 394] on div "Xin chào! Chọn văn phòng VP Cai Lậy Đăng nhập" at bounding box center [1281, 363] width 410 height 381
click at [1214, 324] on button "Đăng nhập" at bounding box center [1280, 321] width 351 height 31
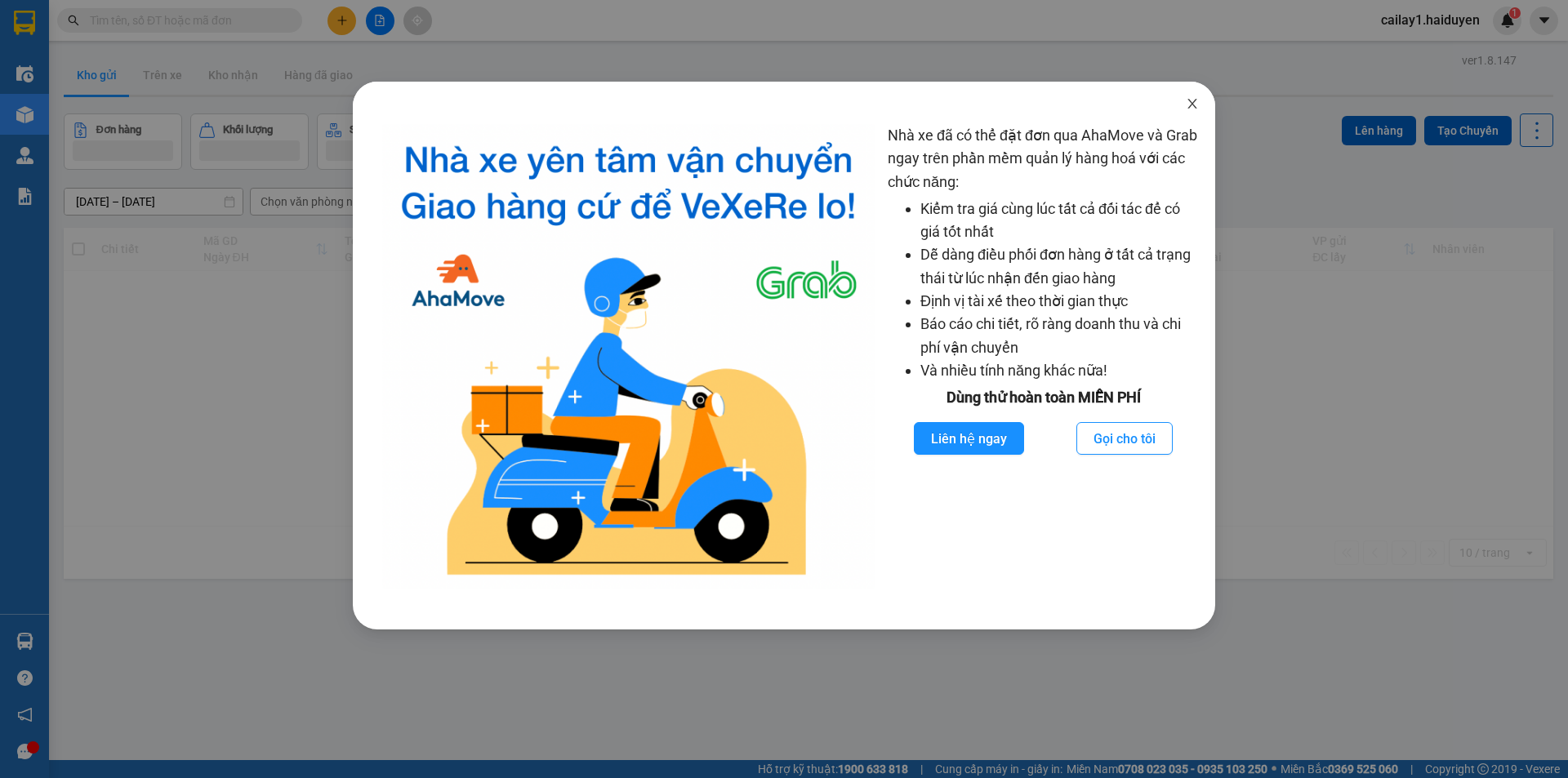
click at [1190, 111] on span "Close" at bounding box center [1192, 104] width 46 height 46
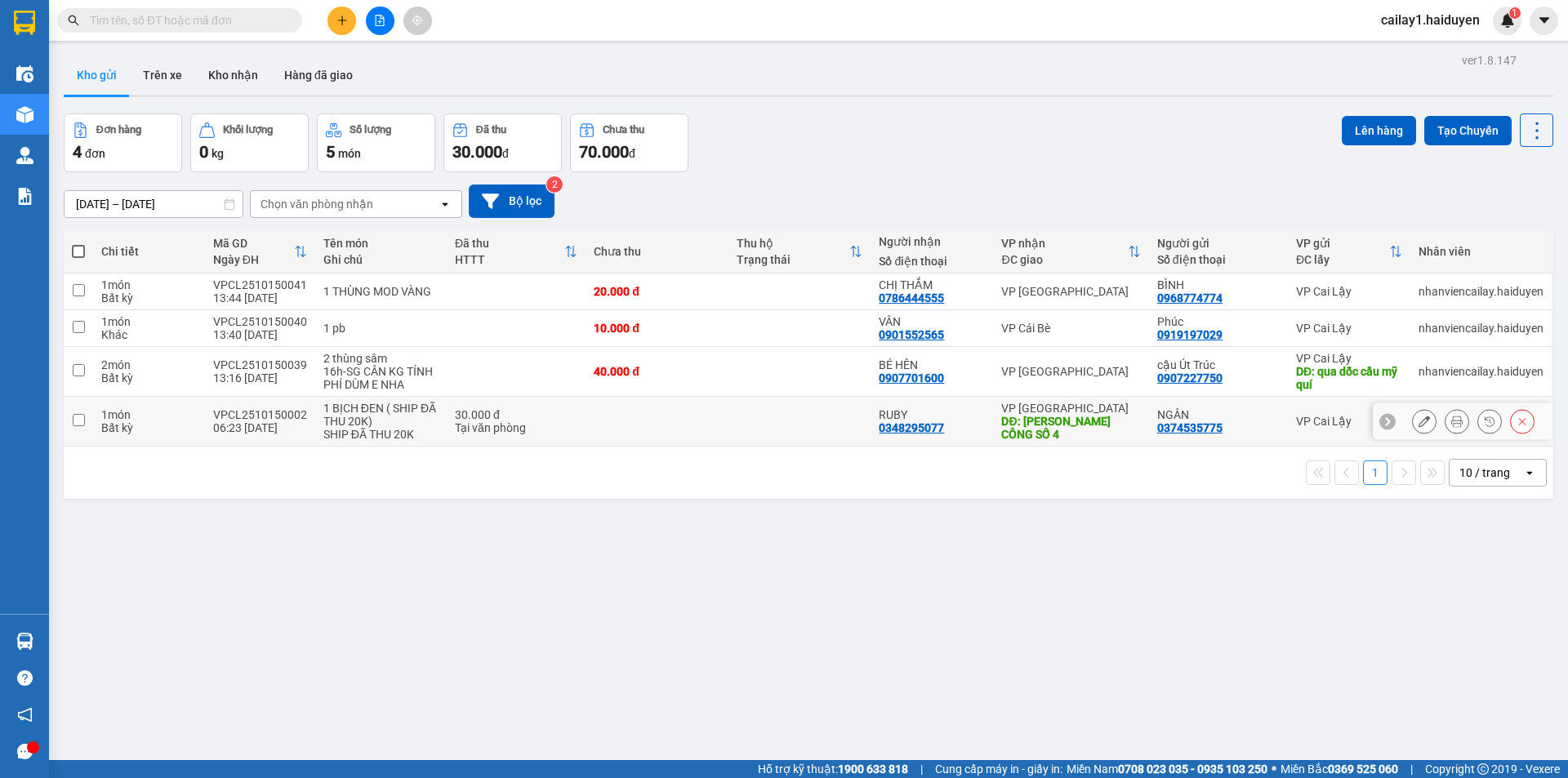
click at [655, 430] on td at bounding box center [658, 422] width 143 height 50
checkbox input "true"
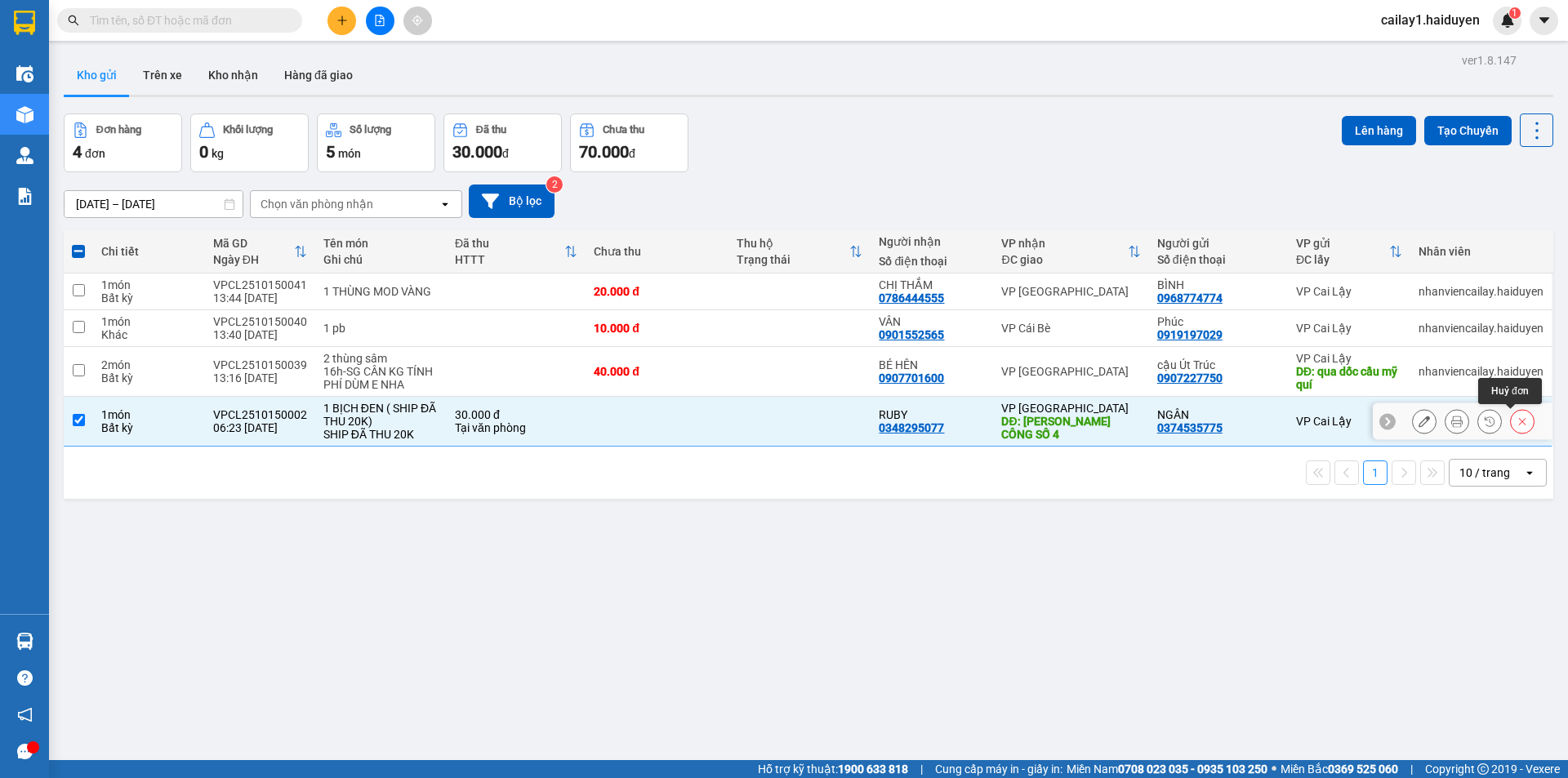
click at [1516, 423] on icon at bounding box center [1521, 421] width 11 height 11
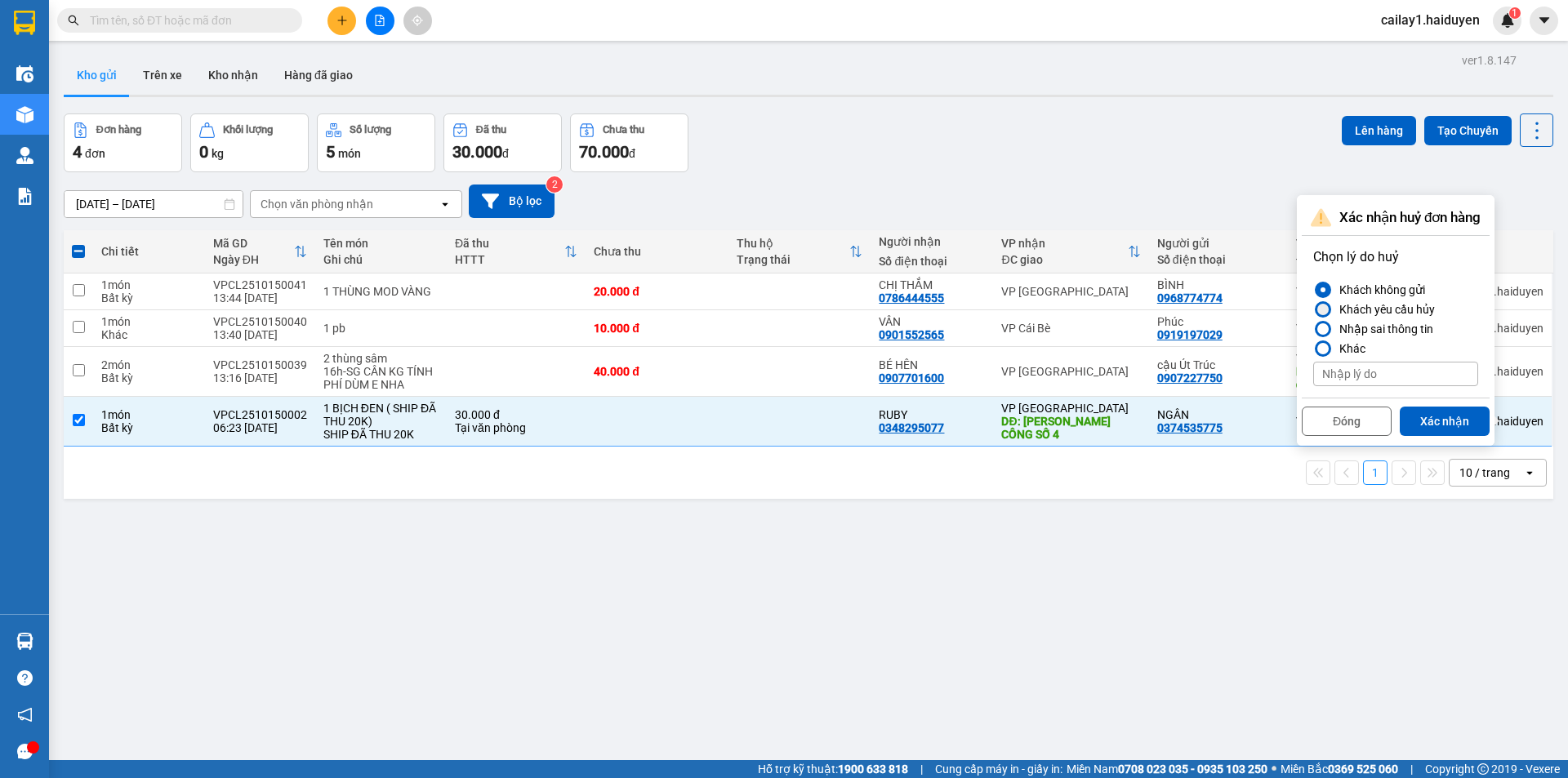
click at [1323, 303] on div at bounding box center [1322, 308] width 11 height 11
click at [1313, 309] on input "Khách yêu cầu hủy" at bounding box center [1313, 309] width 0 height 0
click at [1323, 288] on div at bounding box center [1322, 290] width 11 height 11
click at [1313, 290] on input "Khách không gửi" at bounding box center [1313, 290] width 0 height 0
click at [1421, 413] on button "Xác nhận" at bounding box center [1445, 422] width 90 height 30
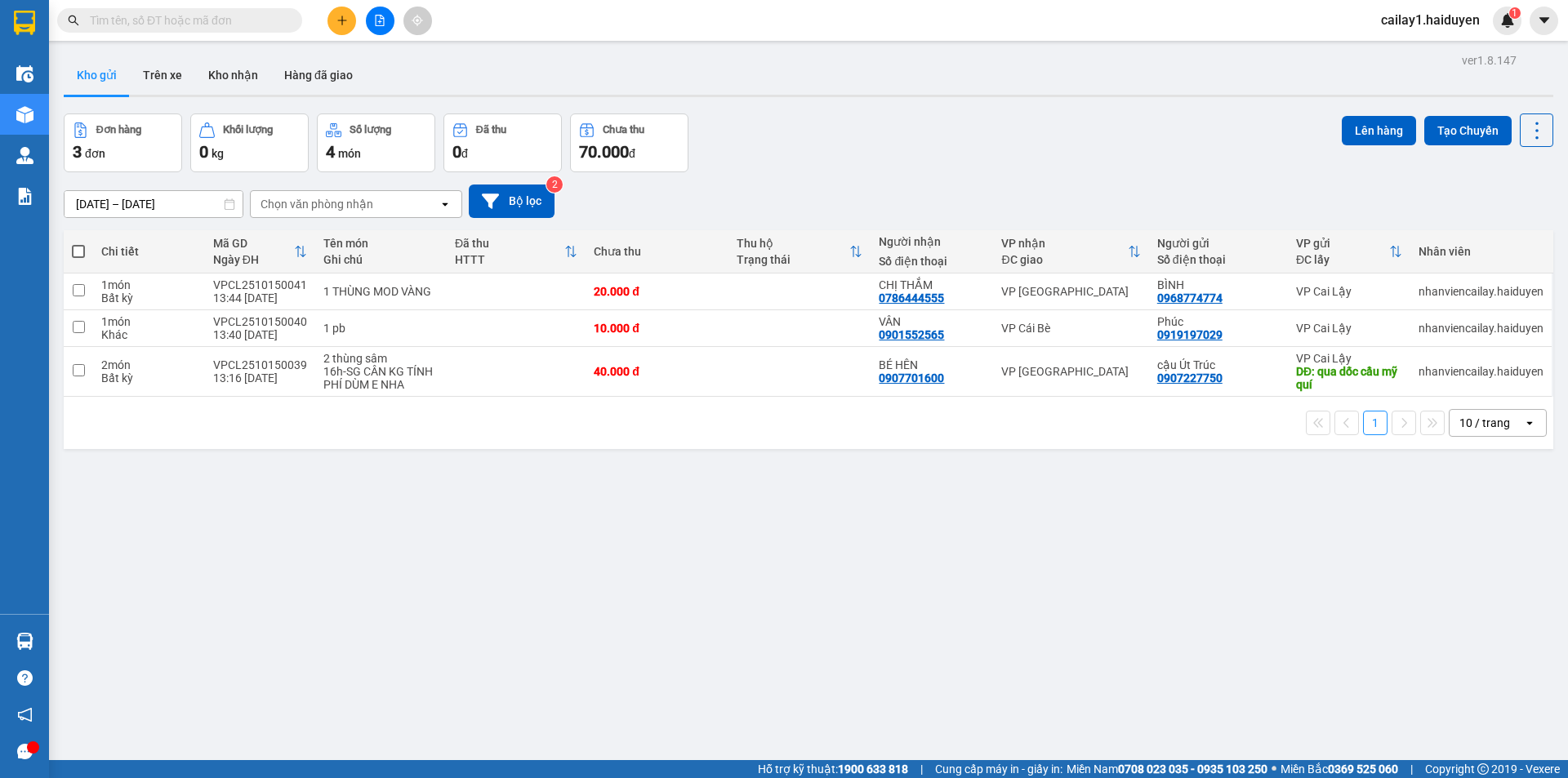
click at [1453, 24] on span "cailay1.haiduyen" at bounding box center [1431, 20] width 125 height 21
click at [1427, 46] on span "Đăng xuất" at bounding box center [1439, 51] width 89 height 18
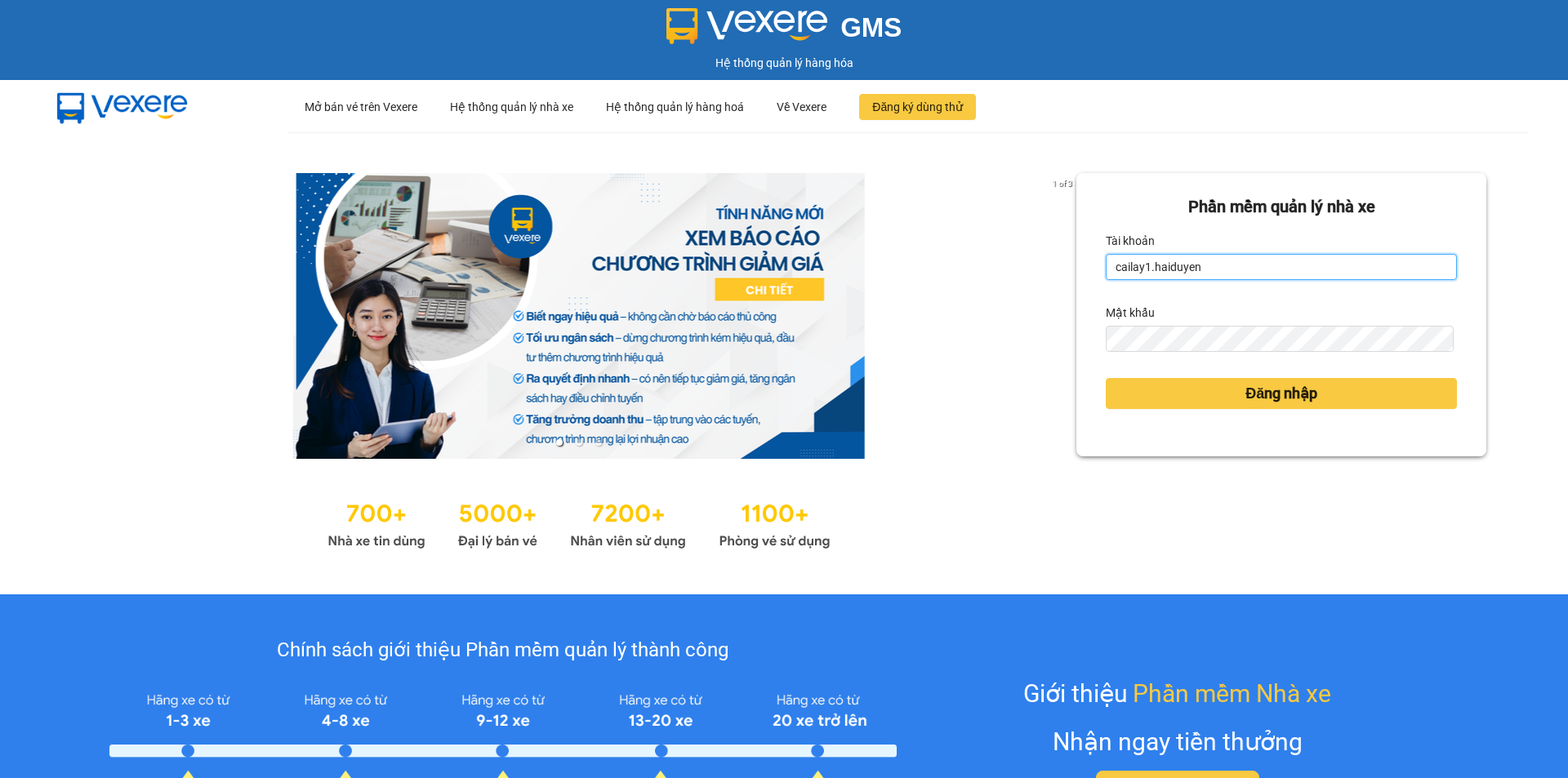
click at [1341, 271] on input "cailay1.haiduyen" at bounding box center [1280, 267] width 351 height 26
type input "nhanviencailay1.haiduyen"
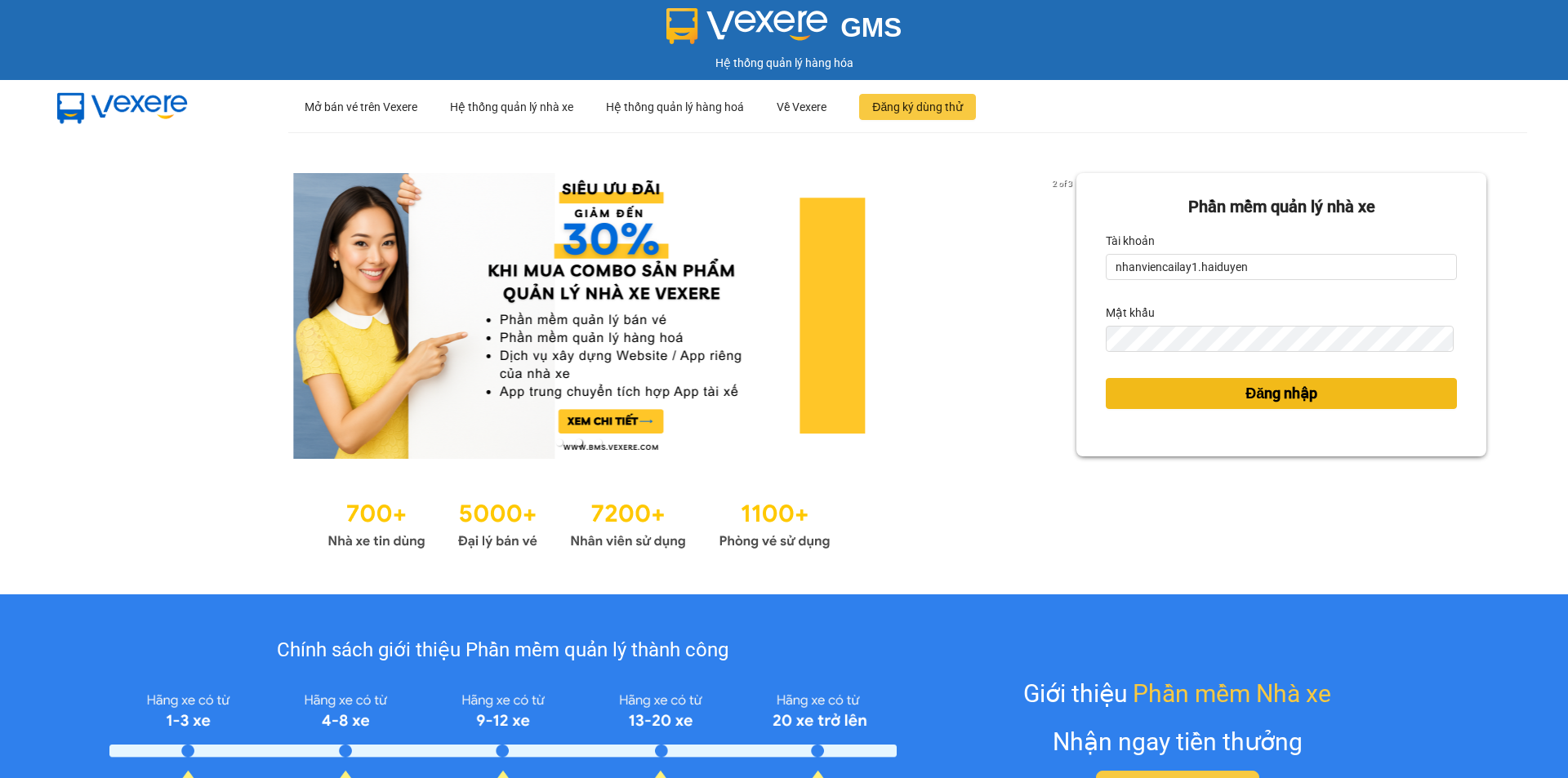
click at [1246, 385] on span "Đăng nhập" at bounding box center [1281, 393] width 72 height 23
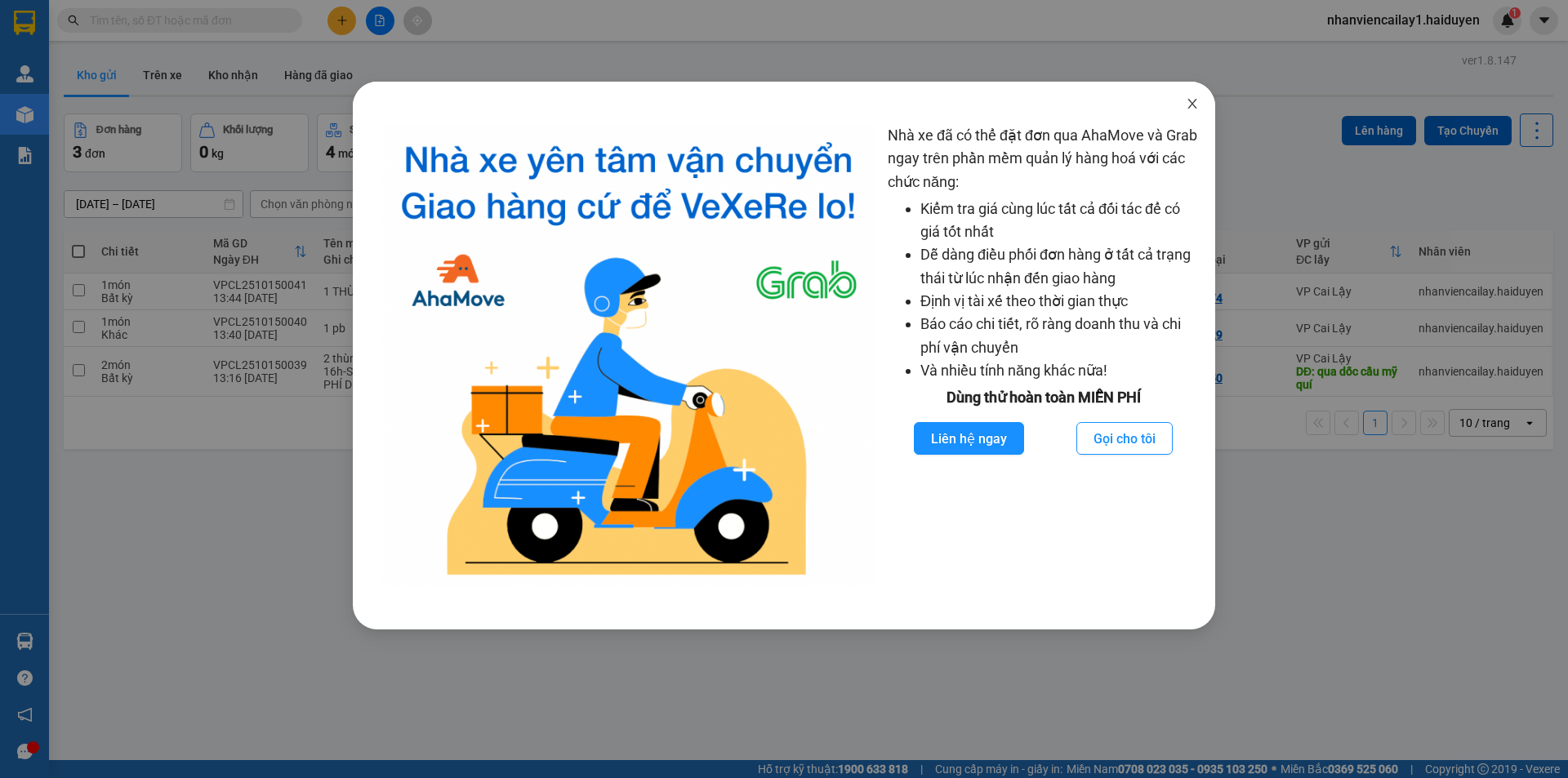
click at [1187, 107] on icon "close" at bounding box center [1192, 103] width 13 height 13
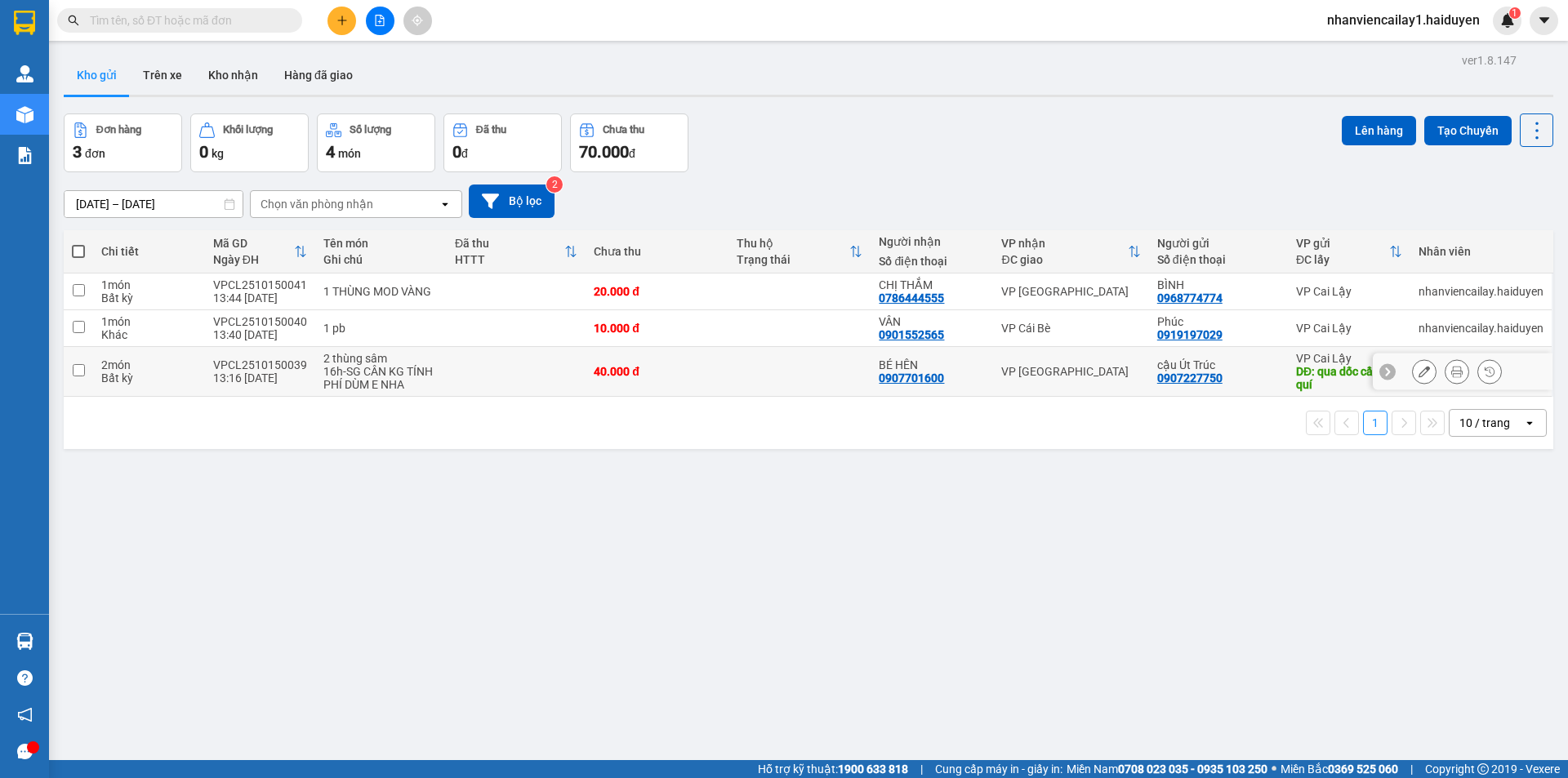
click at [577, 369] on td at bounding box center [516, 372] width 139 height 50
checkbox input "true"
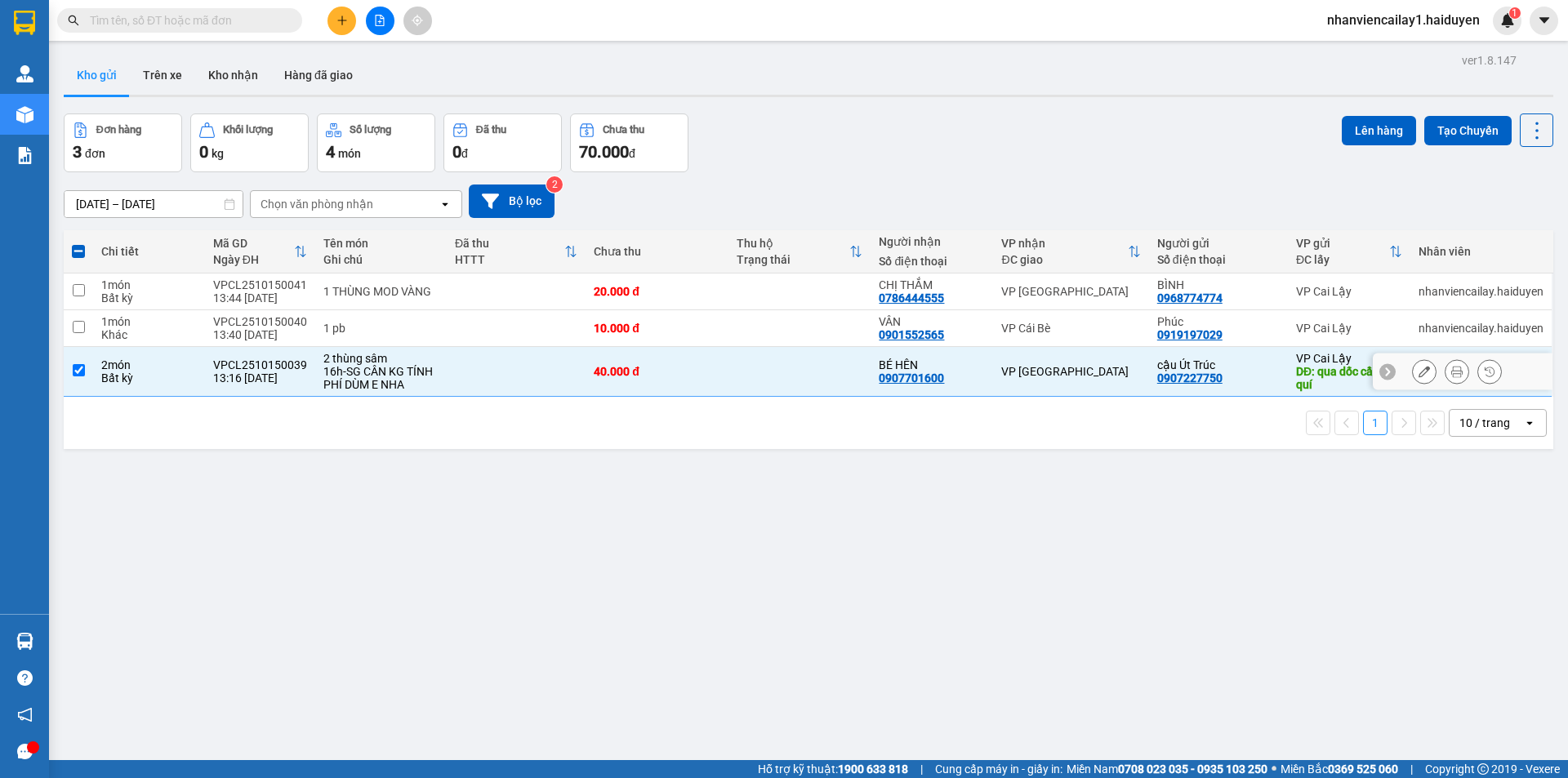
click at [1452, 369] on icon at bounding box center [1457, 371] width 11 height 11
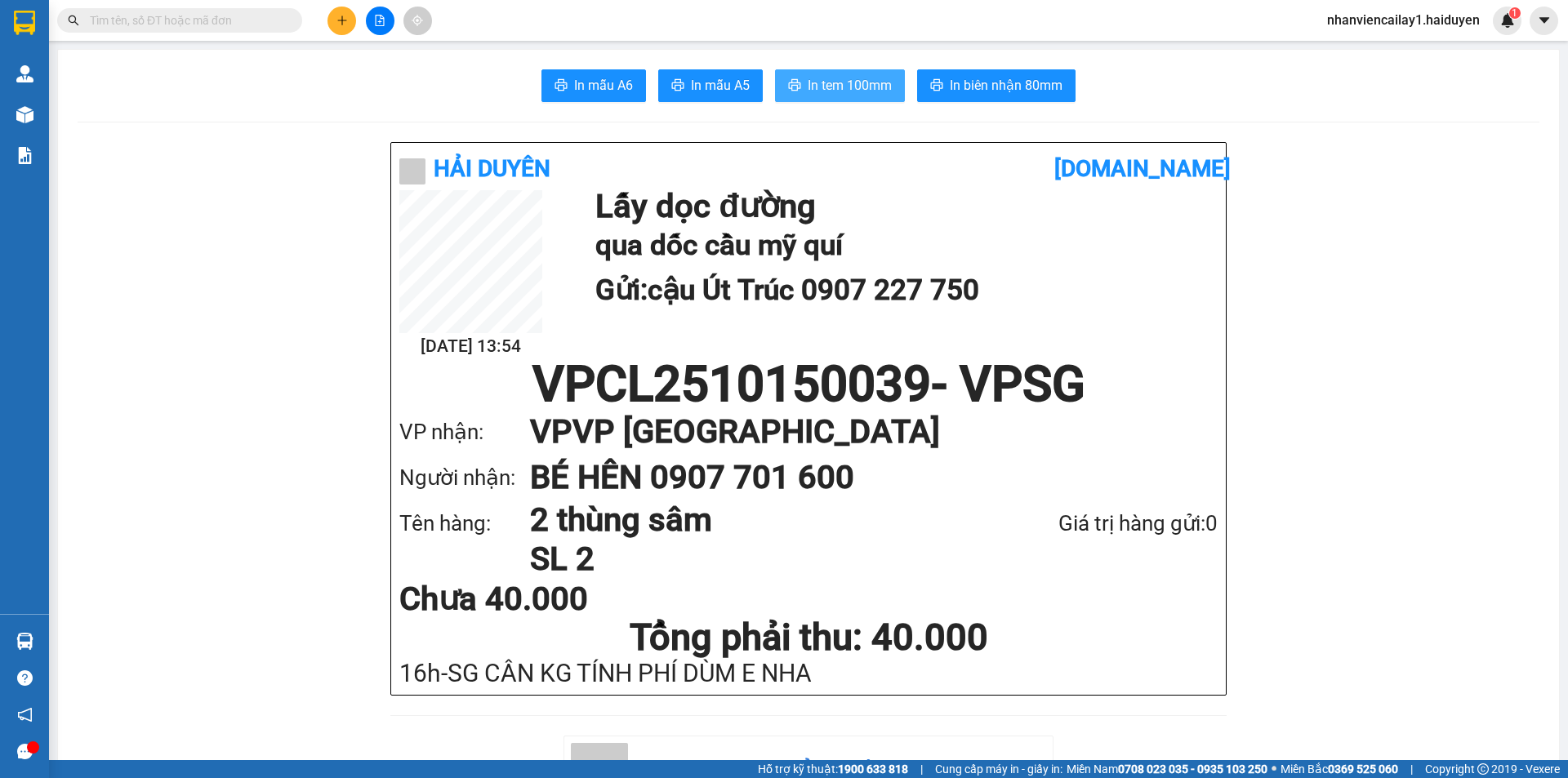
click at [815, 85] on span "In tem 100mm" at bounding box center [850, 86] width 85 height 21
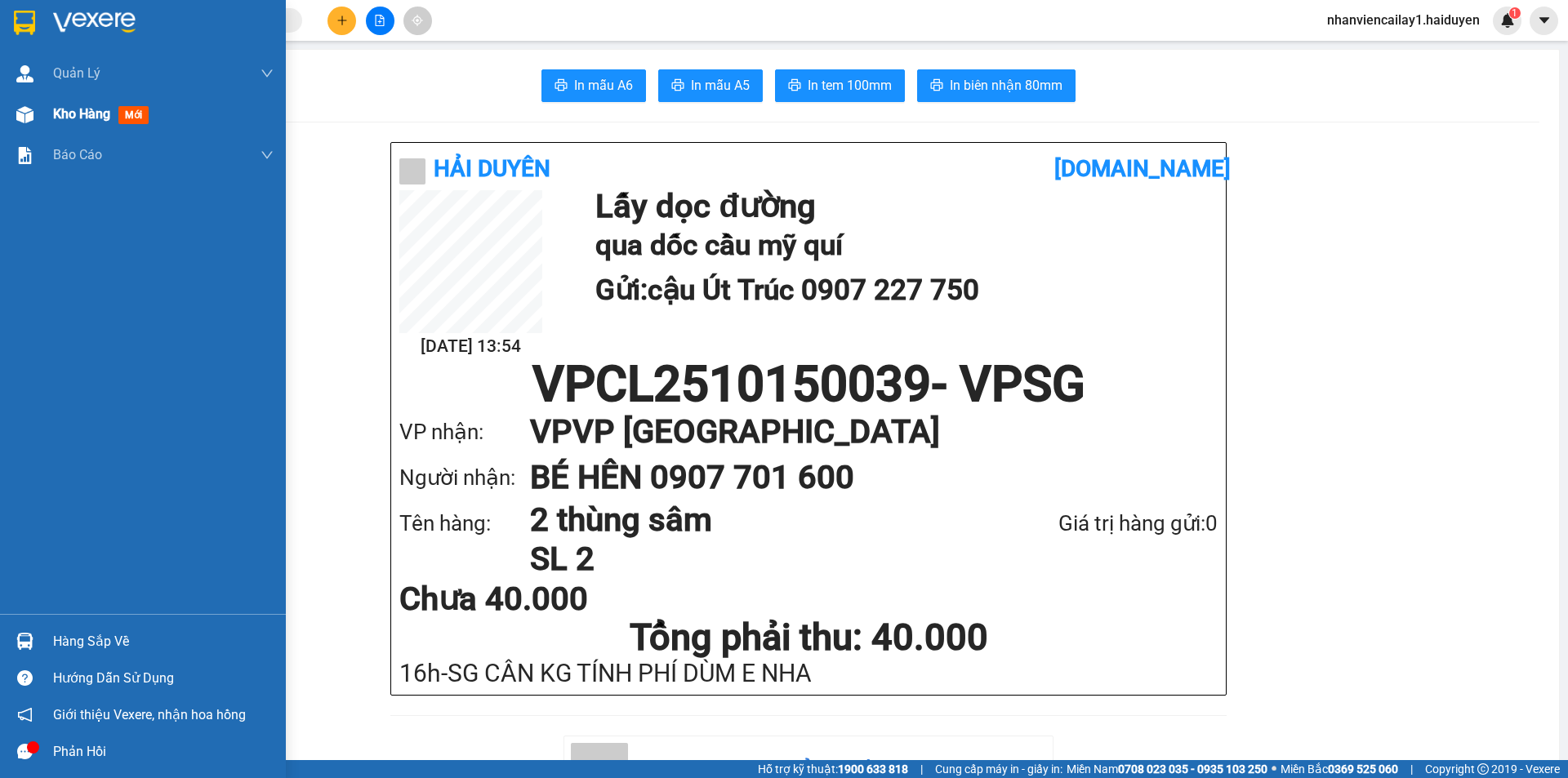
click at [89, 117] on span "Kho hàng" at bounding box center [81, 114] width 57 height 16
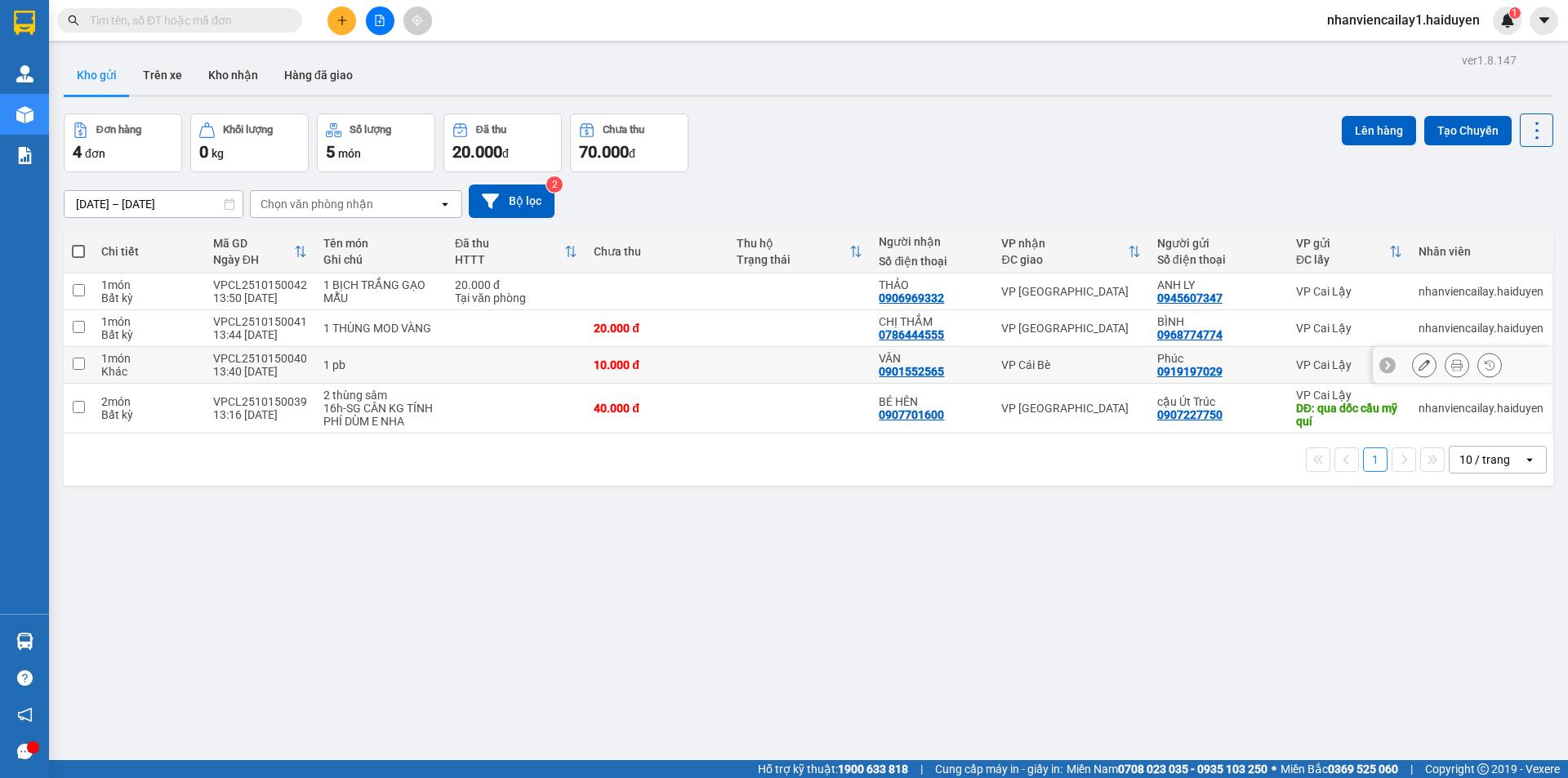
click at [675, 358] on div "10.000 đ" at bounding box center [657, 364] width 126 height 13
checkbox input "true"
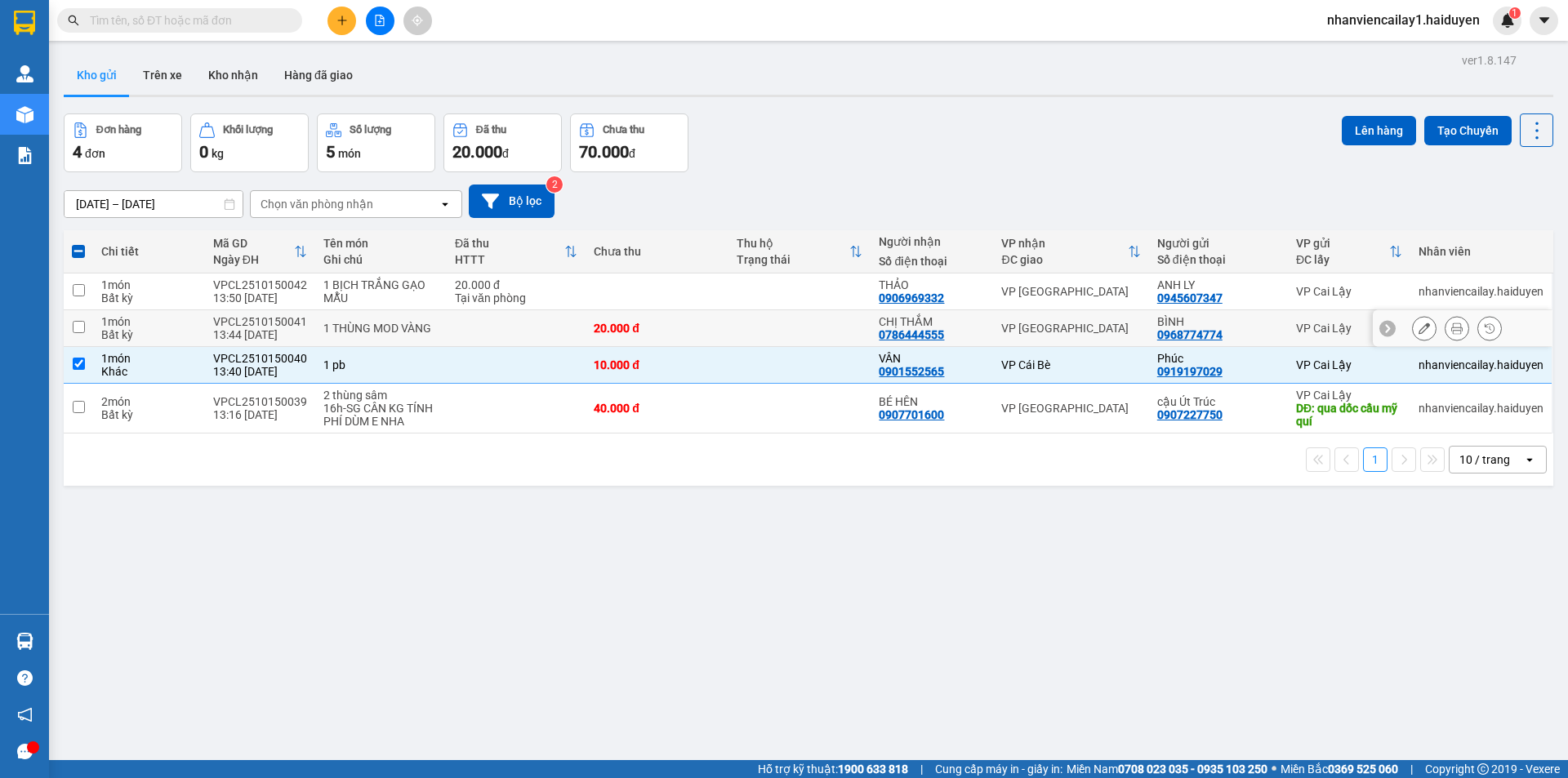
click at [687, 326] on div "20.000 đ" at bounding box center [657, 327] width 126 height 13
checkbox input "true"
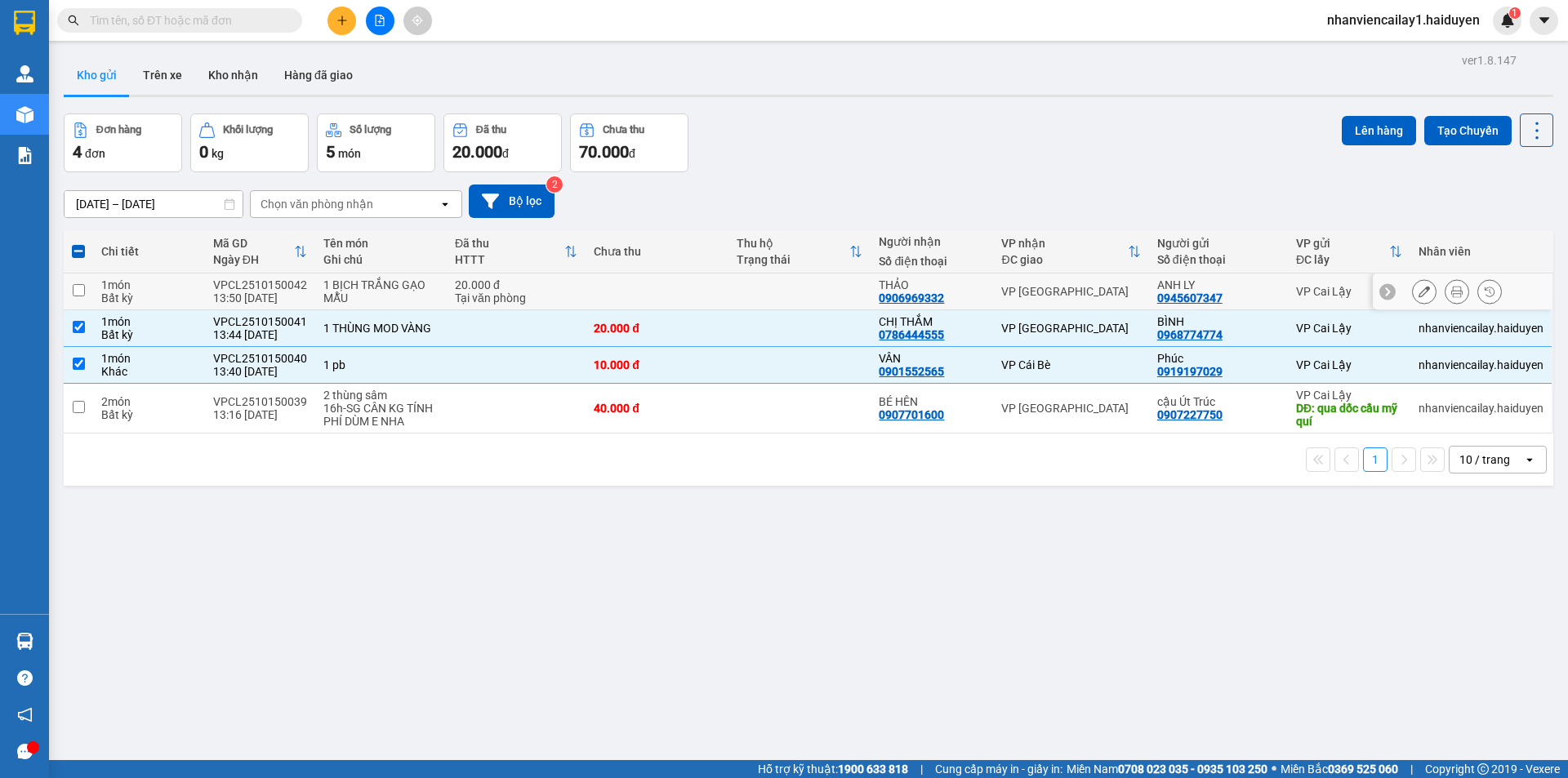
click at [708, 286] on td at bounding box center [658, 292] width 143 height 37
checkbox input "true"
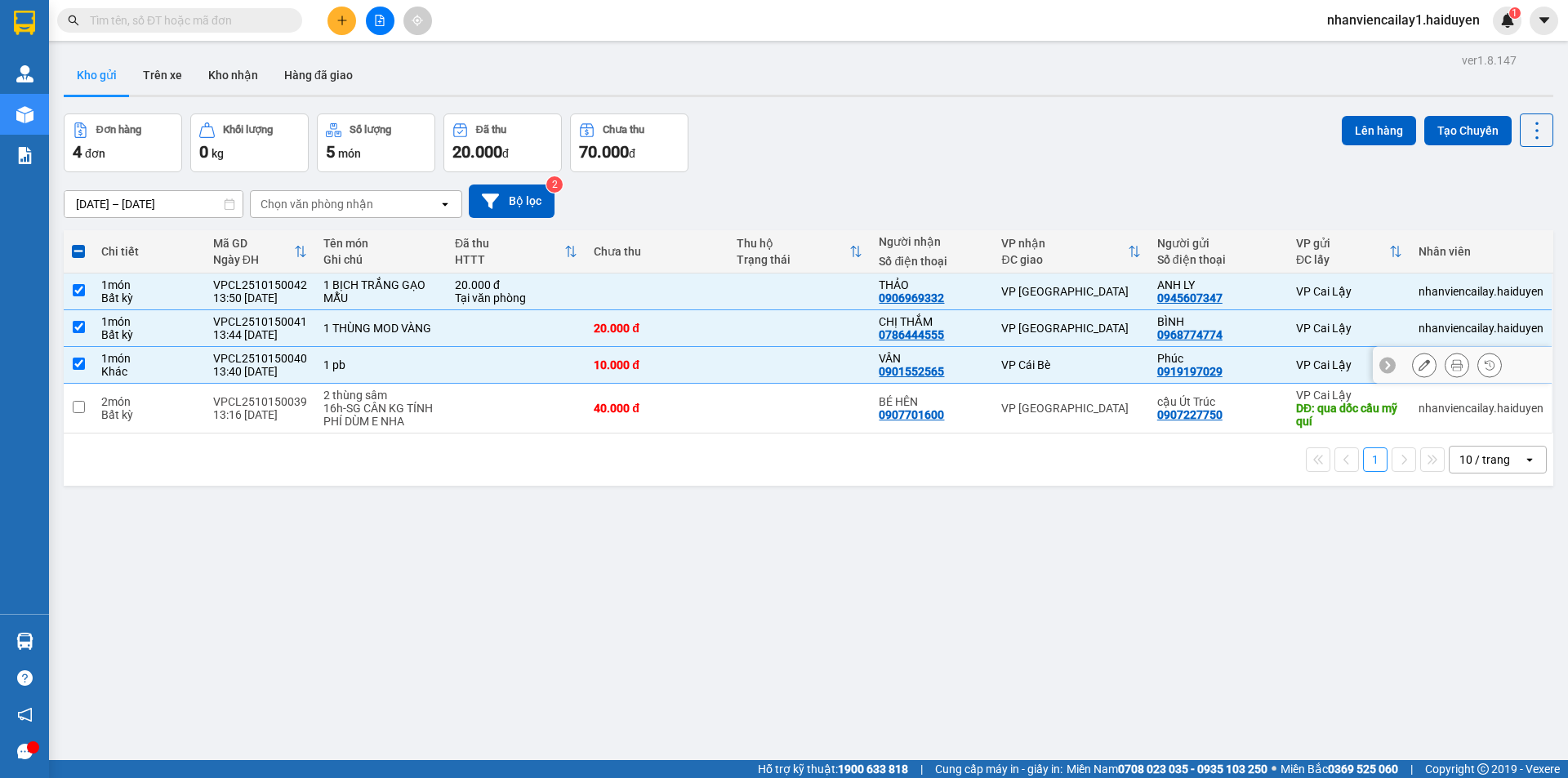
click at [1013, 363] on div "VP Cái Bè" at bounding box center [1071, 364] width 139 height 13
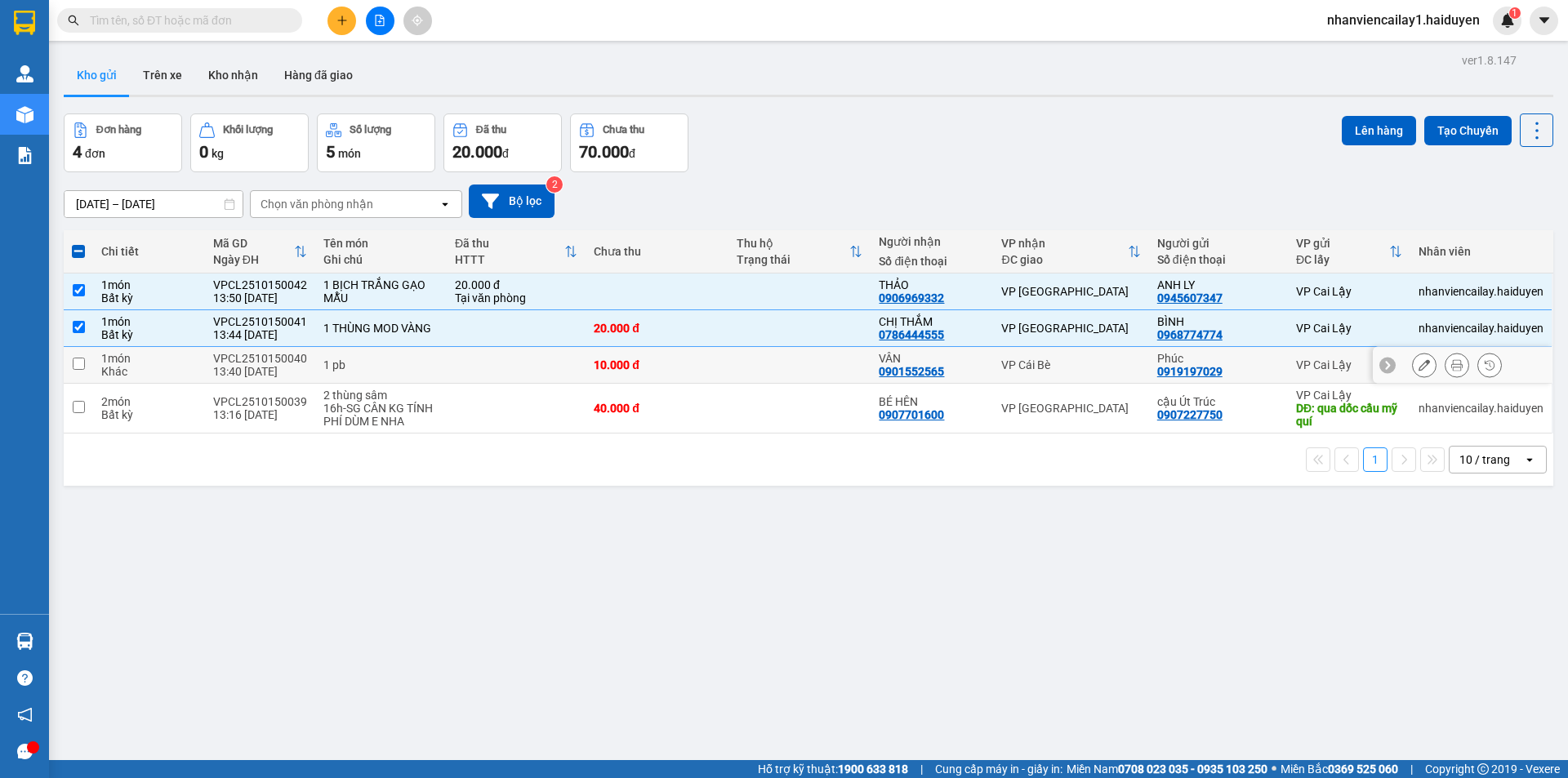
click at [993, 367] on td "VP Cái Bè" at bounding box center [1071, 365] width 155 height 37
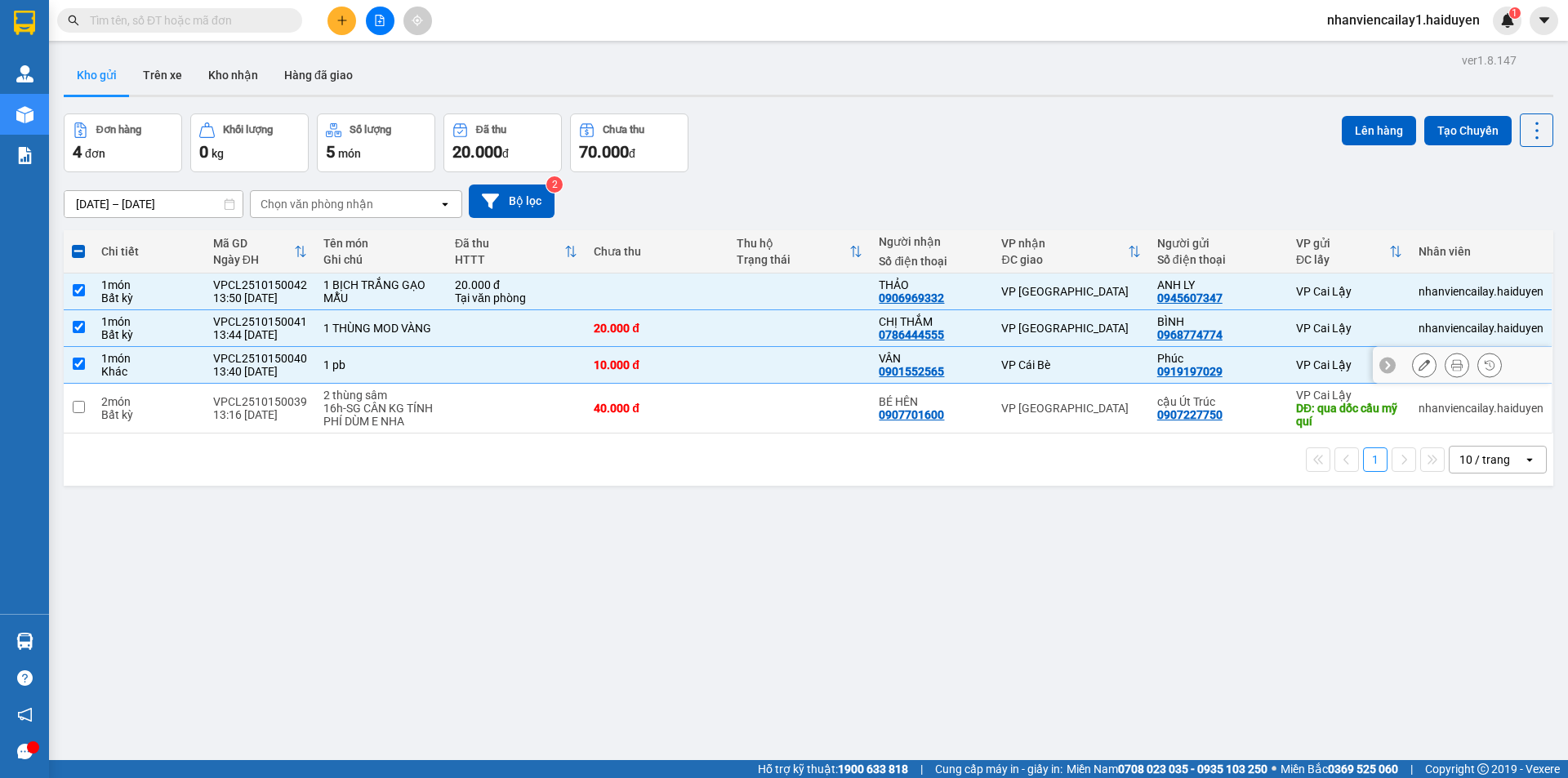
click at [946, 373] on div "VÂN 0901552565" at bounding box center [931, 365] width 106 height 26
checkbox input "false"
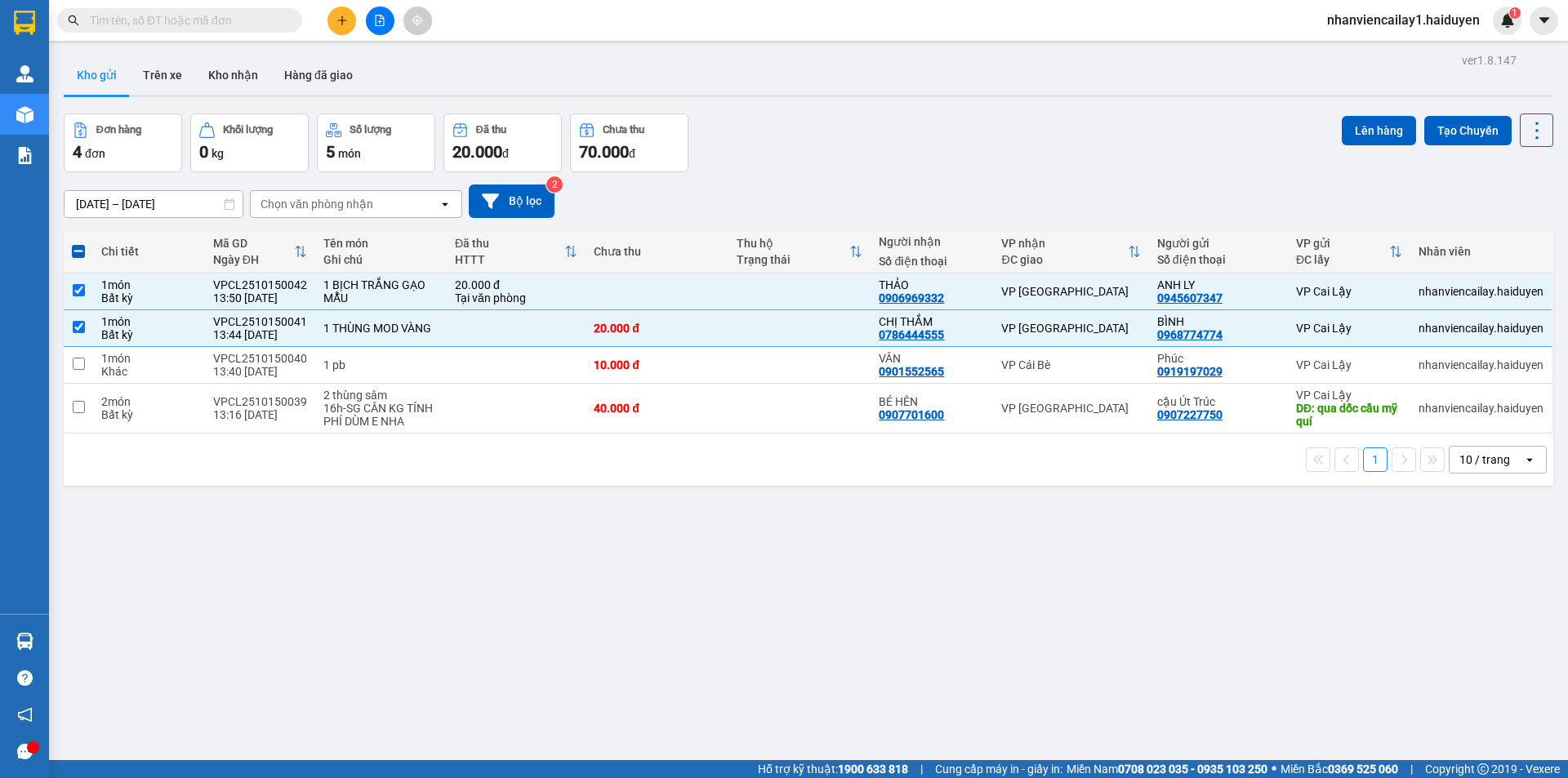
click at [339, 18] on icon "plus" at bounding box center [341, 20] width 11 height 11
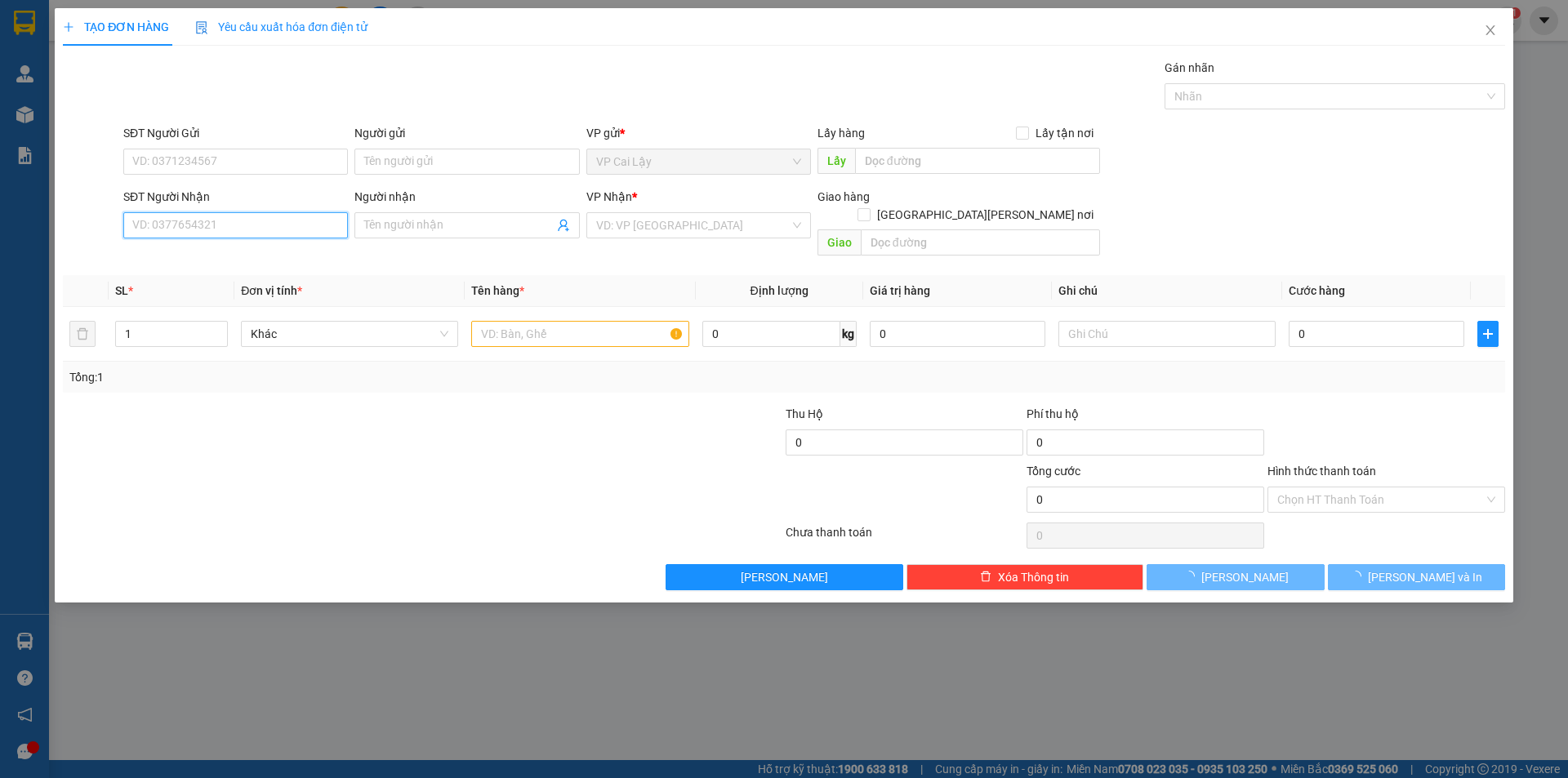
click at [195, 224] on input "SĐT Người Nhận" at bounding box center [236, 225] width 225 height 26
type input "7"
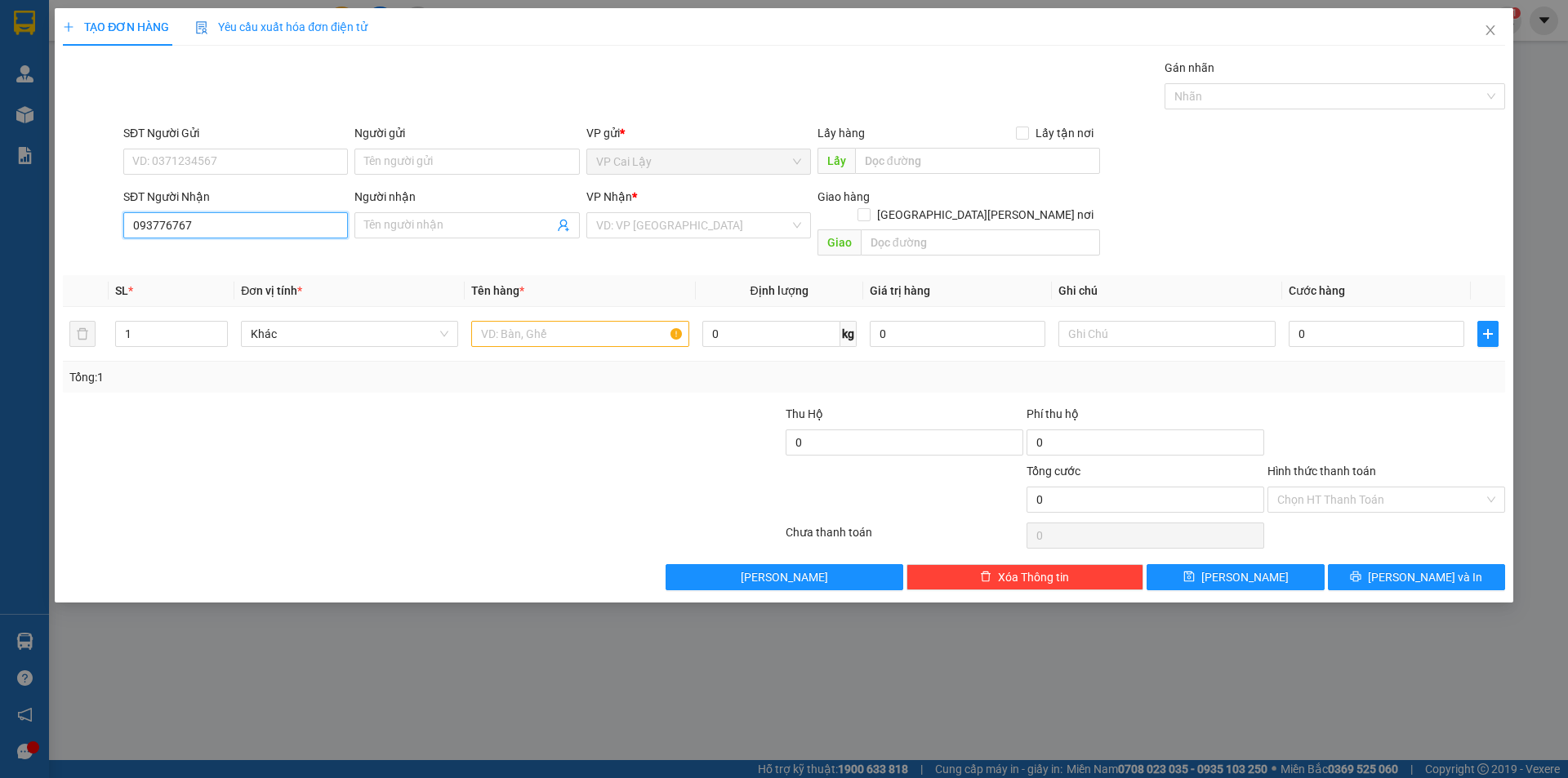
type input "0937767676"
click at [202, 263] on div "0937767676 - NHÍ Q10" at bounding box center [236, 258] width 205 height 18
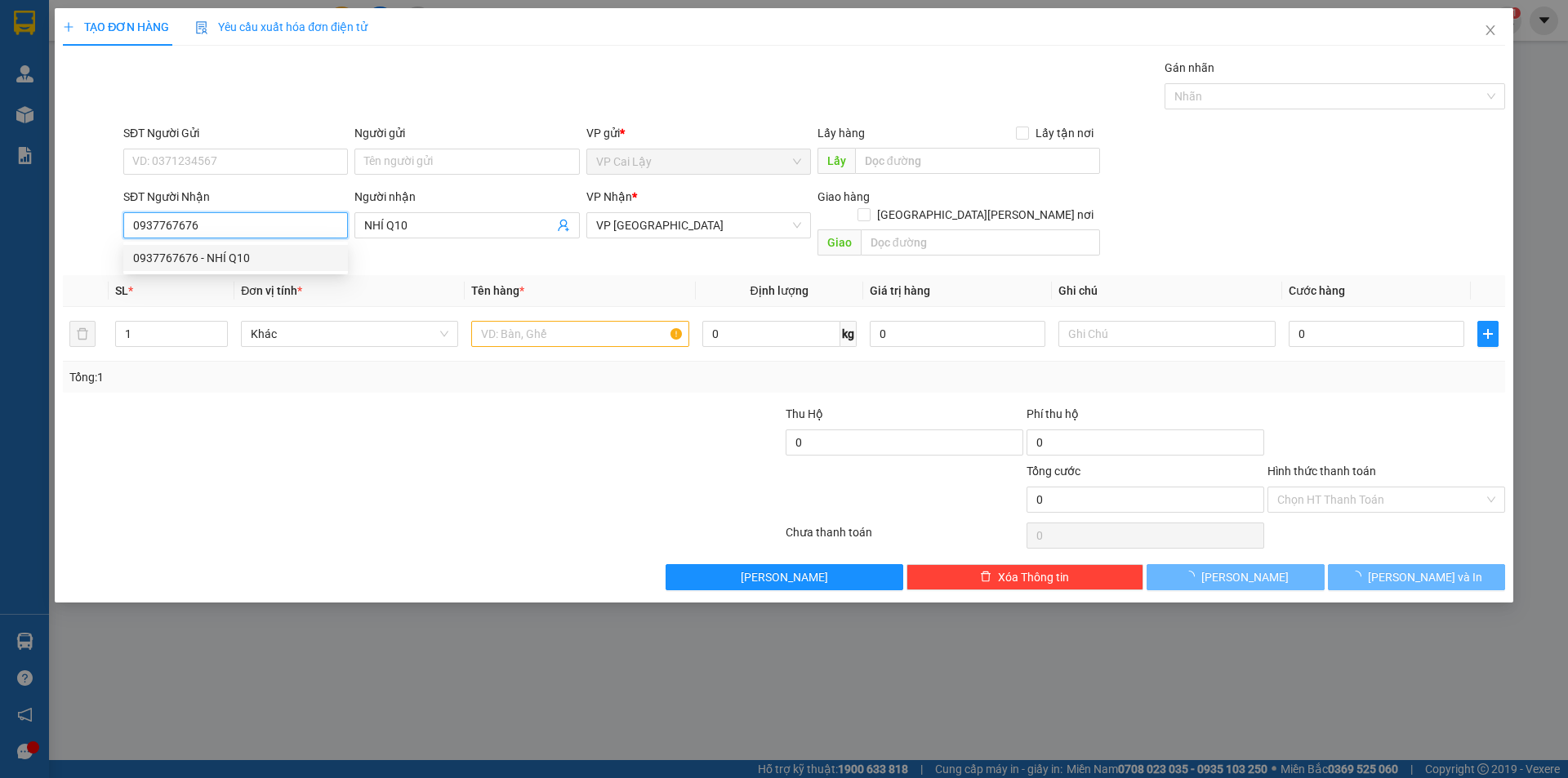
type input "NHÍ Q10"
type input "0937767676"
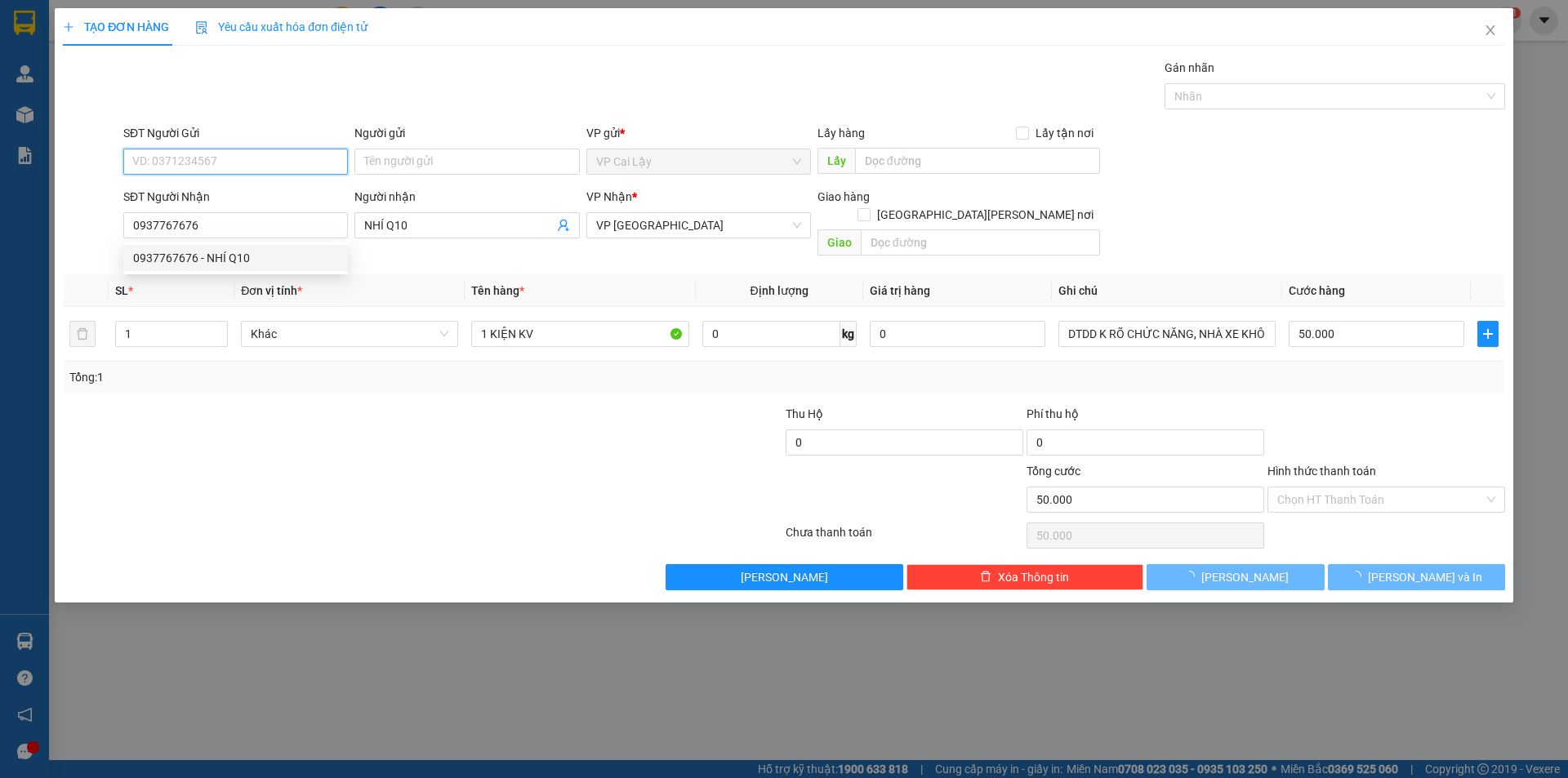
type input "50.000"
click at [206, 164] on input "SĐT Người Gửi" at bounding box center [236, 161] width 225 height 26
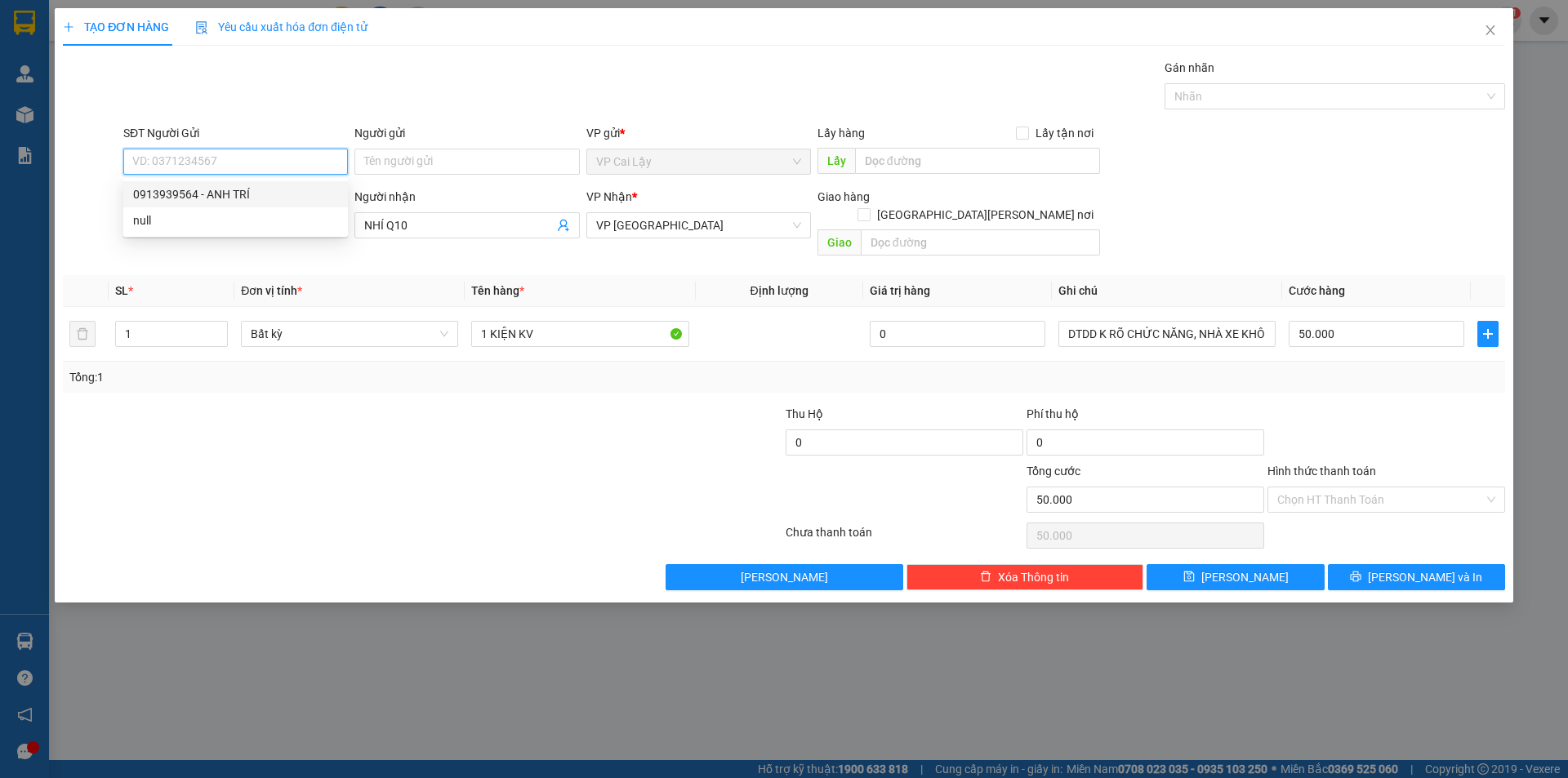
click at [226, 207] on div "0913939564 - ANH TRÍ" at bounding box center [236, 194] width 225 height 26
type input "0913939564"
type input "ANH TRÍ"
click at [1331, 494] on div "Chọn HT Thanh Toán" at bounding box center [1386, 499] width 238 height 26
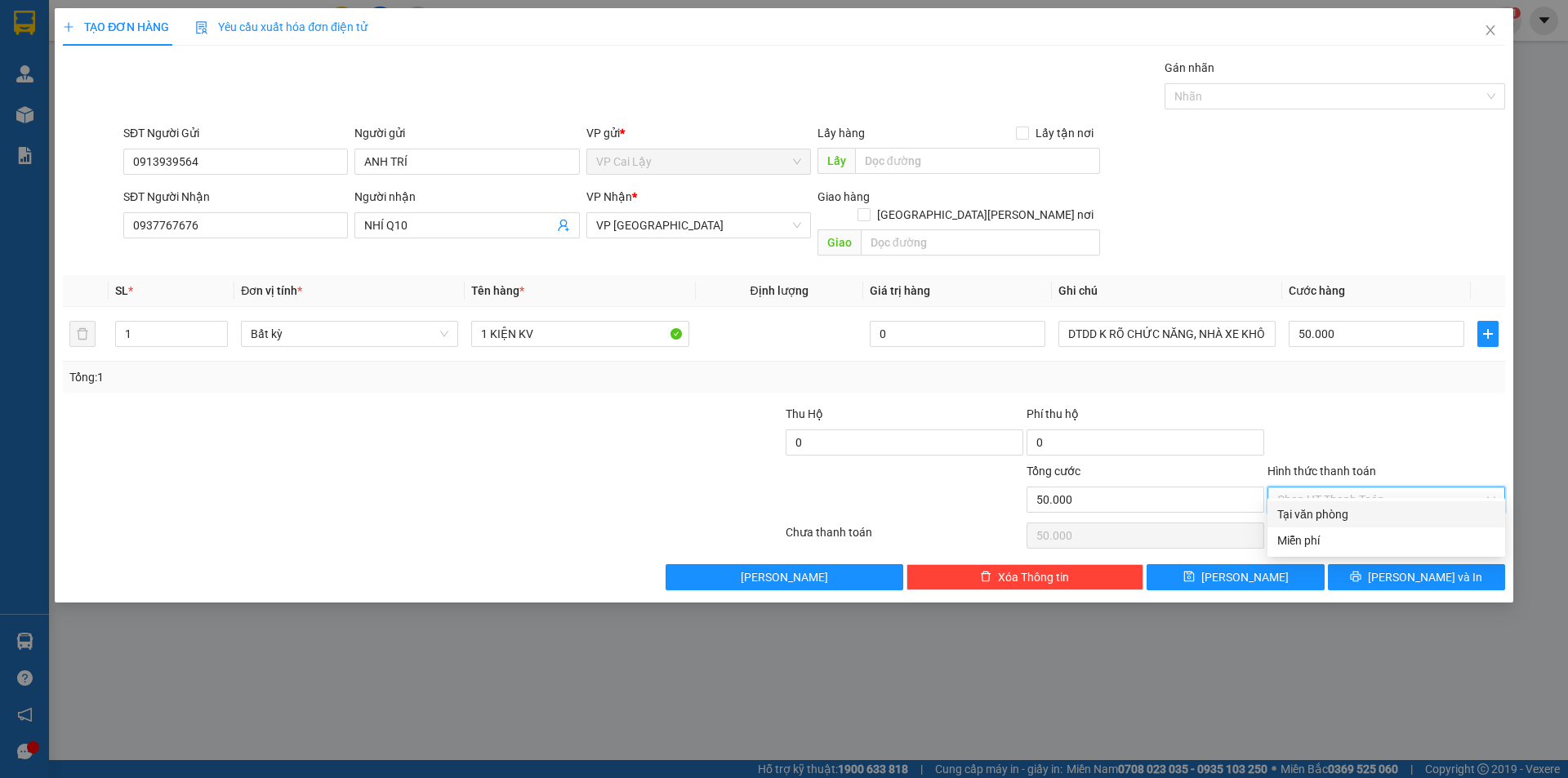
click at [1325, 512] on div "Tại văn phòng" at bounding box center [1386, 514] width 218 height 18
type input "0"
click at [1349, 564] on button "[PERSON_NAME] và In" at bounding box center [1417, 577] width 177 height 26
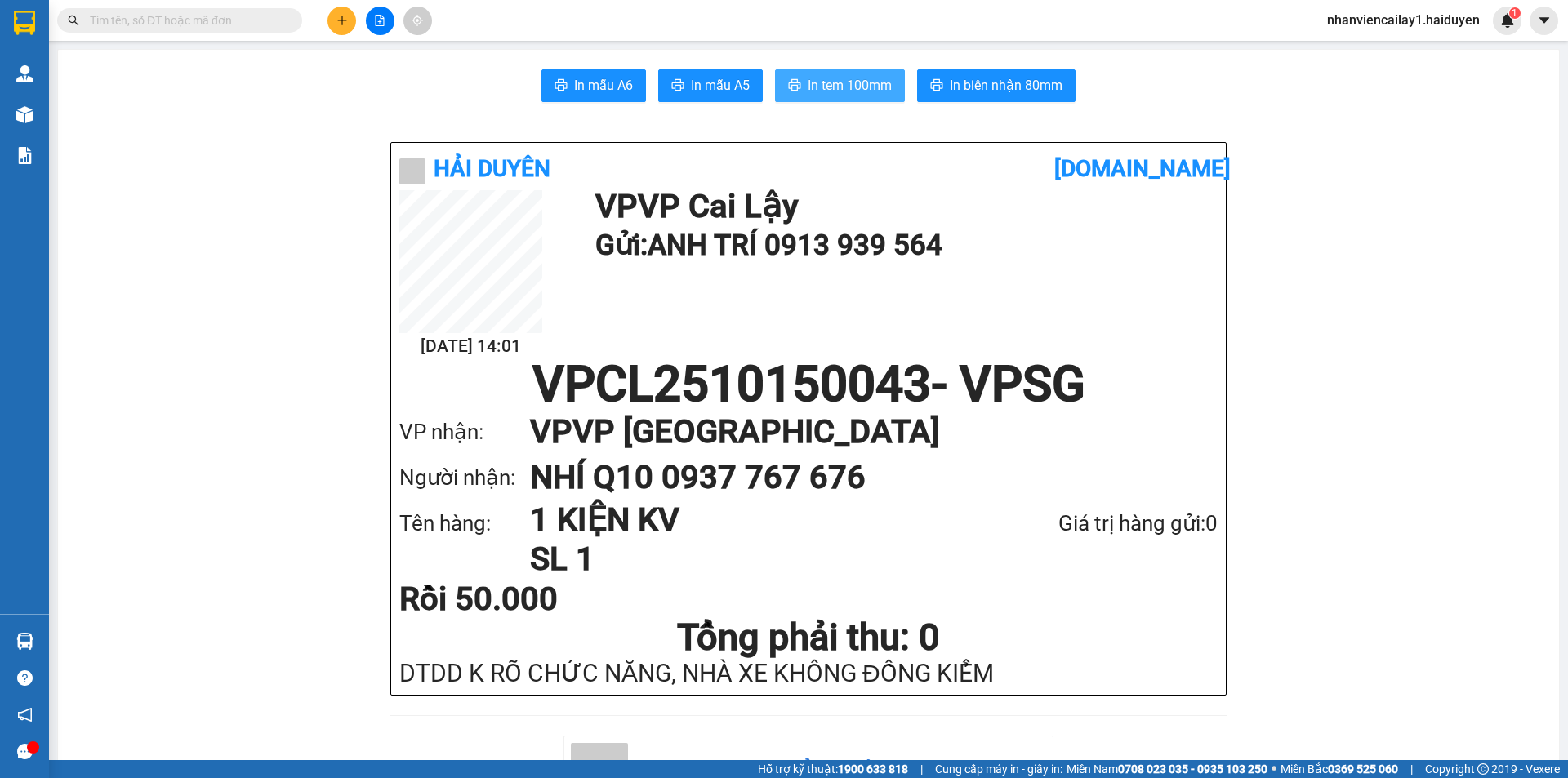
click at [814, 80] on span "In tem 100mm" at bounding box center [850, 86] width 85 height 21
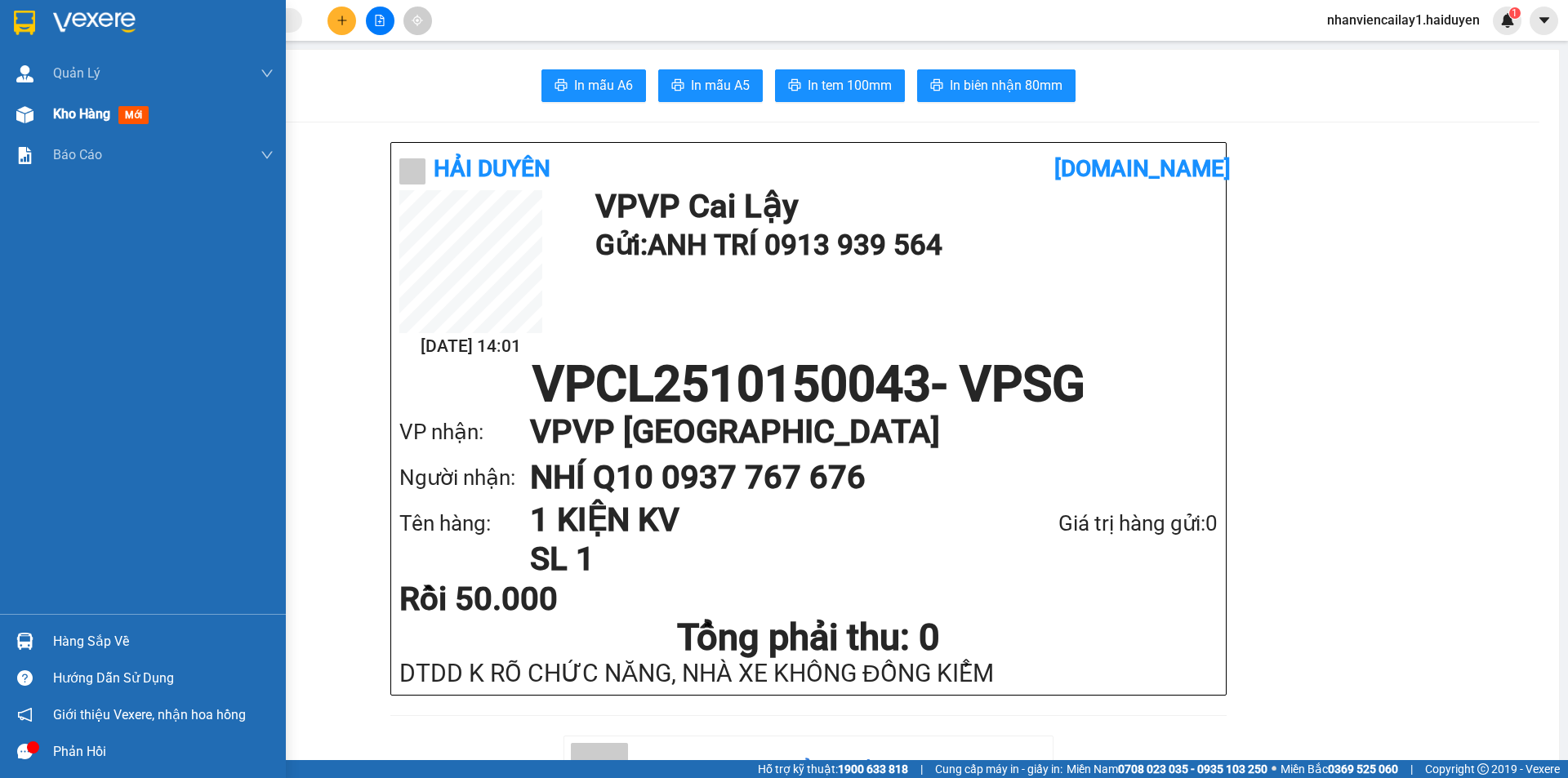
click at [33, 108] on img at bounding box center [24, 114] width 17 height 17
click at [35, 107] on div at bounding box center [25, 114] width 29 height 29
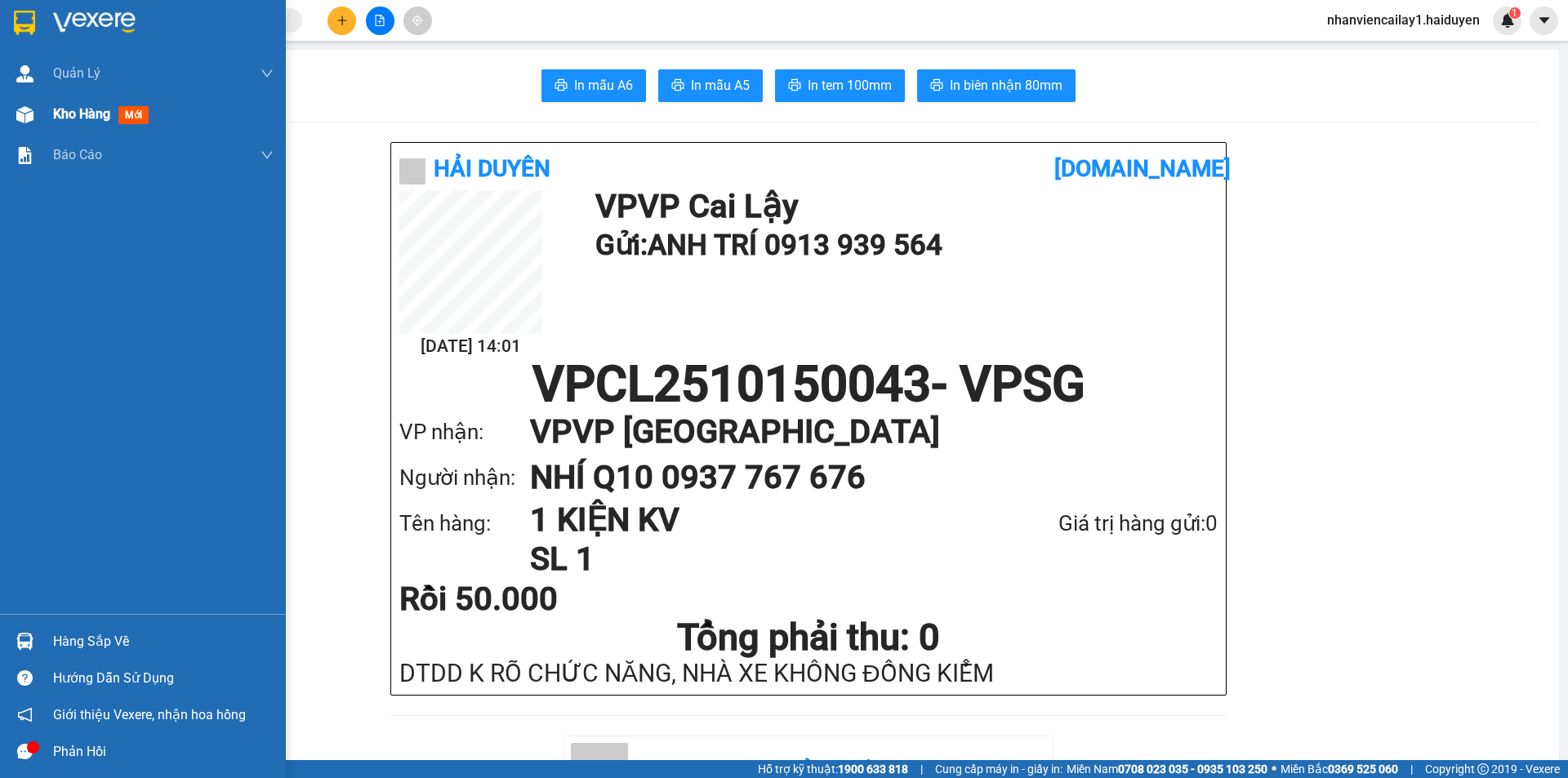
click at [35, 107] on div at bounding box center [25, 114] width 29 height 29
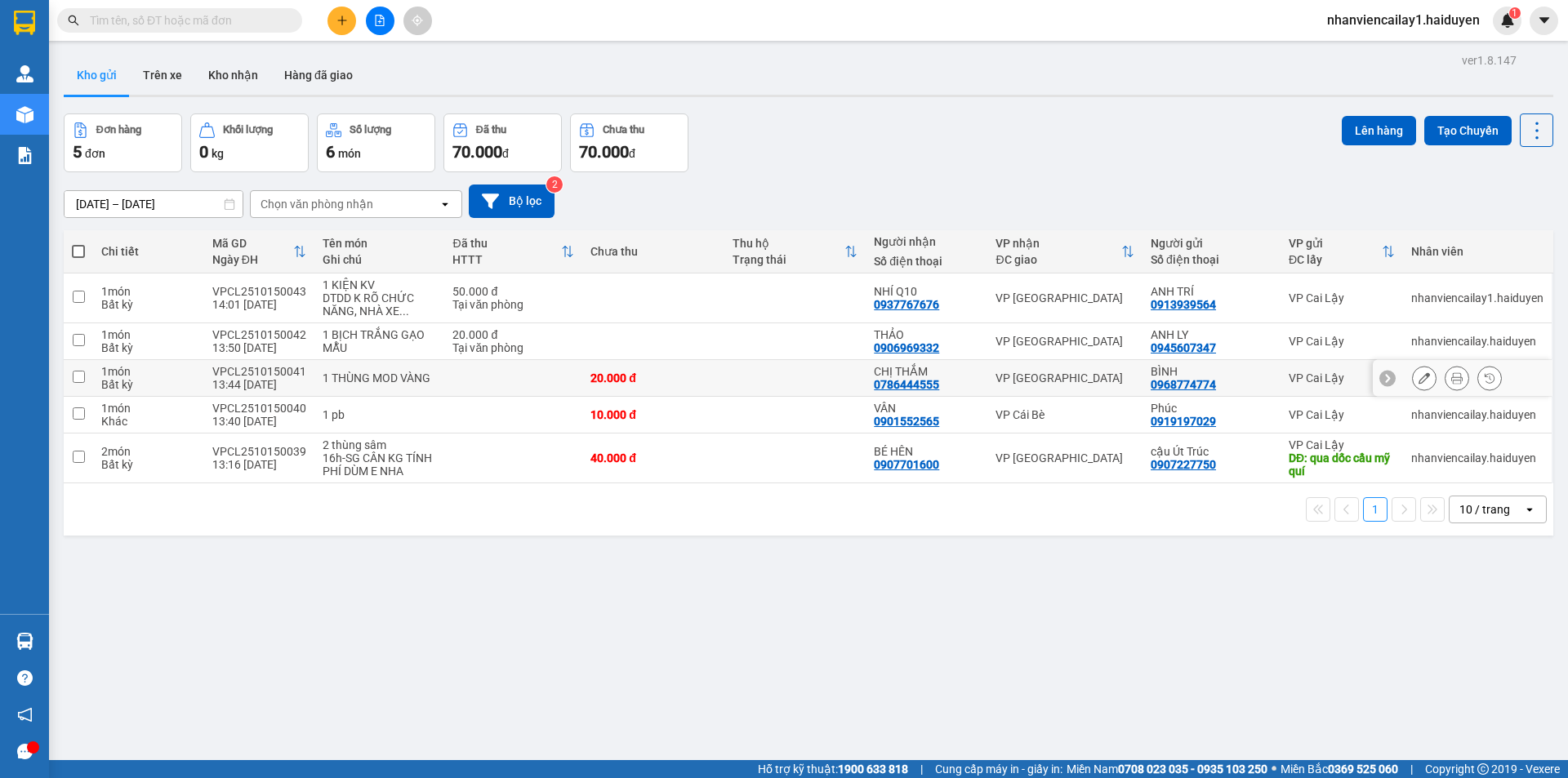
click at [622, 376] on div "20.000 đ" at bounding box center [653, 377] width 125 height 13
checkbox input "true"
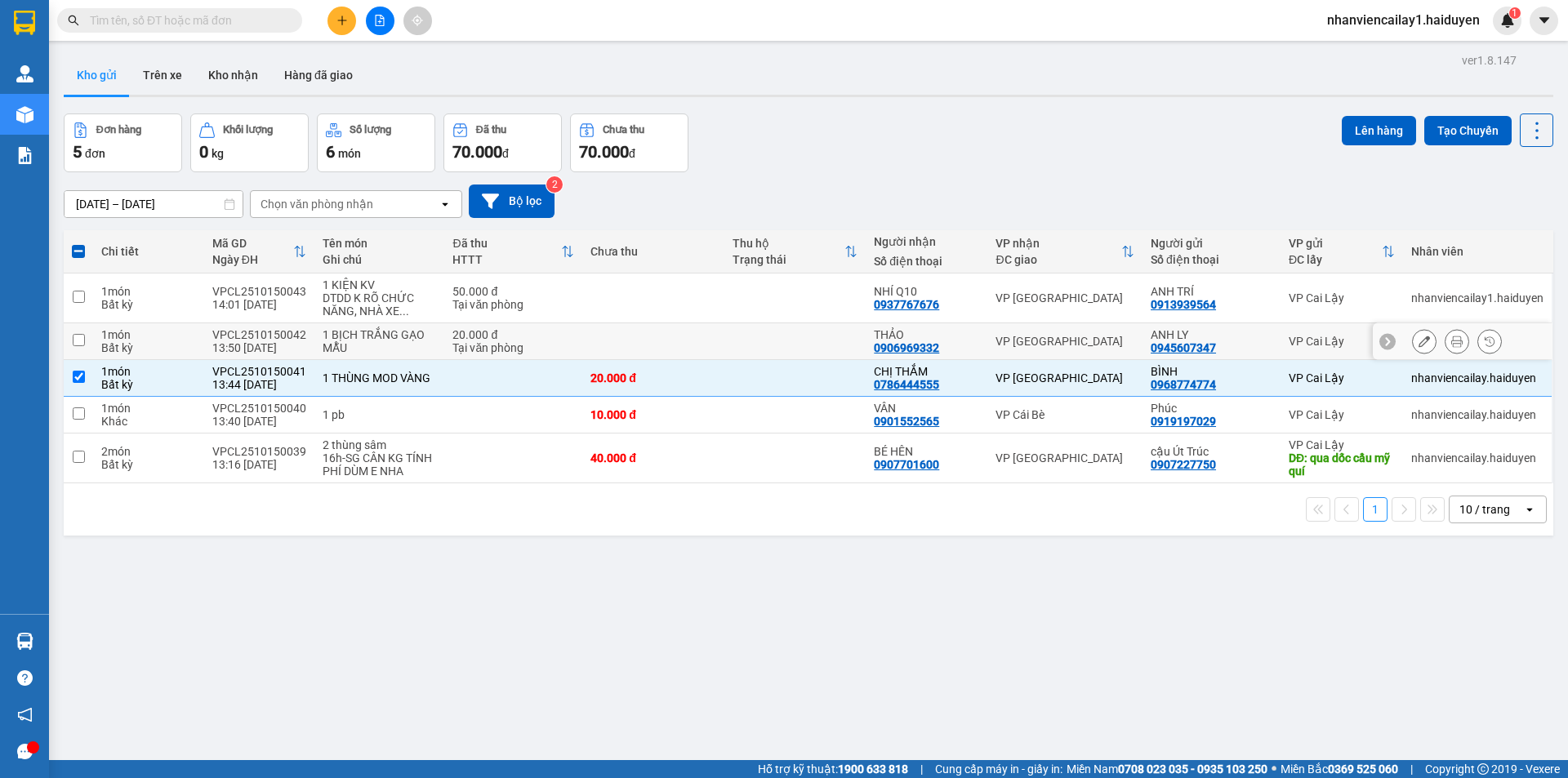
click at [609, 329] on td at bounding box center [653, 341] width 142 height 37
checkbox input "true"
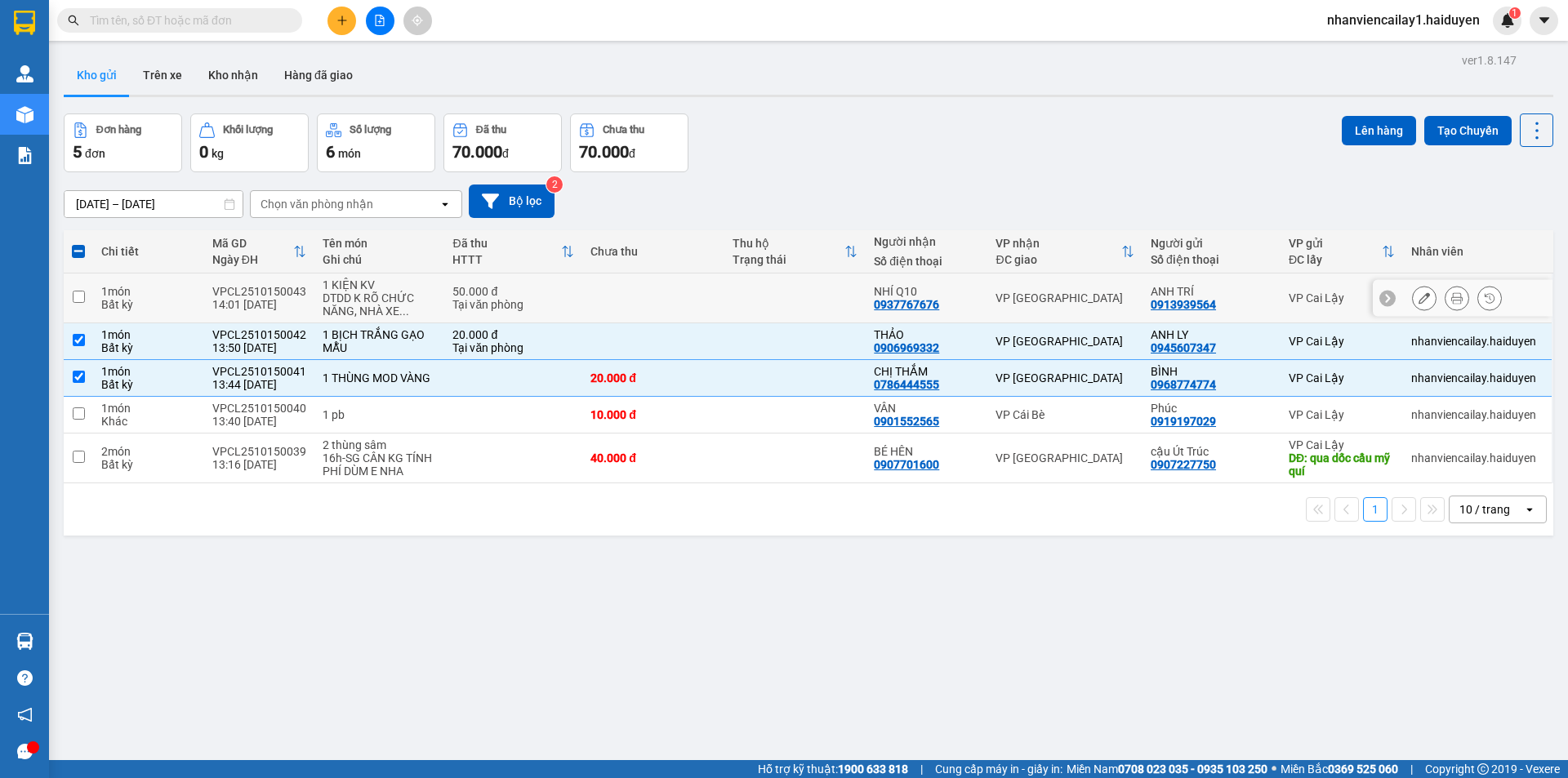
click at [624, 286] on td at bounding box center [653, 298] width 142 height 50
checkbox input "true"
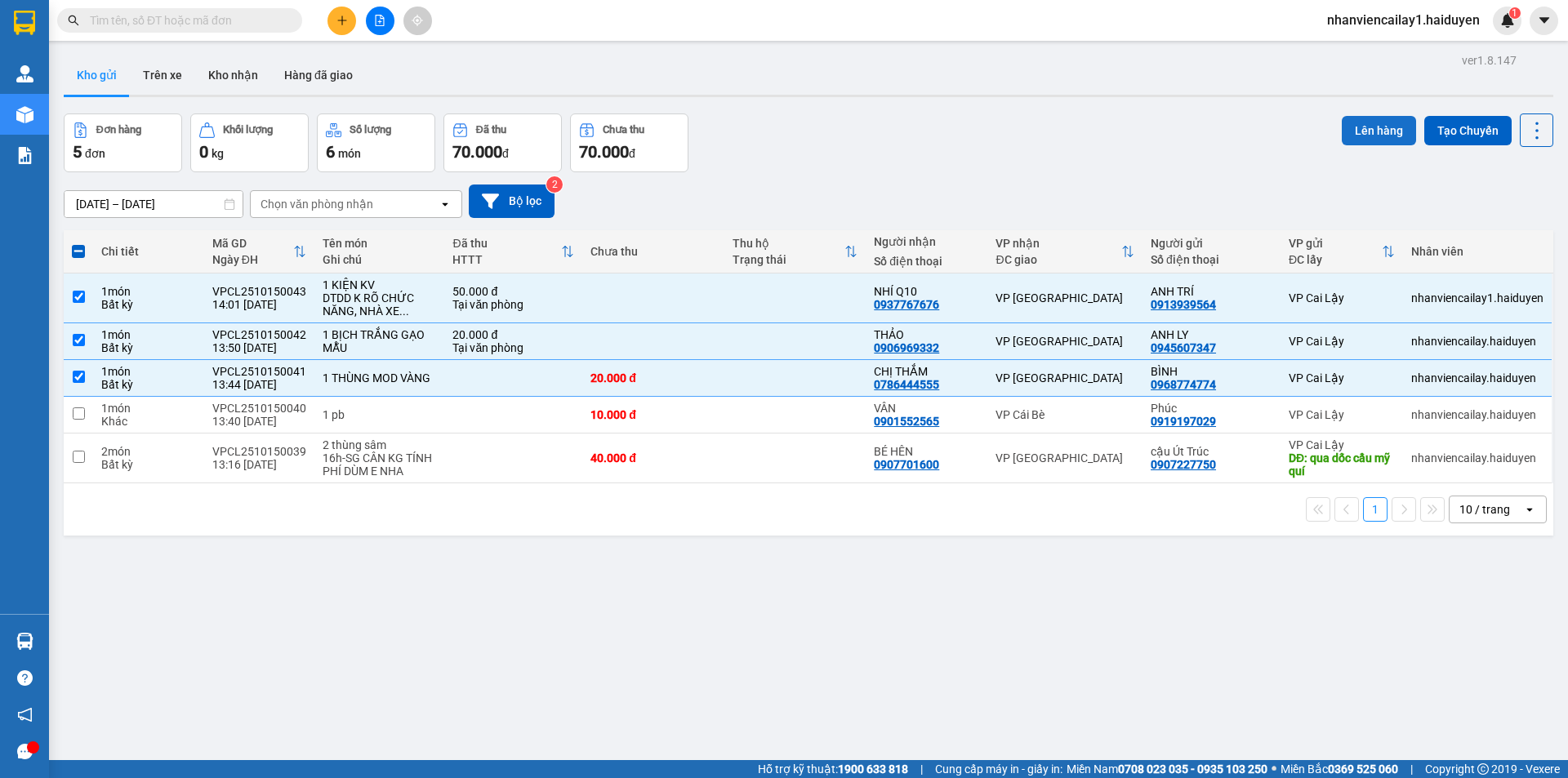
click at [1375, 130] on button "Lên hàng" at bounding box center [1379, 131] width 75 height 30
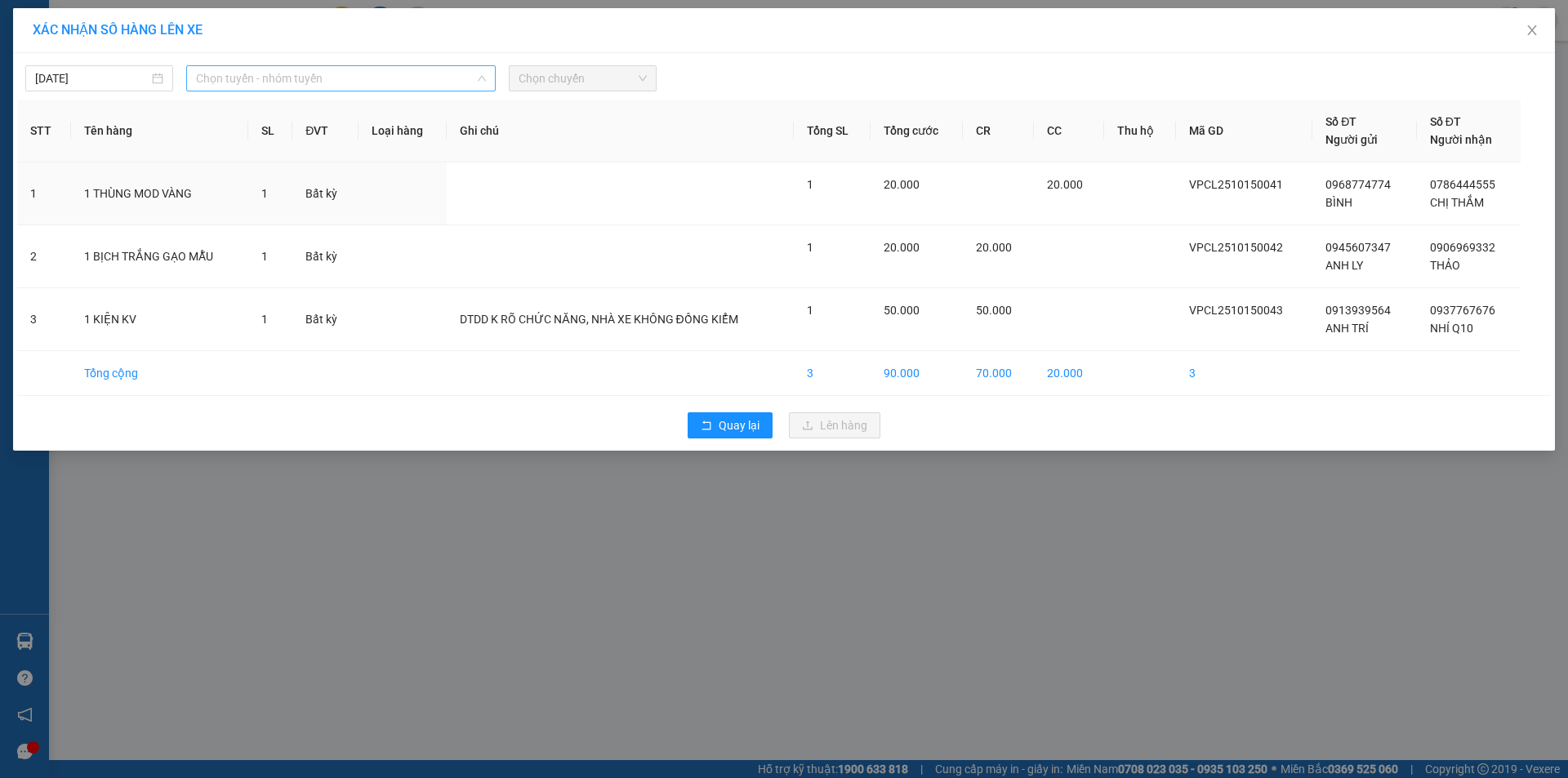
click at [371, 80] on span "Chọn tuyến - nhóm tuyến" at bounding box center [340, 78] width 290 height 25
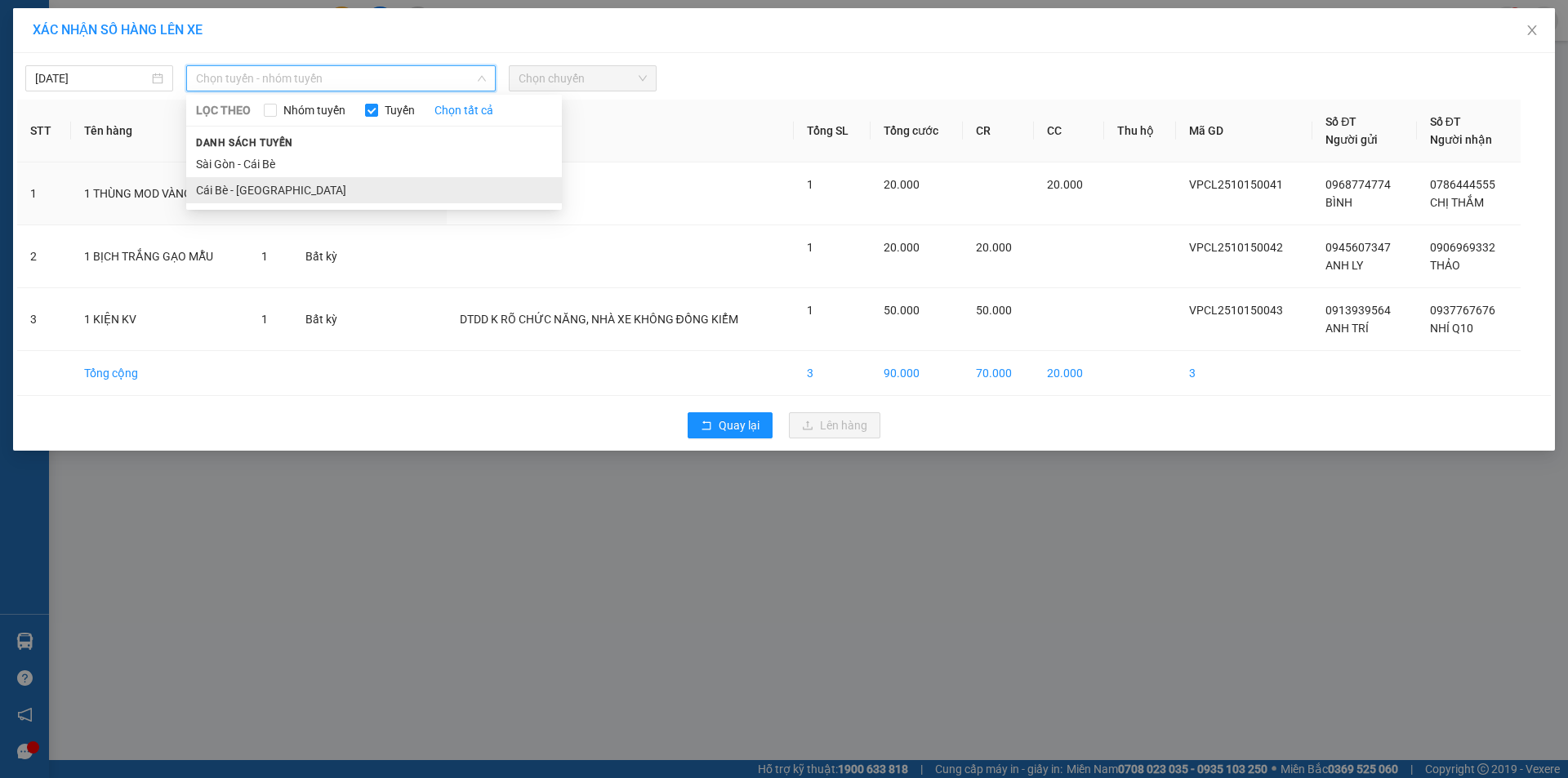
click at [352, 189] on li "Cái Bè - [GEOGRAPHIC_DATA]" at bounding box center [374, 190] width 376 height 26
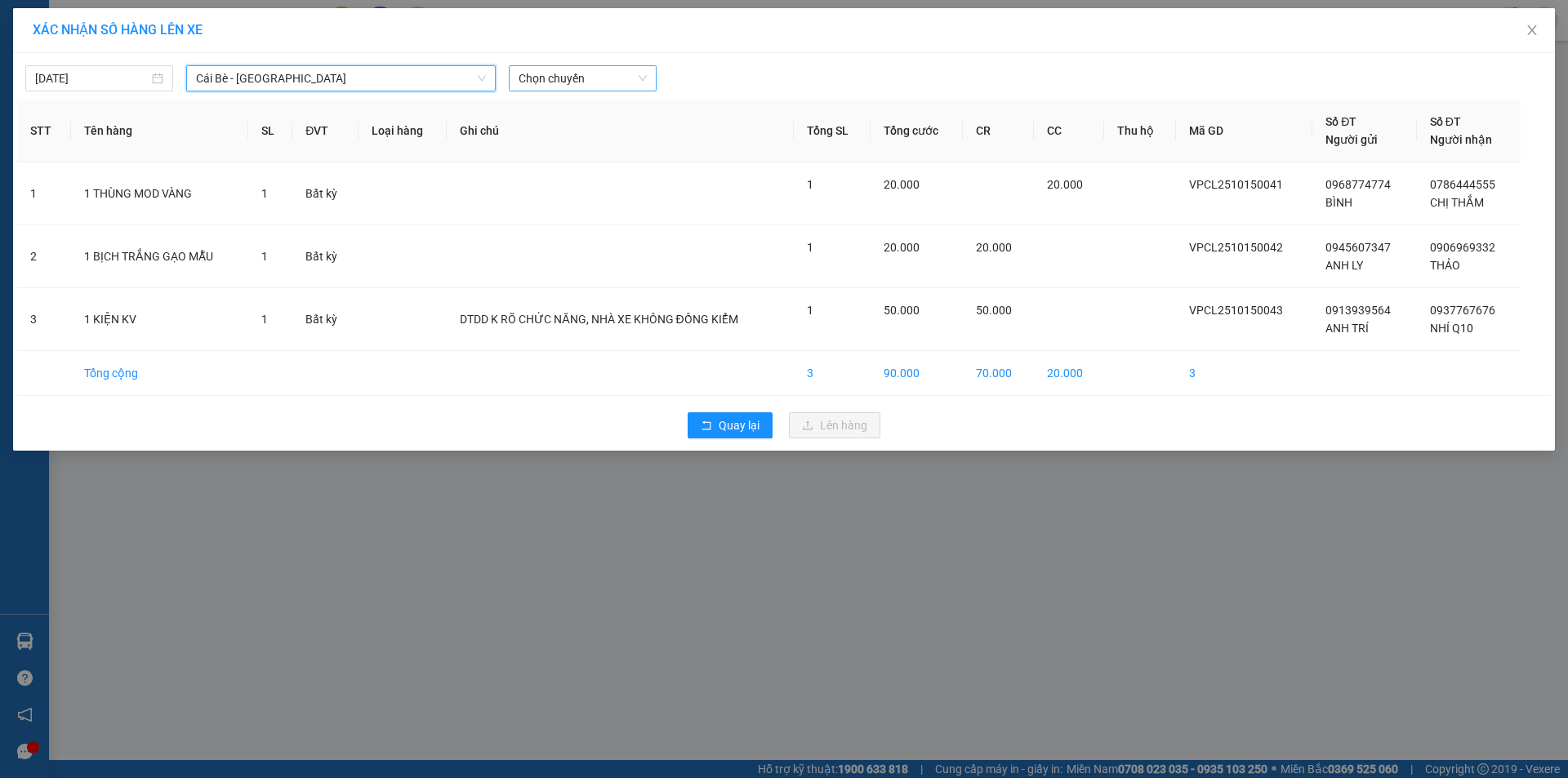
click at [582, 74] on span "Chọn chuyến" at bounding box center [582, 78] width 128 height 25
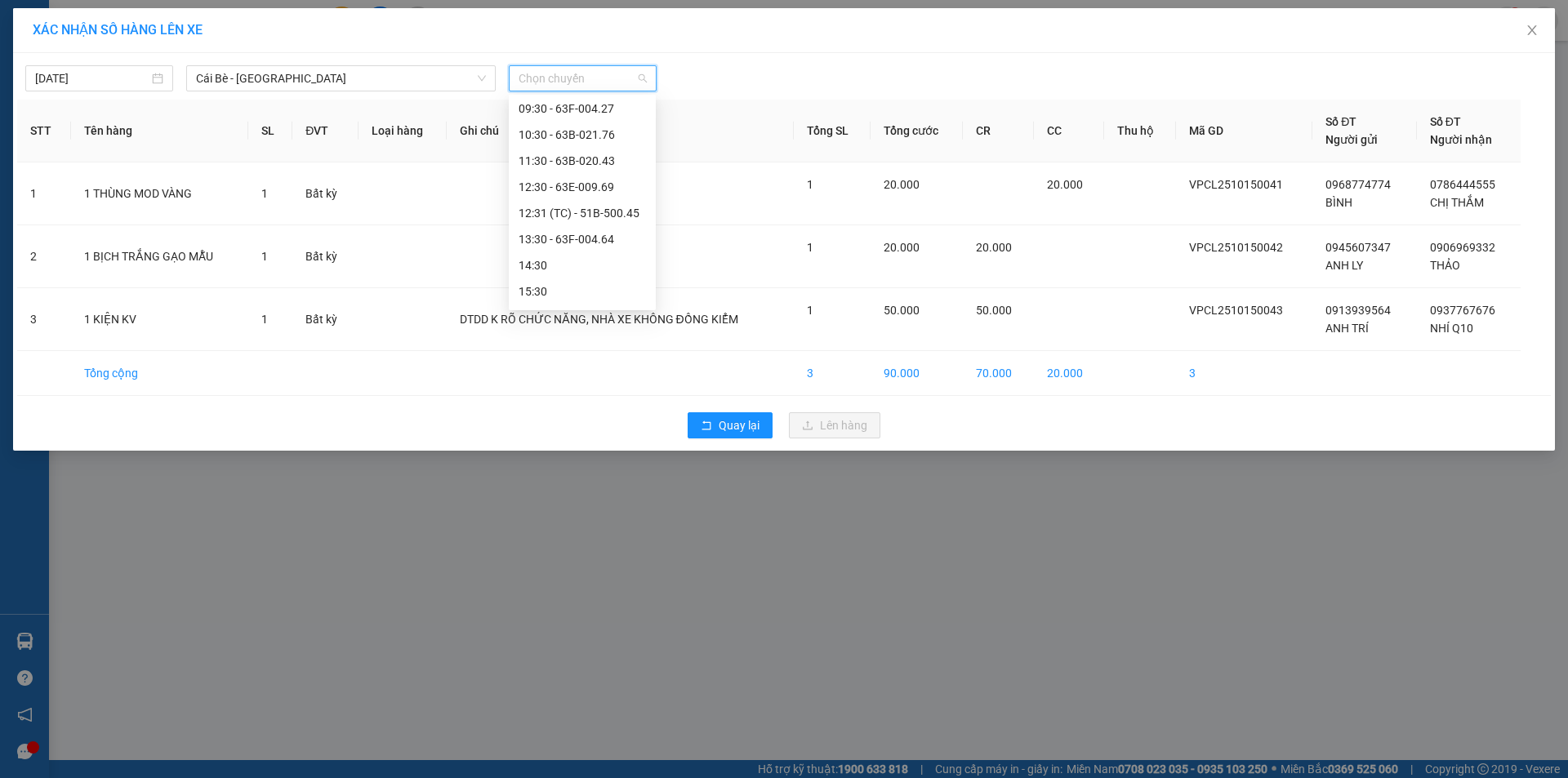
scroll to position [313, 0]
click at [734, 415] on button "Quay lại" at bounding box center [729, 426] width 85 height 26
click at [1523, 32] on div "nhanviencailay1.haiduyen 1" at bounding box center [1441, 21] width 254 height 29
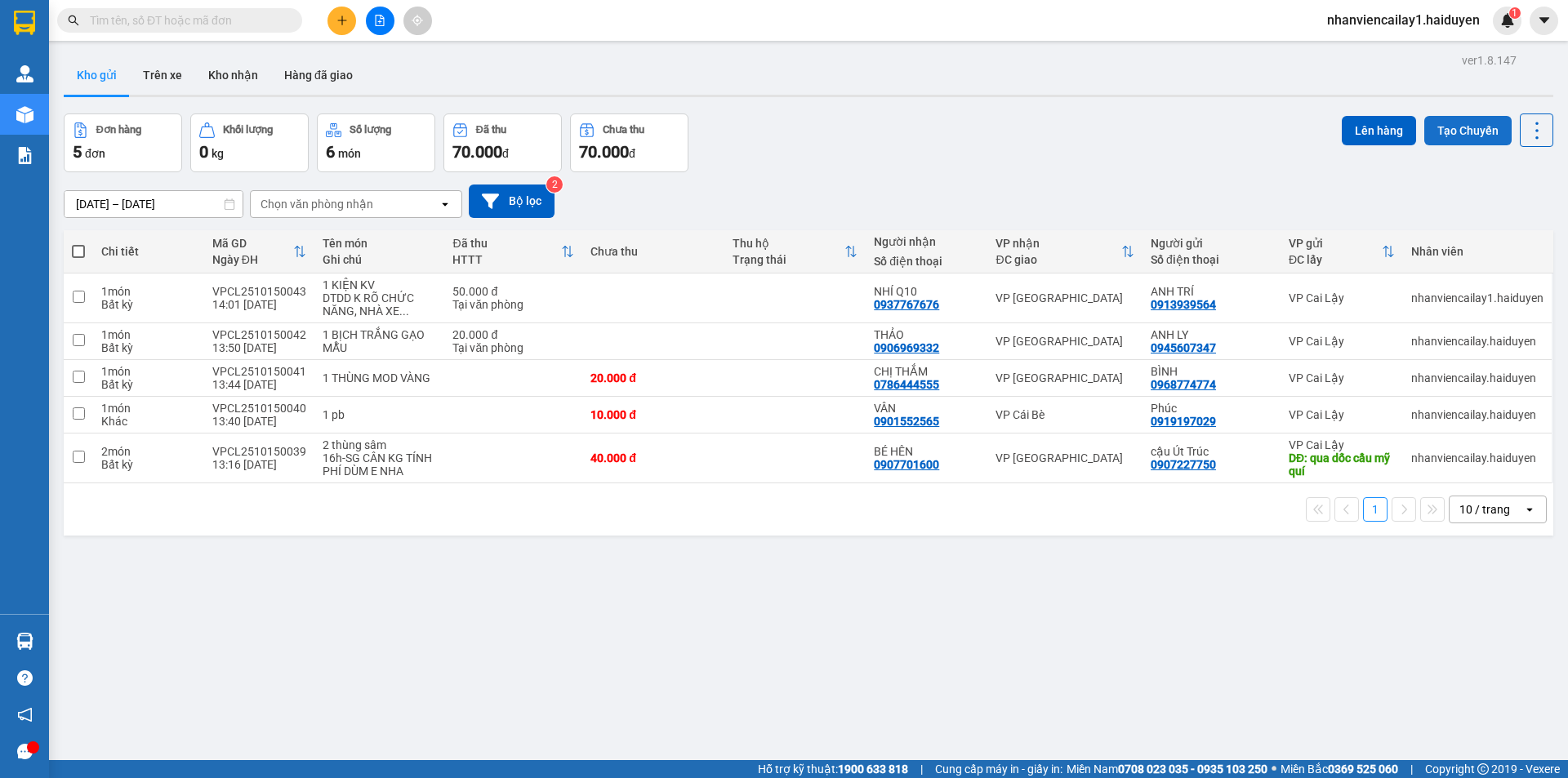
click at [1429, 119] on button "Tạo Chuyến" at bounding box center [1469, 131] width 88 height 30
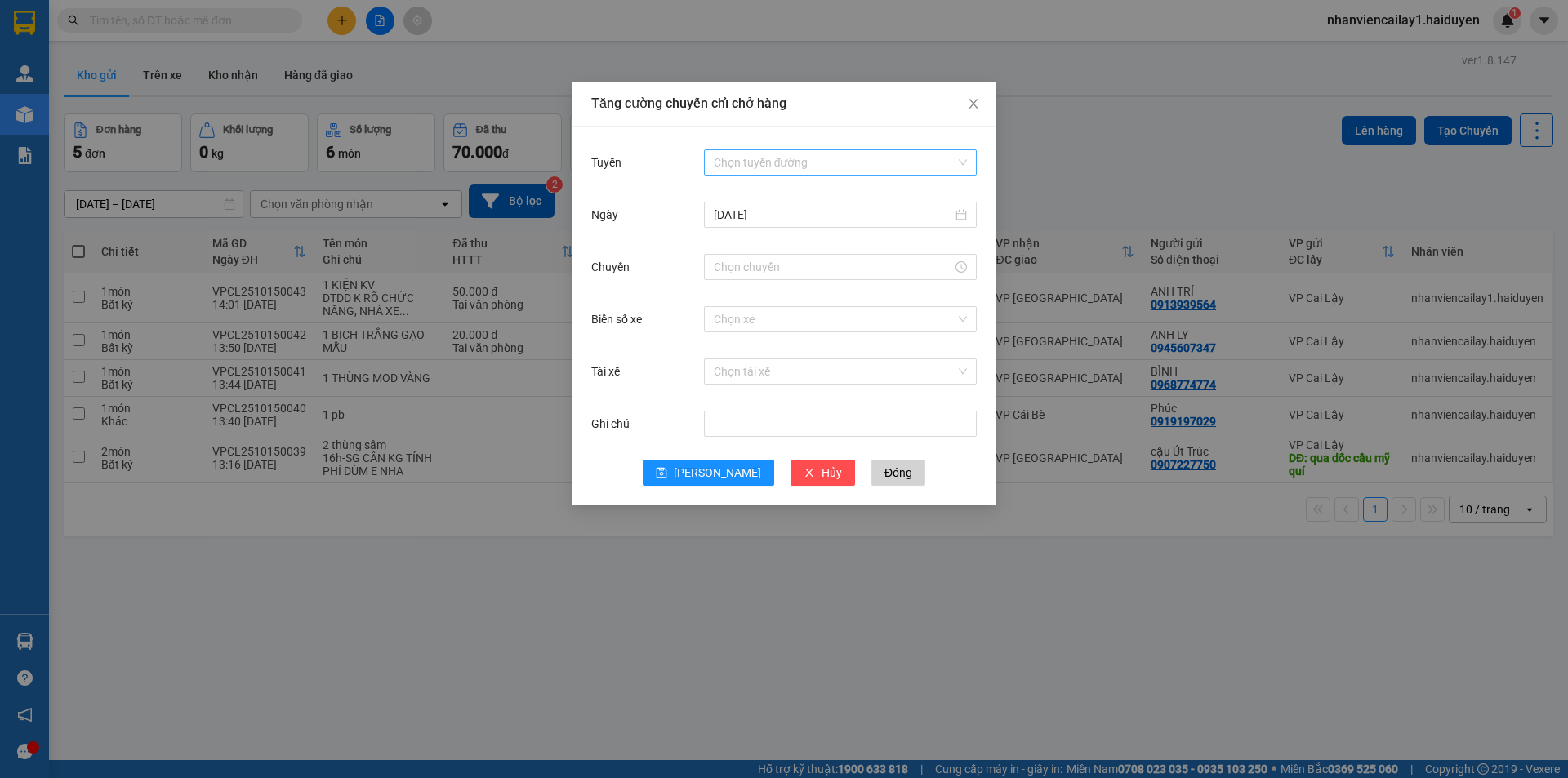
click at [794, 158] on input "Tuyến" at bounding box center [834, 162] width 242 height 25
click at [851, 220] on div "Cái Bè - [GEOGRAPHIC_DATA]" at bounding box center [840, 221] width 253 height 18
click at [852, 212] on input "[DATE]" at bounding box center [833, 215] width 239 height 18
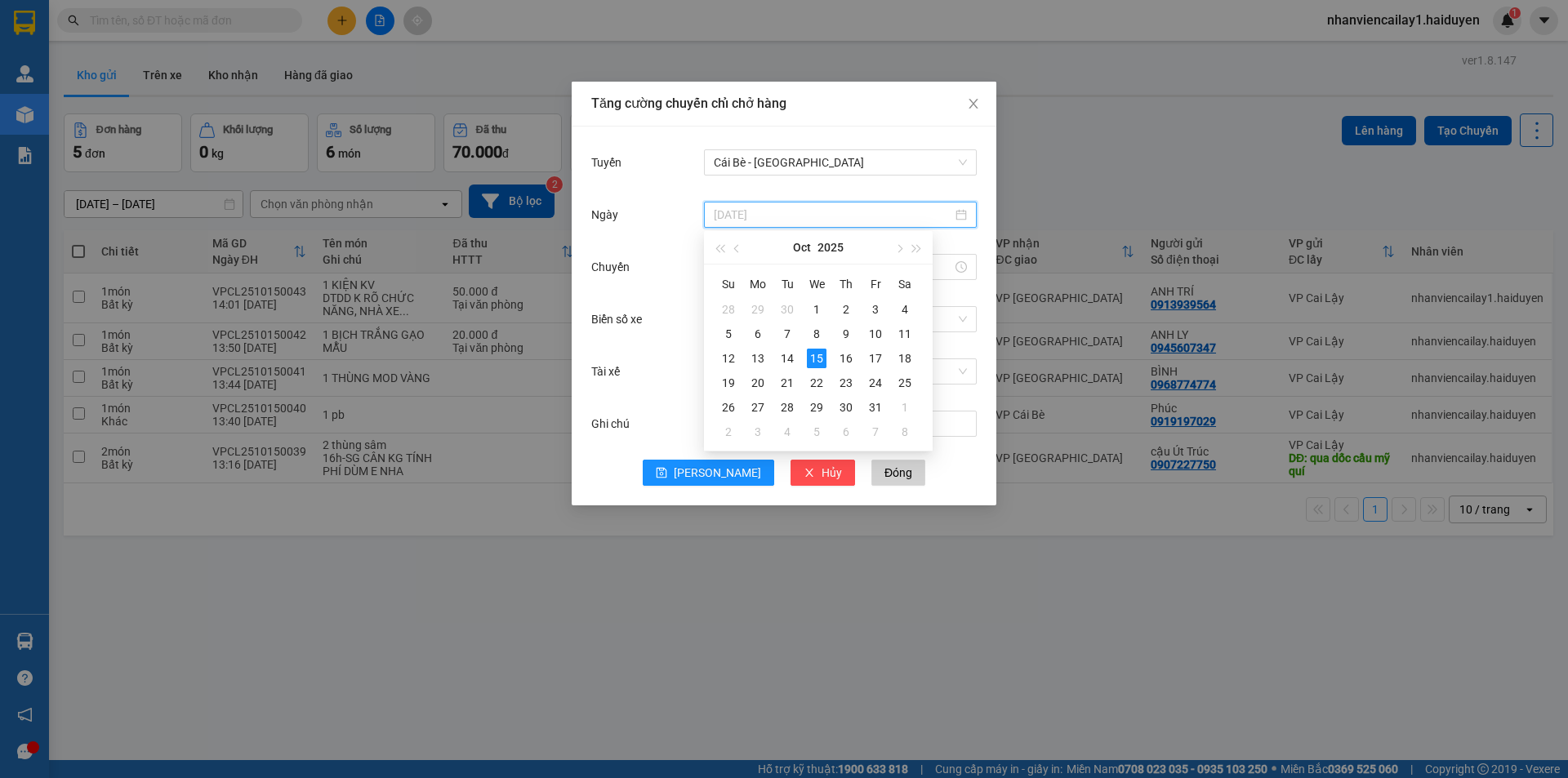
type input "[DATE]"
click at [815, 352] on div "15" at bounding box center [817, 358] width 20 height 20
click at [848, 259] on input "Chuyến" at bounding box center [833, 267] width 239 height 18
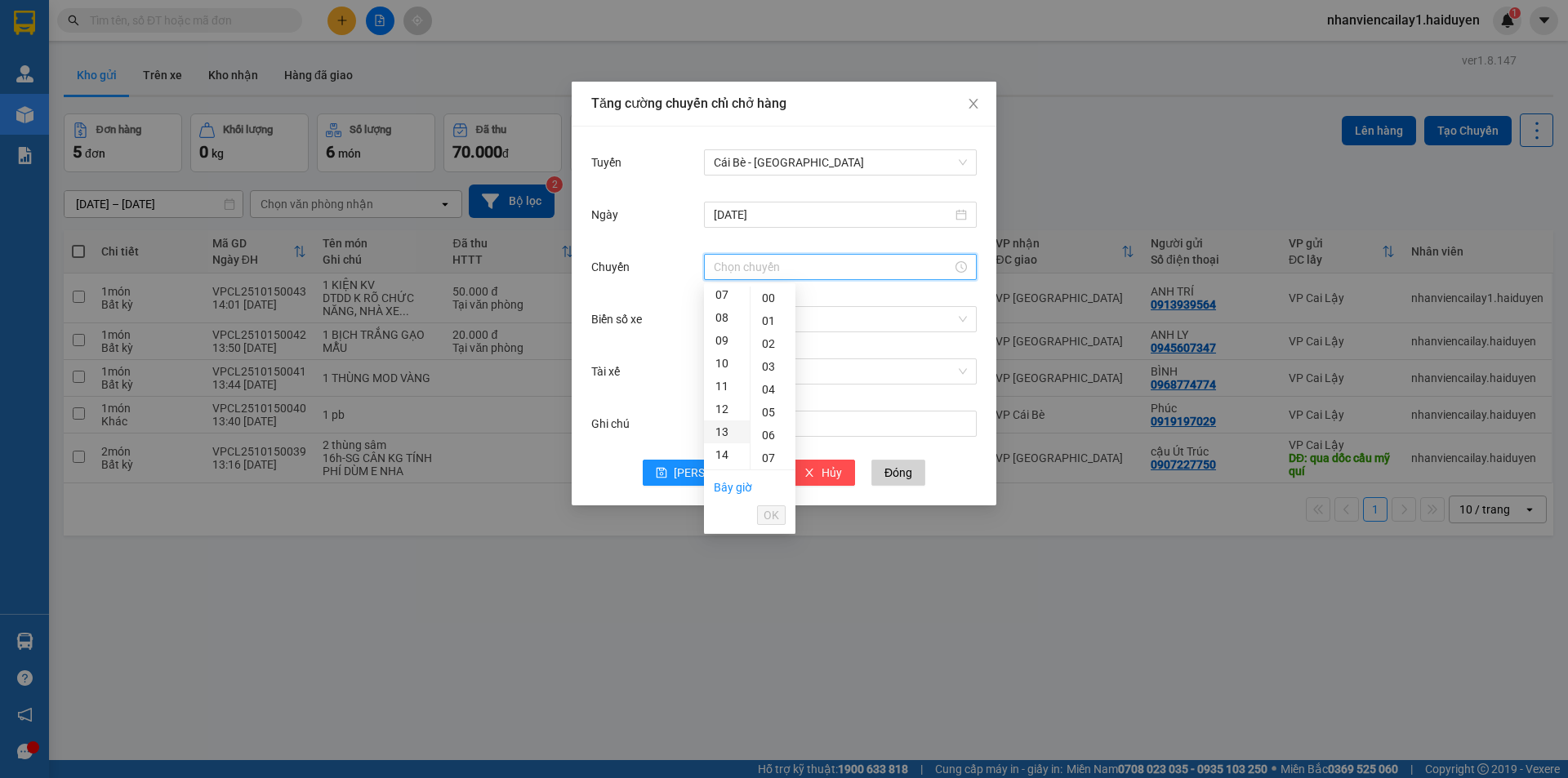
click at [734, 425] on div "13" at bounding box center [727, 432] width 46 height 23
click at [773, 353] on div "31" at bounding box center [772, 353] width 45 height 23
type input "13:31"
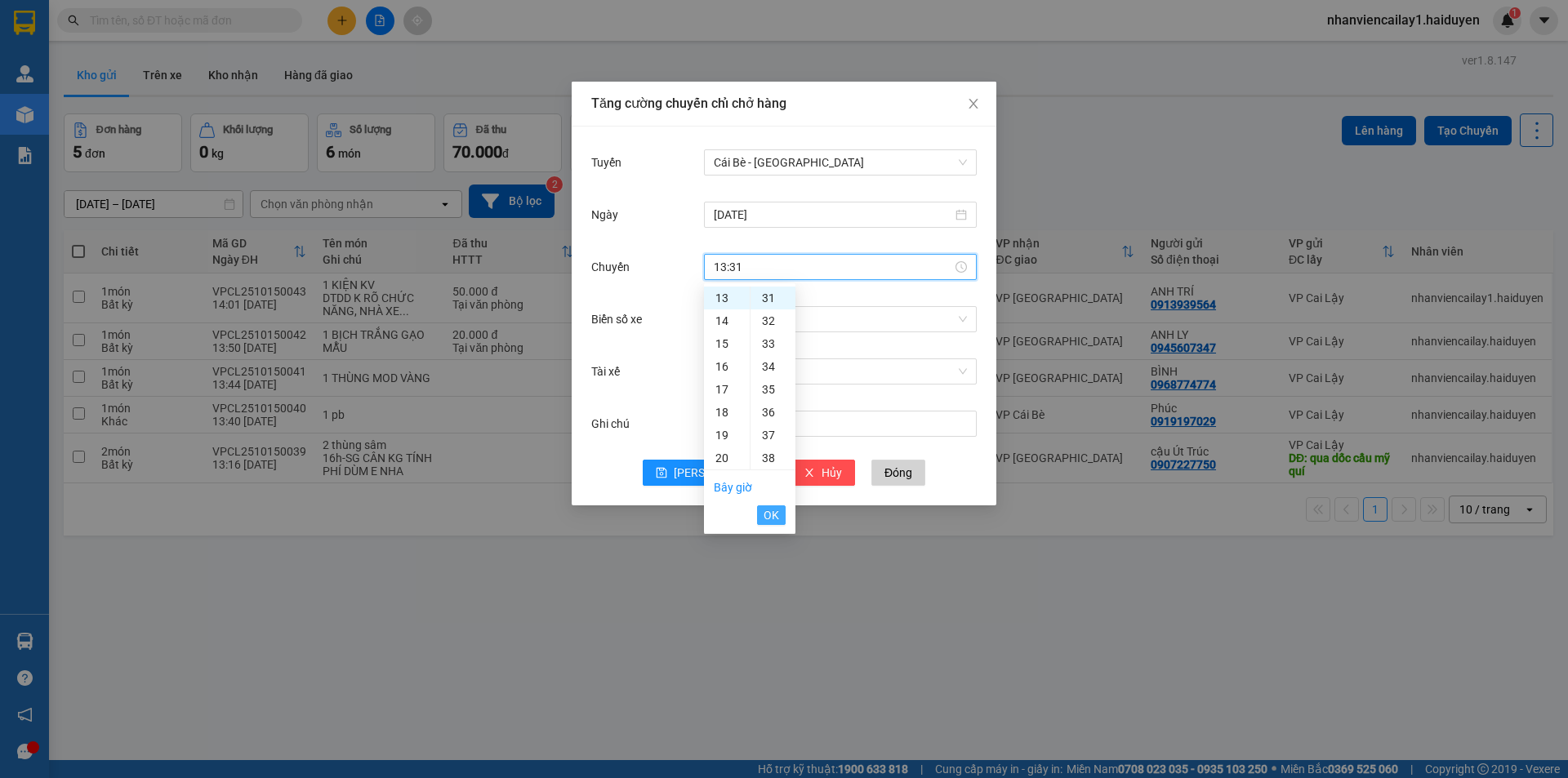
click at [764, 516] on span "OK" at bounding box center [771, 515] width 16 height 18
click at [778, 324] on input "Biển số xe" at bounding box center [834, 319] width 242 height 25
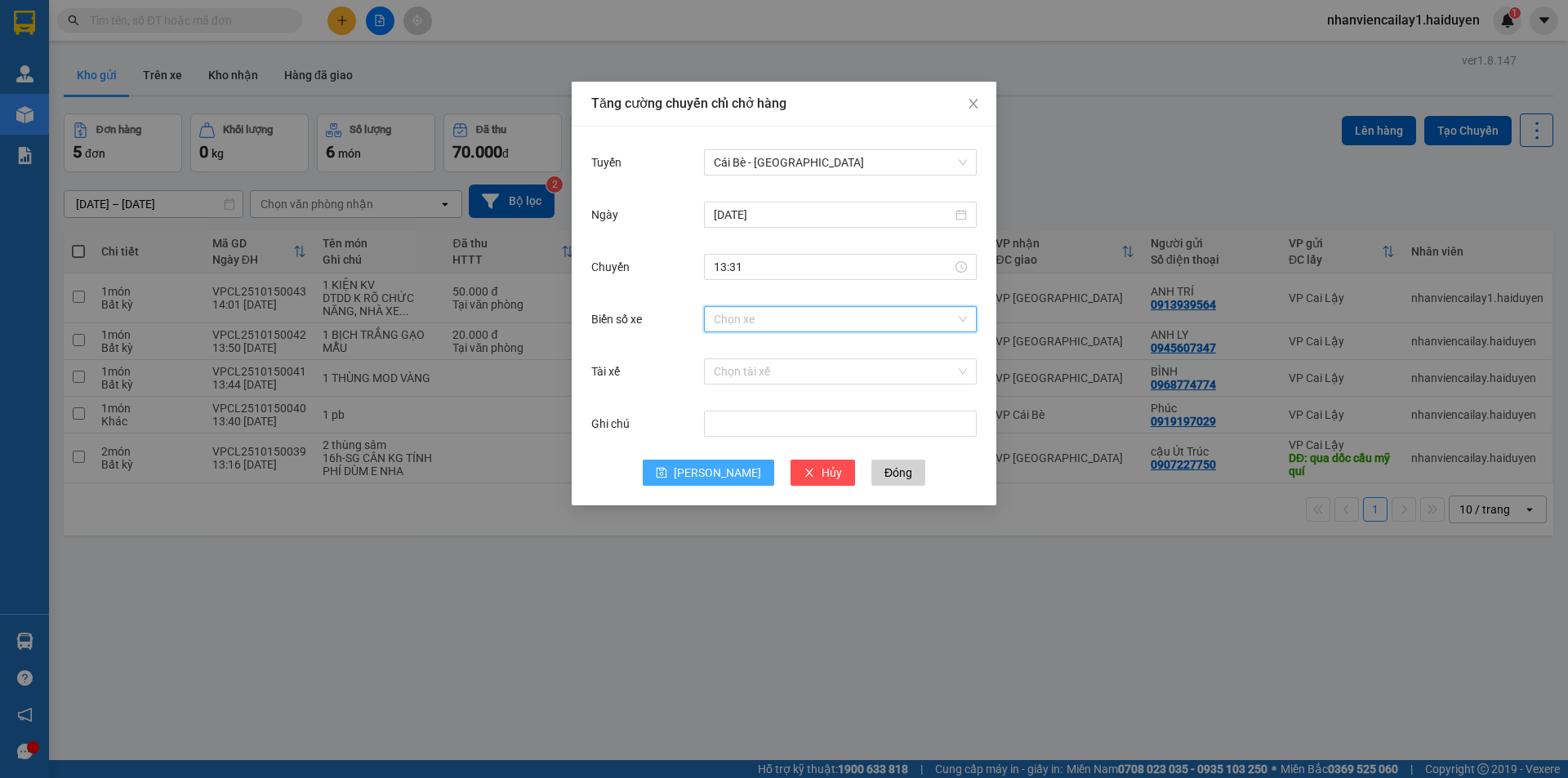
click at [668, 476] on icon "save" at bounding box center [661, 473] width 11 height 11
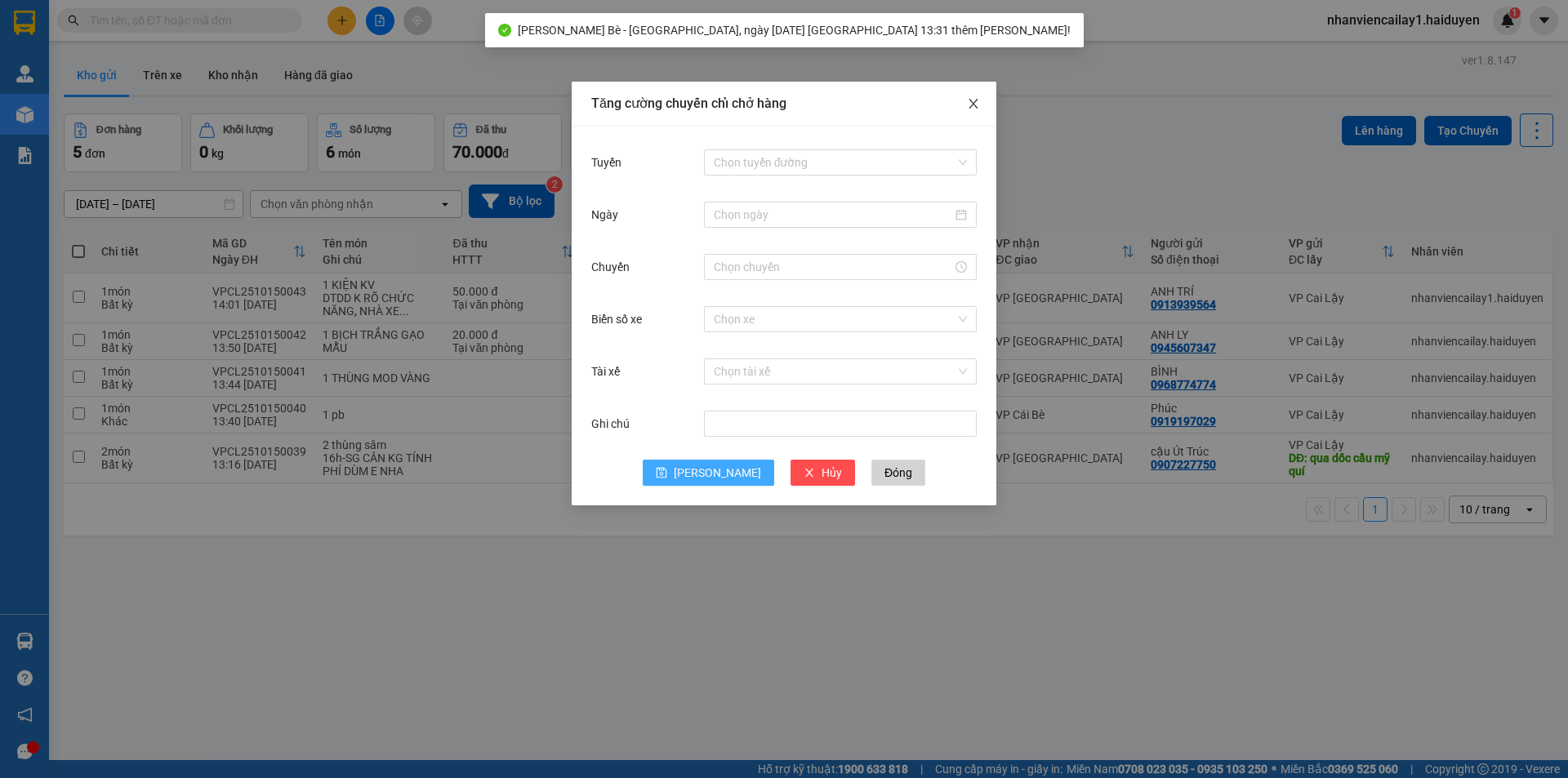
click at [983, 101] on span "Close" at bounding box center [973, 104] width 46 height 46
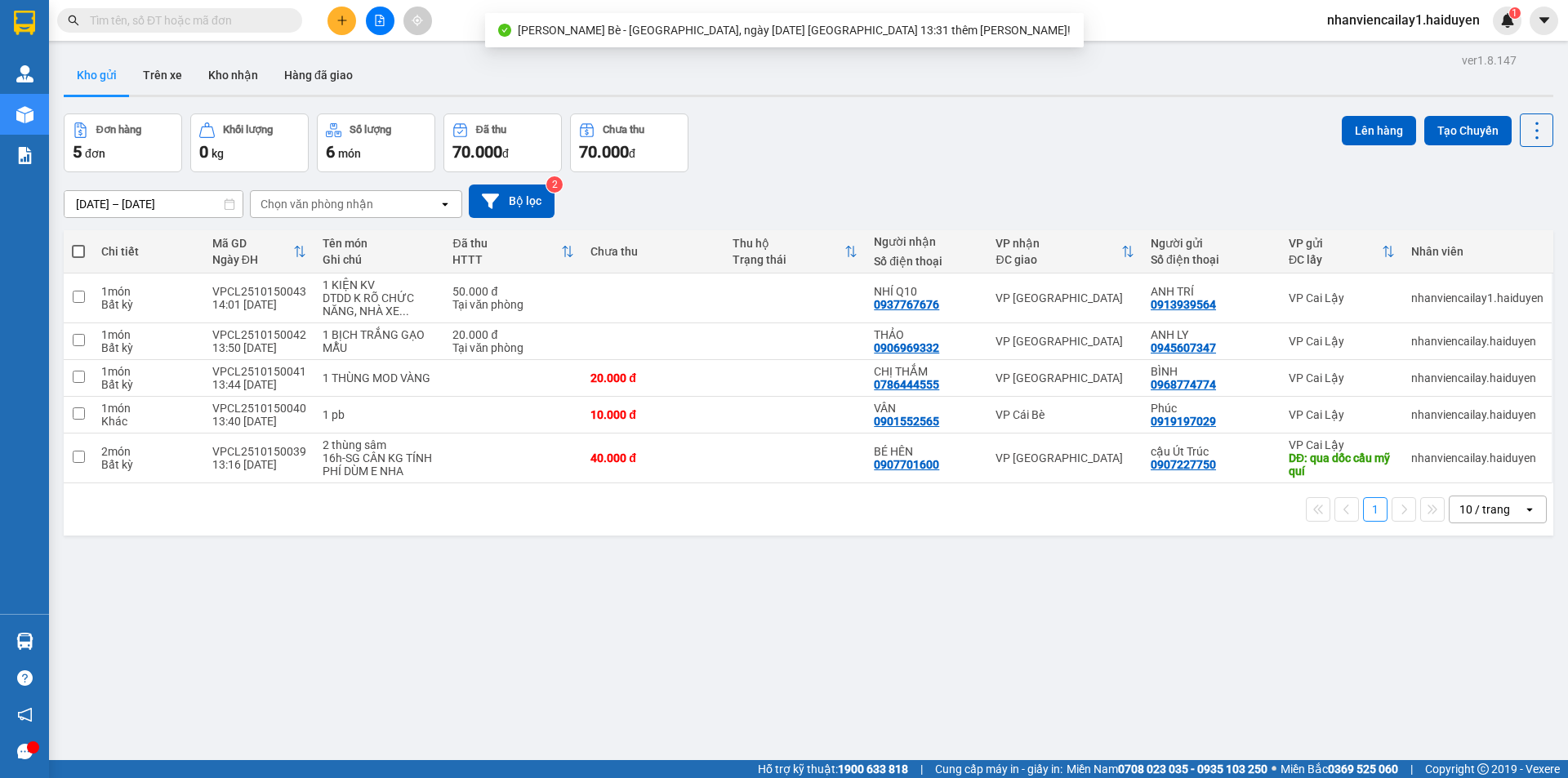
click at [349, 17] on button at bounding box center [341, 21] width 29 height 29
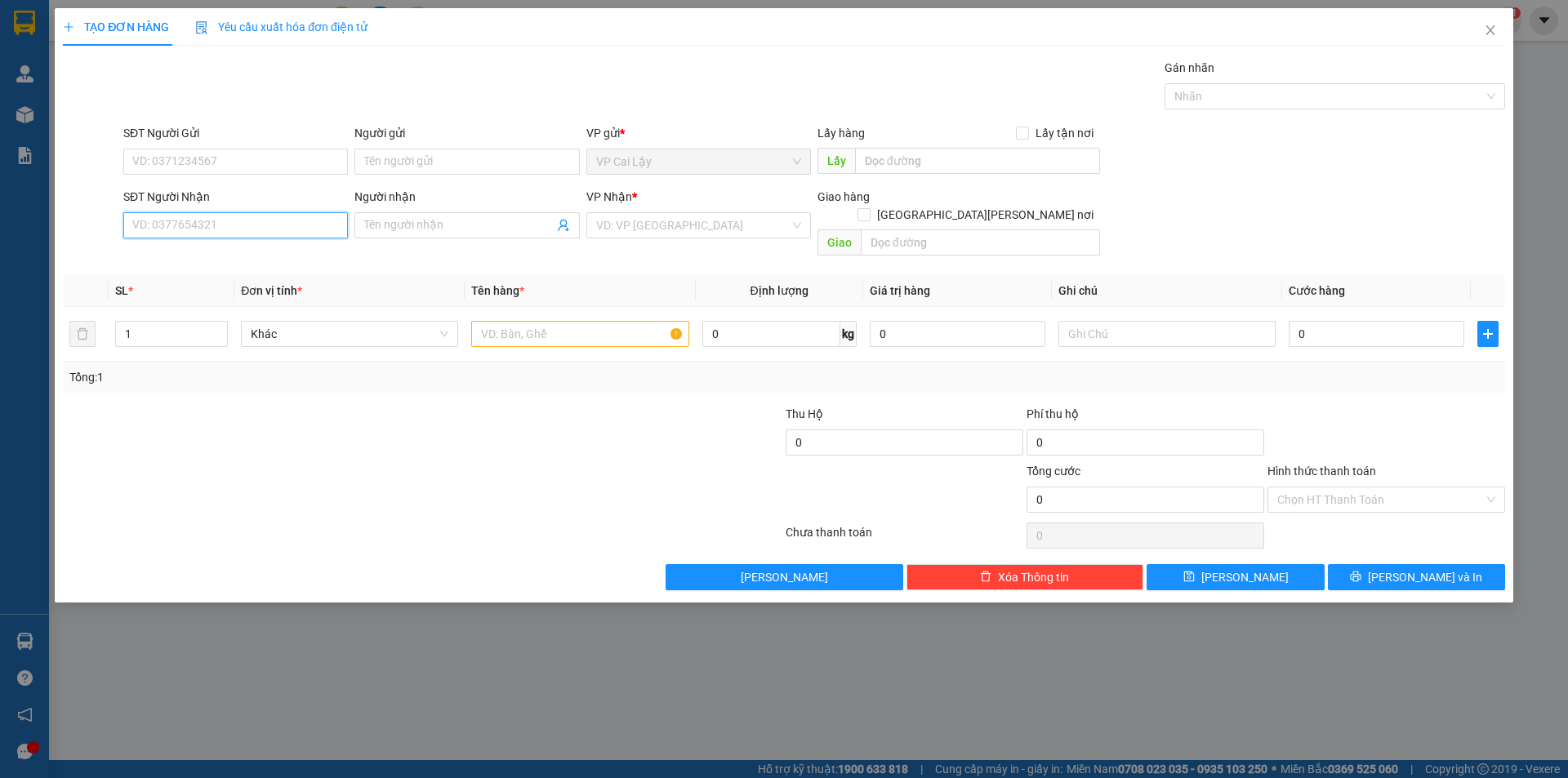
click at [258, 220] on input "SĐT Người Nhận" at bounding box center [236, 225] width 225 height 26
type input "0906812380"
click at [312, 261] on div "0906812380 - [PERSON_NAME]" at bounding box center [236, 258] width 205 height 18
type input "HUY"
type input "252/53-[PERSON_NAME]-P.12-Q.10"
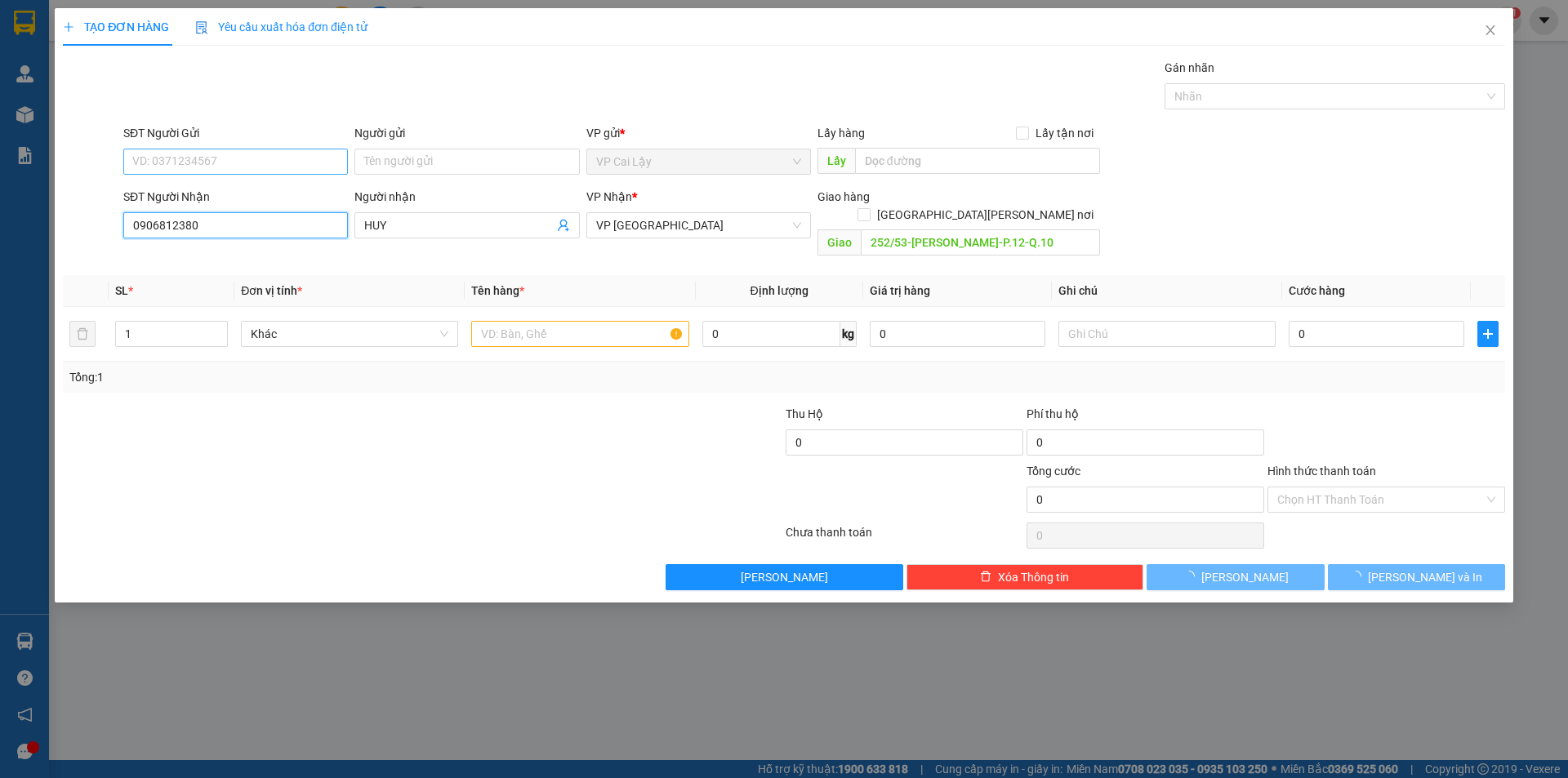
type input "0906812380"
click at [293, 153] on input "SĐT Người Gửi" at bounding box center [236, 161] width 225 height 26
type input "30.000"
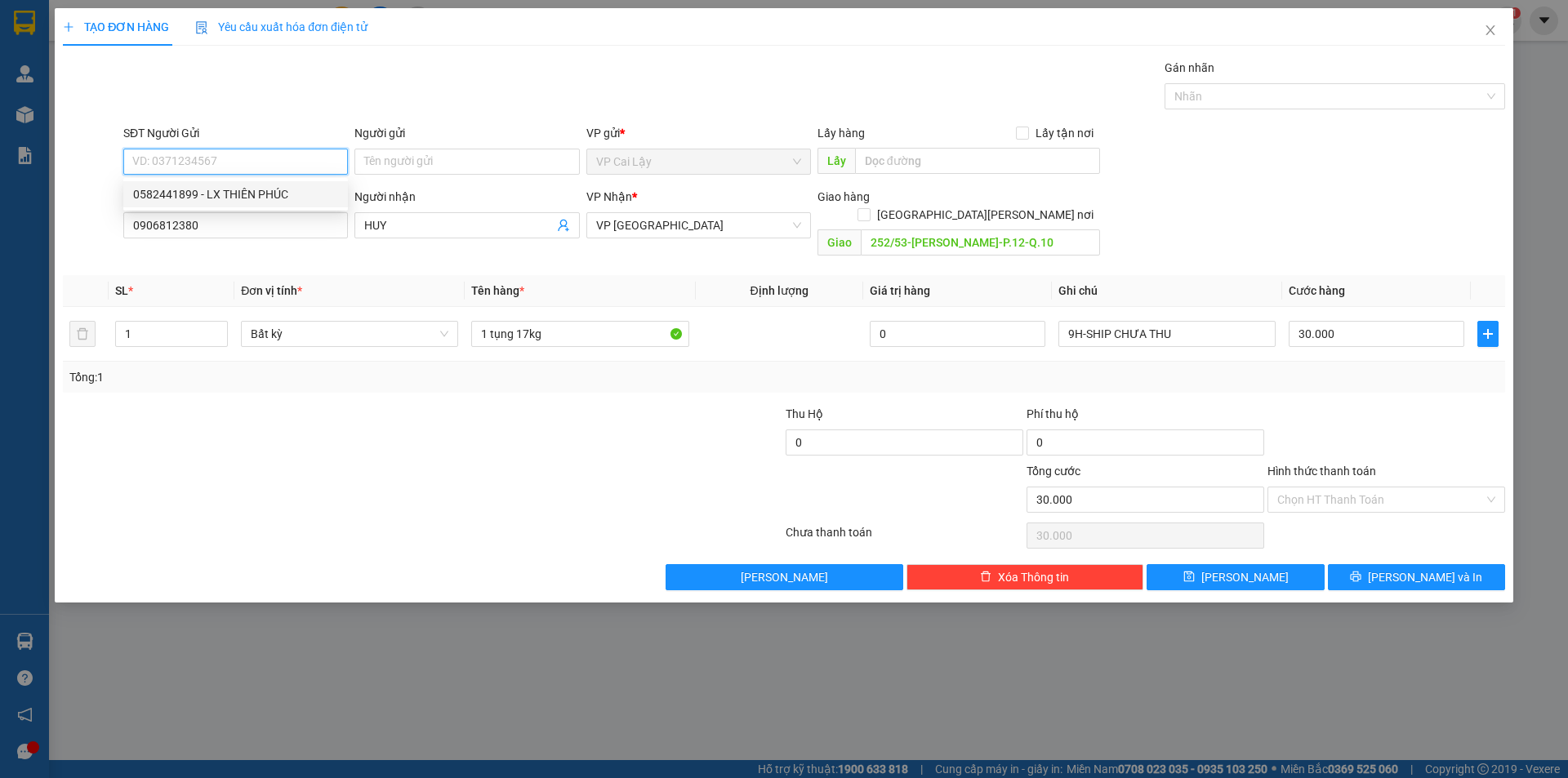
click at [300, 186] on div "0582441899 - LX THIÊN PHÚC" at bounding box center [236, 194] width 205 height 18
type input "0582441899"
type input "LX THIÊN PHÚC"
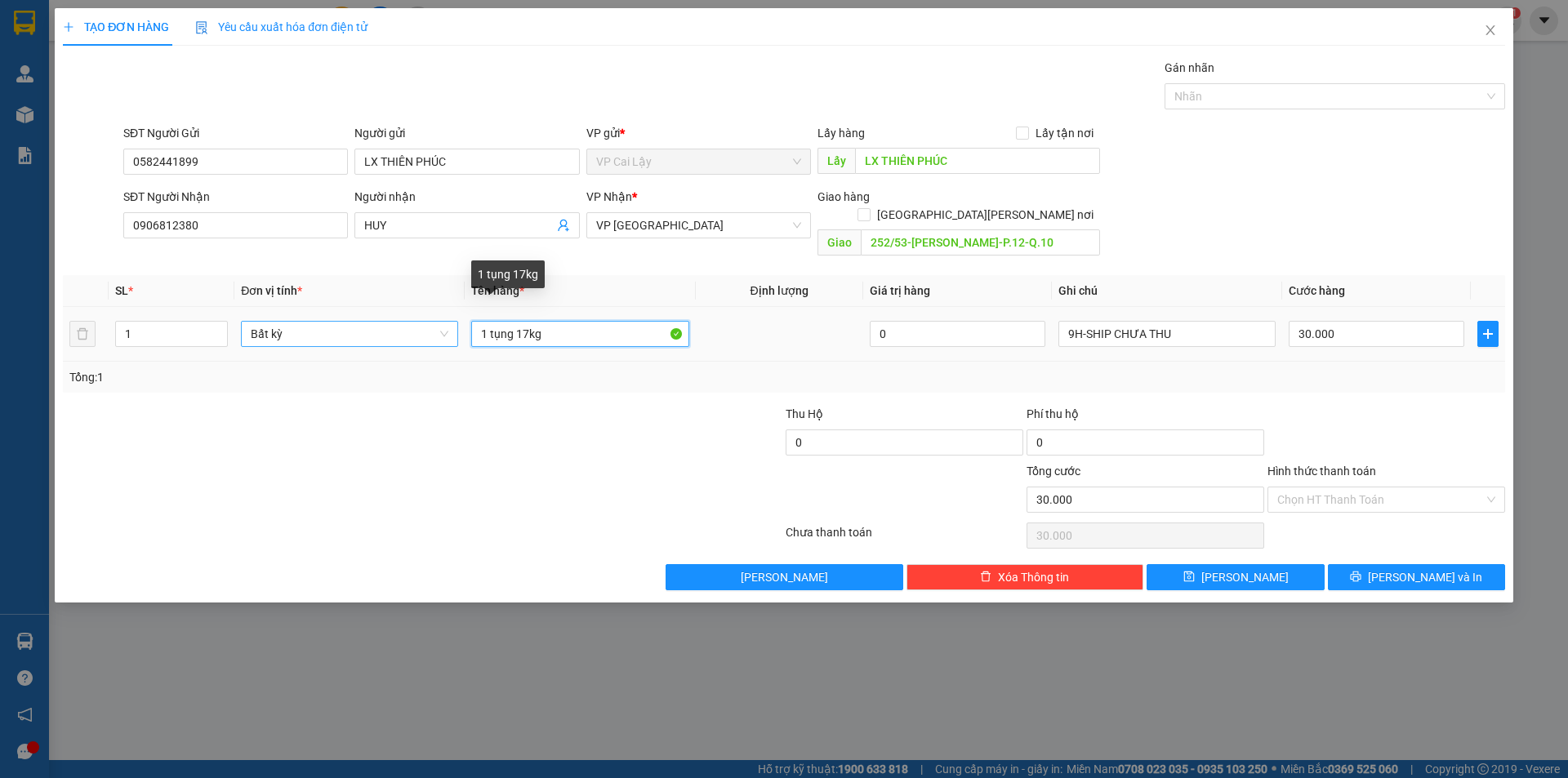
drag, startPoint x: 563, startPoint y: 316, endPoint x: 415, endPoint y: 319, distance: 148.0
click at [415, 319] on tr "1 Bất kỳ 1 tụng 17kg 0 9H-SHIP CHƯA THU 30.000" at bounding box center [784, 334] width 1443 height 55
type input "1 TỤNG 17KG"
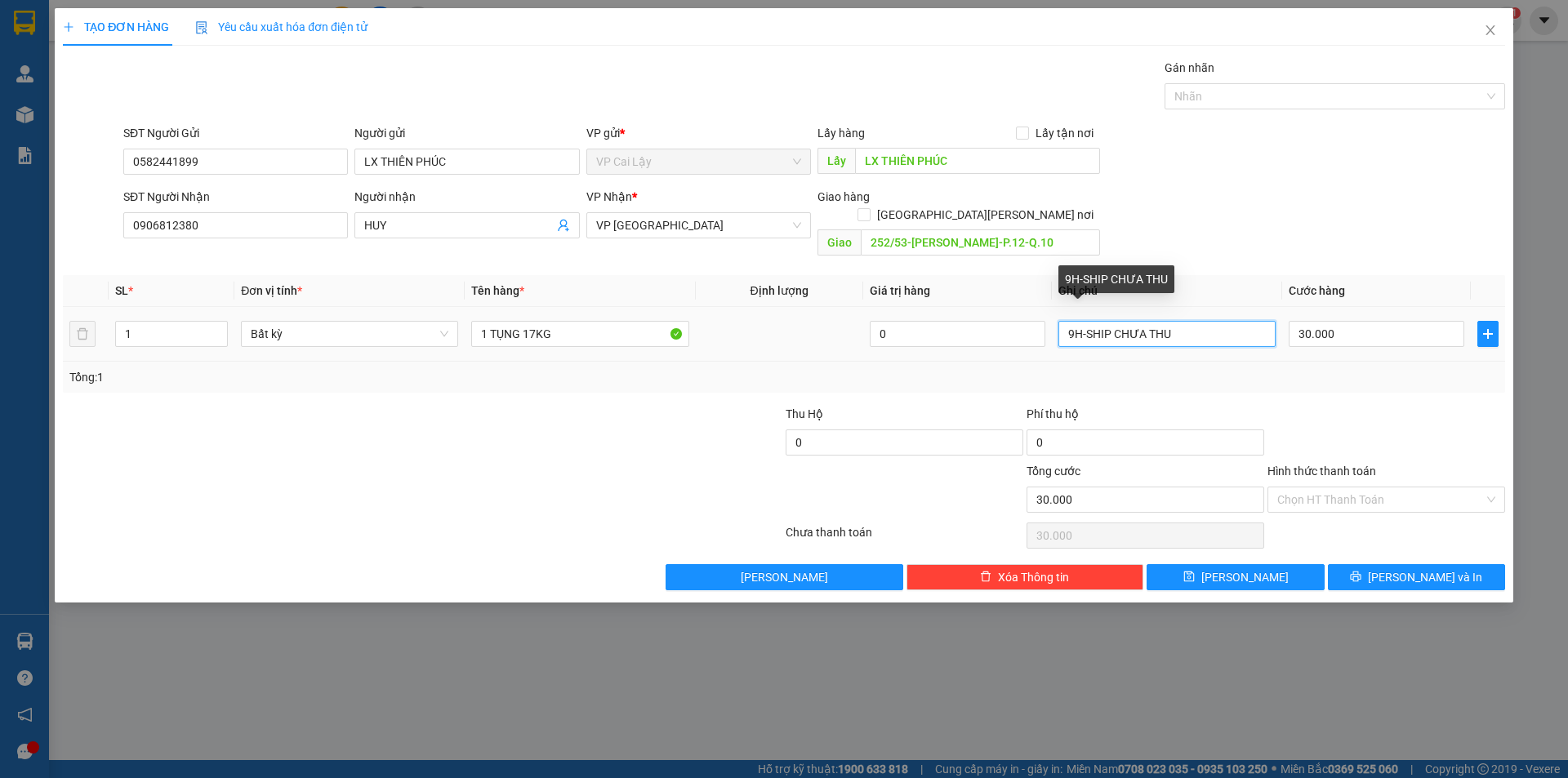
drag, startPoint x: 1087, startPoint y: 307, endPoint x: 1241, endPoint y: 320, distance: 154.5
click at [1241, 321] on input "9H-SHIP CHƯA THU" at bounding box center [1167, 334] width 217 height 26
click at [1078, 321] on input "9H-SHIP CHƯA THU" at bounding box center [1167, 334] width 217 height 26
type input "15H-SHIP CHƯA THU"
click at [1341, 487] on input "Hình thức thanh toán" at bounding box center [1381, 499] width 207 height 25
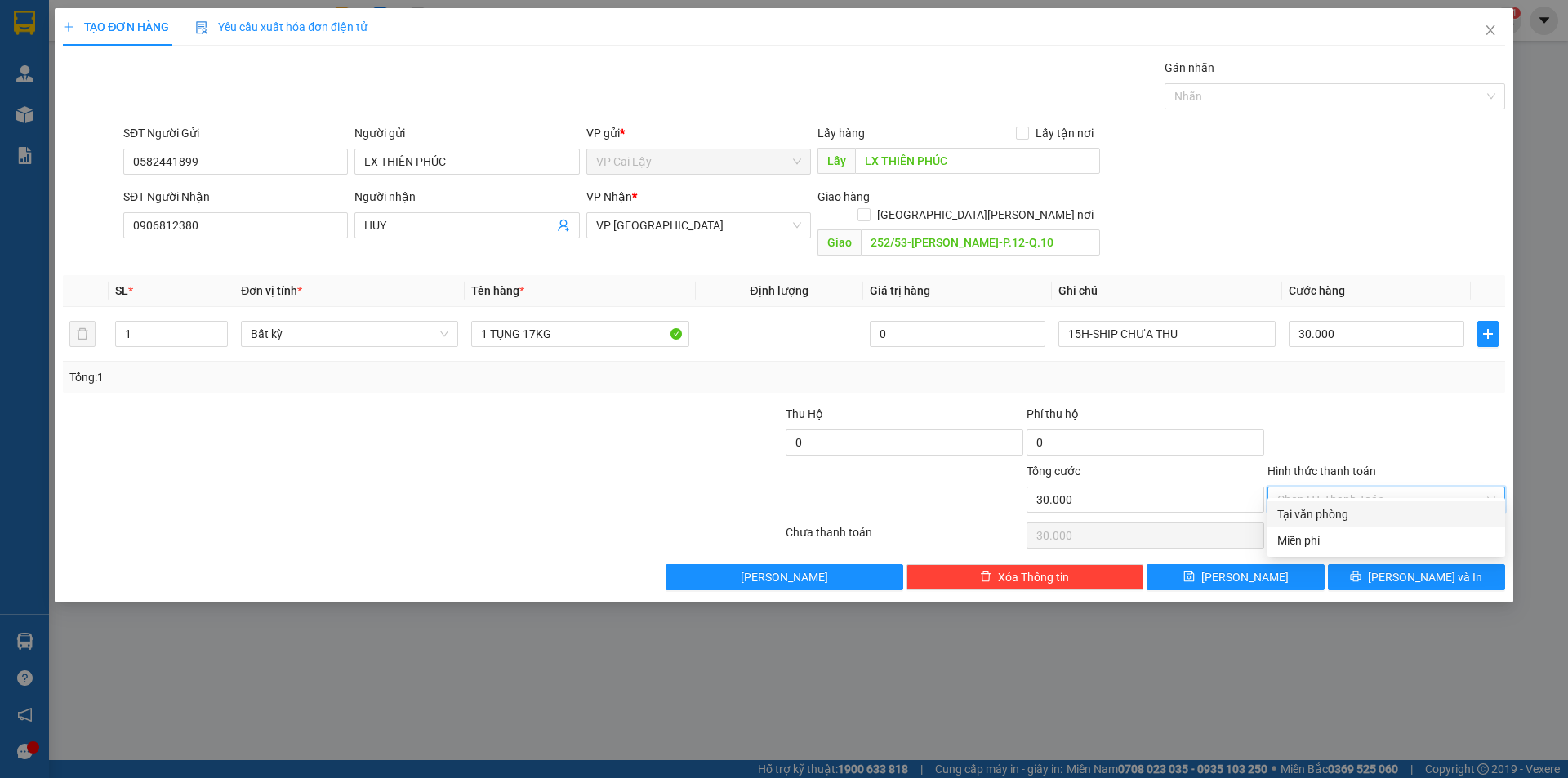
click at [1339, 506] on div "Tại văn phòng" at bounding box center [1386, 514] width 218 height 18
type input "0"
click at [1399, 564] on button "[PERSON_NAME] và In" at bounding box center [1417, 577] width 177 height 26
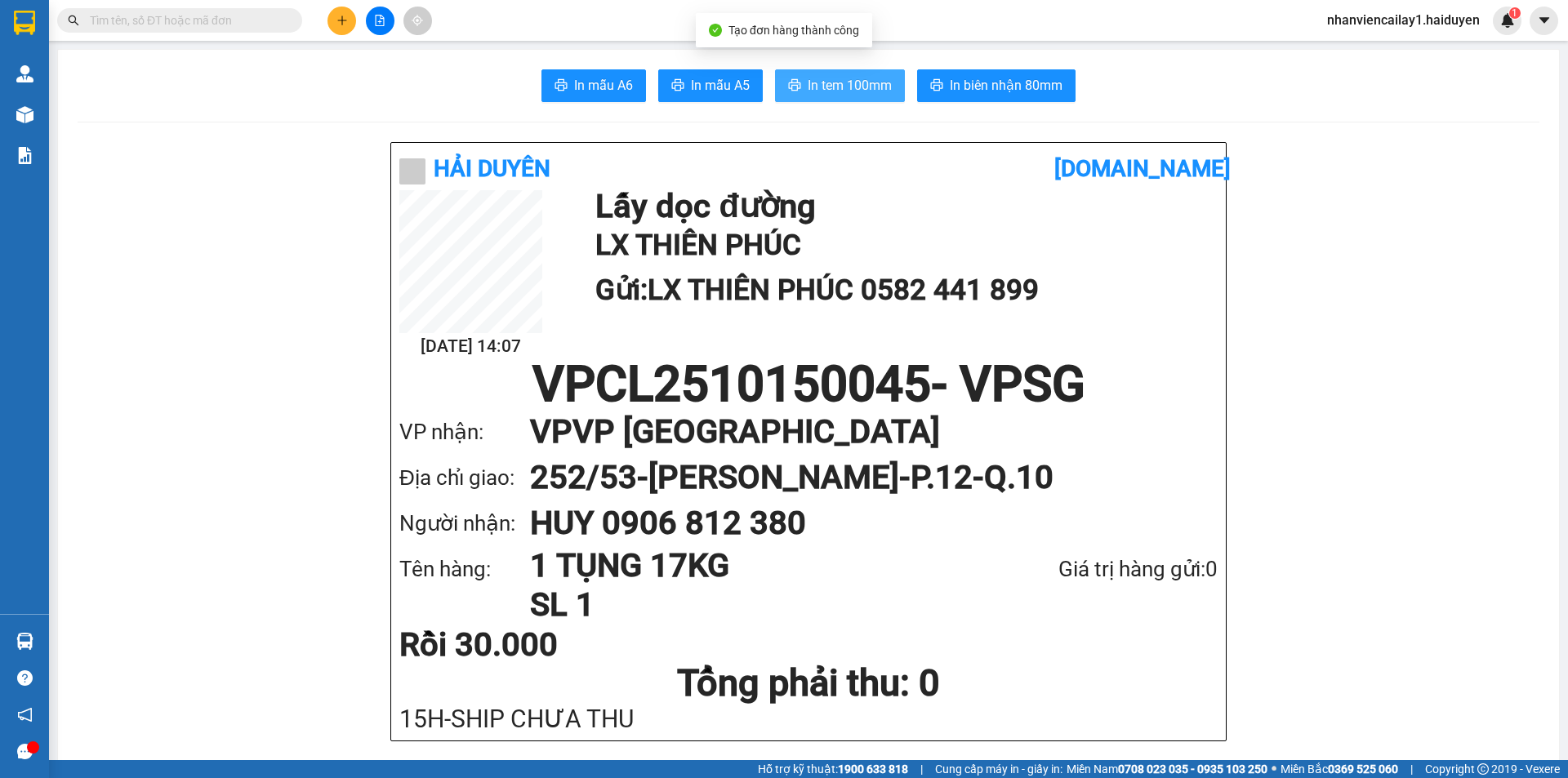
click at [823, 91] on span "In tem 100mm" at bounding box center [850, 86] width 85 height 21
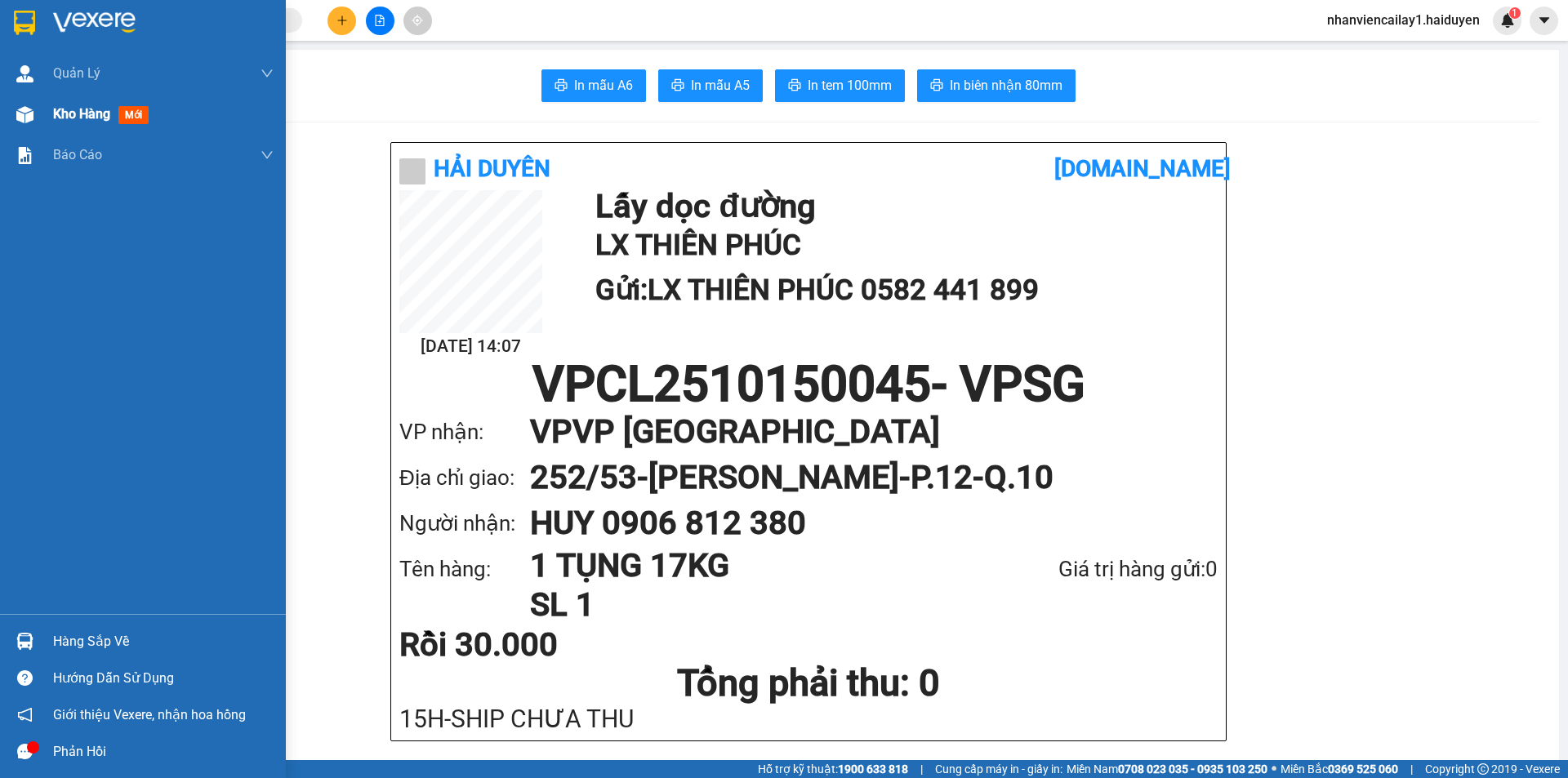
click at [92, 104] on div "Kho hàng mới" at bounding box center [103, 113] width 102 height 21
drag, startPoint x: 92, startPoint y: 104, endPoint x: 100, endPoint y: 97, distance: 10.6
click at [91, 103] on div "Kho hàng mới" at bounding box center [103, 113] width 102 height 21
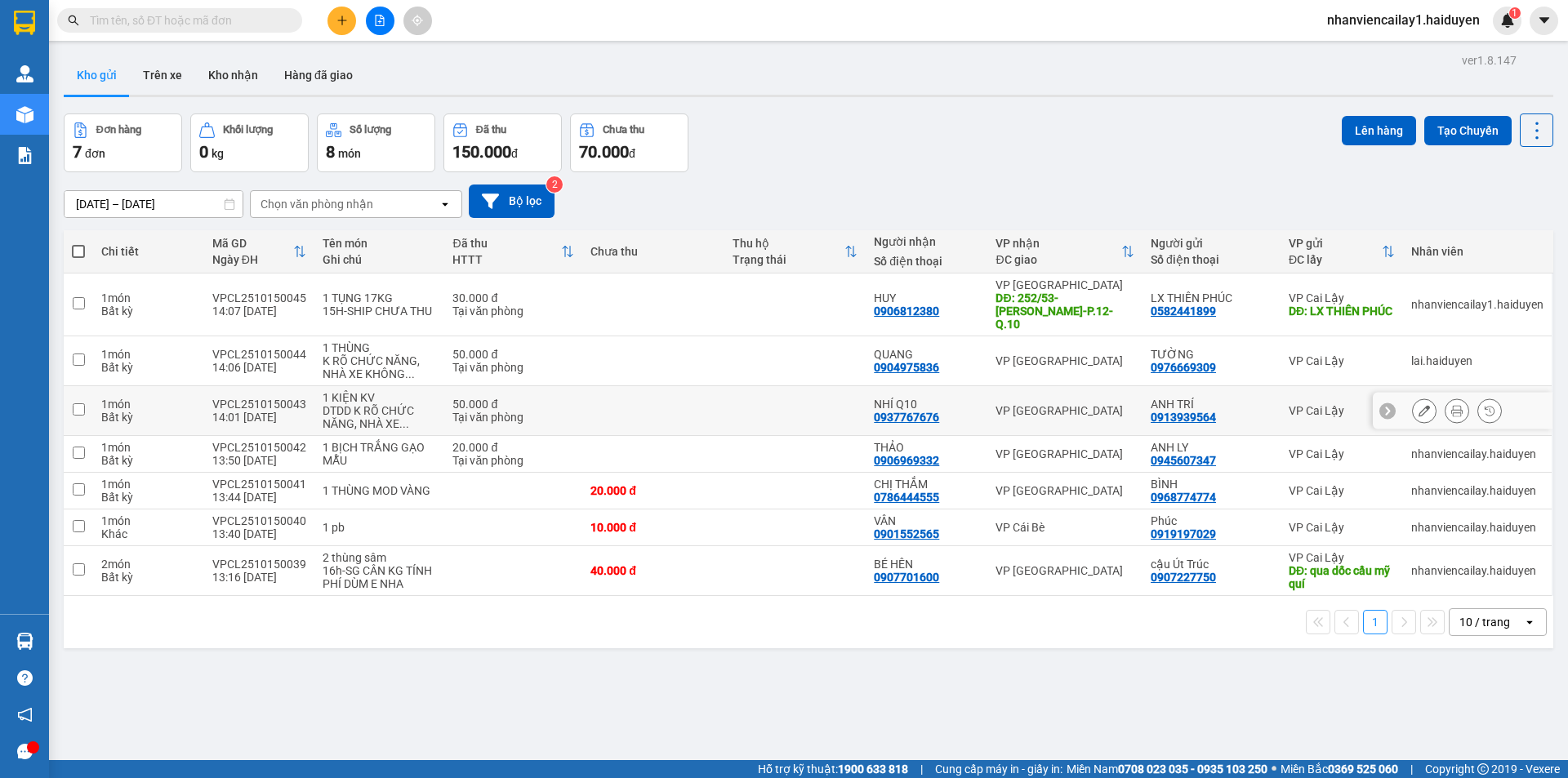
click at [1452, 405] on icon at bounding box center [1457, 410] width 11 height 11
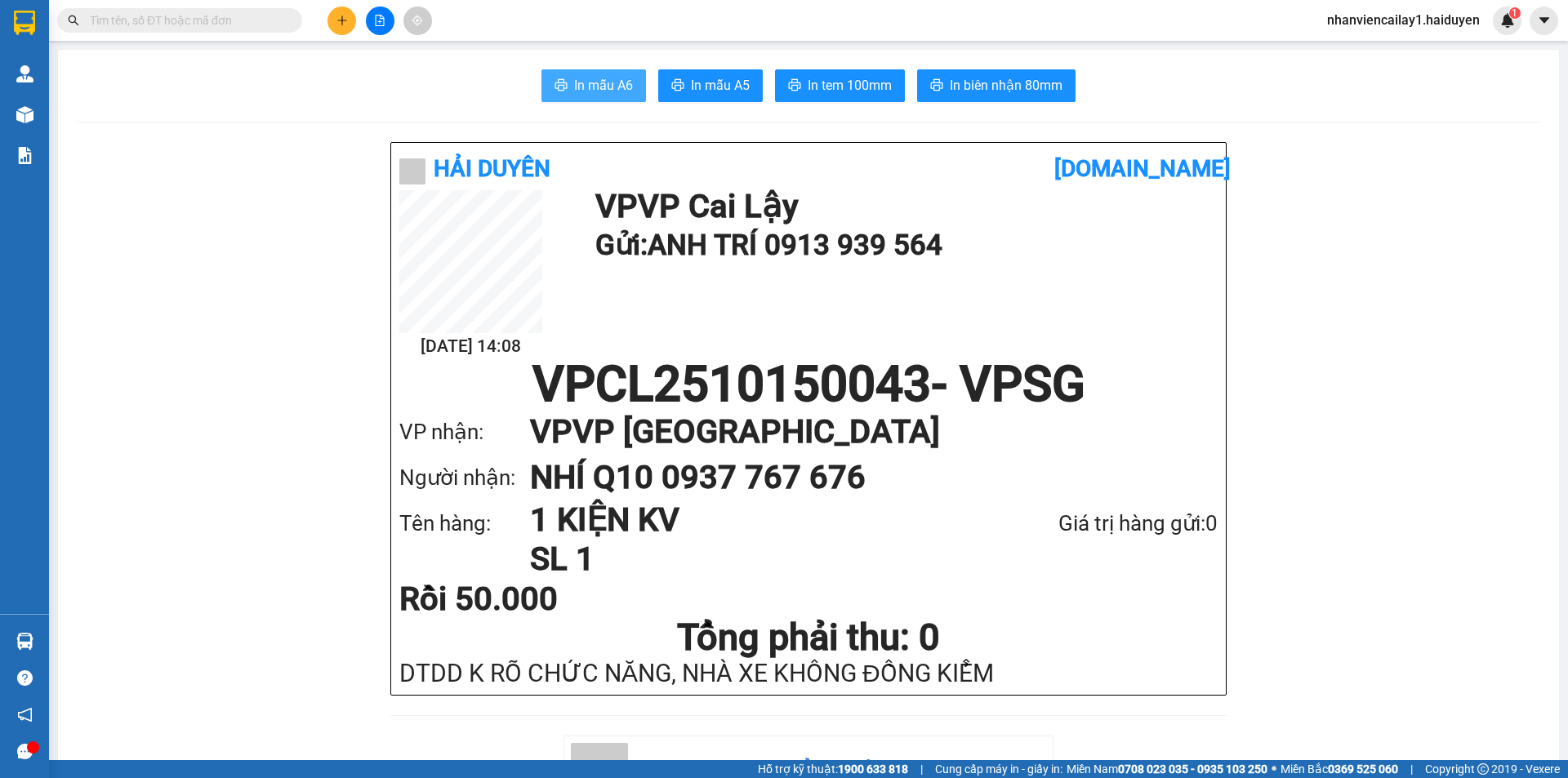
click at [604, 82] on span "In mẫu A6" at bounding box center [603, 86] width 59 height 21
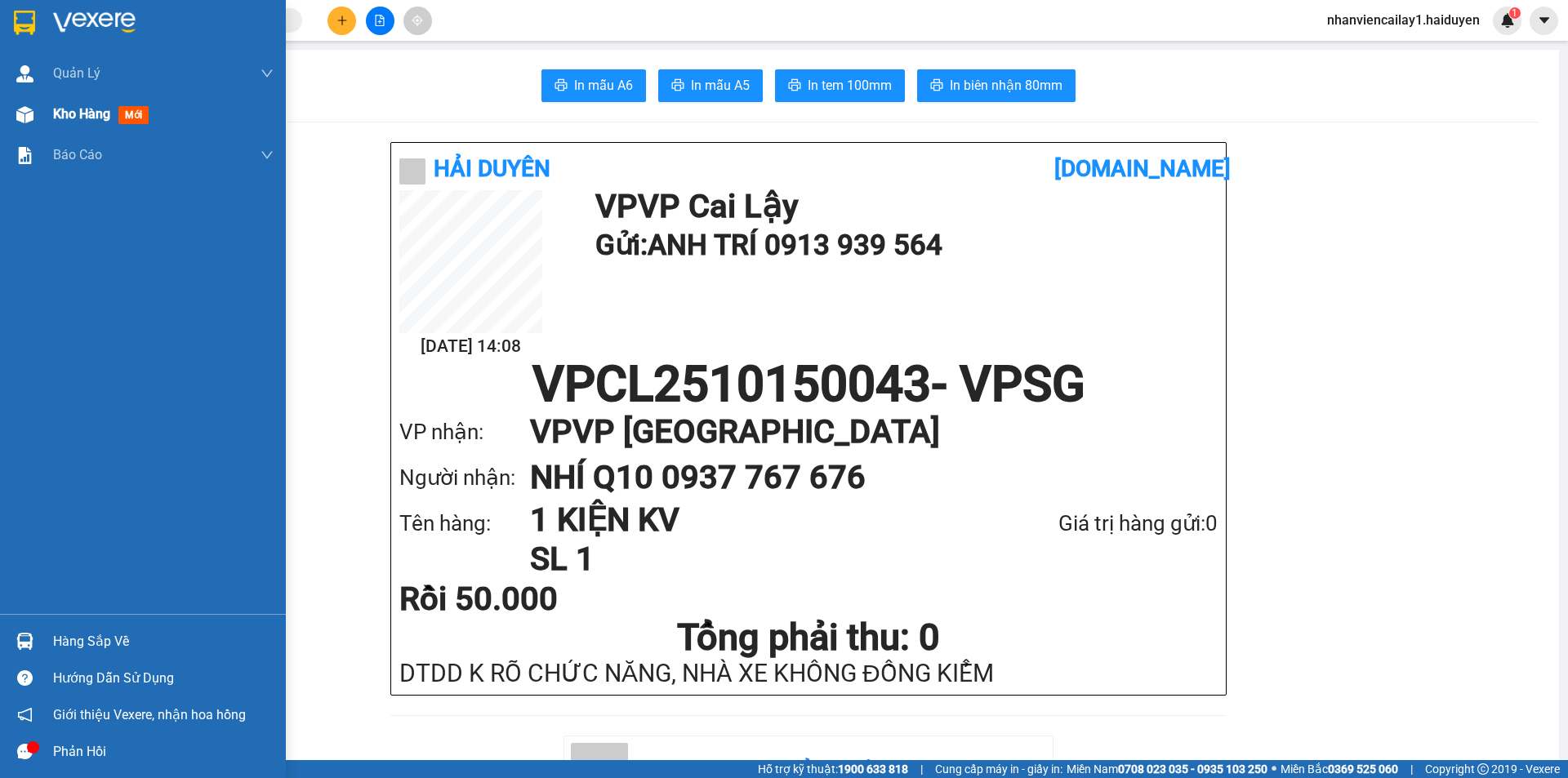
click at [110, 110] on span "Kho hàng" at bounding box center [81, 114] width 57 height 16
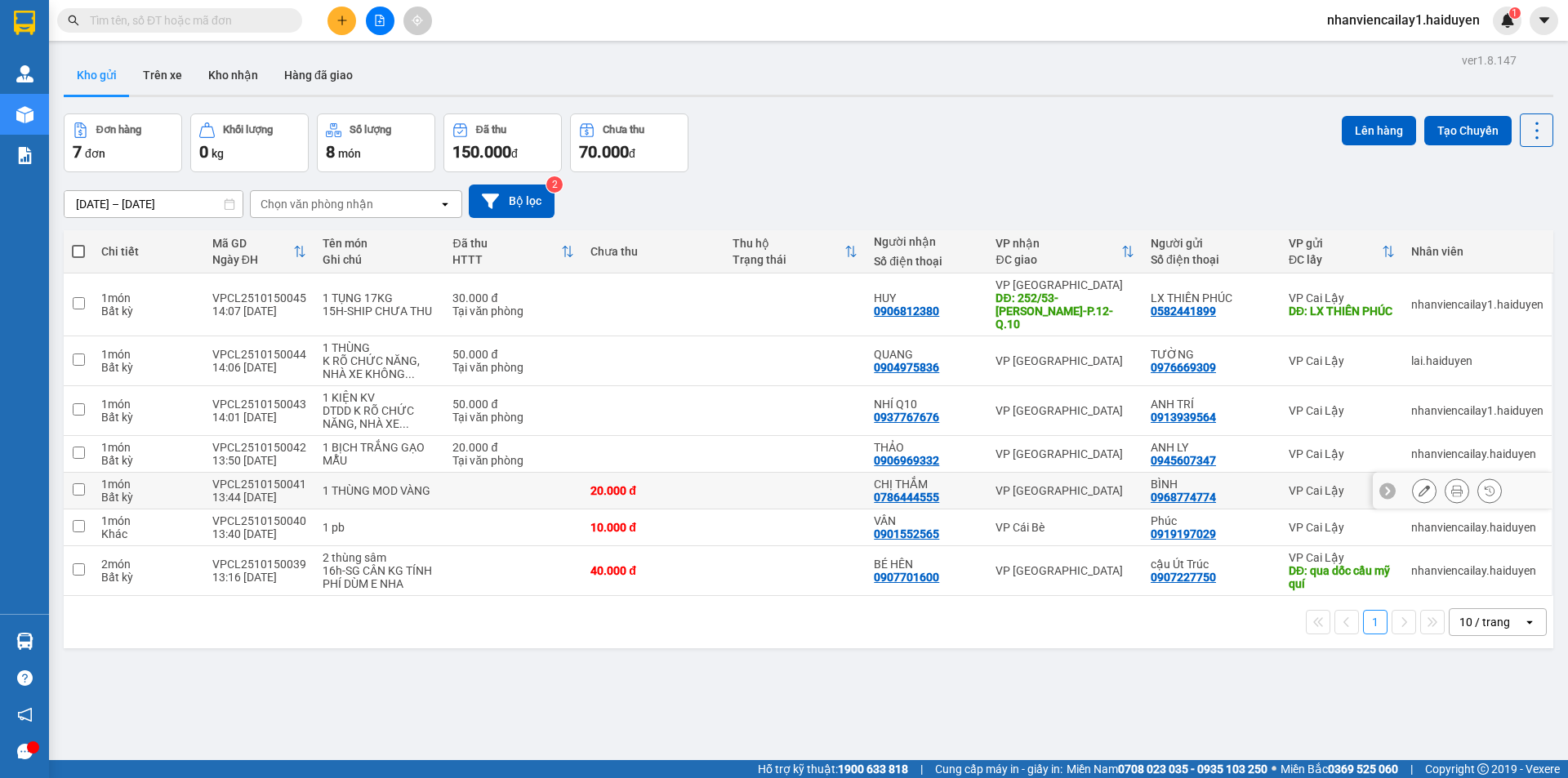
click at [904, 490] on div "0786444555" at bounding box center [906, 496] width 66 height 13
click at [787, 485] on td at bounding box center [795, 490] width 142 height 37
checkbox input "true"
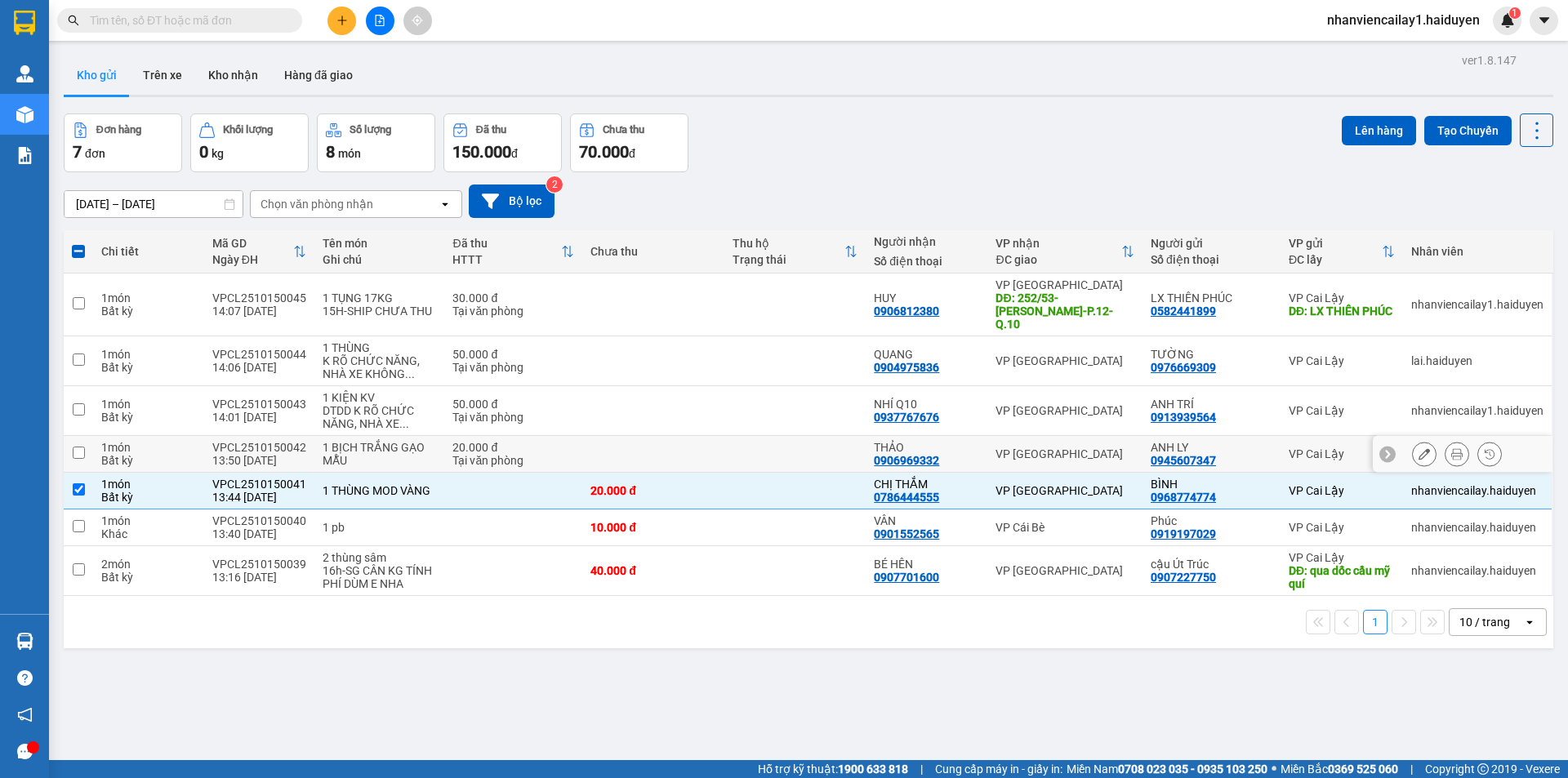
click at [786, 447] on td at bounding box center [795, 454] width 142 height 37
checkbox input "true"
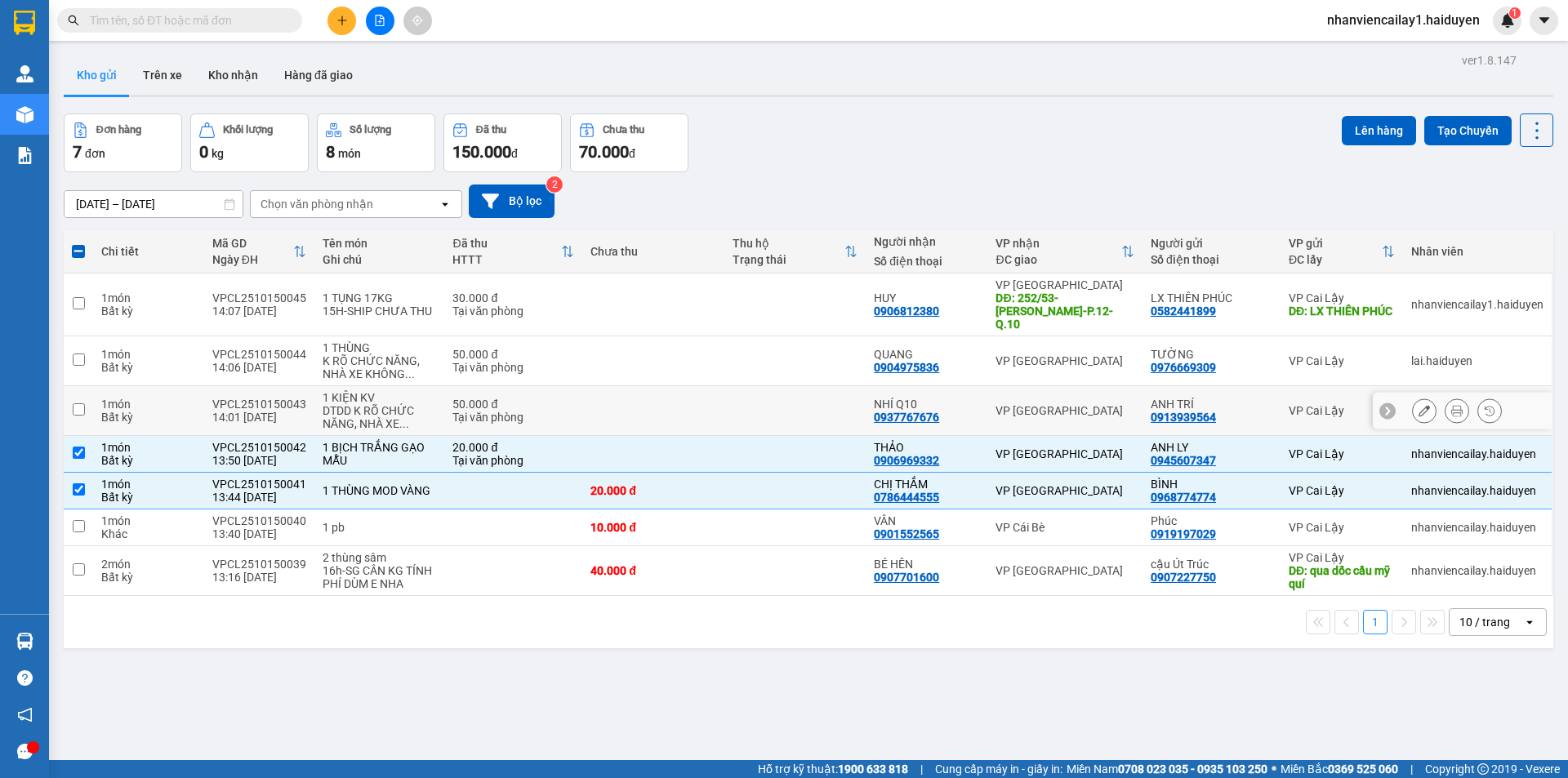
click at [789, 403] on td at bounding box center [795, 411] width 142 height 50
checkbox input "true"
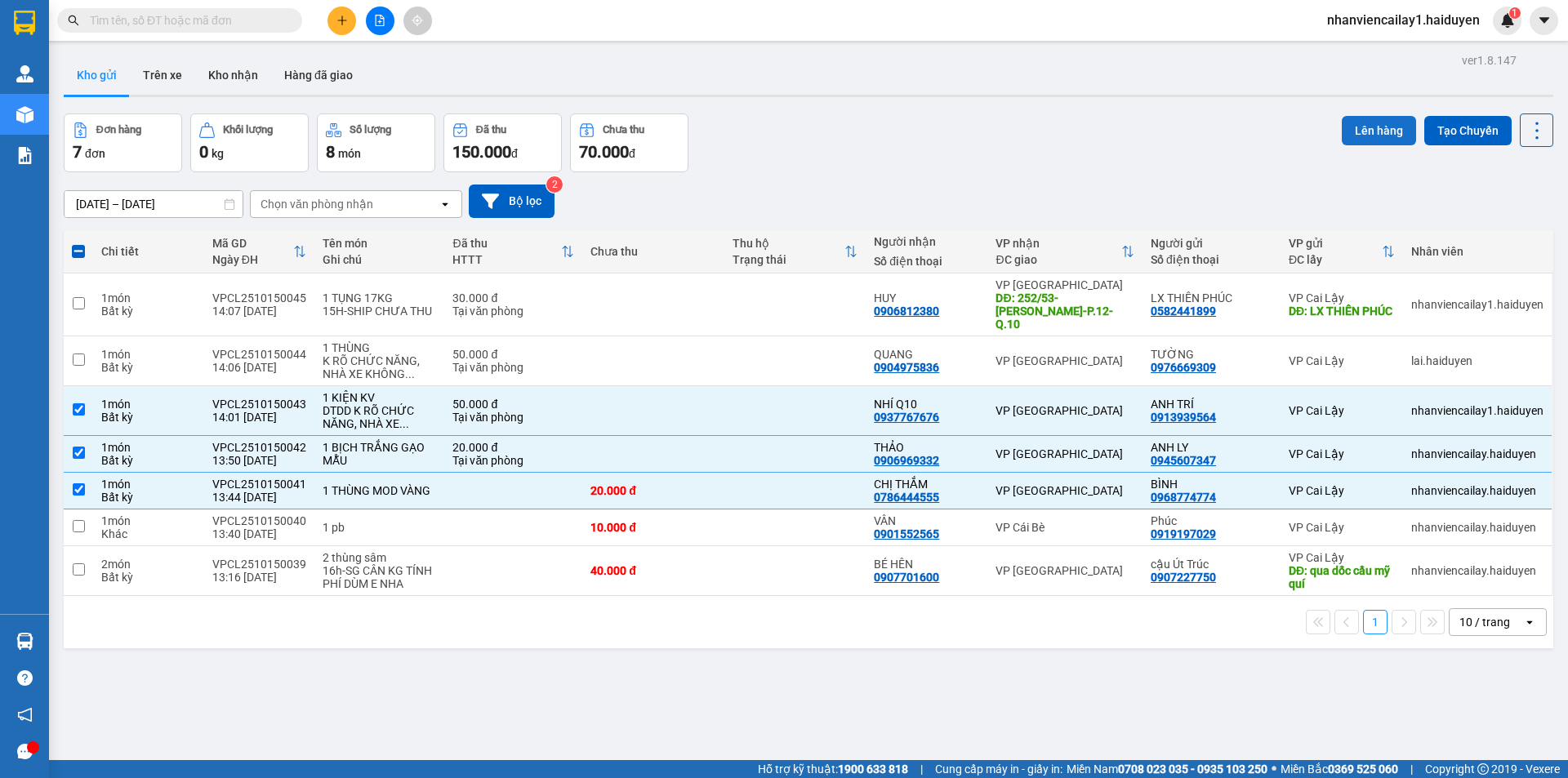
click at [1342, 130] on button "Lên hàng" at bounding box center [1379, 131] width 75 height 30
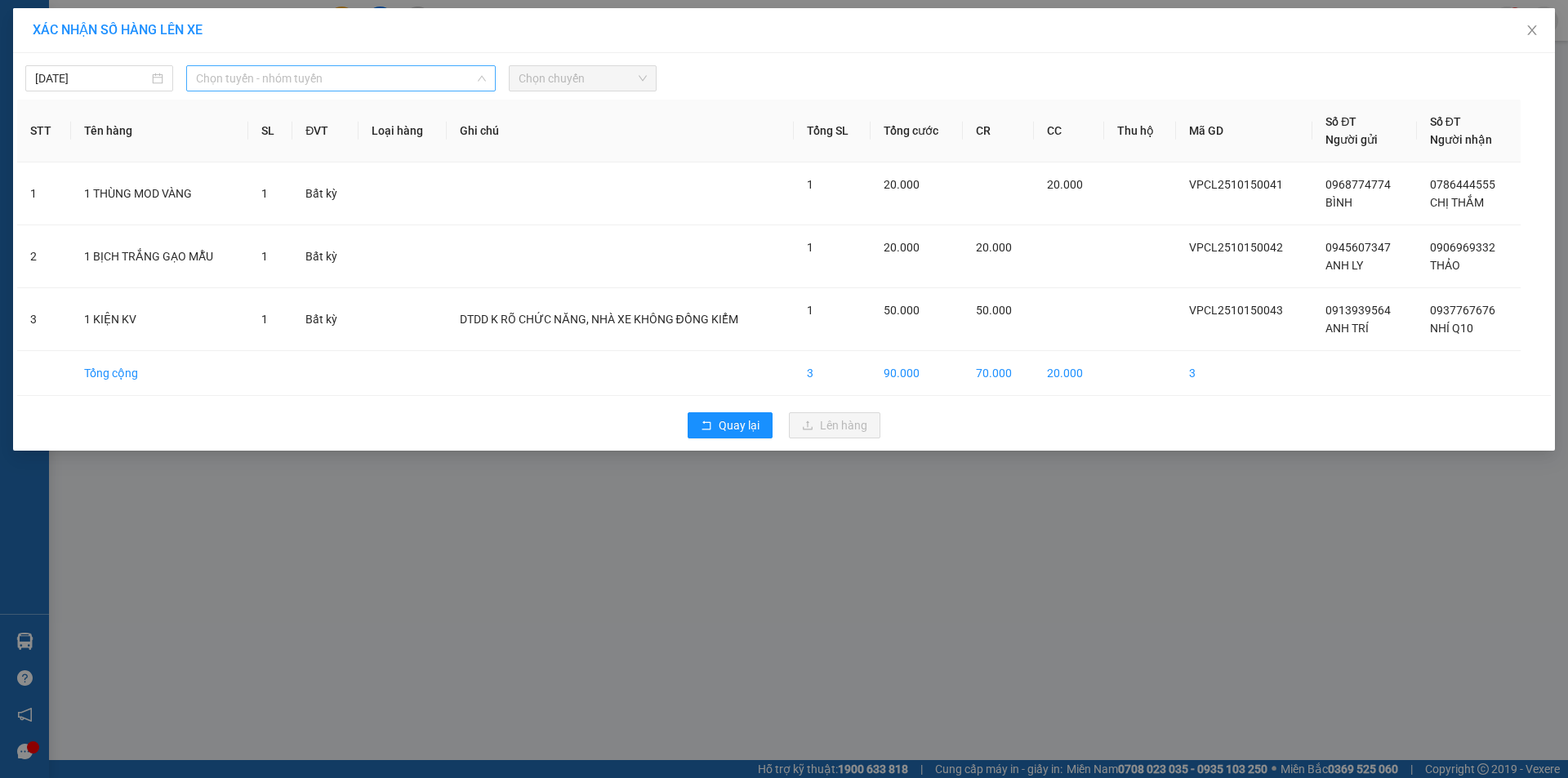
click at [276, 72] on span "Chọn tuyến - nhóm tuyến" at bounding box center [340, 78] width 290 height 25
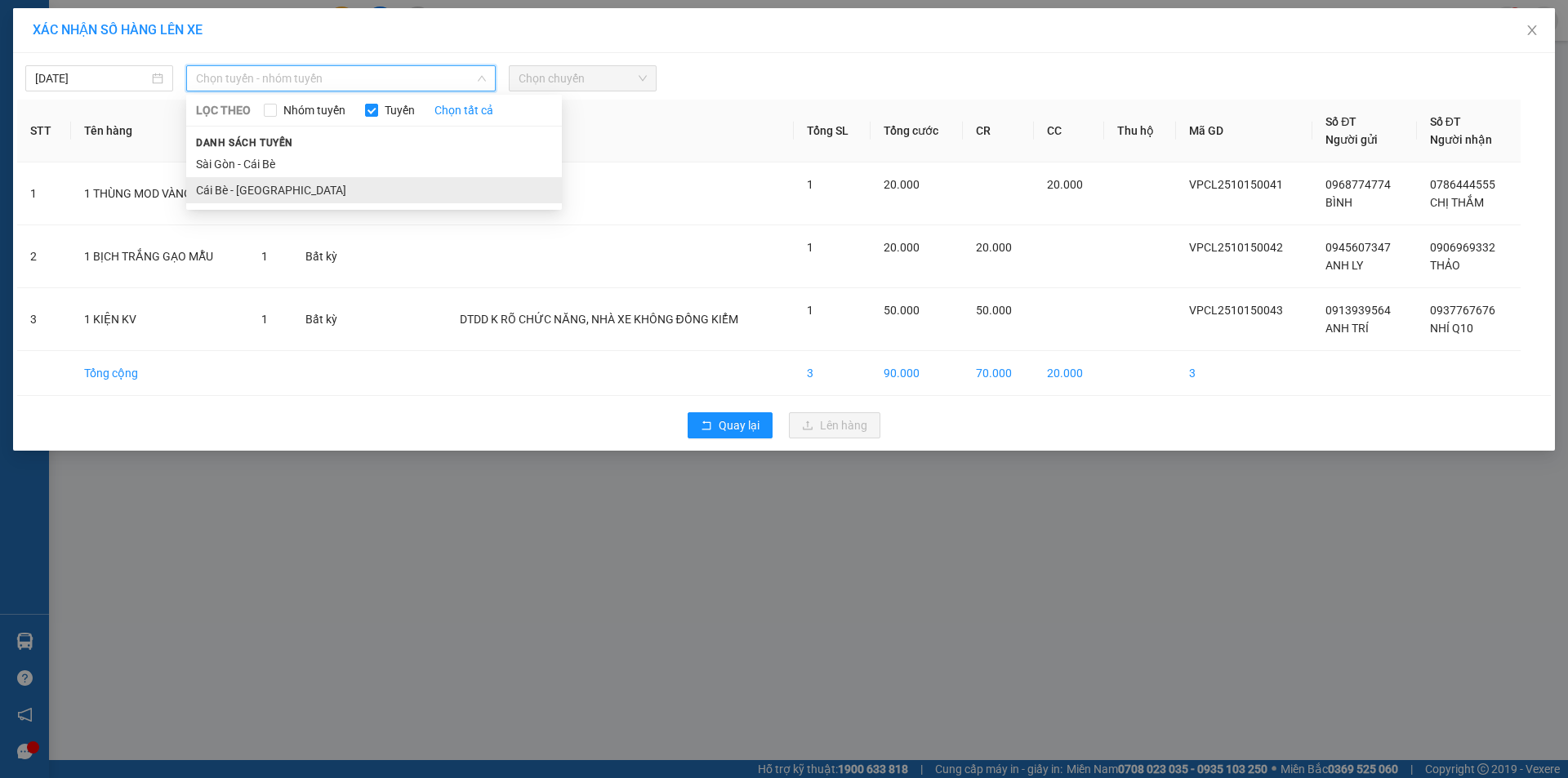
click at [316, 184] on li "Cái Bè - [GEOGRAPHIC_DATA]" at bounding box center [374, 190] width 376 height 26
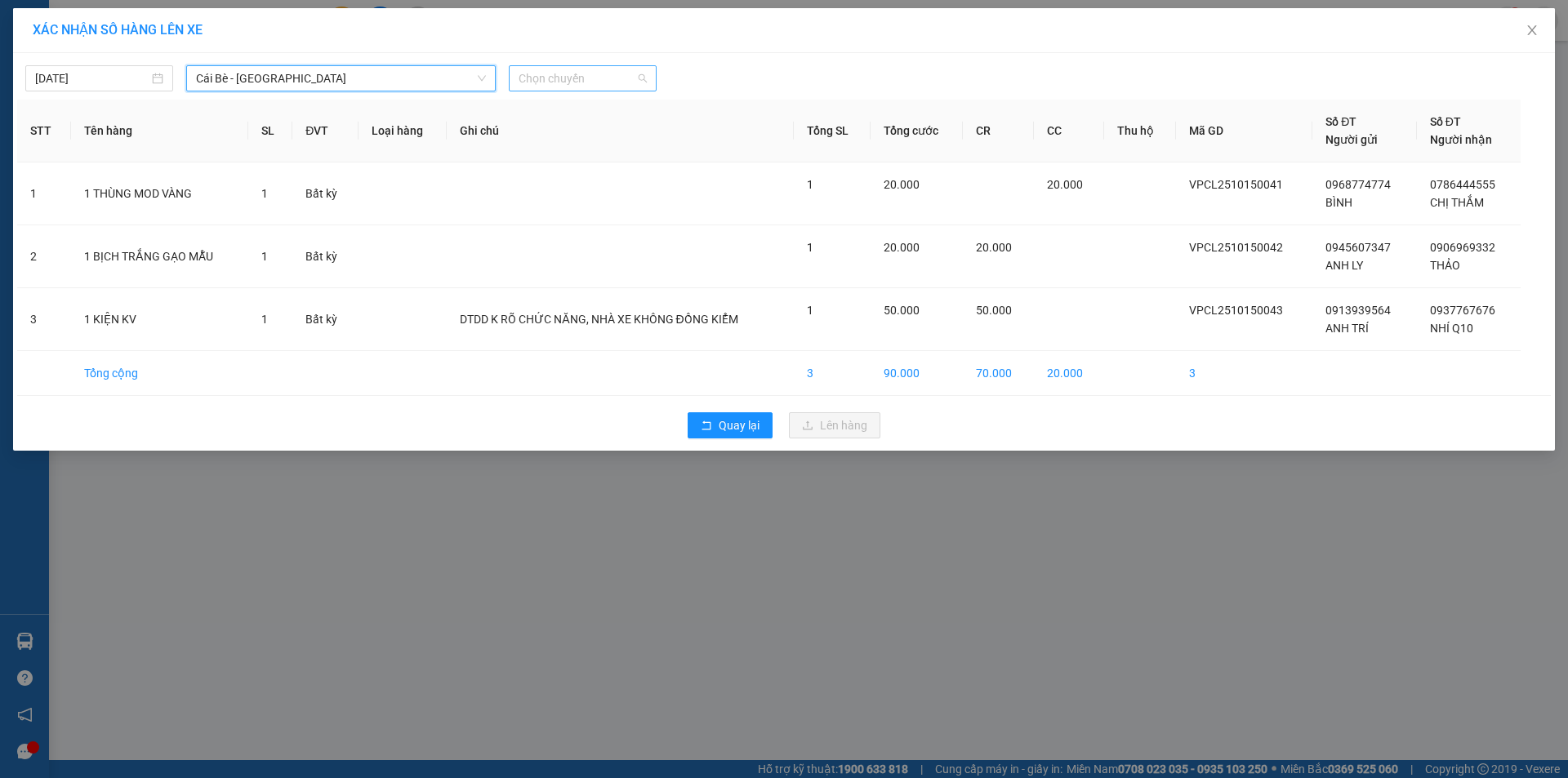
click at [604, 73] on span "Chọn chuyến" at bounding box center [582, 78] width 128 height 25
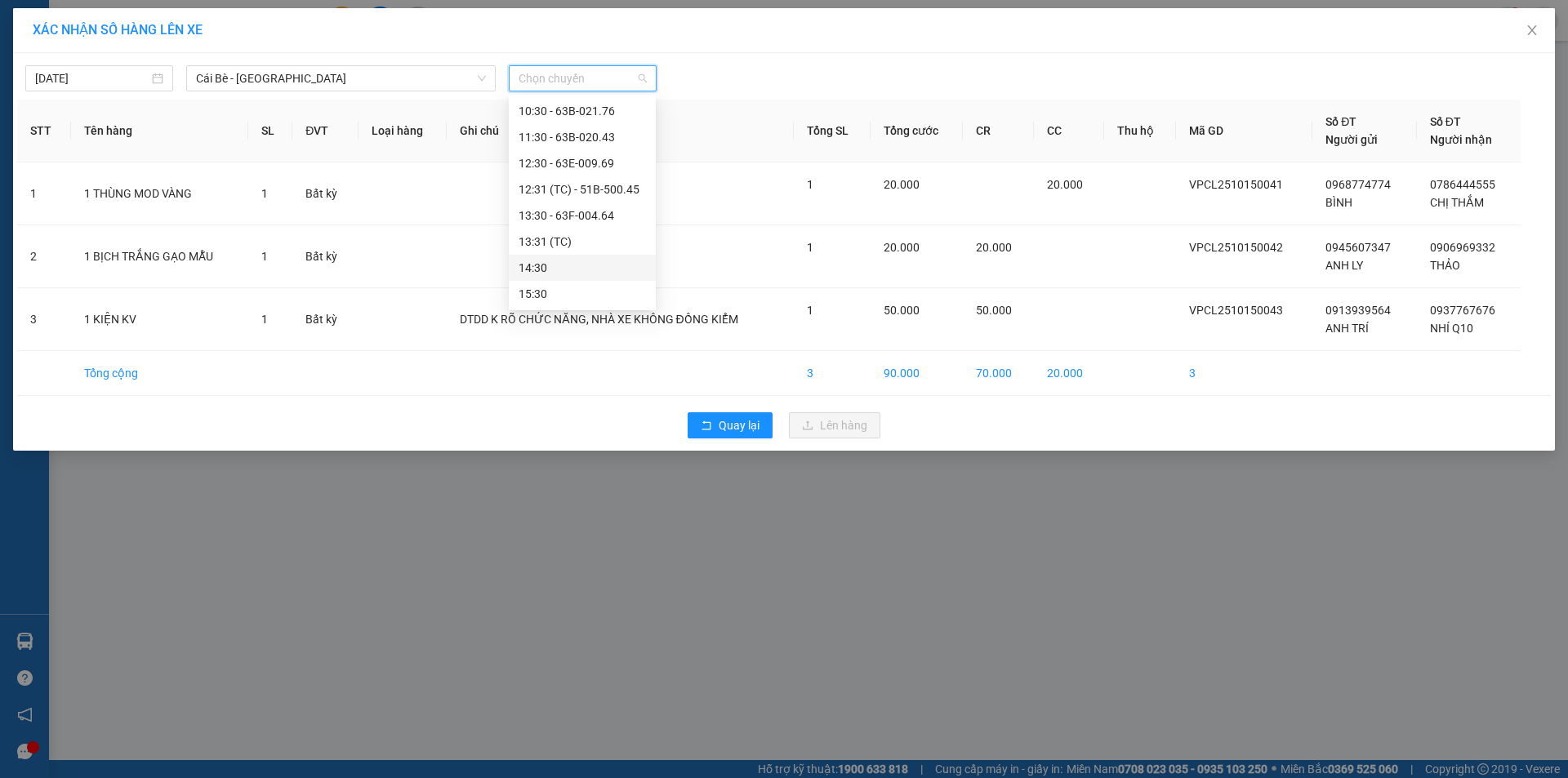
scroll to position [326, 0]
click at [589, 229] on div "13:31 (TC)" at bounding box center [582, 229] width 127 height 18
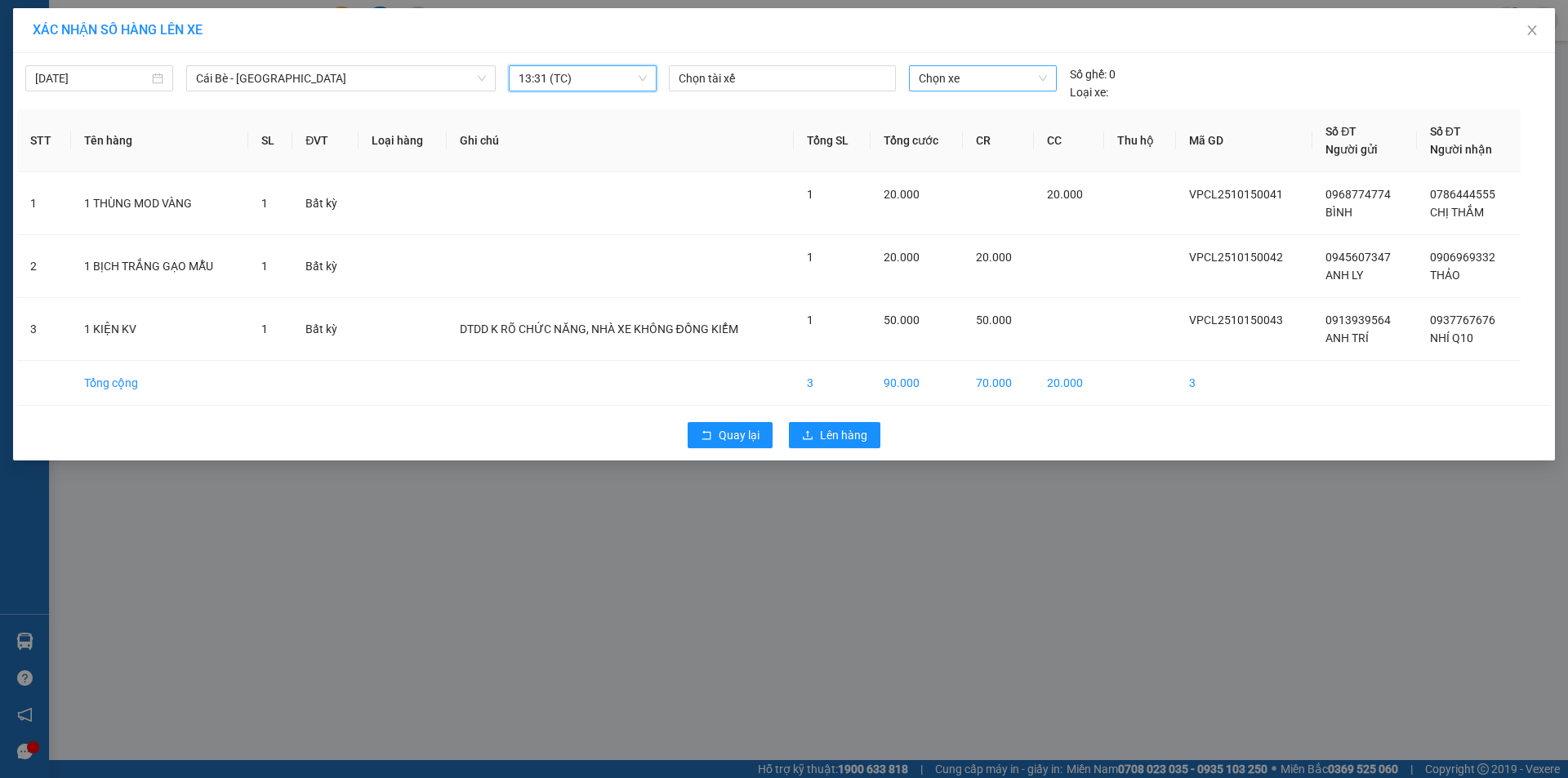
click at [945, 86] on span "Chọn xe" at bounding box center [982, 78] width 127 height 25
click at [931, 73] on span "Chọn xe" at bounding box center [982, 78] width 127 height 25
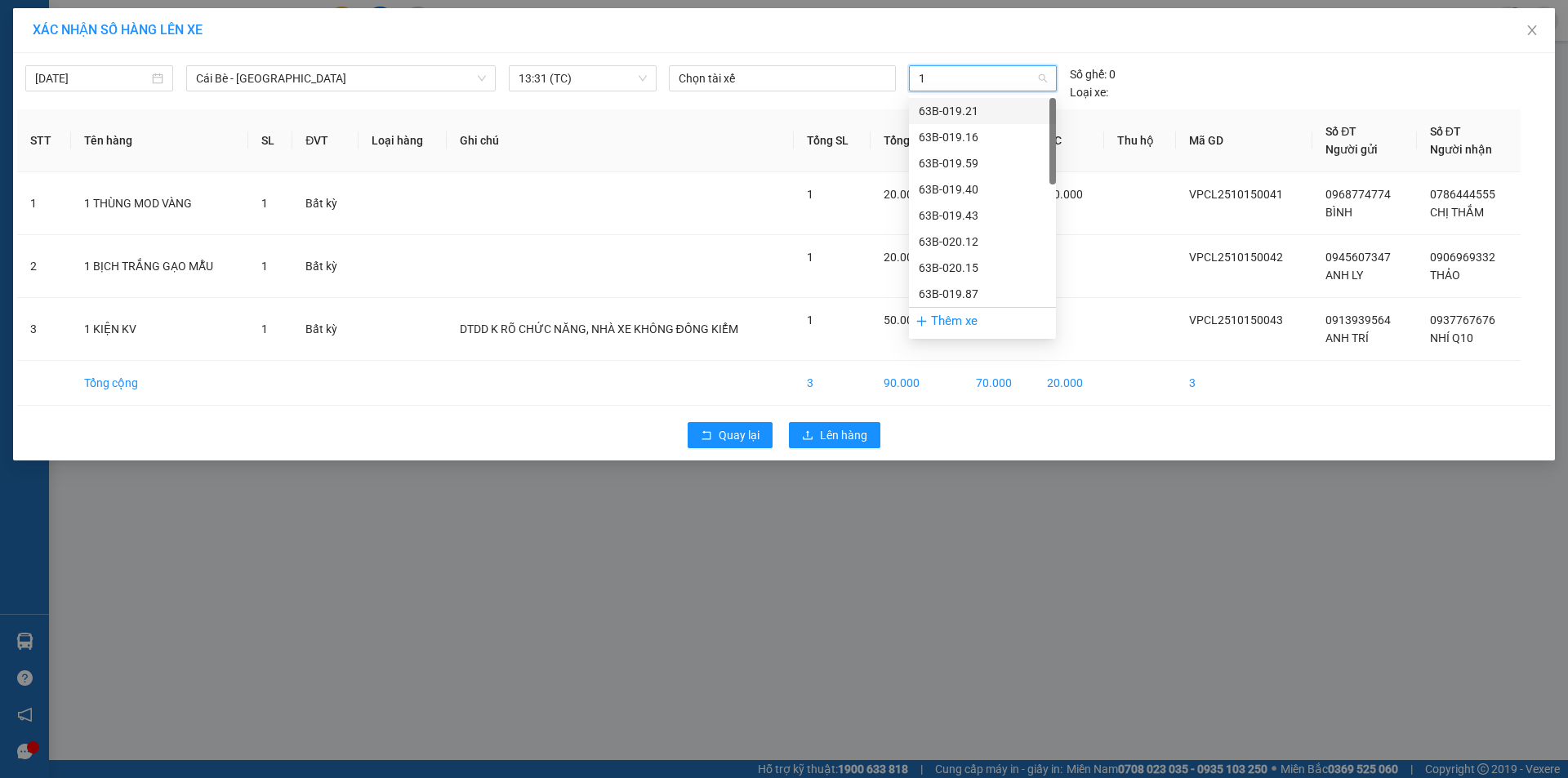
type input "10"
click at [943, 139] on div "51B-501.07" at bounding box center [982, 137] width 127 height 18
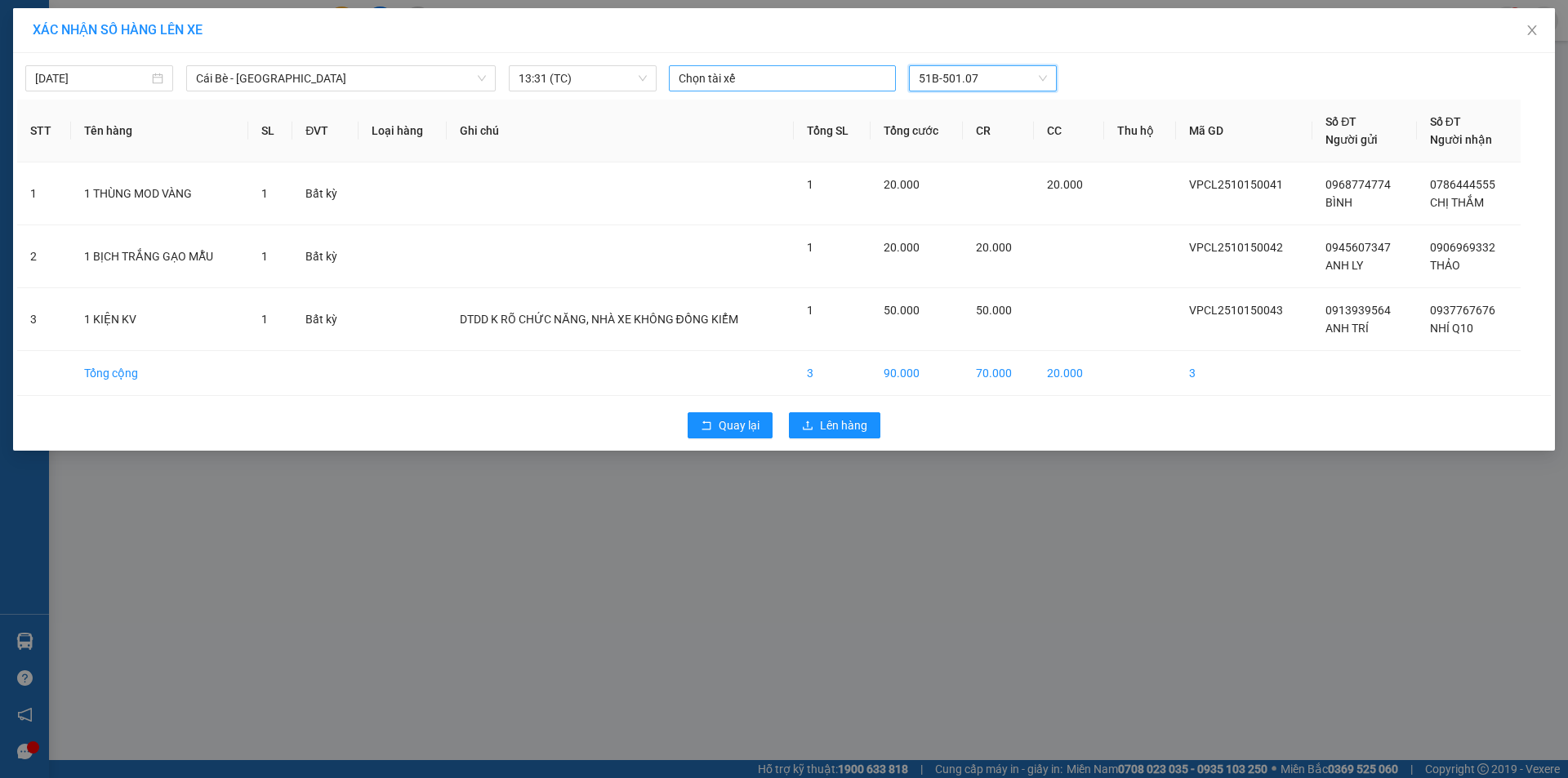
click at [756, 76] on div at bounding box center [782, 79] width 219 height 20
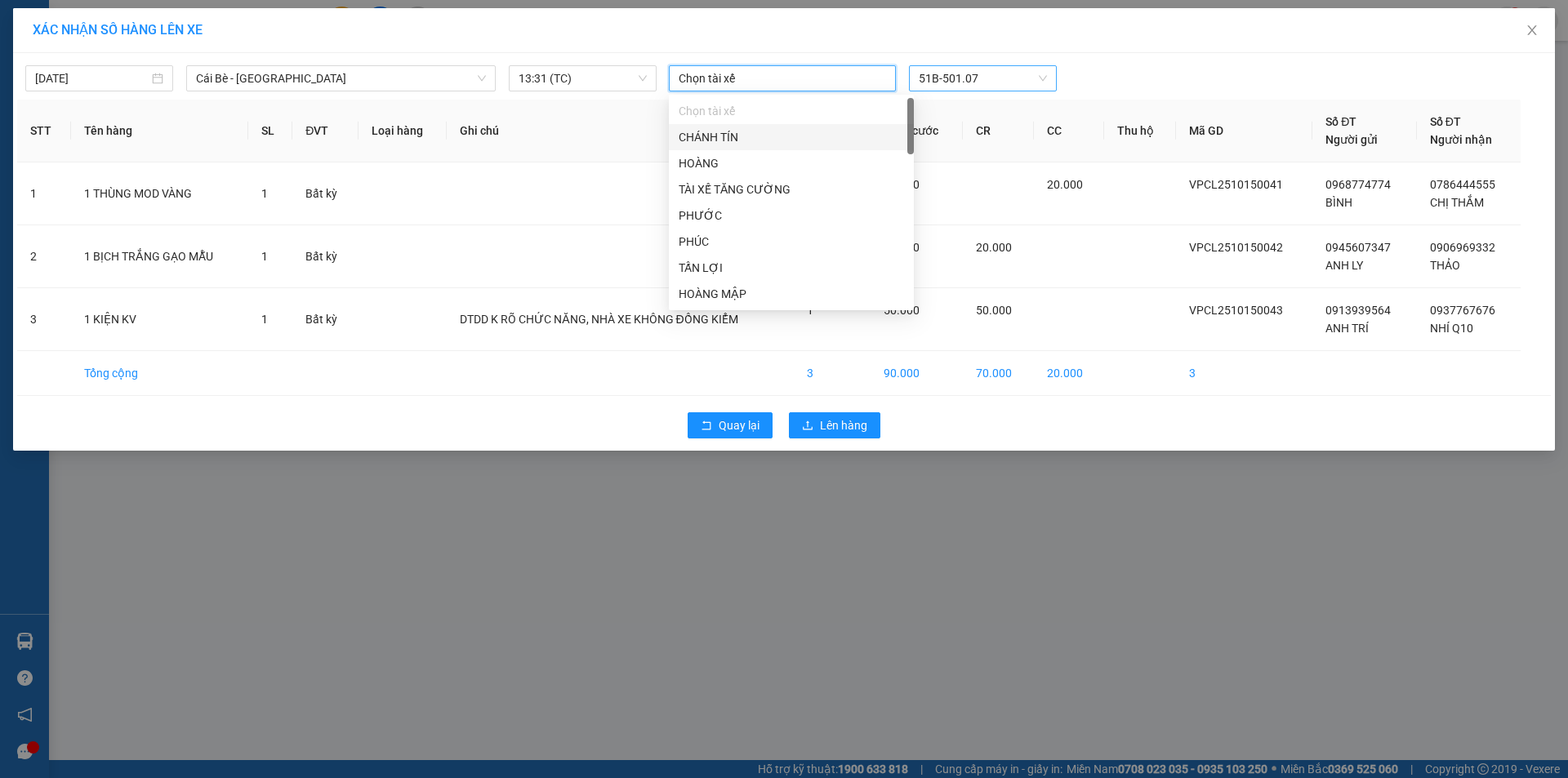
type input "H"
click at [717, 246] on div "HOÀNG MẬP" at bounding box center [791, 242] width 226 height 18
click at [829, 426] on span "Lên hàng" at bounding box center [844, 426] width 48 height 18
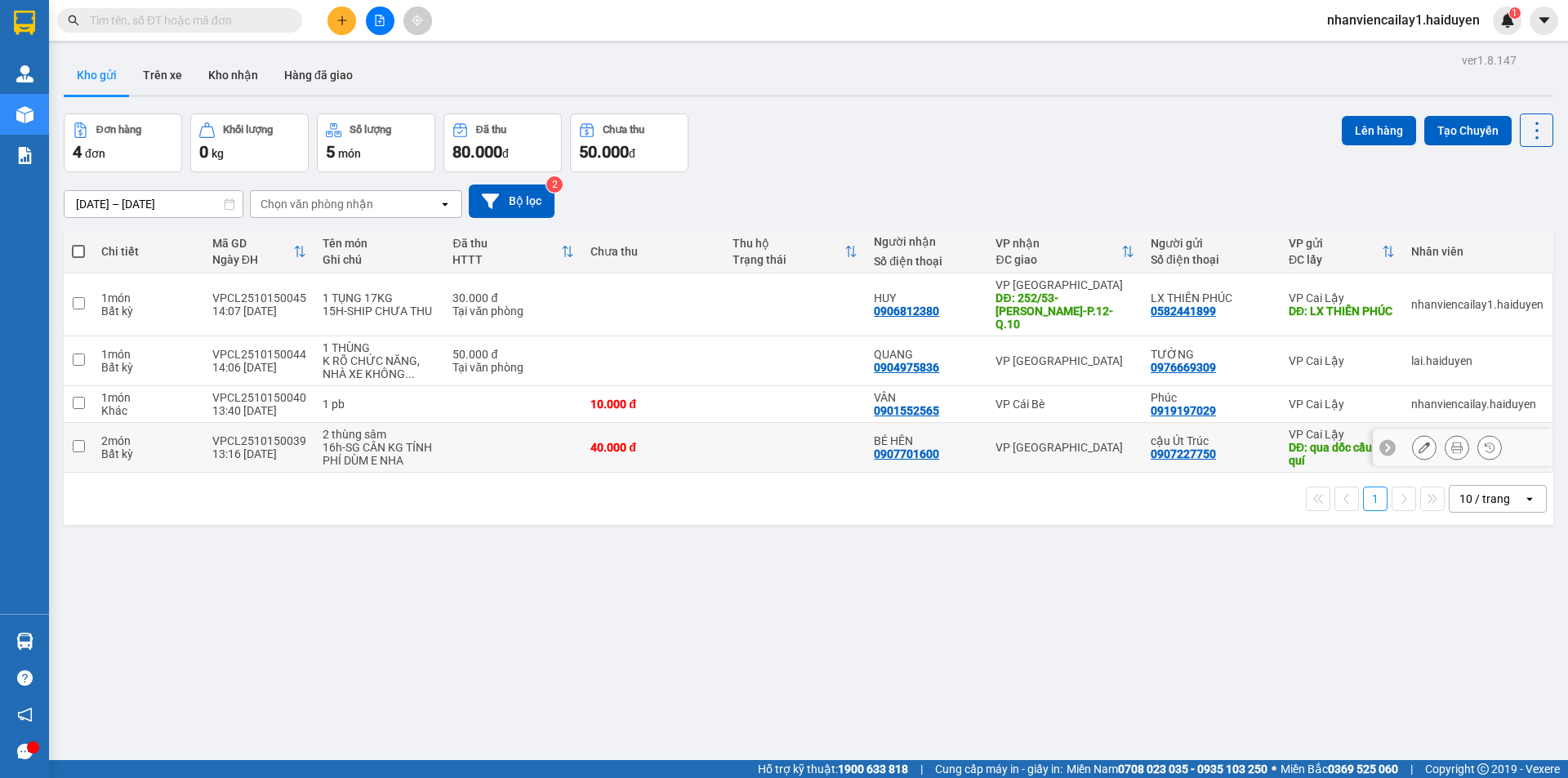
click at [1483, 442] on icon at bounding box center [1488, 447] width 11 height 11
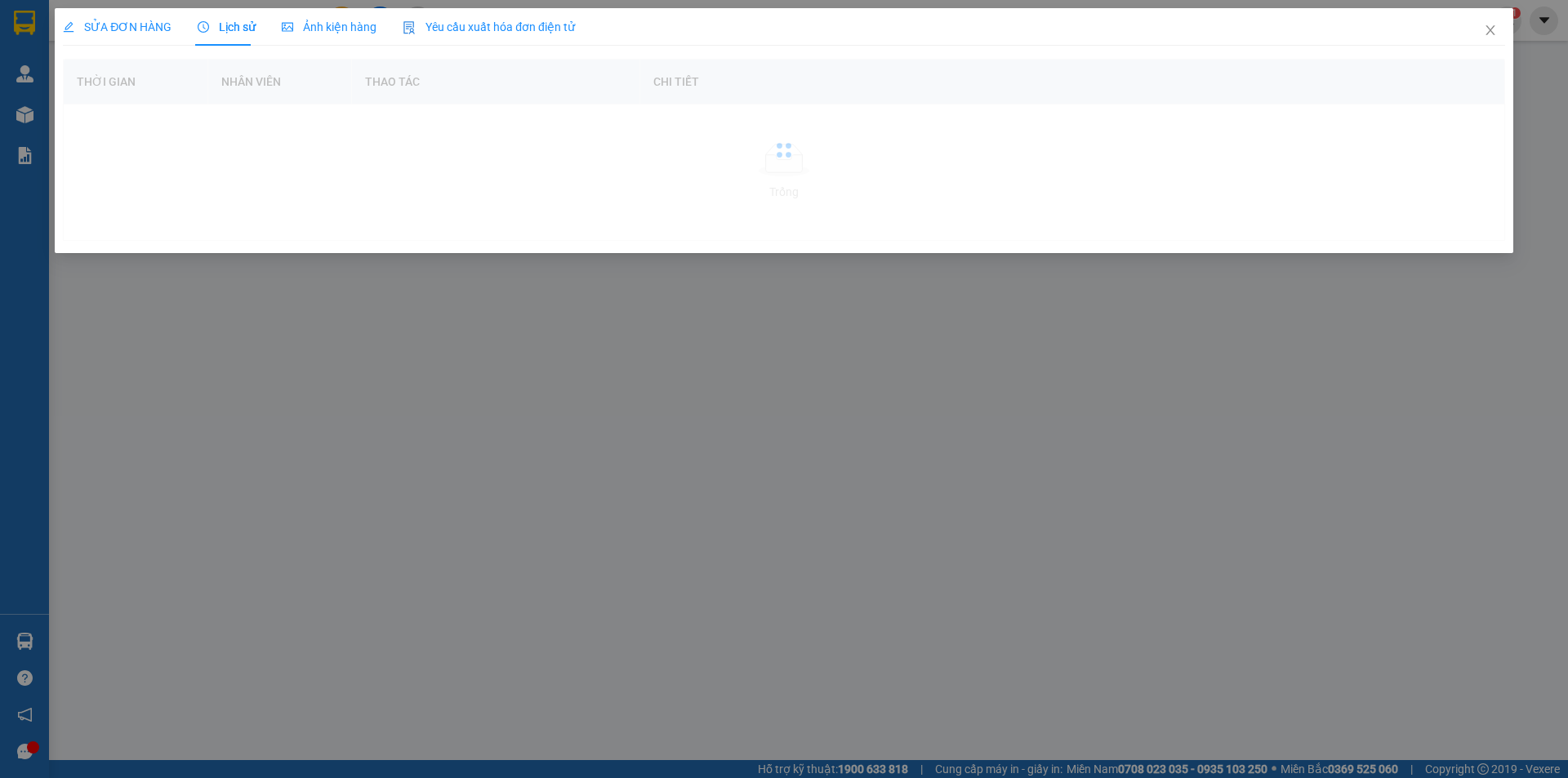
click at [1306, 346] on div "SỬA ĐƠN HÀNG Lịch sử Ảnh kiện hàng Yêu cầu xuất hóa đơn điện tử Thời gian Nhân …" at bounding box center [784, 389] width 1568 height 778
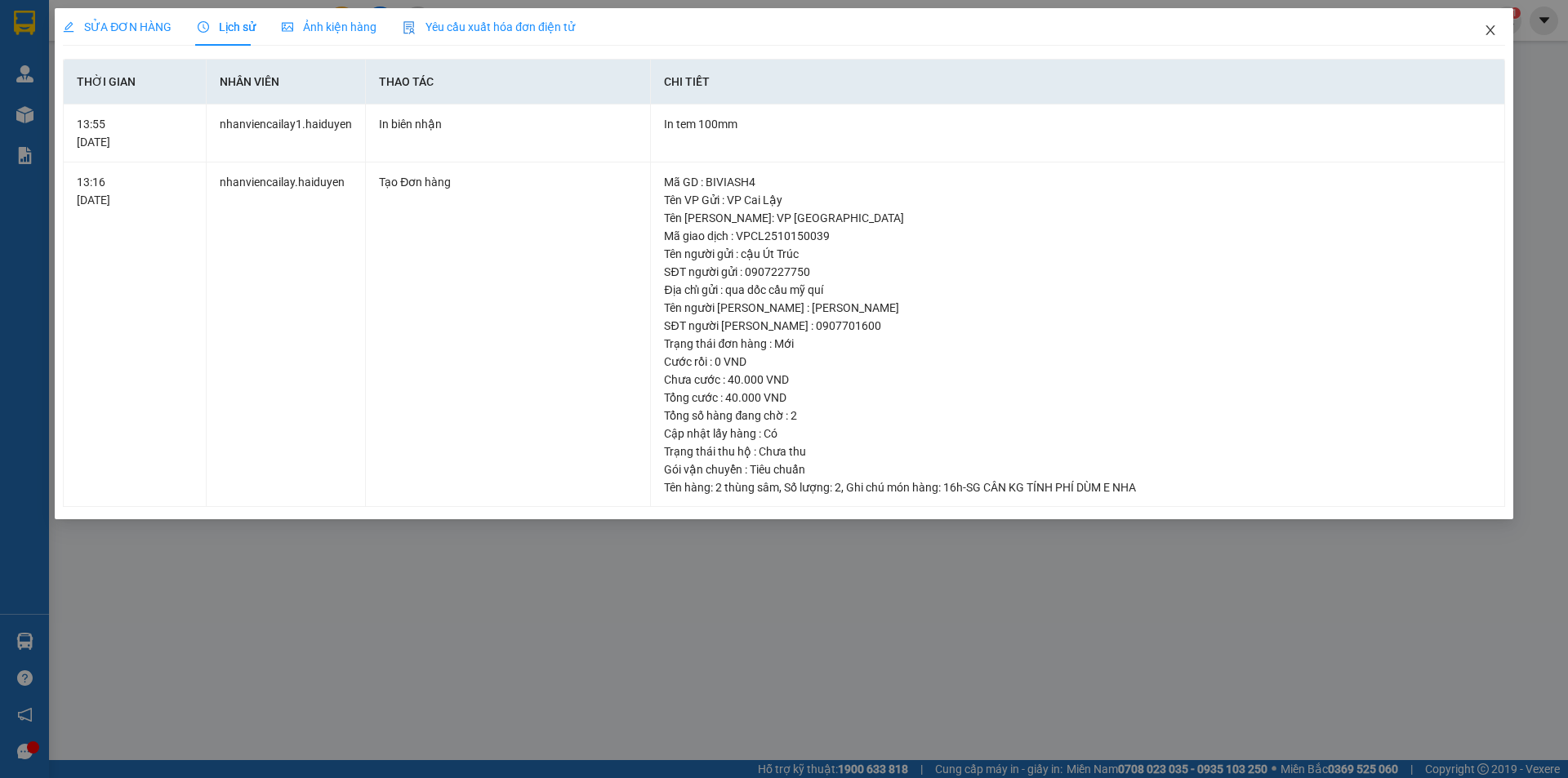
click at [1492, 39] on span "Close" at bounding box center [1490, 31] width 46 height 46
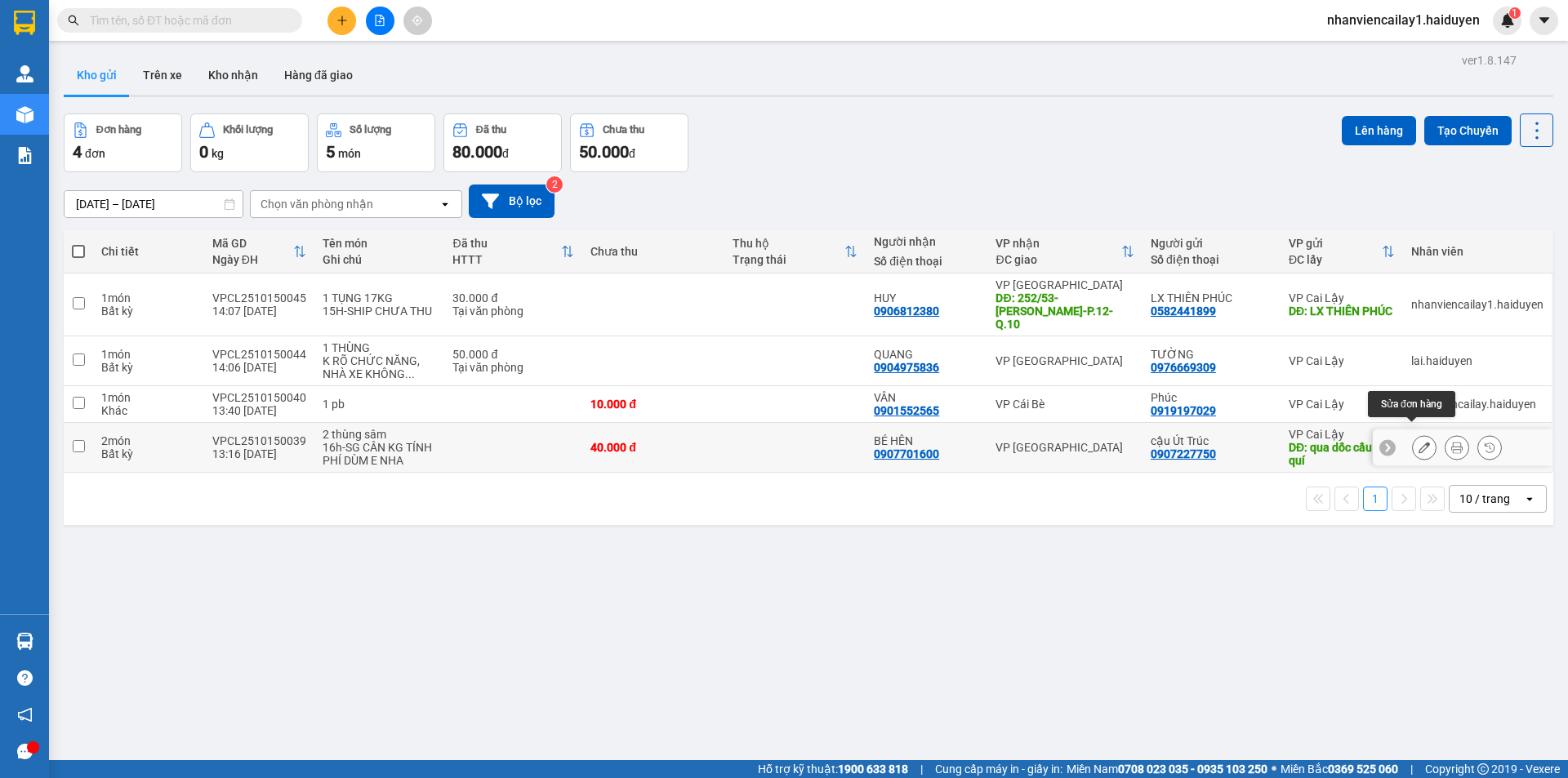
click at [1419, 442] on icon at bounding box center [1424, 447] width 11 height 11
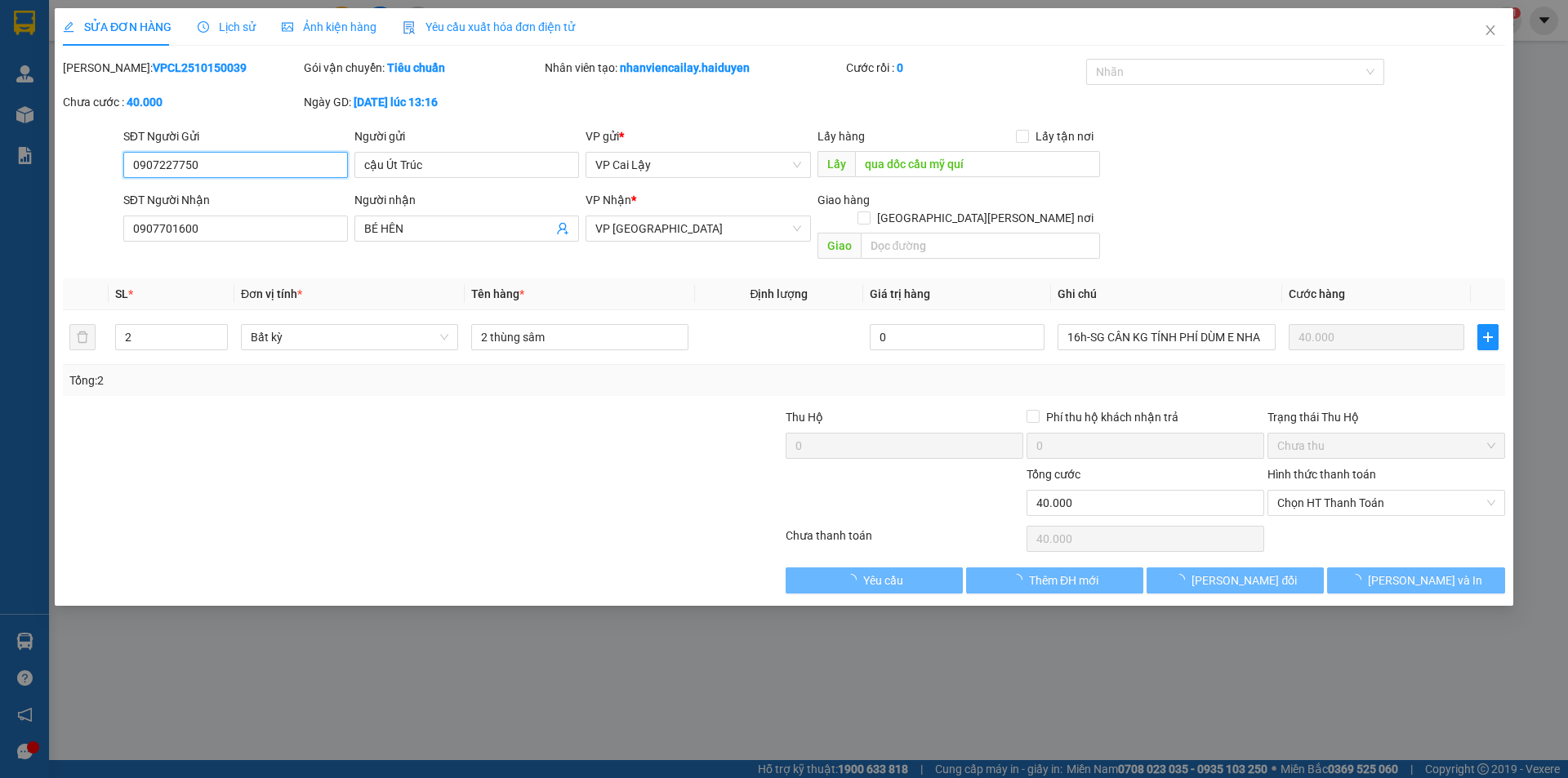
type input "0907227750"
type input "cậu Út Trúc"
type input "qua dốc cầu mỹ quí"
type input "0907701600"
type input "BÉ HÊN"
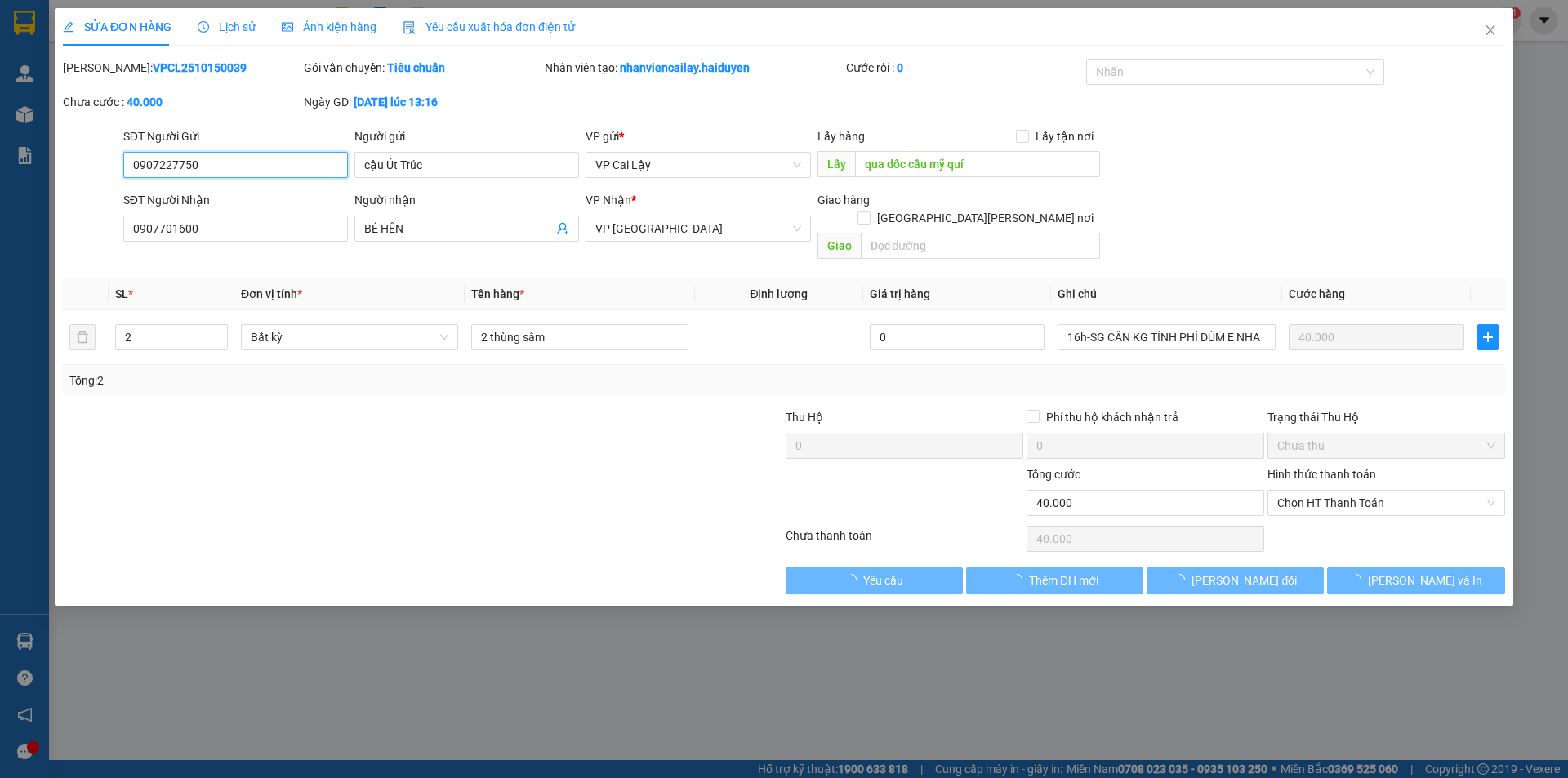
type input "0"
type input "40.000"
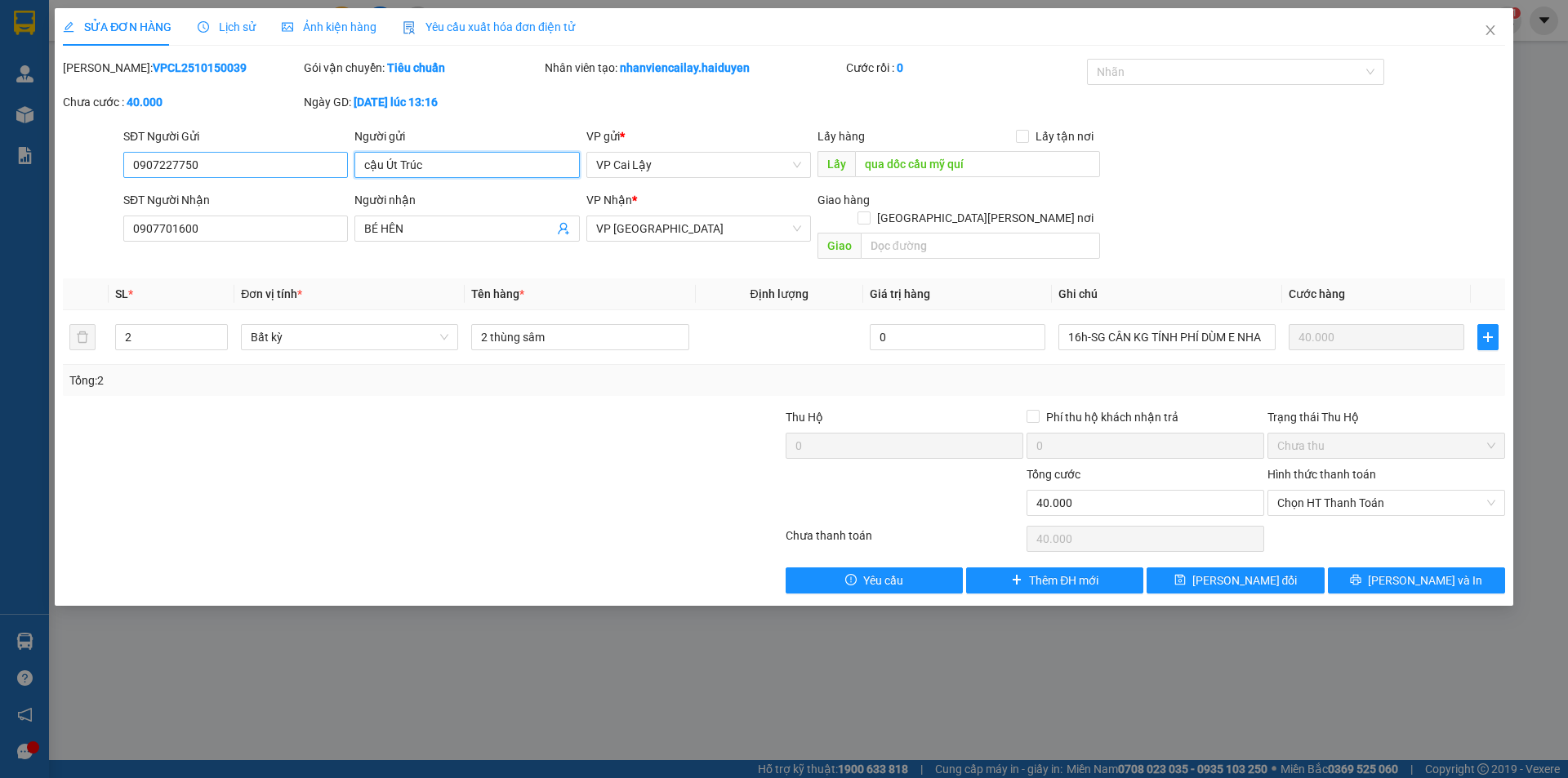
drag, startPoint x: 429, startPoint y: 162, endPoint x: 270, endPoint y: 160, distance: 159.0
click at [270, 160] on div "SĐT Người Gửi 0907227750 0907227750 Người gửi cậu Út [PERSON_NAME] VP gửi * [PE…" at bounding box center [814, 155] width 1388 height 57
type input "CẬU ÚT TRÚC"
click at [579, 486] on div at bounding box center [664, 493] width 241 height 57
type input "QUA DỐC CẦU MỸ QUÝ"
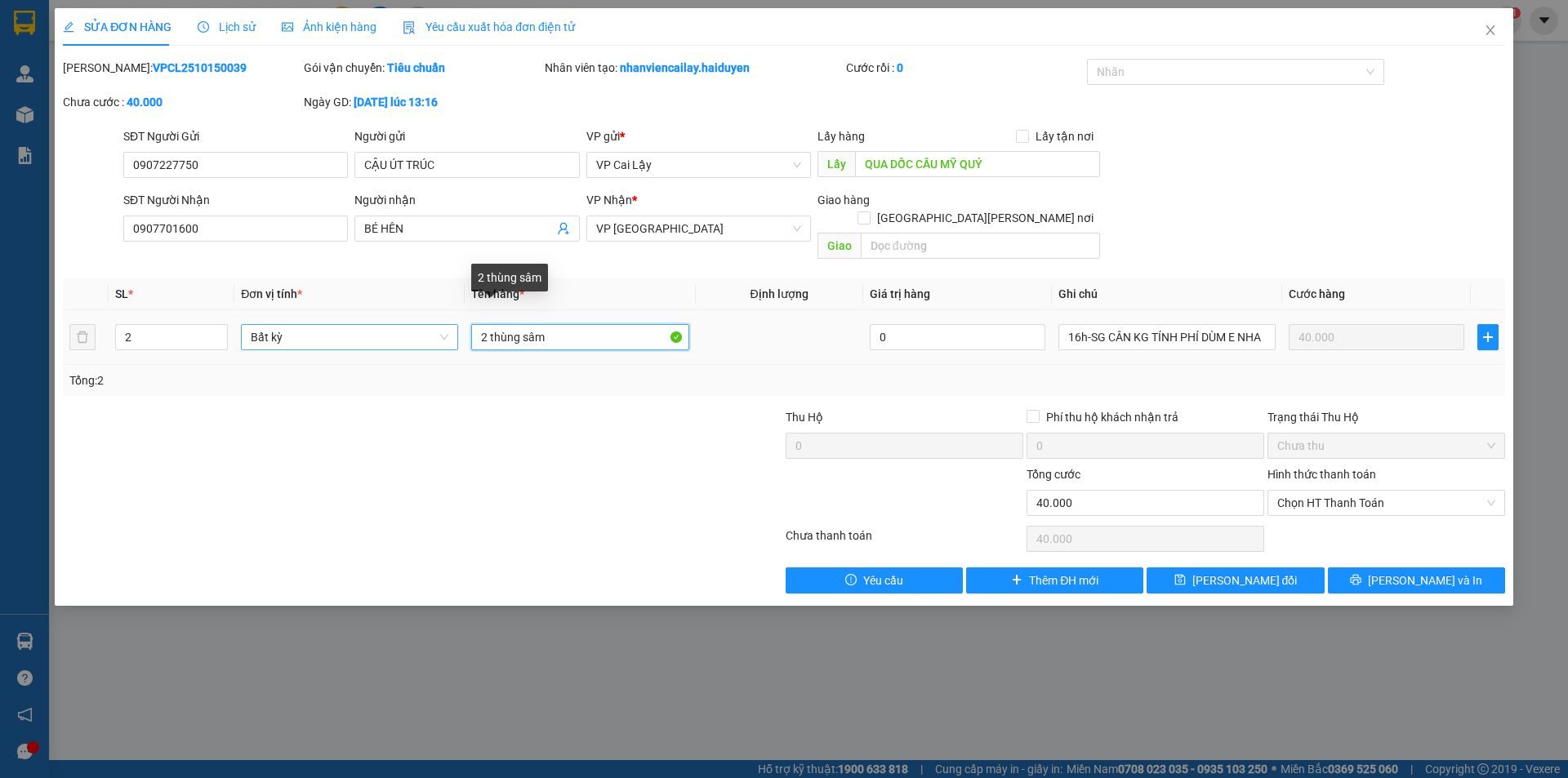
drag, startPoint x: 587, startPoint y: 315, endPoint x: 457, endPoint y: 312, distance: 130.0
click at [461, 312] on tr "2 Bất kỳ 2 [PERSON_NAME] 0 16h-SG CÂN KG TÍNH PHÍ DÙM E NHA 40.000" at bounding box center [784, 337] width 1443 height 55
type input "2 THÙNG SÂM"
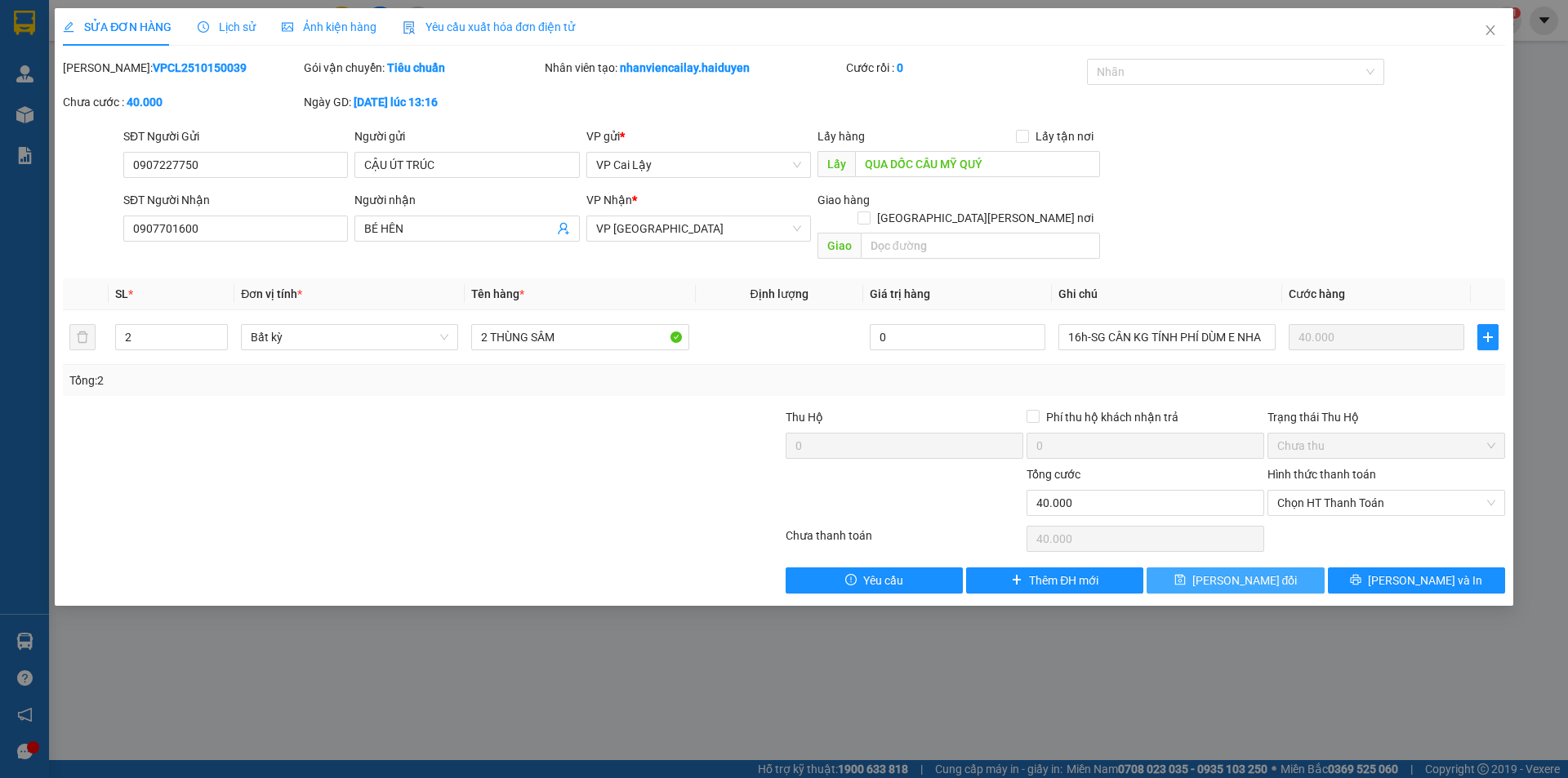
click at [1279, 567] on button "[PERSON_NAME] đổi" at bounding box center [1235, 580] width 177 height 26
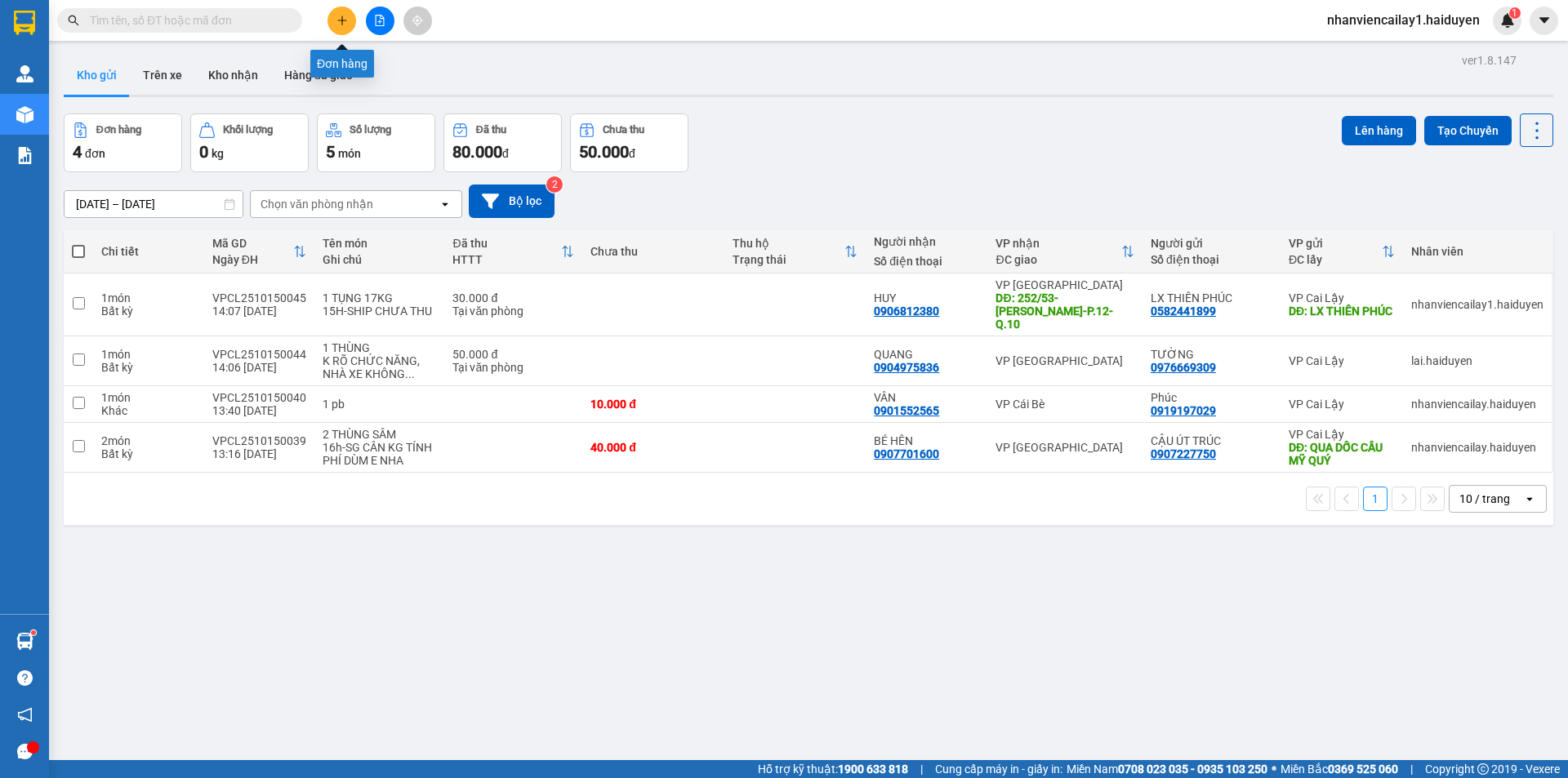
click at [348, 19] on button at bounding box center [341, 21] width 29 height 29
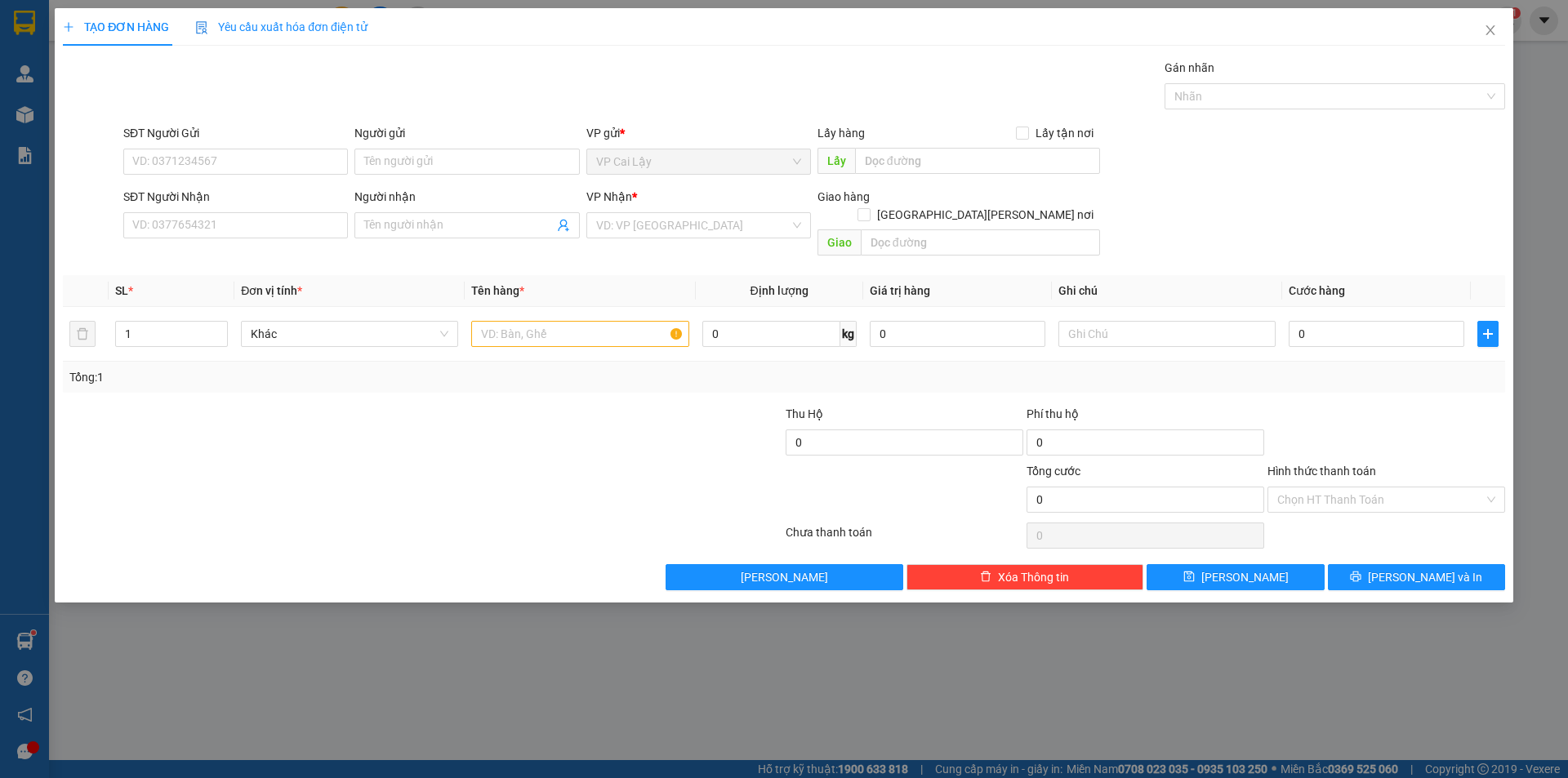
click at [199, 205] on div "SĐT Người Nhận" at bounding box center [236, 197] width 225 height 18
click at [199, 212] on input "SĐT Người Nhận" at bounding box center [236, 225] width 225 height 26
click at [235, 149] on input "SĐT Người Gửi" at bounding box center [236, 161] width 225 height 26
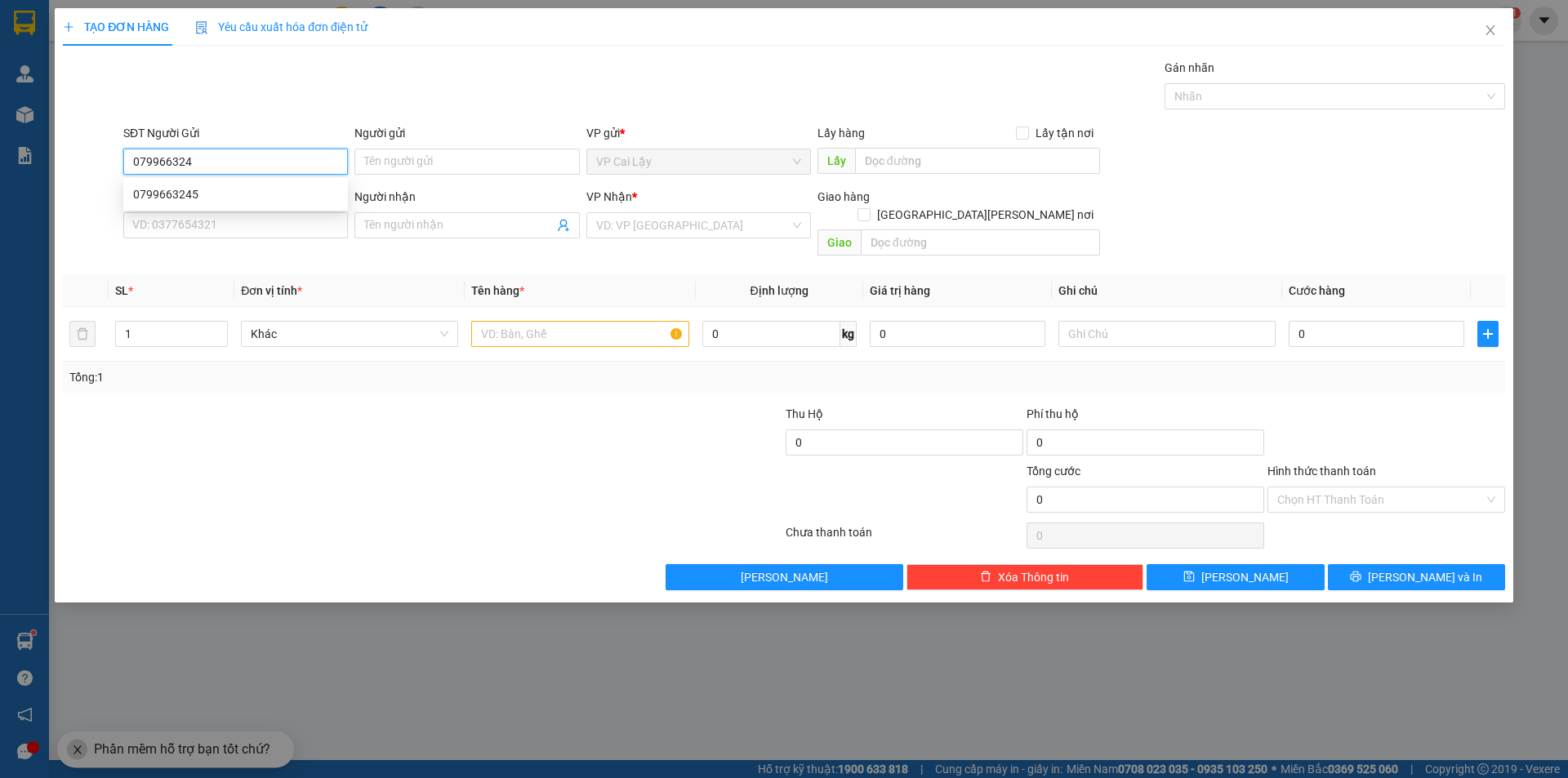
type input "0799663245"
click at [186, 192] on div "0799663245" at bounding box center [236, 194] width 205 height 18
type input "QUA CẦU MỸ QUÝ"
type input "0903034483"
type input "ANH LONG"
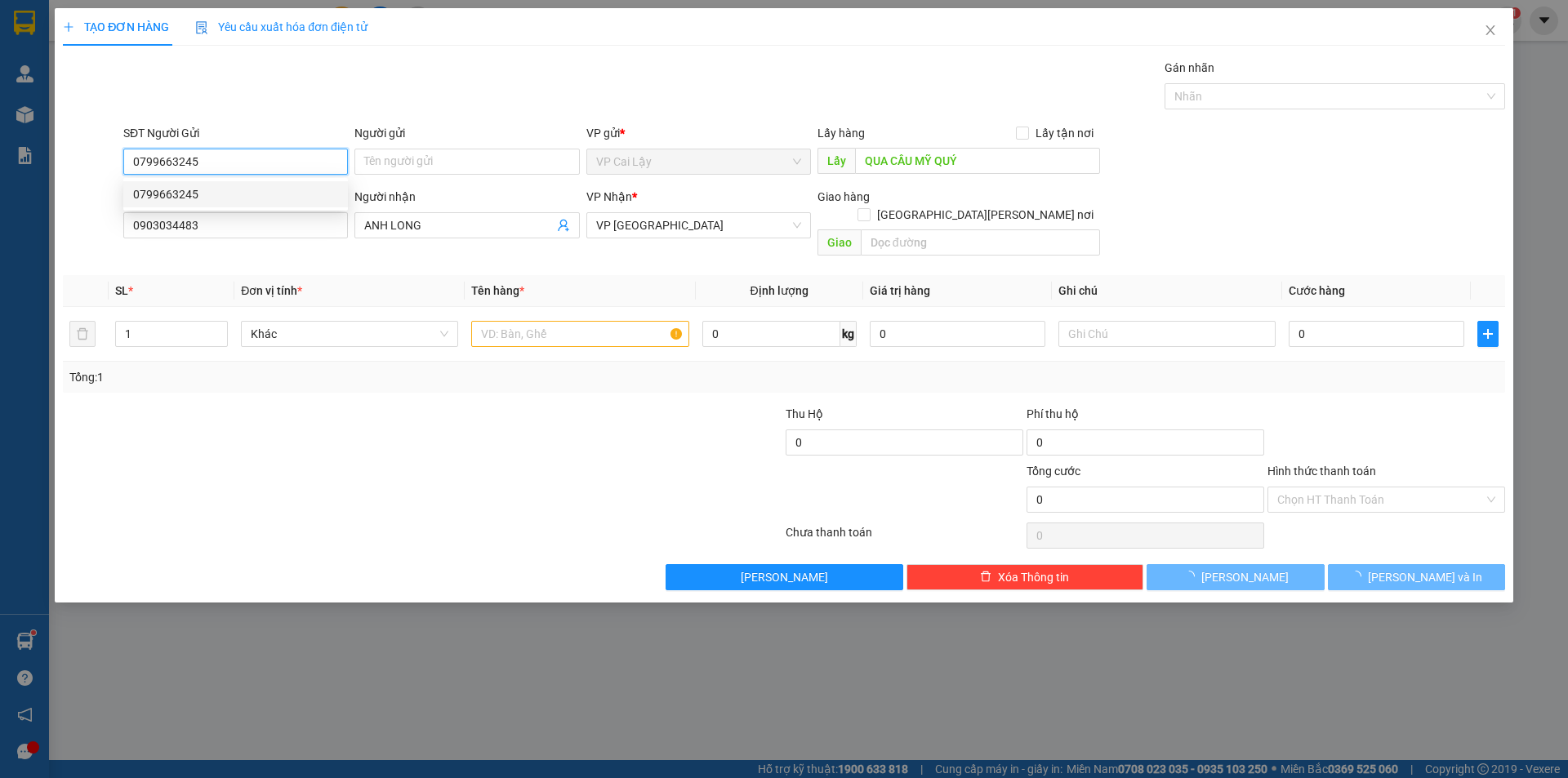
type input "110.000"
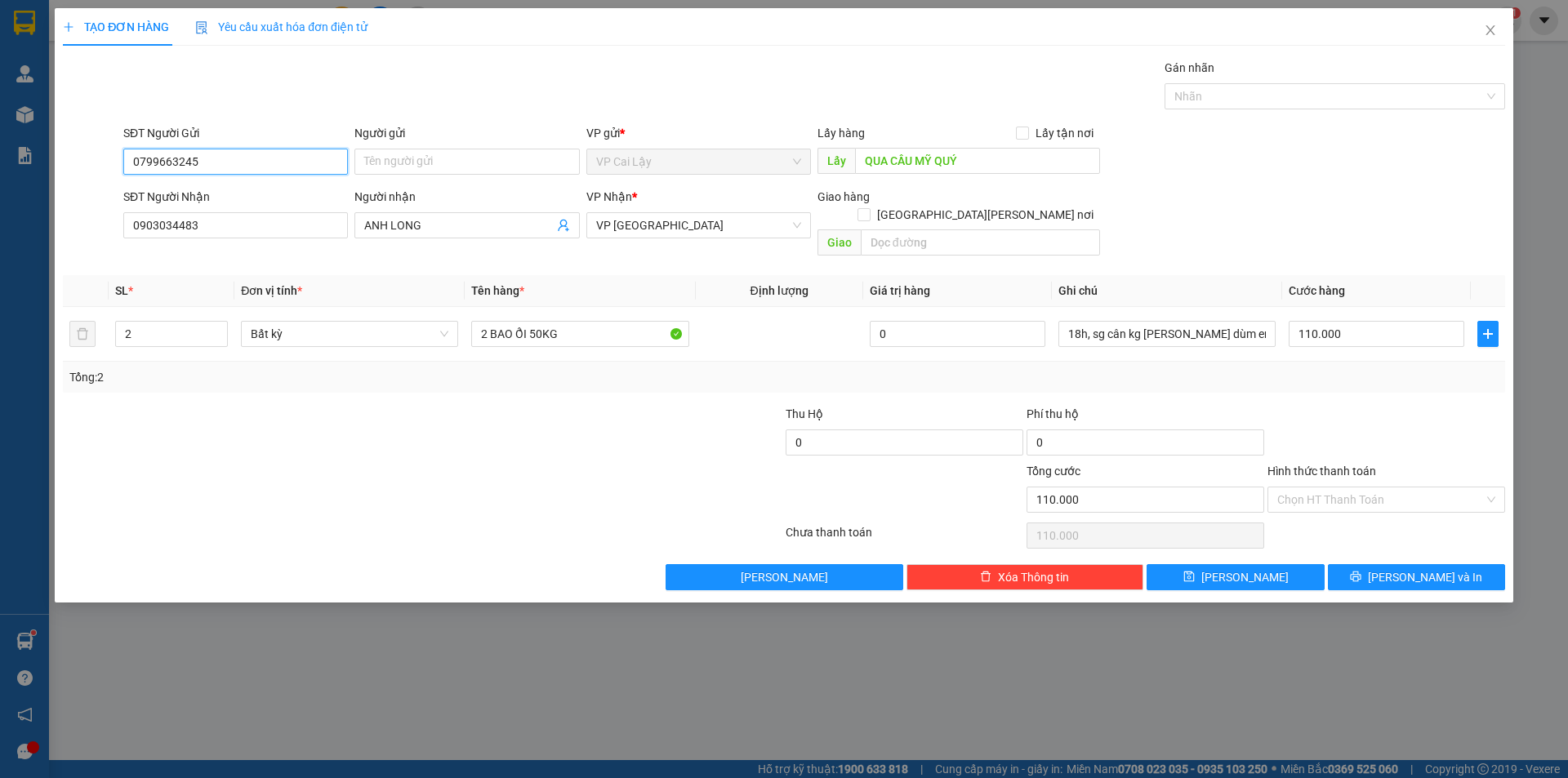
type input "0799663245"
click at [0, 224] on div "TẠO ĐƠN HÀNG Yêu cầu xuất [PERSON_NAME] điện tử Transit Pickup Surcharge Ids Tr…" at bounding box center [784, 389] width 1568 height 778
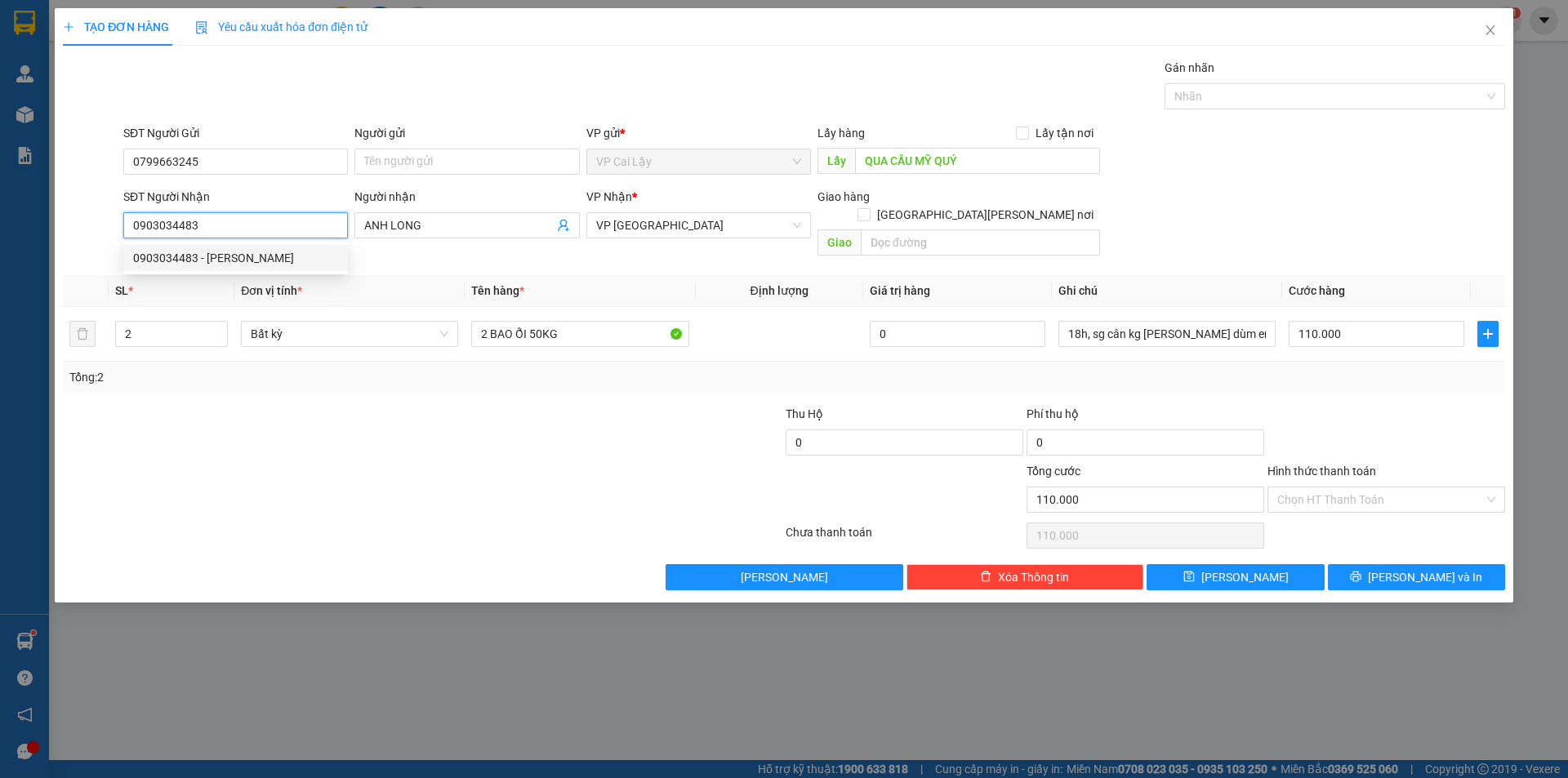
type input "3"
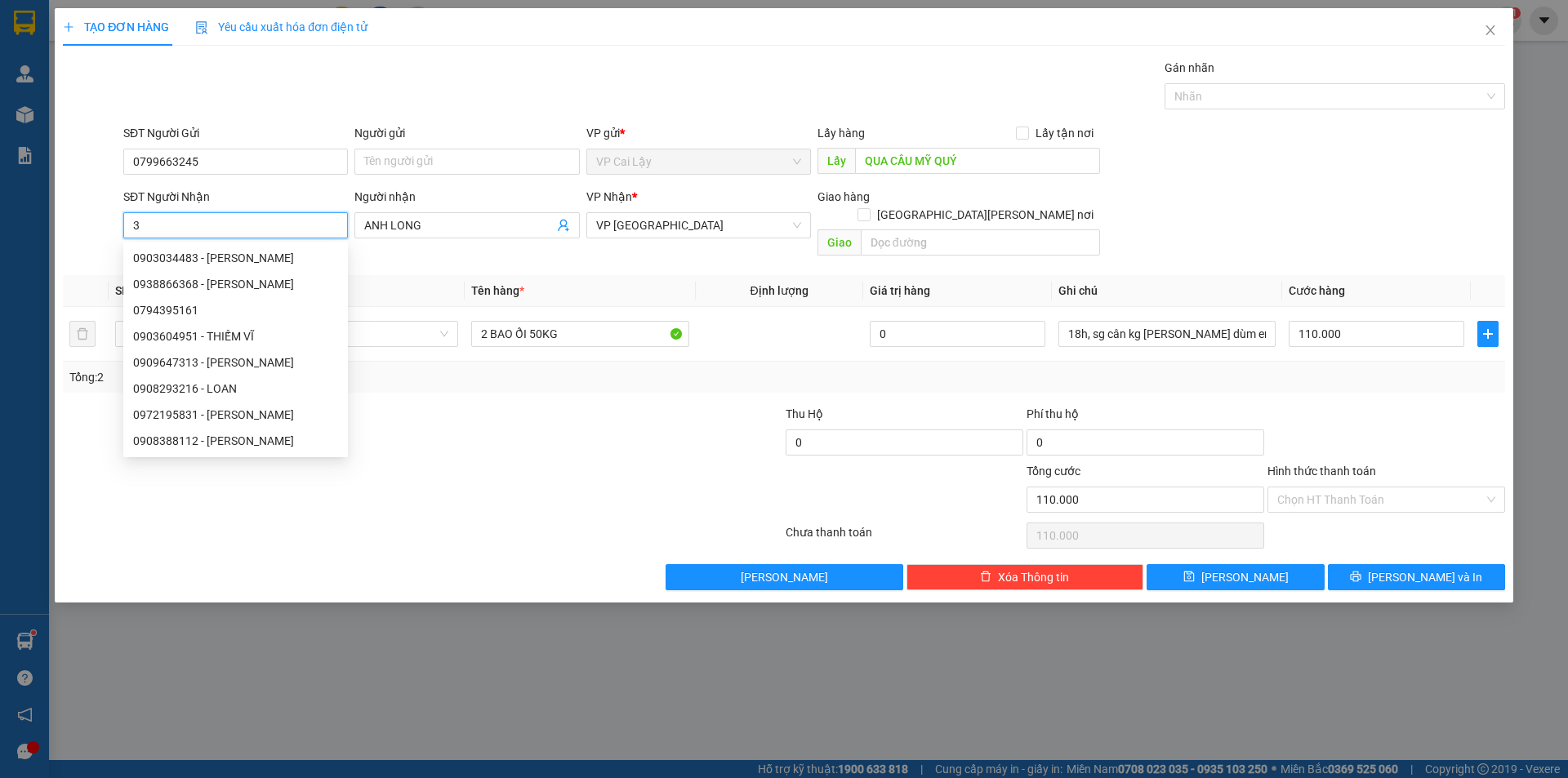
click at [142, 228] on input "3" at bounding box center [236, 225] width 225 height 26
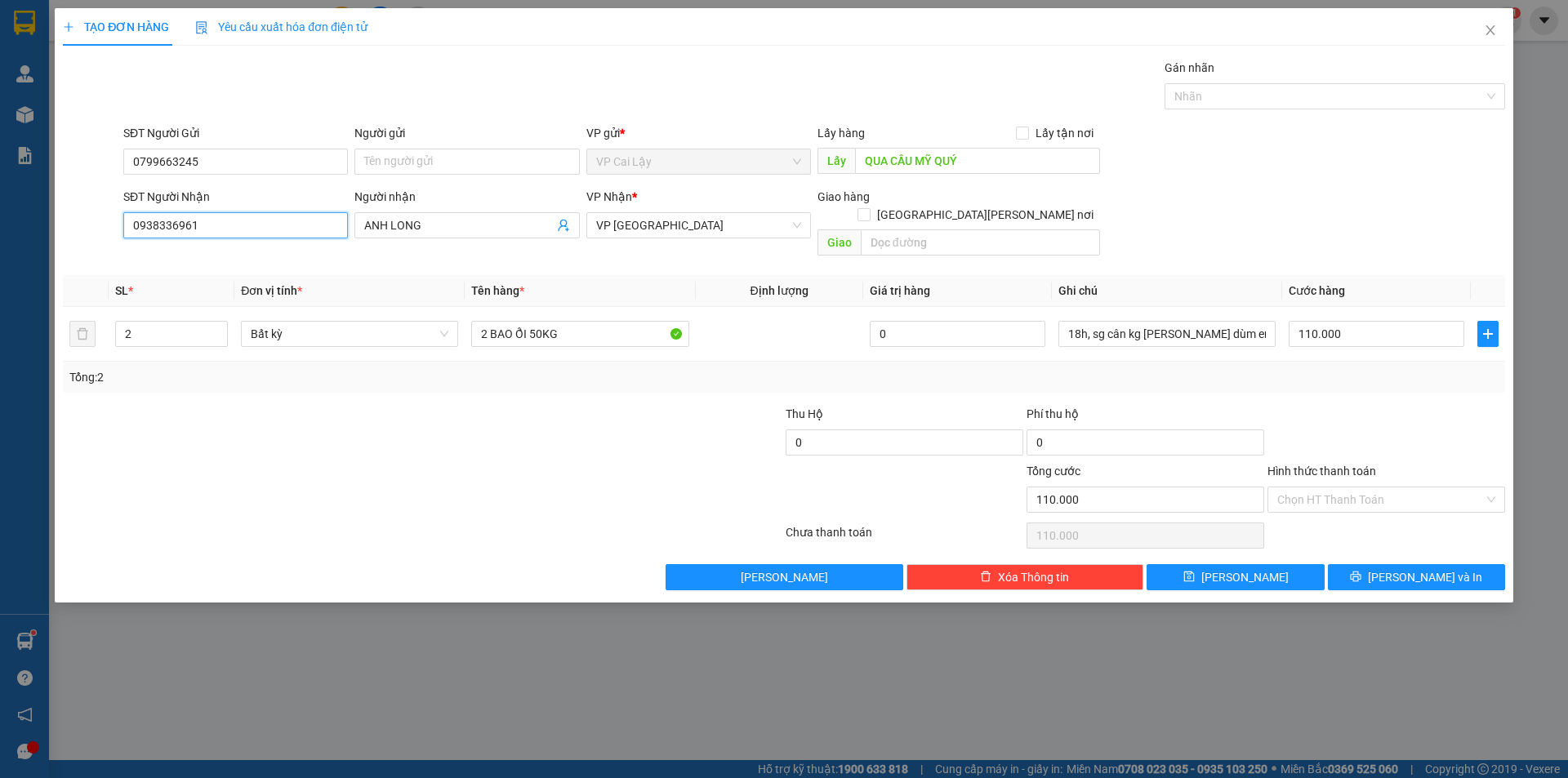
click at [263, 227] on input "0938336961" at bounding box center [236, 225] width 225 height 26
type input "0938336961"
drag, startPoint x: 460, startPoint y: 230, endPoint x: 257, endPoint y: 206, distance: 204.4
click at [258, 206] on div "SĐT Người [PERSON_NAME] 0938336961 Người [PERSON_NAME] [PERSON_NAME] [PERSON_NA…" at bounding box center [814, 226] width 1388 height 76
type input "LOAN"
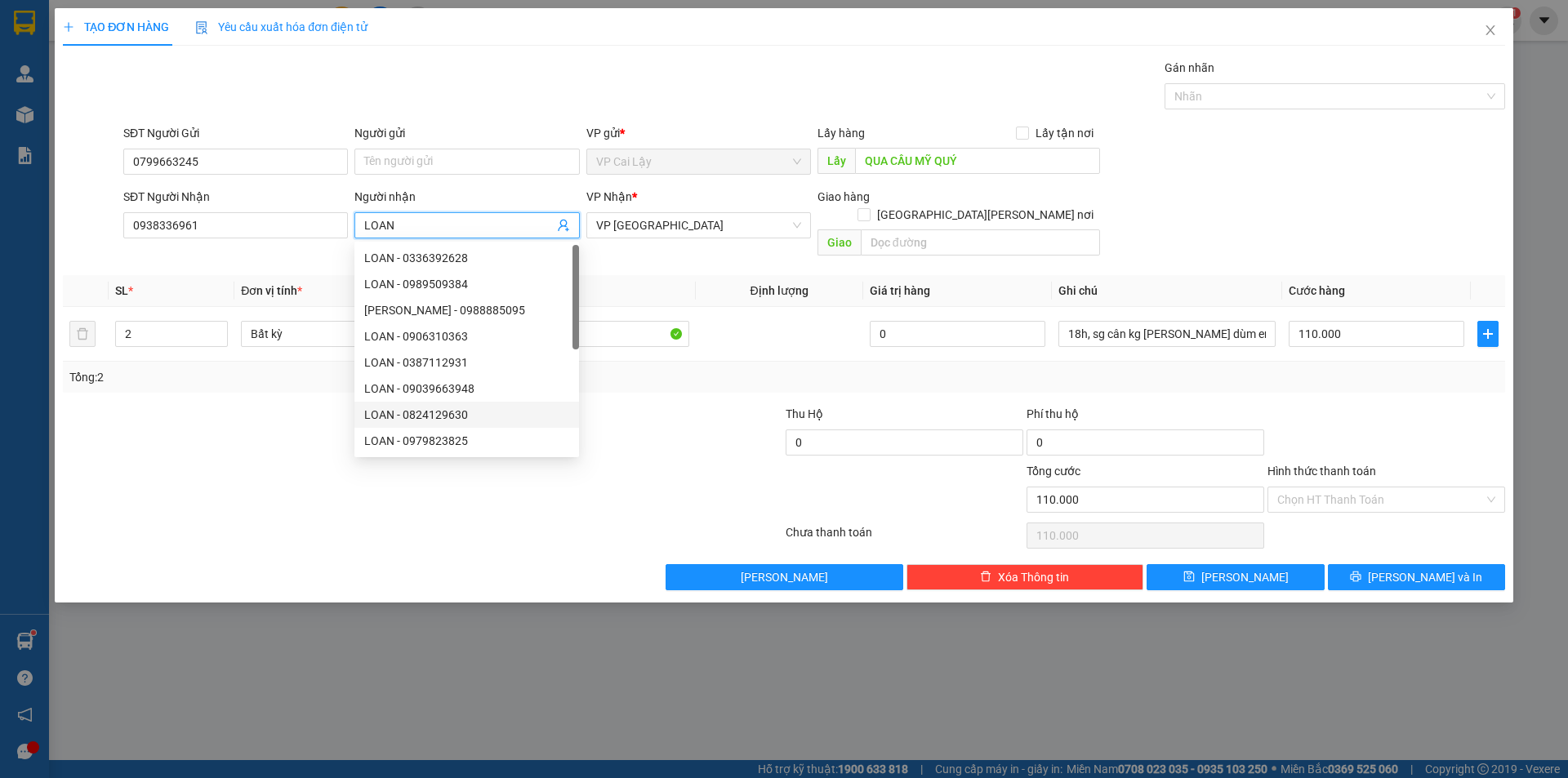
click at [470, 415] on div "LOAN - 0824129630" at bounding box center [467, 415] width 205 height 18
type input "0824129630"
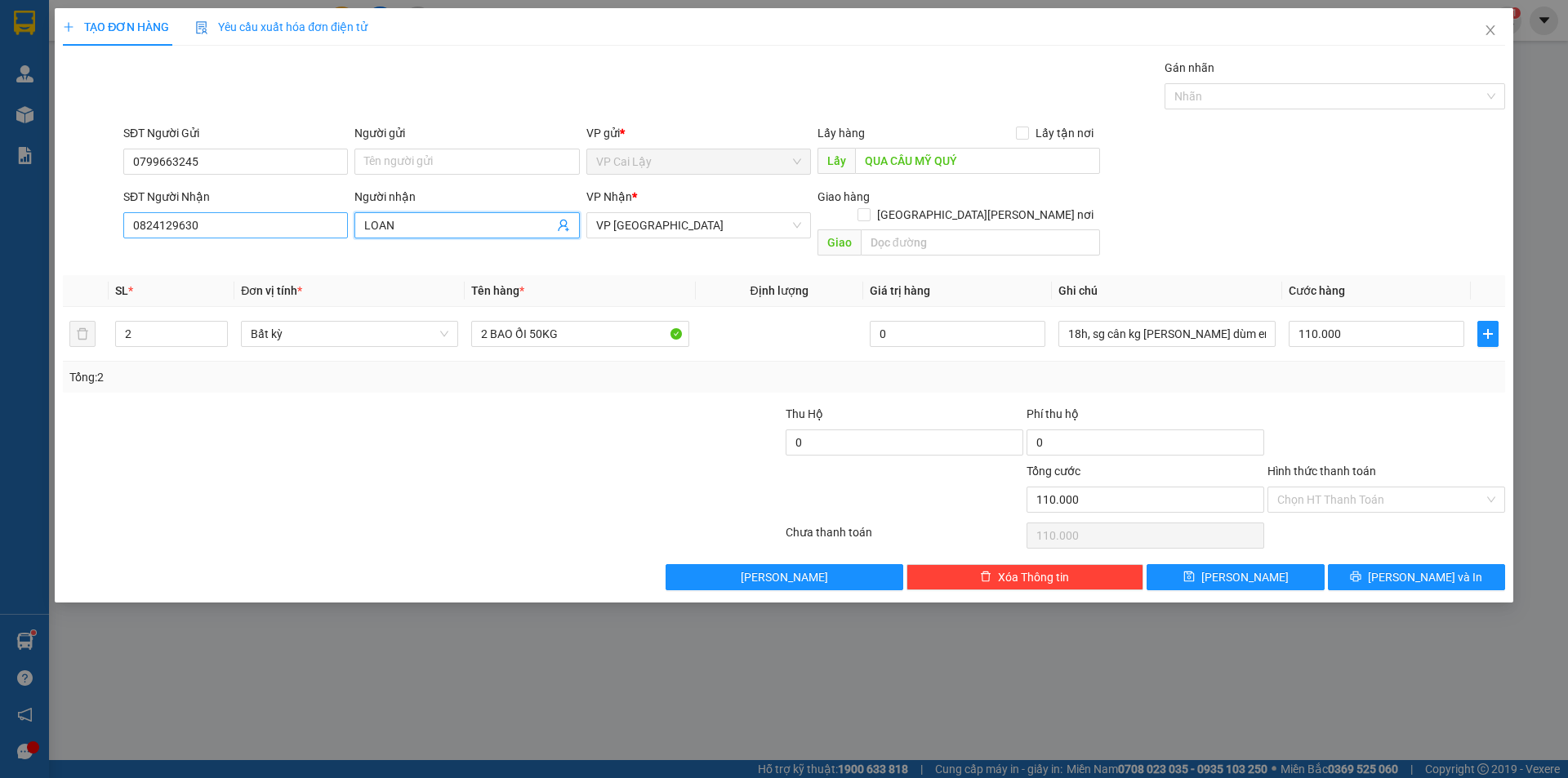
type input "LOAN"
drag, startPoint x: 231, startPoint y: 231, endPoint x: 0, endPoint y: 252, distance: 232.0
click at [0, 252] on div "TẠO ĐƠN HÀNG Yêu cầu xuất [PERSON_NAME] điện tử Transit Pickup Surcharge Ids Tr…" at bounding box center [784, 389] width 1568 height 778
click at [158, 223] on input "0938336961" at bounding box center [236, 225] width 225 height 26
click at [250, 221] on input "0938336961" at bounding box center [236, 225] width 225 height 26
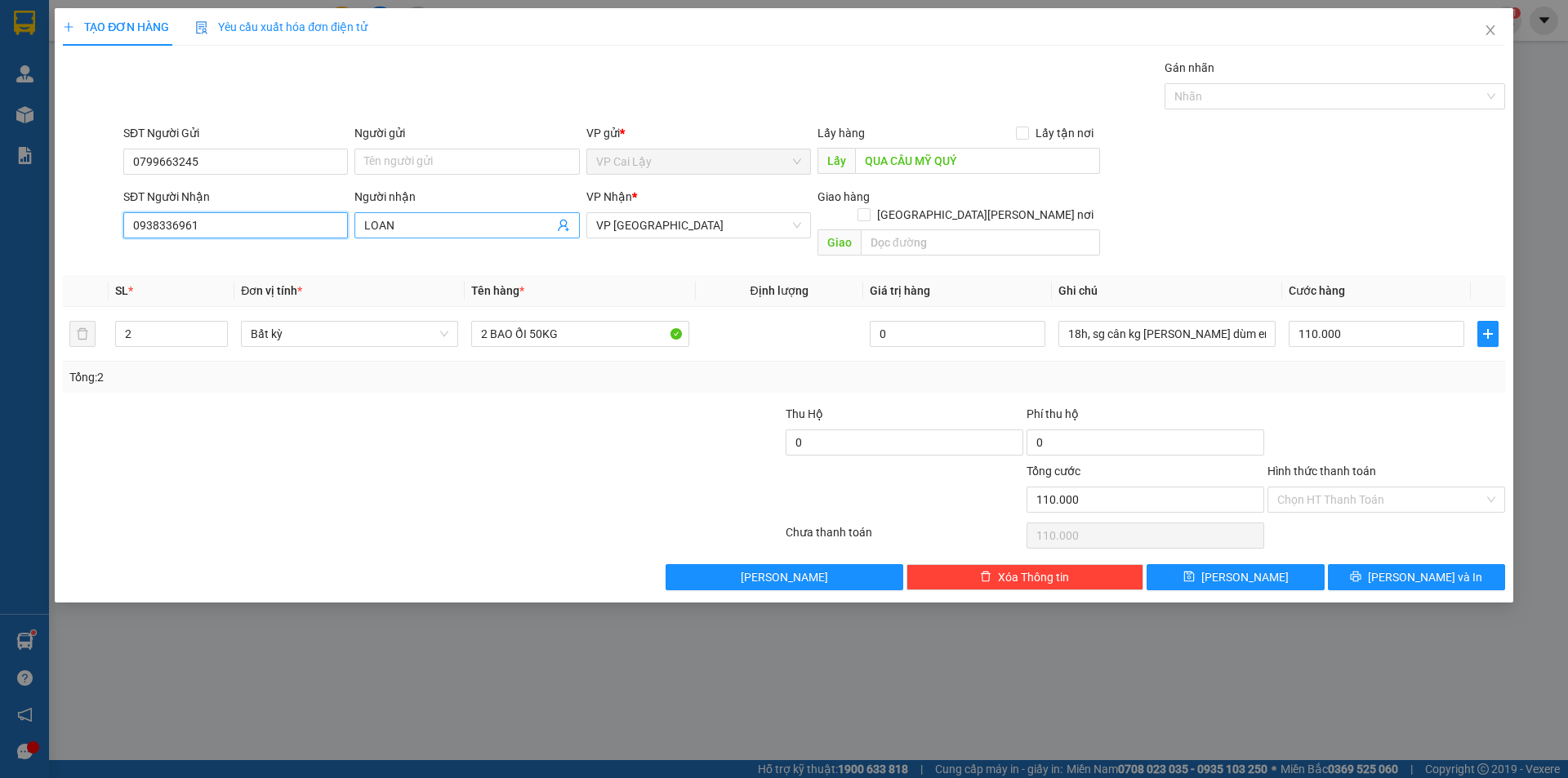
type input "0938336961"
click at [413, 224] on input "LOAN" at bounding box center [459, 226] width 189 height 18
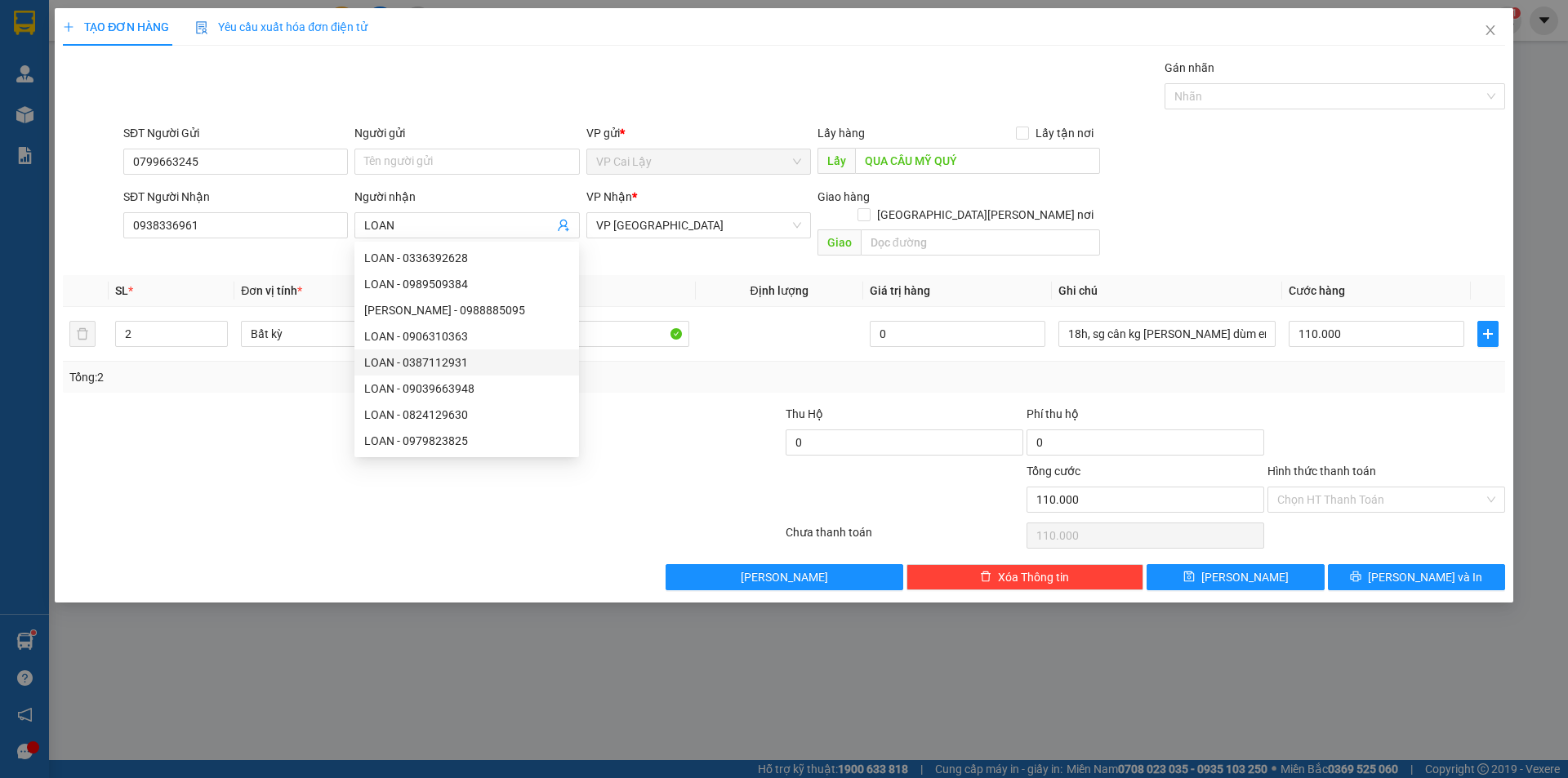
click at [643, 463] on div at bounding box center [664, 490] width 241 height 57
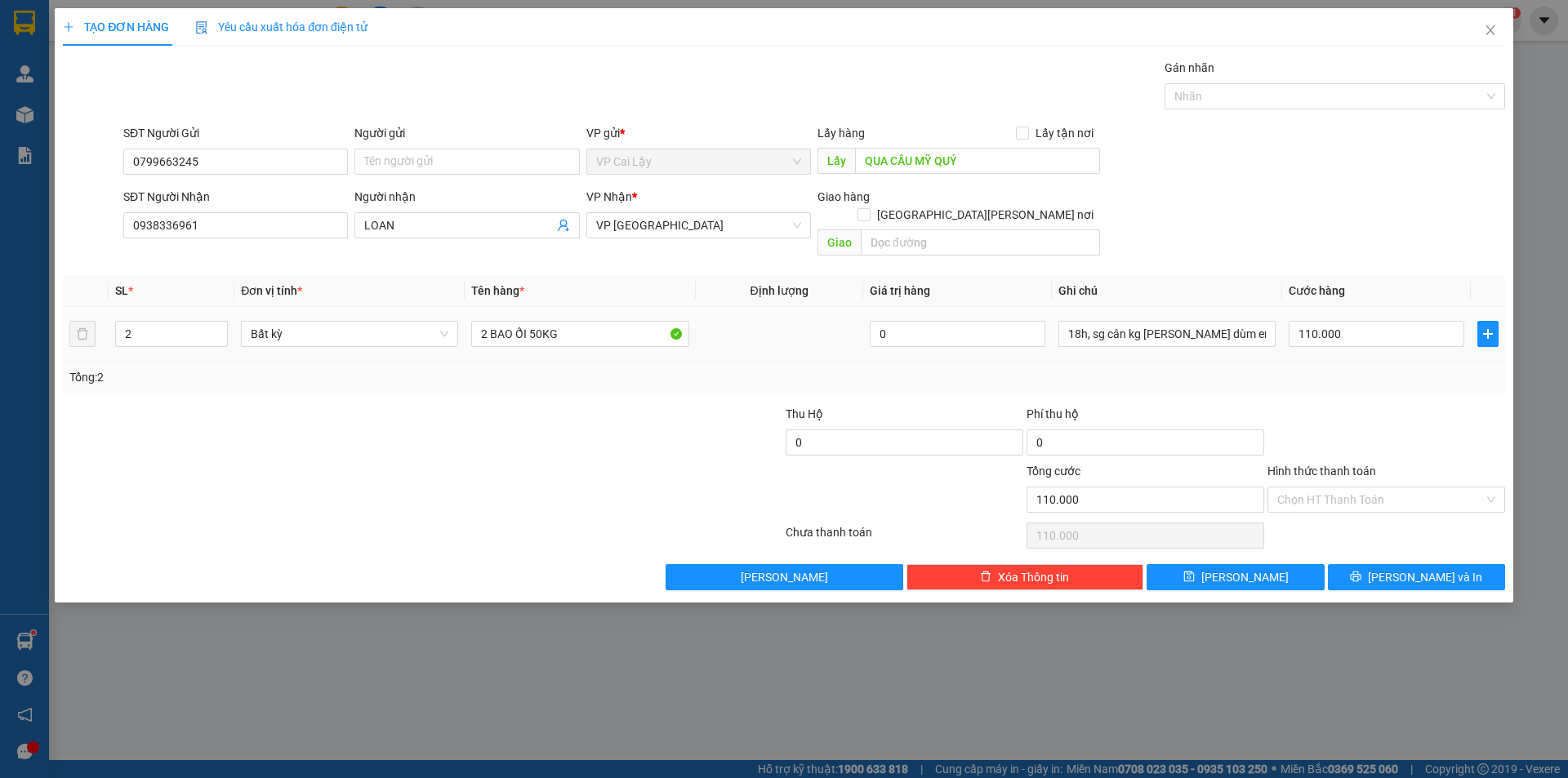
click at [78, 316] on tr "2 Bất kỳ 2 BAO ỔI 50KG 0 18h, sg cân kg [PERSON_NAME] dùm em 110.000" at bounding box center [784, 334] width 1443 height 55
click at [186, 330] on div "2" at bounding box center [171, 333] width 112 height 33
click at [186, 321] on input "2" at bounding box center [172, 333] width 111 height 25
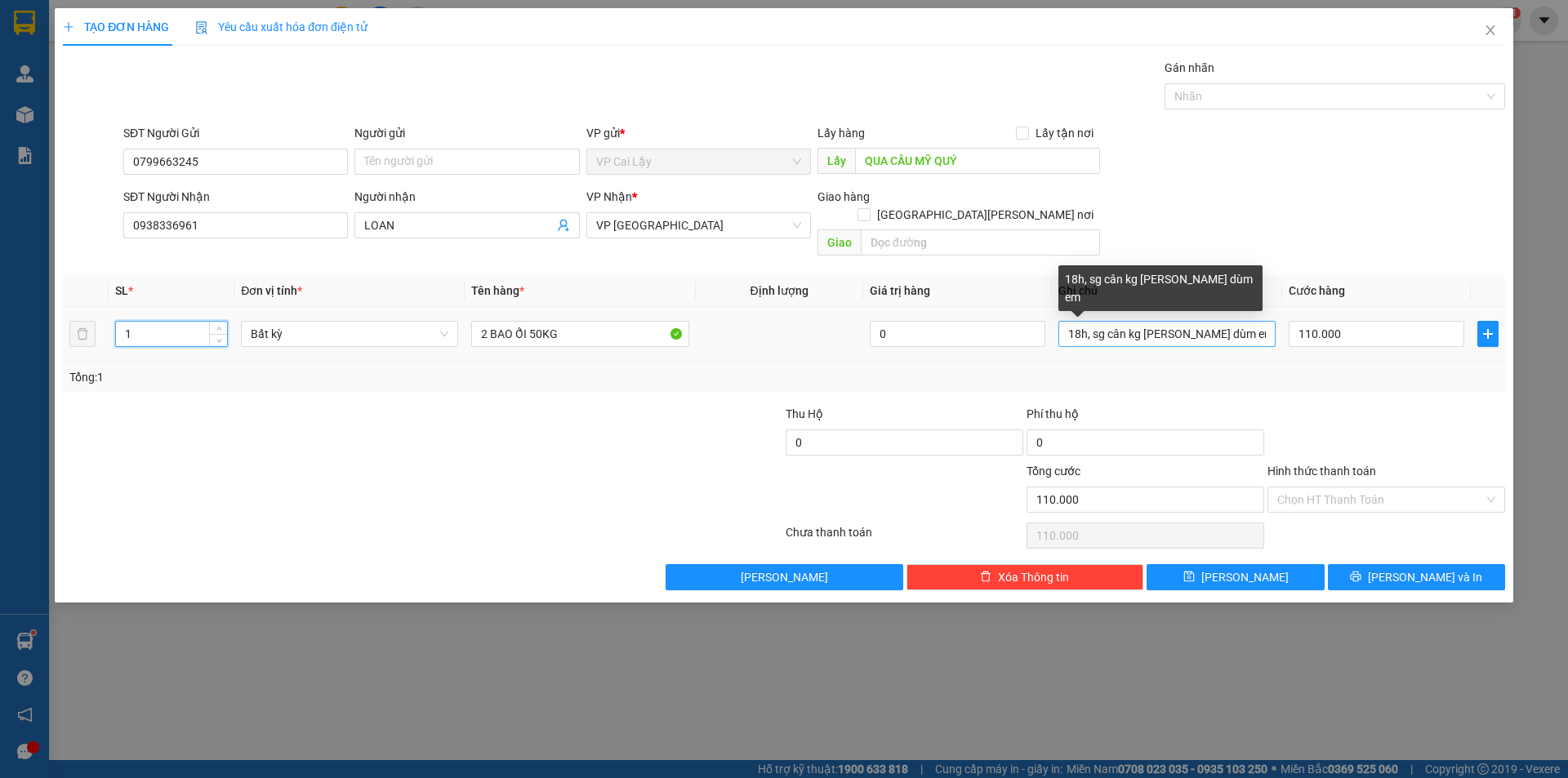
type input "1"
click at [1079, 321] on input "18h, sg cân kg [PERSON_NAME] dùm em" at bounding box center [1167, 334] width 217 height 26
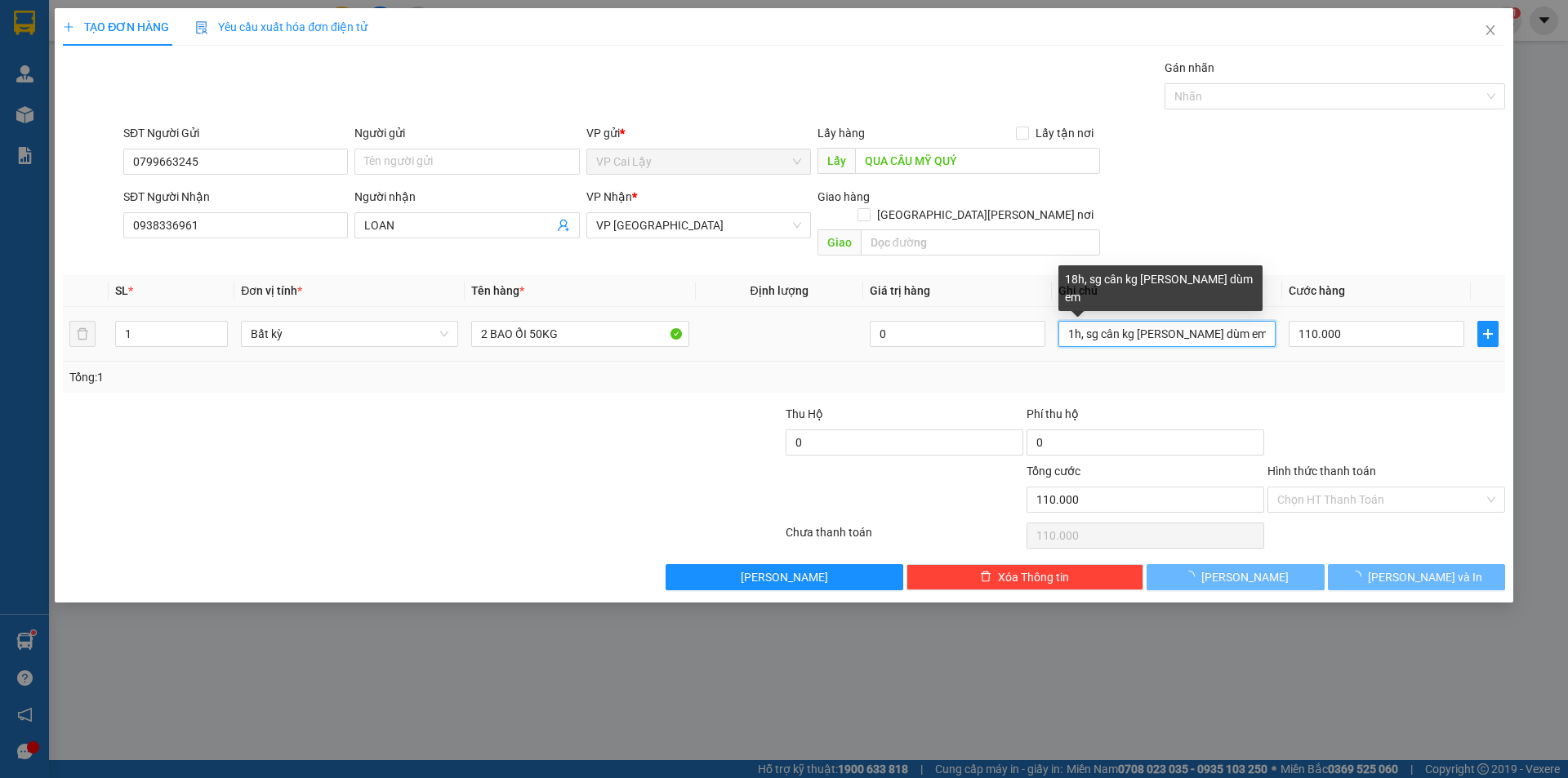
type input "h, sg cân kg [PERSON_NAME] dùm em"
type input "0"
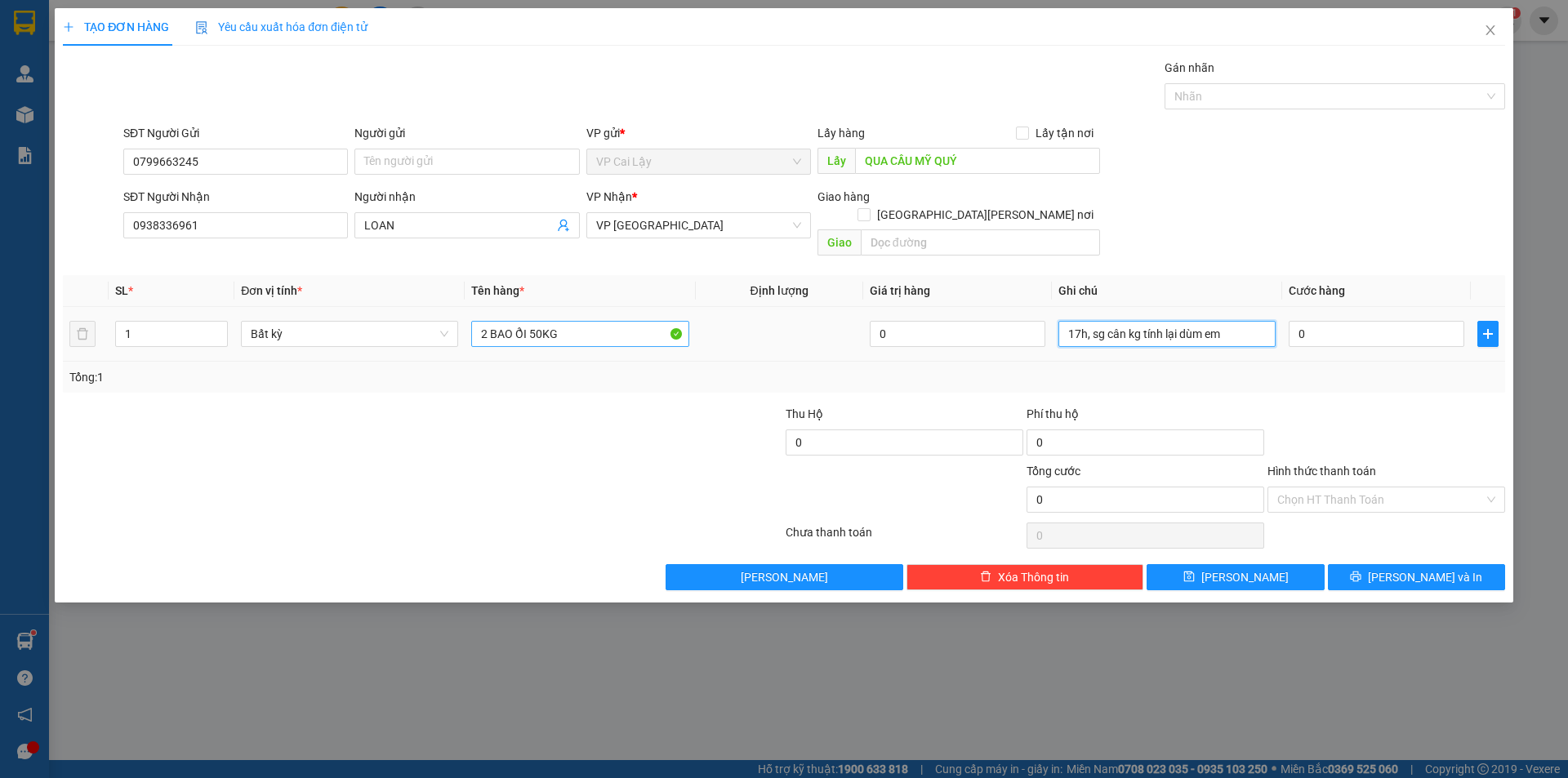
type input "17h, sg cân kg tính lại dùm em"
click at [560, 321] on input "2 BAO ỔI 50KG" at bounding box center [580, 334] width 217 height 26
type input "1 THÙNG GIẤY 10KG"
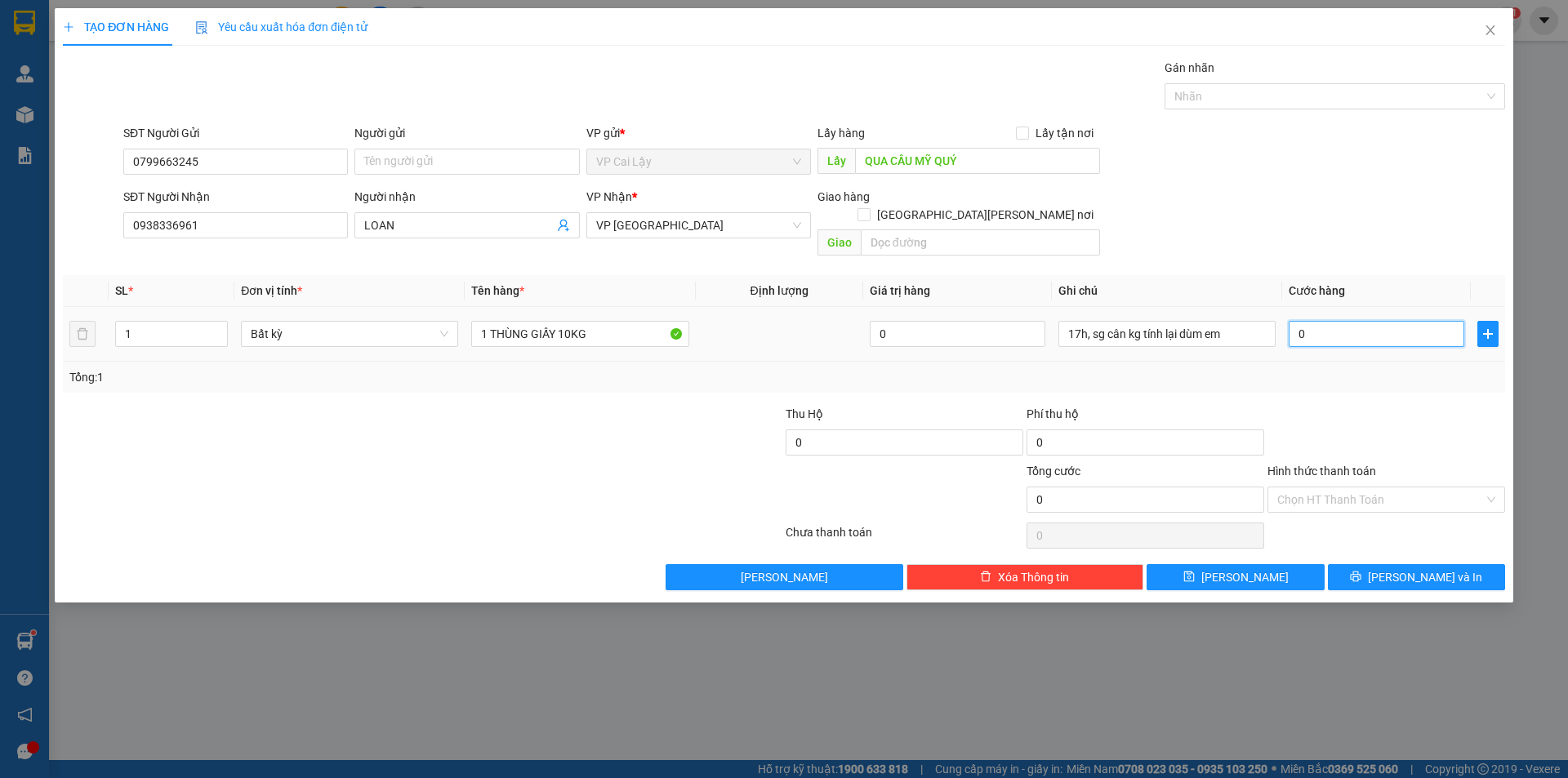
click at [1369, 321] on input "0" at bounding box center [1376, 334] width 175 height 26
type input "3"
type input "30"
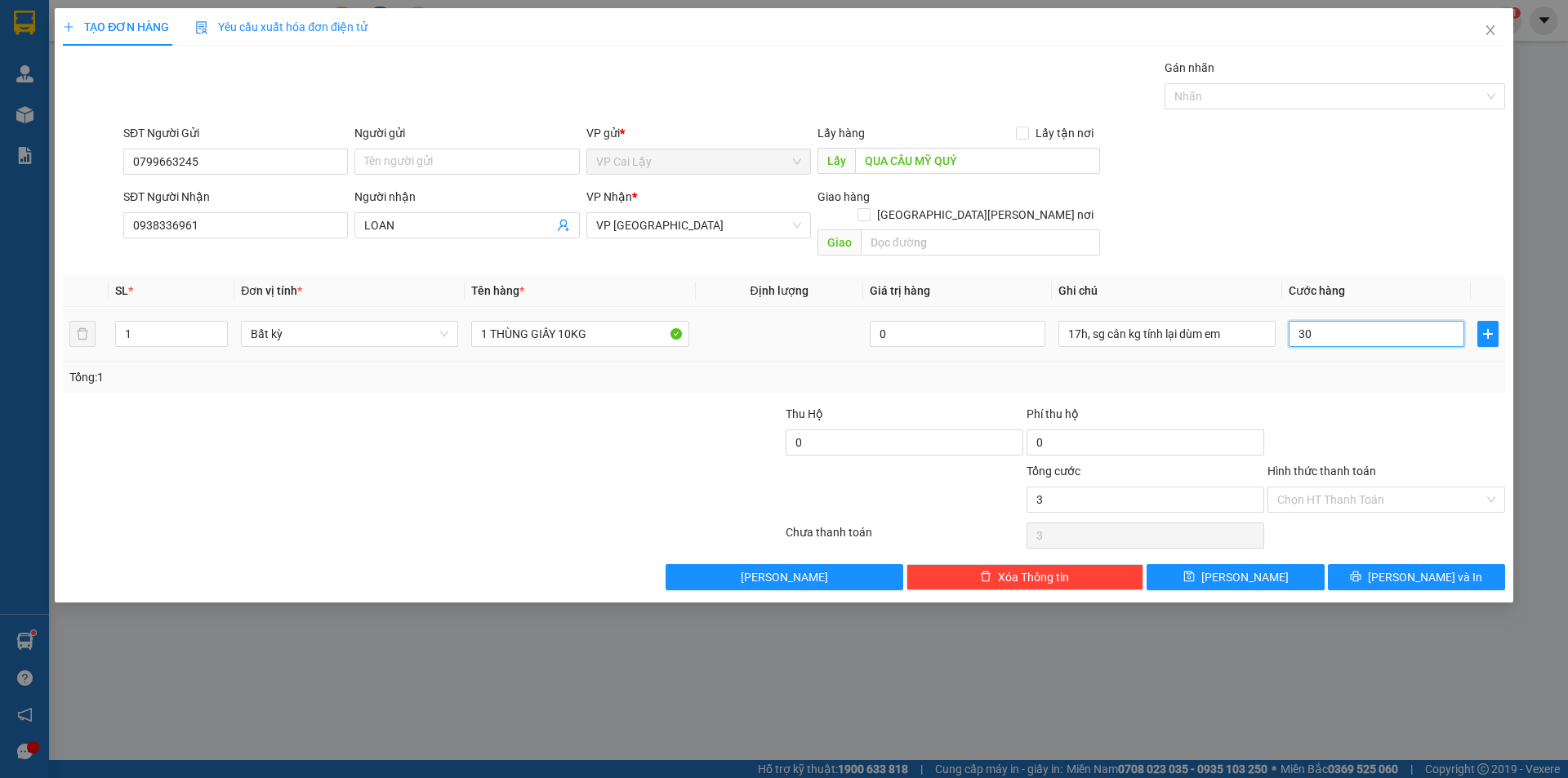
type input "30"
click at [1347, 368] on div "Tổng: 1" at bounding box center [784, 377] width 1429 height 18
type input "30.000"
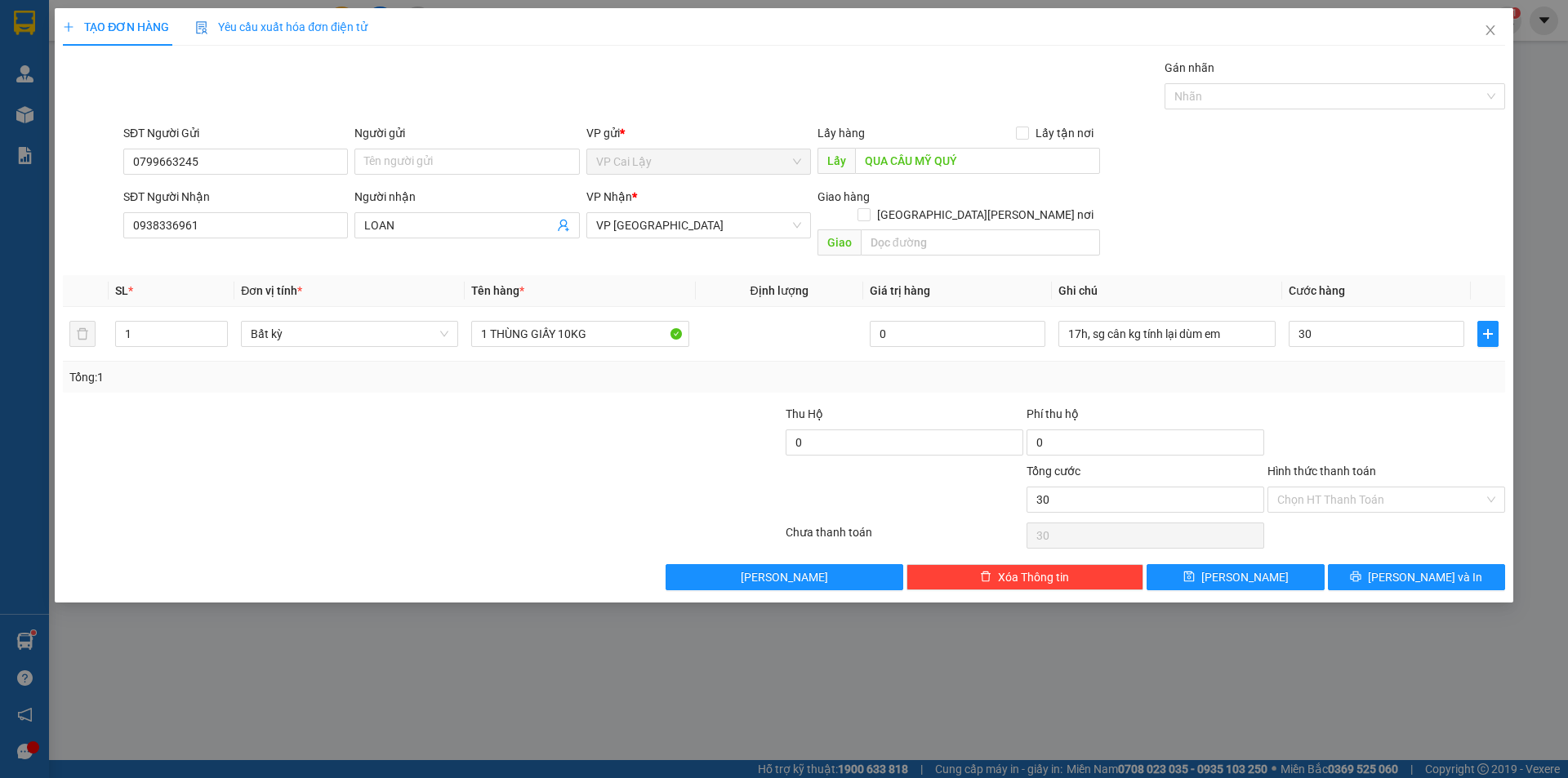
type input "30.000"
click at [1006, 142] on div "Lấy hàng Lấy tận nơi" at bounding box center [959, 136] width 283 height 25
click at [1004, 143] on div "Lấy hàng Lấy tận nơi" at bounding box center [959, 136] width 283 height 25
click at [990, 157] on input "QUA CẦU MỸ QUÝ" at bounding box center [977, 161] width 245 height 26
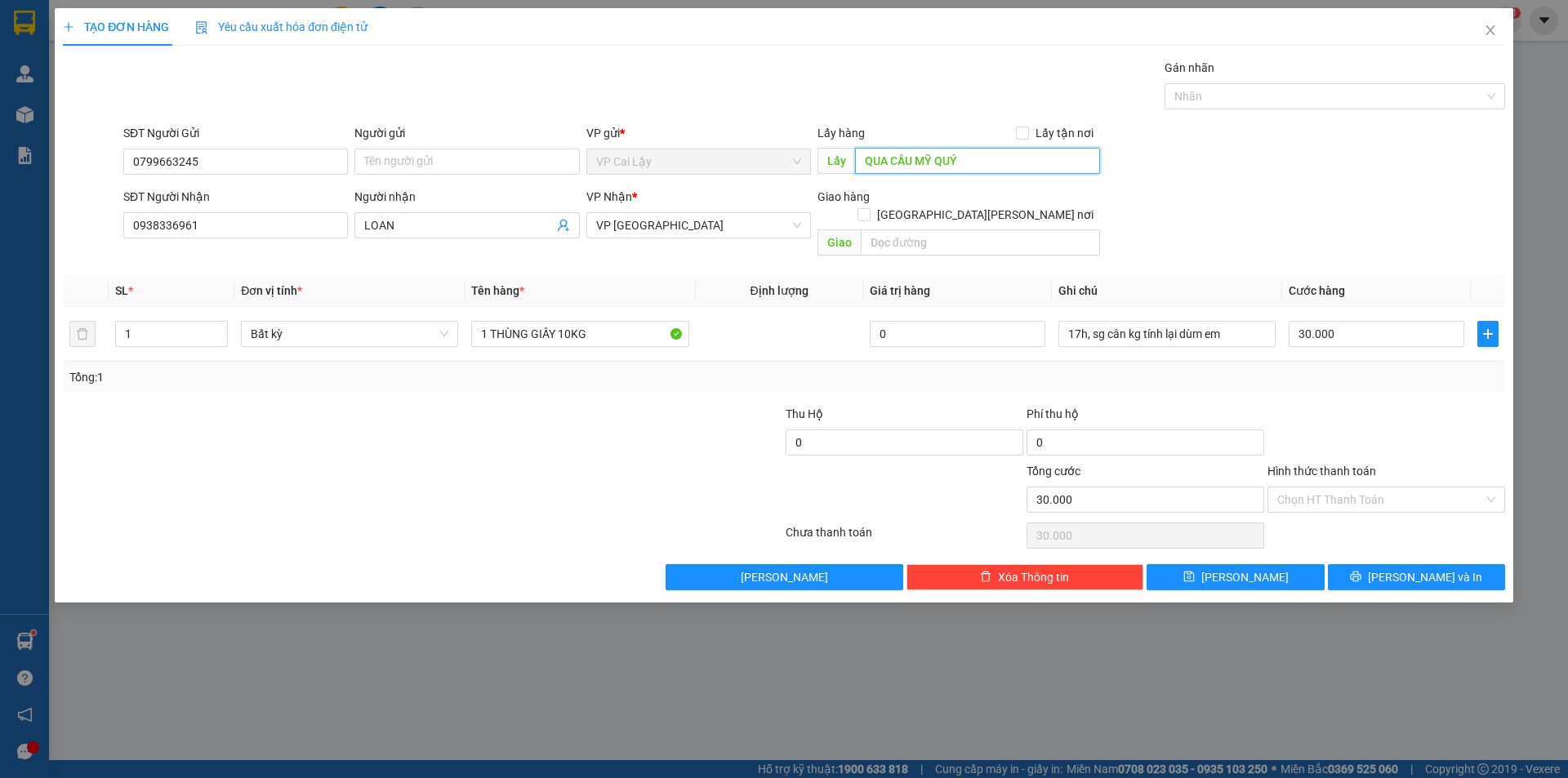
click at [990, 157] on input "QUA CẦU MỸ QUÝ" at bounding box center [977, 161] width 245 height 26
type input "MAY VIỆT TÂN"
click at [1233, 564] on button "[PERSON_NAME]" at bounding box center [1235, 577] width 177 height 26
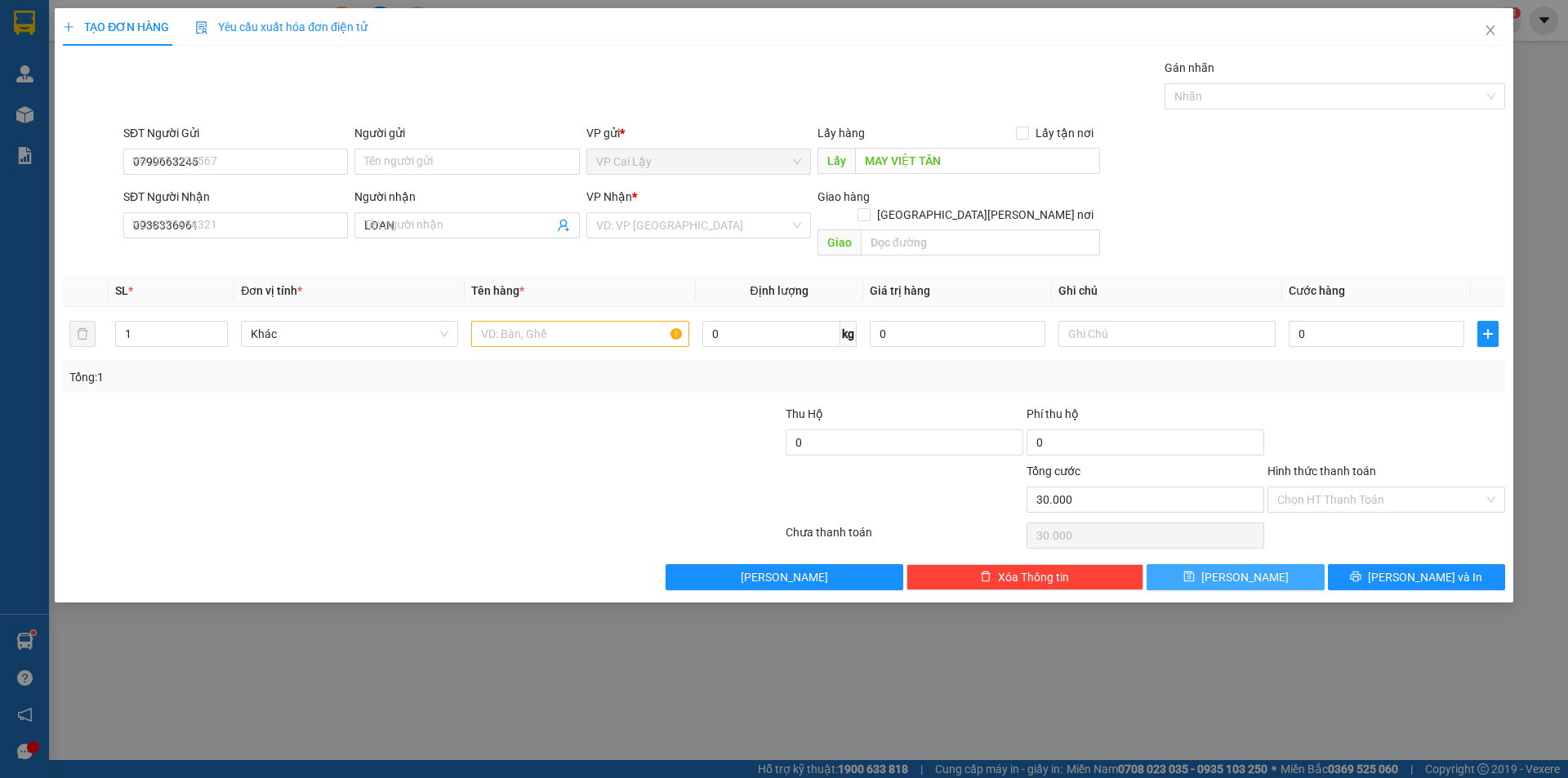
type input "0"
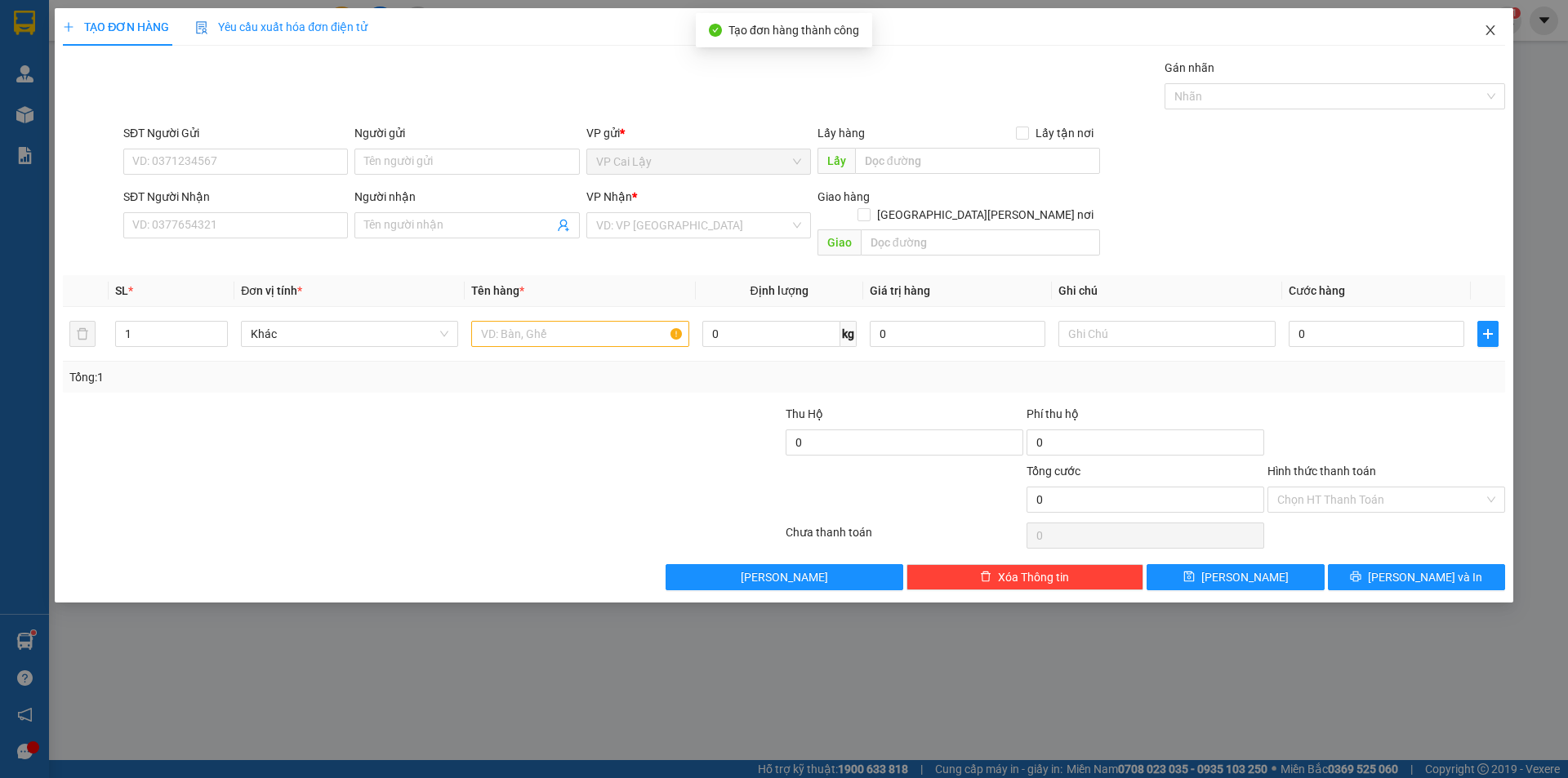
click at [1493, 31] on icon "close" at bounding box center [1489, 30] width 13 height 13
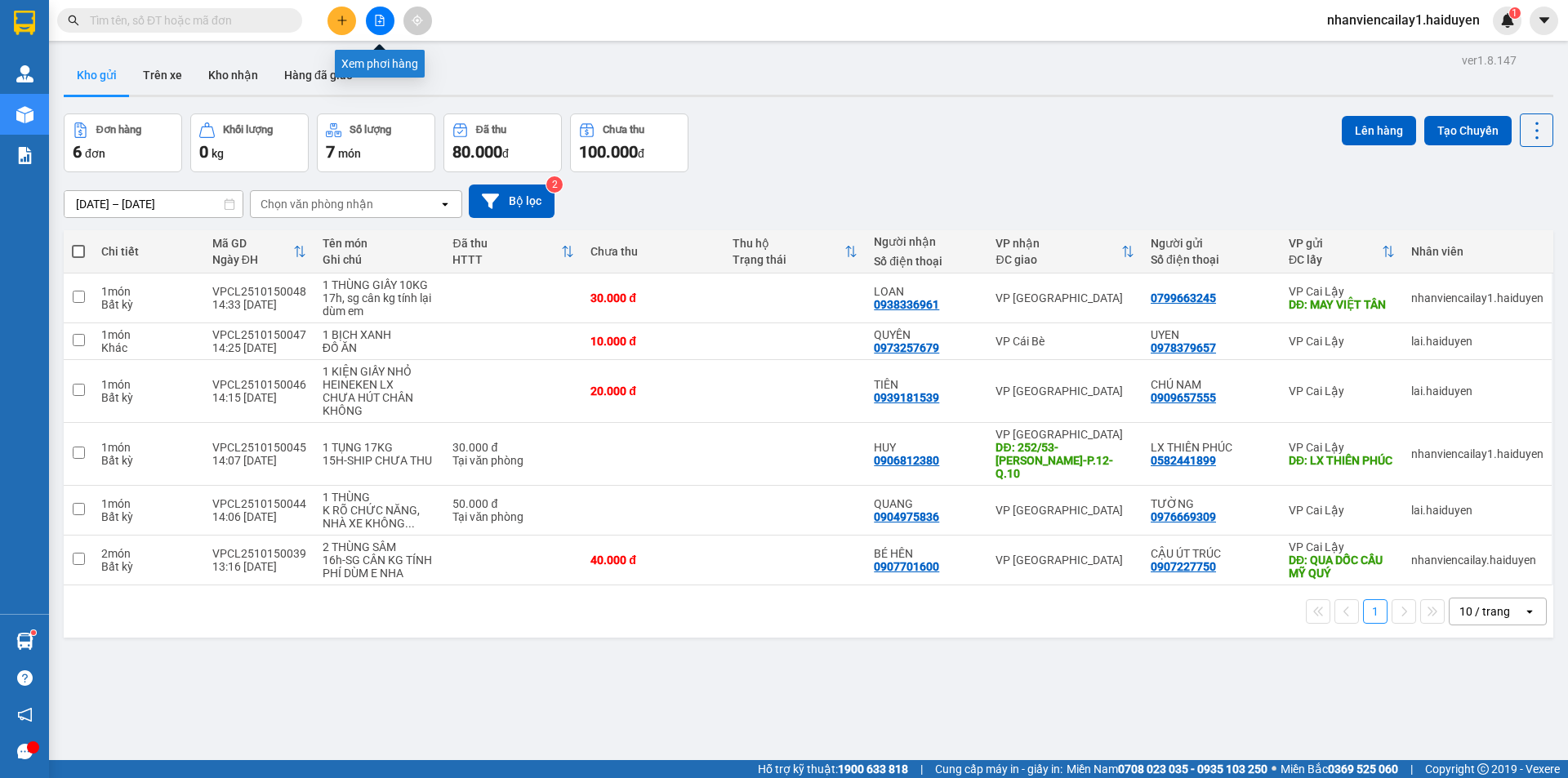
click at [376, 30] on button at bounding box center [380, 21] width 29 height 29
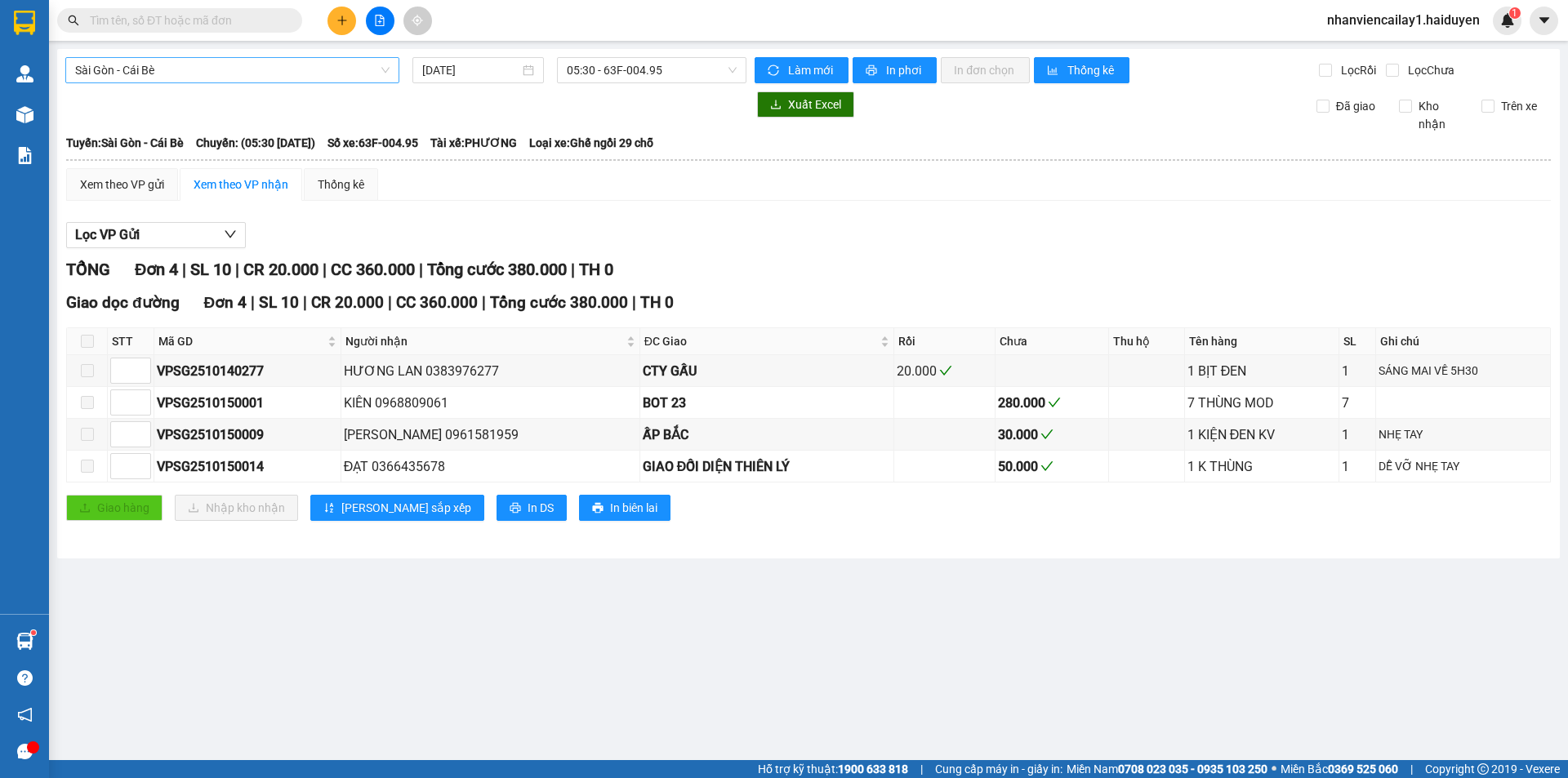
click at [321, 66] on span "Sài Gòn - Cái Bè" at bounding box center [233, 70] width 314 height 25
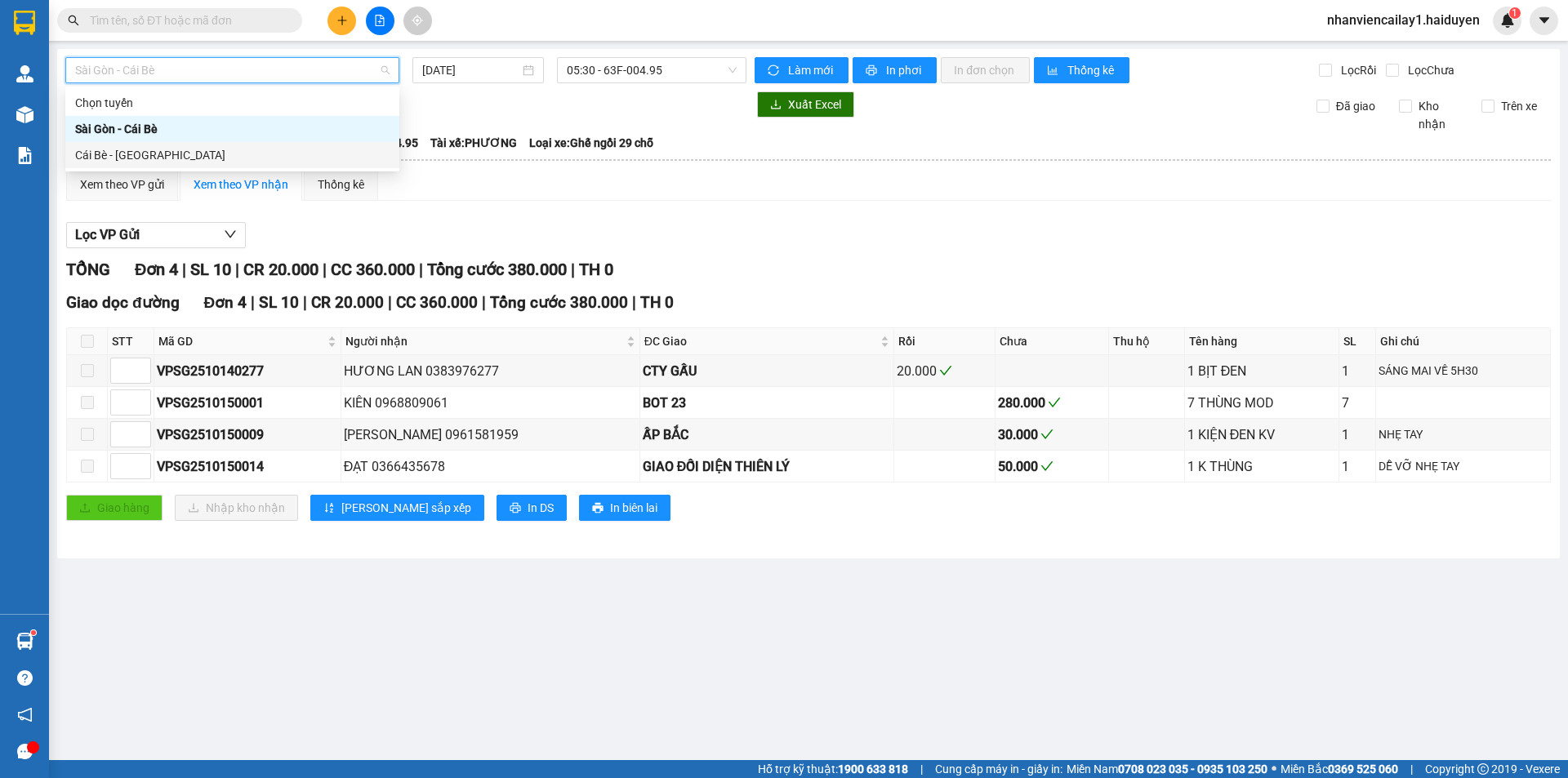
click at [287, 152] on div "Cái Bè - [GEOGRAPHIC_DATA]" at bounding box center [233, 155] width 314 height 18
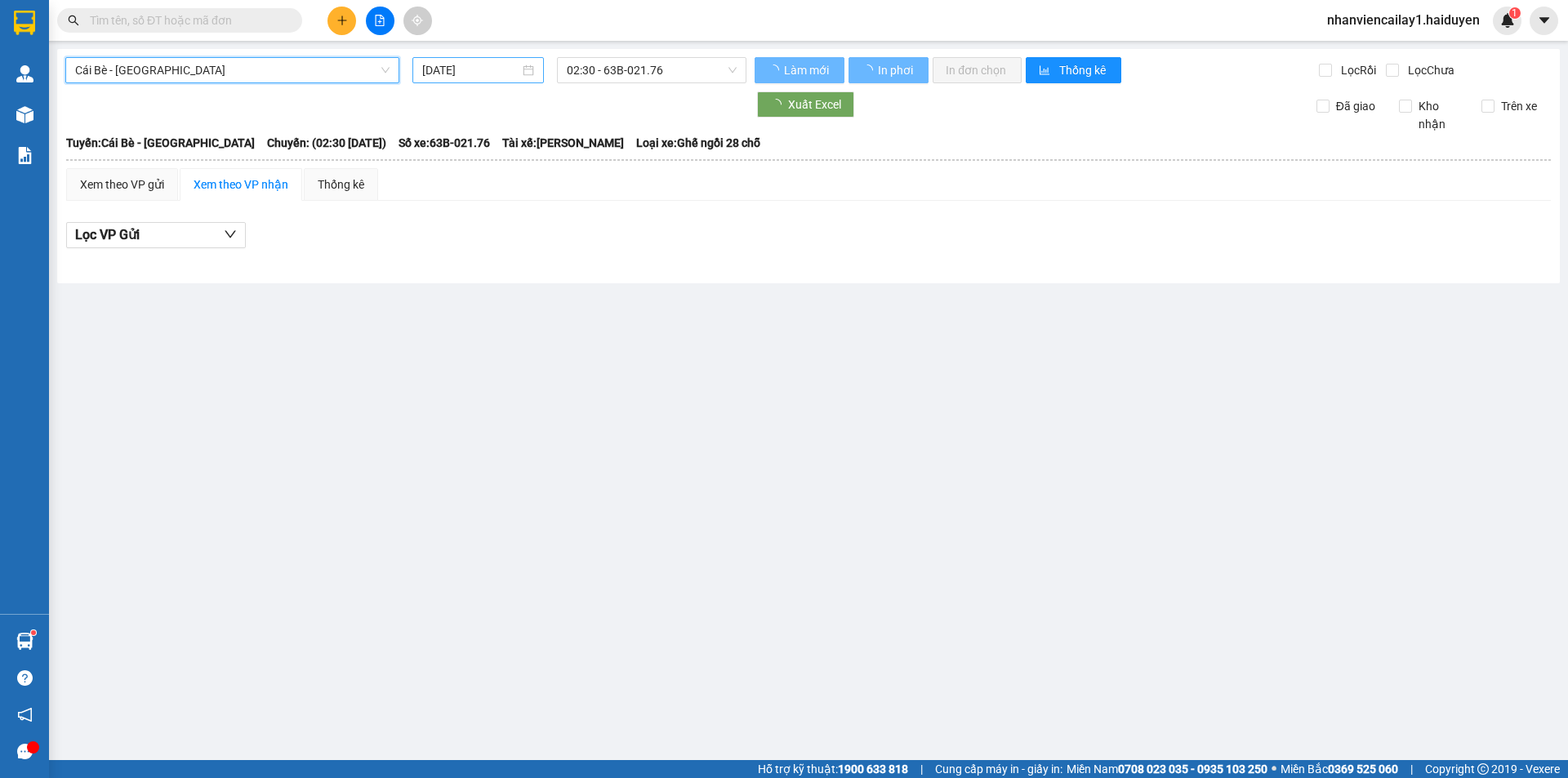
click at [464, 76] on input "[DATE]" at bounding box center [471, 71] width 98 height 18
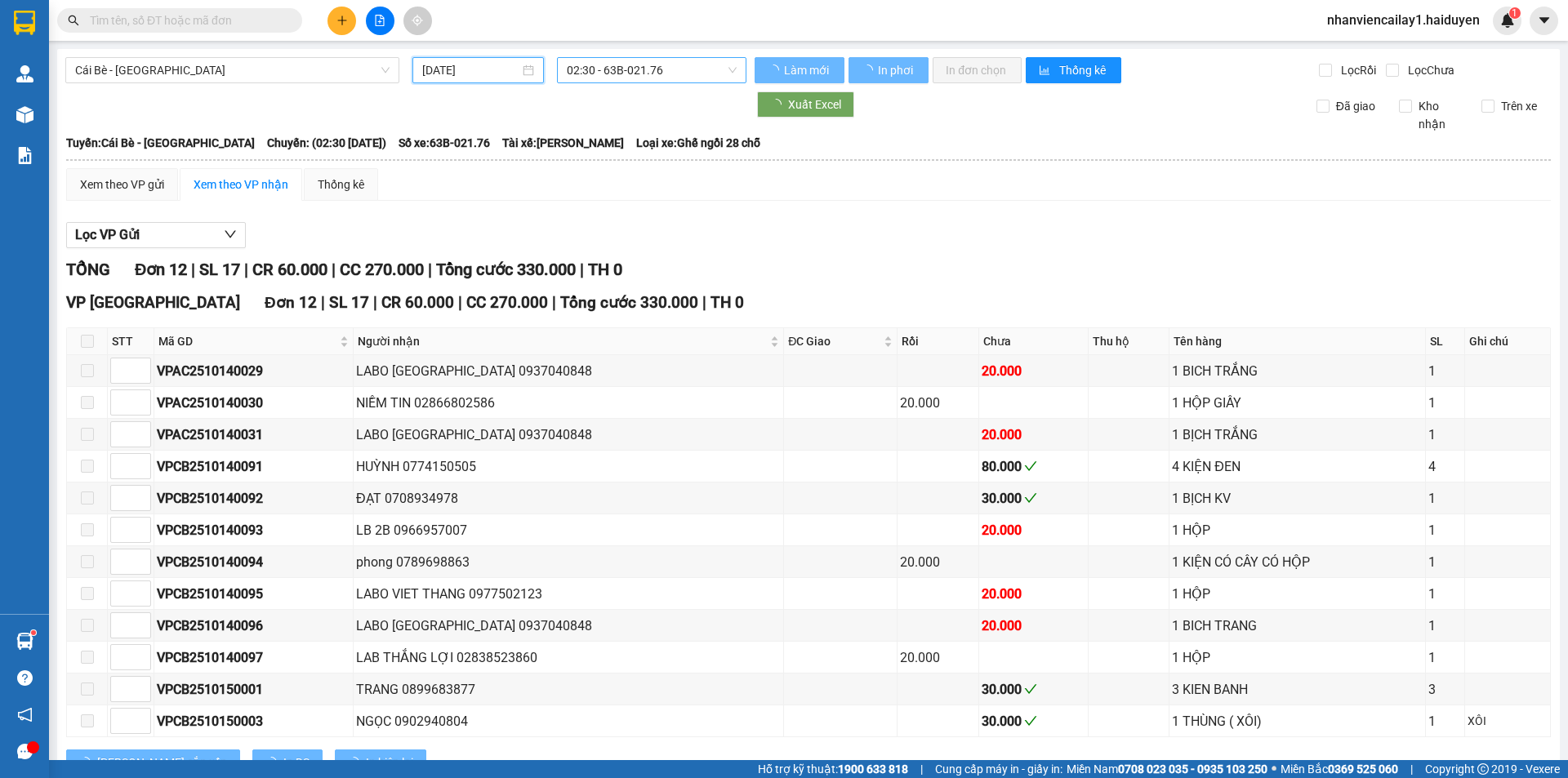
click at [517, 229] on div "22" at bounding box center [522, 239] width 20 height 20
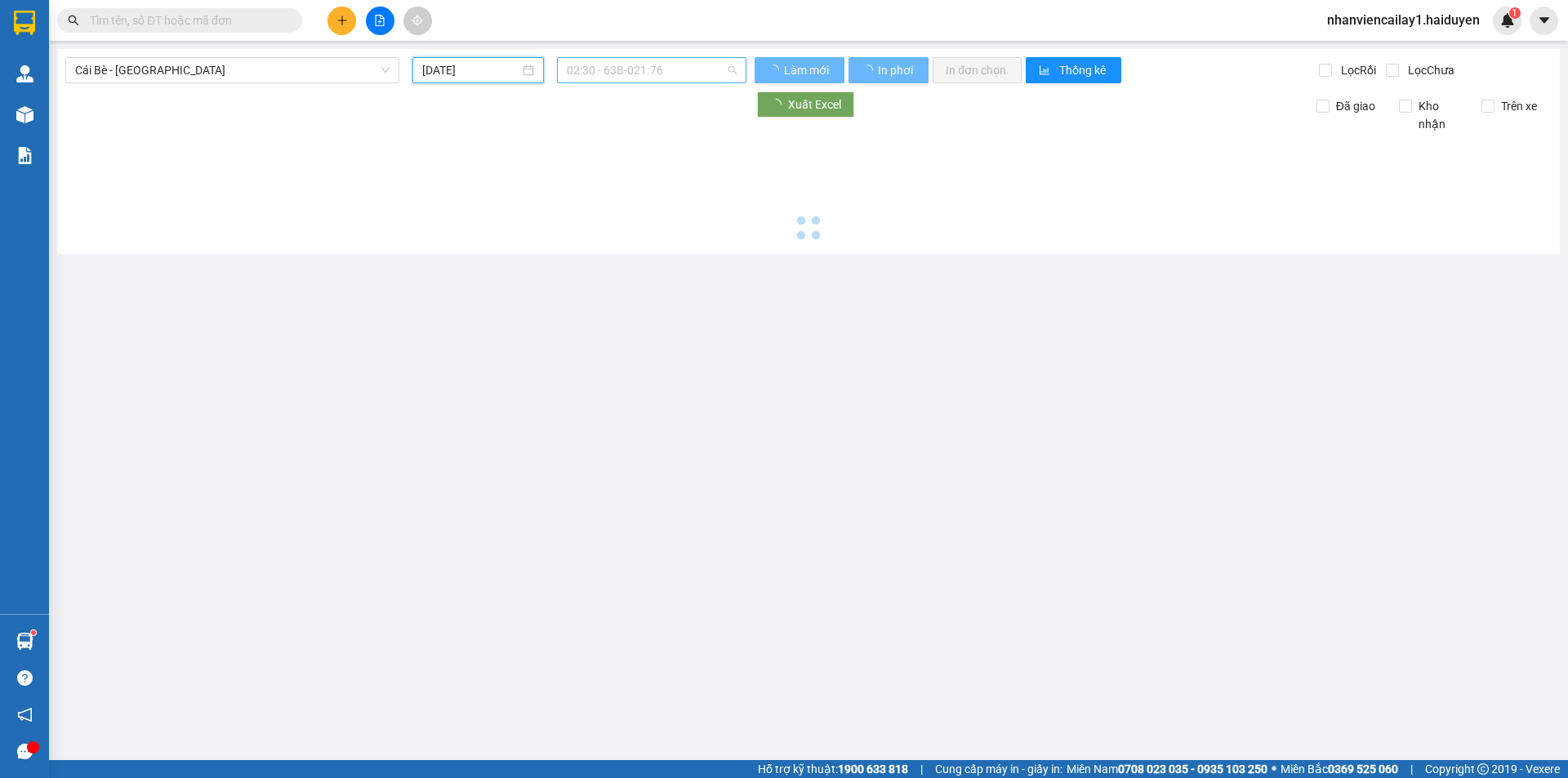
click at [608, 76] on span "02:30 - 63B-021.76" at bounding box center [652, 70] width 170 height 25
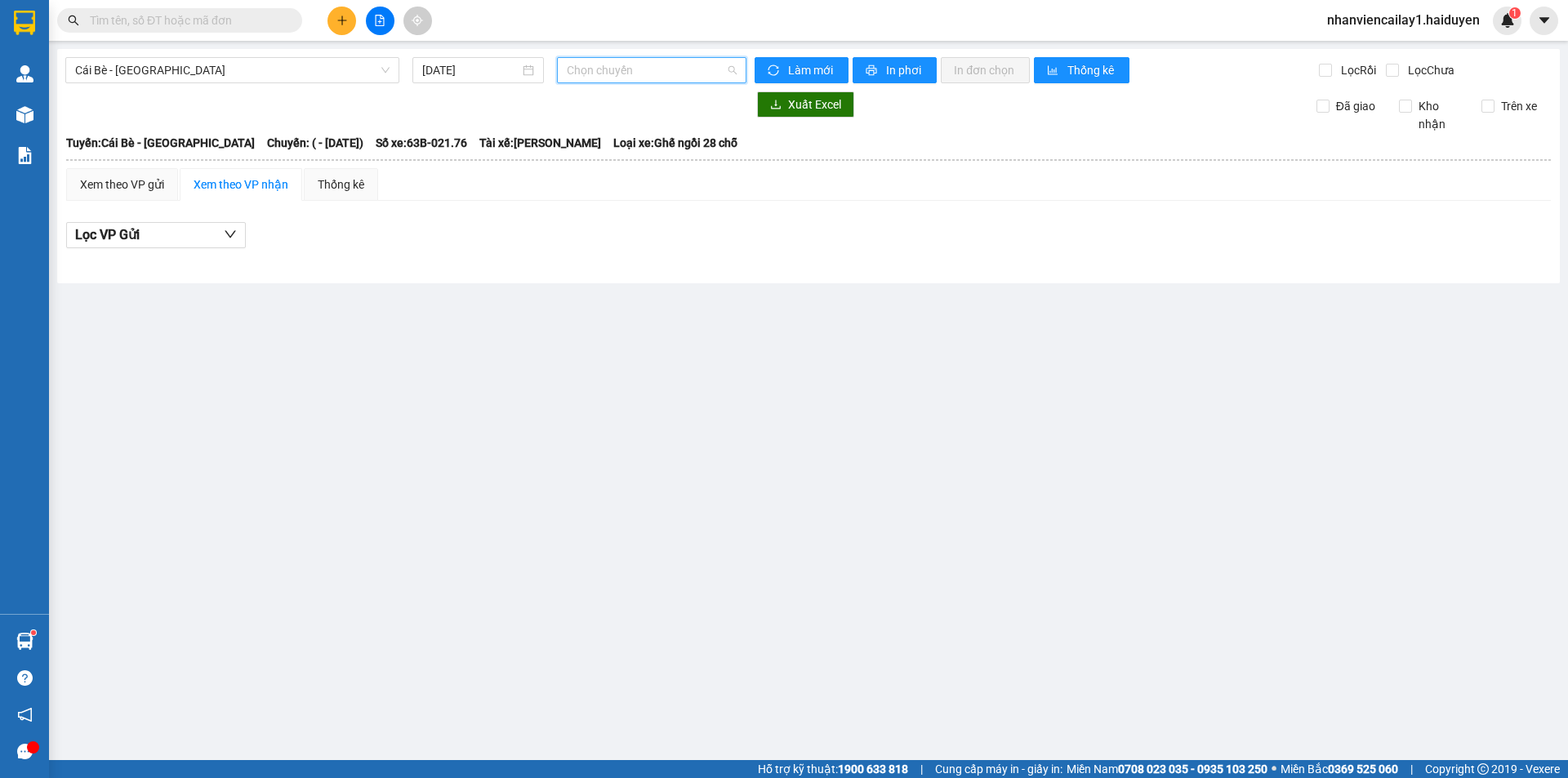
click at [618, 75] on span "Chọn chuyến" at bounding box center [652, 70] width 170 height 25
click at [622, 80] on span "Chọn chuyến" at bounding box center [652, 70] width 170 height 25
click at [143, 171] on div "Xem theo VP gửi" at bounding box center [121, 184] width 111 height 33
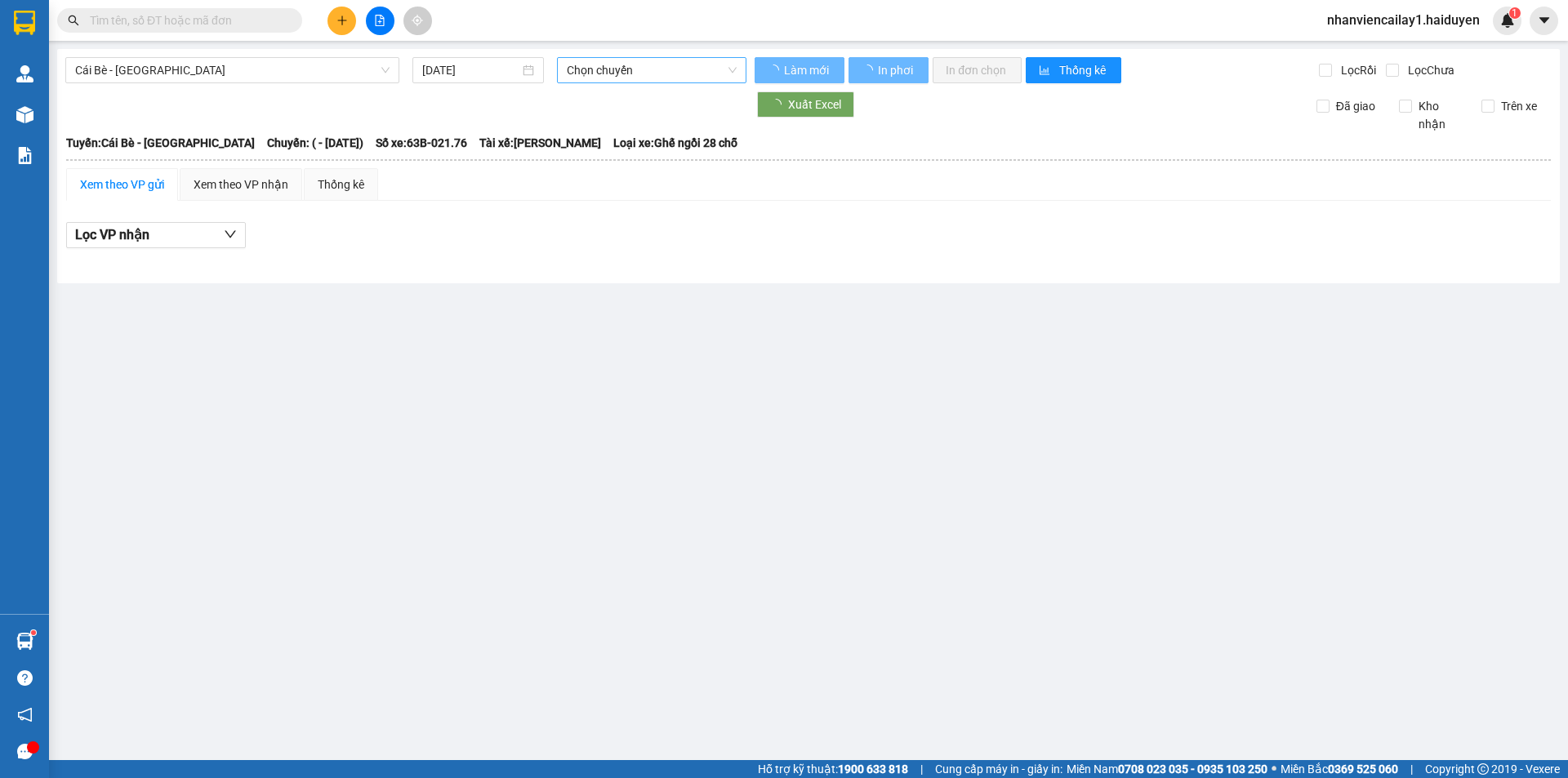
click at [583, 73] on span "Chọn chuyến" at bounding box center [652, 70] width 170 height 25
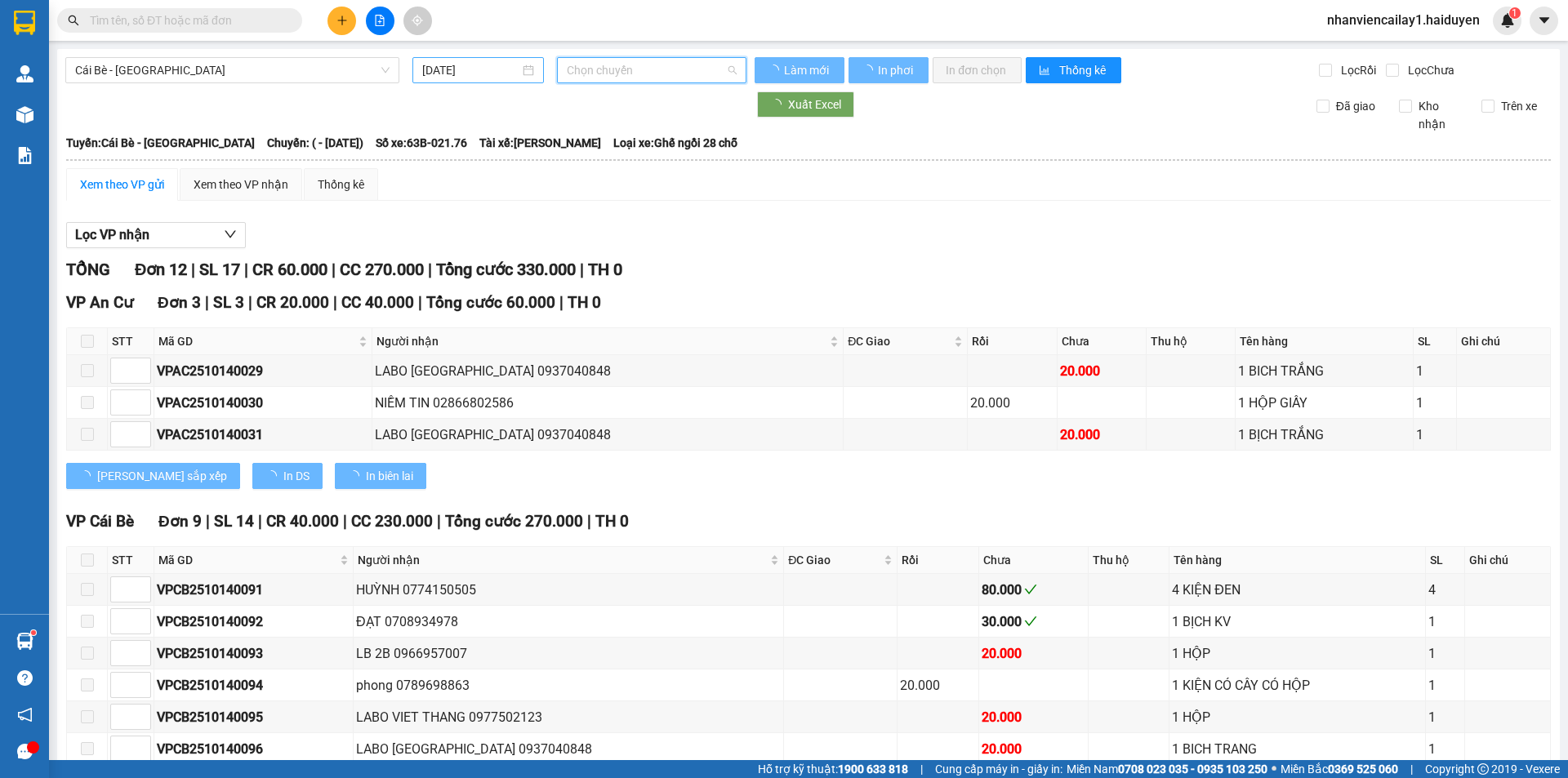
click at [470, 69] on input "[DATE]" at bounding box center [471, 71] width 98 height 18
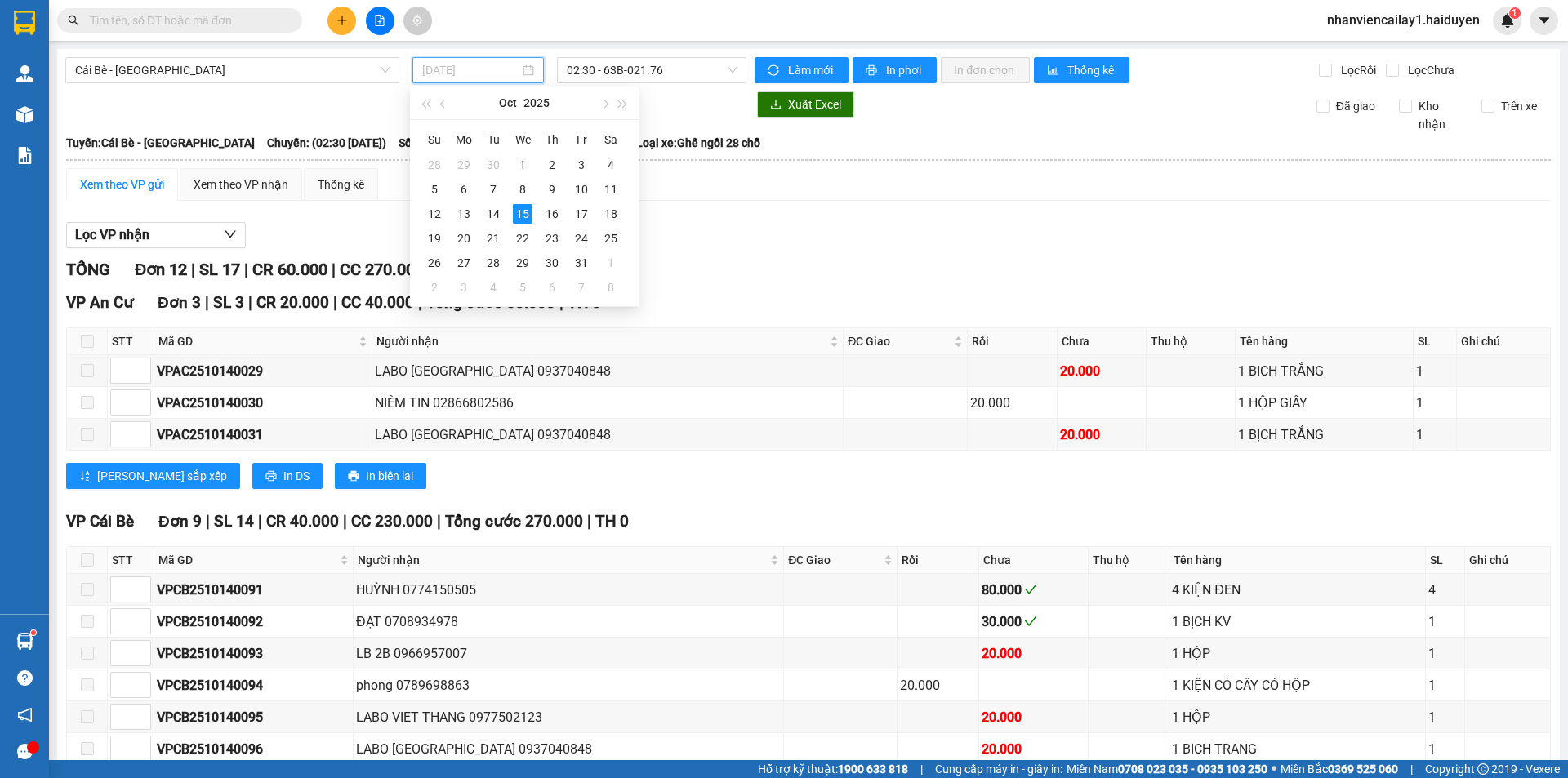
type input "[DATE]"
click at [520, 202] on td "15" at bounding box center [523, 214] width 30 height 25
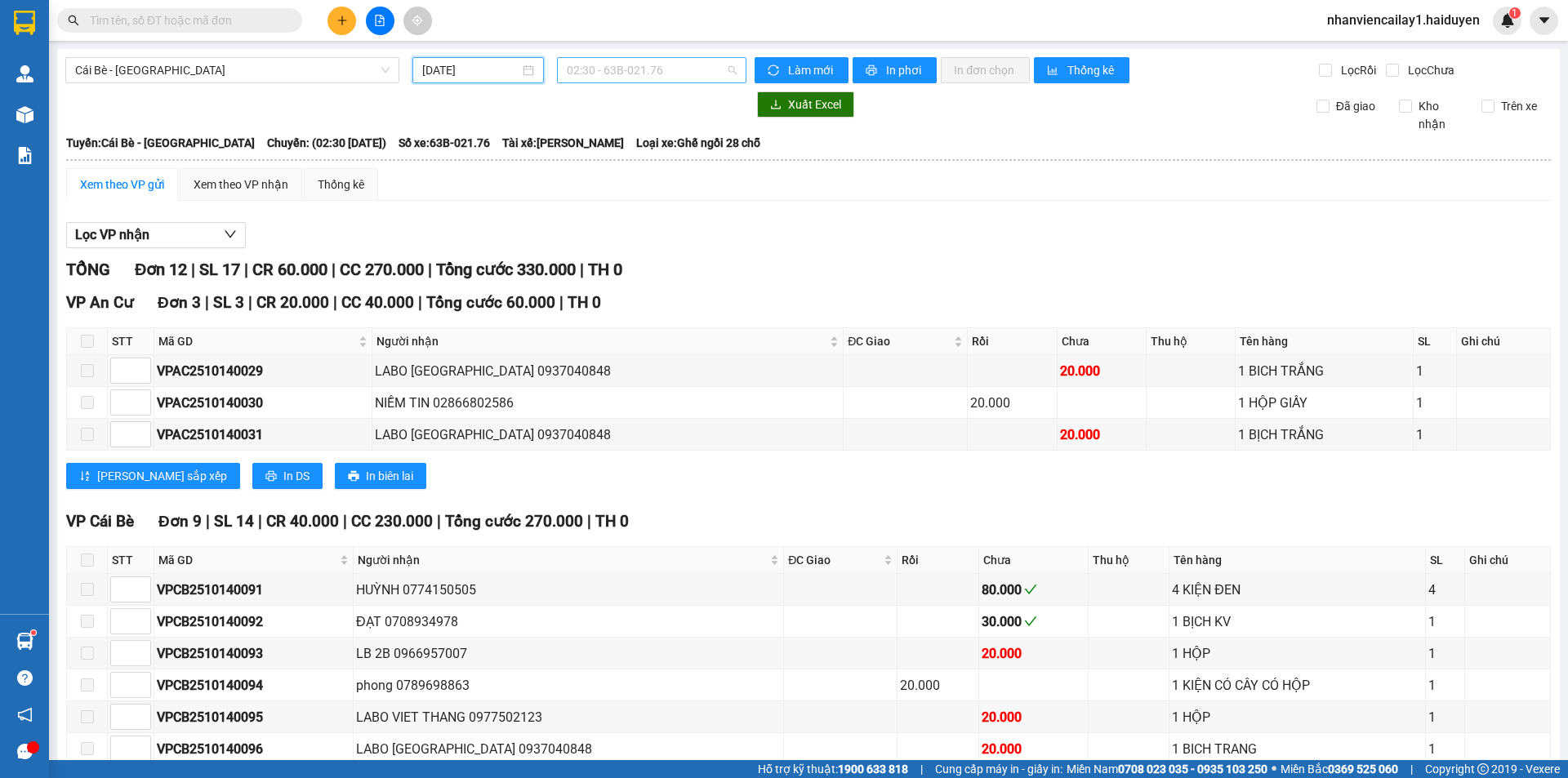
click at [635, 71] on span "02:30 - 63B-021.76" at bounding box center [652, 70] width 170 height 25
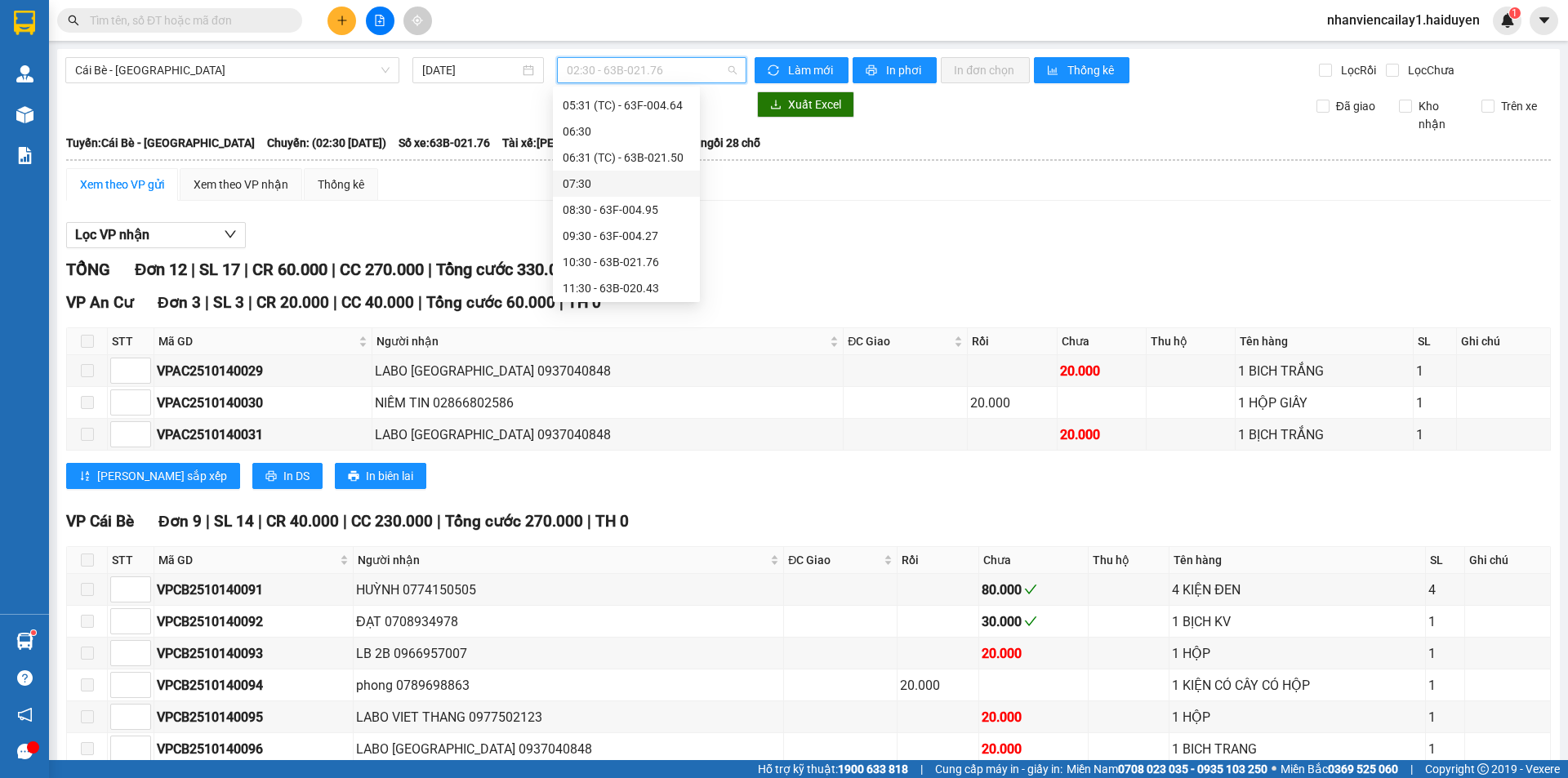
scroll to position [176, 0]
click at [642, 159] on div "07:30" at bounding box center [627, 161] width 127 height 18
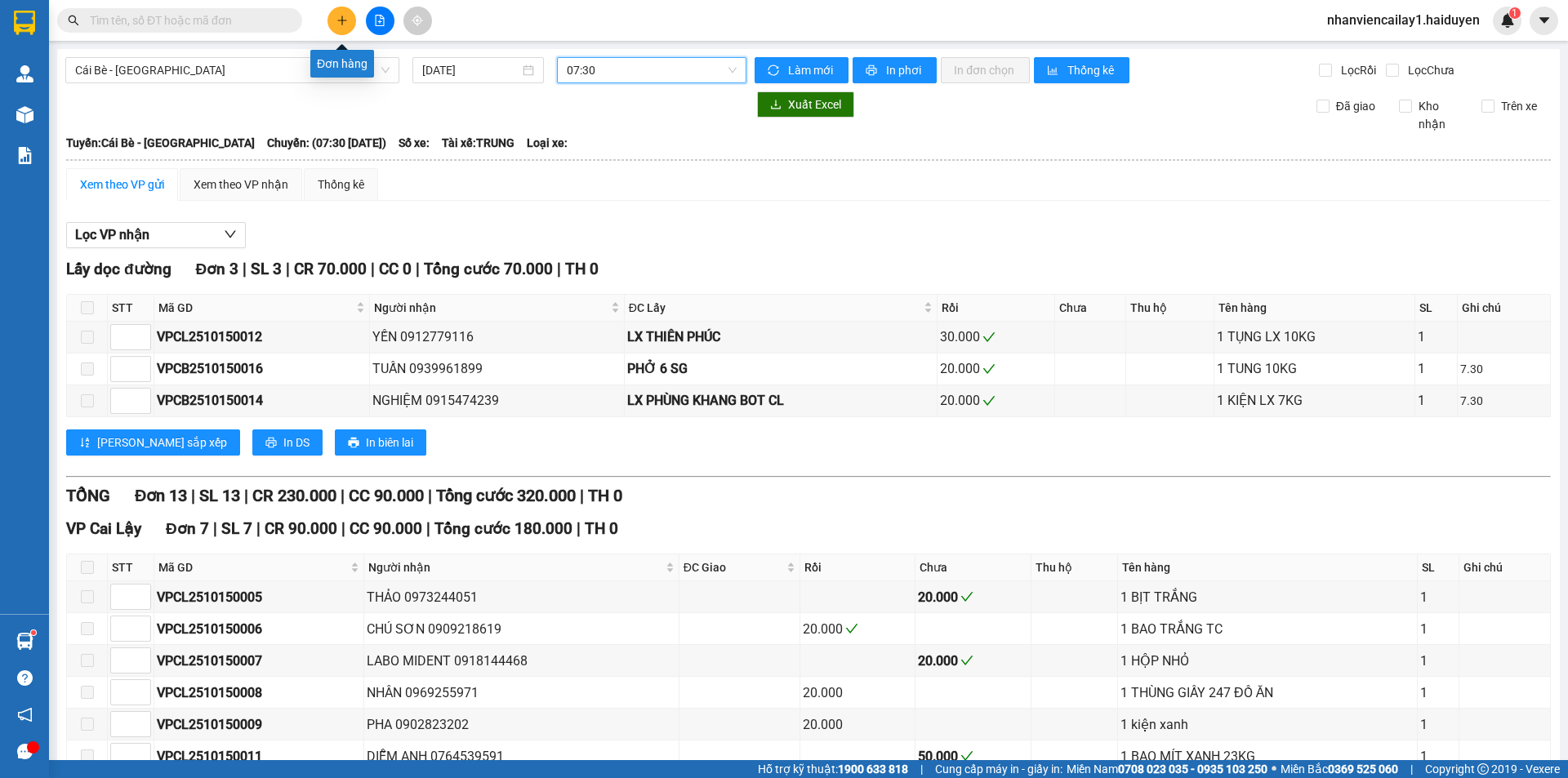
click at [353, 13] on button at bounding box center [341, 21] width 29 height 29
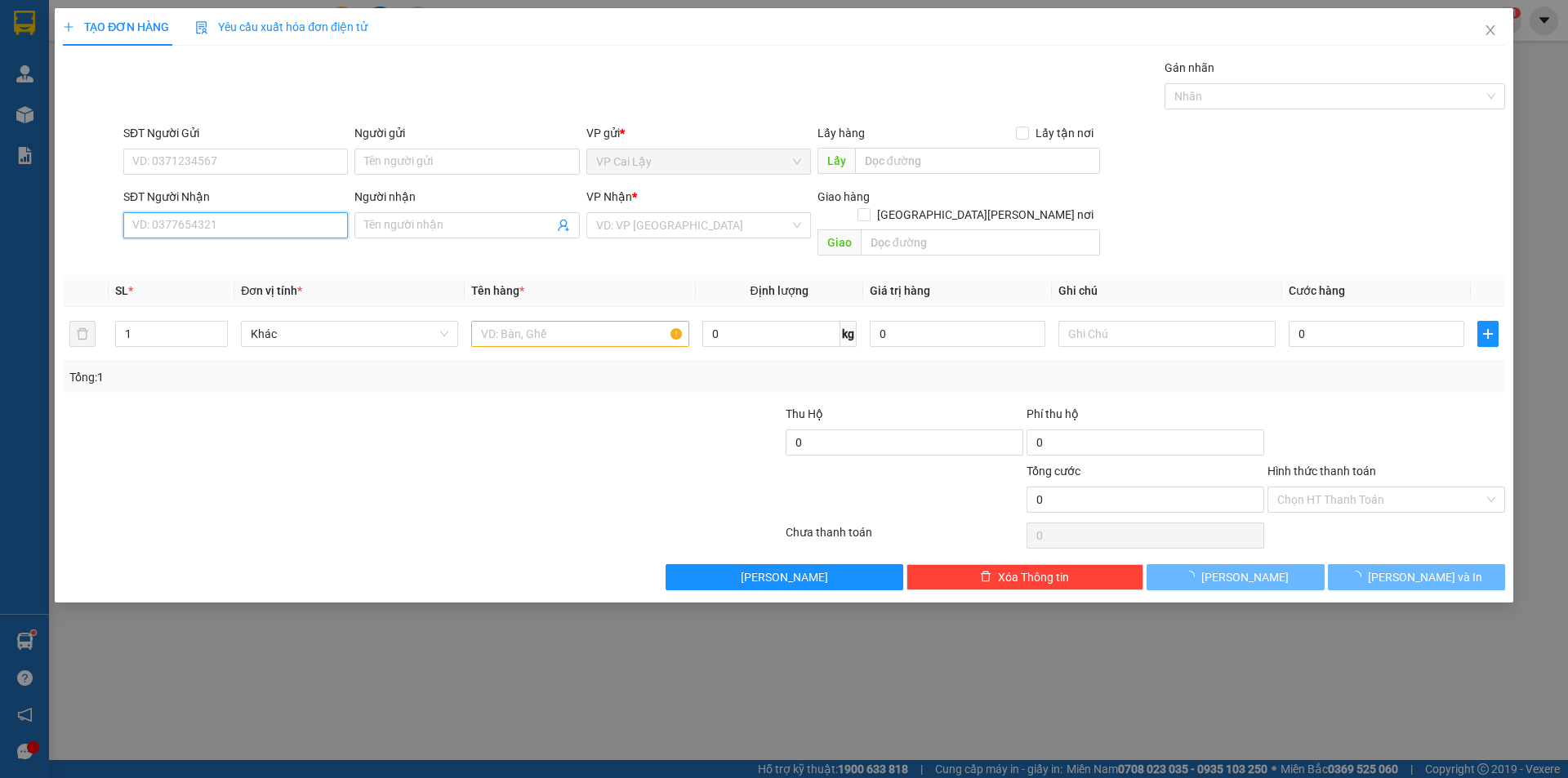
click at [205, 233] on input "SĐT Người Nhận" at bounding box center [236, 225] width 225 height 26
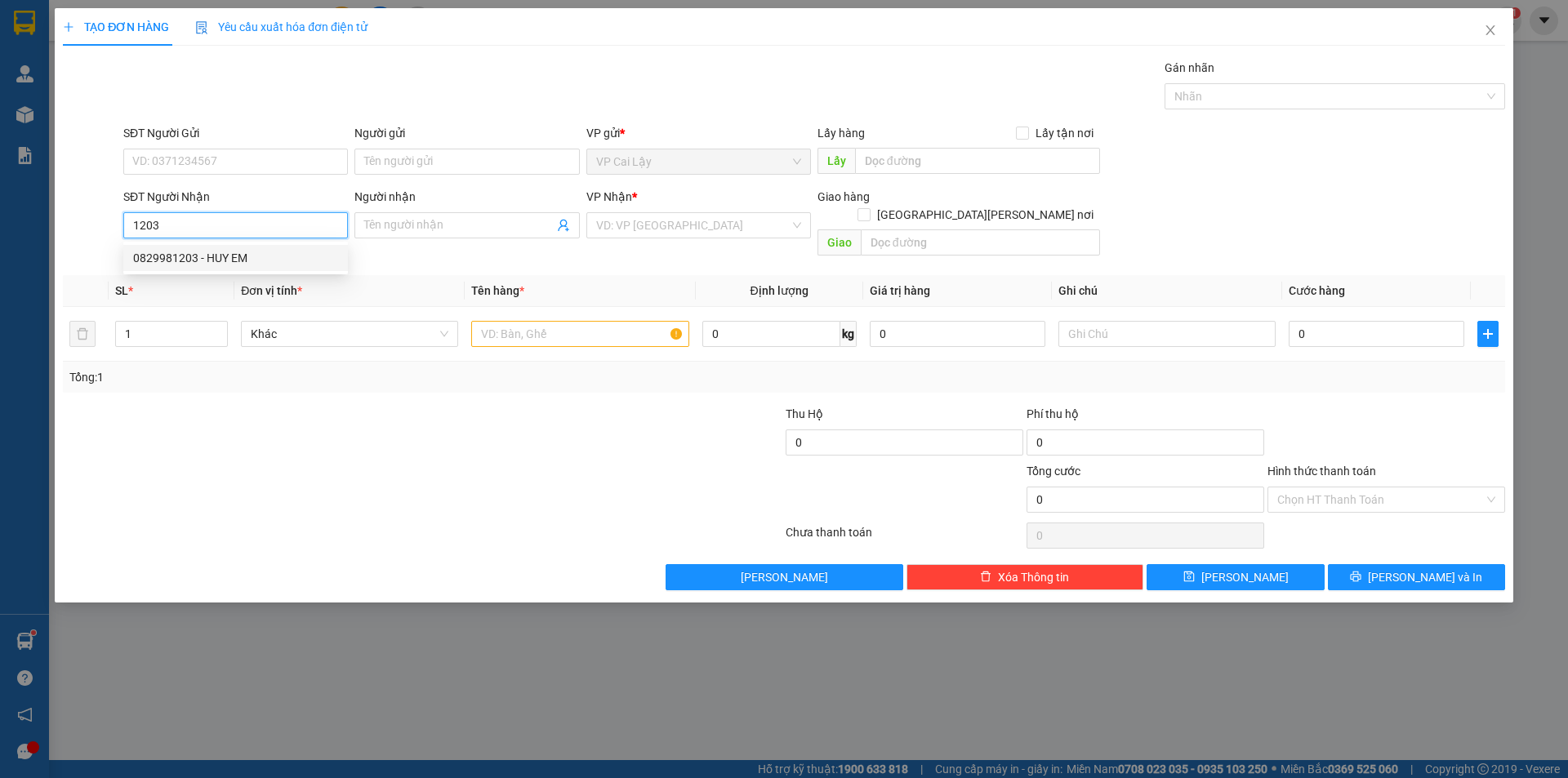
click at [238, 256] on div "0829981203 - HUY EM" at bounding box center [236, 258] width 205 height 18
type input "0829981203"
type input "HUY EM"
type input "20.000"
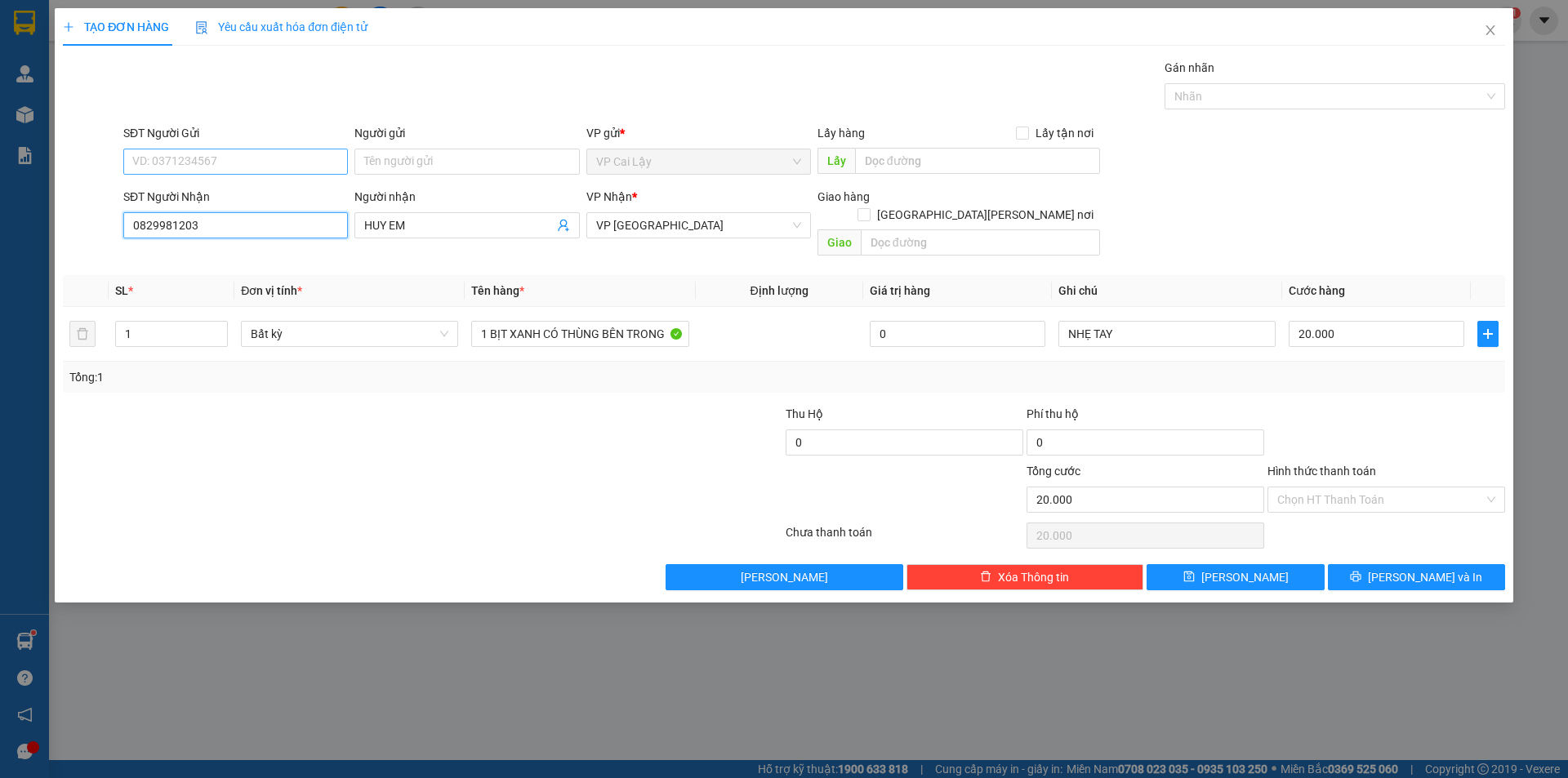
type input "0829981203"
click at [198, 161] on input "SĐT Người Gửi" at bounding box center [236, 161] width 225 height 26
click at [202, 224] on div "0913849138 - [PERSON_NAME]" at bounding box center [236, 221] width 205 height 18
type input "0913849138"
type input "KHÁNH"
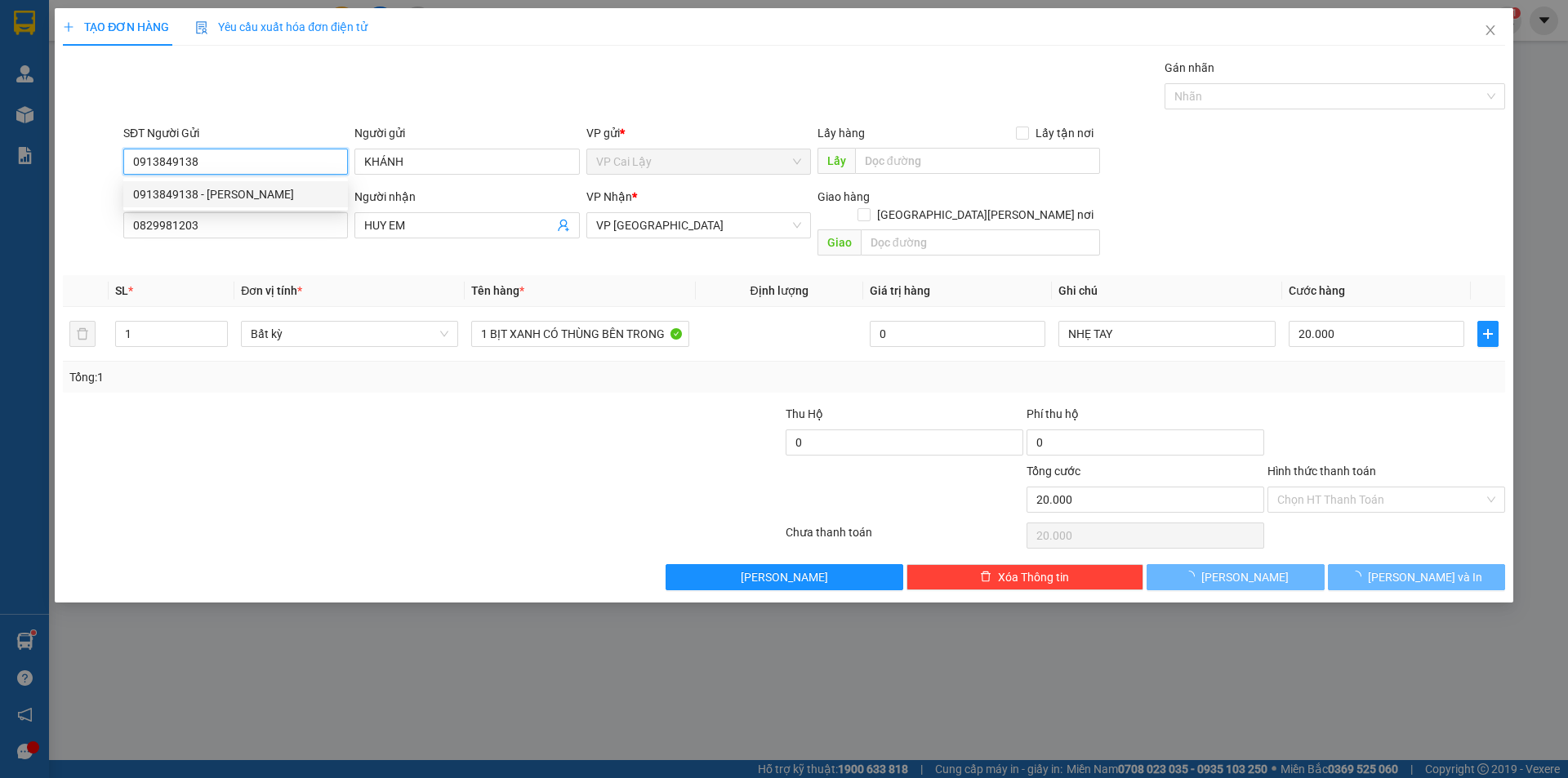
type input "30.000"
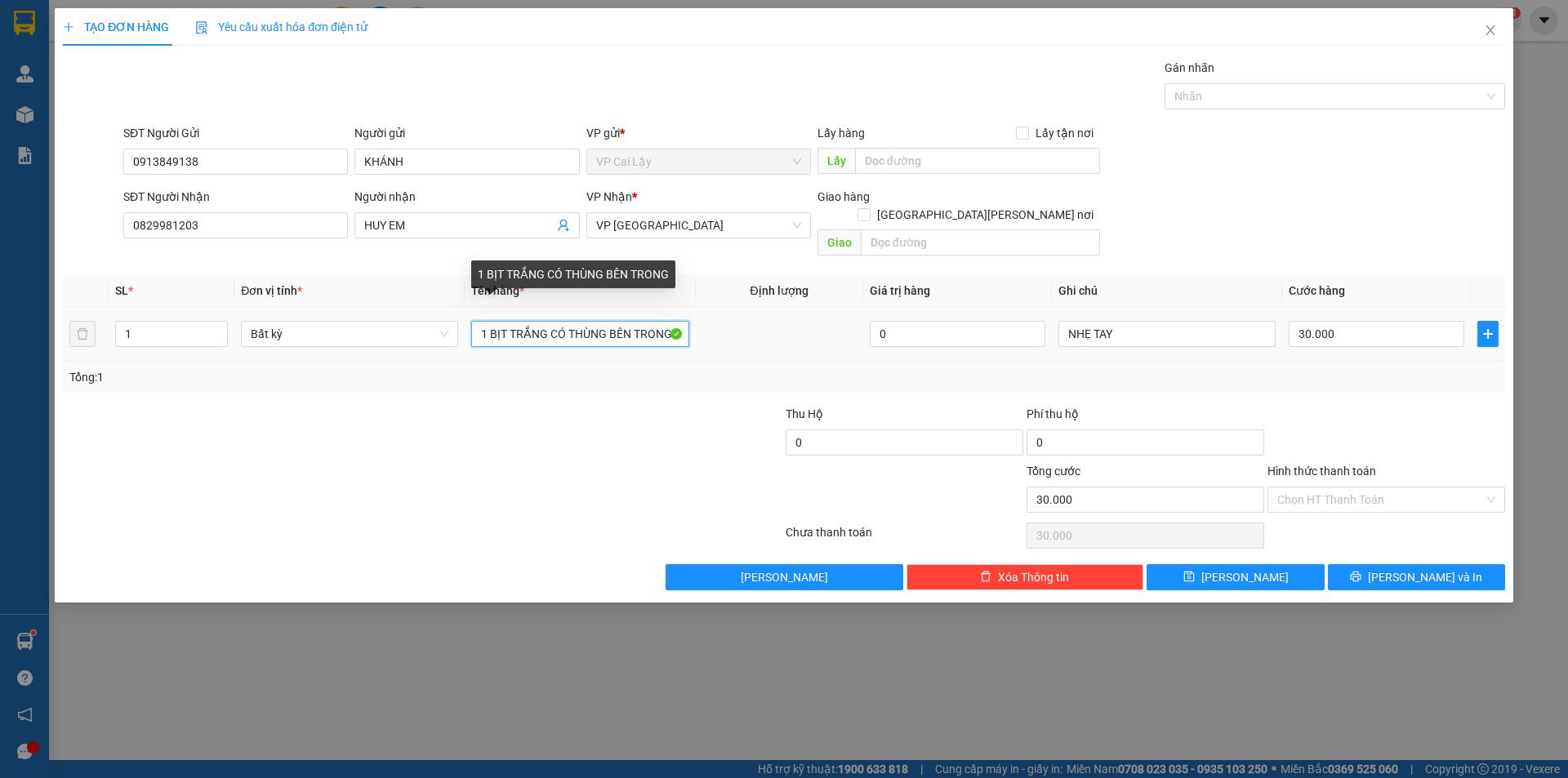
click at [544, 321] on input "1 BỊT TRẮNG CÓ THÙNG BÊN TRONG" at bounding box center [580, 334] width 217 height 26
type input "1 BỊT HỒNG CÓ THÙNG BÊN TRONG"
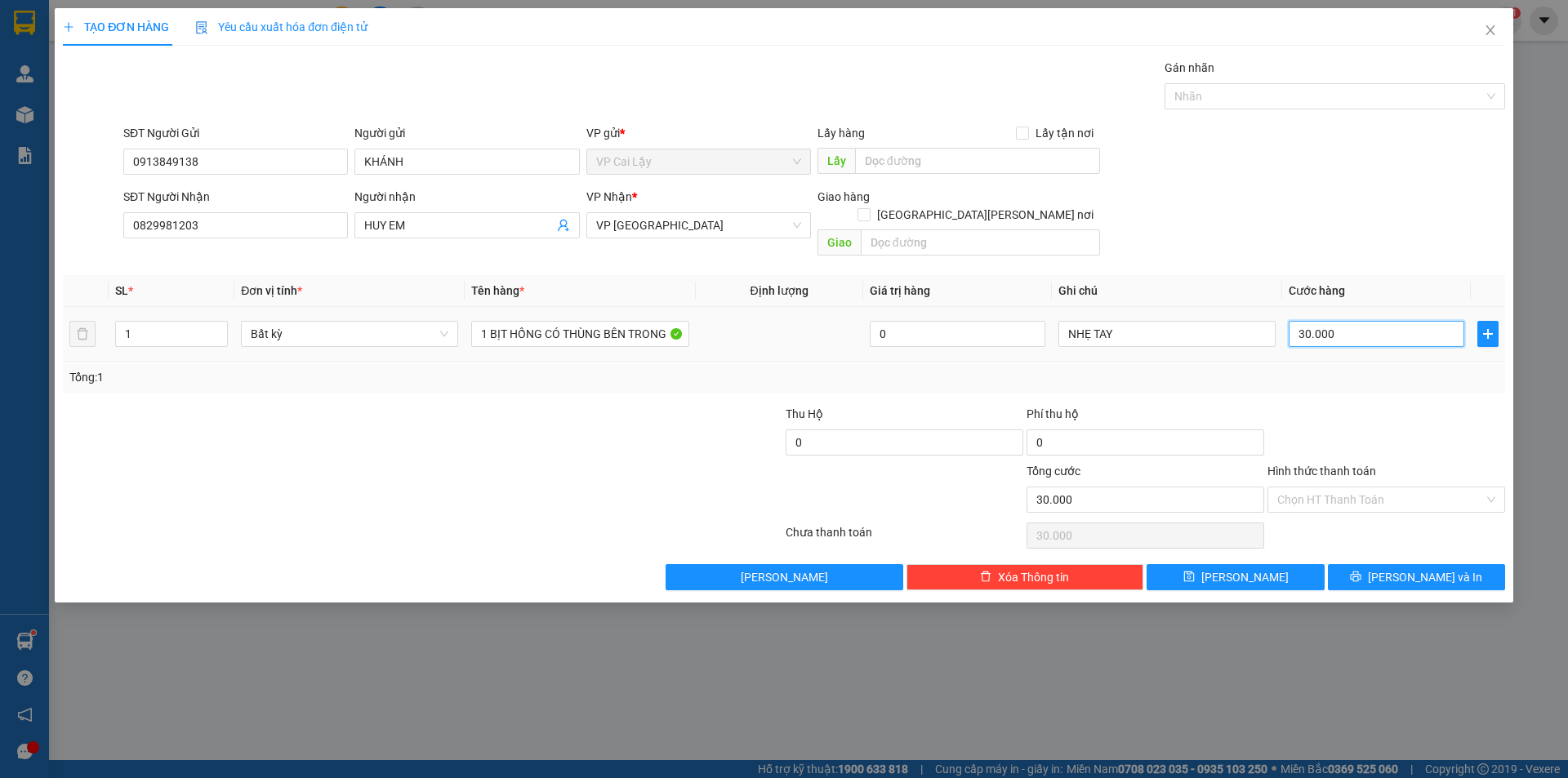
click at [1366, 324] on input "30.000" at bounding box center [1376, 334] width 175 height 26
type input "2"
type input "20"
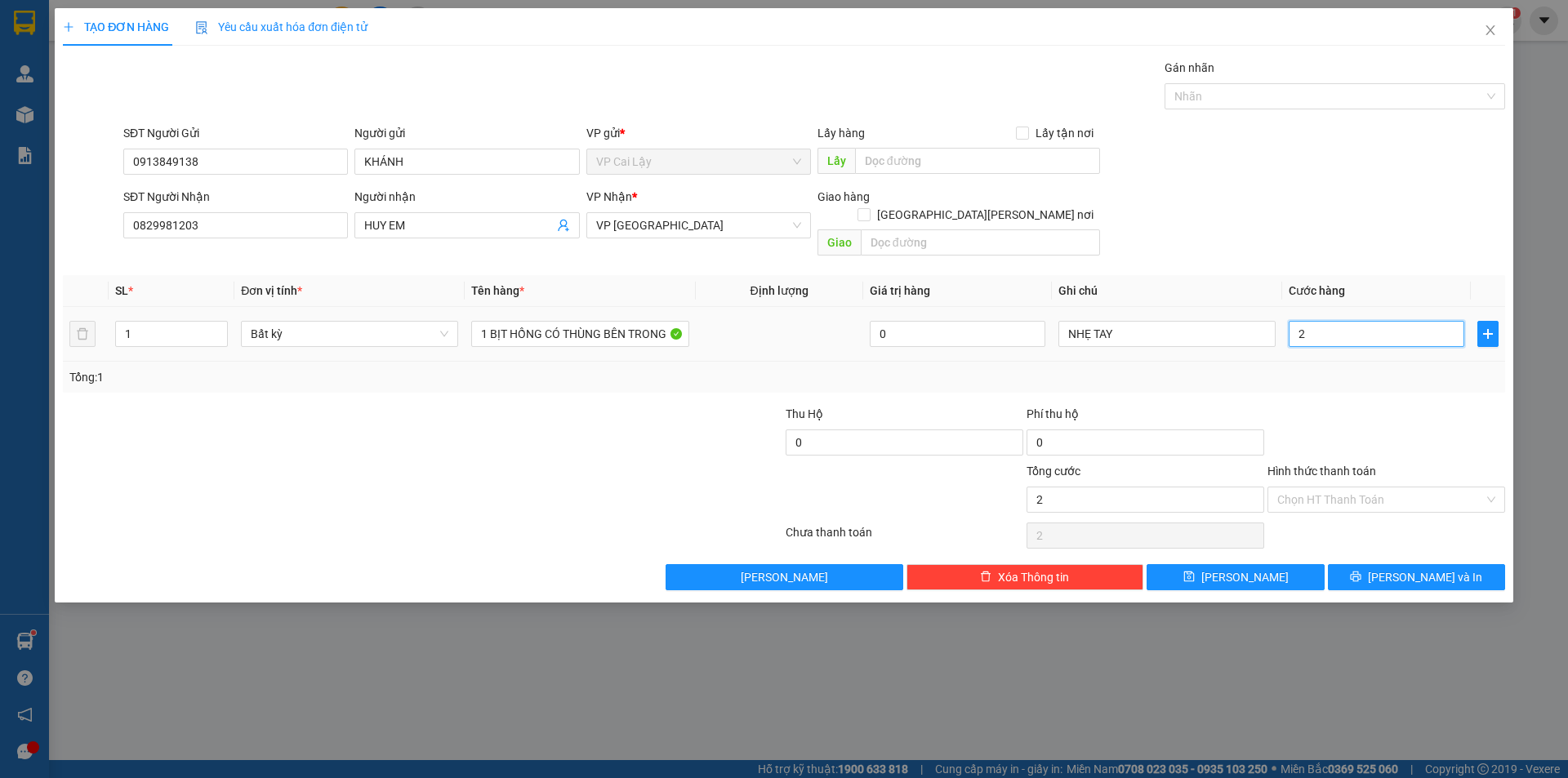
type input "20"
click at [1365, 189] on div "SĐT Người [PERSON_NAME] 0829981203 Người [PERSON_NAME] EM [PERSON_NAME] * VP [G…" at bounding box center [814, 226] width 1388 height 76
type input "20.000"
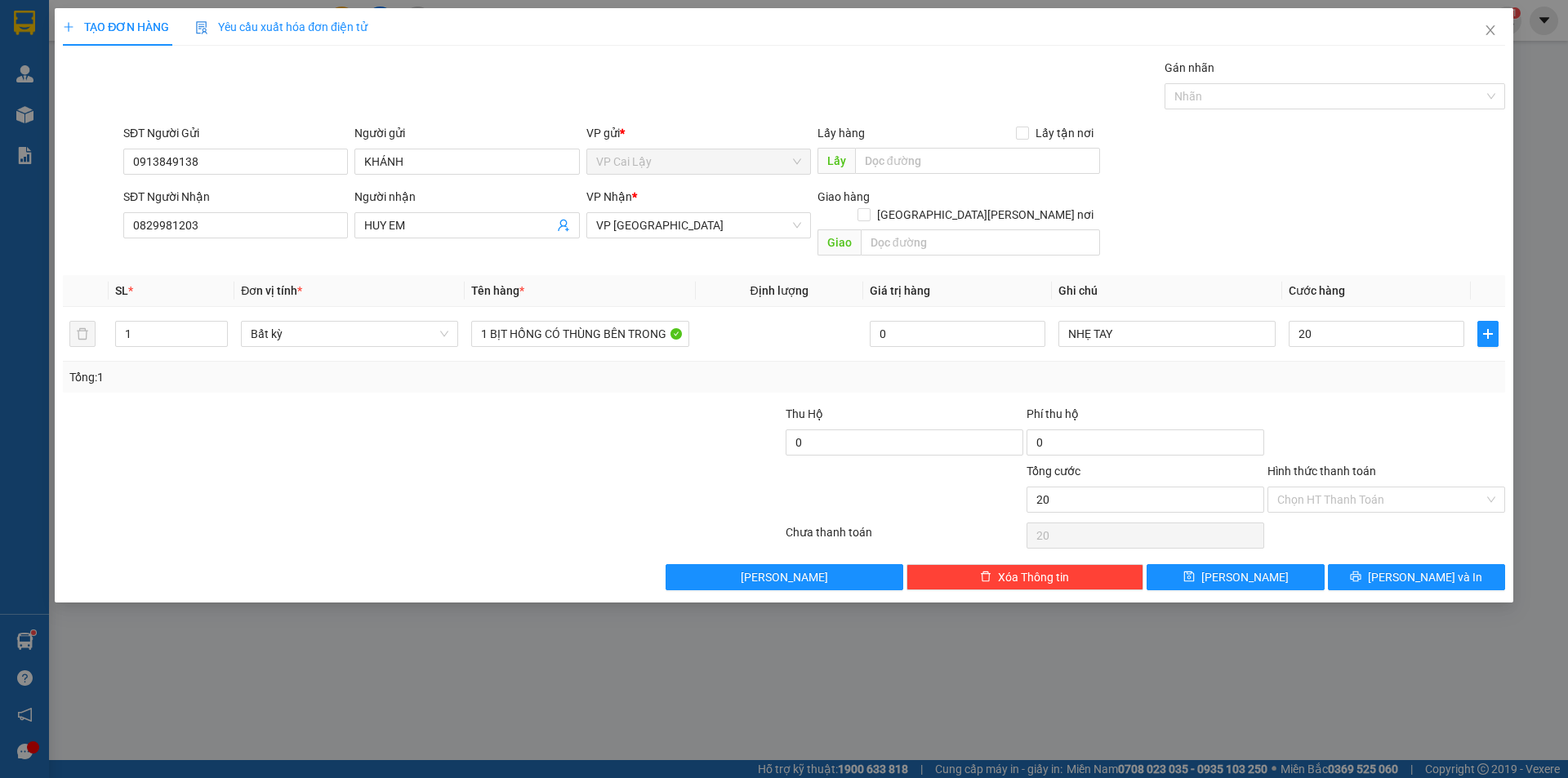
type input "20.000"
click at [1398, 487] on input "Hình thức thanh toán" at bounding box center [1381, 499] width 207 height 25
click at [1357, 508] on div "Tại văn phòng" at bounding box center [1386, 514] width 218 height 18
type input "0"
click at [1361, 571] on icon "printer" at bounding box center [1355, 576] width 11 height 11
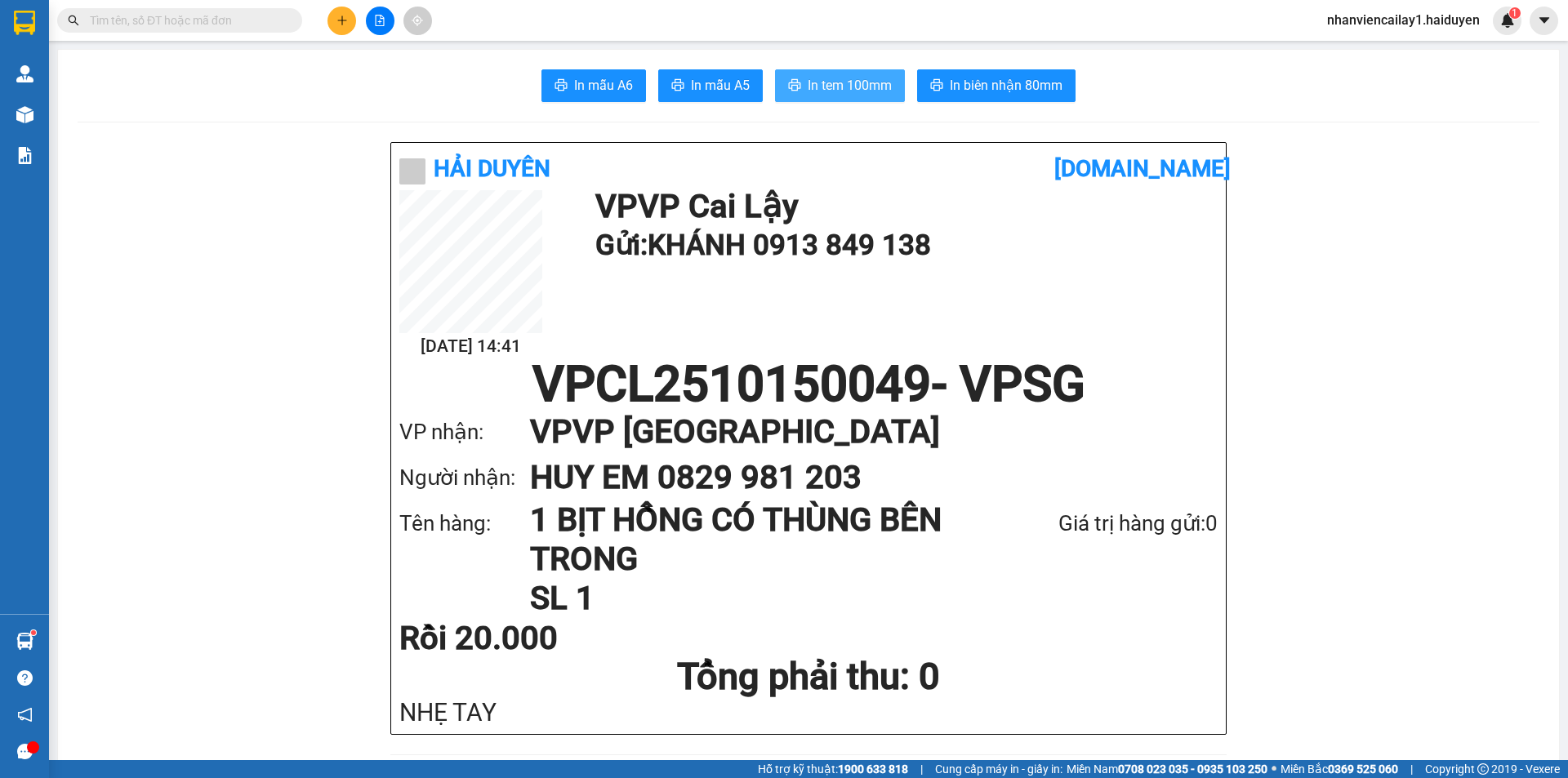
click at [855, 94] on span "In tem 100mm" at bounding box center [850, 86] width 85 height 21
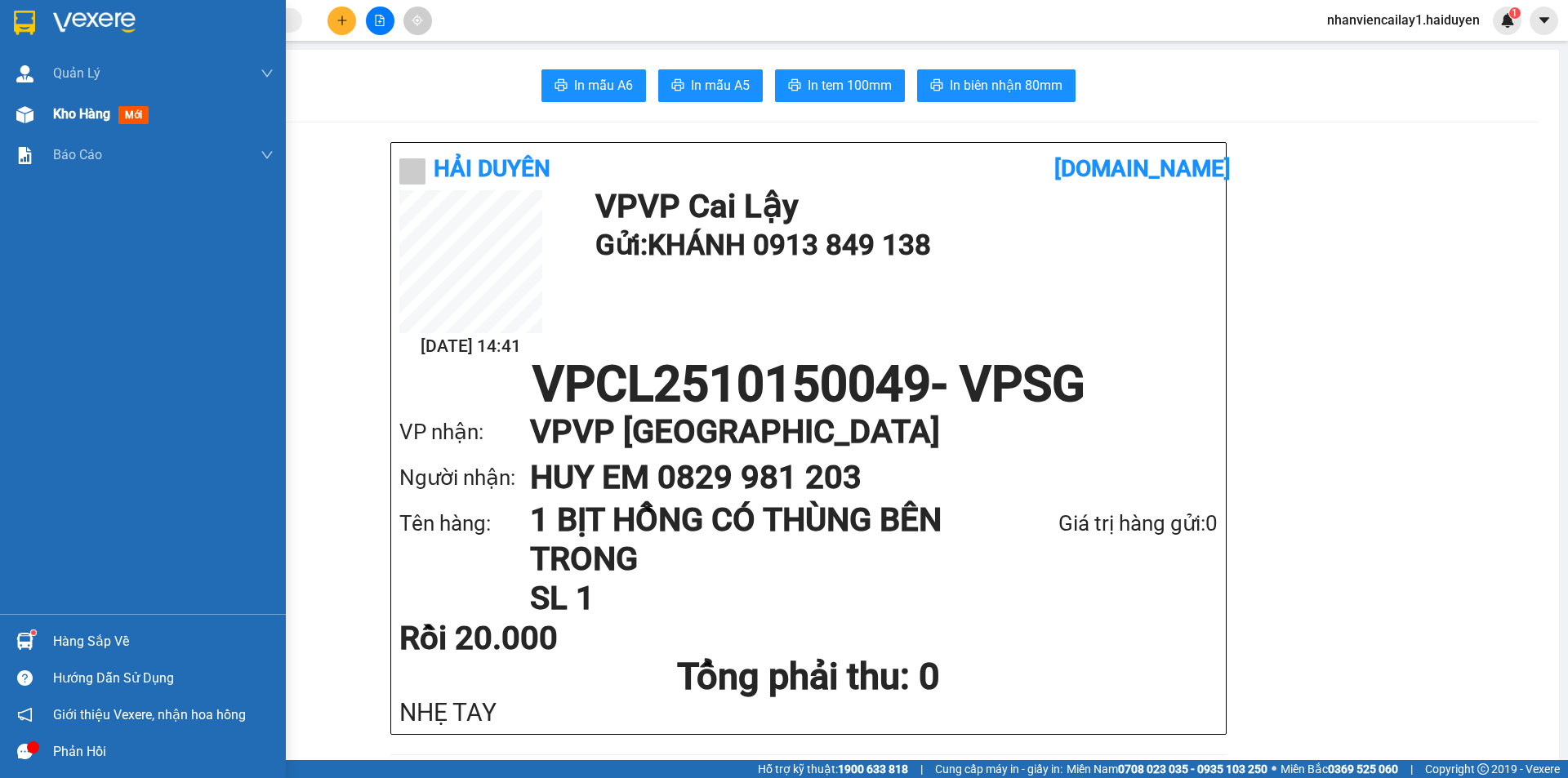
click at [30, 117] on img at bounding box center [24, 114] width 17 height 17
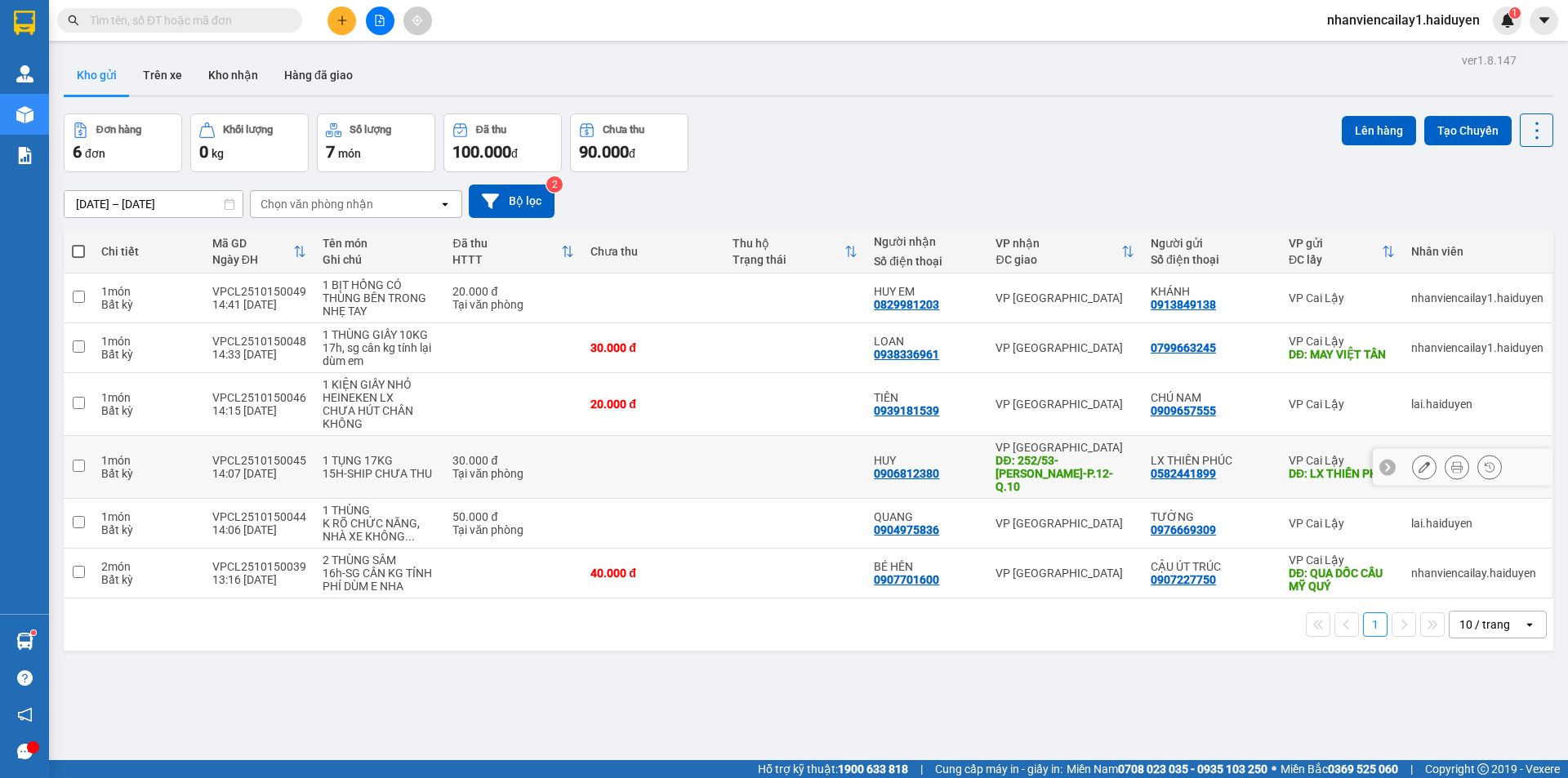
click at [639, 463] on td at bounding box center [653, 467] width 142 height 63
checkbox input "true"
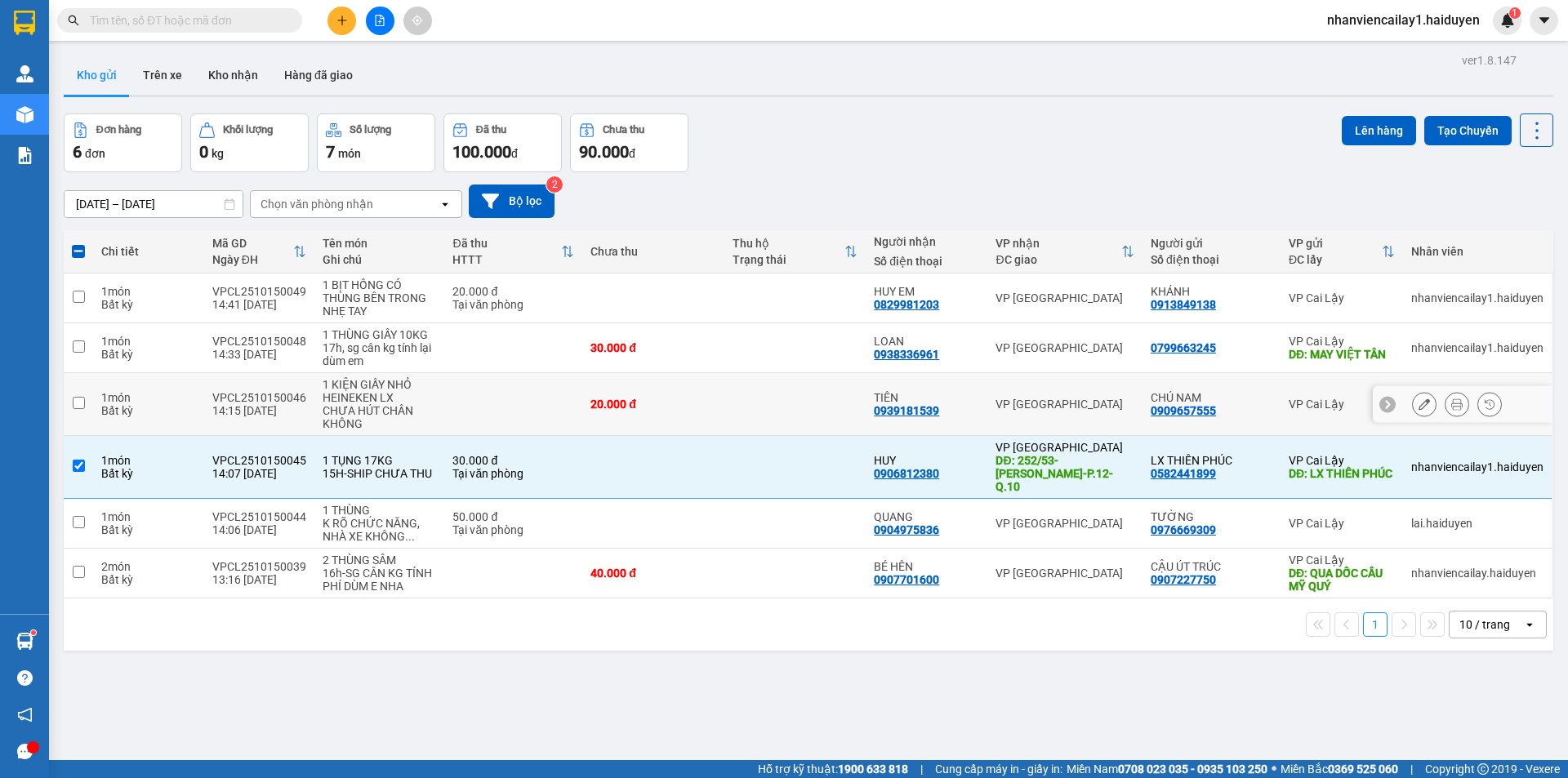
click at [702, 399] on div "20.000 đ" at bounding box center [653, 404] width 125 height 13
checkbox input "true"
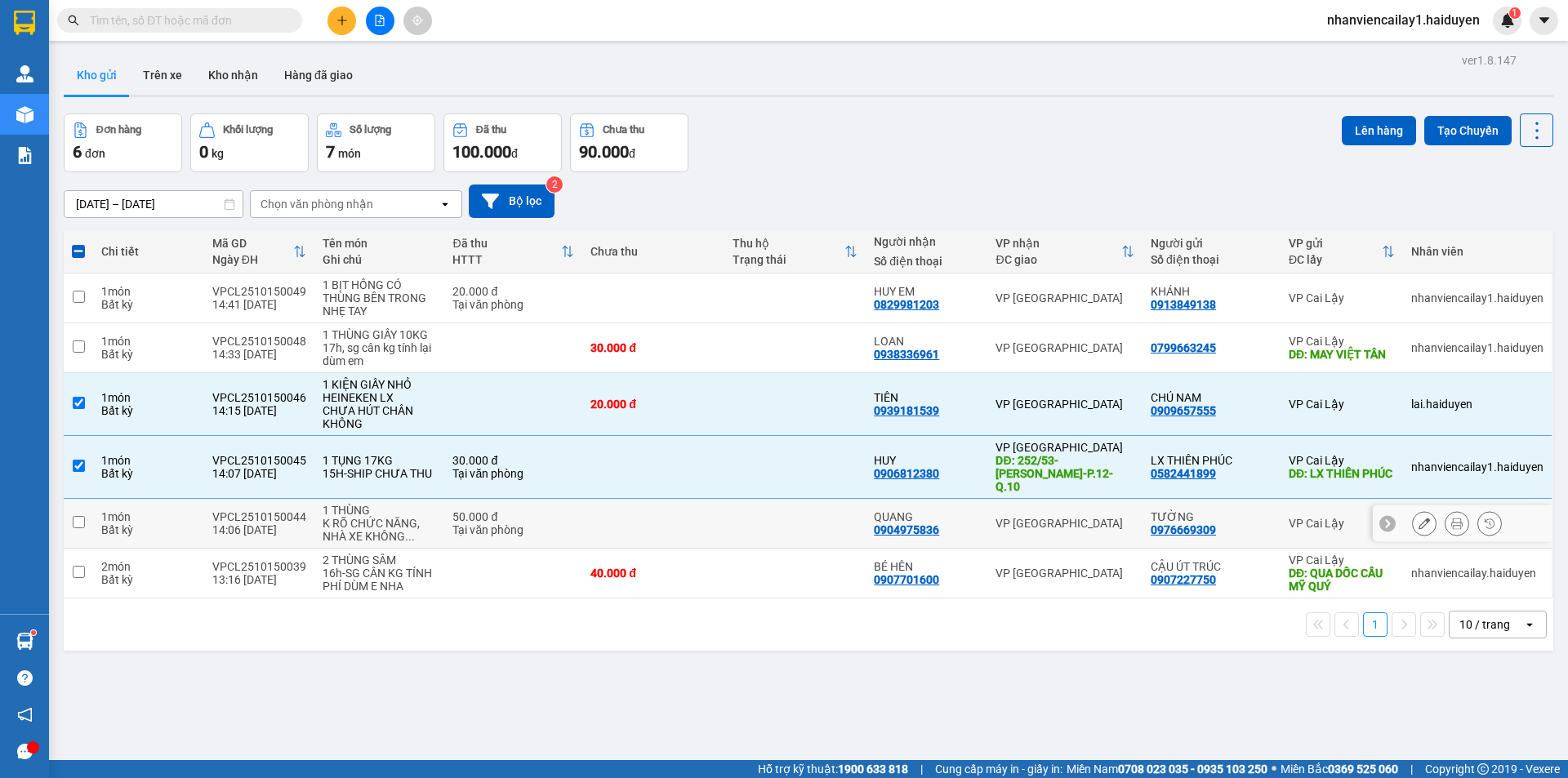
click at [650, 514] on td at bounding box center [653, 524] width 142 height 50
checkbox input "true"
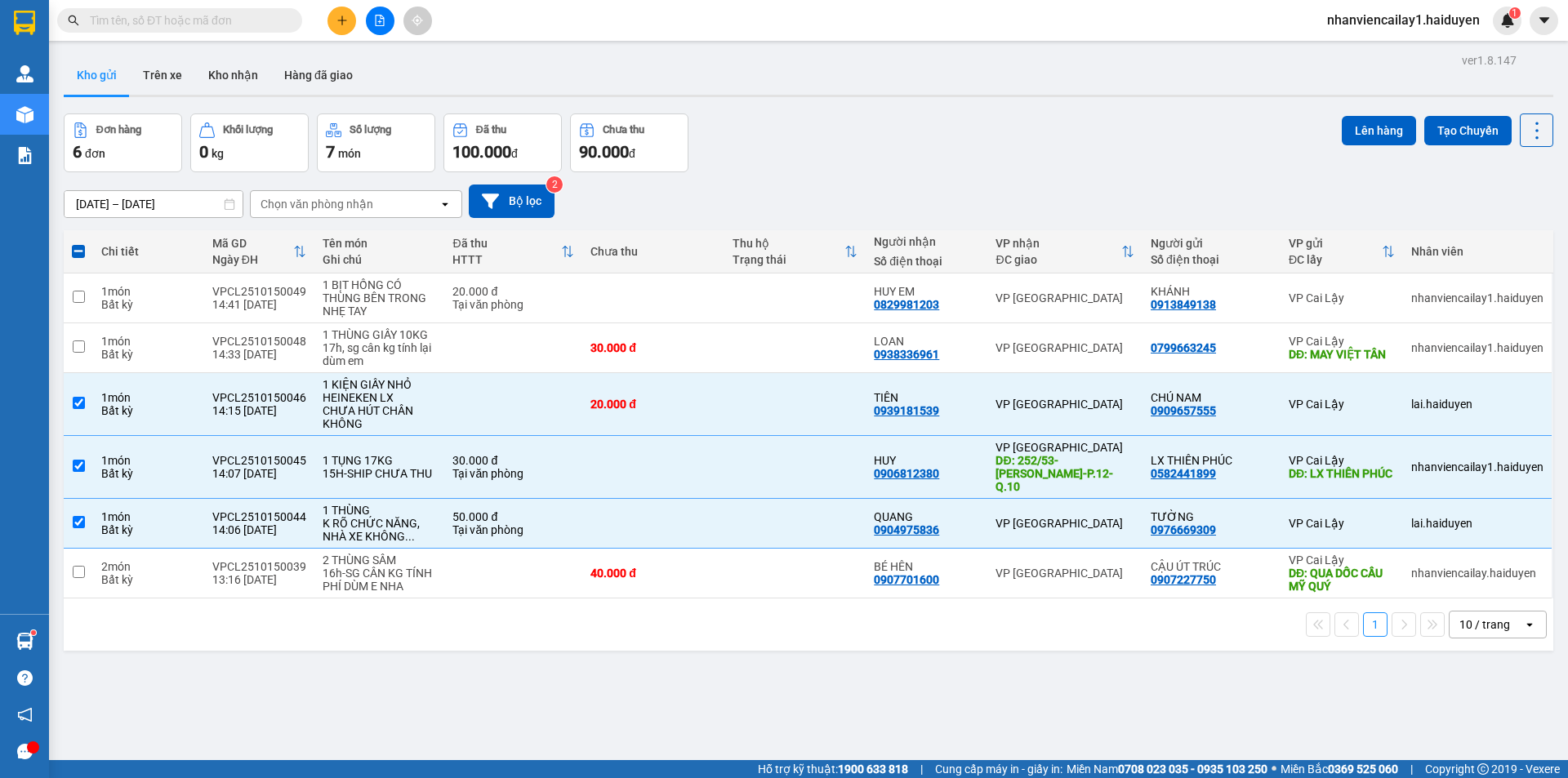
click at [1466, 618] on div "10 / trang" at bounding box center [1484, 625] width 51 height 16
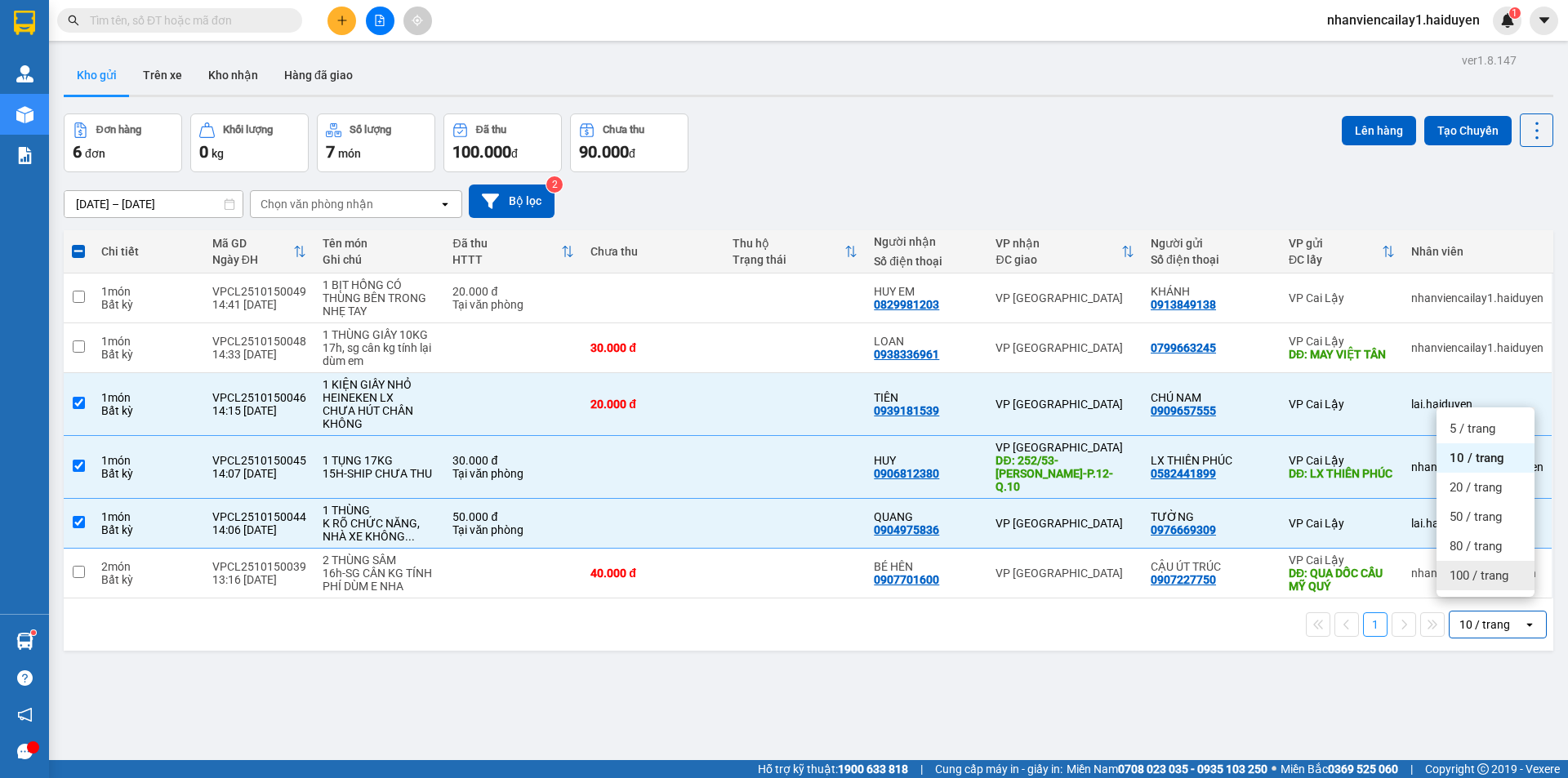
click at [1480, 570] on span "100 / trang" at bounding box center [1478, 575] width 59 height 16
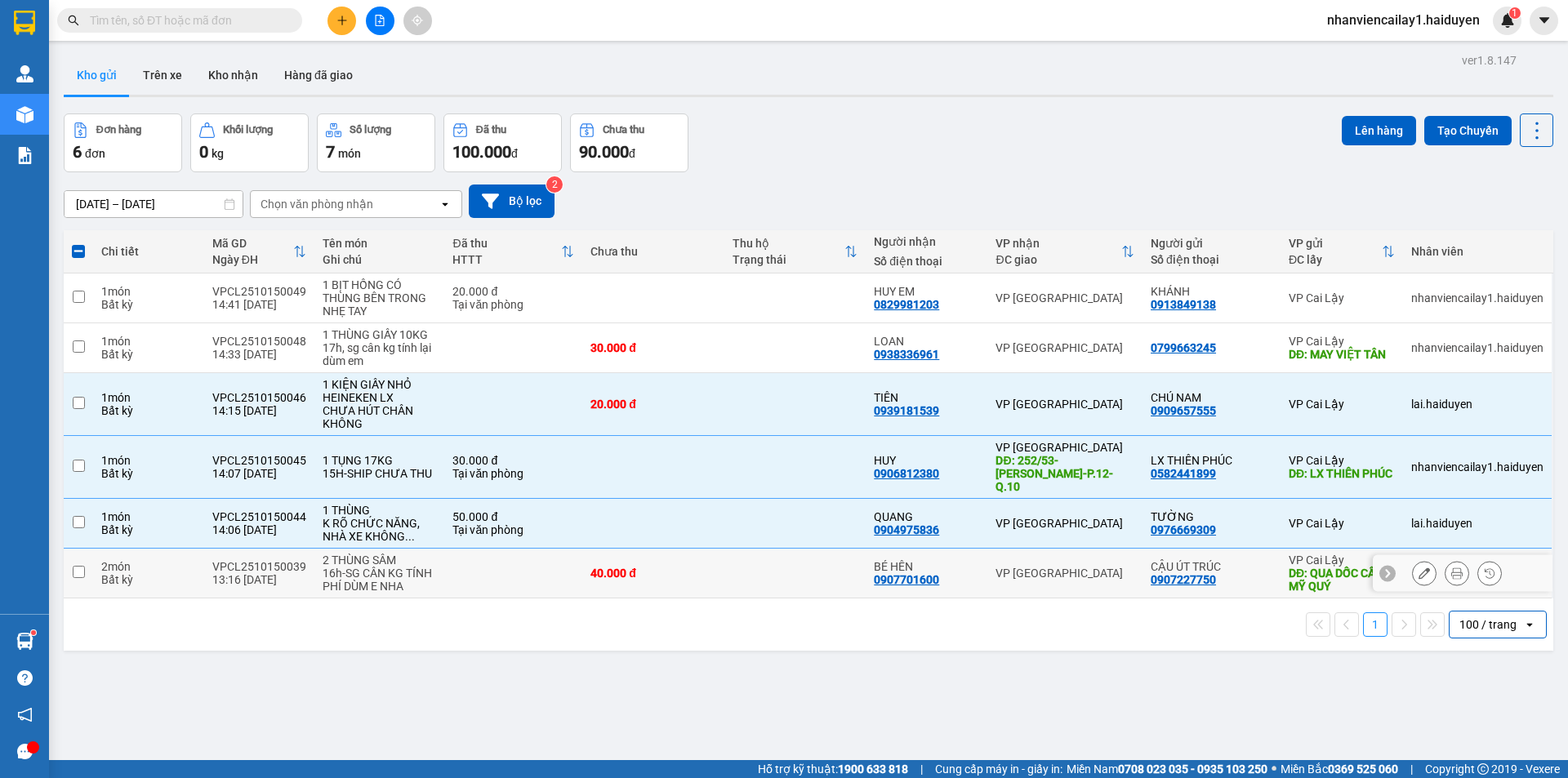
checkbox input "false"
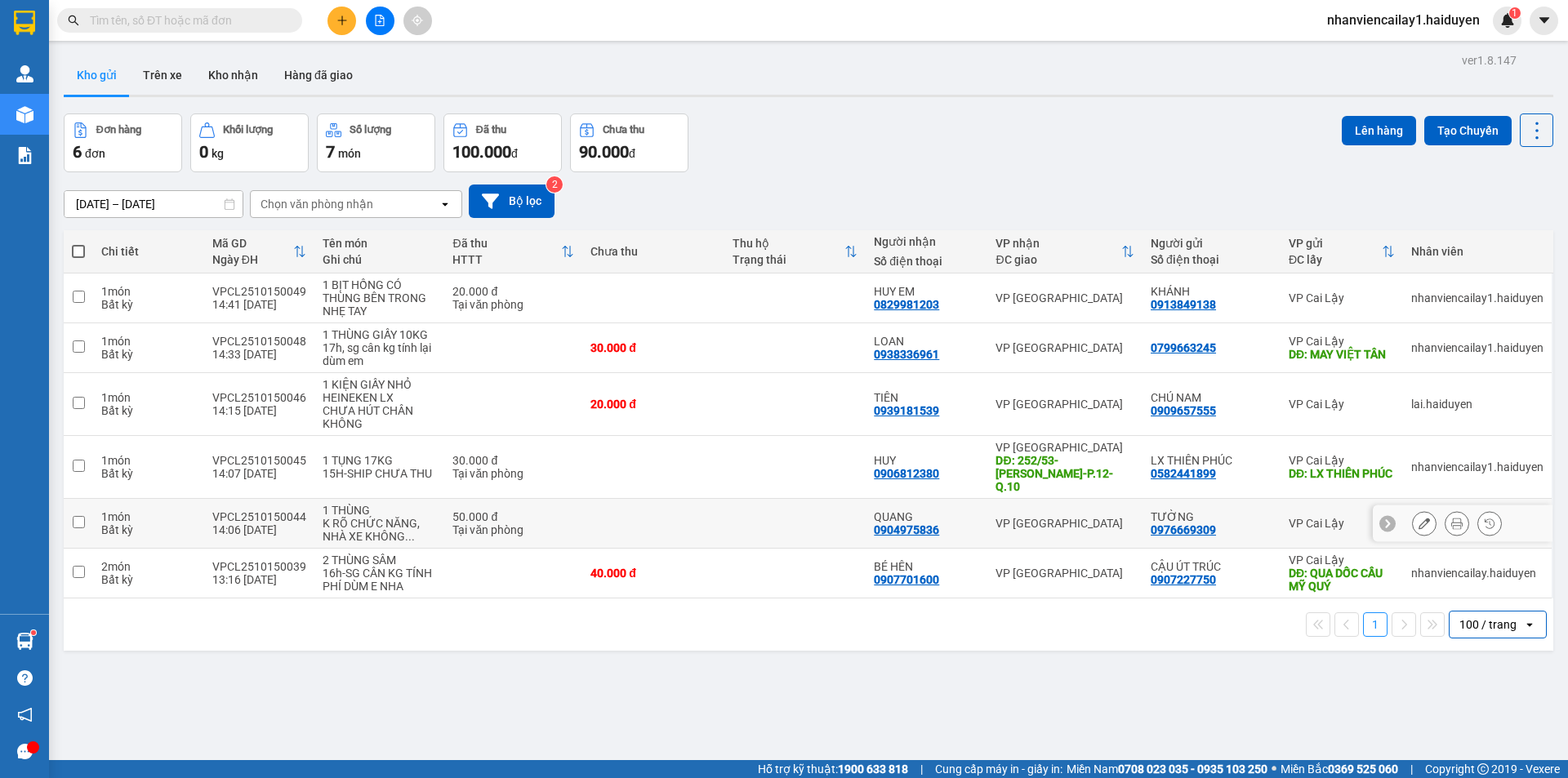
click at [820, 506] on td at bounding box center [795, 524] width 142 height 50
checkbox input "true"
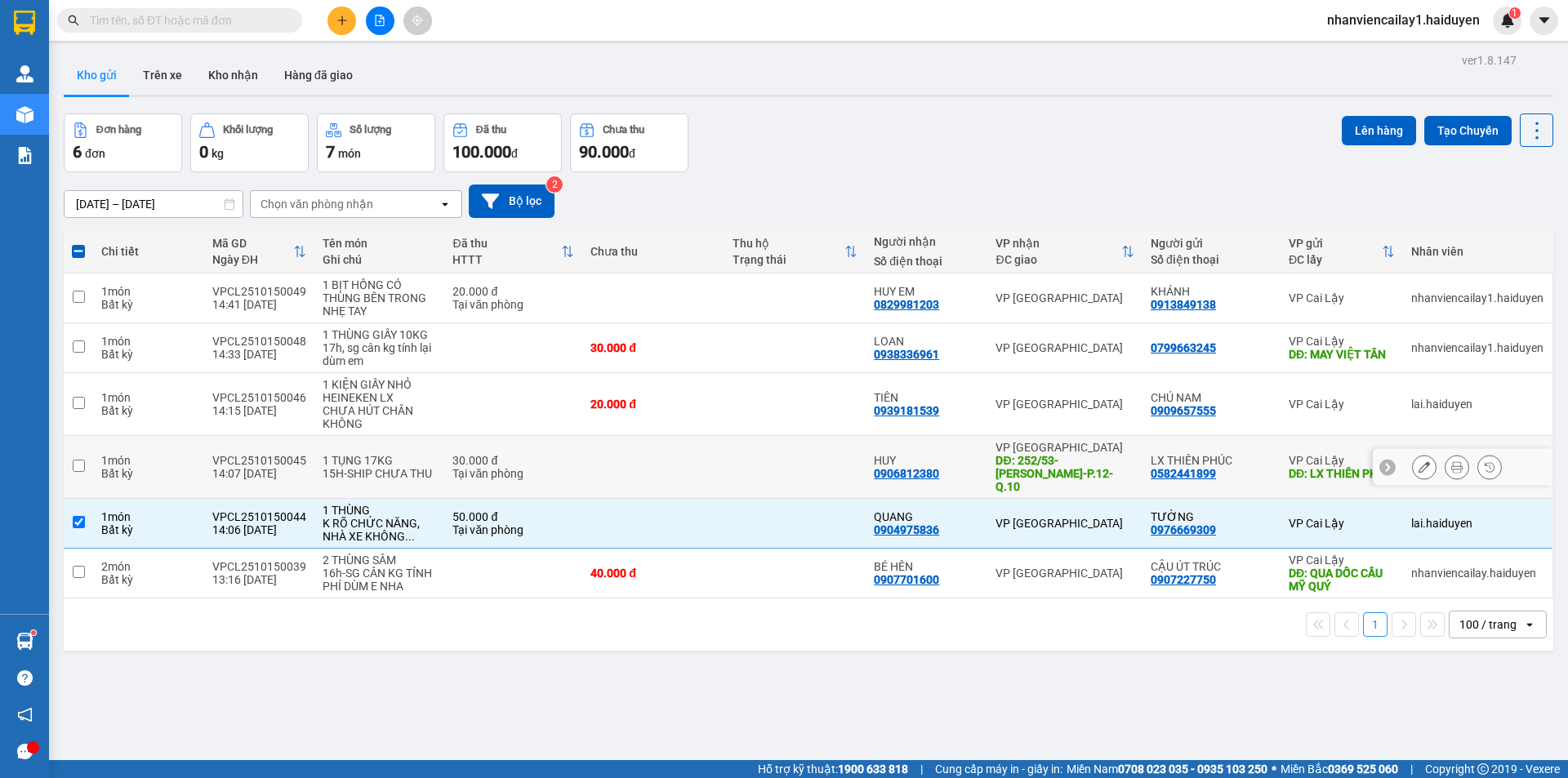
click at [823, 461] on td at bounding box center [795, 467] width 142 height 63
checkbox input "true"
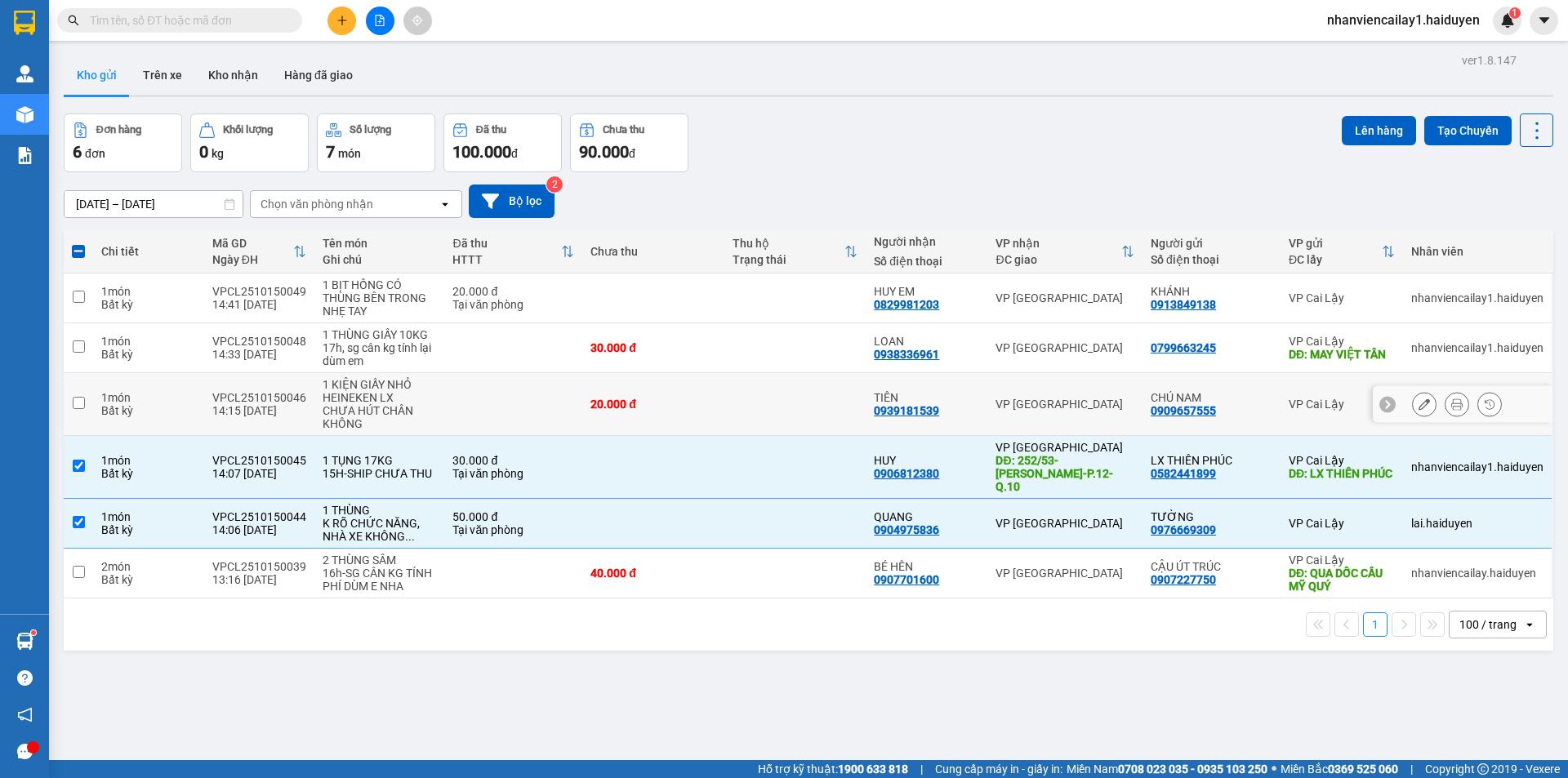
click at [816, 395] on td at bounding box center [795, 404] width 142 height 63
checkbox input "true"
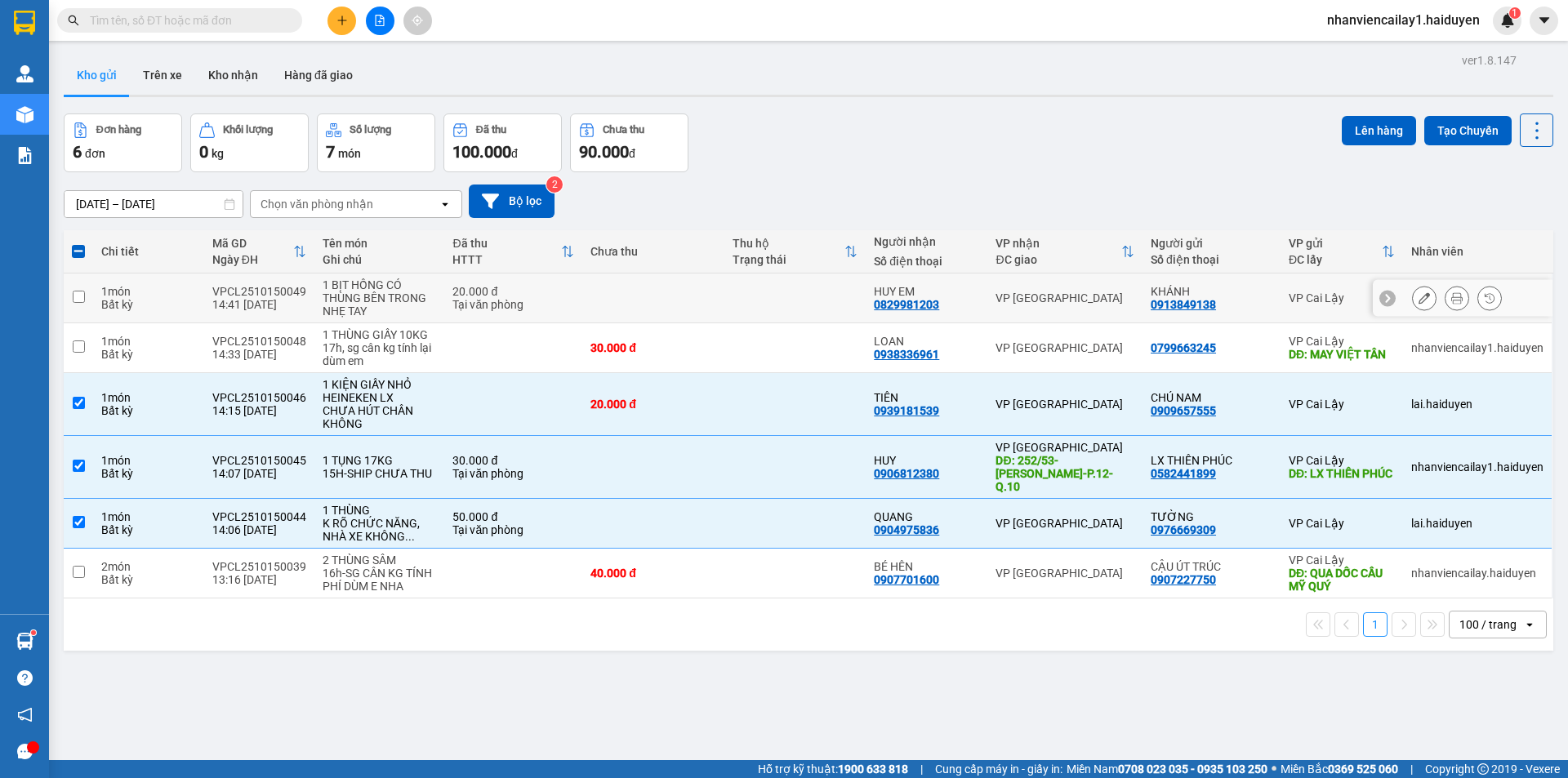
click at [755, 291] on td at bounding box center [795, 298] width 142 height 50
checkbox input "true"
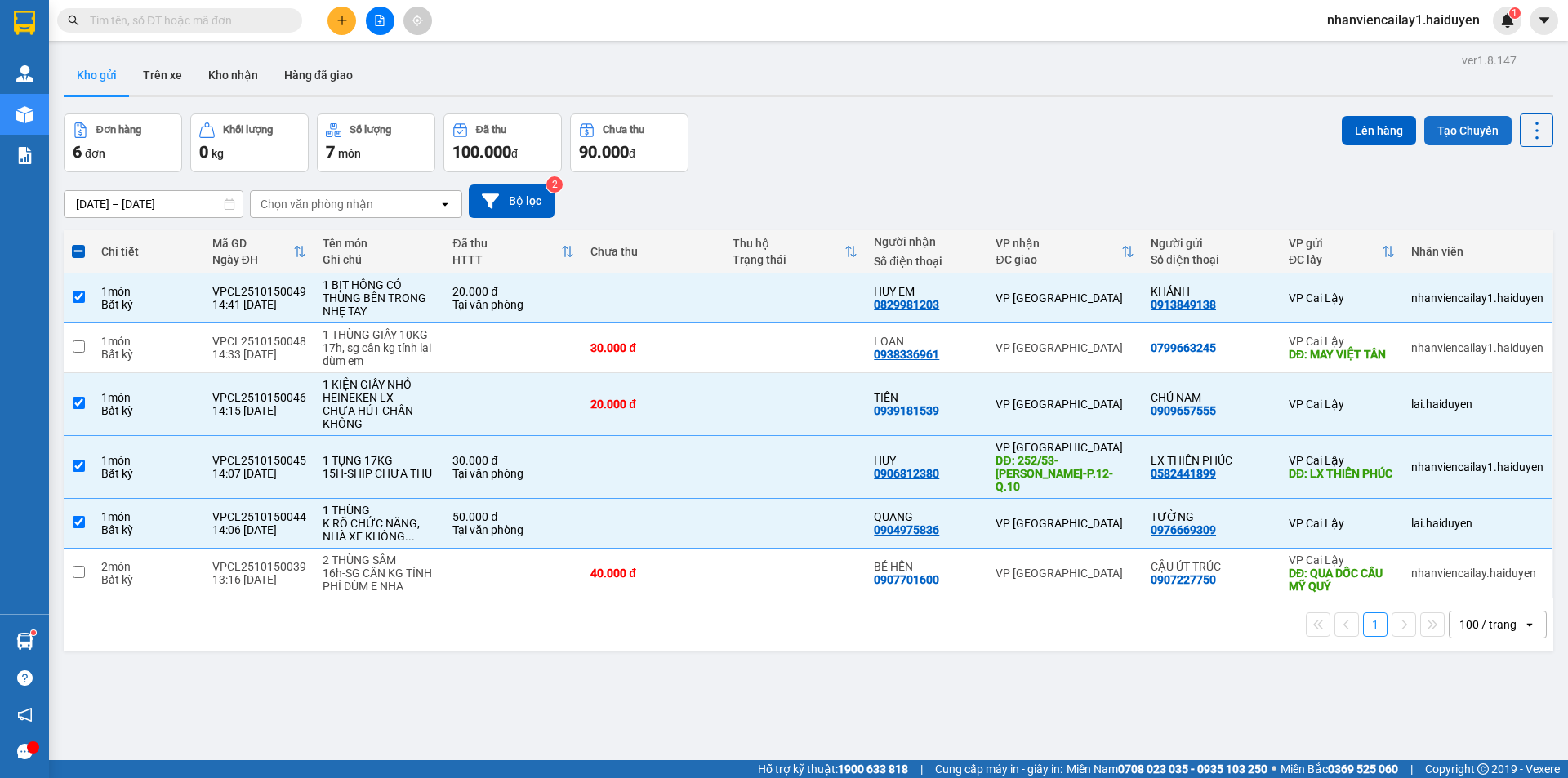
click at [1458, 127] on button "Tạo Chuyến" at bounding box center [1469, 131] width 88 height 30
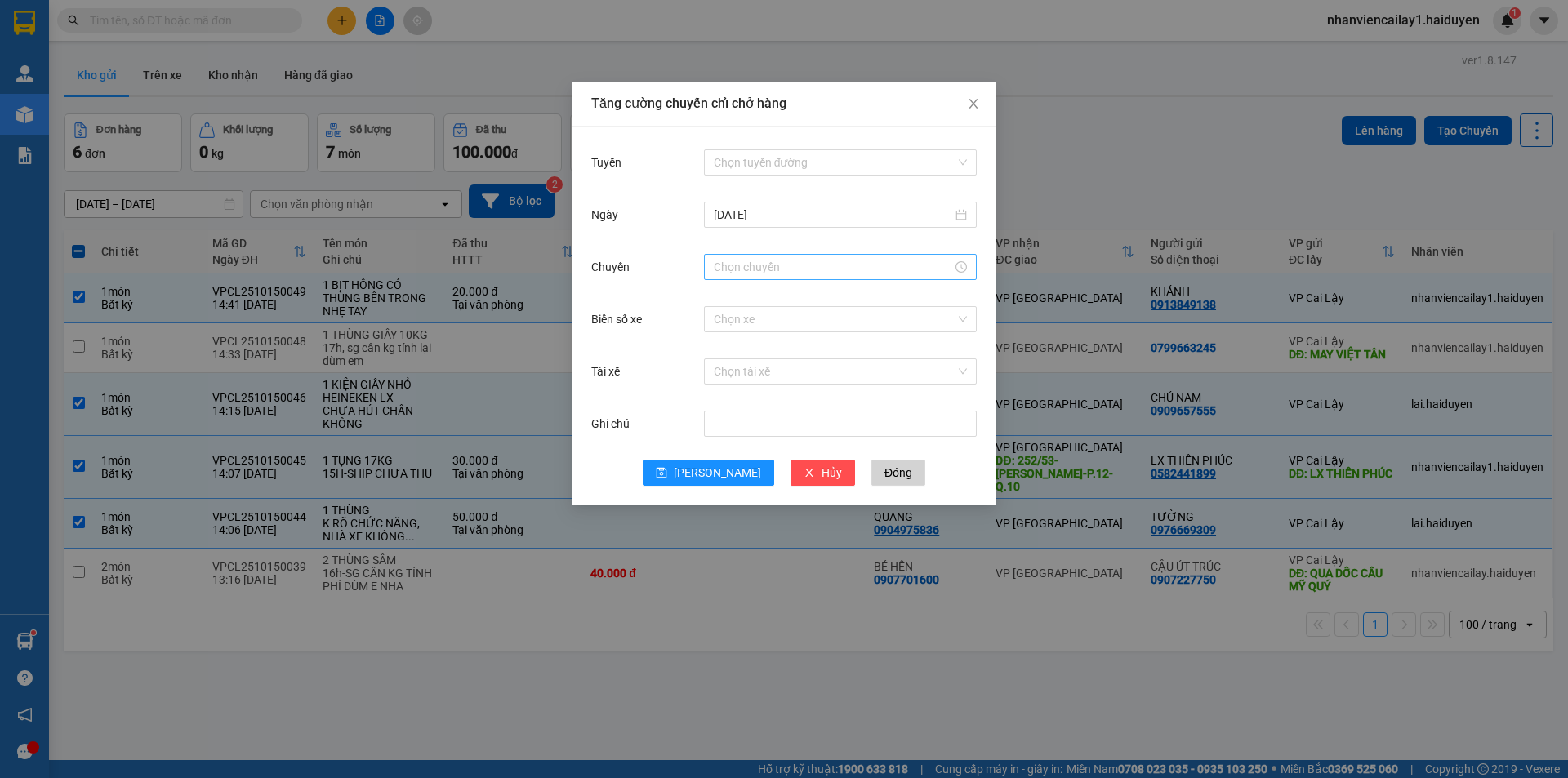
click at [757, 259] on input "Chuyến" at bounding box center [833, 267] width 239 height 18
click at [977, 97] on icon "close" at bounding box center [973, 103] width 13 height 13
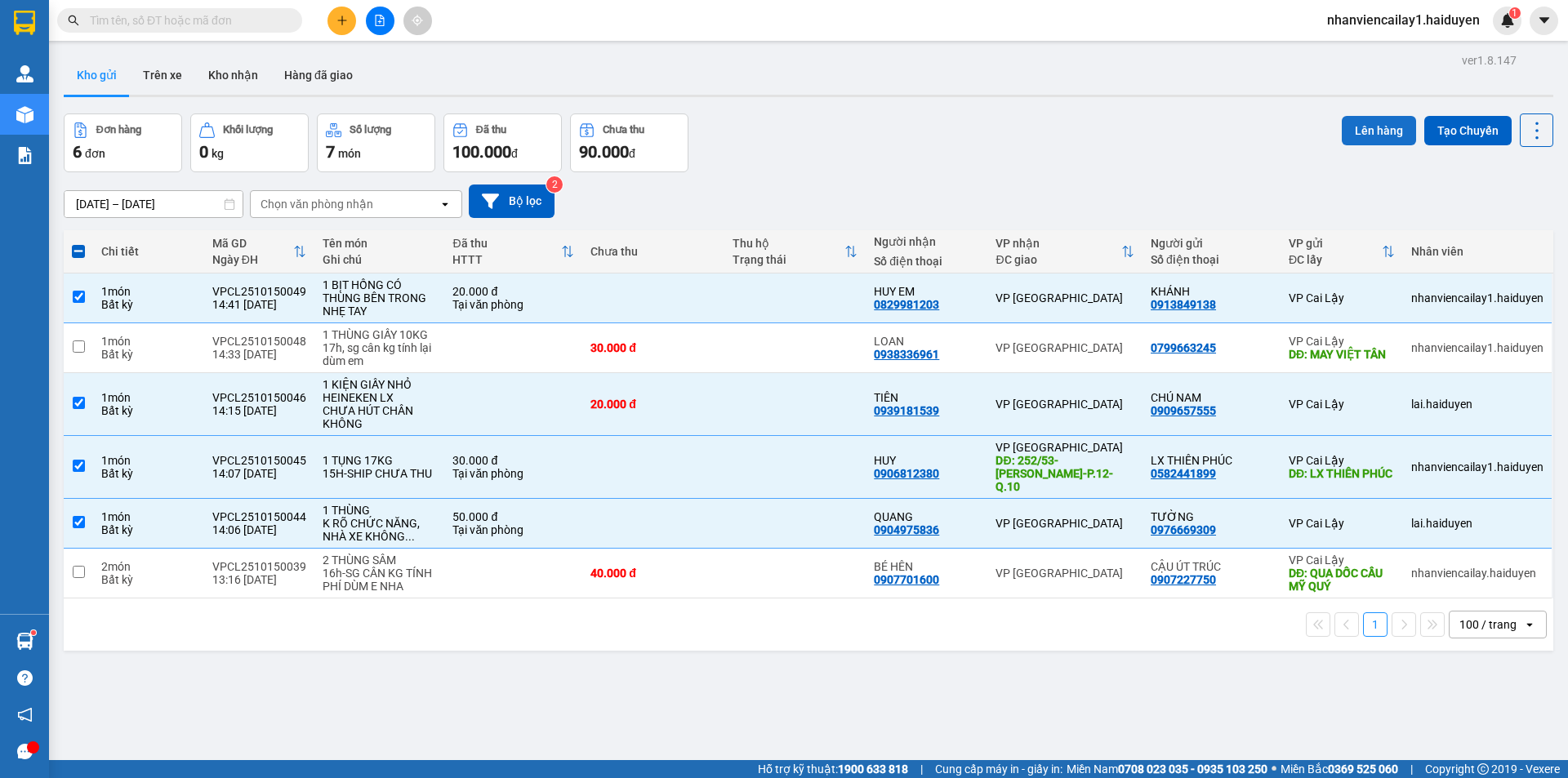
click at [1342, 130] on button "Lên hàng" at bounding box center [1379, 131] width 75 height 30
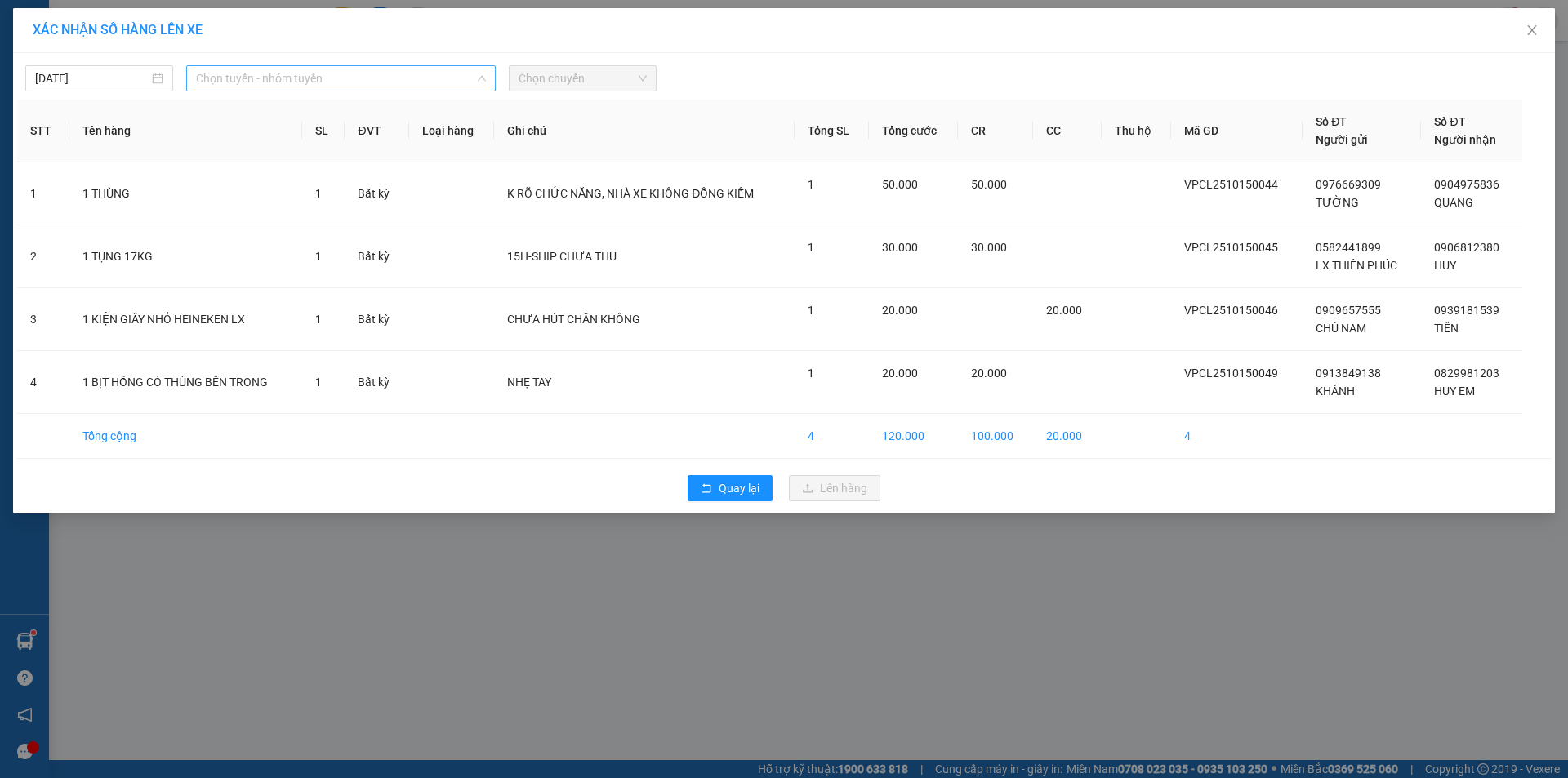
click at [262, 87] on span "Chọn tuyến - nhóm tuyến" at bounding box center [340, 78] width 290 height 25
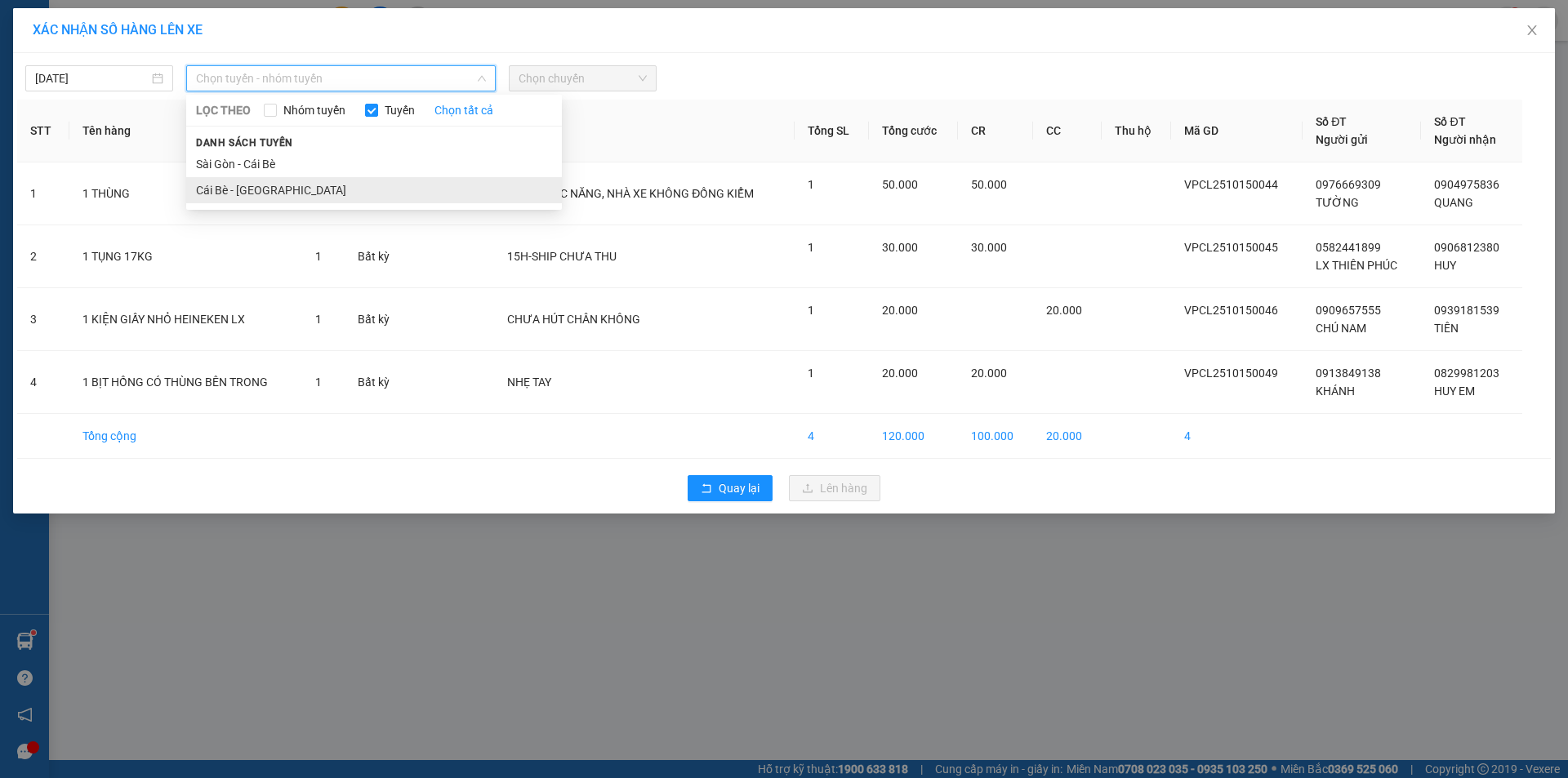
click at [297, 188] on li "Cái Bè - [GEOGRAPHIC_DATA]" at bounding box center [374, 190] width 376 height 26
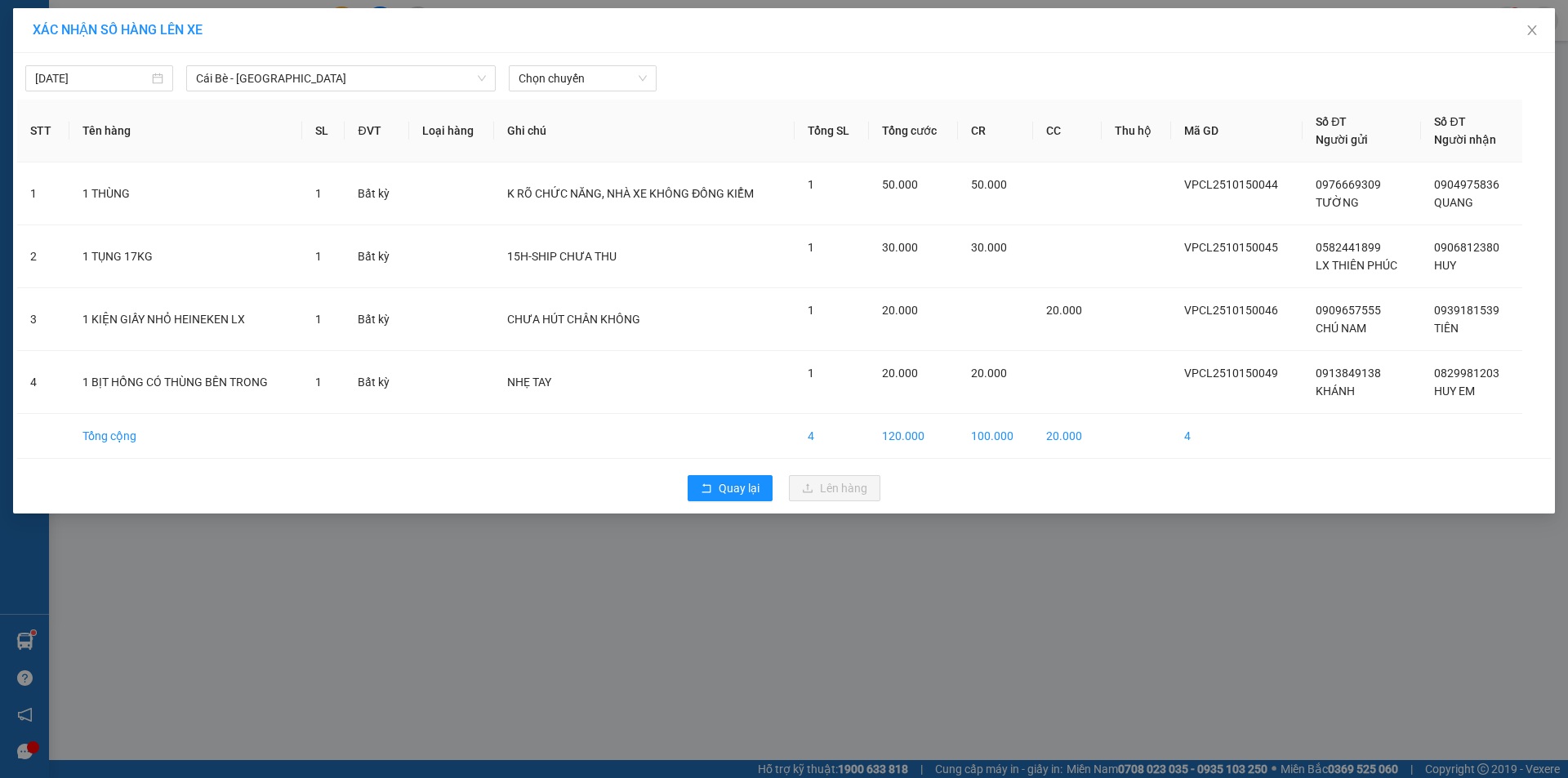
click at [579, 62] on div "[DATE] Cái Bè - [GEOGRAPHIC_DATA] LỌC THEO Nhóm [PERSON_NAME] tất cả [PERSON_NA…" at bounding box center [784, 74] width 1534 height 34
click at [586, 64] on div "[DATE] Cái Bè - [GEOGRAPHIC_DATA] LỌC THEO Nhóm [PERSON_NAME] tất cả [PERSON_NA…" at bounding box center [784, 74] width 1534 height 34
click at [589, 71] on span "Chọn chuyến" at bounding box center [582, 78] width 128 height 25
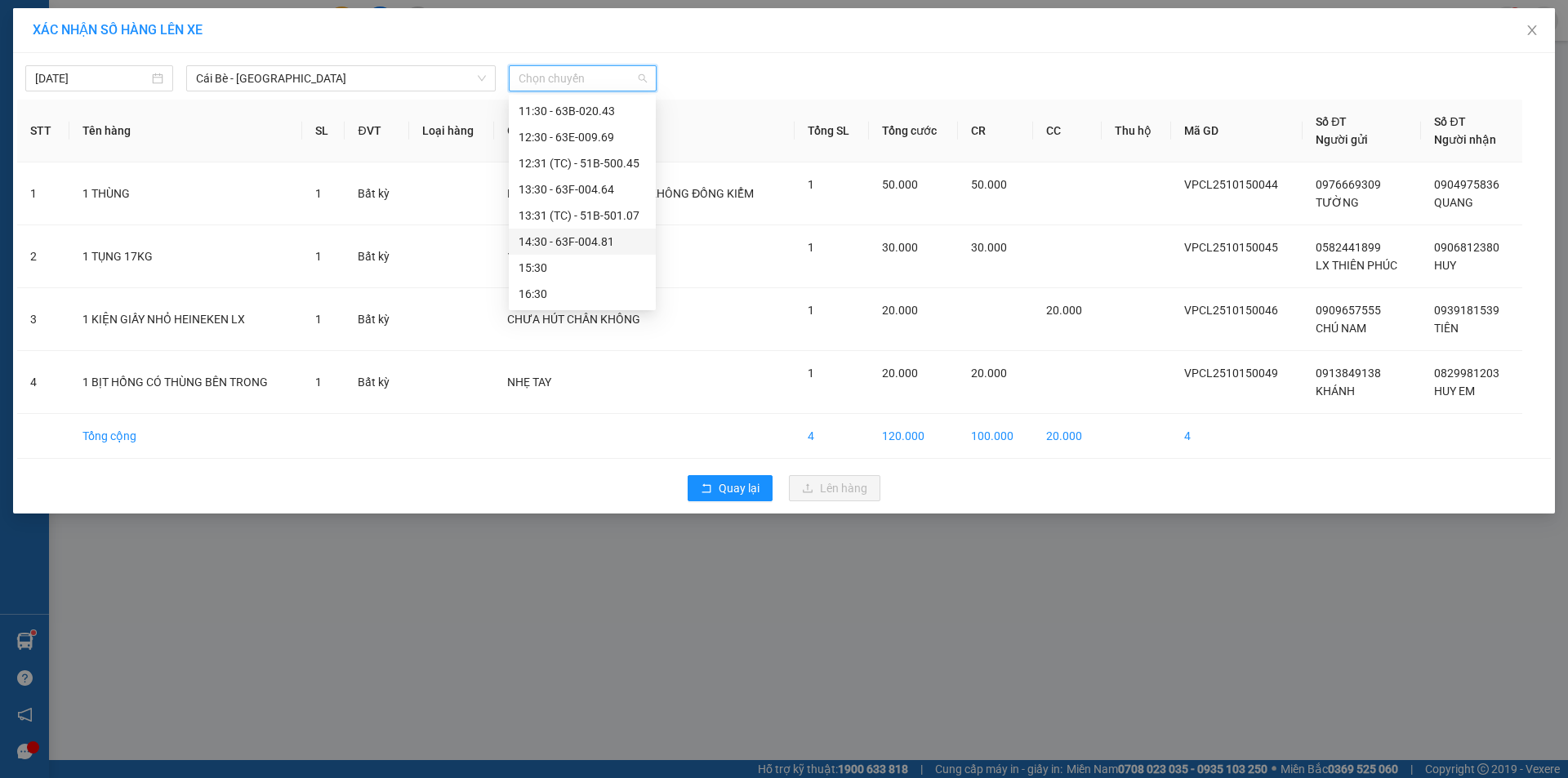
click at [602, 253] on div "14:30 - 63F-004.81" at bounding box center [582, 242] width 147 height 26
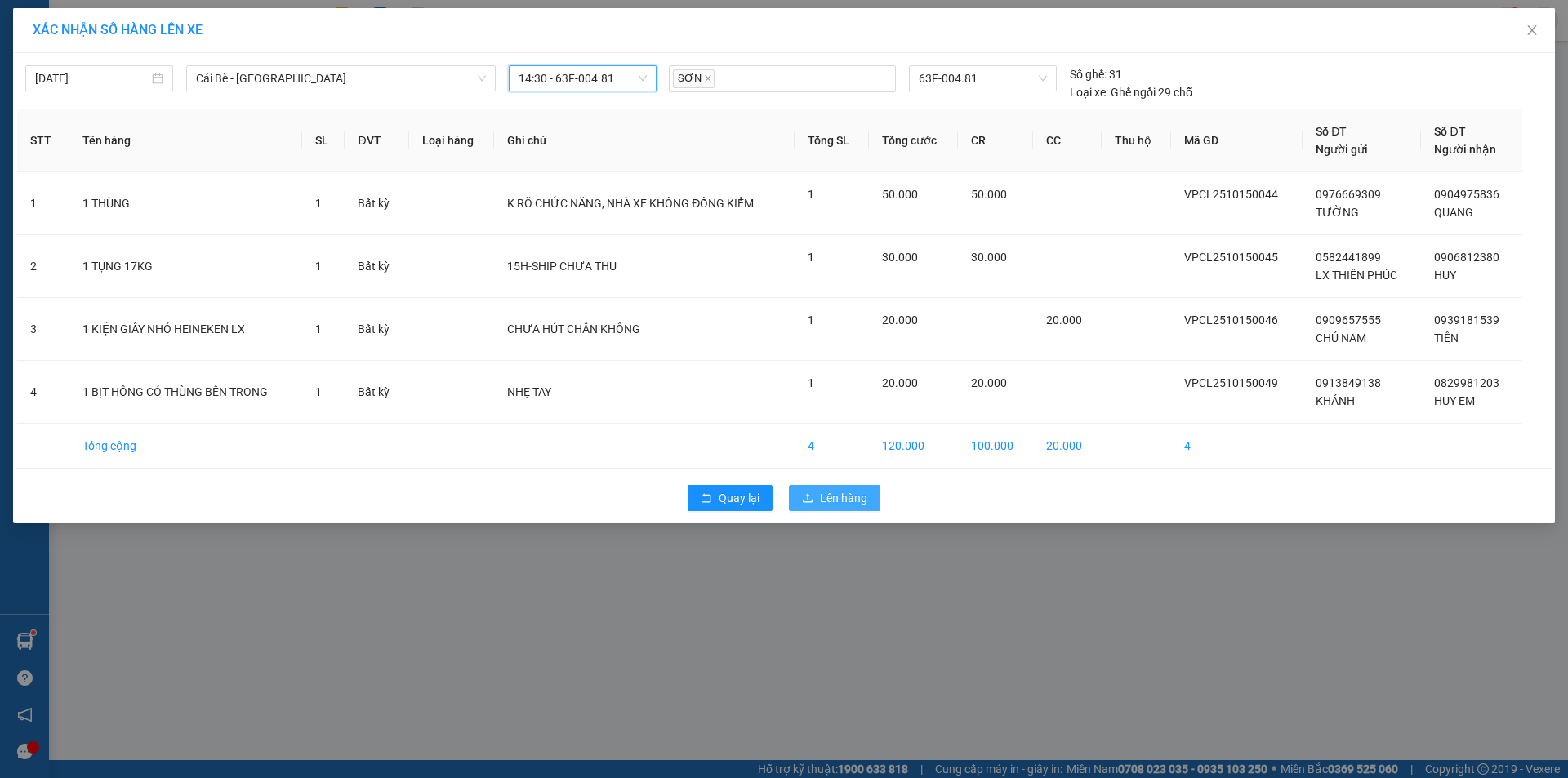
click at [847, 493] on span "Lên hàng" at bounding box center [844, 498] width 48 height 18
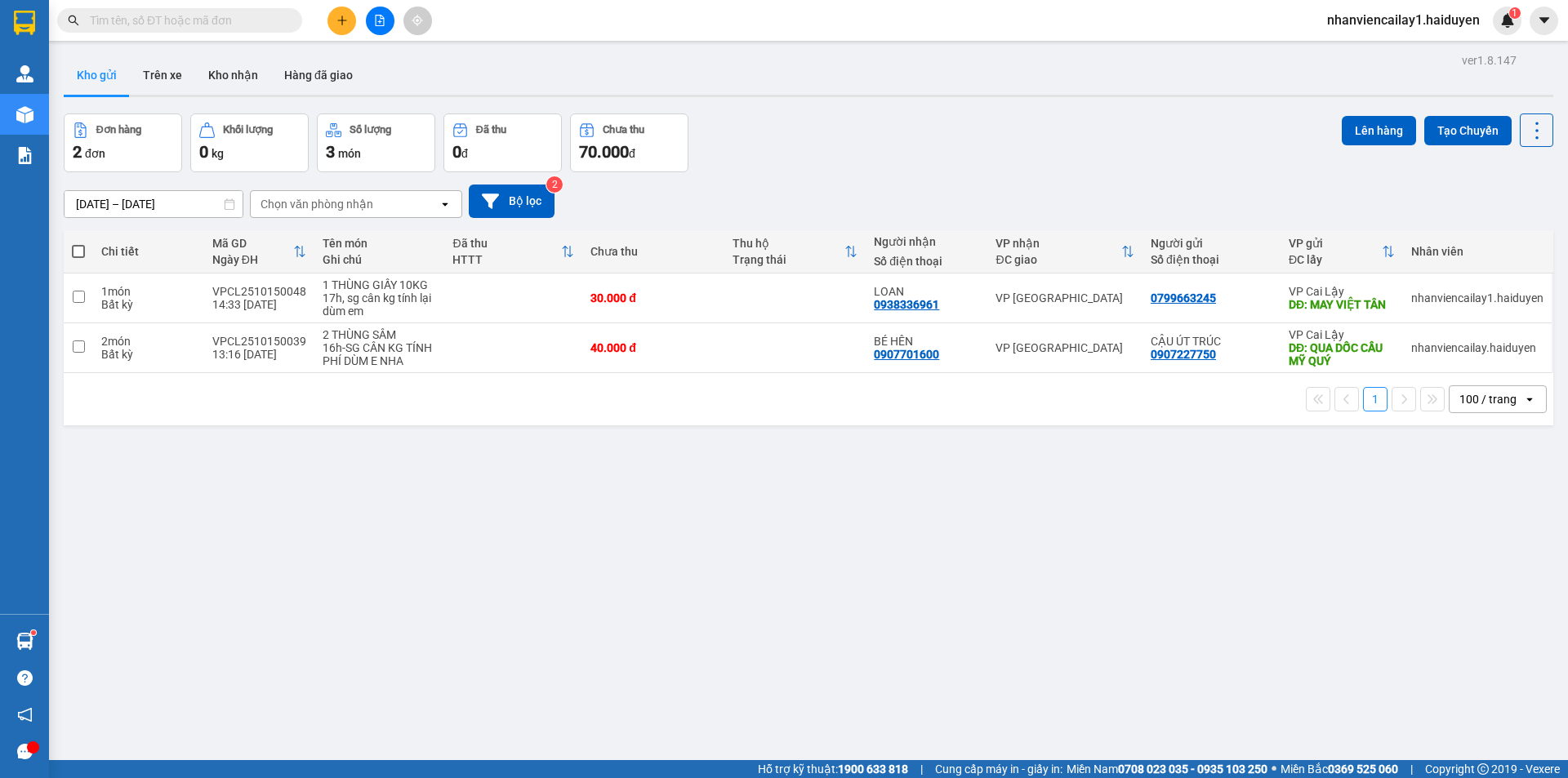
click at [868, 608] on div "ver 1.8.147 Kho gửi Trên xe [PERSON_NAME] Hàng đã [PERSON_NAME] hàng 2 đơn [PER…" at bounding box center [808, 438] width 1502 height 778
click at [670, 336] on div "[PERSON_NAME] Mã [PERSON_NAME] ĐH Tên món Ghi chú Đã thu HTTT Chưa thu Thu [PER…" at bounding box center [808, 327] width 1489 height 195
